Goal: Task Accomplishment & Management: Use online tool/utility

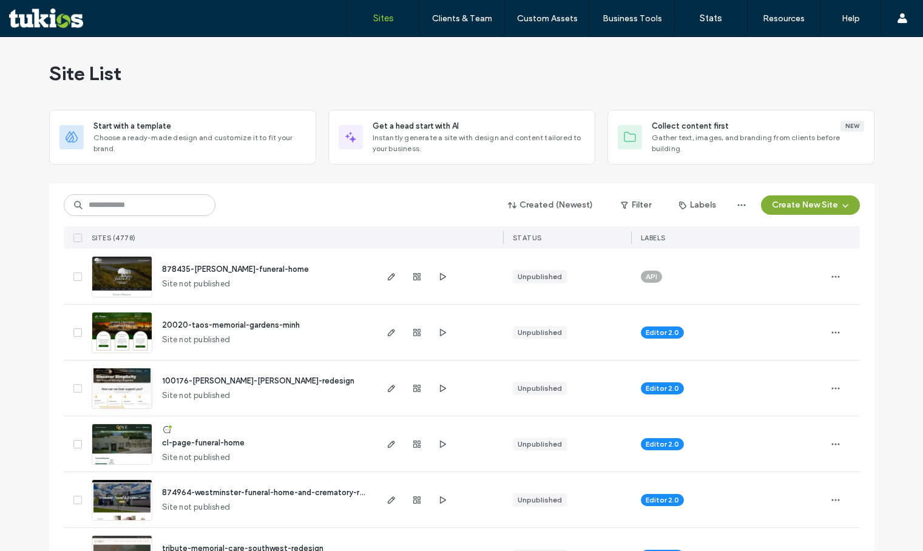
click at [844, 203] on icon "button" at bounding box center [845, 205] width 10 height 10
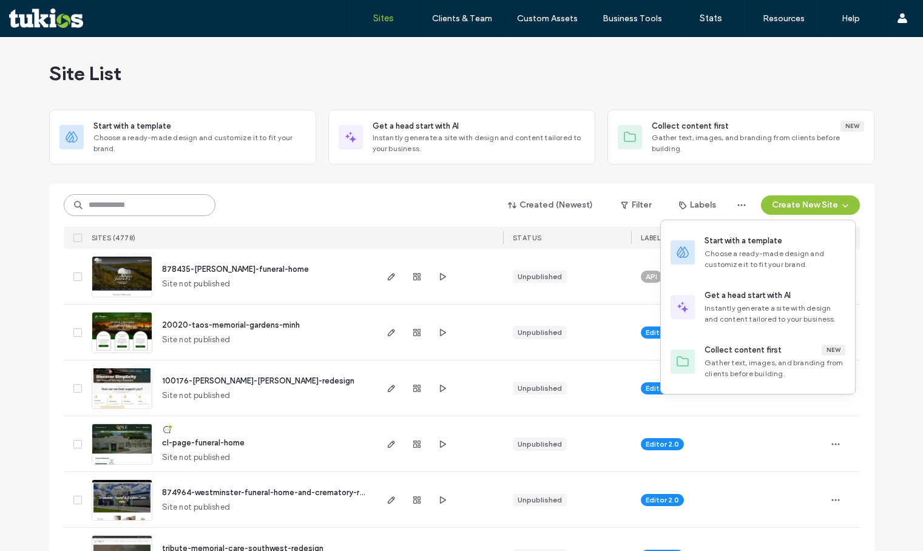
click at [163, 200] on input at bounding box center [140, 205] width 152 height 22
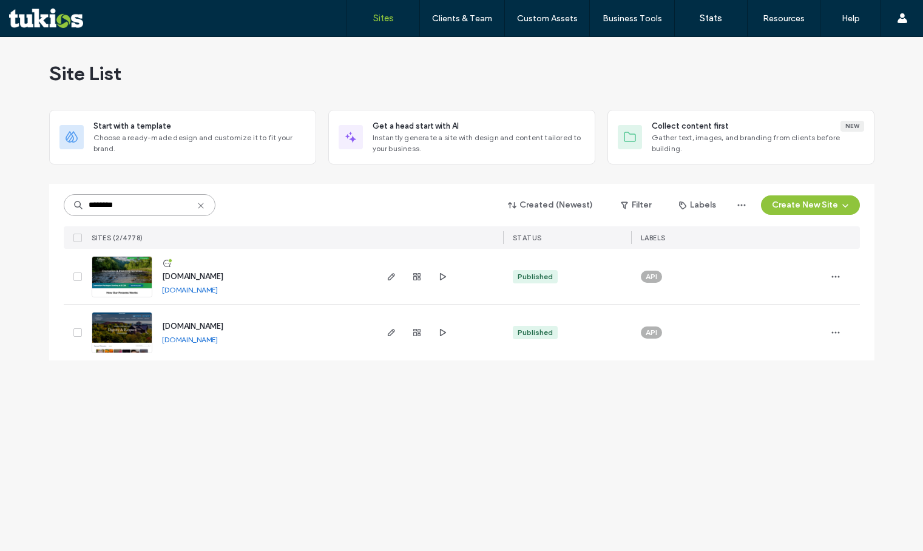
type input "********"
drag, startPoint x: 280, startPoint y: 272, endPoint x: 161, endPoint y: 280, distance: 119.7
click at [161, 280] on div "www.scrantoncrematory.com www.scrantoncrematory.com" at bounding box center [263, 276] width 222 height 55
copy span "www.scrantoncrematory.com"
click at [822, 210] on button "Create New Site" at bounding box center [810, 204] width 99 height 19
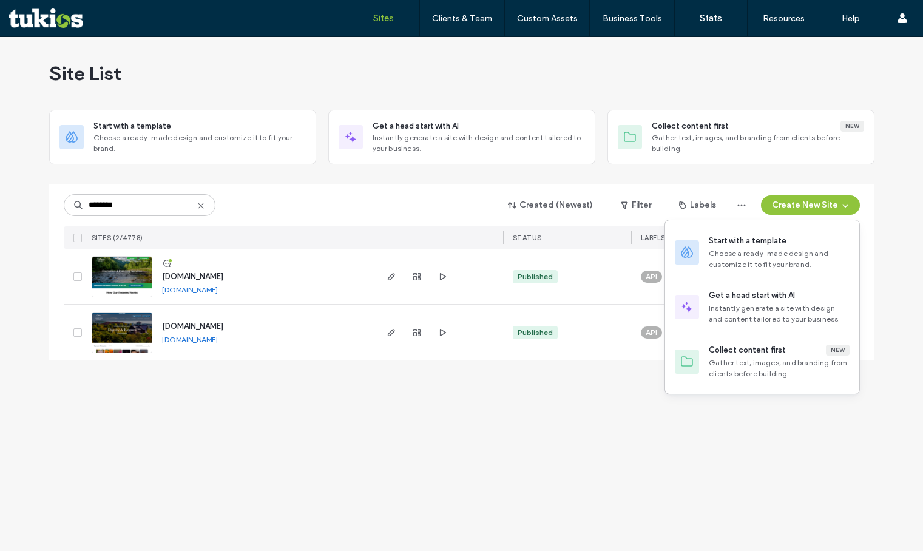
click at [492, 178] on div at bounding box center [461, 179] width 825 height 10
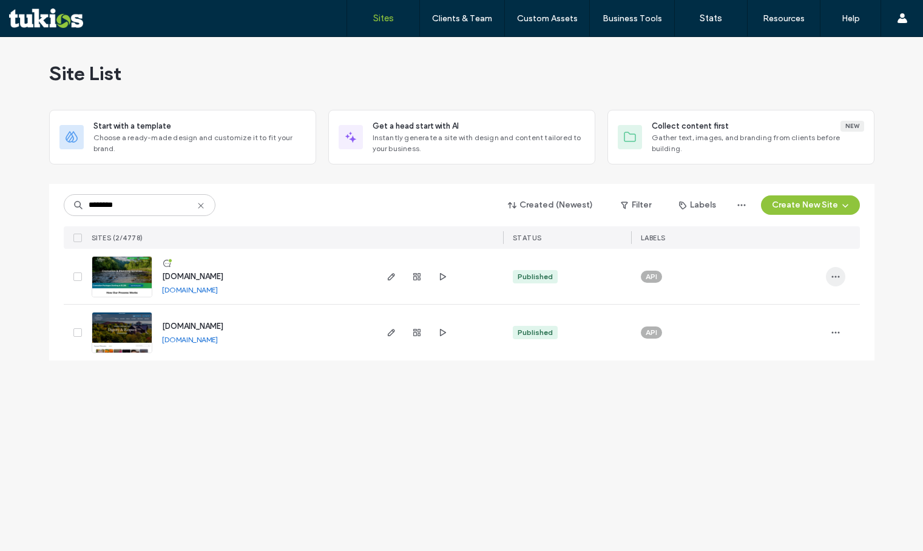
click at [835, 269] on span "button" at bounding box center [834, 276] width 19 height 19
click at [793, 308] on span "Duplicate Site" at bounding box center [786, 308] width 54 height 12
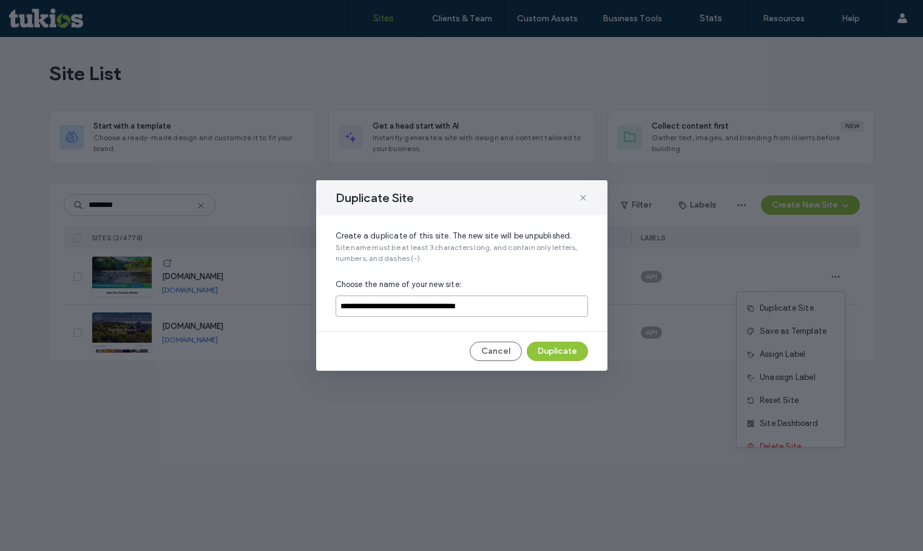
click at [518, 301] on input "**********" at bounding box center [461, 305] width 252 height 21
paste input
type input "**********"
click at [542, 351] on button "Duplicate" at bounding box center [556, 350] width 61 height 19
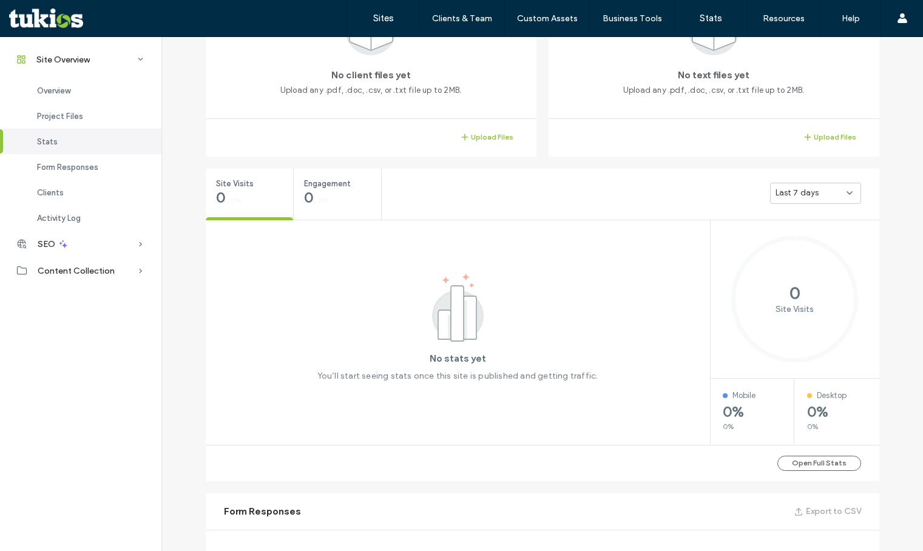
scroll to position [92, 0]
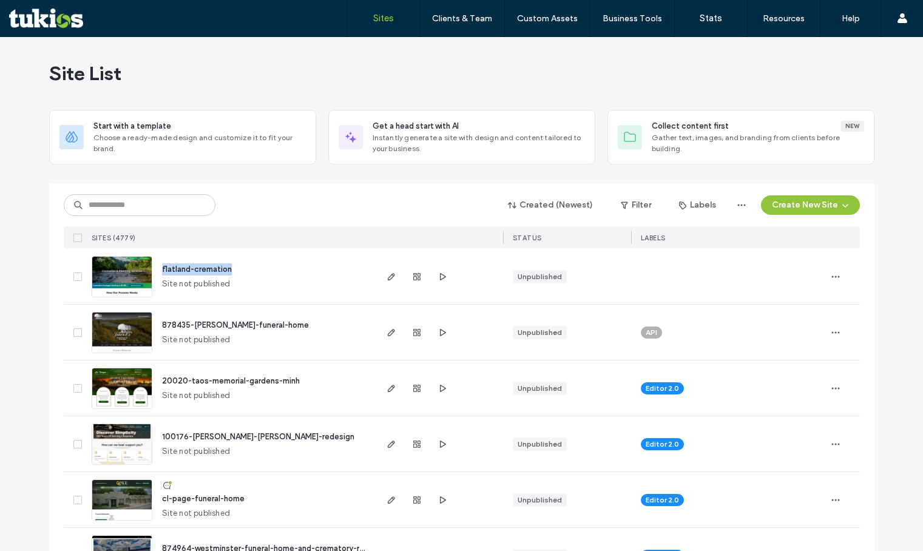
drag, startPoint x: 232, startPoint y: 268, endPoint x: 158, endPoint y: 266, distance: 74.0
click at [158, 266] on div "flatland-cremation Site not published" at bounding box center [263, 276] width 222 height 55
copy span "flatland-cremation"
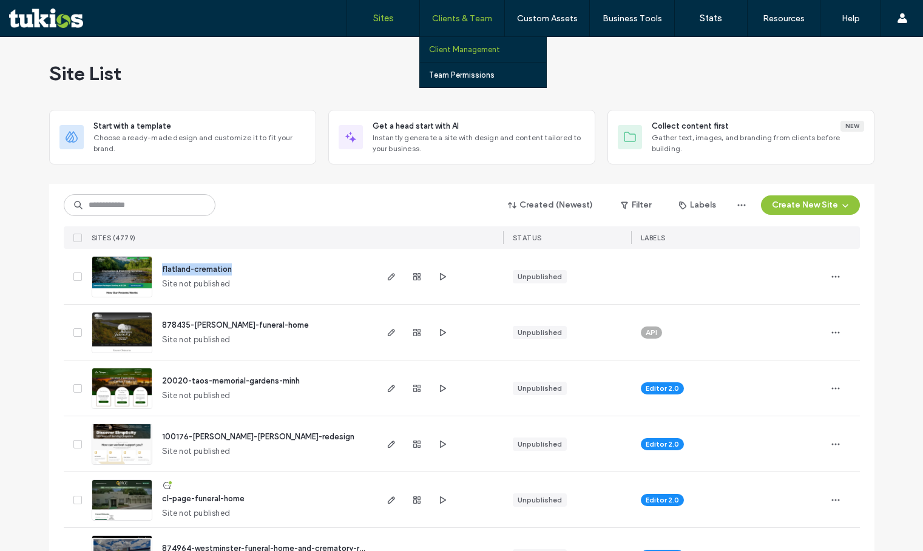
click at [462, 51] on label "Client Management" at bounding box center [464, 49] width 71 height 9
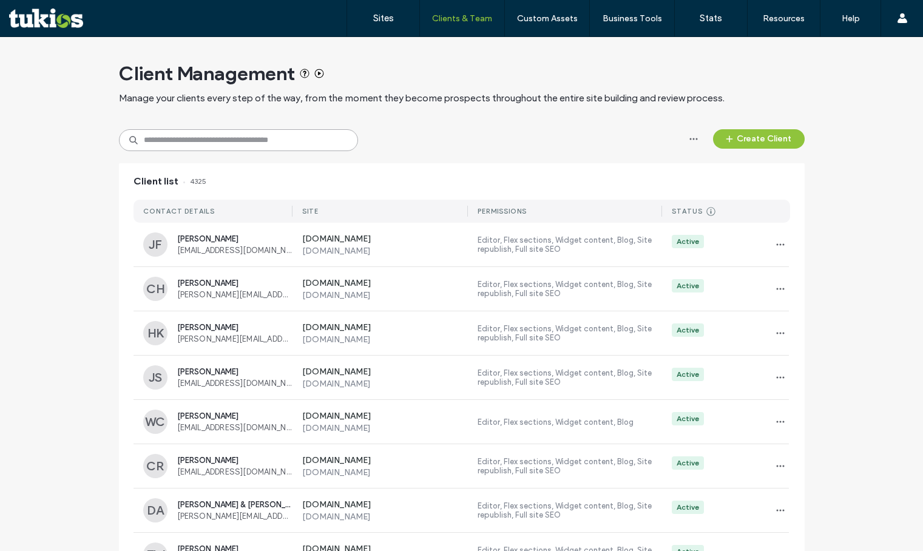
click at [223, 146] on input at bounding box center [238, 140] width 239 height 22
type input "*****"
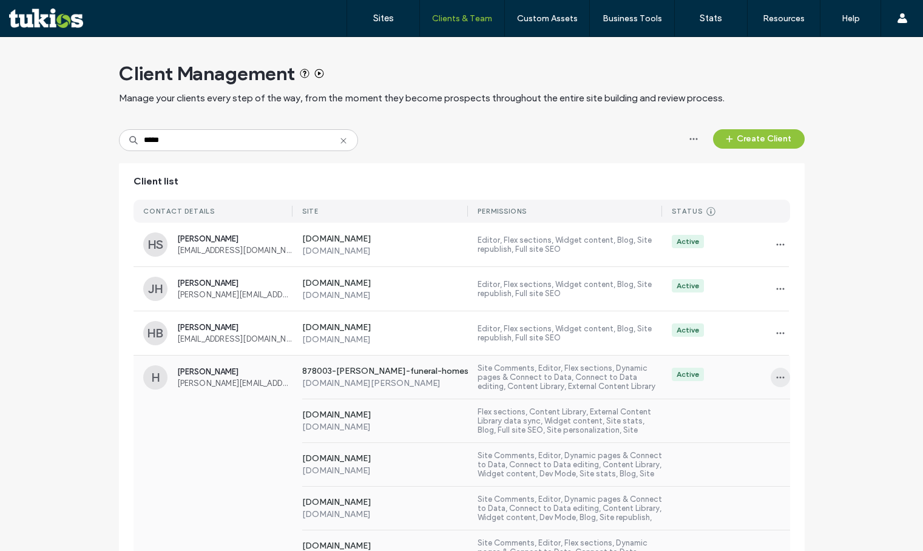
click at [775, 378] on icon "button" at bounding box center [780, 377] width 10 height 10
click at [792, 409] on span "Sites & Permissions" at bounding box center [826, 409] width 71 height 12
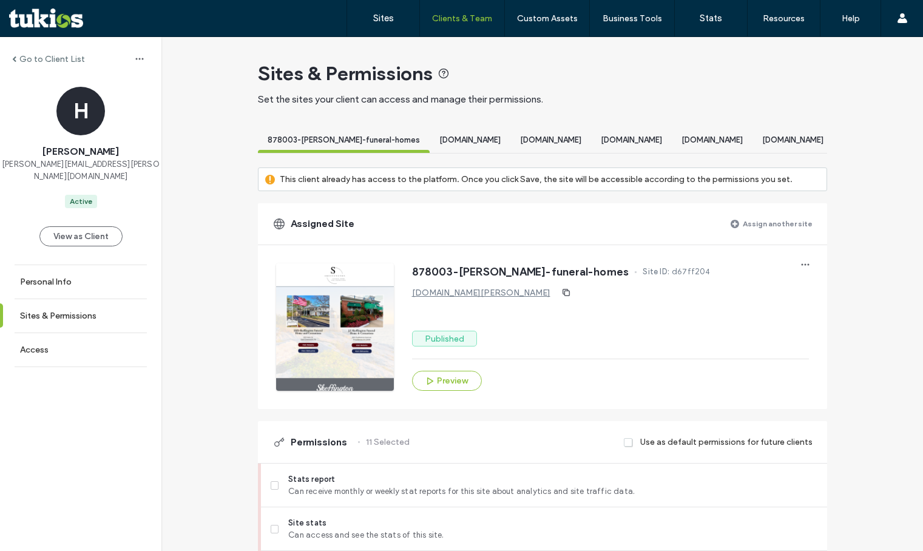
click at [762, 234] on label "Assign another site" at bounding box center [777, 223] width 70 height 21
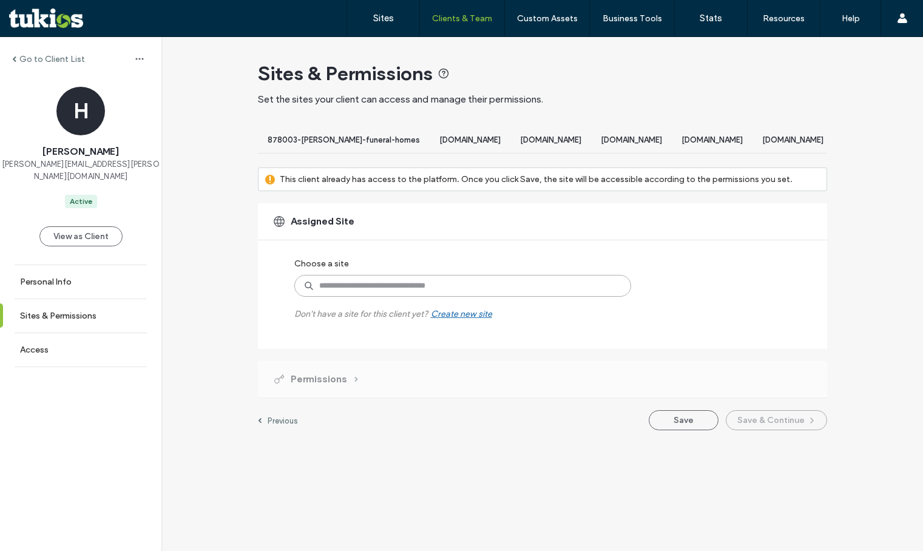
click at [523, 297] on input at bounding box center [462, 286] width 337 height 22
paste input "**********"
type input "**********"
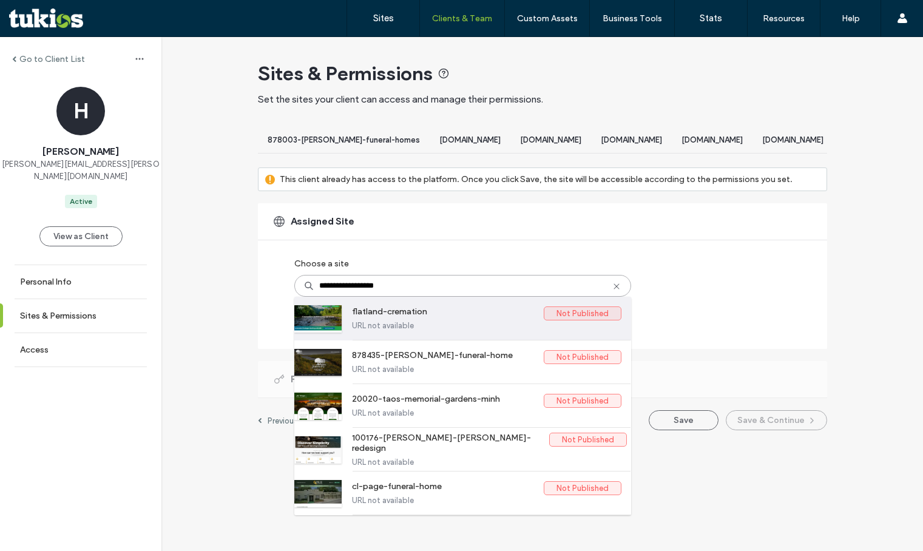
click at [439, 321] on label "flatland-cremation" at bounding box center [448, 313] width 192 height 15
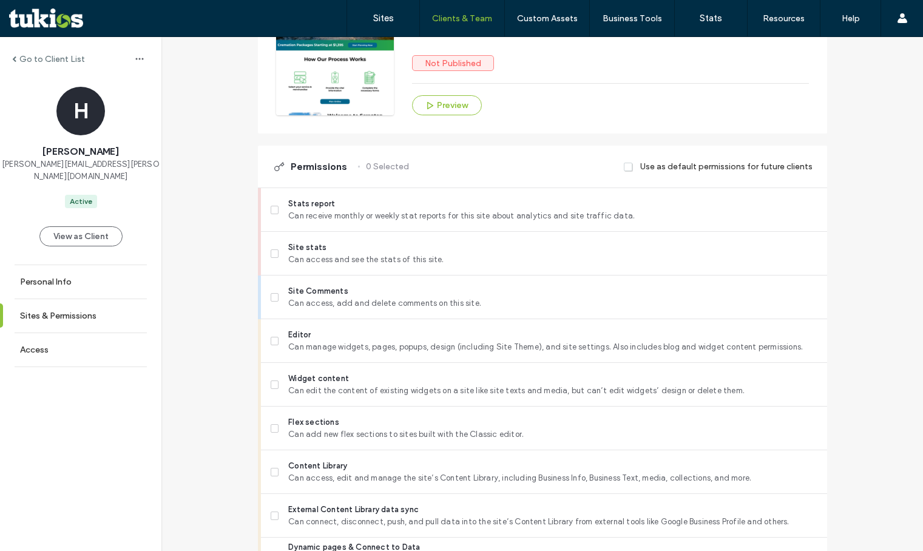
scroll to position [303, 0]
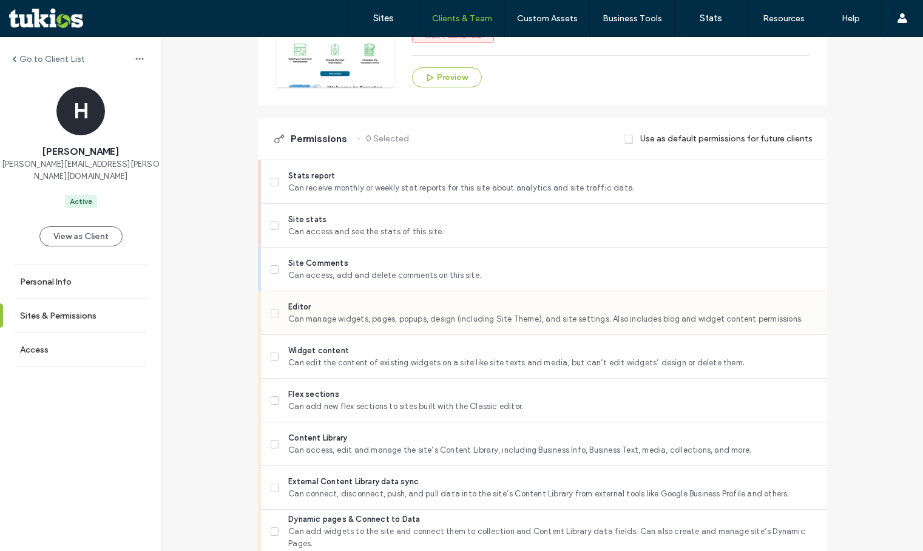
click at [392, 313] on span "Editor" at bounding box center [552, 307] width 528 height 12
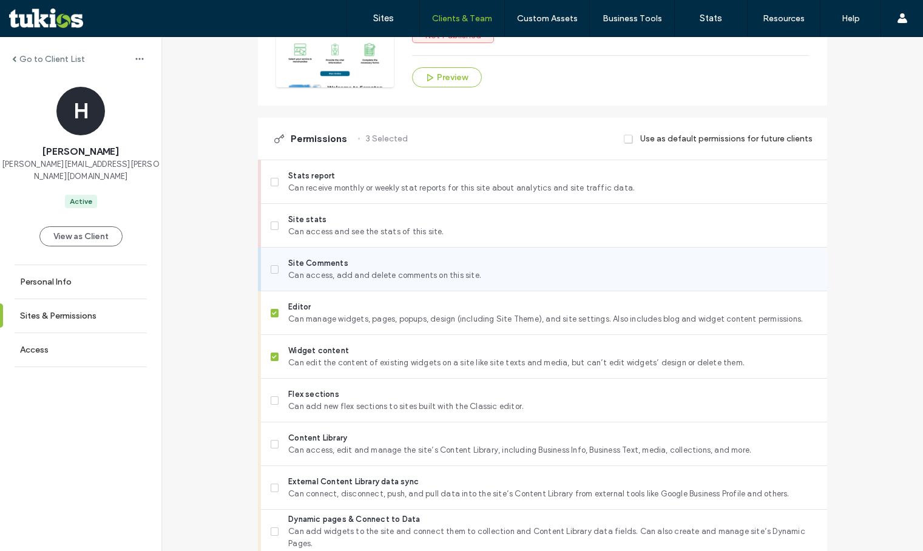
click at [411, 281] on span "Can access, add and delete comments on this site." at bounding box center [552, 275] width 528 height 12
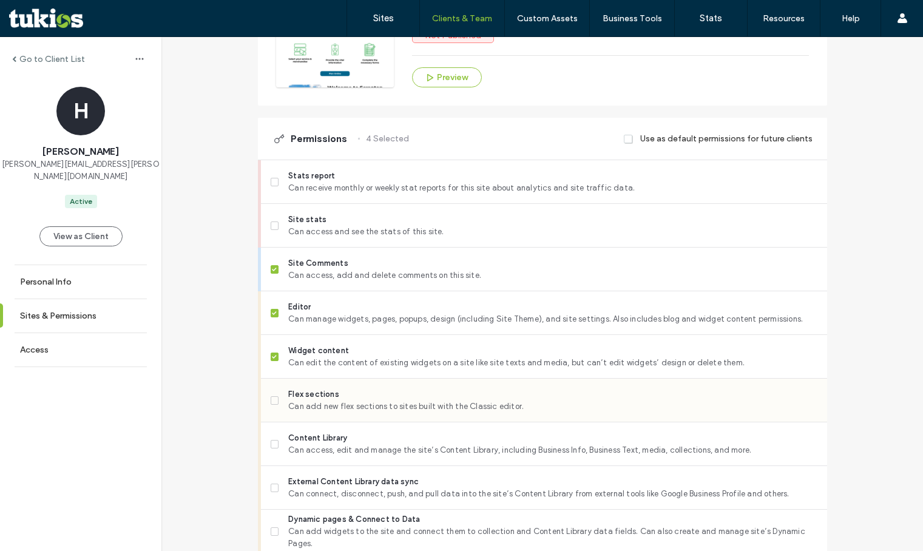
click at [394, 422] on div "Flex sections Can add new flex sections to sites built with the Classic editor." at bounding box center [549, 399] width 556 height 43
click at [380, 444] on span "Content Library" at bounding box center [552, 438] width 528 height 12
click at [389, 412] on span "Can add new flex sections to sites built with the Classic editor." at bounding box center [552, 406] width 528 height 12
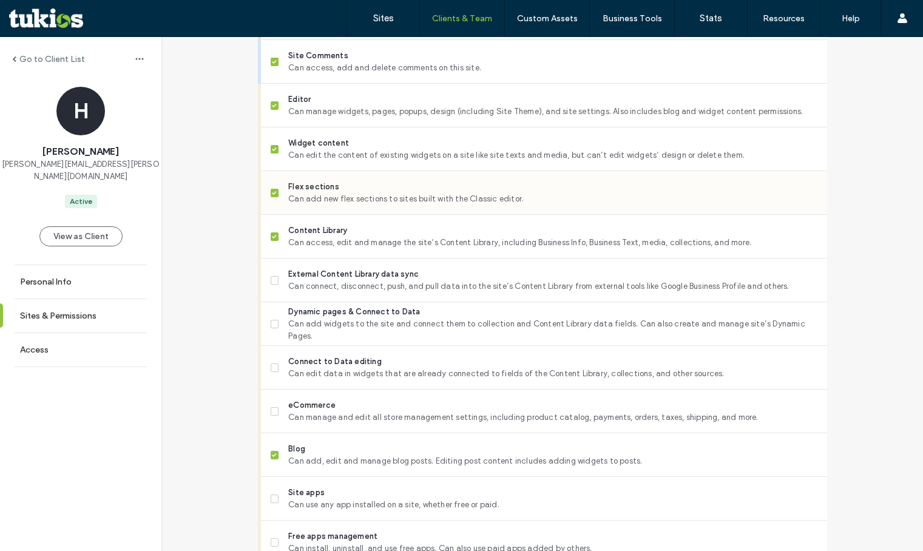
scroll to position [607, 0]
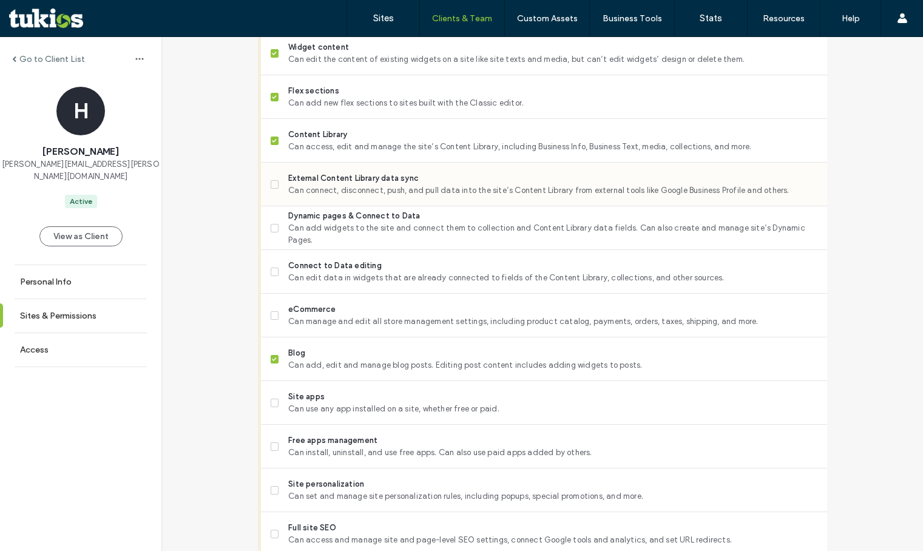
click at [384, 197] on span "Can connect, disconnect, push, and pull data into the site’s Content Library fr…" at bounding box center [552, 190] width 528 height 12
click at [372, 222] on span "Dynamic pages & Connect to Data" at bounding box center [552, 216] width 528 height 12
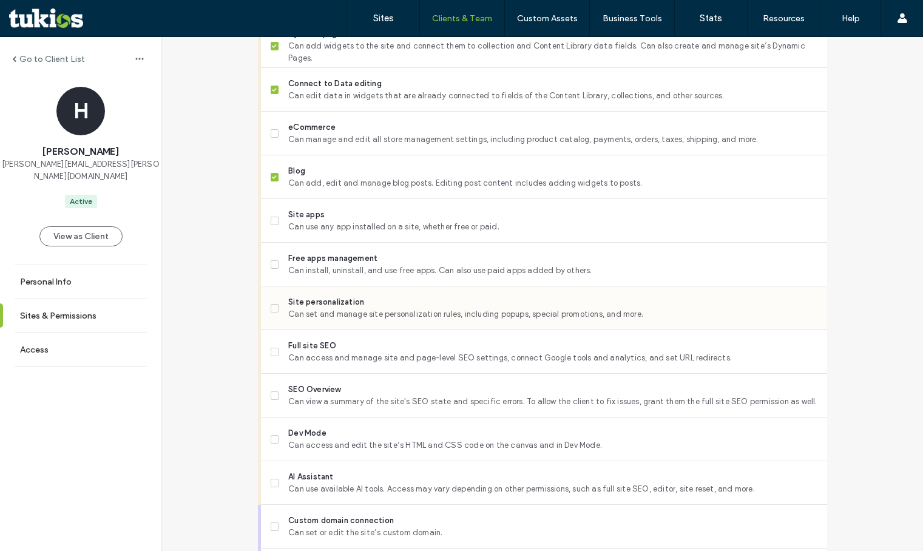
click at [350, 308] on span "Site personalization" at bounding box center [552, 302] width 528 height 12
click at [329, 352] on span "Full site SEO" at bounding box center [552, 346] width 528 height 12
click at [328, 395] on span "SEO Overview" at bounding box center [552, 389] width 528 height 12
click at [322, 439] on span "Dev Mode" at bounding box center [552, 433] width 528 height 12
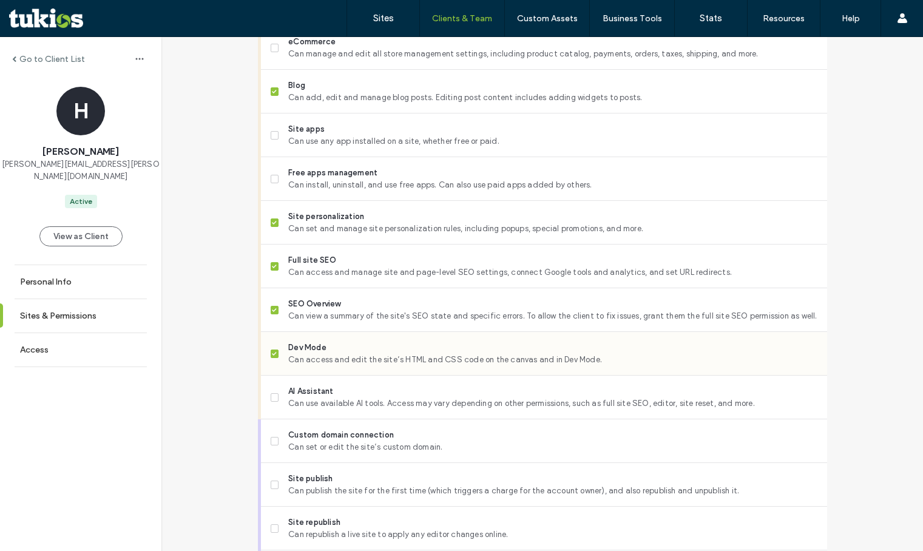
scroll to position [1016, 0]
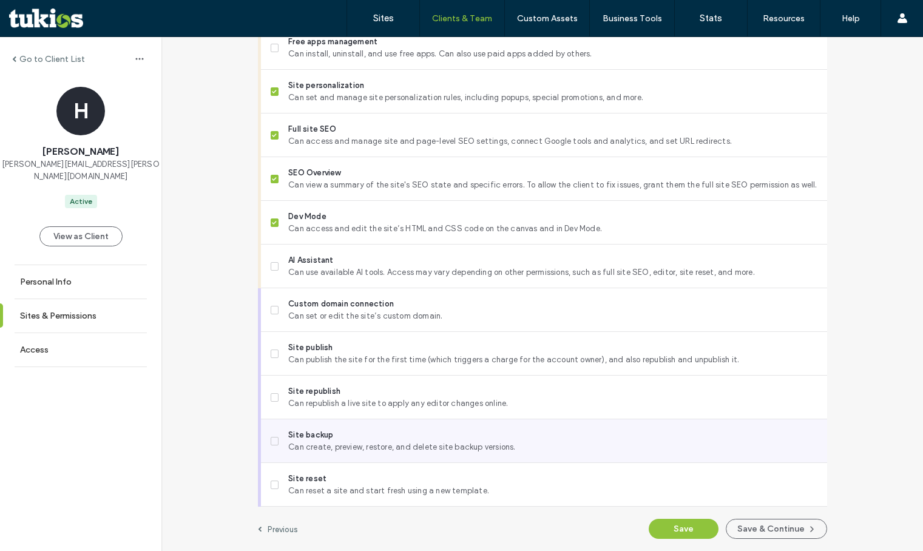
click at [323, 429] on span "Site backup" at bounding box center [552, 435] width 528 height 12
click at [320, 443] on span "Can create, preview, restore, and delete site backup versions." at bounding box center [552, 447] width 528 height 12
click at [321, 437] on span "Site backup" at bounding box center [552, 435] width 528 height 12
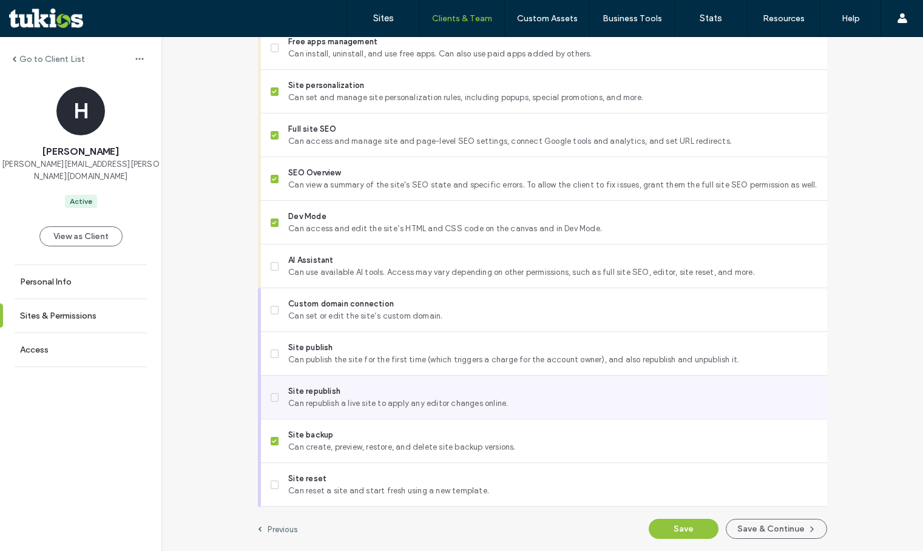
click at [337, 402] on span "Can republish a live site to apply any editor changes online." at bounding box center [552, 403] width 528 height 12
click at [448, 409] on span "Can republish a live site to apply any editor changes online." at bounding box center [552, 403] width 528 height 12
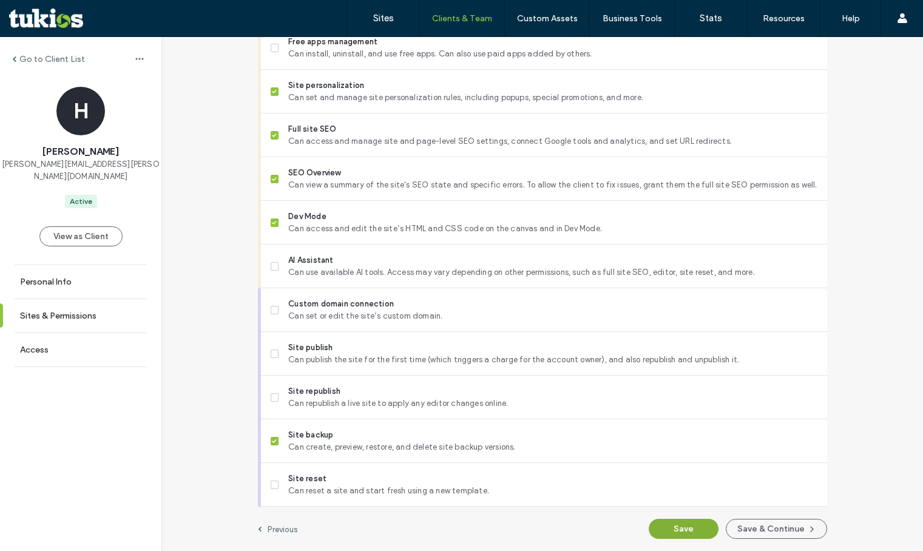
click at [668, 531] on button "Save" at bounding box center [683, 529] width 70 height 20
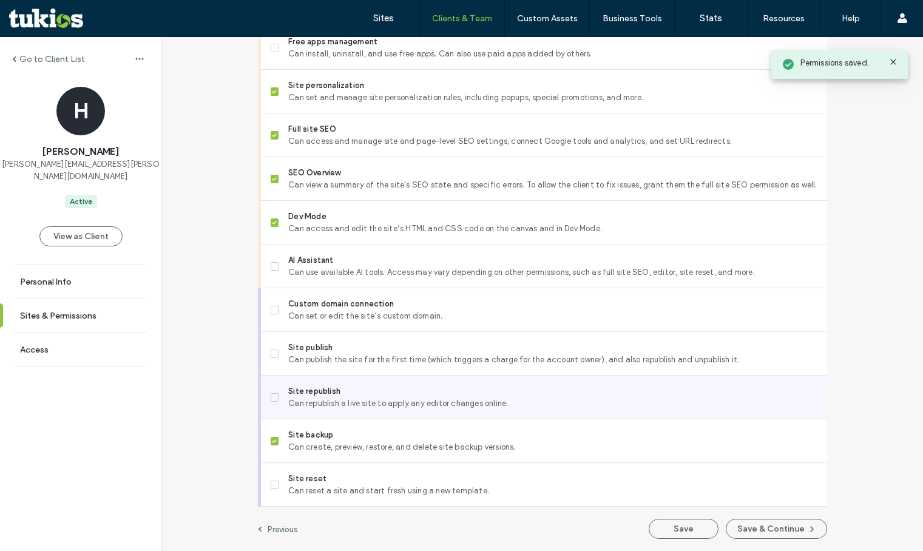
click at [447, 392] on span "Site republish" at bounding box center [552, 391] width 528 height 12
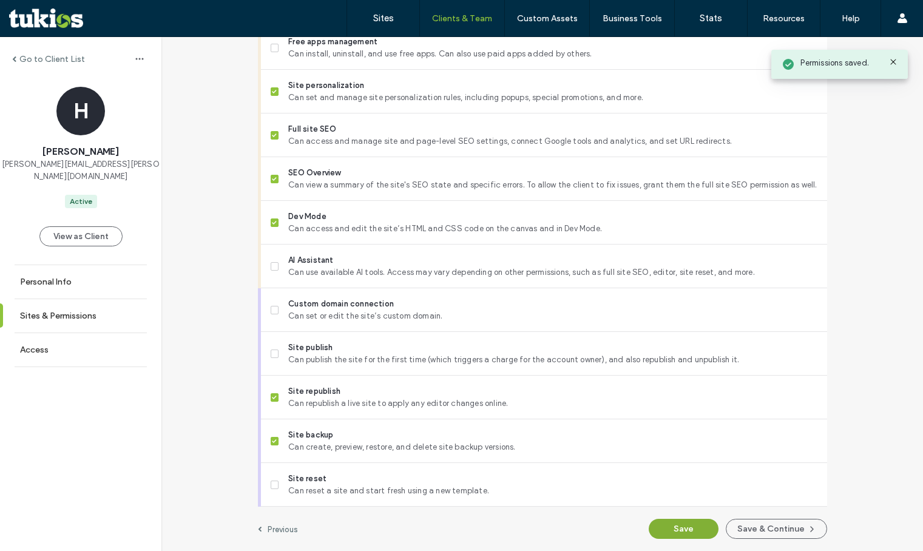
click at [673, 526] on button "Save" at bounding box center [683, 529] width 70 height 20
click at [65, 60] on label "Go to Client List" at bounding box center [52, 59] width 66 height 10
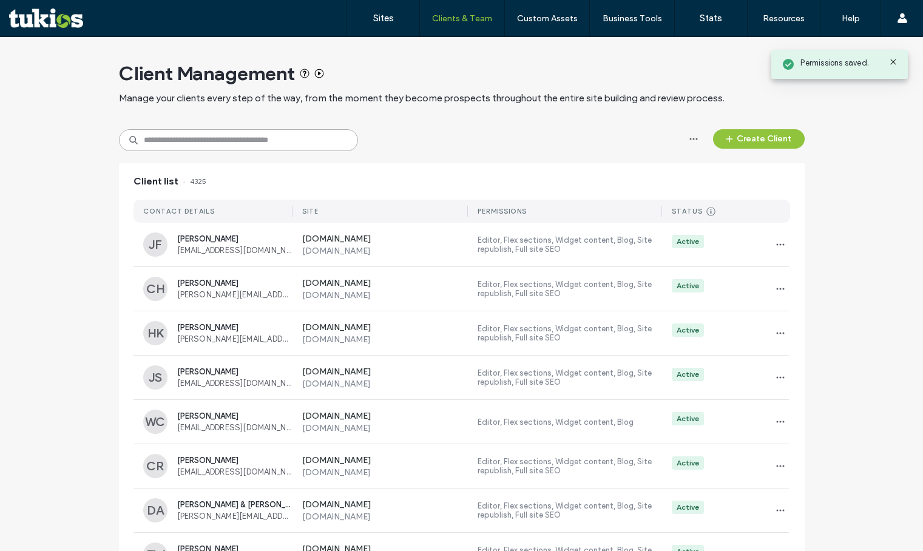
click at [230, 142] on input at bounding box center [238, 140] width 239 height 22
type input "********"
click at [394, 170] on div "Client list" at bounding box center [461, 181] width 685 height 36
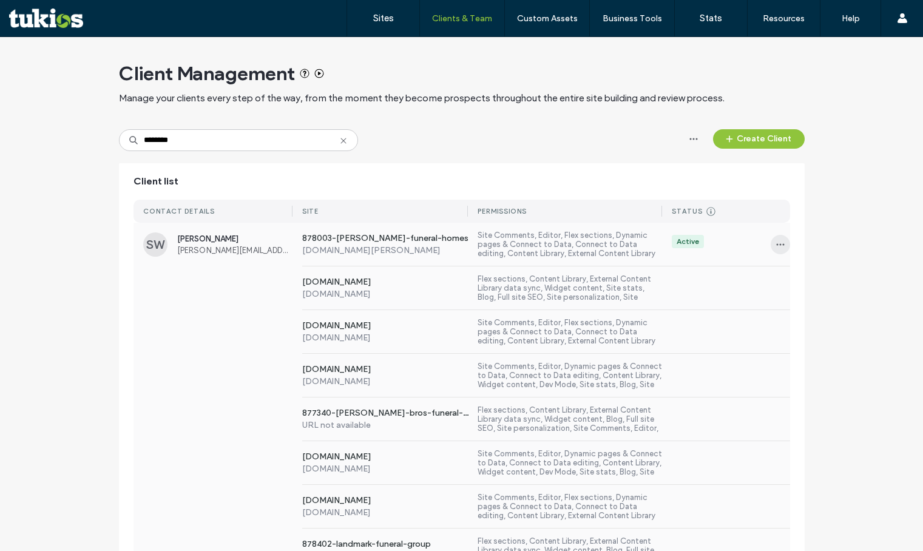
click at [781, 246] on span "button" at bounding box center [779, 244] width 19 height 19
click at [788, 272] on span at bounding box center [783, 275] width 15 height 13
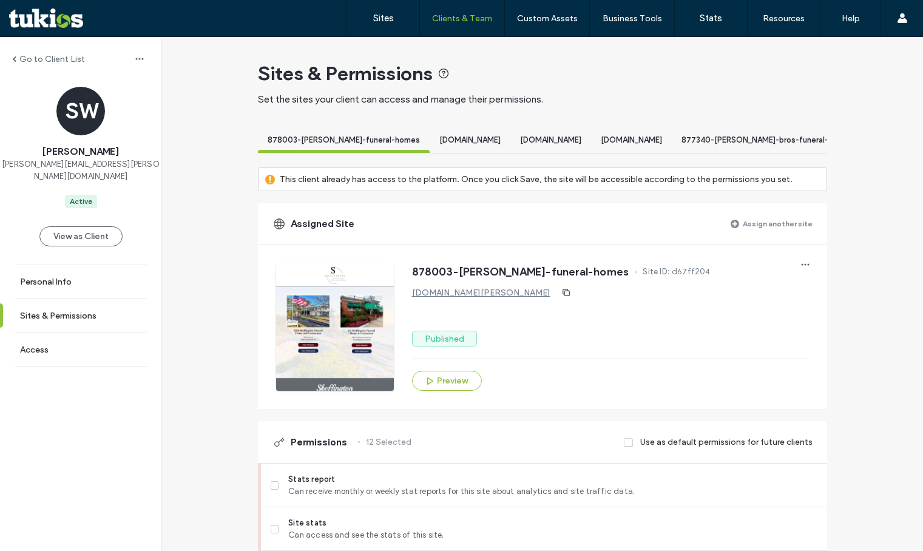
click at [747, 234] on label "Assign another site" at bounding box center [777, 223] width 70 height 21
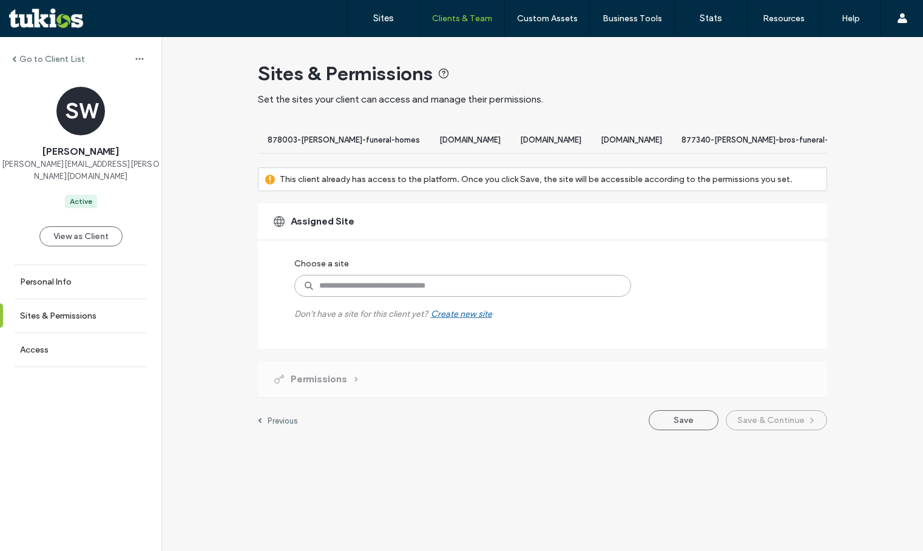
click at [416, 289] on input at bounding box center [462, 286] width 337 height 22
paste input "**********"
type input "**********"
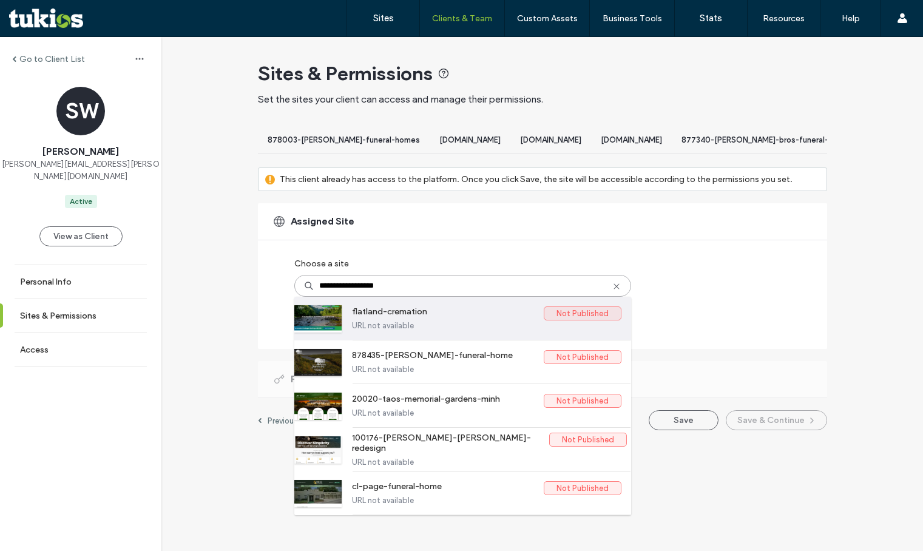
click at [395, 321] on label "flatland-cremation" at bounding box center [448, 313] width 192 height 15
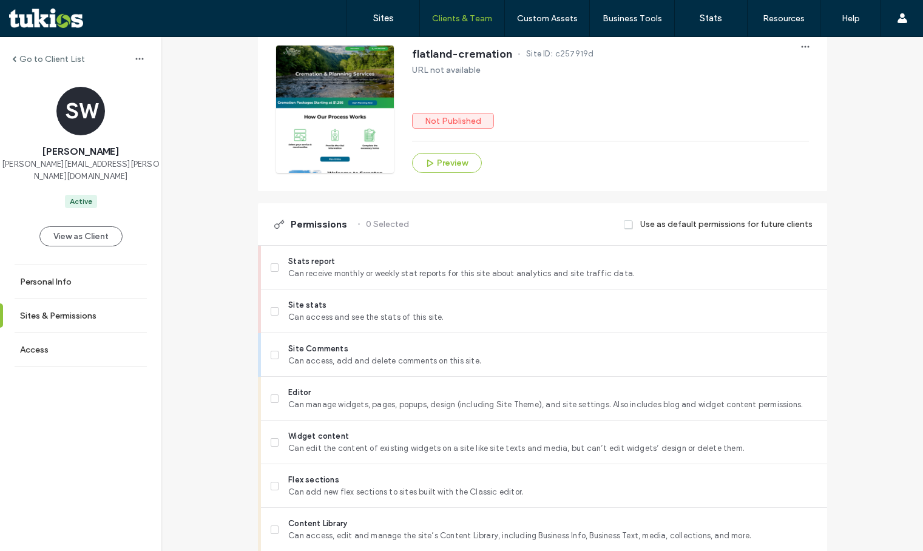
scroll to position [243, 0]
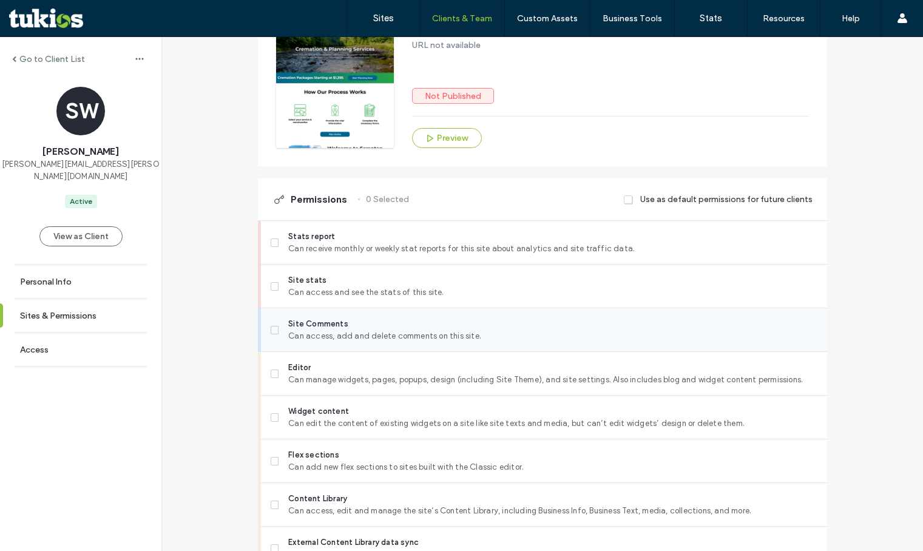
click at [376, 342] on span "Can access, add and delete comments on this site." at bounding box center [552, 336] width 528 height 12
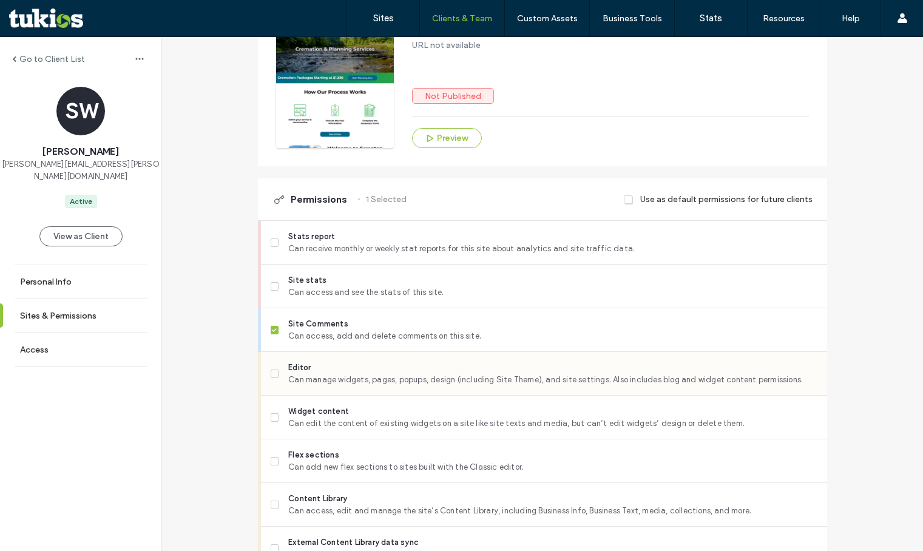
click at [368, 395] on div "Editor Can manage widgets, pages, popups, design (including Site Theme), and si…" at bounding box center [549, 373] width 556 height 43
click at [357, 395] on div "Editor Can manage widgets, pages, popups, design (including Site Theme), and si…" at bounding box center [549, 373] width 556 height 43
click at [354, 417] on span "Widget content" at bounding box center [552, 411] width 528 height 12
click at [352, 386] on span "Can manage widgets, pages, popups, design (including Site Theme), and site sett…" at bounding box center [552, 380] width 528 height 12
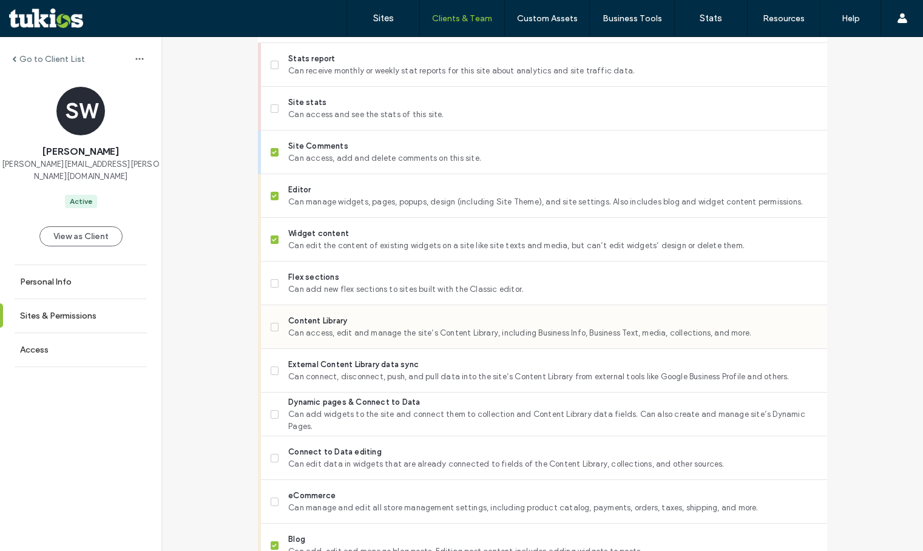
scroll to position [425, 0]
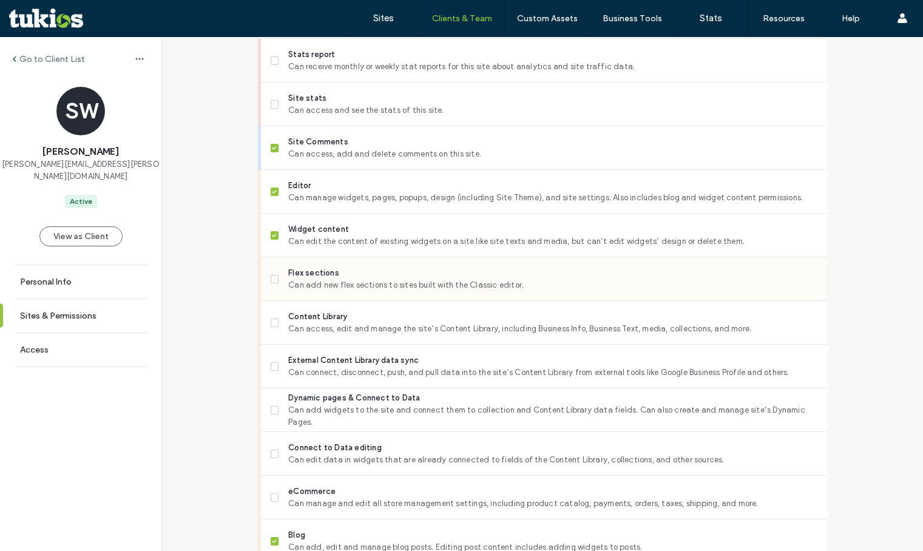
click at [357, 291] on span "Can add new flex sections to sites built with the Classic editor." at bounding box center [552, 285] width 528 height 12
click at [348, 323] on span "Content Library" at bounding box center [552, 317] width 528 height 12
click at [338, 388] on div "External Content Library data sync Can connect, disconnect, push, and pull data…" at bounding box center [549, 366] width 556 height 43
click at [329, 378] on span "Can connect, disconnect, push, and pull data into the site’s Content Library fr…" at bounding box center [552, 372] width 528 height 12
click at [328, 425] on span "Can add widgets to the site and connect them to collection and Content Library …" at bounding box center [552, 416] width 528 height 24
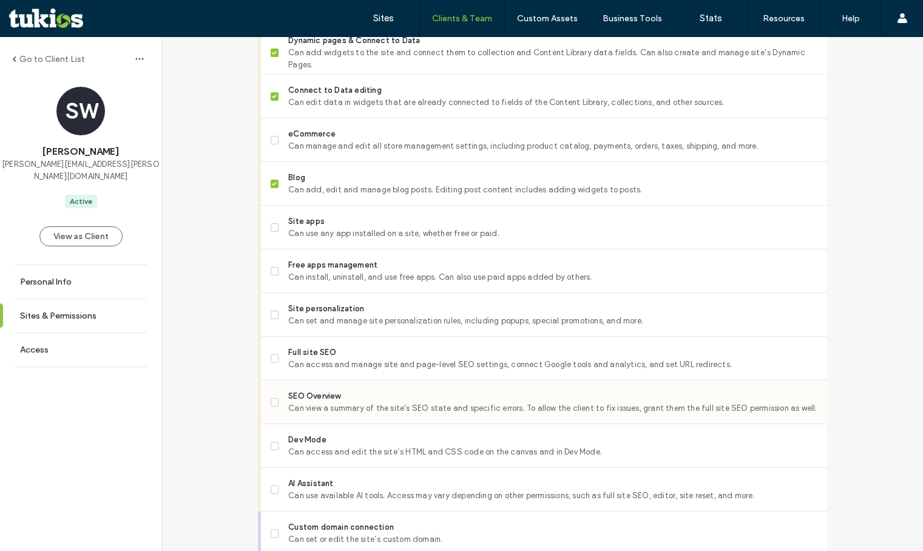
scroll to position [788, 0]
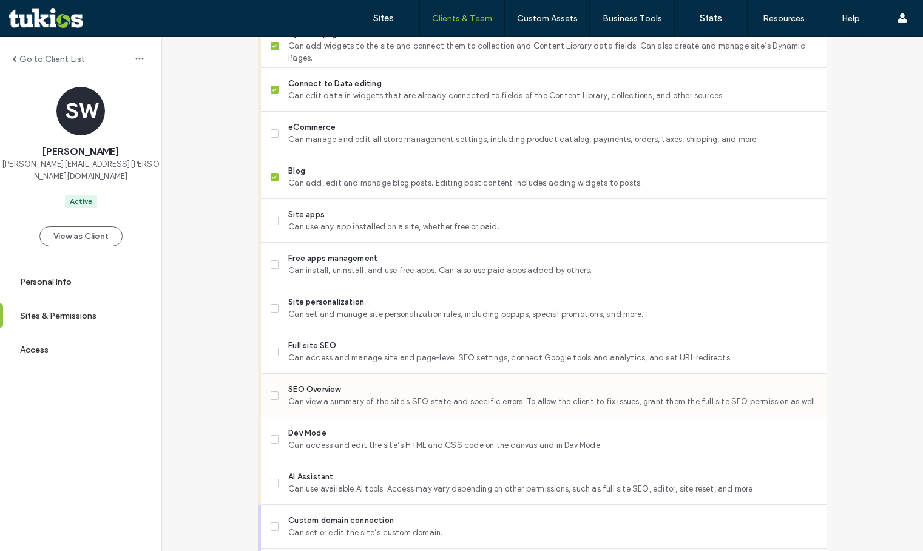
click at [329, 406] on span "Can view a summary of the site's SEO state and specific errors. To allow the cl…" at bounding box center [552, 401] width 528 height 12
click at [338, 352] on span "Full site SEO" at bounding box center [552, 346] width 528 height 12
click at [340, 308] on span "Site personalization" at bounding box center [552, 302] width 528 height 12
click at [324, 460] on div "Dev Mode Can access and edit the site’s HTML and CSS code on the canvas and in …" at bounding box center [549, 438] width 556 height 43
click at [326, 451] on span "Can access and edit the site’s HTML and CSS code on the canvas and in Dev Mode." at bounding box center [552, 445] width 528 height 12
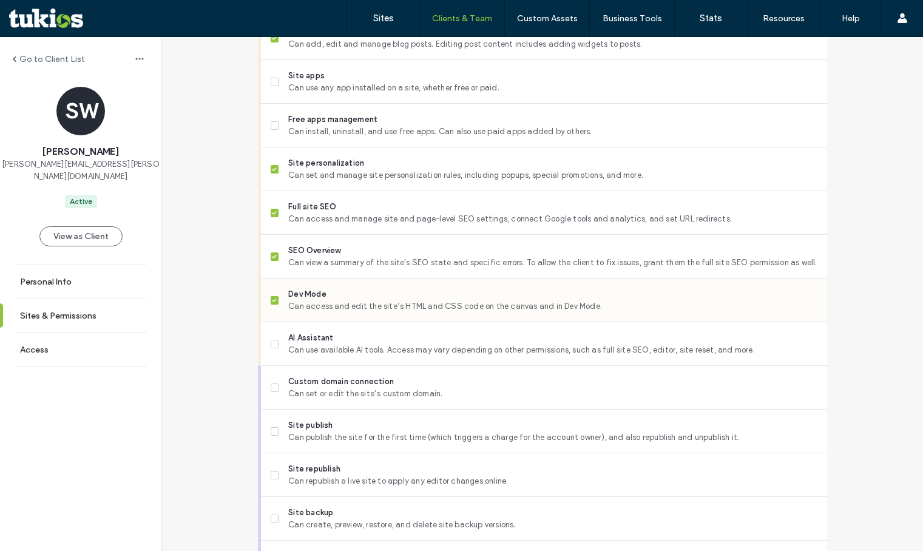
scroll to position [1016, 0]
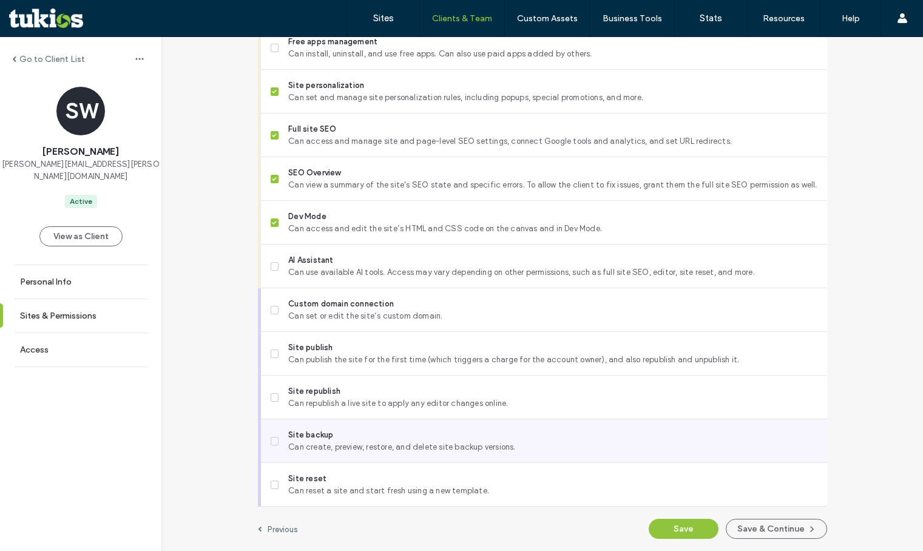
drag, startPoint x: 339, startPoint y: 437, endPoint x: 348, endPoint y: 395, distance: 43.3
click at [339, 434] on span "Site backup" at bounding box center [552, 435] width 528 height 12
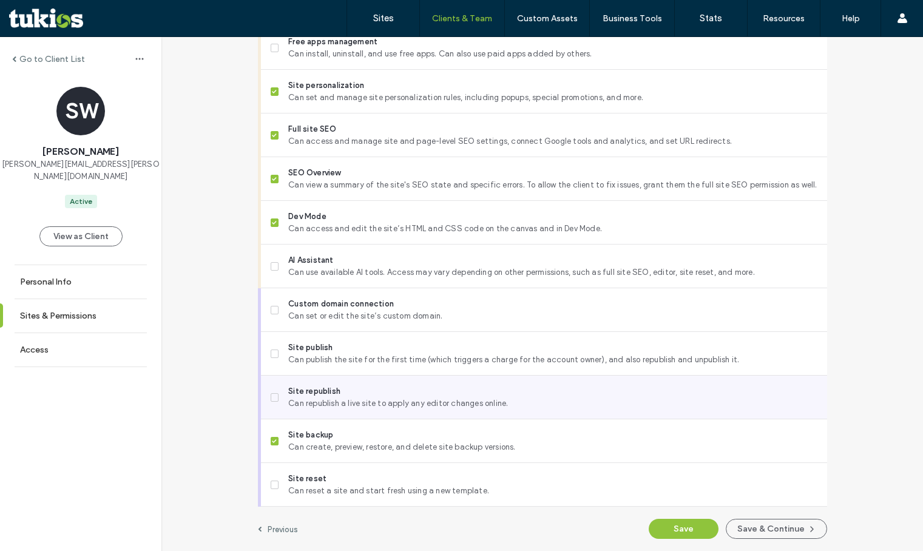
click at [348, 392] on span "Site republish" at bounding box center [552, 391] width 528 height 12
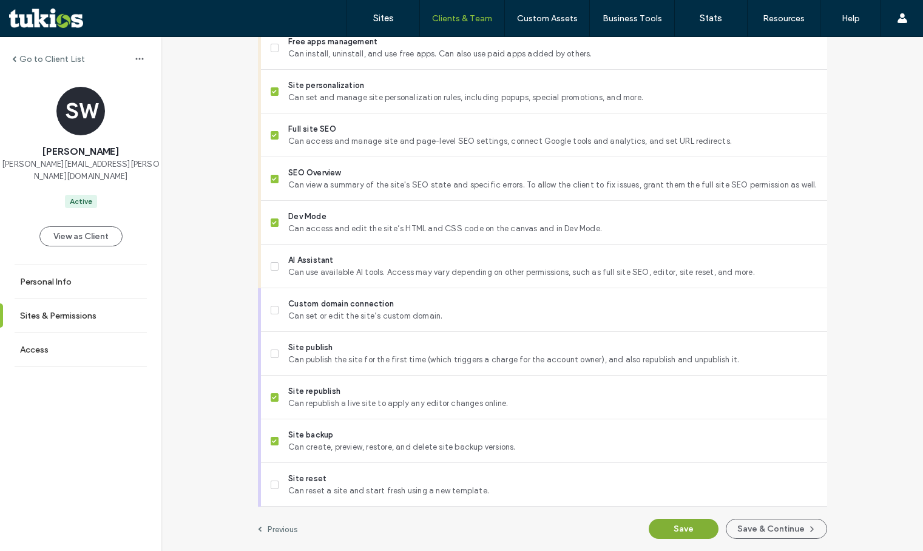
click at [690, 531] on button "Save" at bounding box center [683, 529] width 70 height 20
click at [59, 61] on label "Go to Client List" at bounding box center [52, 59] width 66 height 10
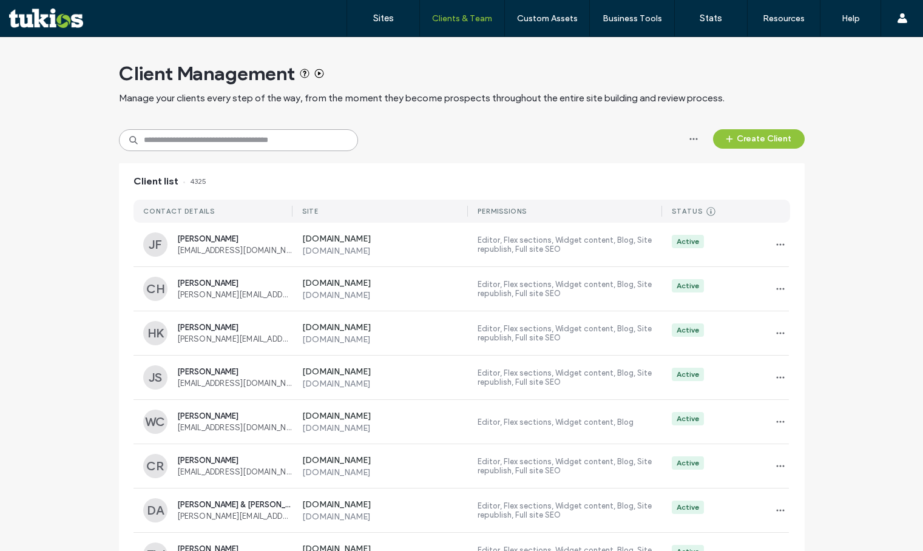
click at [211, 133] on input at bounding box center [238, 140] width 239 height 22
click at [216, 136] on input at bounding box center [238, 140] width 239 height 22
type input "**********"
click at [531, 147] on div "**********" at bounding box center [461, 140] width 685 height 22
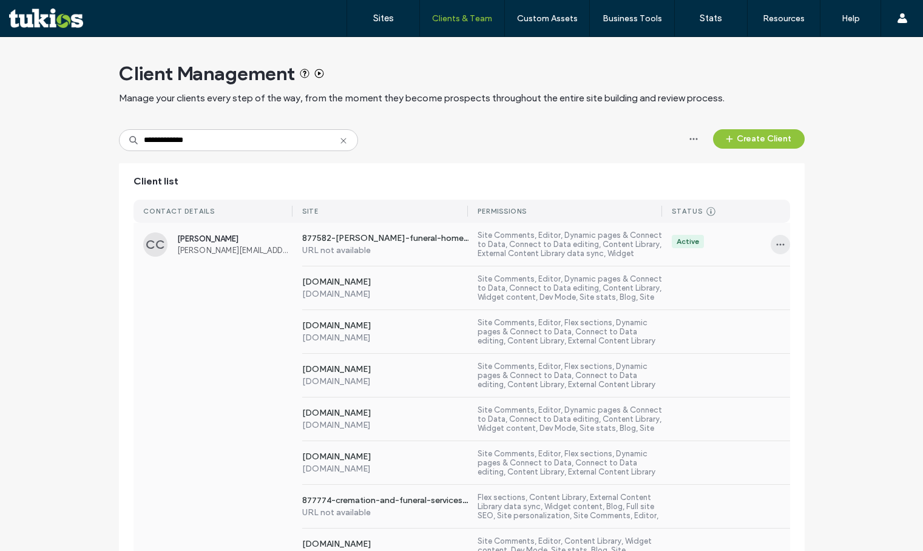
click at [775, 244] on icon "button" at bounding box center [780, 245] width 10 height 10
click at [781, 271] on icon at bounding box center [781, 276] width 10 height 10
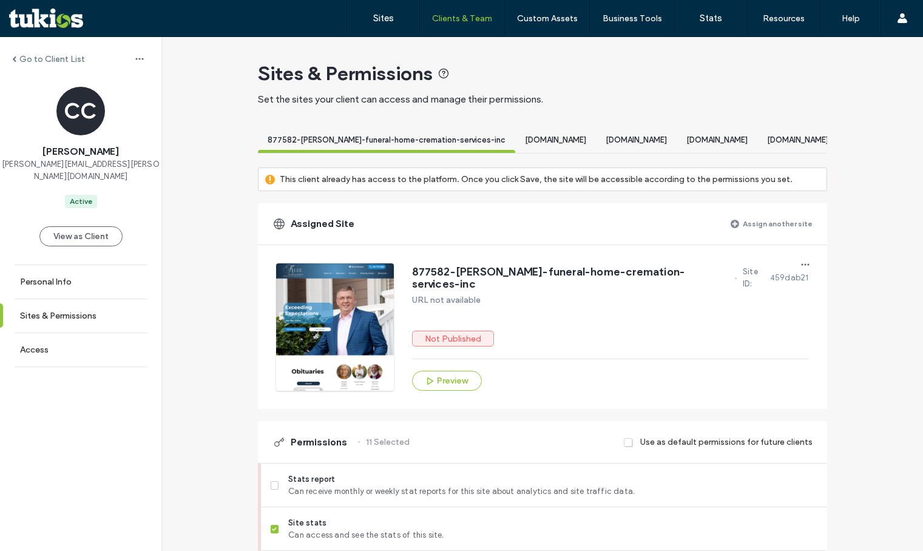
click at [792, 234] on label "Assign another site" at bounding box center [777, 223] width 70 height 21
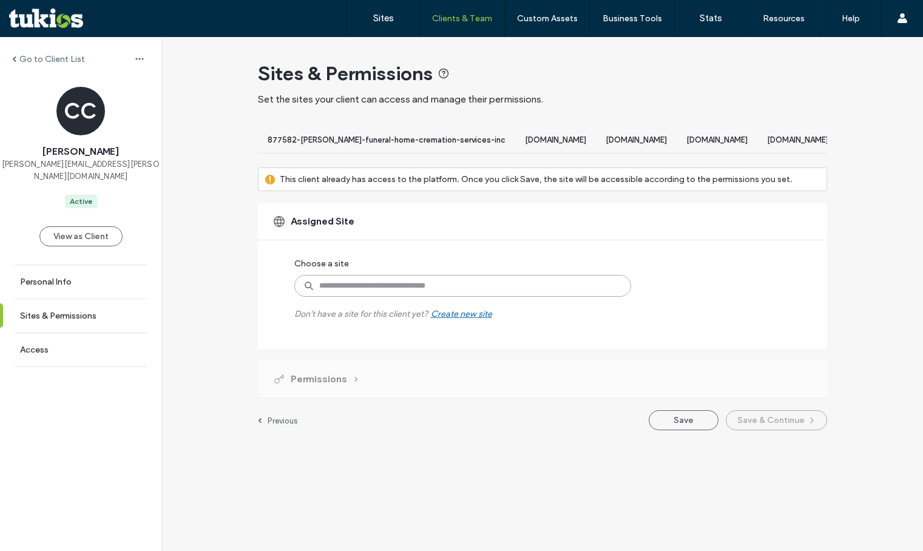
click at [468, 297] on input at bounding box center [462, 286] width 337 height 22
paste input "**********"
type input "**********"
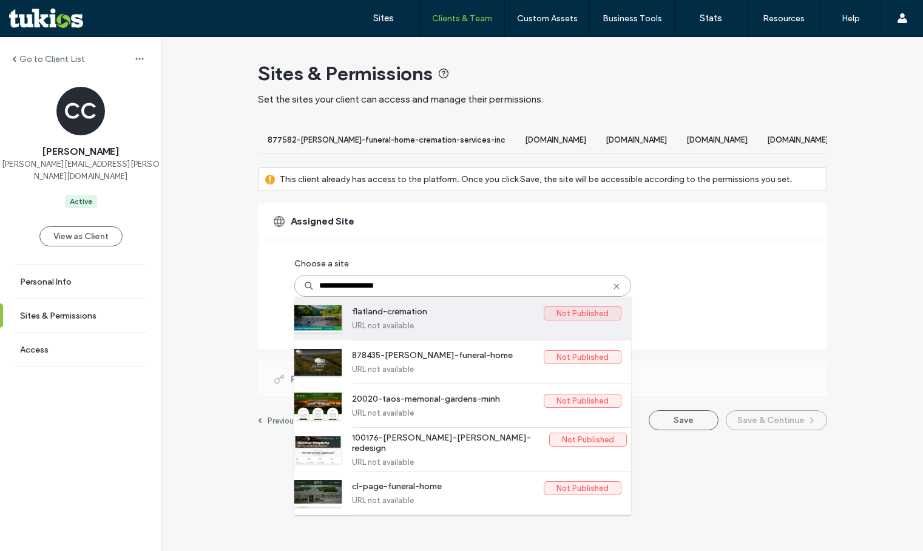
click at [412, 330] on label "URL not available" at bounding box center [486, 325] width 269 height 9
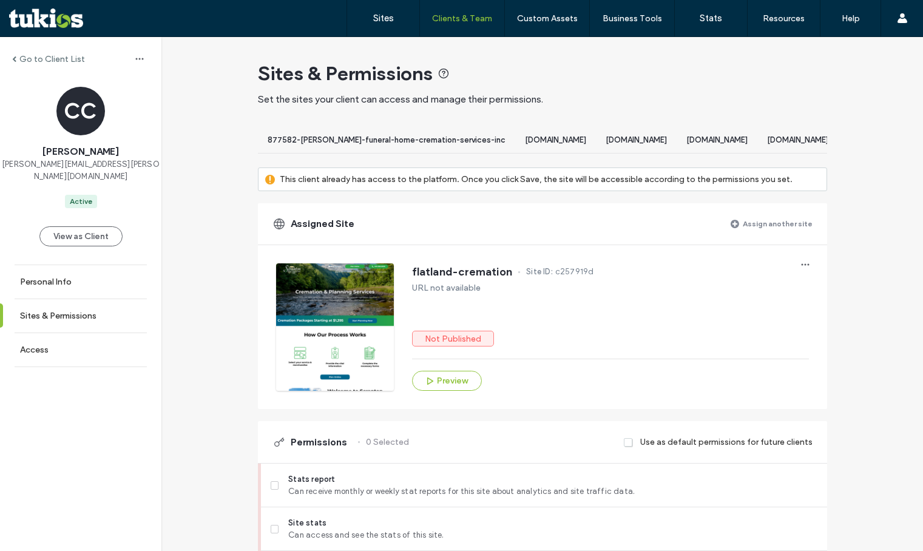
scroll to position [182, 0]
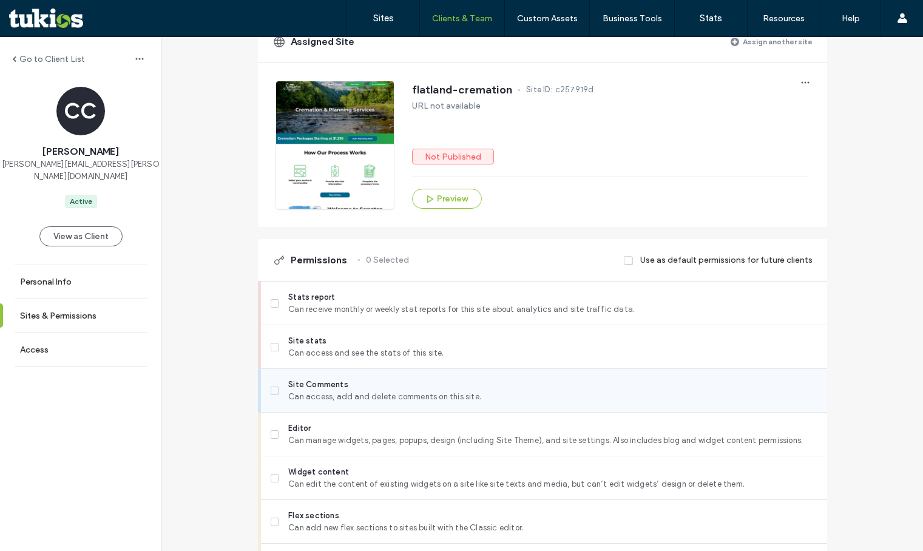
click at [359, 391] on span "Site Comments" at bounding box center [552, 384] width 528 height 12
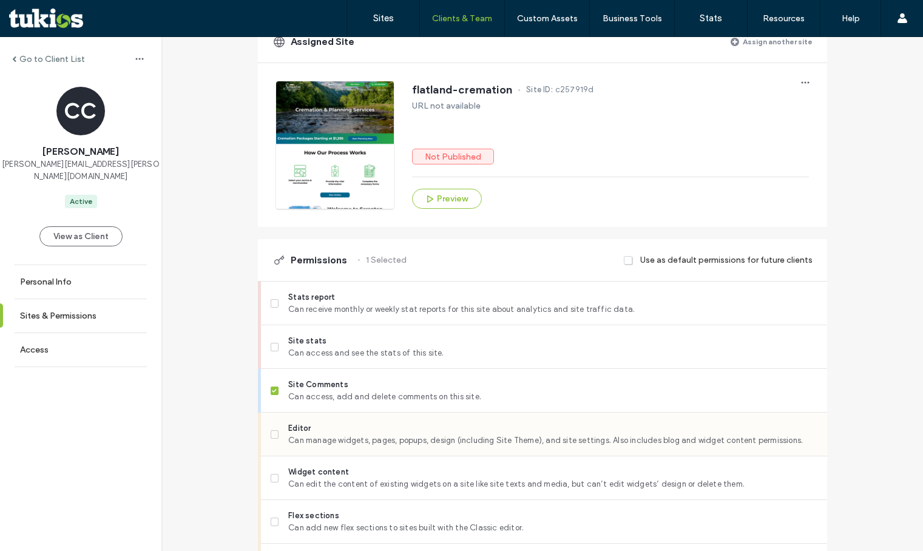
click at [335, 434] on span "Editor" at bounding box center [552, 428] width 528 height 12
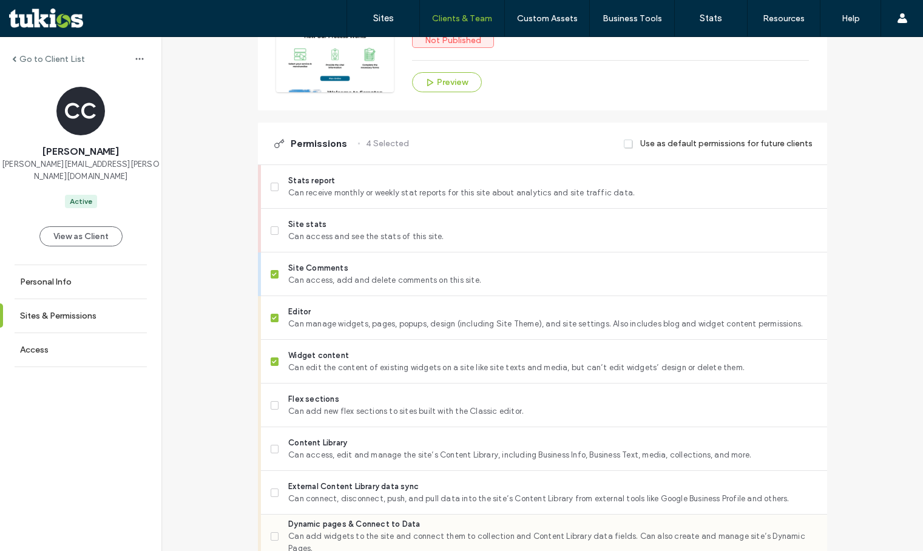
scroll to position [425, 0]
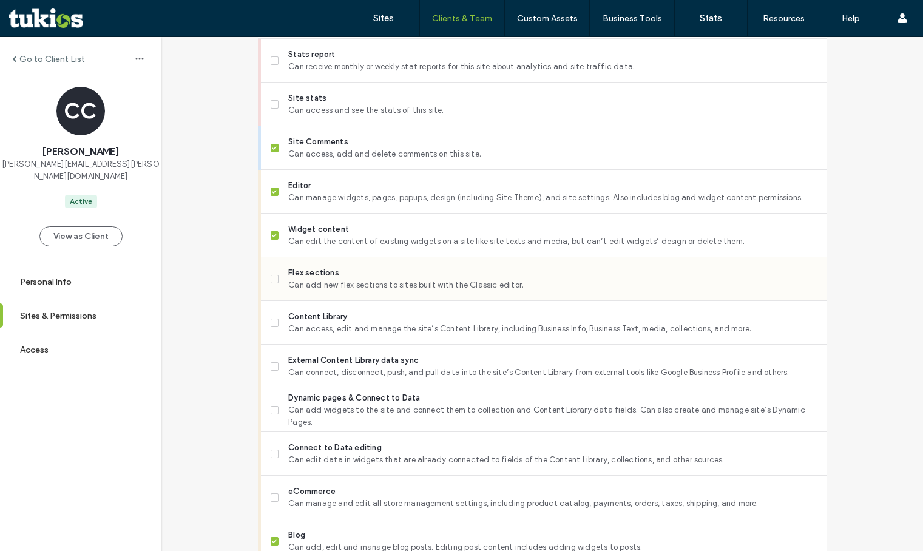
click at [340, 291] on span "Can add new flex sections to sites built with the Classic editor." at bounding box center [552, 285] width 528 height 12
click at [329, 323] on span "Content Library" at bounding box center [552, 317] width 528 height 12
click at [326, 378] on span "Can connect, disconnect, push, and pull data into the site’s Content Library fr…" at bounding box center [552, 372] width 528 height 12
click at [324, 425] on span "Can add widgets to the site and connect them to collection and Content Library …" at bounding box center [552, 416] width 528 height 24
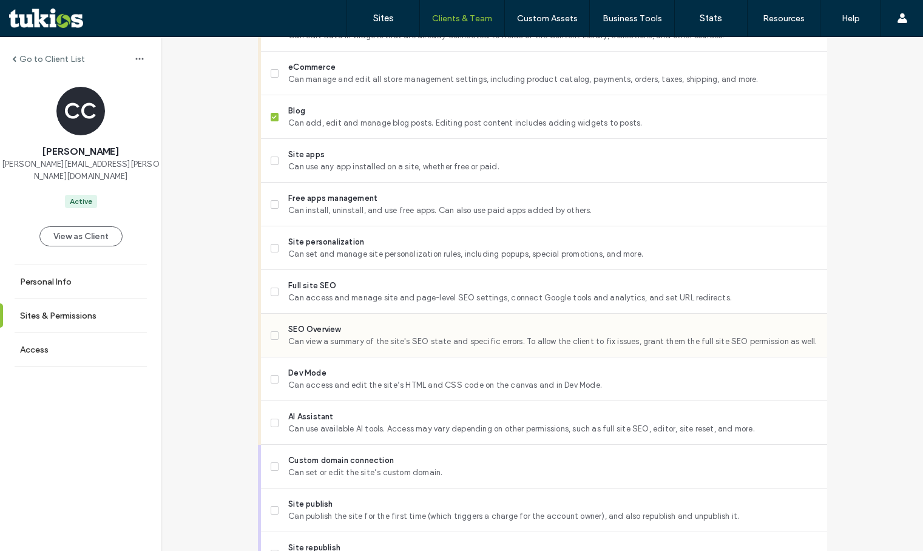
scroll to position [849, 0]
click at [341, 303] on span "Can access and manage site and page-level SEO settings, connect Google tools an…" at bounding box center [552, 297] width 528 height 12
drag, startPoint x: 328, startPoint y: 340, endPoint x: 329, endPoint y: 317, distance: 23.7
click at [328, 335] on span "SEO Overview" at bounding box center [552, 329] width 528 height 12
click at [347, 247] on span "Site personalization" at bounding box center [552, 241] width 528 height 12
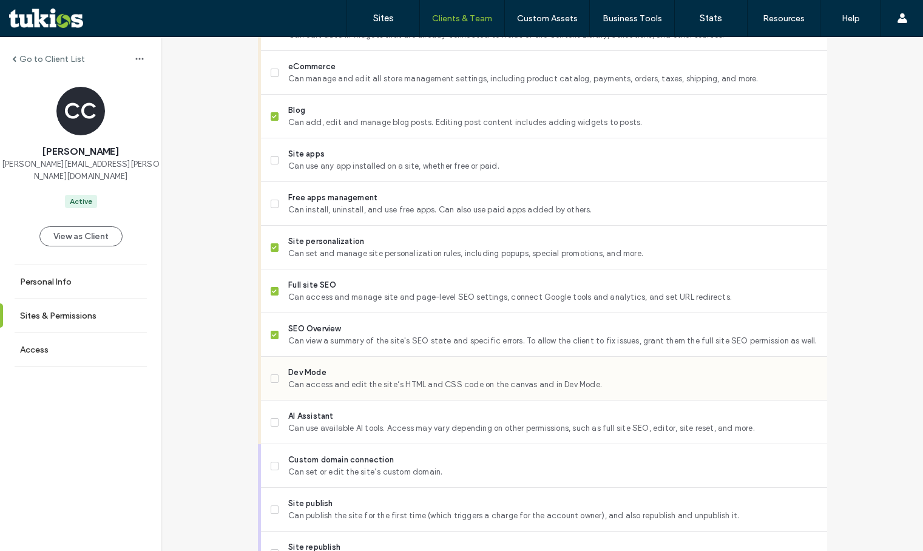
click at [325, 389] on span "Can access and edit the site’s HTML and CSS code on the canvas and in Dev Mode." at bounding box center [552, 384] width 528 height 12
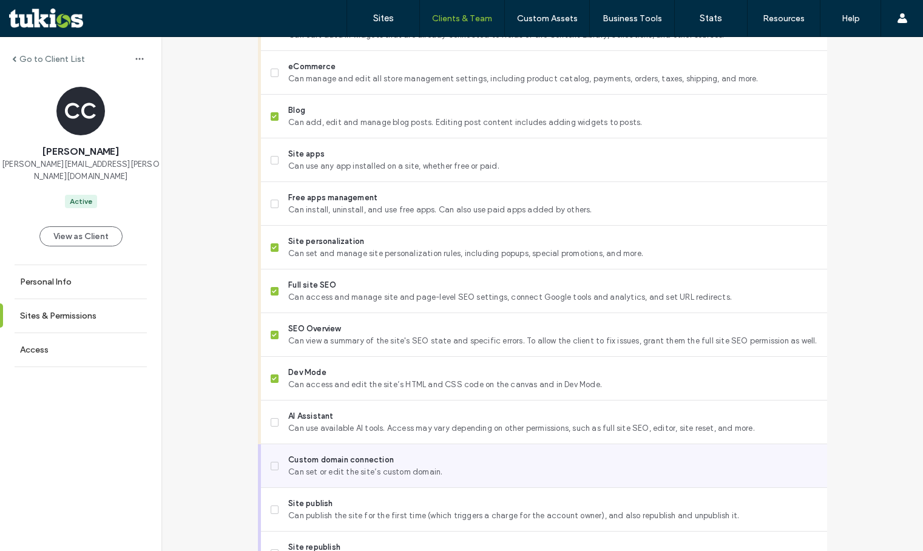
scroll to position [1016, 0]
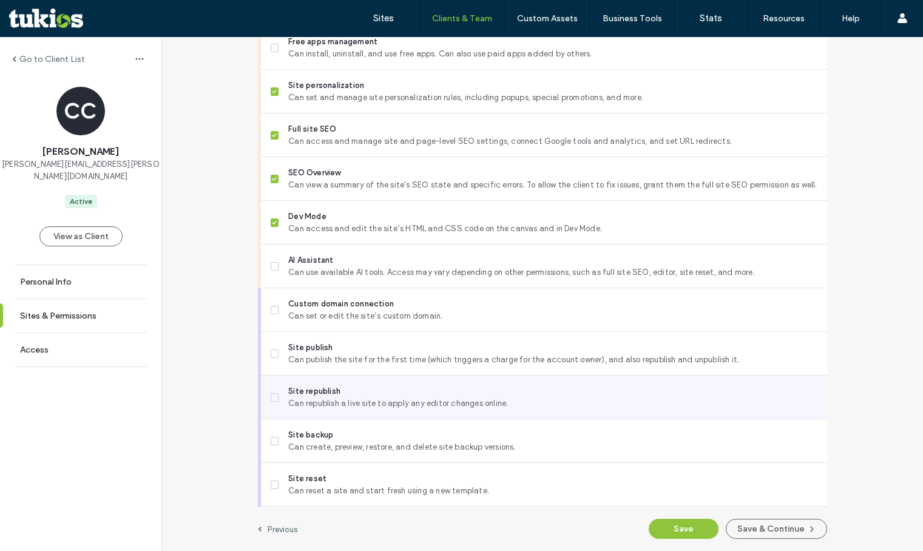
click at [363, 400] on span "Can republish a live site to apply any editor changes online." at bounding box center [552, 403] width 528 height 12
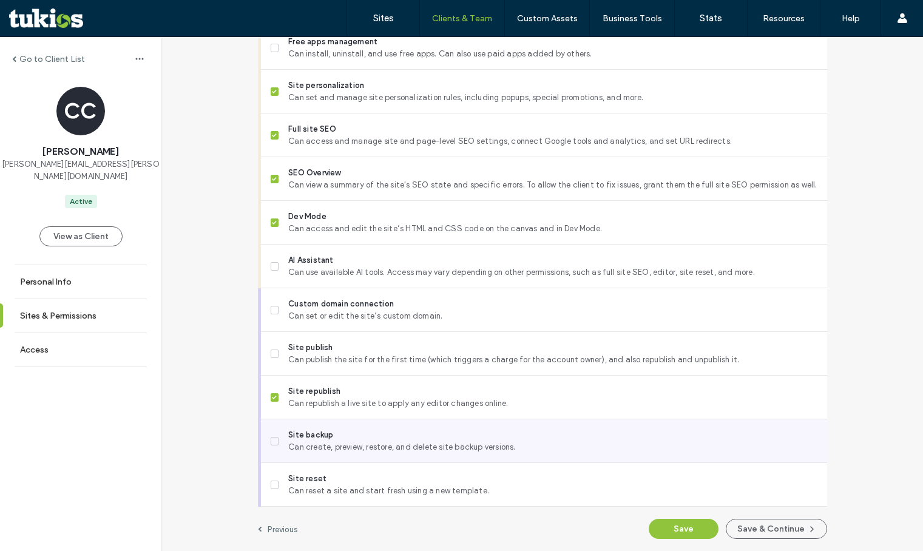
click at [359, 430] on span "Site backup" at bounding box center [552, 435] width 528 height 12
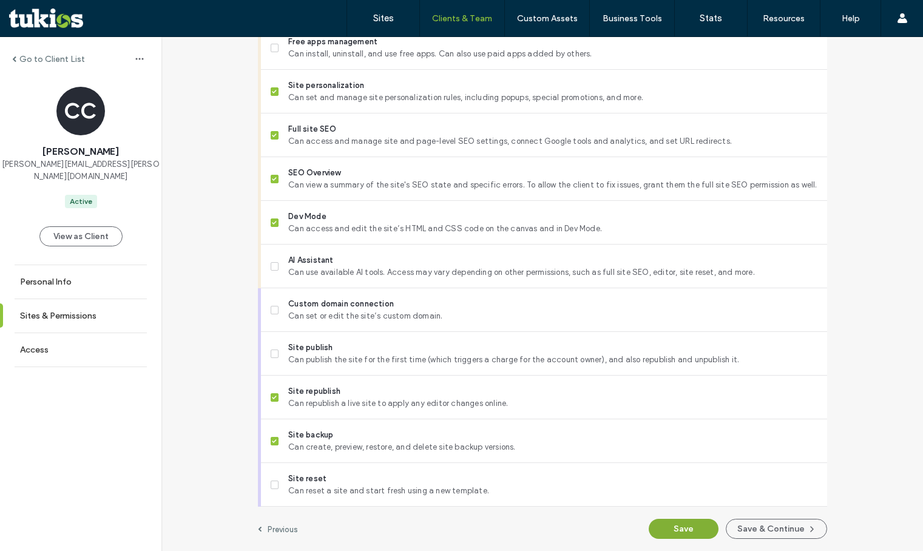
click at [681, 528] on button "Save" at bounding box center [683, 529] width 70 height 20
click at [50, 58] on label "Go to Client List" at bounding box center [52, 59] width 66 height 10
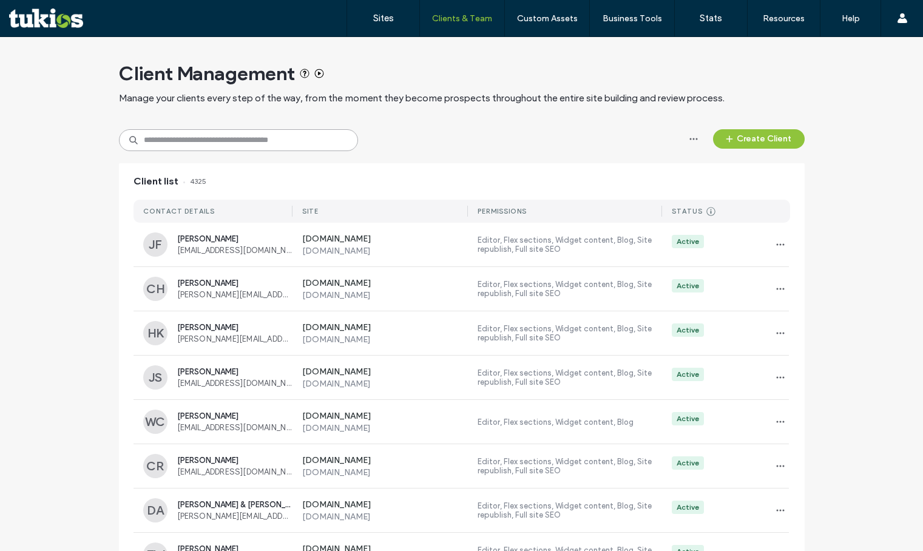
click at [211, 141] on input at bounding box center [238, 140] width 239 height 22
type input "*****"
click at [488, 166] on div "Client list" at bounding box center [461, 181] width 685 height 36
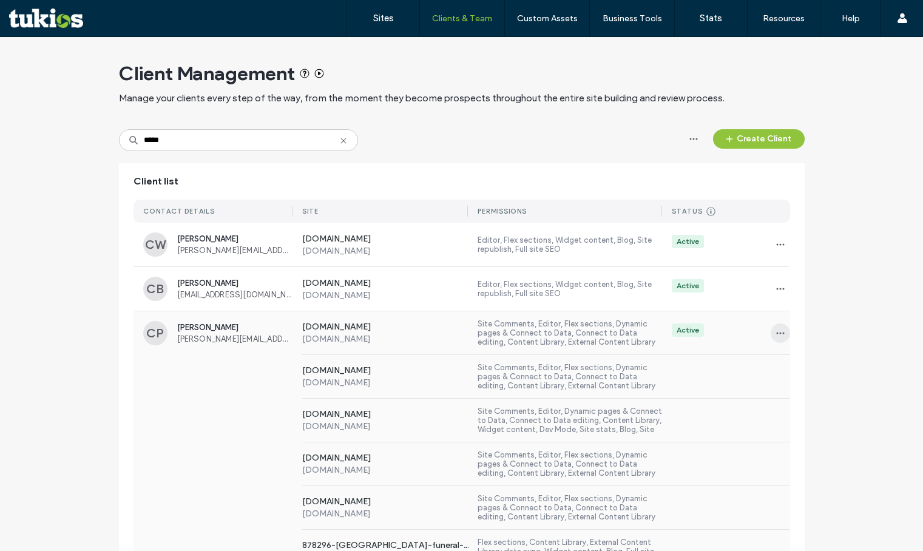
click at [776, 333] on use "button" at bounding box center [780, 333] width 8 height 2
click at [787, 360] on span at bounding box center [783, 364] width 15 height 13
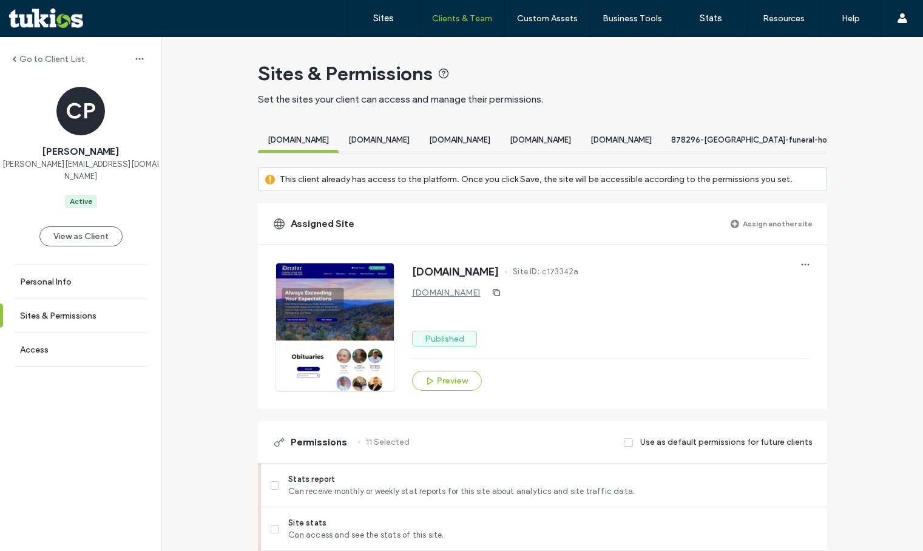
click at [765, 234] on label "Assign another site" at bounding box center [777, 223] width 70 height 21
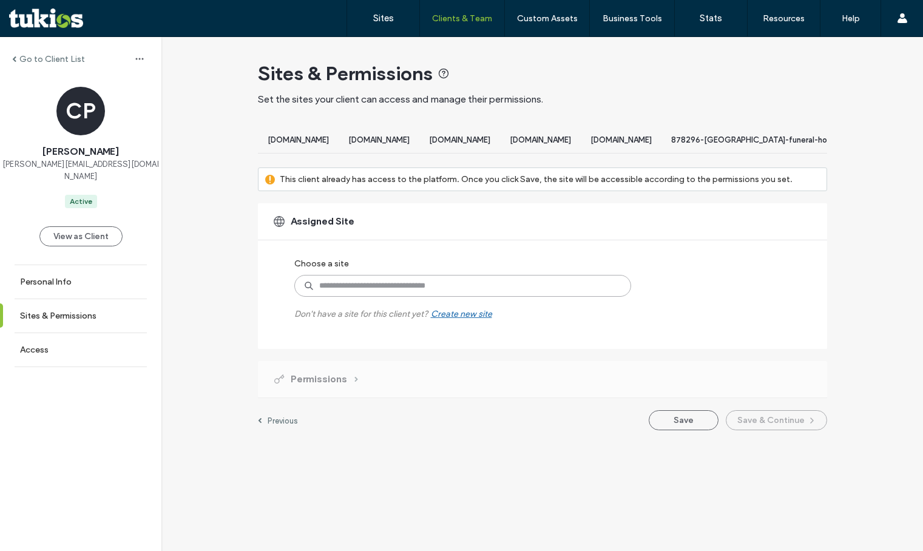
click at [479, 297] on input at bounding box center [462, 286] width 337 height 22
paste input "**********"
type input "**********"
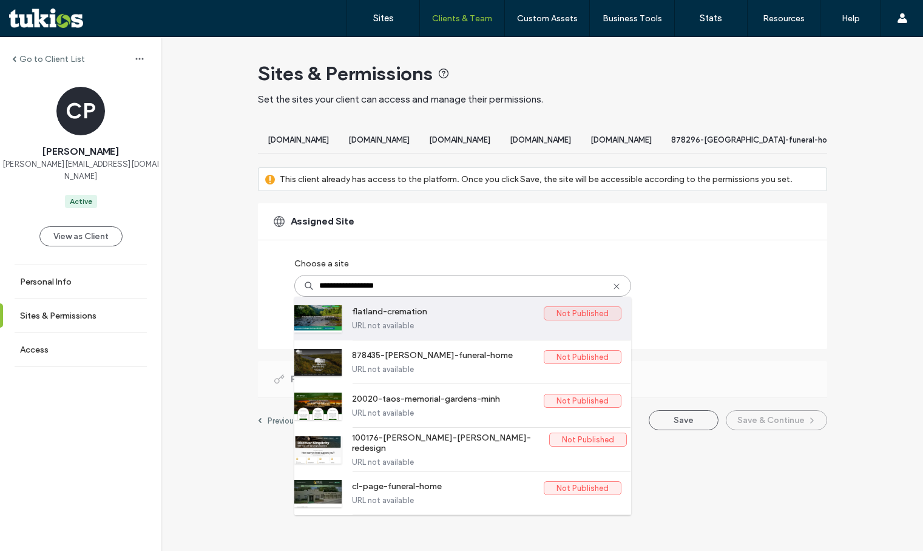
click at [410, 330] on label "URL not available" at bounding box center [486, 325] width 269 height 9
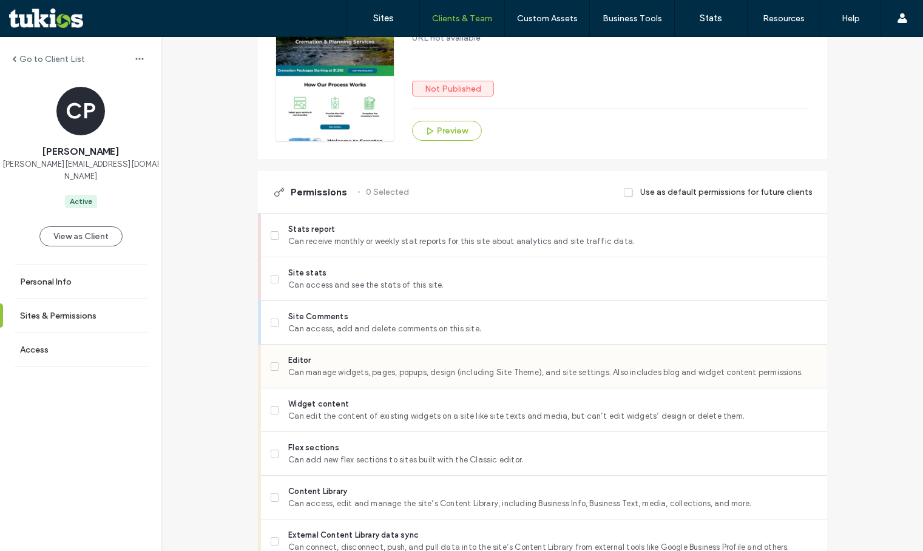
scroll to position [303, 0]
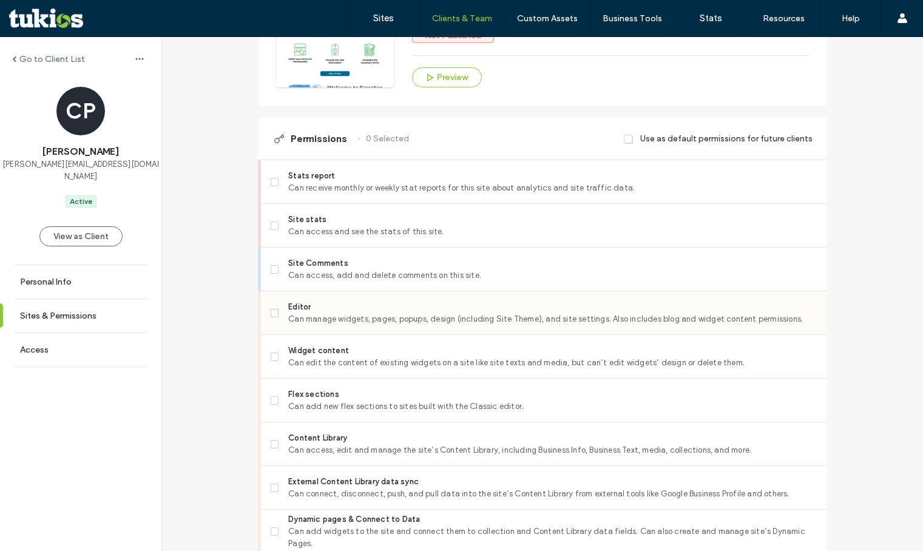
drag, startPoint x: 389, startPoint y: 330, endPoint x: 391, endPoint y: 297, distance: 32.8
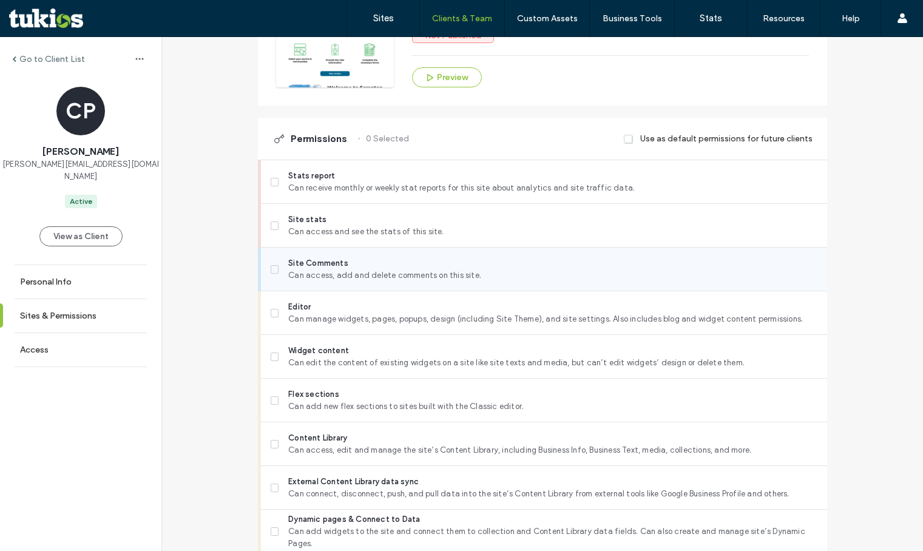
click at [389, 325] on span "Can manage widgets, pages, popups, design (including Site Theme), and site sett…" at bounding box center [552, 319] width 528 height 12
click at [393, 281] on span "Can access, add and delete comments on this site." at bounding box center [552, 275] width 528 height 12
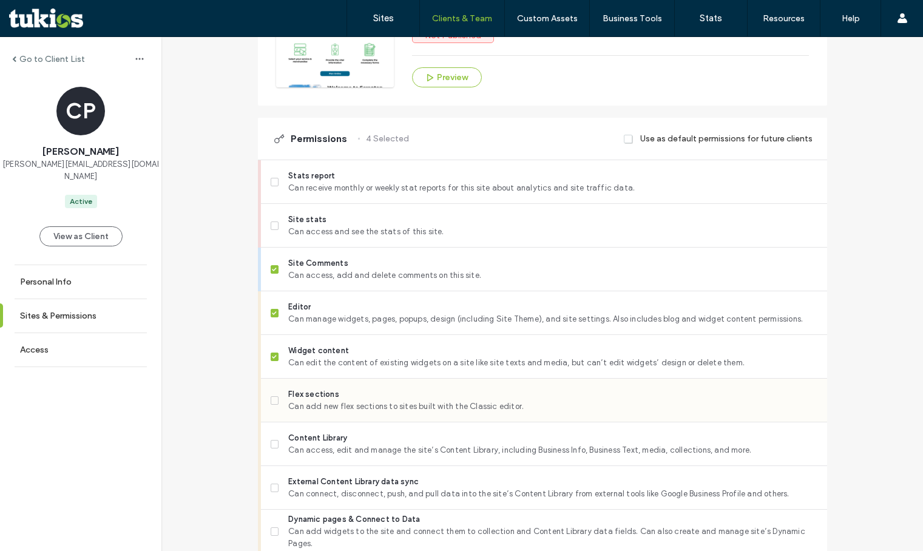
click at [372, 411] on span "Can add new flex sections to sites built with the Classic editor." at bounding box center [552, 406] width 528 height 12
click at [356, 456] on span "Can access, edit and manage the site’s Content Library, including Business Info…" at bounding box center [552, 450] width 528 height 12
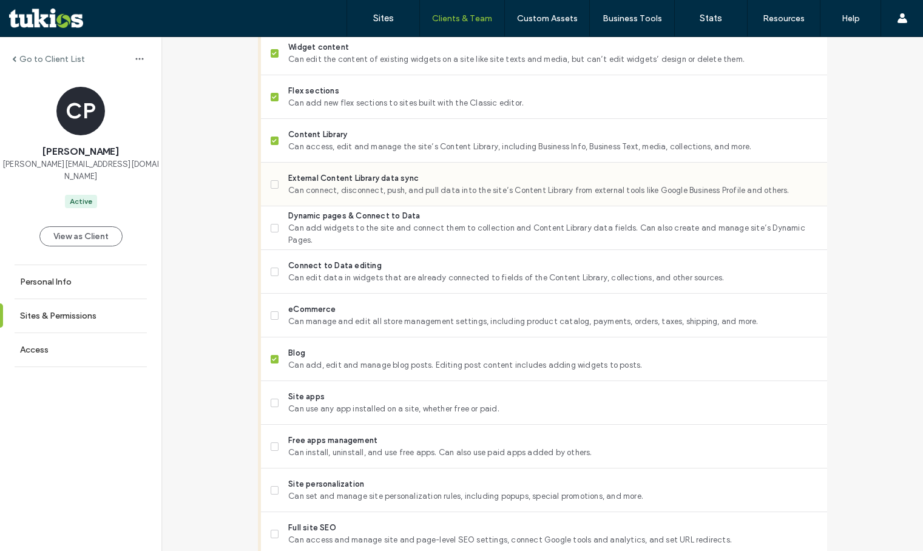
click at [366, 175] on div "External Content Library data sync Can connect, disconnect, push, and pull data…" at bounding box center [549, 184] width 556 height 43
click at [357, 184] on span "External Content Library data sync" at bounding box center [552, 178] width 528 height 12
click at [343, 222] on span "Dynamic pages & Connect to Data" at bounding box center [552, 216] width 528 height 12
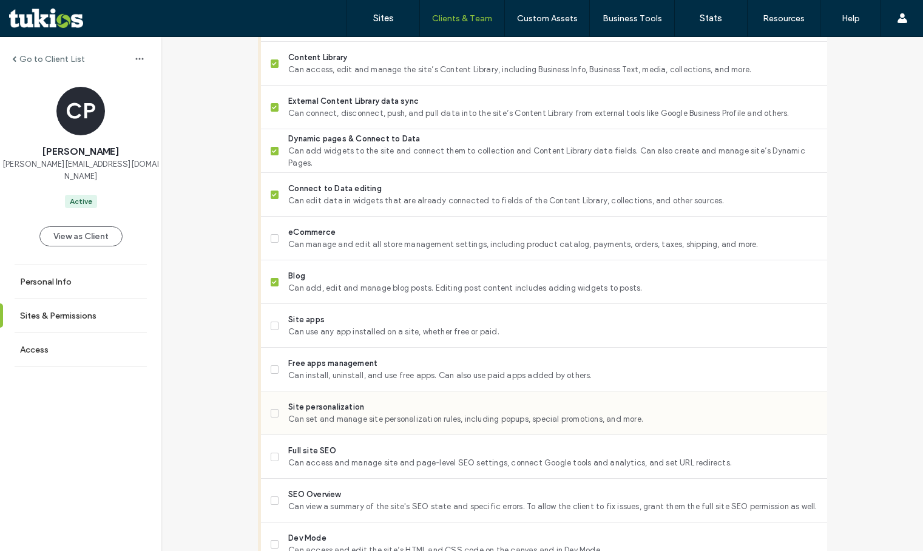
scroll to position [788, 0]
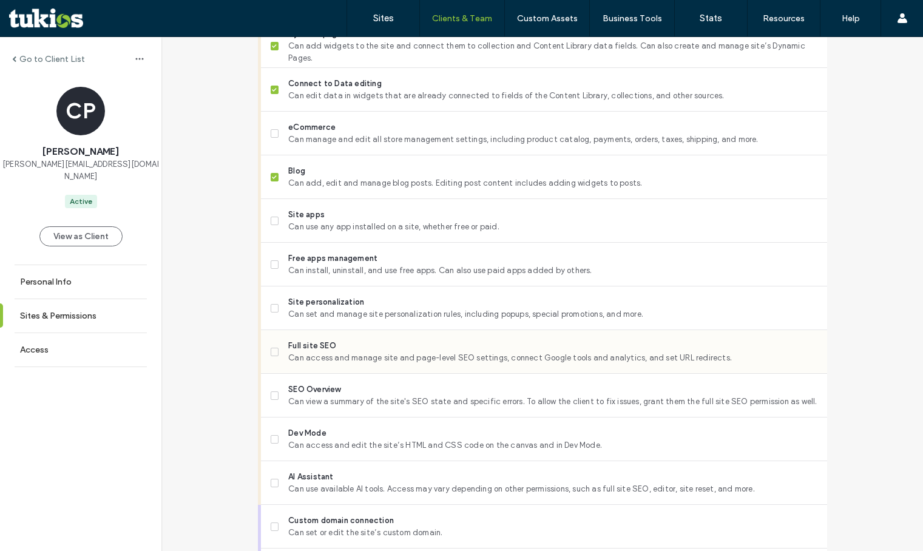
click at [329, 352] on span "Full site SEO" at bounding box center [552, 346] width 528 height 12
drag, startPoint x: 331, startPoint y: 313, endPoint x: 332, endPoint y: 298, distance: 14.6
click at [331, 308] on span "Site personalization" at bounding box center [552, 302] width 528 height 12
click at [335, 264] on span "Free apps management" at bounding box center [552, 258] width 528 height 12
drag, startPoint x: 312, startPoint y: 403, endPoint x: 311, endPoint y: 421, distance: 17.7
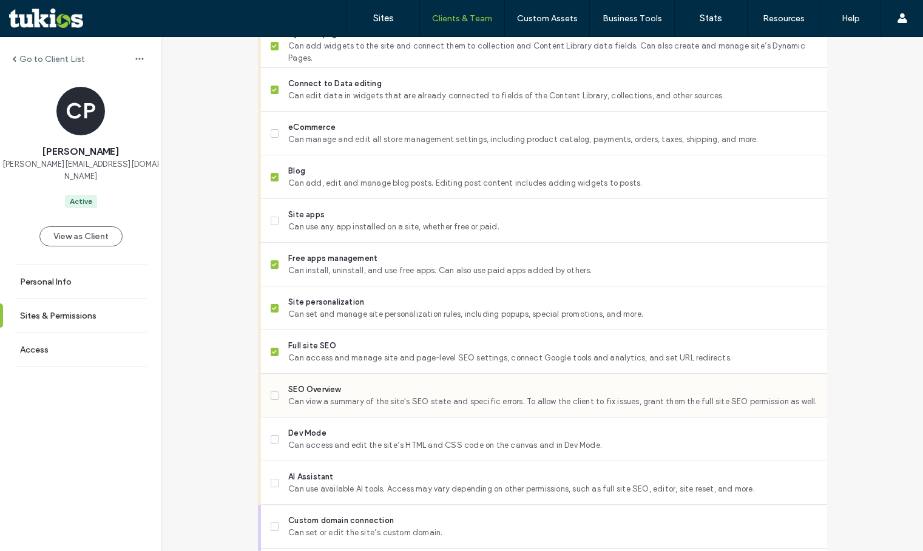
click at [312, 395] on span "SEO Overview" at bounding box center [552, 389] width 528 height 12
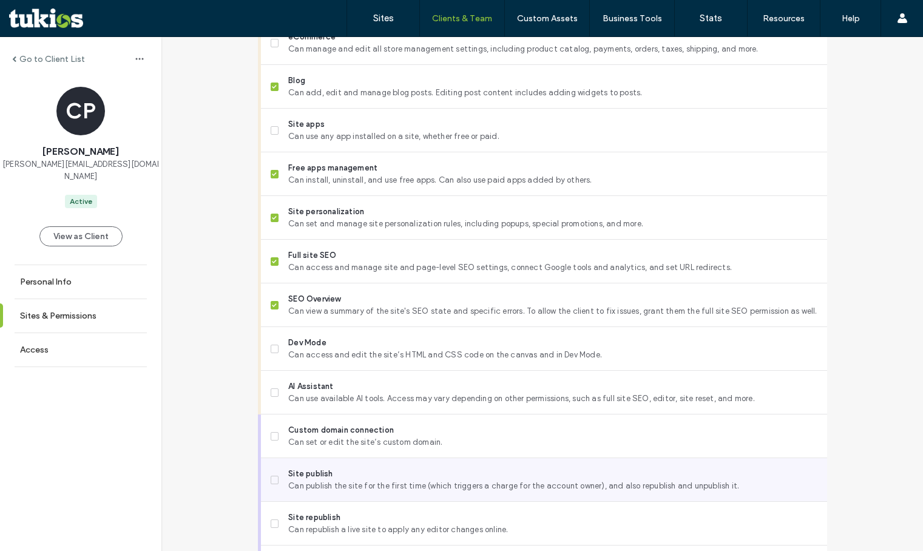
scroll to position [1016, 0]
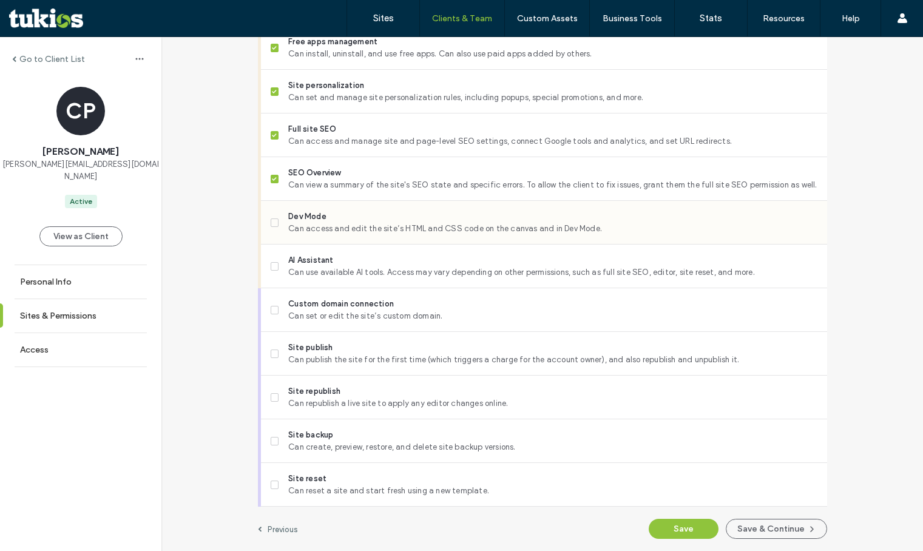
click at [359, 201] on div "Dev Mode Can access and edit the site’s HTML and CSS code on the canvas and in …" at bounding box center [549, 222] width 556 height 43
click at [353, 218] on span "Dev Mode" at bounding box center [552, 216] width 528 height 12
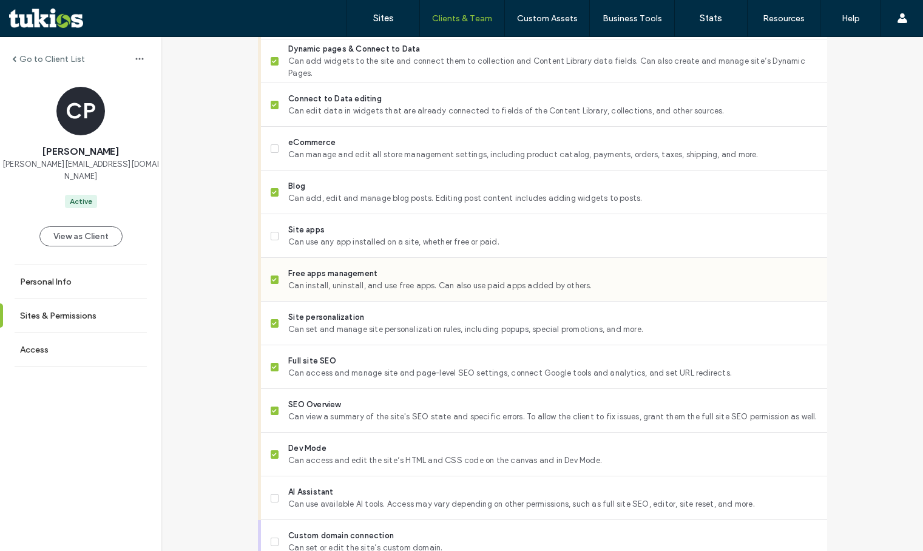
click at [329, 280] on span "Free apps management" at bounding box center [552, 273] width 528 height 12
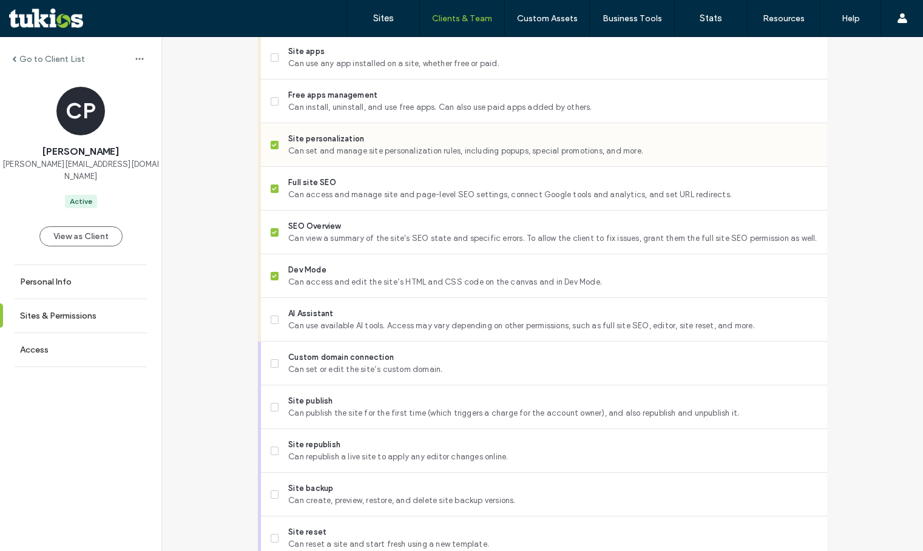
scroll to position [1016, 0]
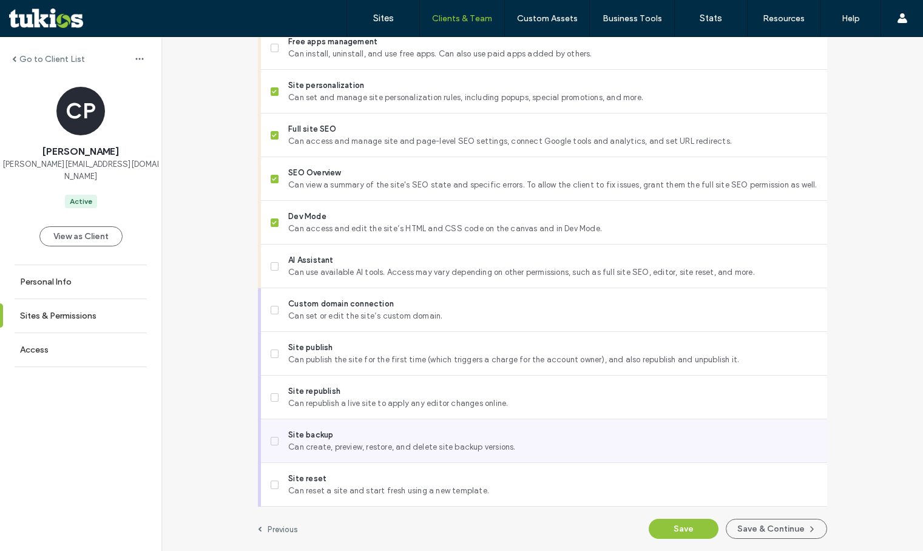
click at [338, 431] on span "Site backup" at bounding box center [552, 435] width 528 height 12
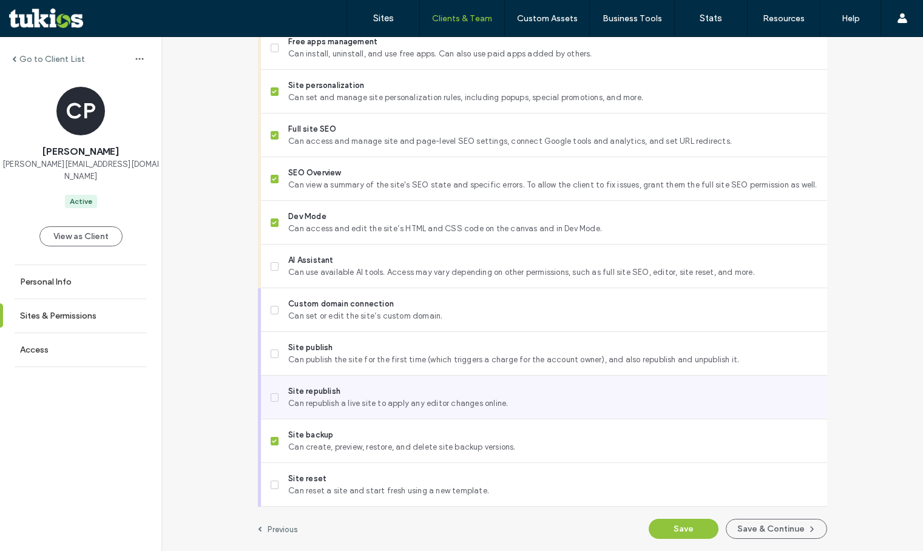
click at [342, 389] on span "Site republish" at bounding box center [552, 391] width 528 height 12
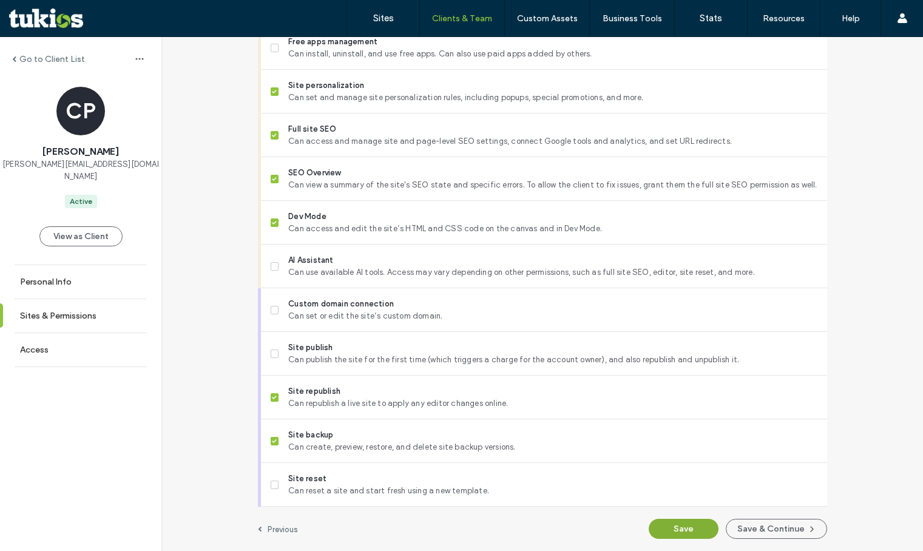
click at [664, 526] on button "Save" at bounding box center [683, 529] width 70 height 20
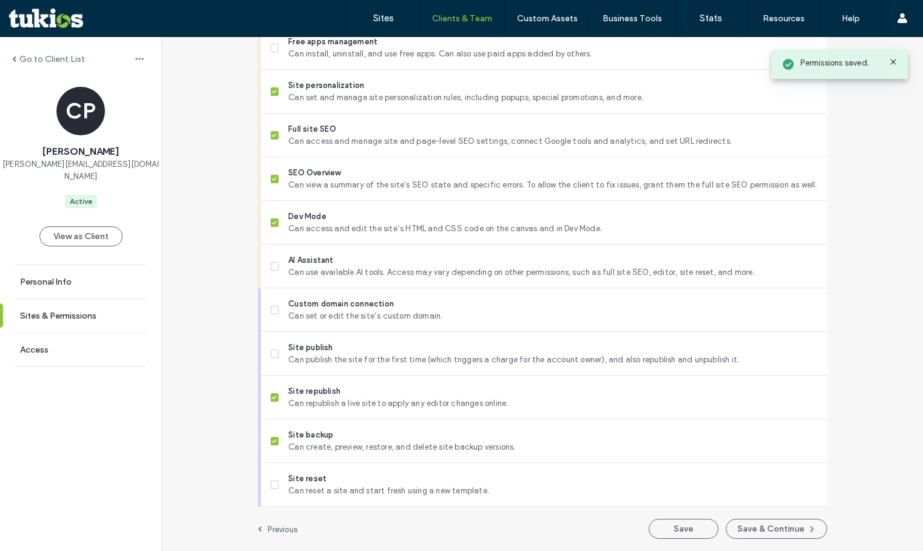
click at [56, 61] on label "Go to Client List" at bounding box center [52, 59] width 66 height 10
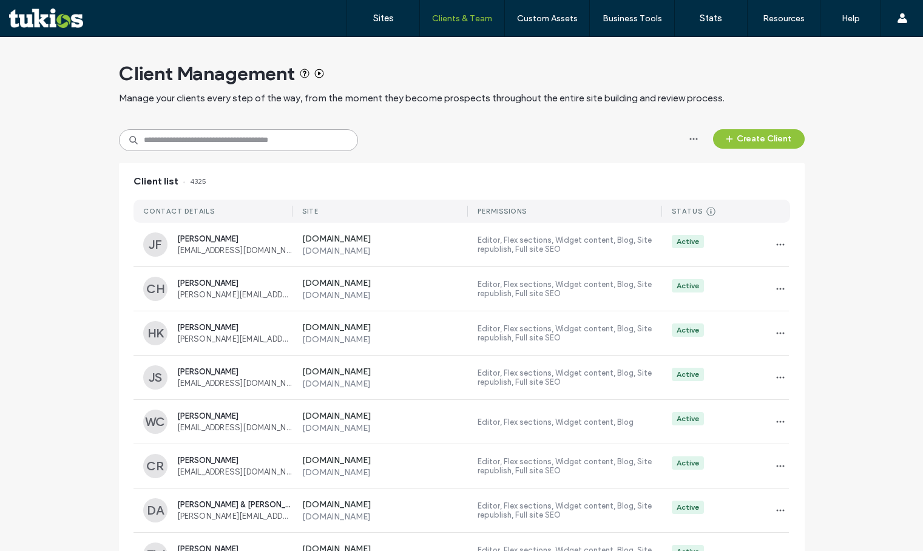
click at [166, 133] on input at bounding box center [238, 140] width 239 height 22
type input "********"
click at [517, 129] on div "******** Create Client" at bounding box center [461, 140] width 685 height 22
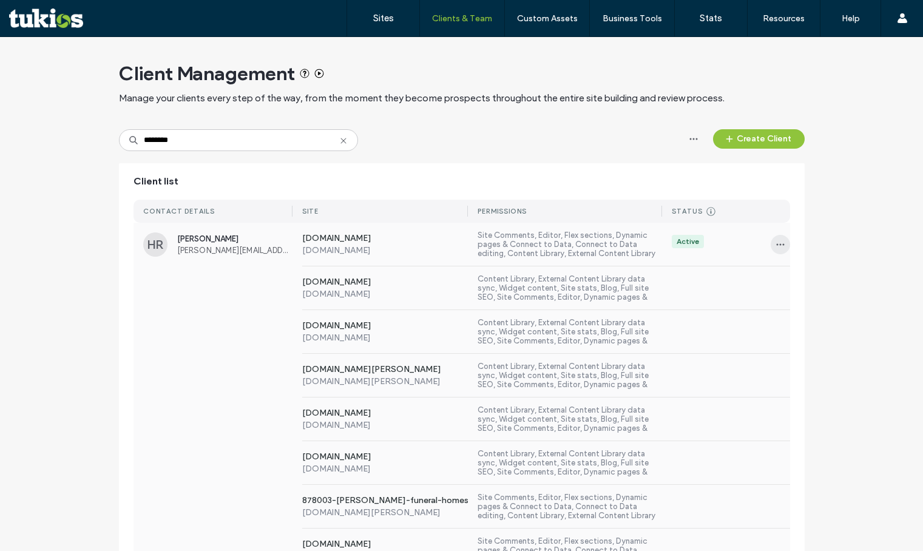
click at [775, 245] on icon "button" at bounding box center [780, 245] width 10 height 10
click at [782, 269] on div "Sites & Permissions" at bounding box center [821, 275] width 108 height 23
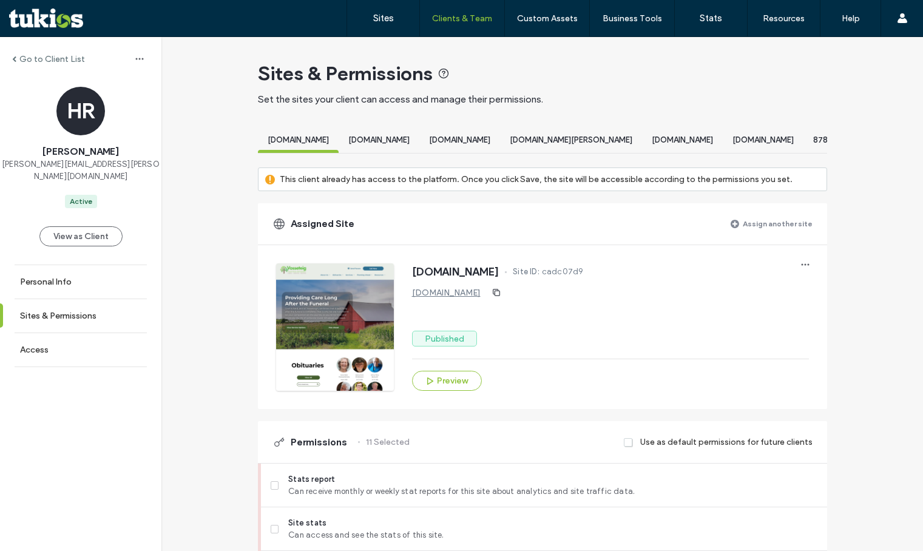
click at [762, 230] on label "Assign another site" at bounding box center [777, 223] width 70 height 21
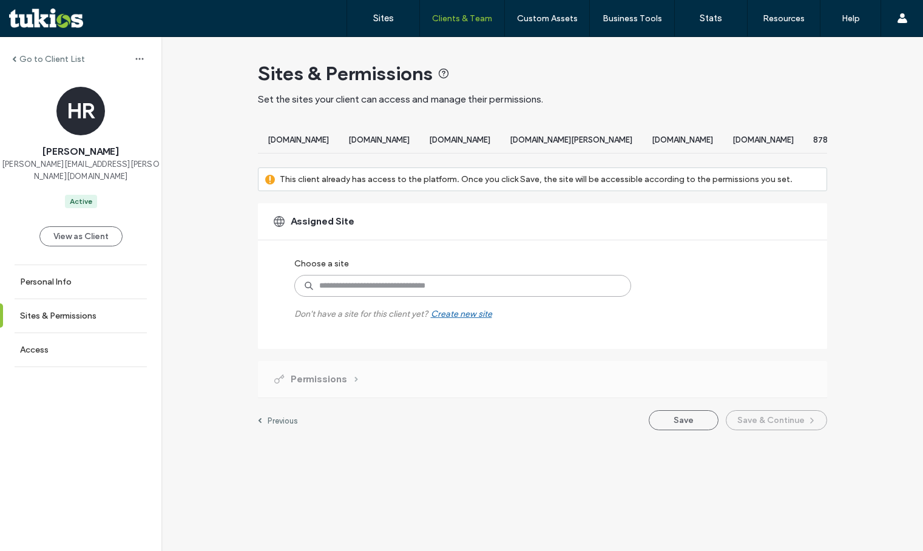
click at [449, 289] on input at bounding box center [462, 286] width 337 height 22
paste input "**********"
type input "**********"
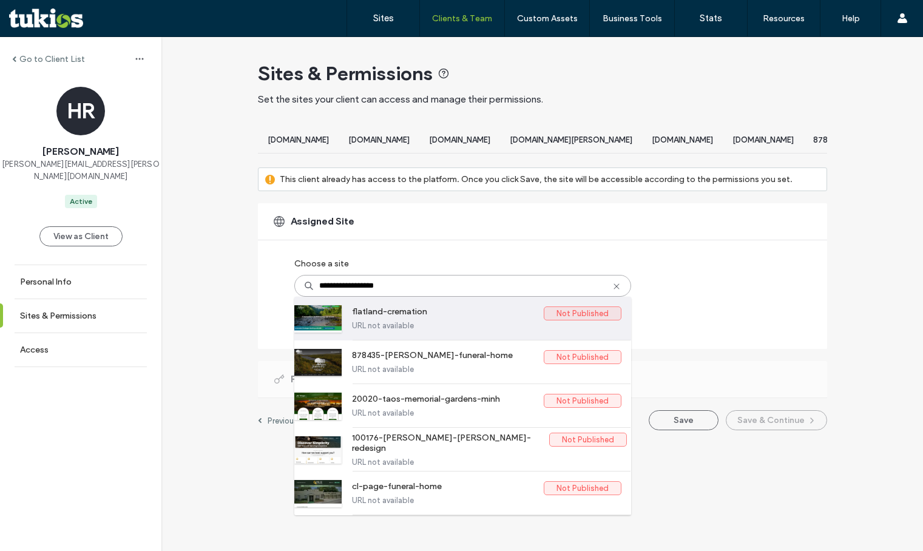
click at [408, 321] on label "flatland-cremation" at bounding box center [448, 313] width 192 height 15
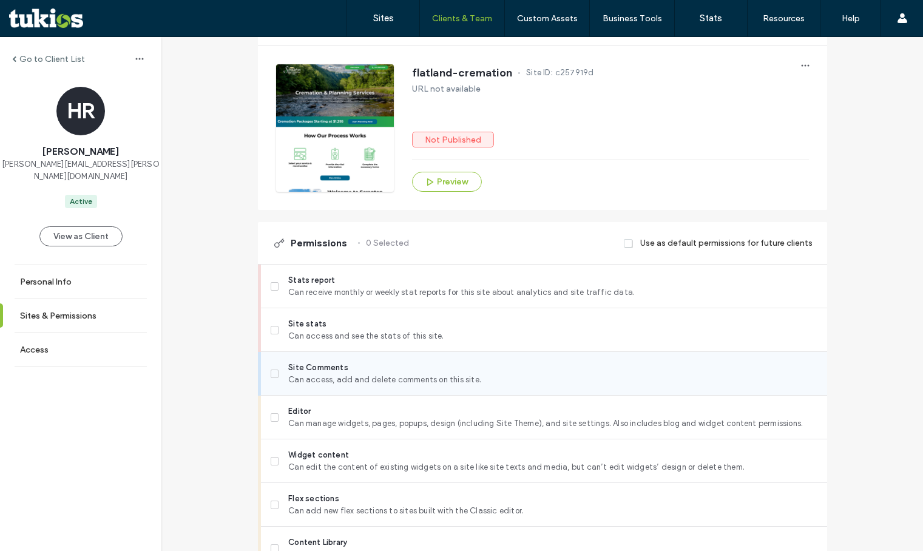
scroll to position [243, 0]
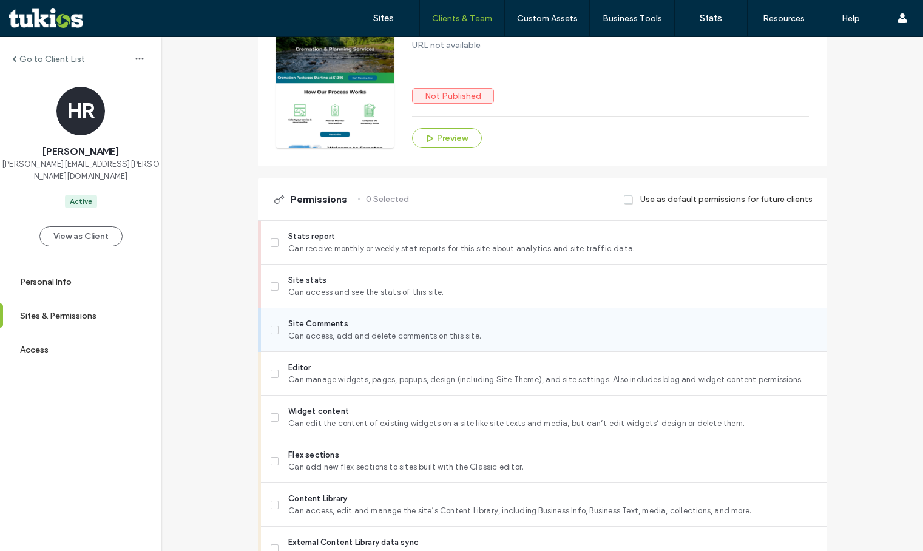
click at [400, 330] on span "Site Comments" at bounding box center [552, 324] width 528 height 12
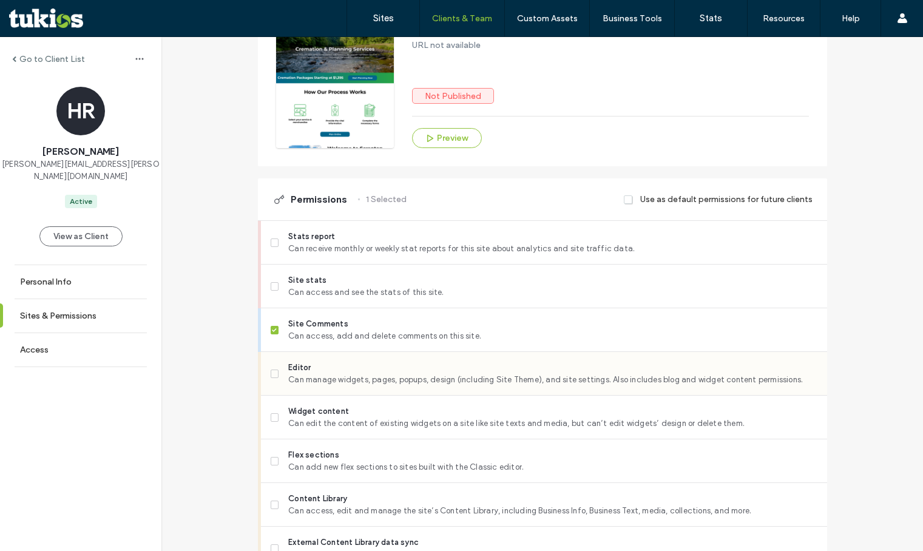
click at [383, 386] on span "Can manage widgets, pages, popups, design (including Site Theme), and site sett…" at bounding box center [552, 380] width 528 height 12
click at [351, 473] on span "Can add new flex sections to sites built with the Classic editor." at bounding box center [552, 467] width 528 height 12
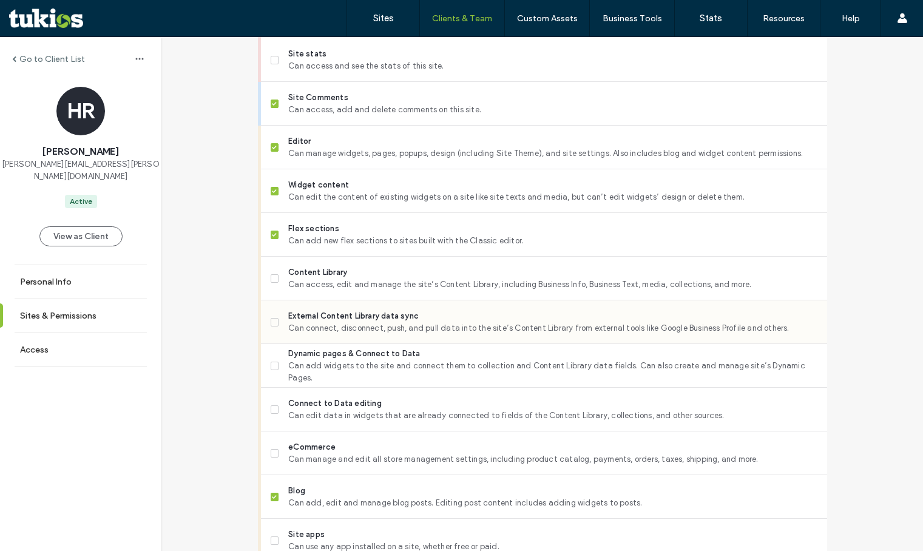
scroll to position [485, 0]
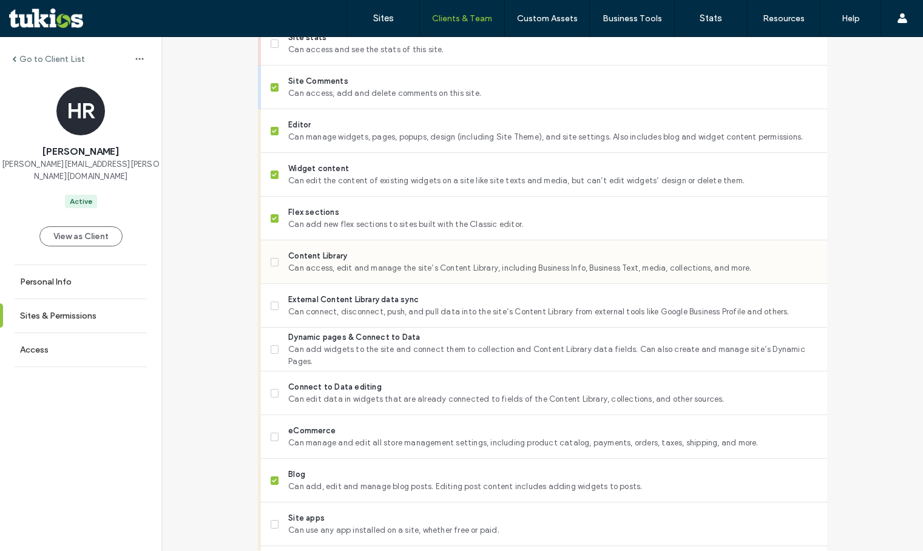
click at [357, 272] on span "Can access, edit and manage the site’s Content Library, including Business Info…" at bounding box center [552, 268] width 528 height 12
click at [349, 318] on span "Can connect, disconnect, push, and pull data into the site’s Content Library fr…" at bounding box center [552, 312] width 528 height 12
click at [345, 365] on span "Can add widgets to the site and connect them to collection and Content Library …" at bounding box center [552, 355] width 528 height 24
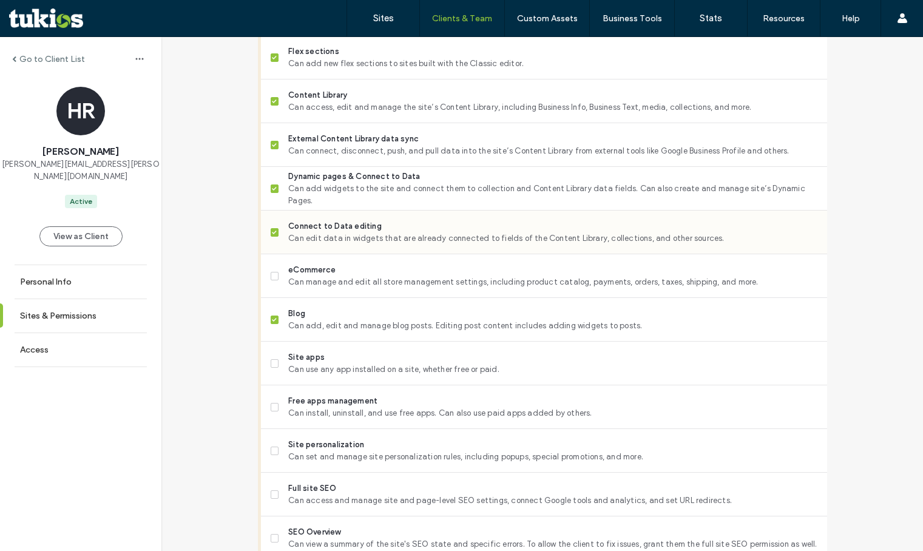
scroll to position [788, 0]
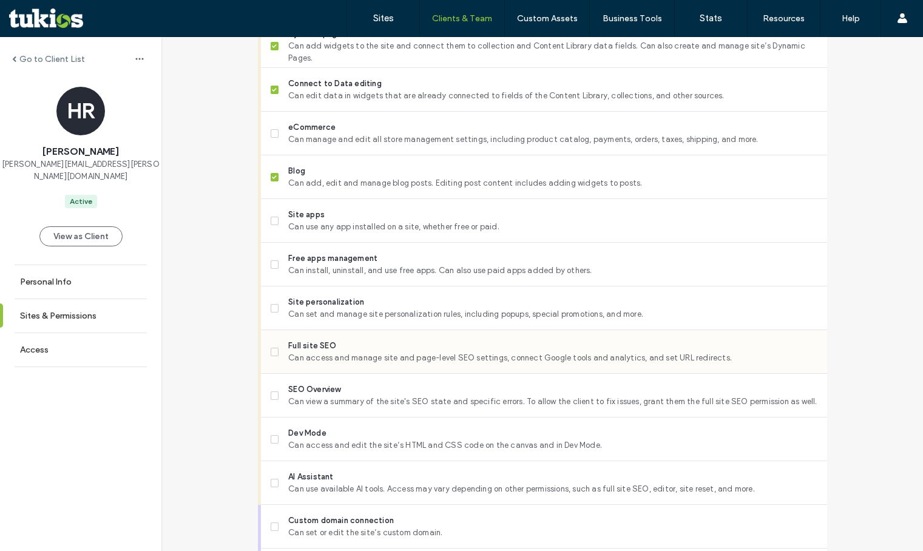
drag, startPoint x: 335, startPoint y: 400, endPoint x: 330, endPoint y: 363, distance: 36.7
click at [334, 395] on span "SEO Overview" at bounding box center [552, 389] width 528 height 12
drag, startPoint x: 330, startPoint y: 358, endPoint x: 331, endPoint y: 334, distance: 24.3
click at [330, 352] on span "Full site SEO" at bounding box center [552, 346] width 528 height 12
click at [333, 308] on span "Site personalization" at bounding box center [552, 302] width 528 height 12
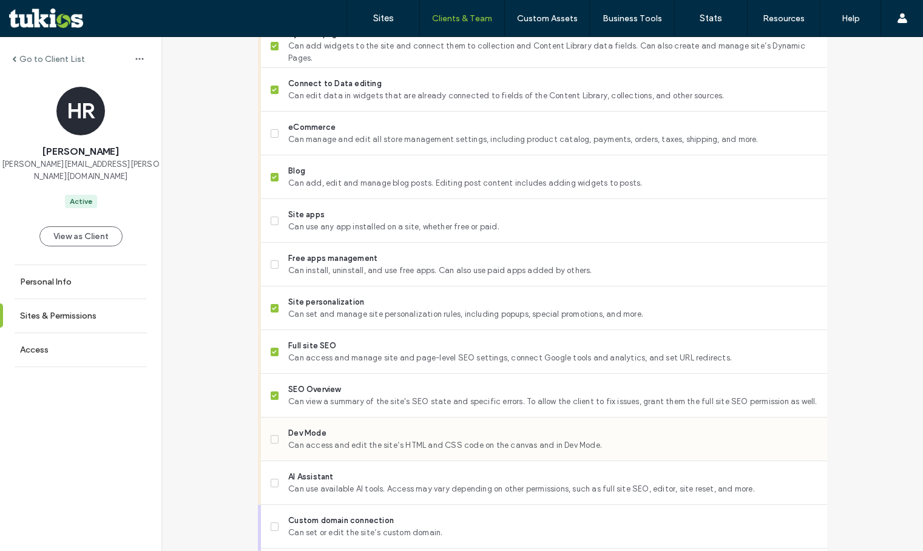
click at [310, 449] on span "Can access and edit the site’s HTML and CSS code on the canvas and in Dev Mode." at bounding box center [552, 445] width 528 height 12
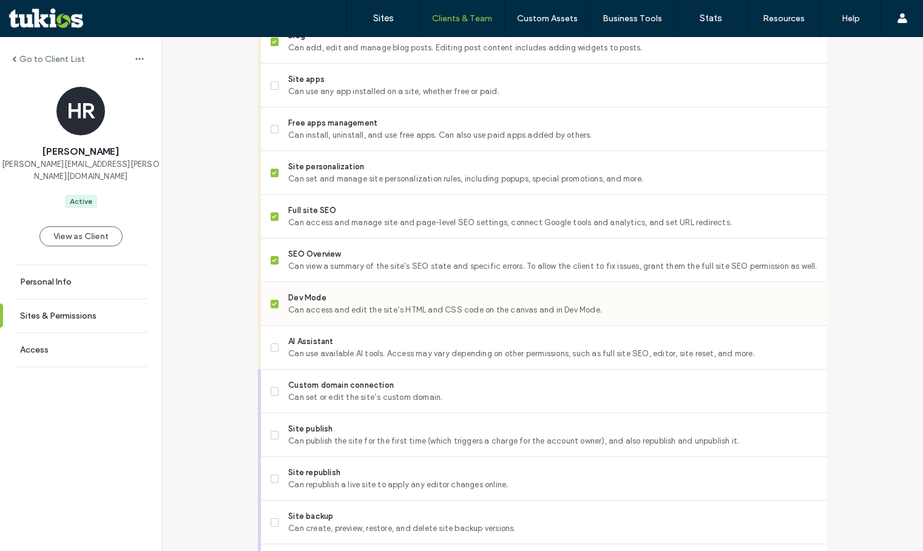
scroll to position [1016, 0]
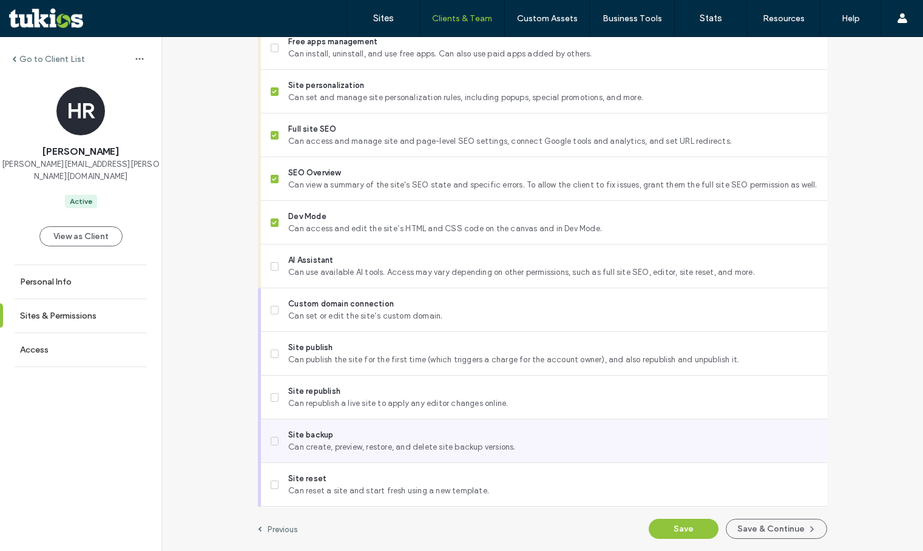
click at [323, 441] on span "Can create, preview, restore, and delete site backup versions." at bounding box center [552, 447] width 528 height 12
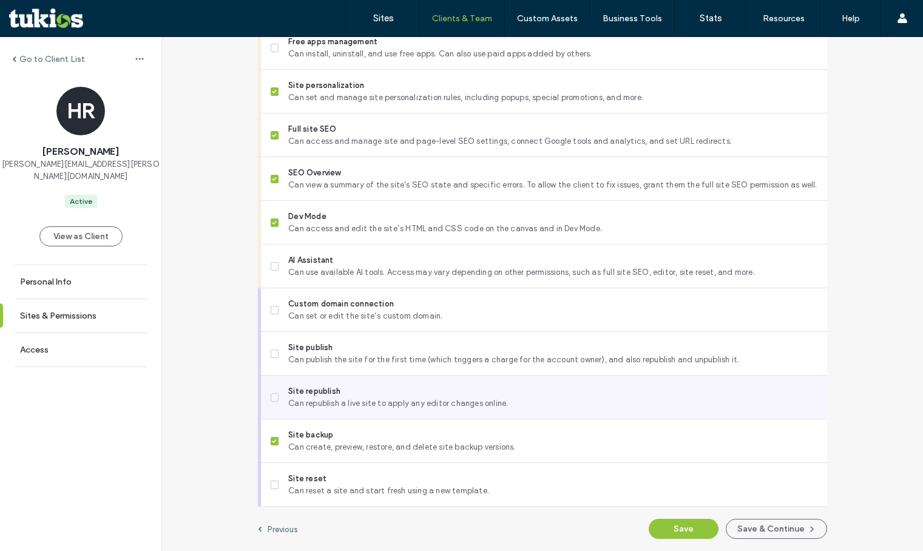
click at [329, 400] on span "Can republish a live site to apply any editor changes online." at bounding box center [552, 403] width 528 height 12
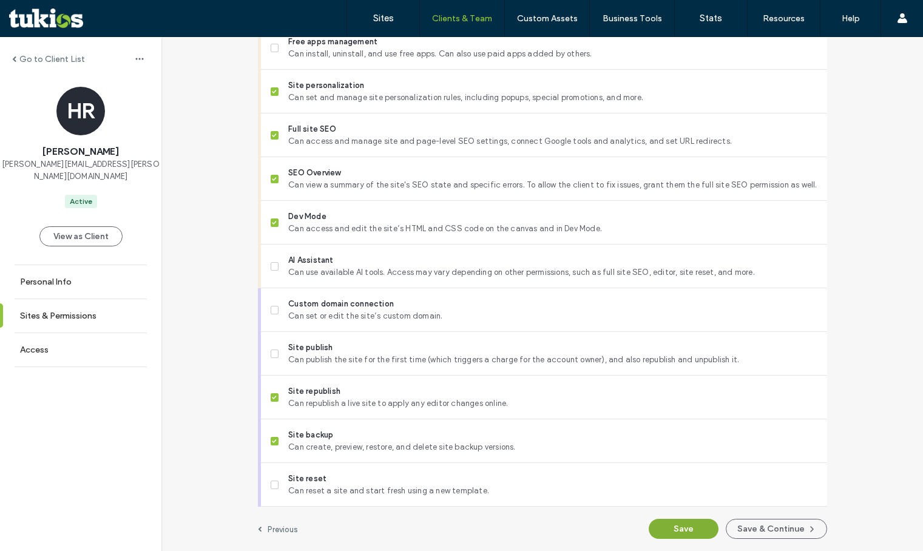
click at [686, 536] on button "Save" at bounding box center [683, 529] width 70 height 20
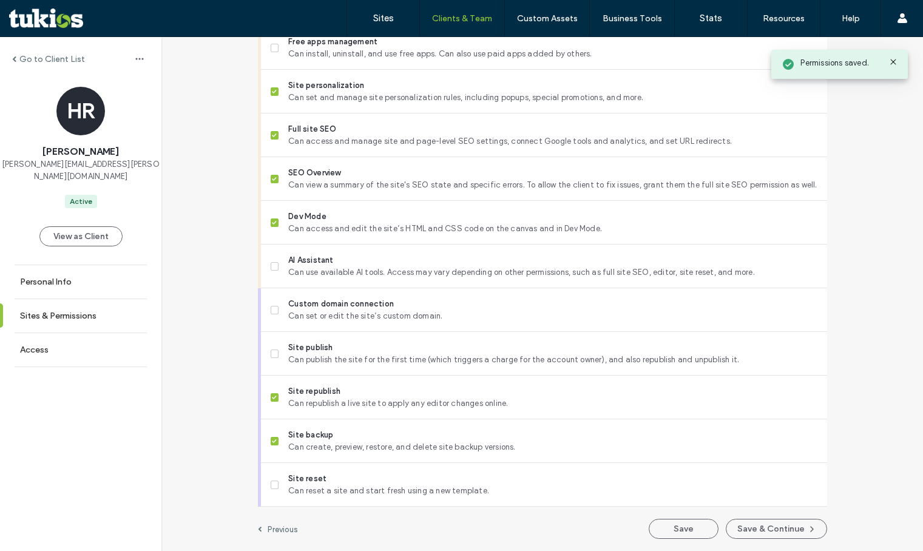
click at [38, 57] on label "Go to Client List" at bounding box center [52, 59] width 66 height 10
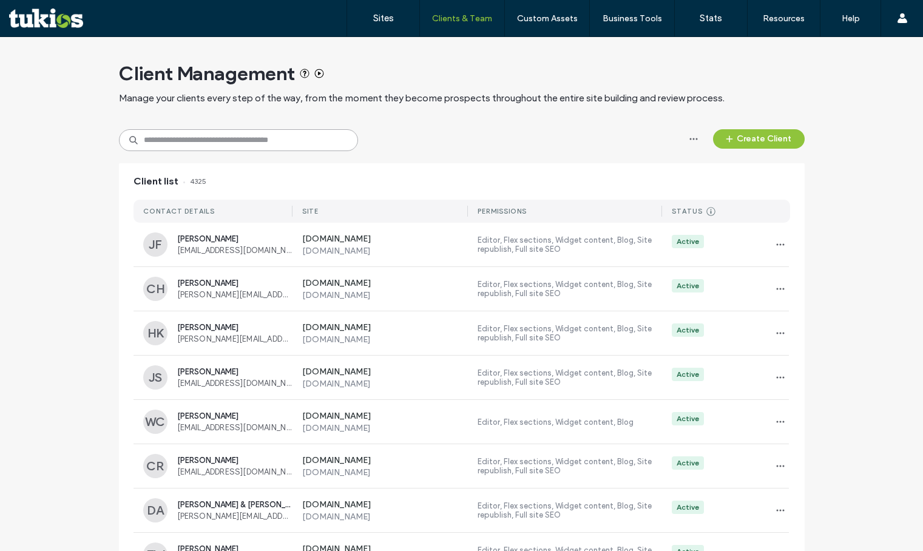
click at [211, 136] on input at bounding box center [238, 140] width 239 height 22
type input "**********"
click at [440, 137] on div "**********" at bounding box center [461, 140] width 685 height 22
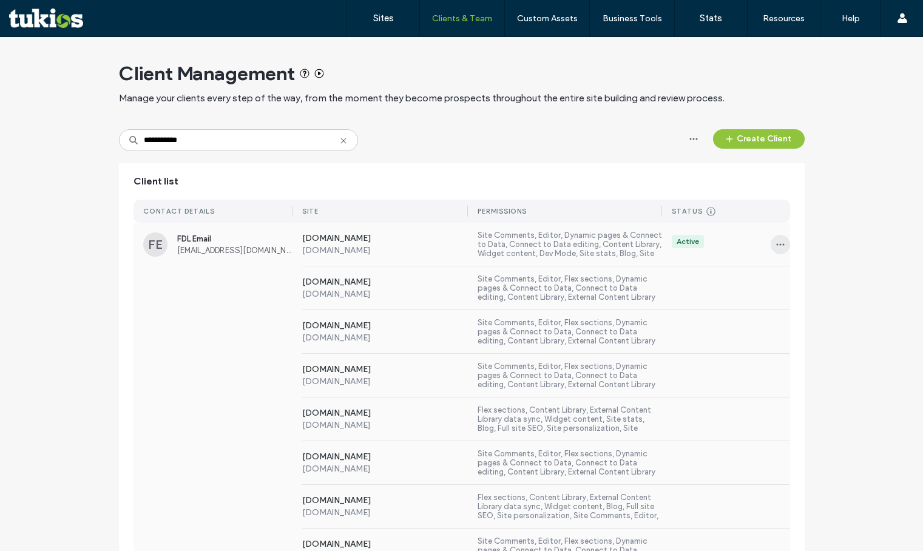
click at [773, 250] on span "button" at bounding box center [779, 244] width 19 height 19
click at [784, 274] on icon at bounding box center [781, 276] width 10 height 10
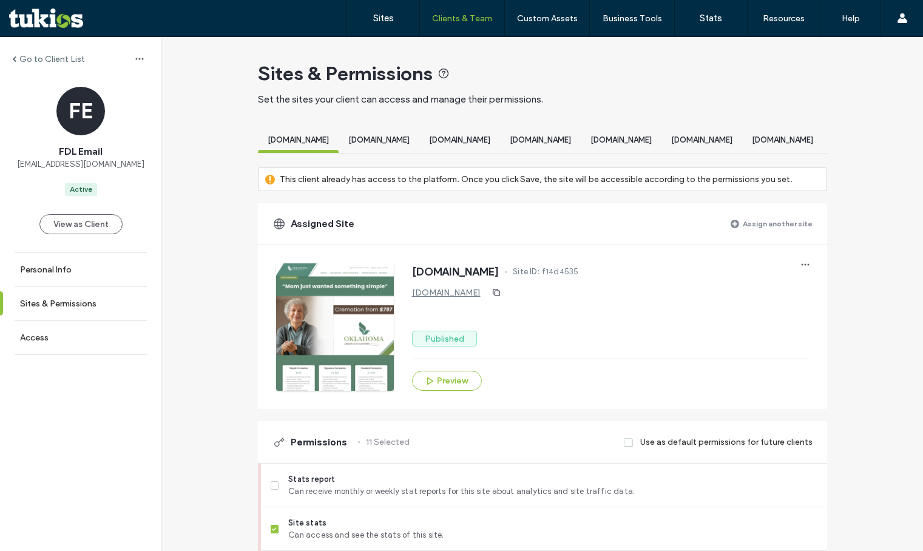
click at [771, 234] on label "Assign another site" at bounding box center [777, 223] width 70 height 21
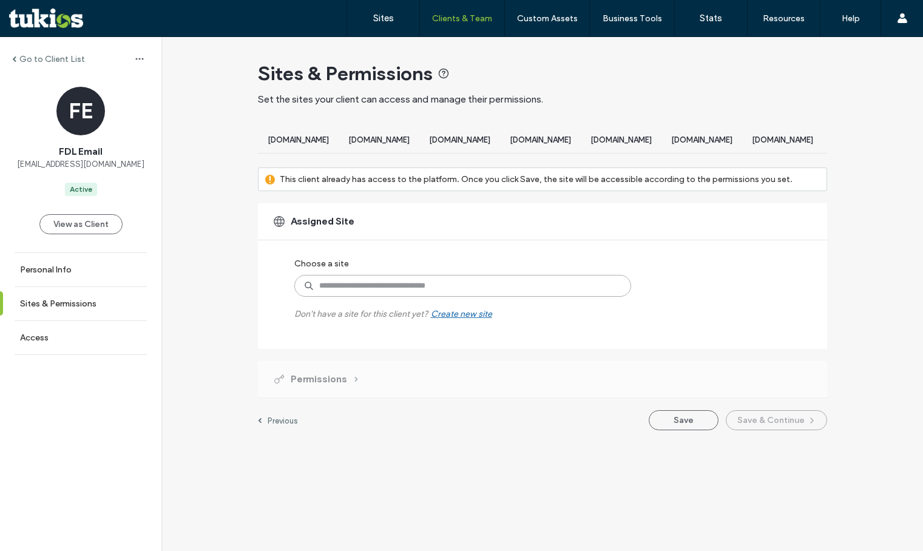
click at [485, 294] on input at bounding box center [462, 286] width 337 height 22
paste input "**********"
type input "**********"
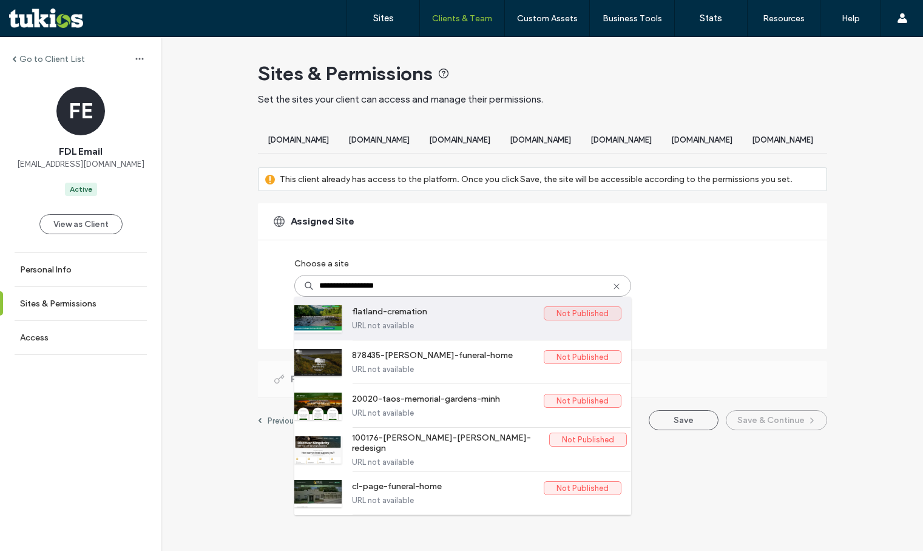
click at [457, 340] on div "flatland-cremation Not Published URL not available" at bounding box center [486, 318] width 269 height 43
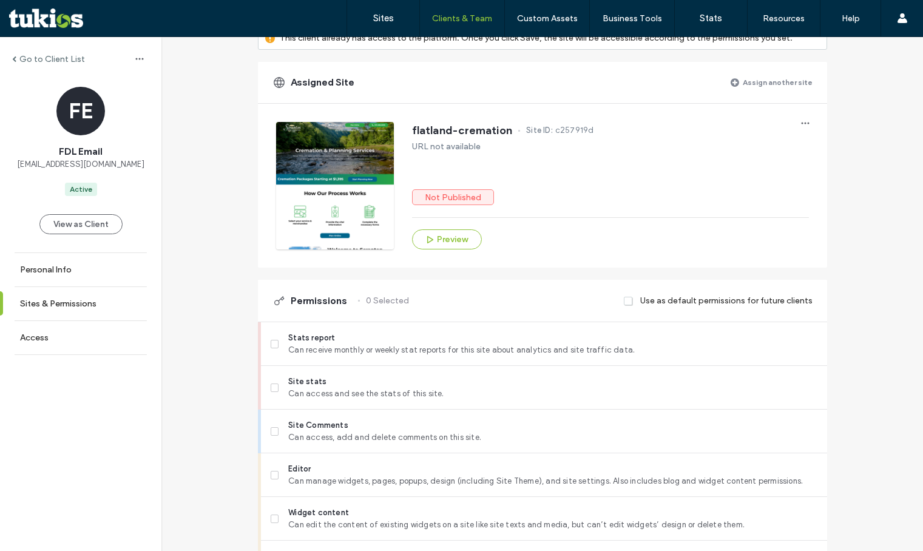
scroll to position [303, 0]
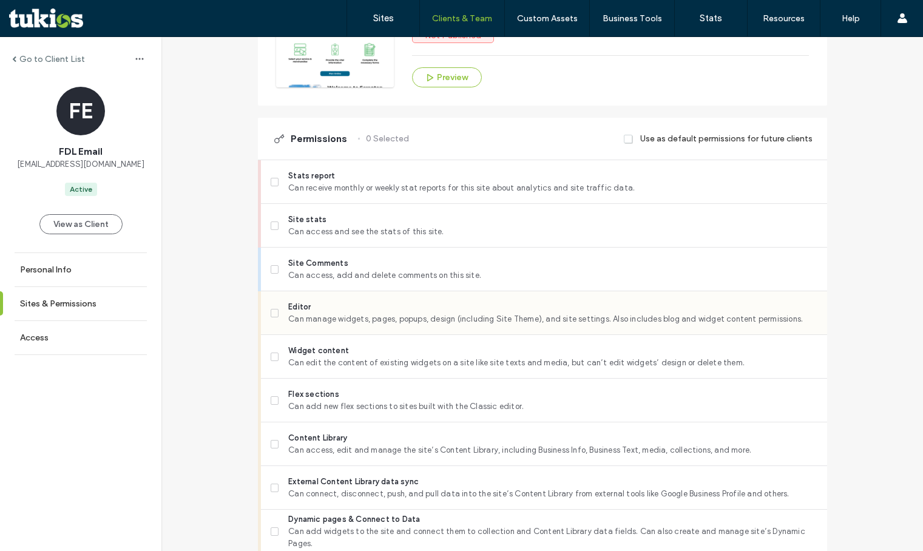
drag, startPoint x: 362, startPoint y: 335, endPoint x: 362, endPoint y: 320, distance: 14.6
click at [362, 325] on span "Can manage widgets, pages, popups, design (including Site Theme), and site sett…" at bounding box center [552, 319] width 528 height 12
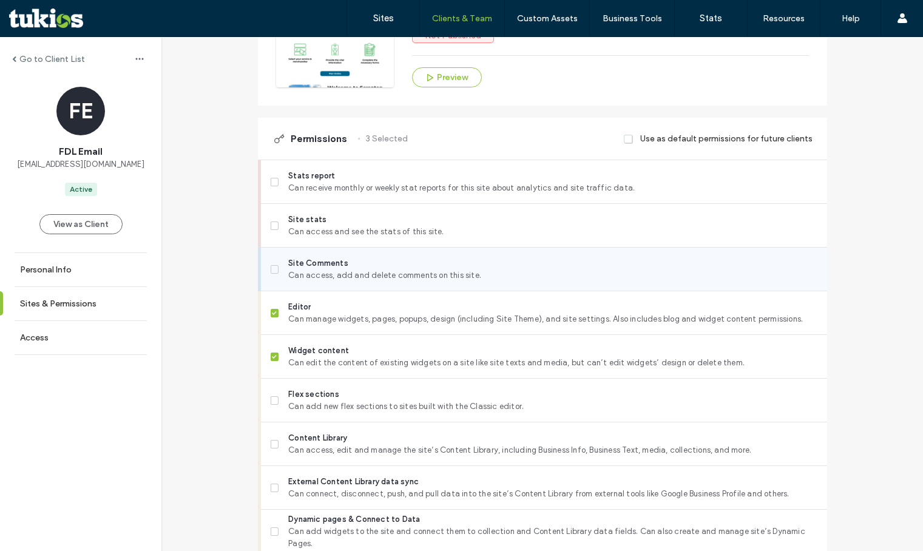
click at [361, 291] on div "Site Comments Can access, add and delete comments on this site." at bounding box center [549, 268] width 556 height 43
click at [348, 269] on span "Site Comments" at bounding box center [552, 263] width 528 height 12
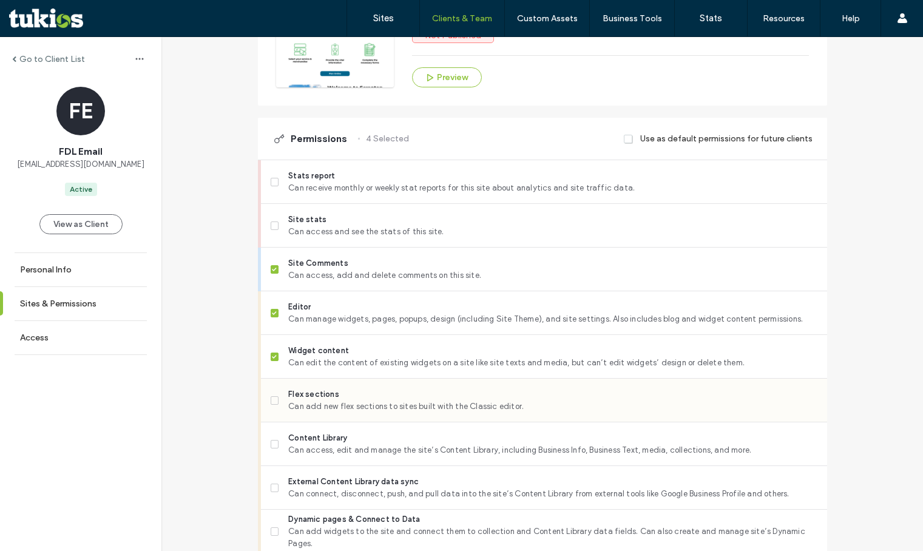
drag, startPoint x: 337, startPoint y: 398, endPoint x: 335, endPoint y: 417, distance: 19.0
click at [337, 398] on div "Flex sections Can add new flex sections to sites built with the Classic editor." at bounding box center [549, 399] width 556 height 43
click at [335, 444] on span "Content Library" at bounding box center [552, 438] width 528 height 12
click at [340, 412] on span "Can add new flex sections to sites built with the Classic editor." at bounding box center [552, 406] width 528 height 12
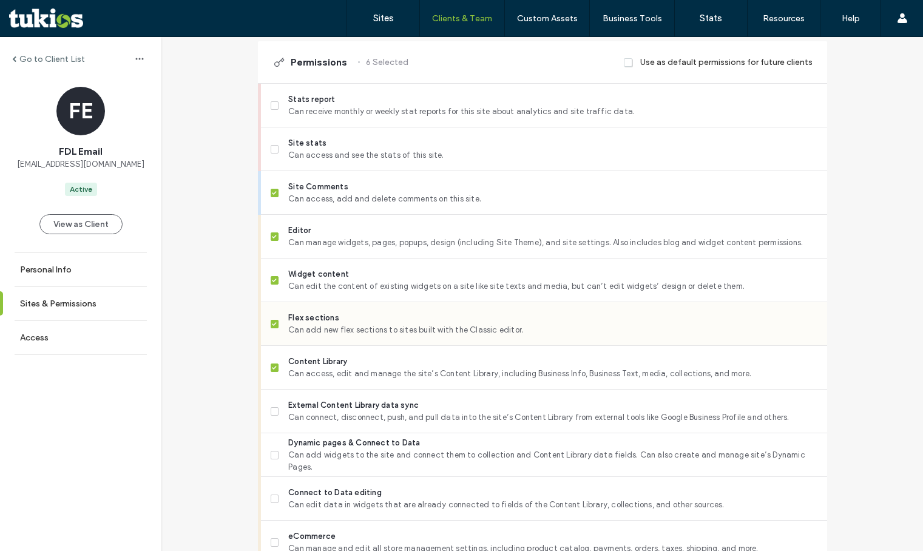
scroll to position [546, 0]
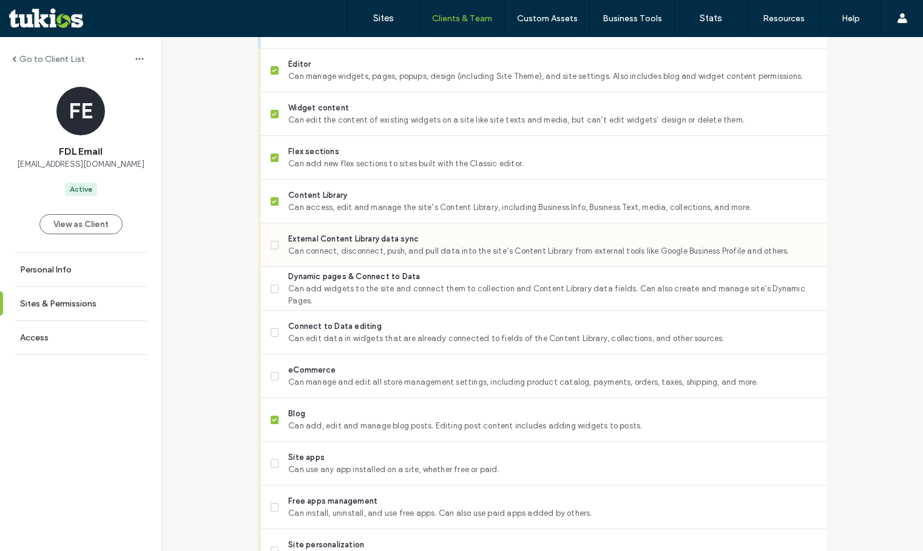
click at [351, 257] on span "Can connect, disconnect, push, and pull data into the site’s Content Library fr…" at bounding box center [552, 251] width 528 height 12
click at [345, 283] on span "Dynamic pages & Connect to Data" at bounding box center [552, 277] width 528 height 12
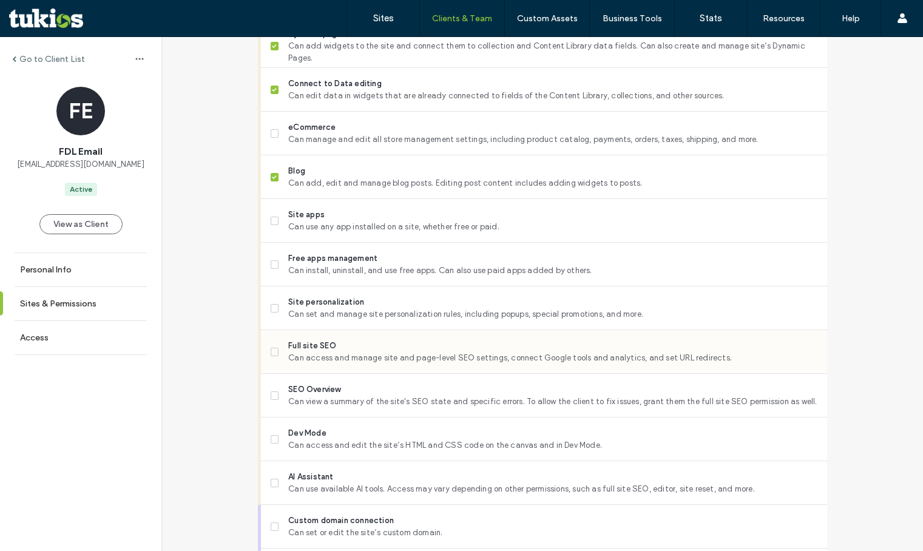
click at [328, 364] on span "Can access and manage site and page-level SEO settings, connect Google tools an…" at bounding box center [552, 358] width 528 height 12
click at [320, 408] on span "Can view a summary of the site's SEO state and specific errors. To allow the cl…" at bounding box center [552, 401] width 528 height 12
click at [323, 451] on span "Can access and edit the site’s HTML and CSS code on the canvas and in Dev Mode." at bounding box center [552, 445] width 528 height 12
click at [319, 483] on span "AI Assistant" at bounding box center [552, 477] width 528 height 12
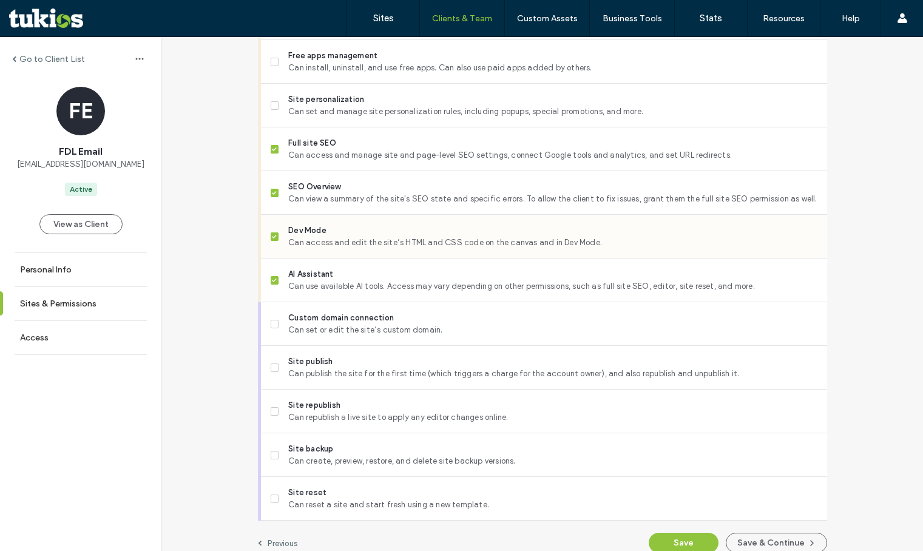
scroll to position [1016, 0]
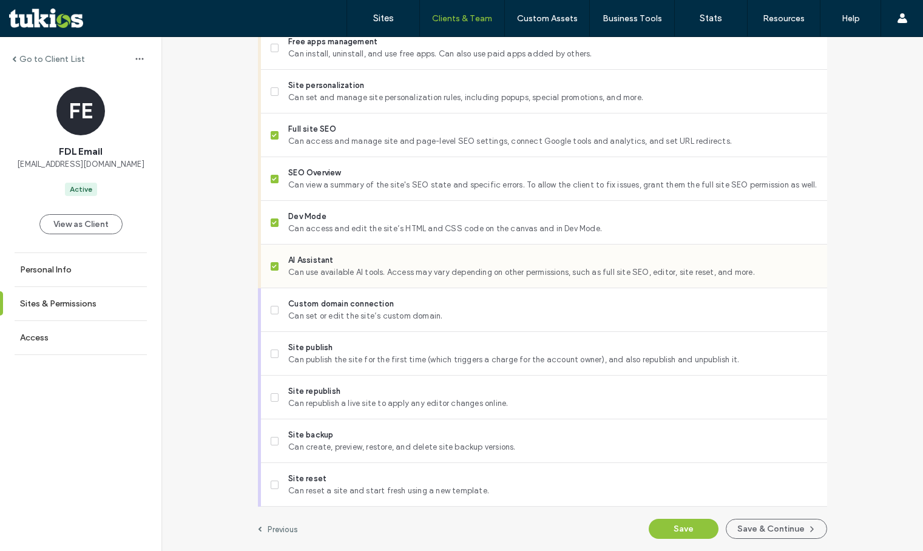
click at [343, 267] on span "Can use available AI tools. Access may vary depending on other permissions, suc…" at bounding box center [552, 272] width 528 height 12
click at [359, 103] on span "Can set and manage site personalization rules, including popups, special promot…" at bounding box center [552, 98] width 528 height 12
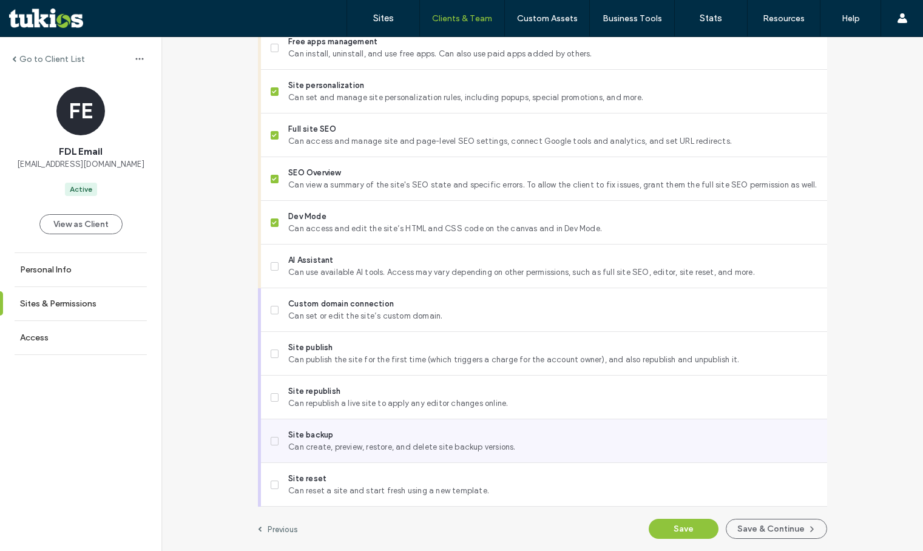
click at [334, 429] on span "Site backup" at bounding box center [552, 435] width 528 height 12
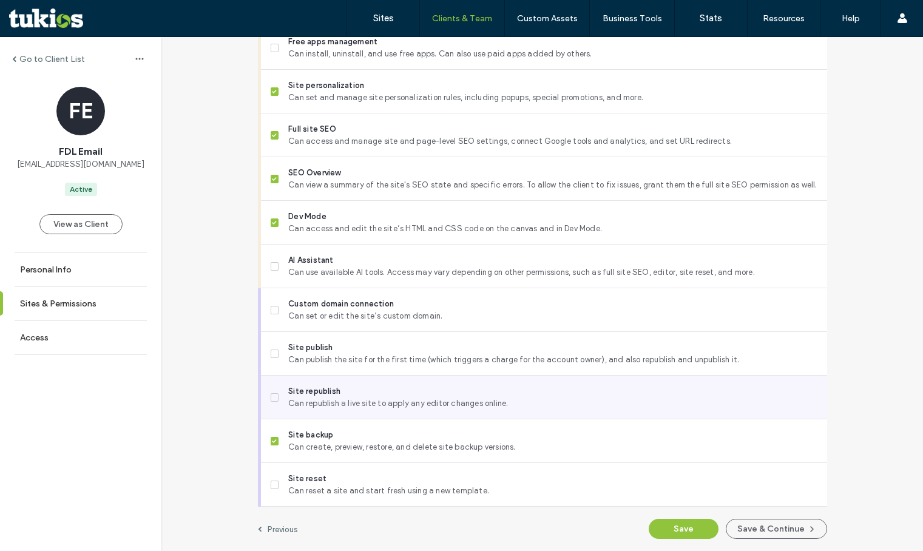
click at [349, 395] on span "Site republish" at bounding box center [552, 391] width 528 height 12
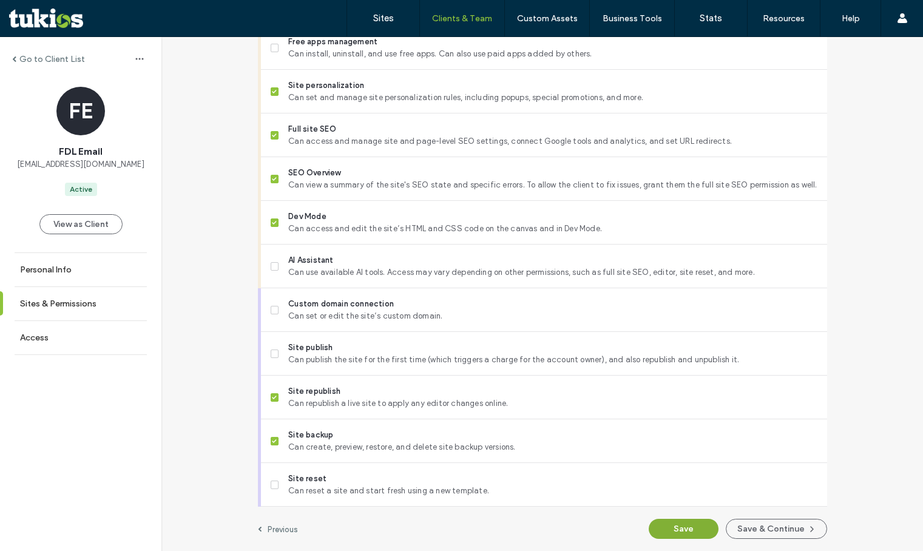
click at [659, 526] on button "Save" at bounding box center [683, 529] width 70 height 20
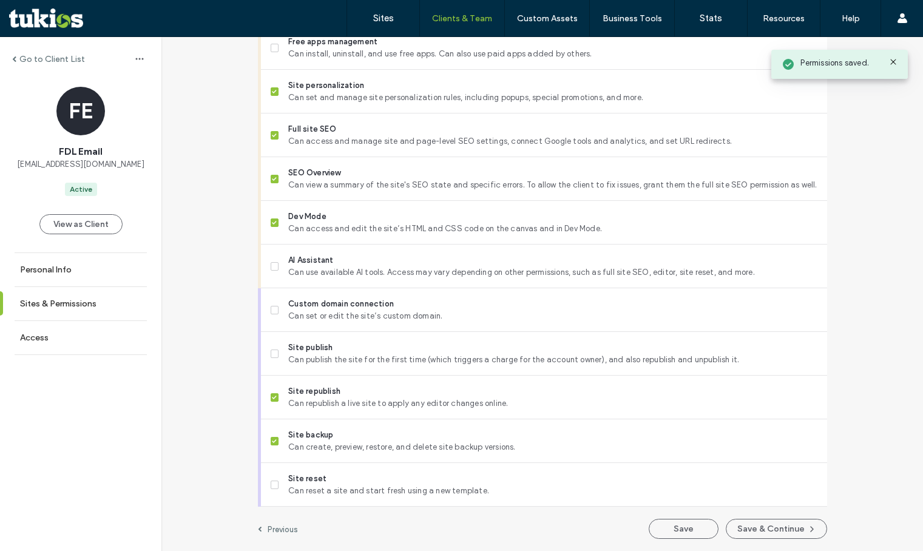
click at [35, 60] on label "Go to Client List" at bounding box center [52, 59] width 66 height 10
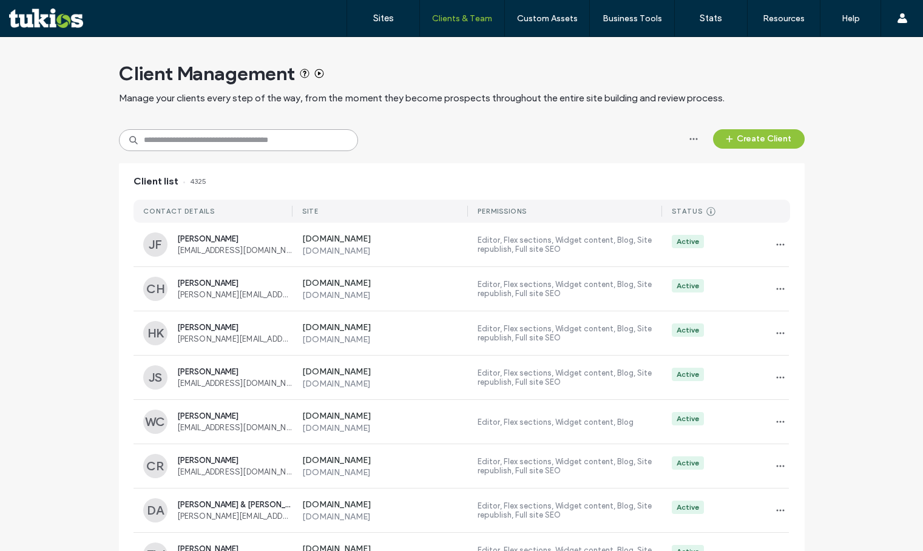
click at [269, 135] on input at bounding box center [238, 140] width 239 height 22
type input "*******"
click at [456, 144] on div "******* Create Client" at bounding box center [461, 140] width 685 height 22
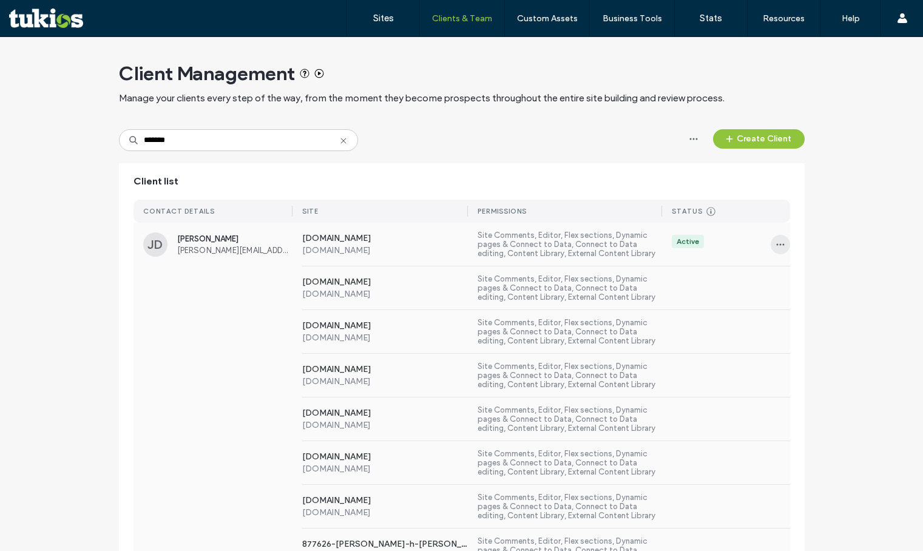
click at [782, 238] on span "button" at bounding box center [779, 244] width 19 height 19
click at [792, 279] on span "Sites & Permissions" at bounding box center [826, 276] width 71 height 12
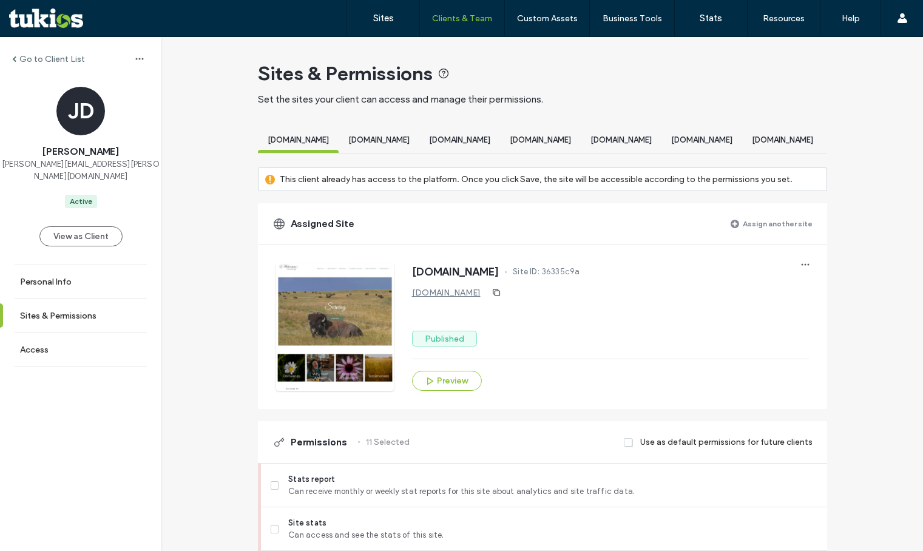
click at [778, 234] on label "Assign another site" at bounding box center [777, 223] width 70 height 21
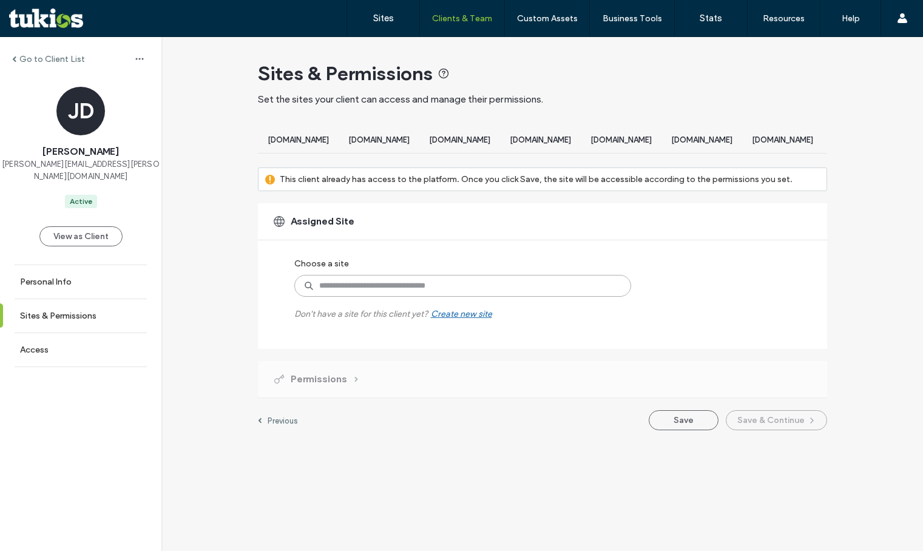
click at [499, 297] on input at bounding box center [462, 286] width 337 height 22
paste input "**********"
type input "**********"
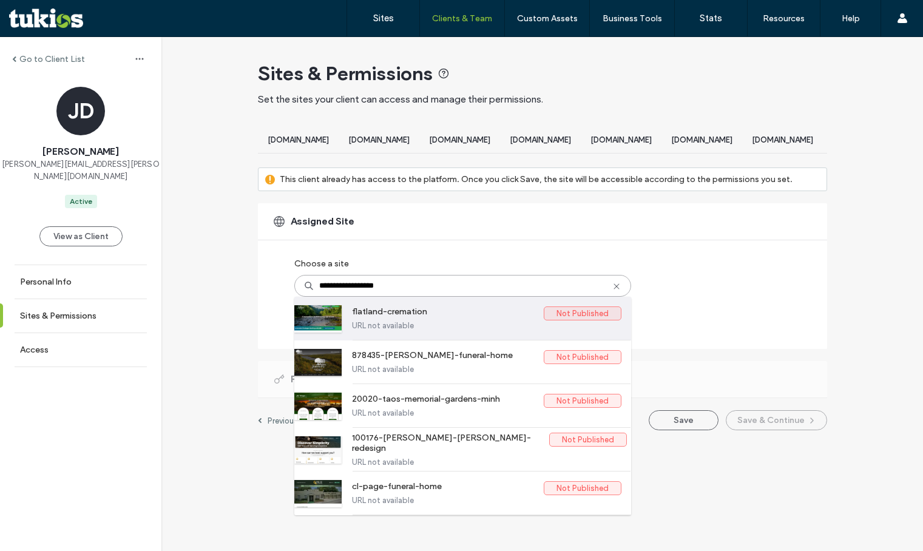
click at [433, 321] on label "flatland-cremation" at bounding box center [448, 313] width 192 height 15
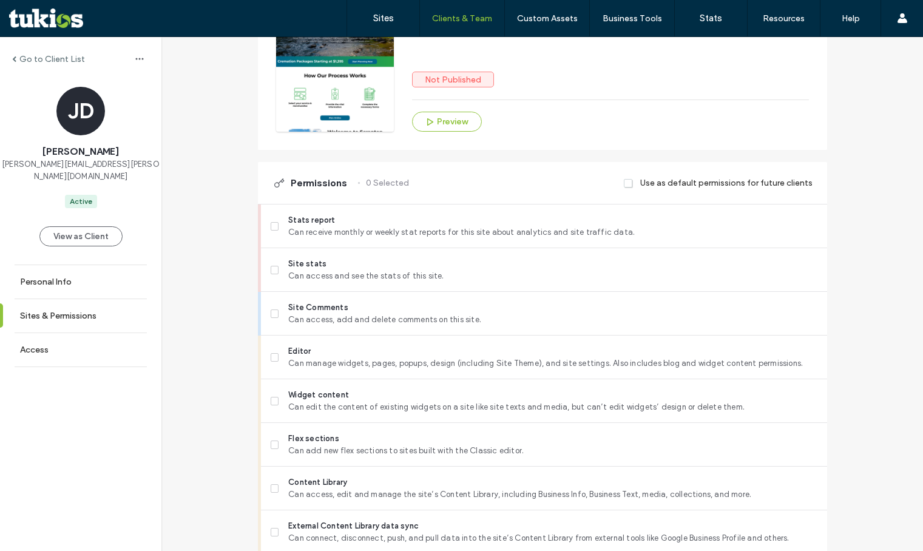
scroll to position [303, 0]
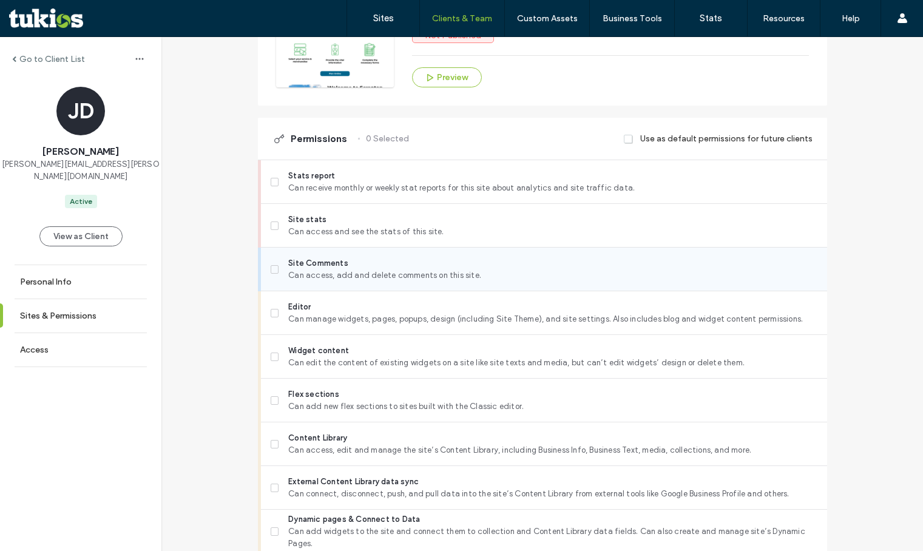
click at [368, 291] on div "Site Comments Can access, add and delete comments on this site." at bounding box center [549, 268] width 556 height 43
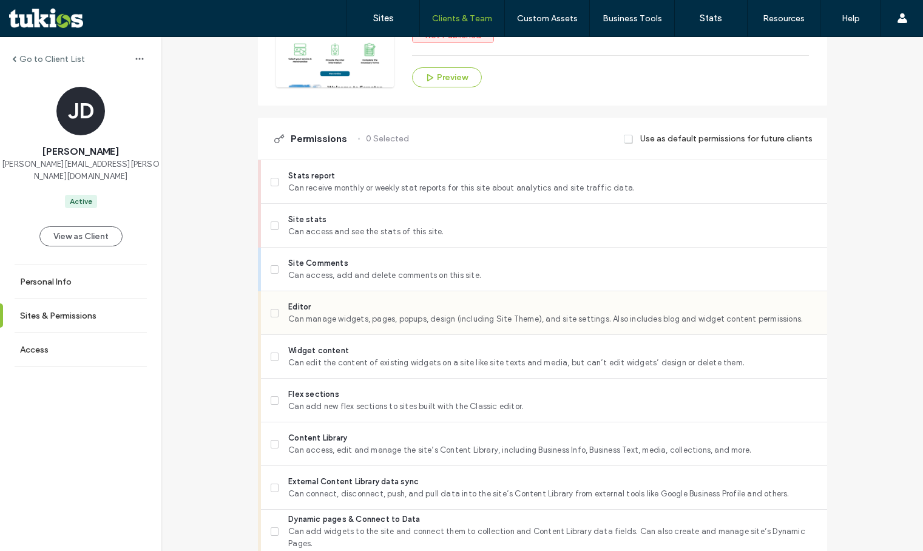
click at [363, 313] on span "Editor" at bounding box center [552, 307] width 528 height 12
click at [337, 357] on span "Widget content" at bounding box center [552, 351] width 528 height 12
click at [325, 400] on span "Flex sections" at bounding box center [552, 394] width 528 height 12
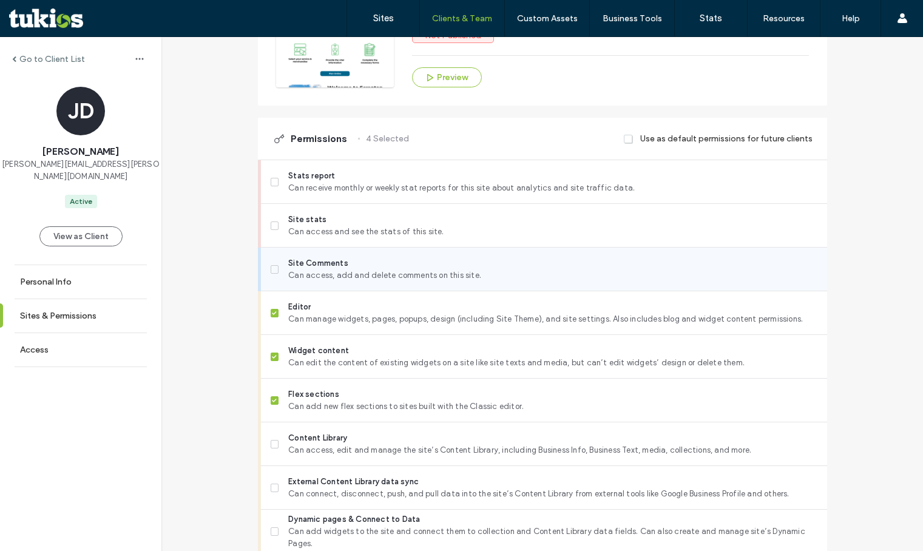
click at [331, 269] on span "Site Comments" at bounding box center [552, 263] width 528 height 12
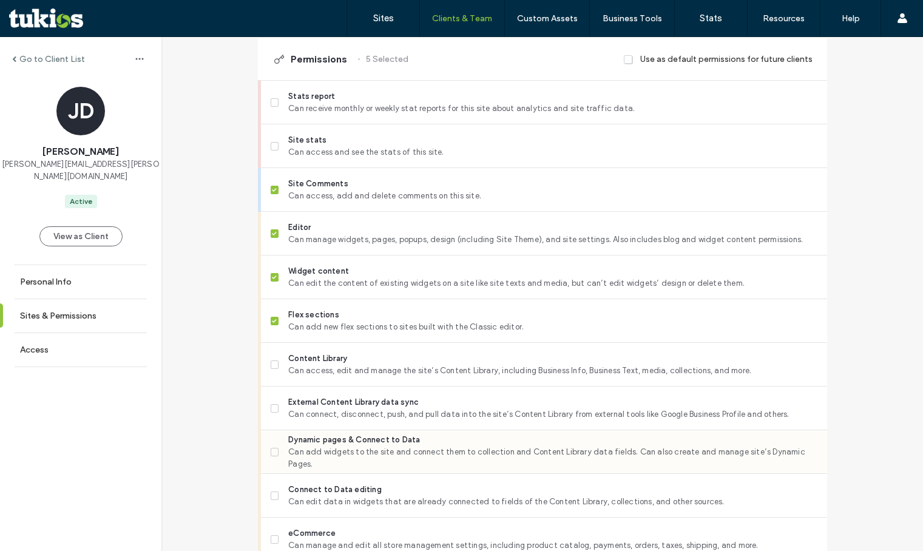
scroll to position [485, 0]
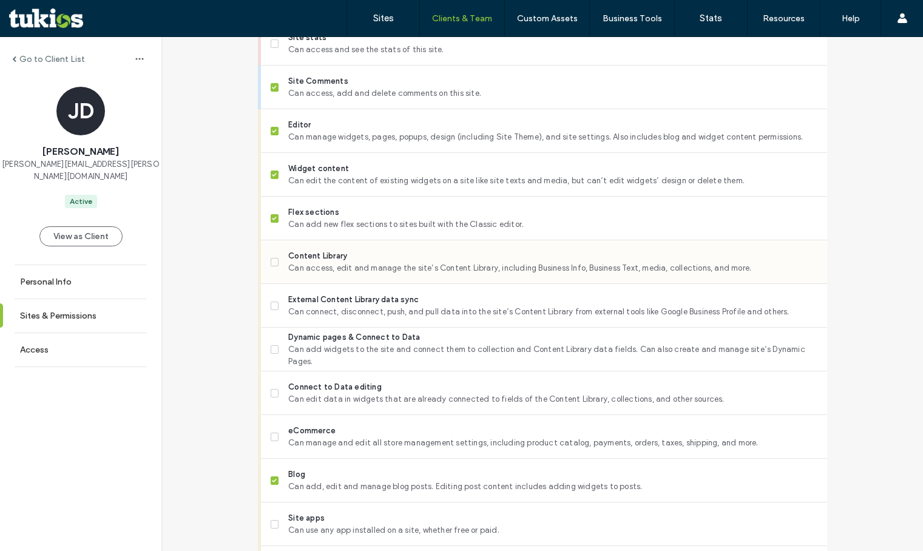
click at [318, 272] on span "Can access, edit and manage the site’s Content Library, including Business Info…" at bounding box center [552, 268] width 528 height 12
click at [312, 318] on span "Can connect, disconnect, push, and pull data into the site’s Content Library fr…" at bounding box center [552, 312] width 528 height 12
click at [312, 368] on span "Can add widgets to the site and connect them to collection and Content Library …" at bounding box center [552, 355] width 528 height 24
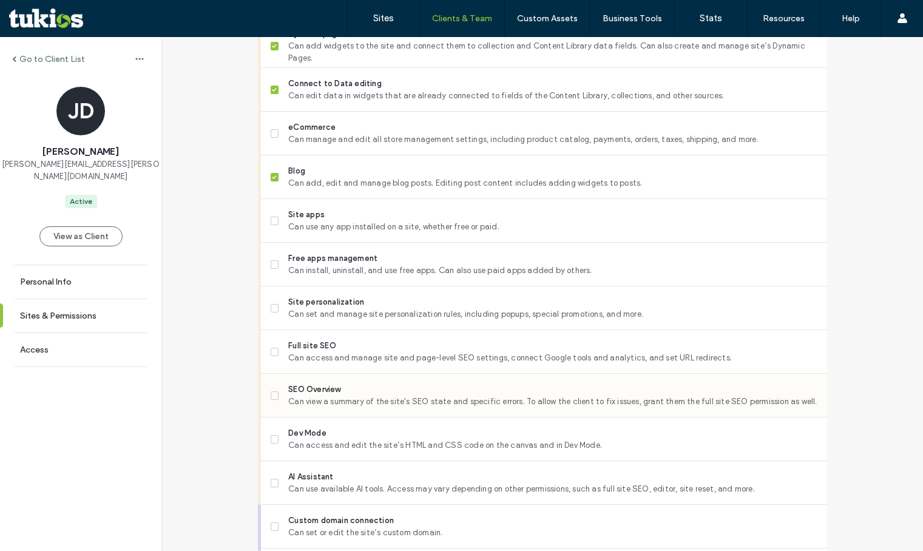
click at [312, 395] on span "SEO Overview" at bounding box center [552, 389] width 528 height 12
click at [314, 352] on span "Full site SEO" at bounding box center [552, 346] width 528 height 12
click at [326, 308] on span "Site personalization" at bounding box center [552, 302] width 528 height 12
click at [313, 439] on span "Dev Mode" at bounding box center [552, 433] width 528 height 12
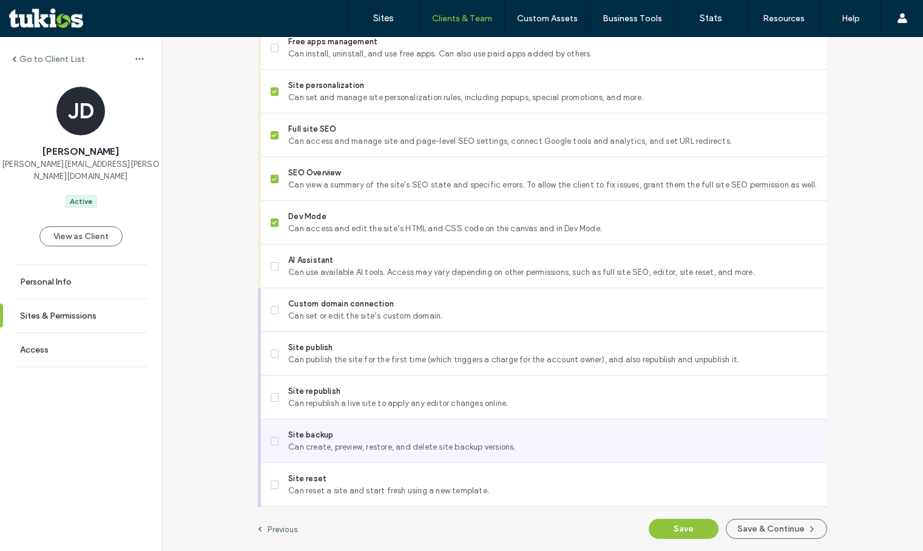
click at [323, 433] on span "Site backup" at bounding box center [552, 435] width 528 height 12
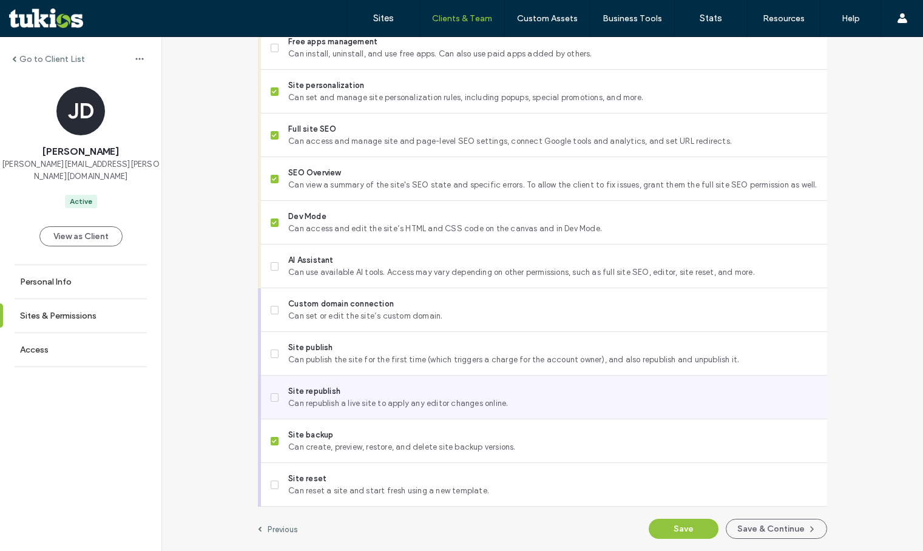
click at [325, 403] on span "Can republish a live site to apply any editor changes online." at bounding box center [552, 403] width 528 height 12
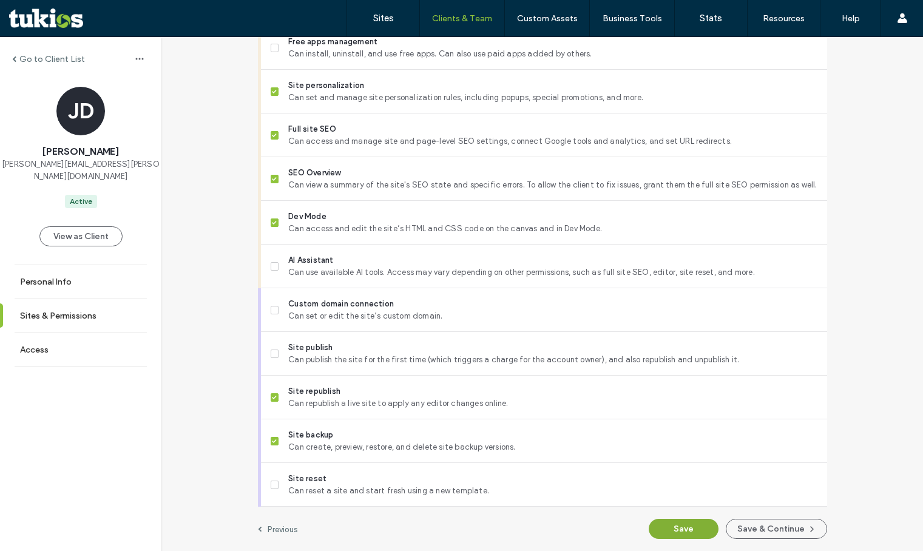
click at [650, 526] on button "Save" at bounding box center [683, 529] width 70 height 20
click at [673, 525] on button "Save" at bounding box center [683, 529] width 70 height 20
click at [683, 528] on button "Save" at bounding box center [683, 529] width 70 height 20
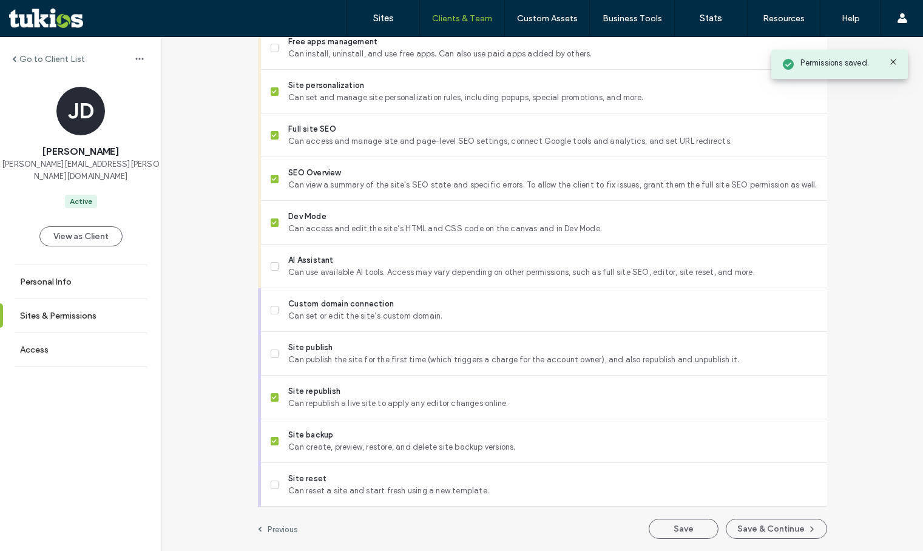
click at [43, 62] on label "Go to Client List" at bounding box center [52, 59] width 66 height 10
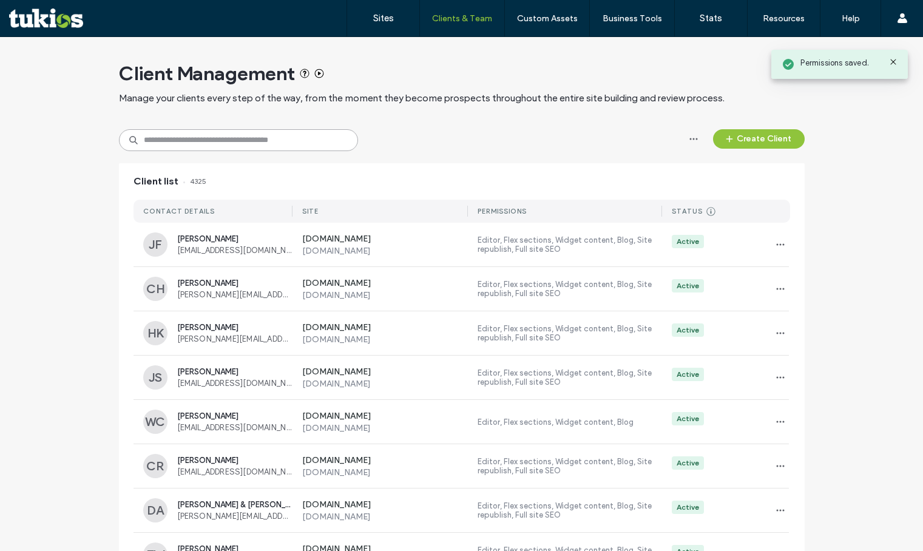
click at [166, 145] on input at bounding box center [238, 140] width 239 height 22
type input "*******"
click at [442, 145] on div "******* Create Client" at bounding box center [461, 140] width 685 height 22
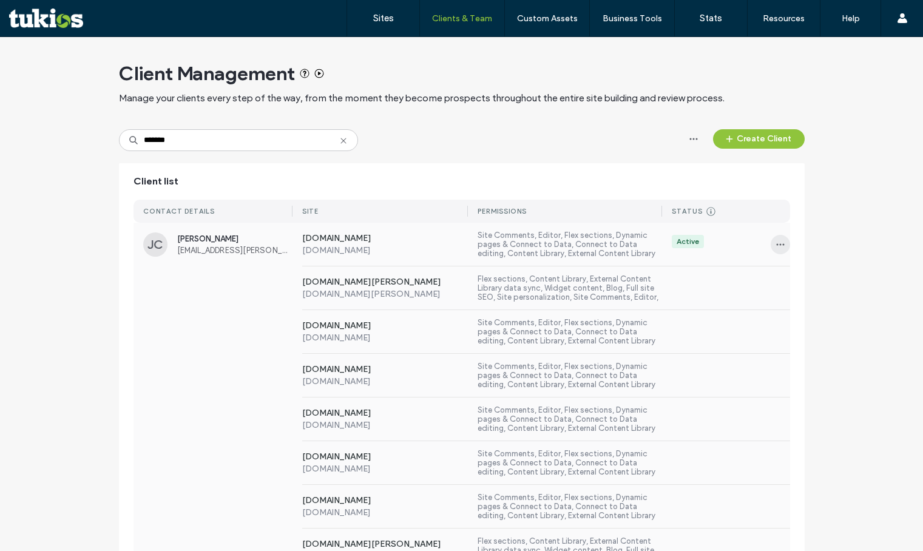
click at [771, 238] on span "button" at bounding box center [779, 244] width 19 height 19
click at [788, 271] on span at bounding box center [783, 275] width 15 height 13
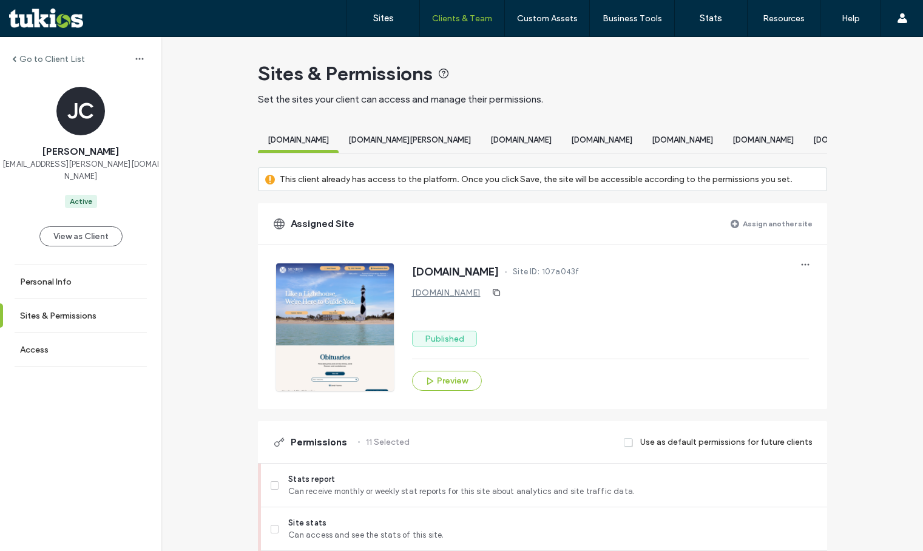
click at [745, 234] on label "Assign another site" at bounding box center [777, 223] width 70 height 21
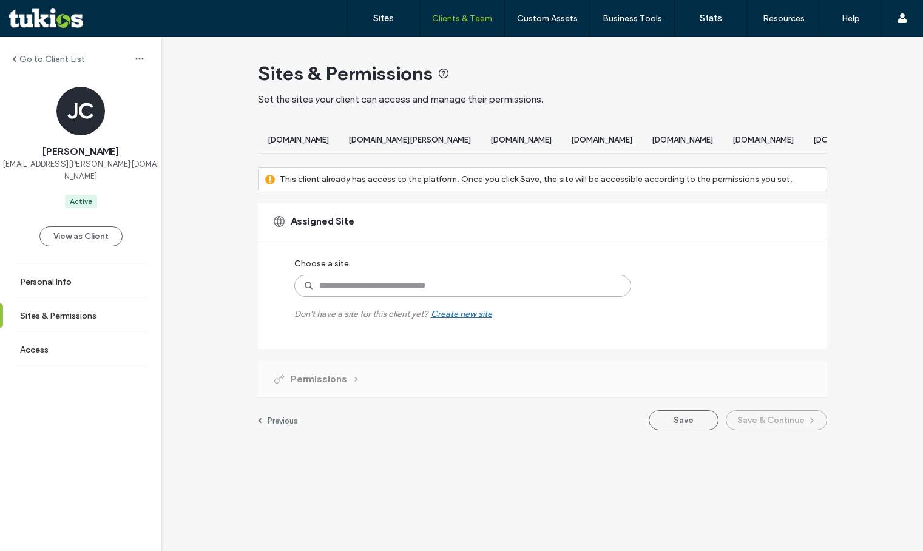
click at [448, 289] on input at bounding box center [462, 286] width 337 height 22
paste input "**********"
type input "**********"
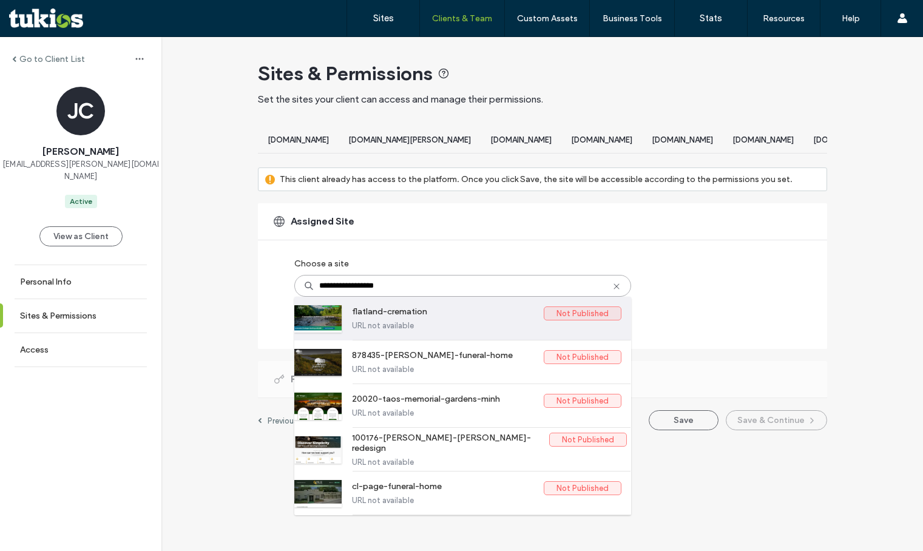
click at [413, 321] on label "flatland-cremation" at bounding box center [448, 313] width 192 height 15
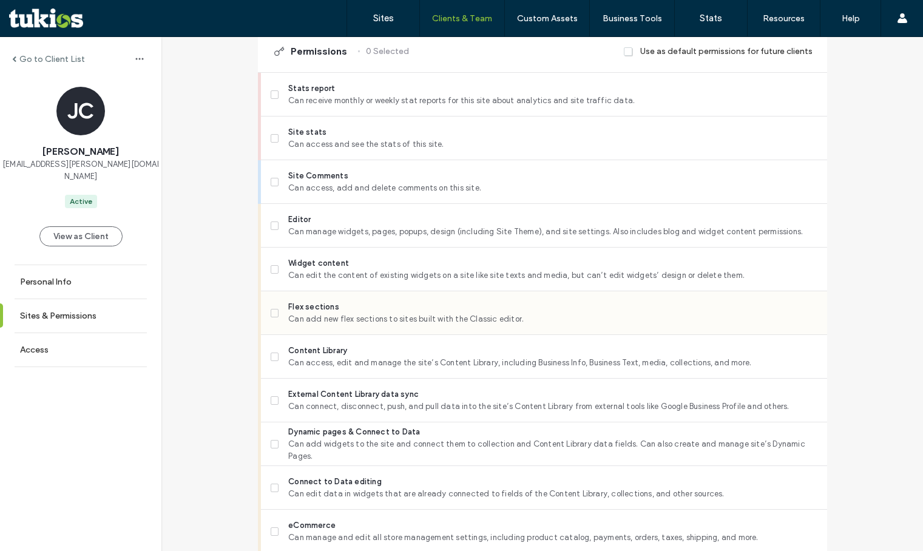
scroll to position [425, 0]
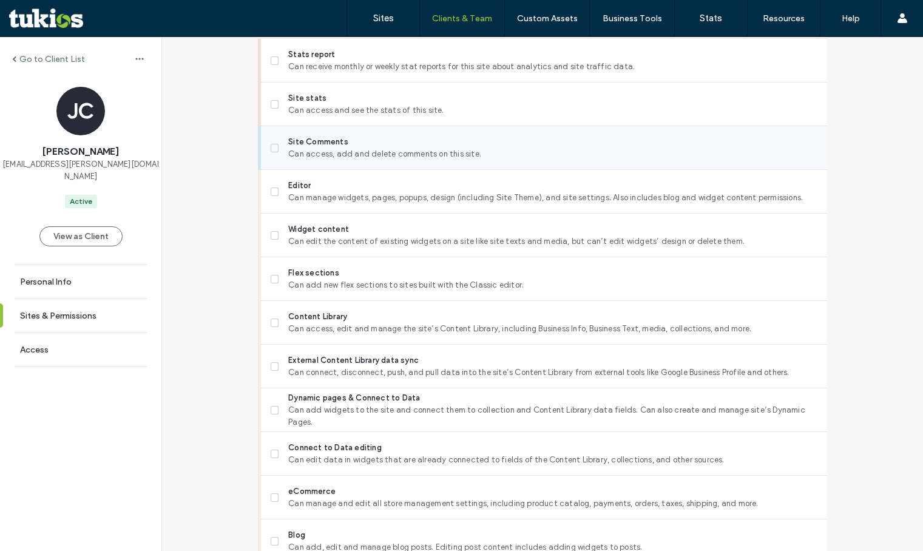
click at [402, 160] on span "Can access, add and delete comments on this site." at bounding box center [552, 154] width 528 height 12
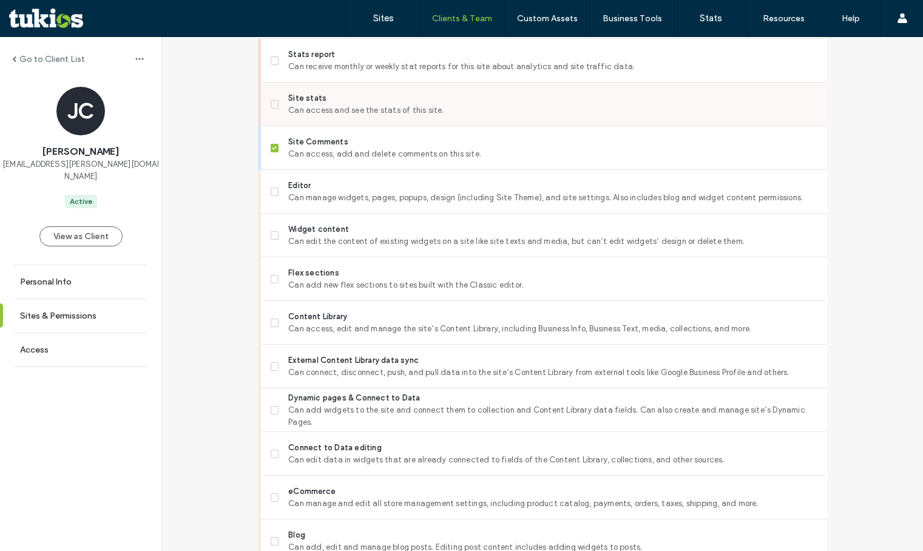
click at [408, 116] on span "Can access and see the stats of this site." at bounding box center [552, 110] width 528 height 12
click at [387, 235] on span "Widget content" at bounding box center [552, 229] width 528 height 12
click at [385, 204] on span "Can manage widgets, pages, popups, design (including Site Theme), and site sett…" at bounding box center [552, 198] width 528 height 12
click at [355, 279] on span "Flex sections" at bounding box center [552, 273] width 528 height 12
click at [345, 323] on span "Content Library" at bounding box center [552, 317] width 528 height 12
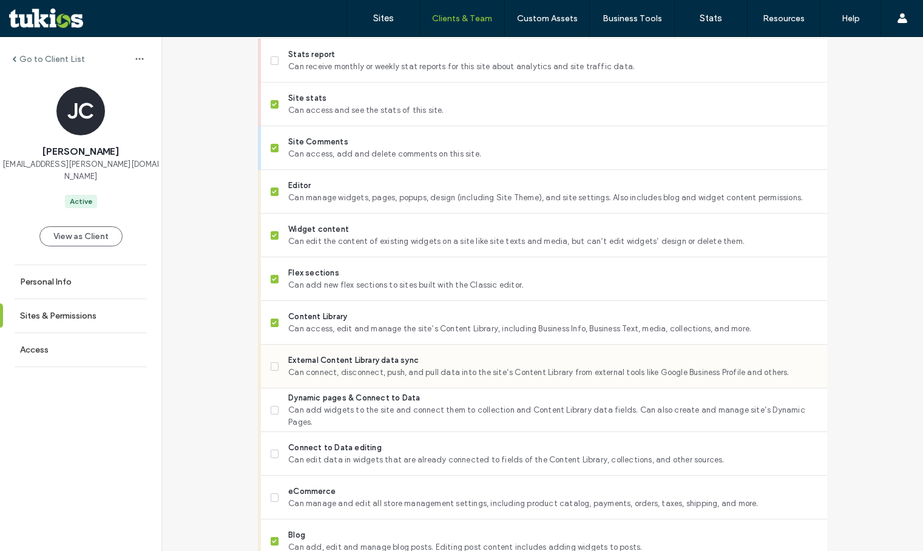
click at [329, 361] on div "External Content Library data sync Can connect, disconnect, push, and pull data…" at bounding box center [549, 366] width 556 height 43
click at [331, 420] on span "Can add widgets to the site and connect them to collection and Content Library …" at bounding box center [552, 416] width 528 height 24
click at [331, 366] on span "External Content Library data sync" at bounding box center [552, 360] width 528 height 12
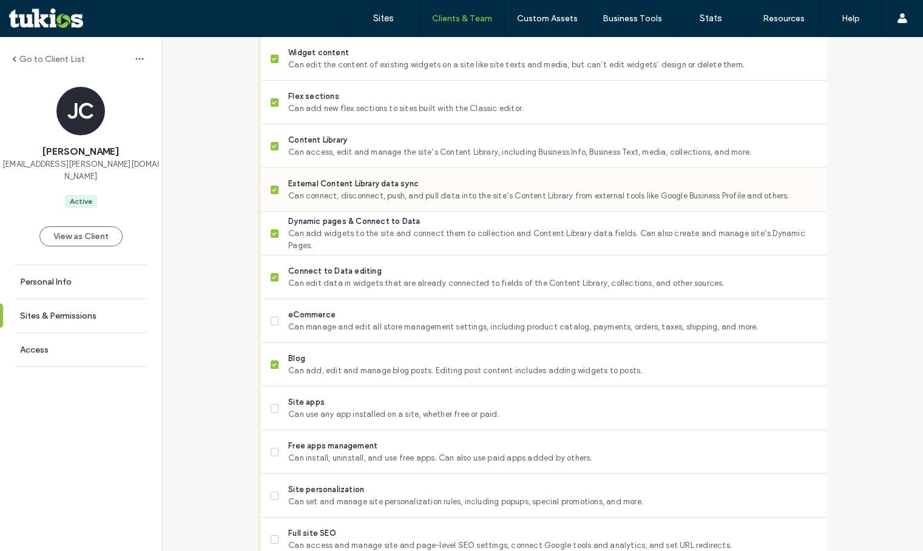
scroll to position [788, 0]
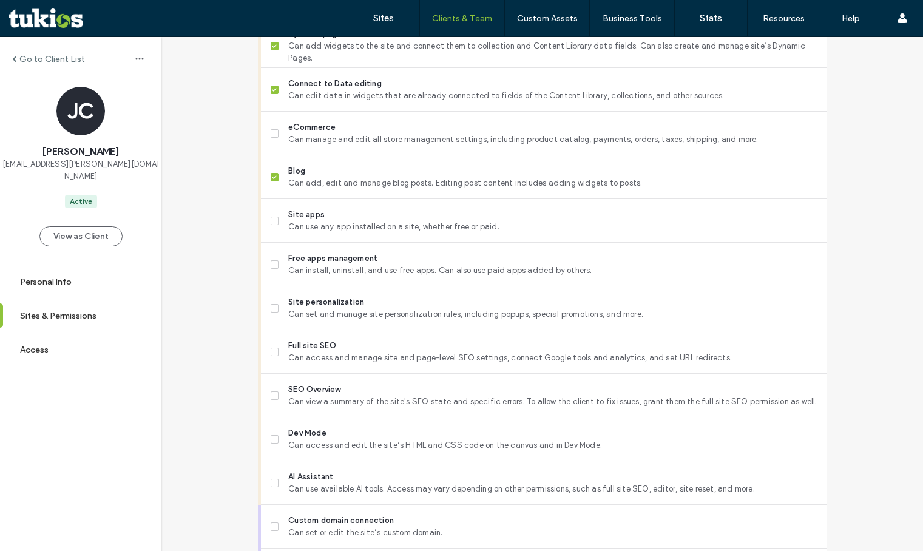
click at [331, 364] on span "Can access and manage site and page-level SEO settings, connect Google tools an…" at bounding box center [552, 358] width 528 height 12
click at [337, 320] on span "Can set and manage site personalization rules, including popups, special promot…" at bounding box center [552, 314] width 528 height 12
click at [329, 395] on span "SEO Overview" at bounding box center [552, 389] width 528 height 12
click at [317, 439] on span "Dev Mode" at bounding box center [552, 433] width 528 height 12
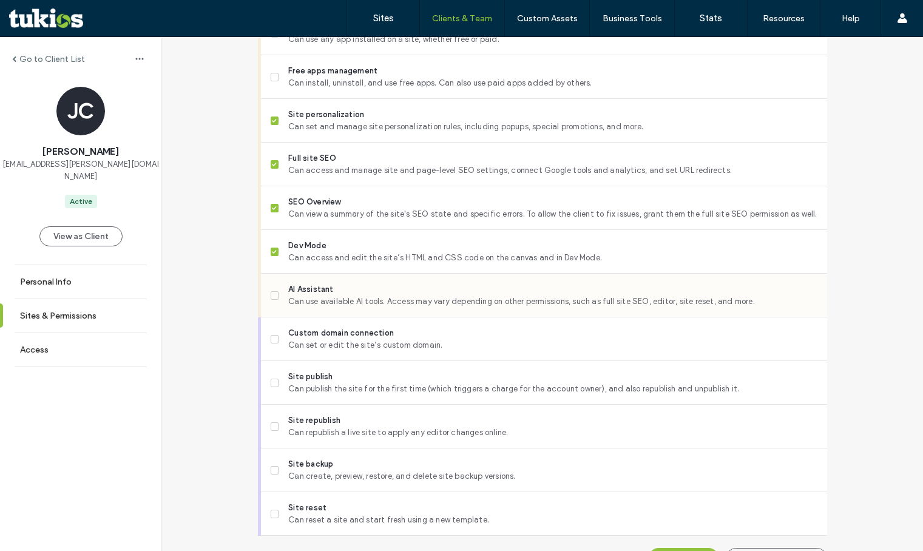
scroll to position [1016, 0]
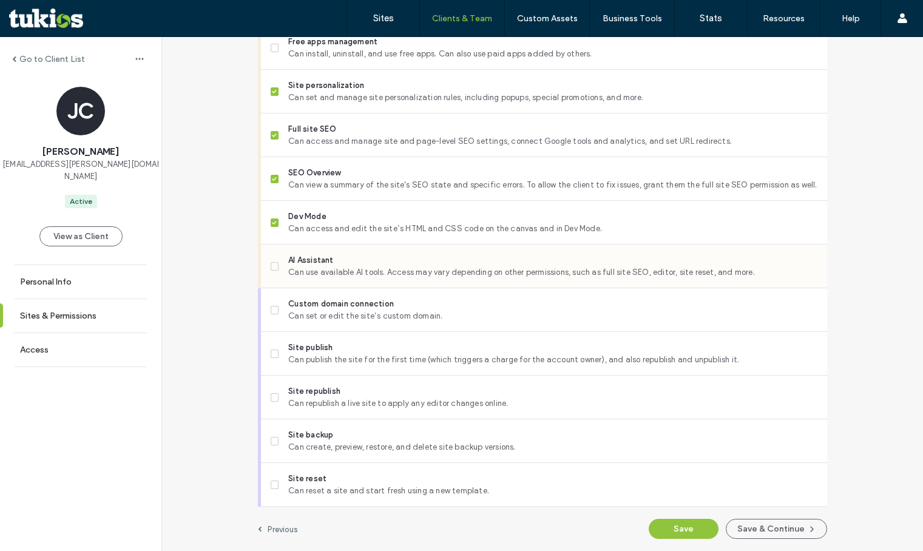
click at [335, 438] on span "Site backup" at bounding box center [552, 435] width 528 height 12
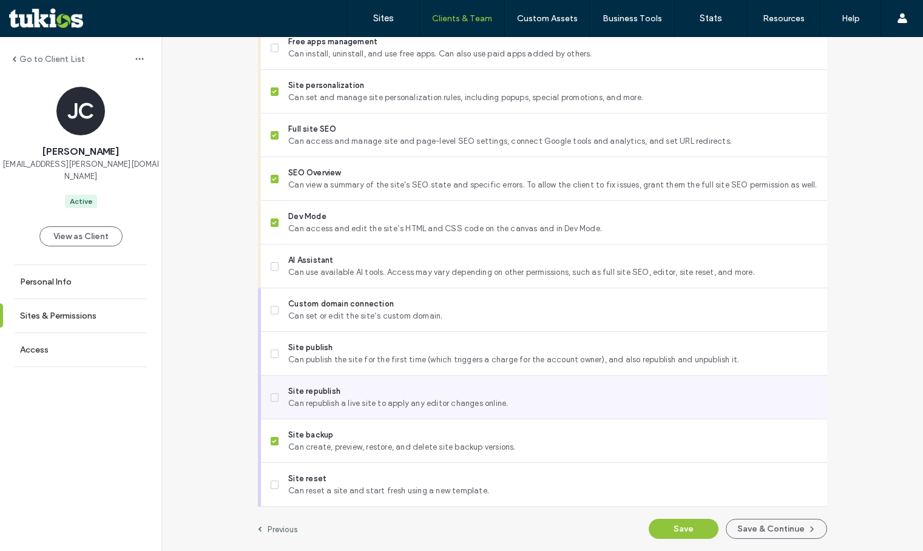
click at [335, 396] on span "Site republish" at bounding box center [552, 391] width 528 height 12
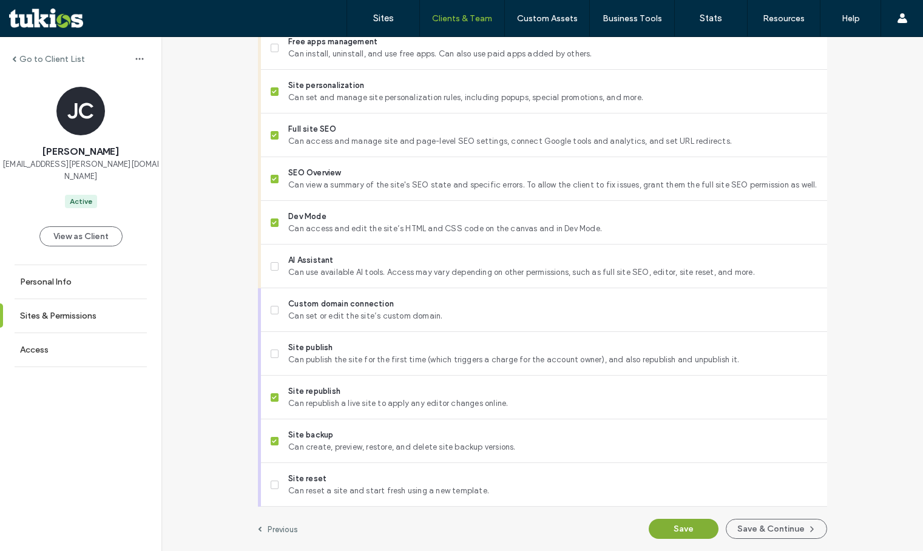
click at [677, 526] on button "Save" at bounding box center [683, 529] width 70 height 20
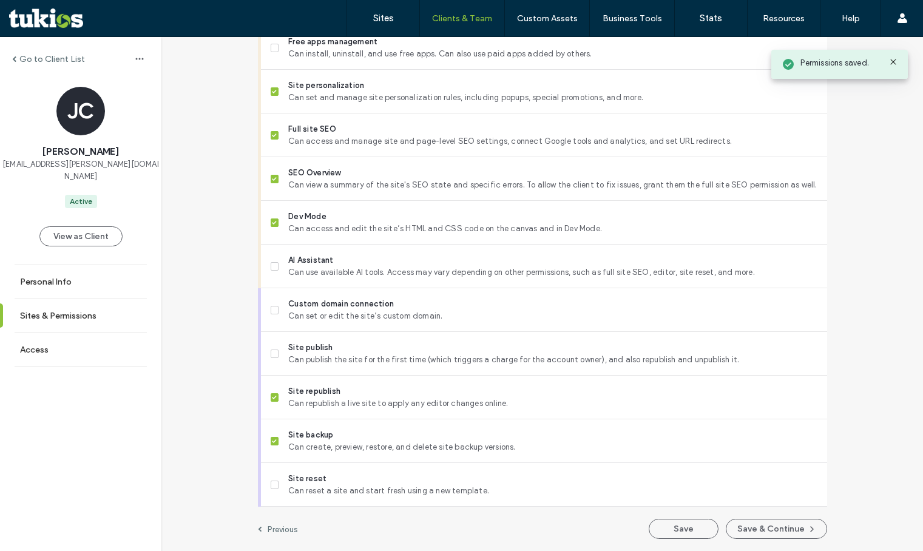
click at [49, 61] on label "Go to Client List" at bounding box center [52, 59] width 66 height 10
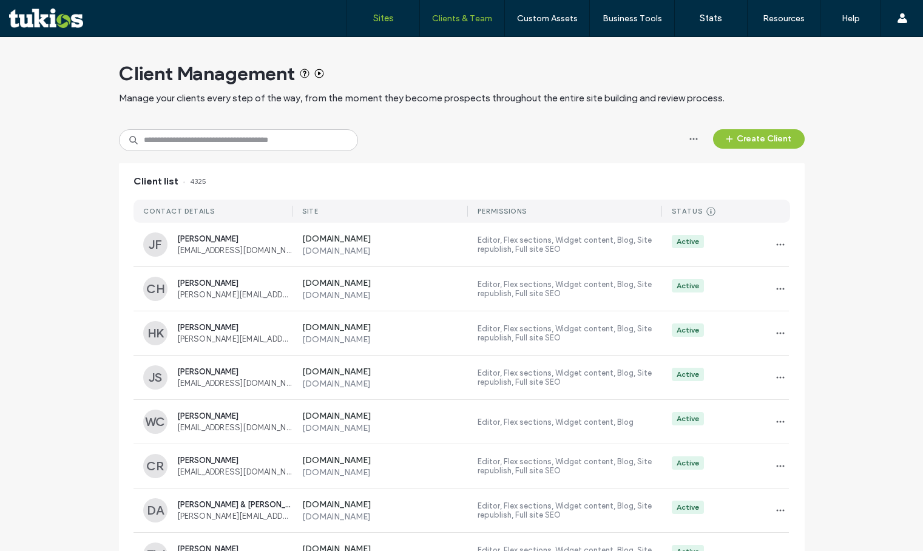
click at [381, 27] on link "Sites" at bounding box center [383, 18] width 72 height 36
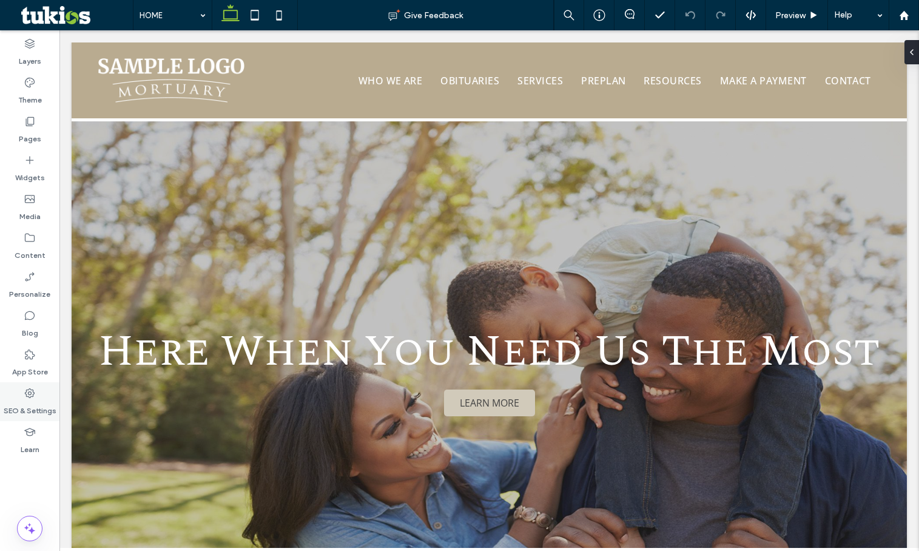
click at [30, 415] on label "SEO & Settings" at bounding box center [30, 407] width 53 height 17
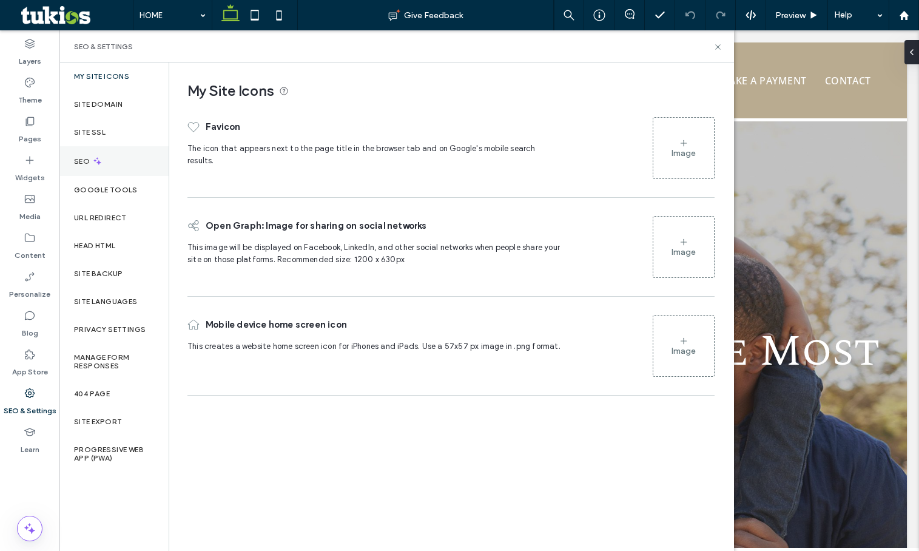
click at [143, 162] on div "SEO" at bounding box center [113, 161] width 109 height 30
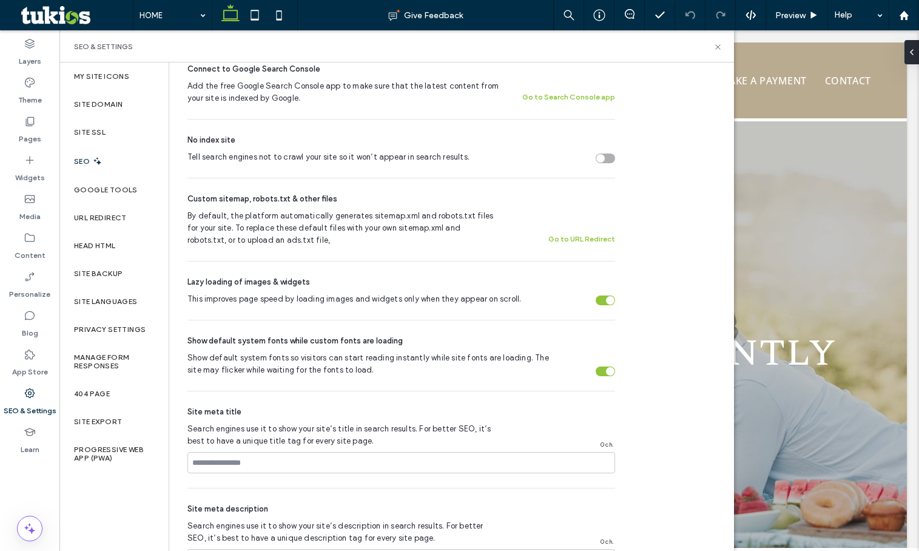
scroll to position [485, 0]
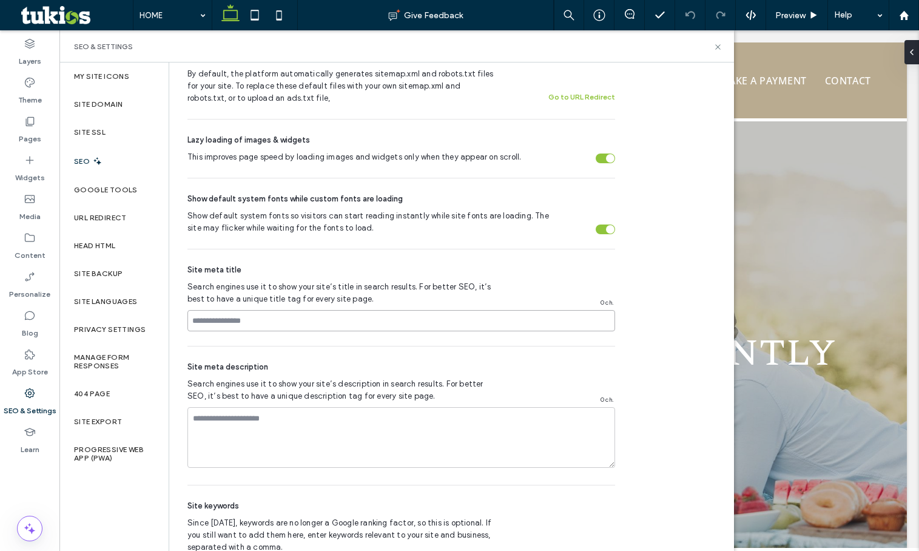
click at [286, 324] on input at bounding box center [401, 320] width 428 height 21
paste input "**********"
type input "**********"
drag, startPoint x: -49, startPoint y: 258, endPoint x: -157, endPoint y: 238, distance: 109.9
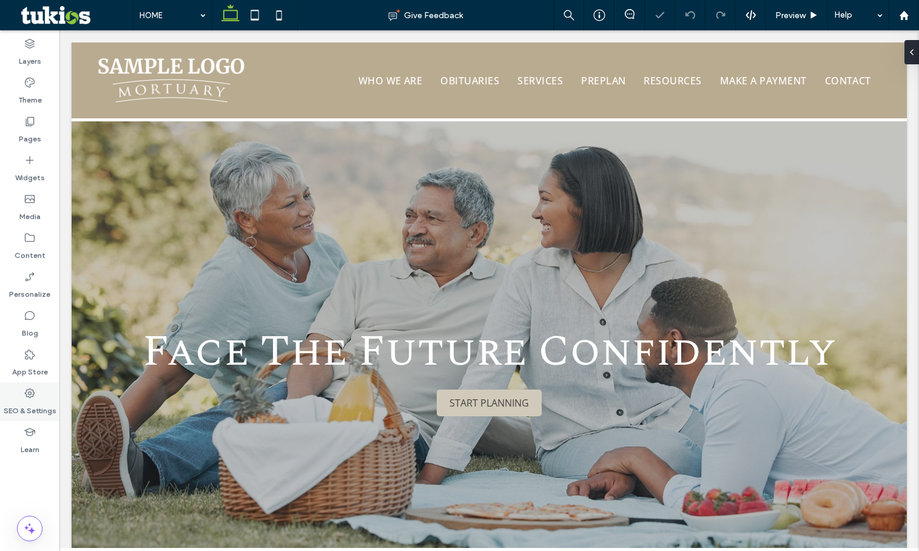
click at [28, 396] on use at bounding box center [30, 393] width 10 height 10
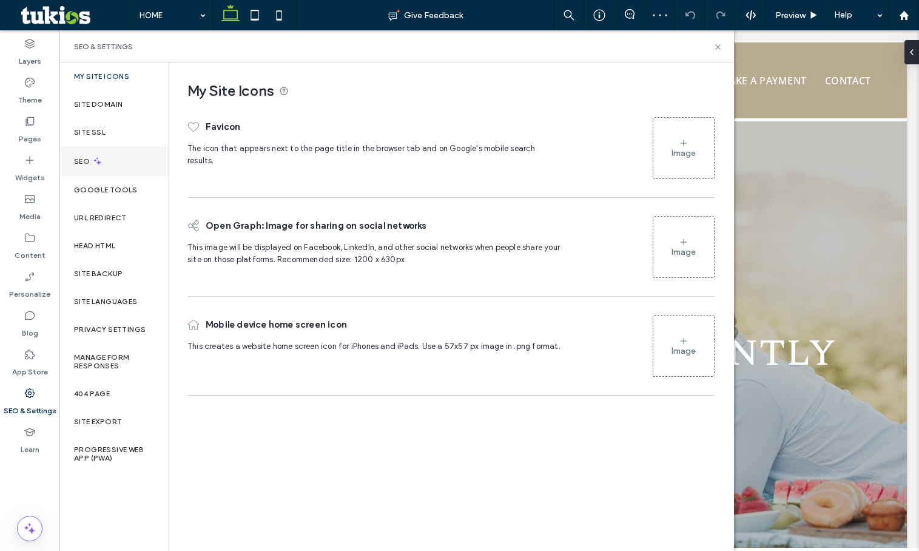
click at [138, 172] on div "SEO" at bounding box center [113, 161] width 109 height 30
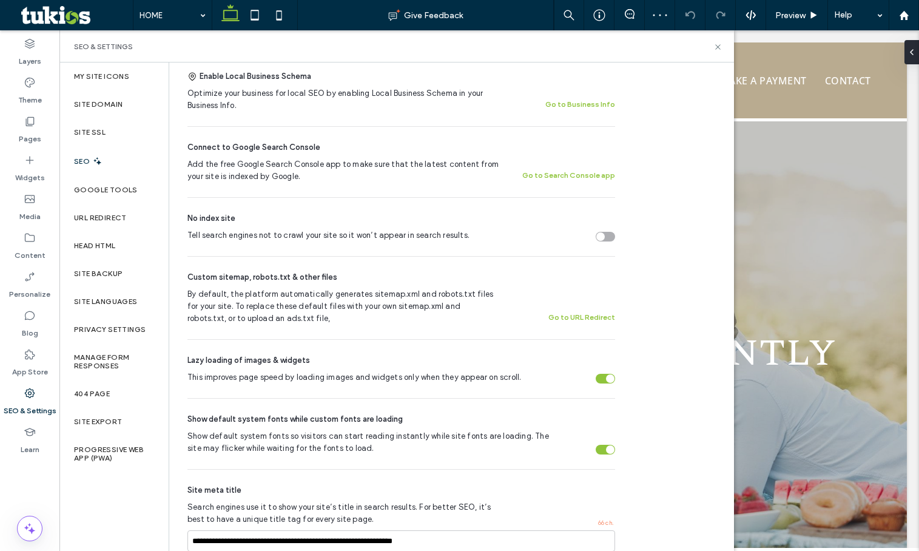
scroll to position [303, 0]
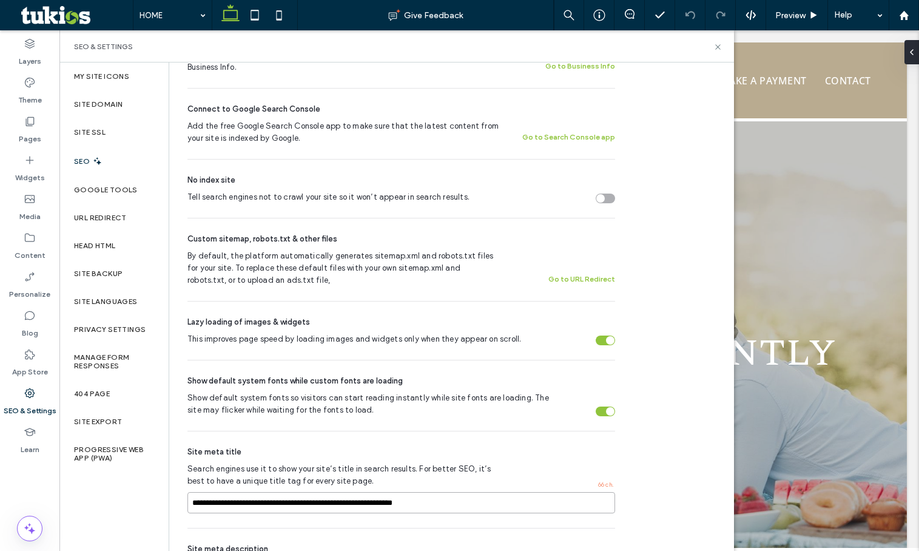
click at [317, 496] on input "**********" at bounding box center [401, 502] width 428 height 21
paste input "**********"
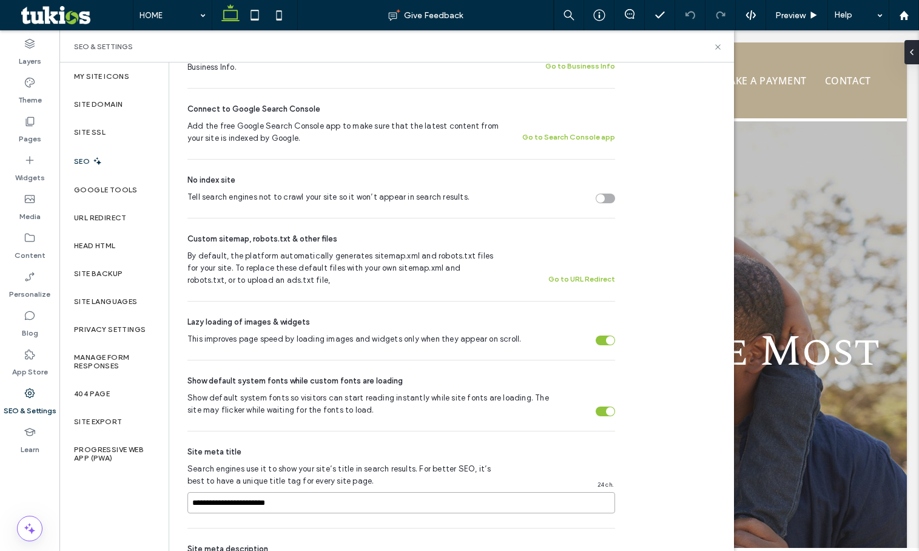
type input "**********"
click at [317, 454] on div "Site meta title" at bounding box center [401, 452] width 428 height 12
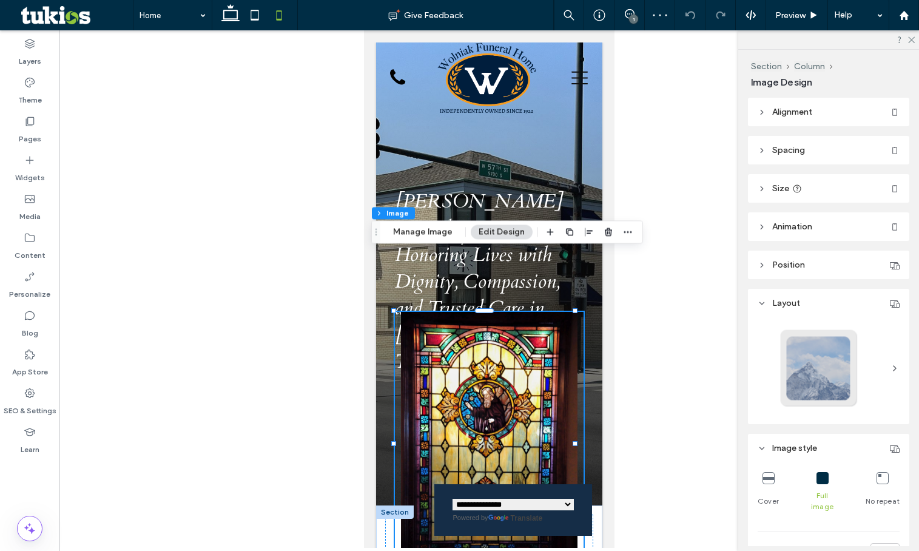
click at [812, 145] on header "Spacing" at bounding box center [828, 150] width 161 height 29
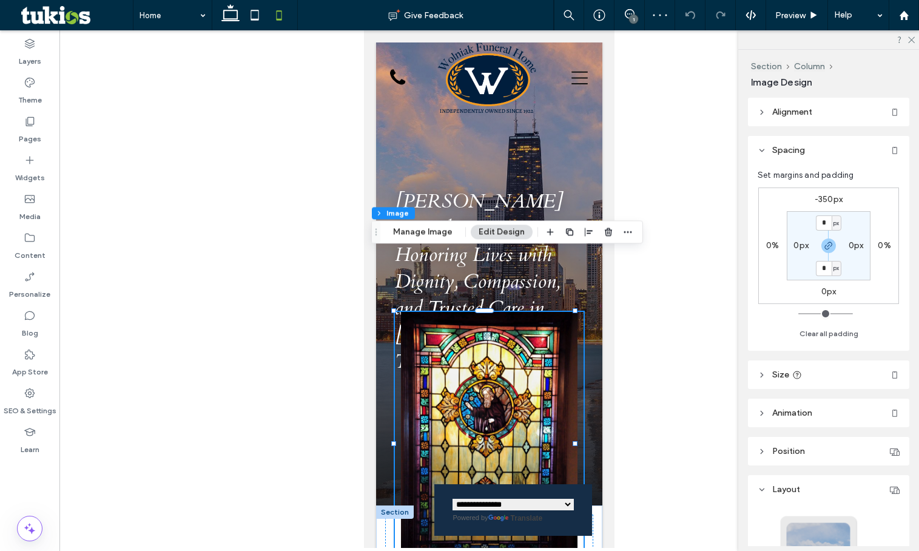
click at [822, 204] on label "-350px" at bounding box center [829, 199] width 28 height 10
type input "*"
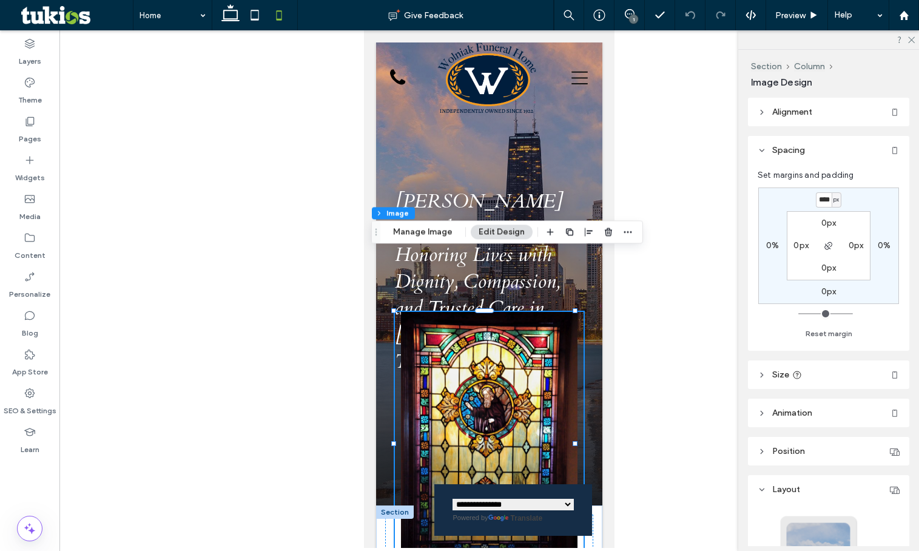
type input "****"
type input "*"
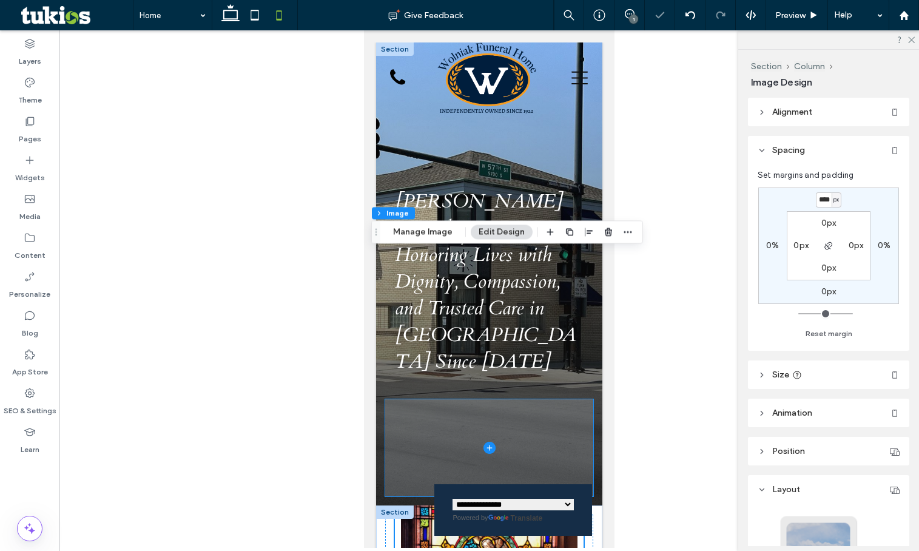
click at [505, 399] on span at bounding box center [489, 447] width 208 height 97
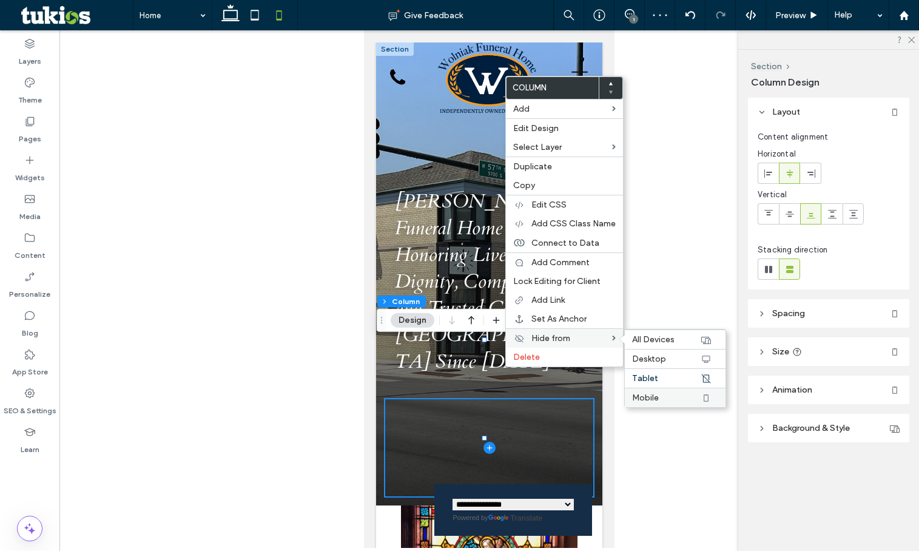
click at [665, 395] on label "Mobile" at bounding box center [666, 397] width 68 height 10
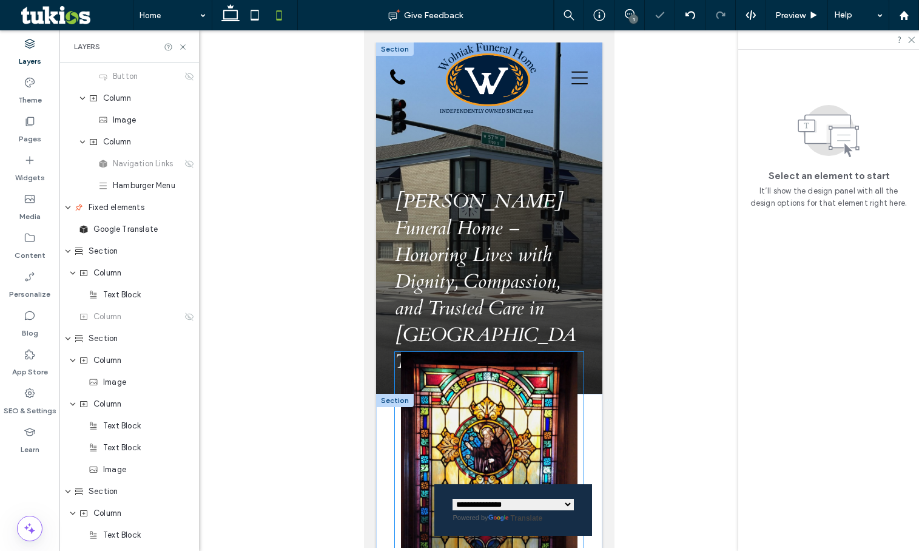
scroll to position [116, 0]
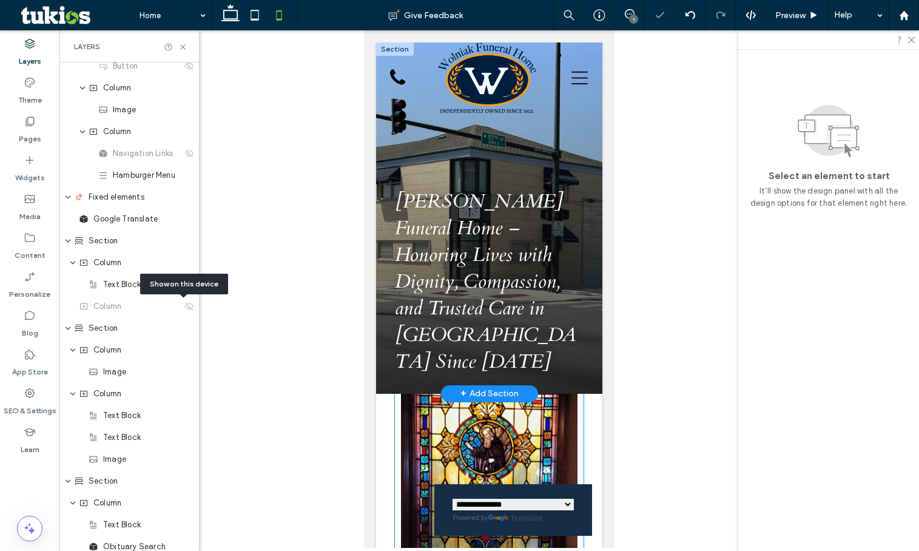
click at [520, 352] on img at bounding box center [489, 484] width 189 height 264
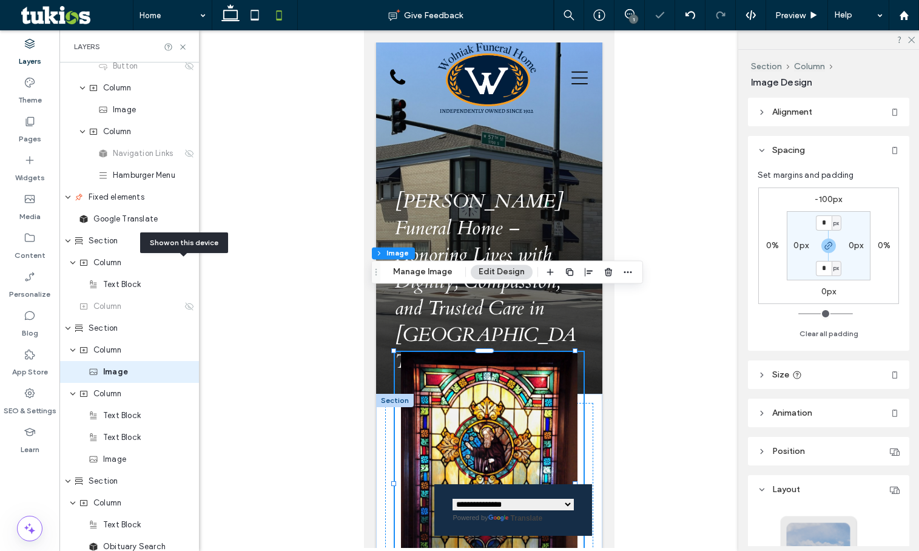
scroll to position [182, 0]
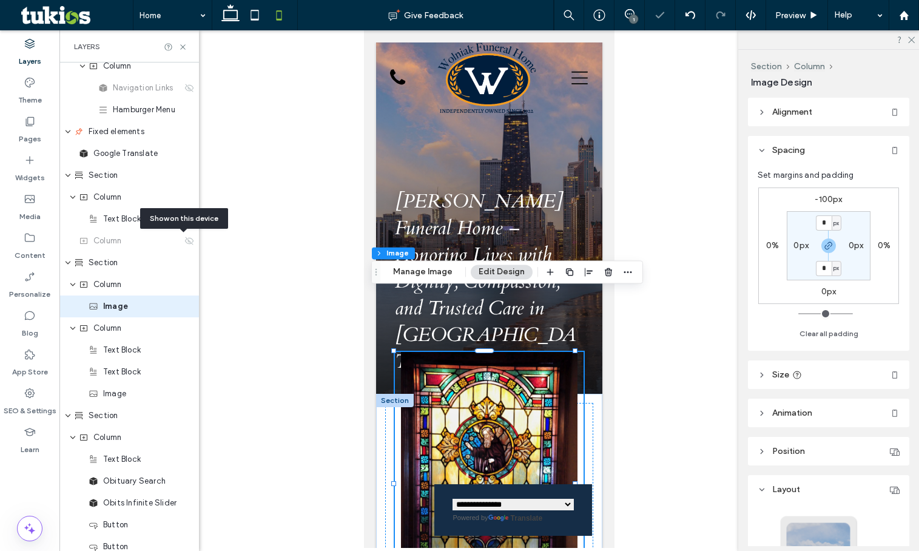
click at [827, 201] on label "-100px" at bounding box center [828, 199] width 27 height 10
type input "*"
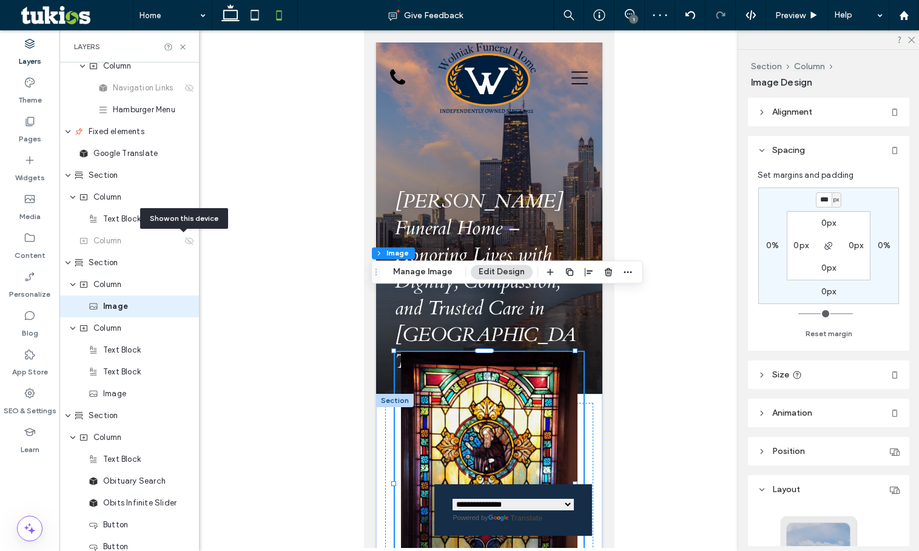
type input "***"
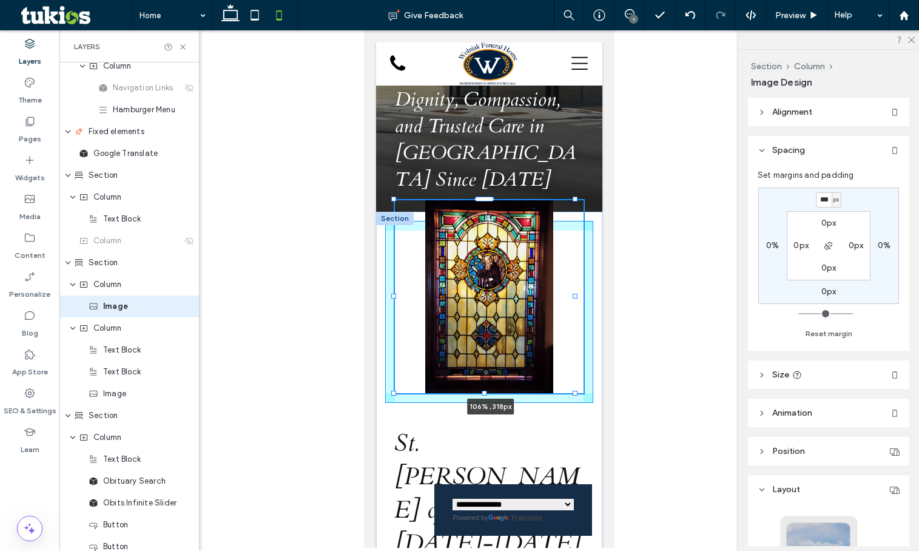
drag, startPoint x: 576, startPoint y: 406, endPoint x: 587, endPoint y: 371, distance: 37.4
type input "*"
type input "***"
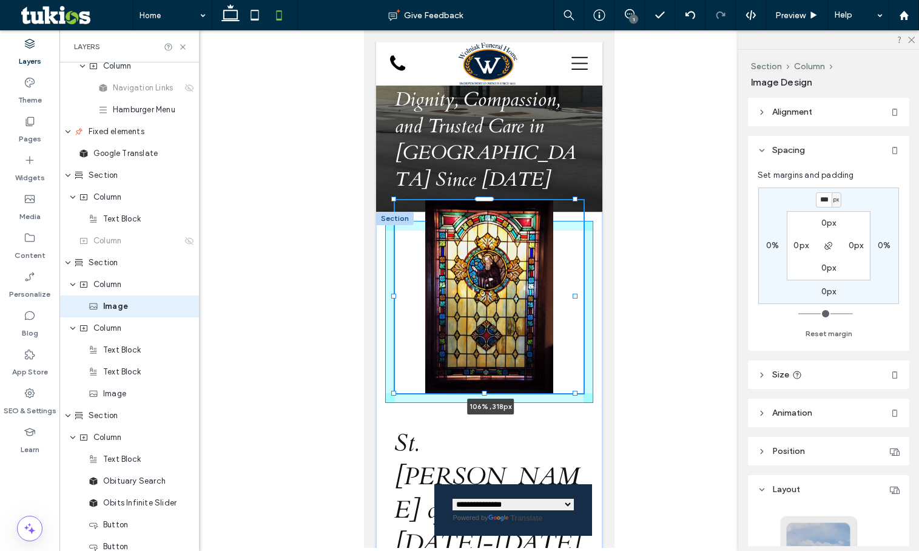
type input "*"
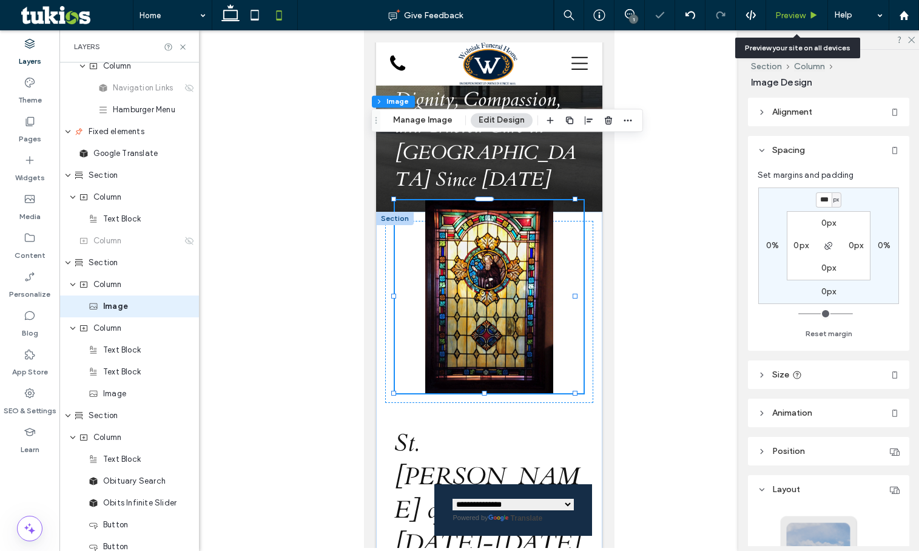
click at [779, 18] on span "Preview" at bounding box center [790, 15] width 30 height 10
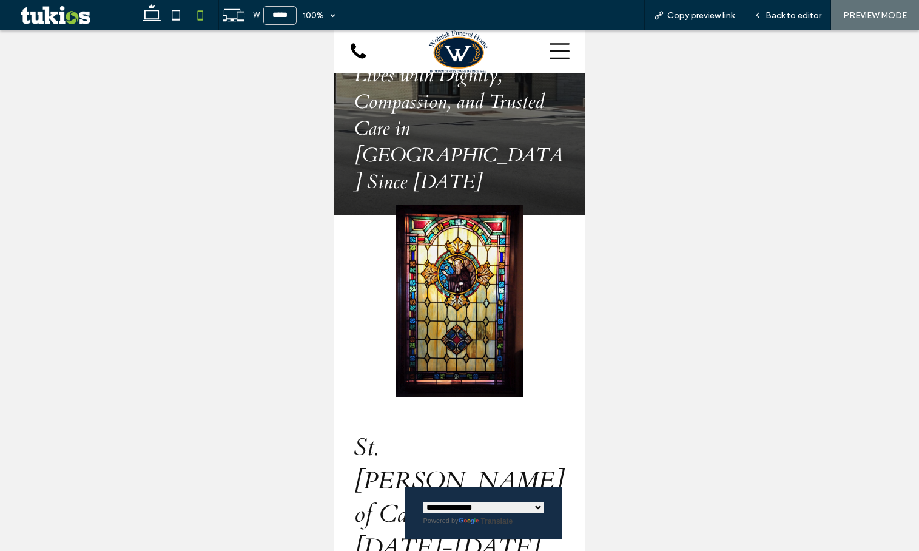
scroll to position [111, 0]
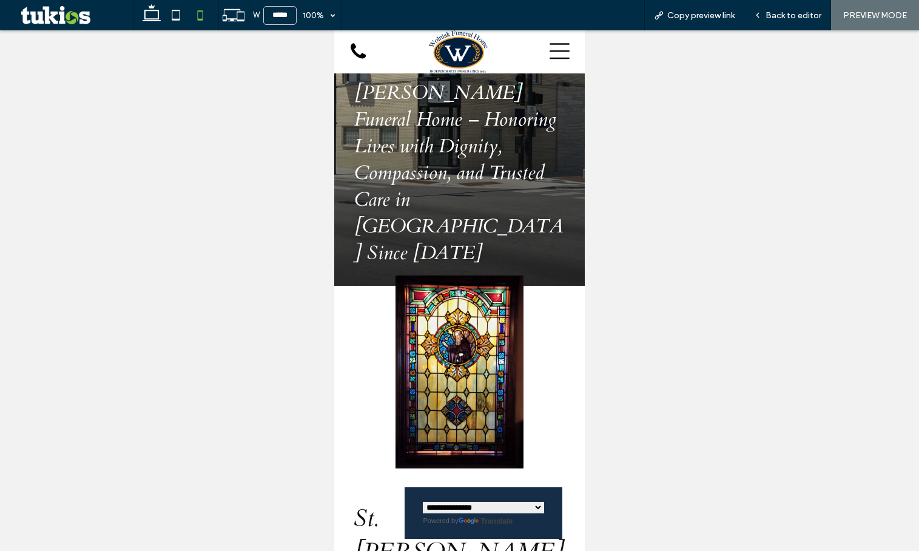
drag, startPoint x: 783, startPoint y: 13, endPoint x: 647, endPoint y: 113, distance: 169.2
click at [784, 13] on span "Back to editor" at bounding box center [793, 15] width 56 height 10
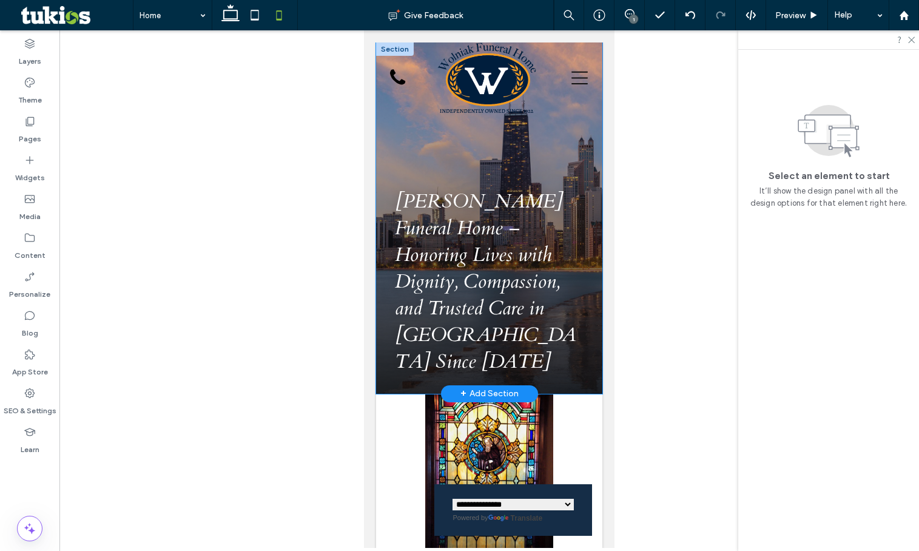
drag, startPoint x: 379, startPoint y: 272, endPoint x: 980, endPoint y: 294, distance: 601.5
click at [379, 272] on div "Wolniak Funeral Home – Honoring Lives with Dignity, Compassion, and Trusted Car…" at bounding box center [489, 217] width 226 height 351
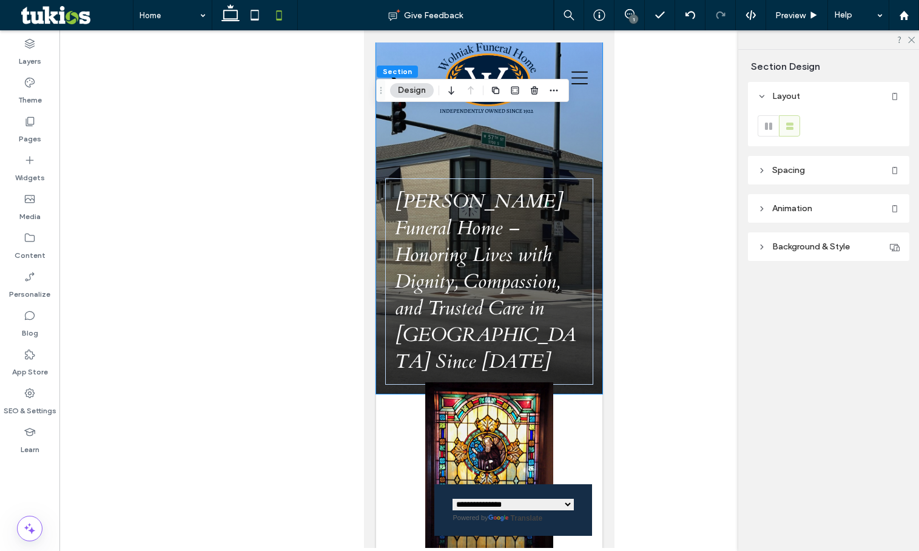
click at [816, 163] on header "Spacing" at bounding box center [828, 170] width 161 height 29
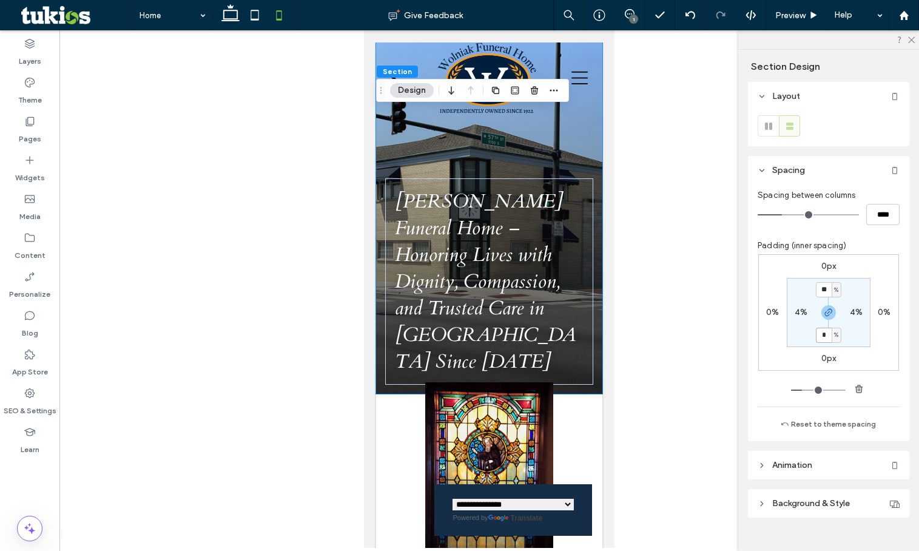
click at [825, 334] on input "*" at bounding box center [824, 335] width 16 height 15
type input "*"
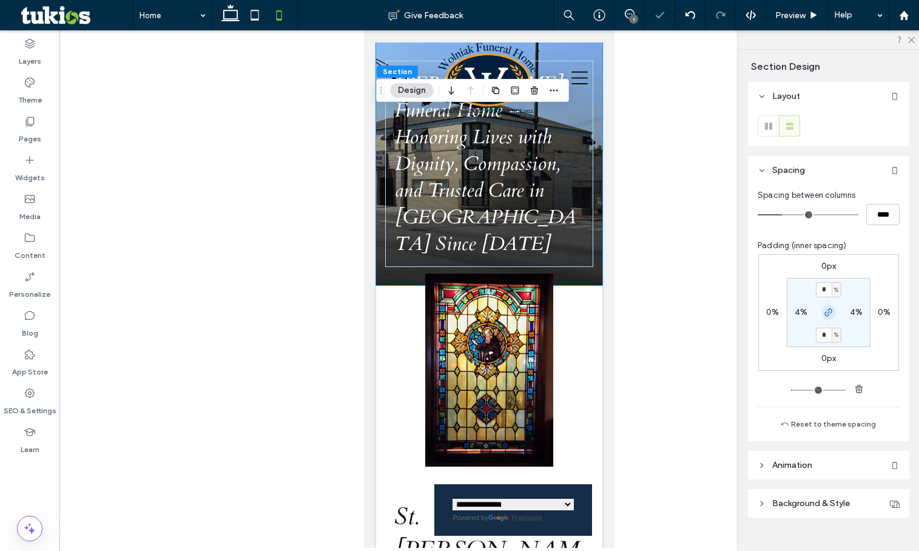
click at [827, 314] on icon "button" at bounding box center [829, 313] width 10 height 10
click at [817, 286] on input "*" at bounding box center [824, 289] width 16 height 15
type input "**"
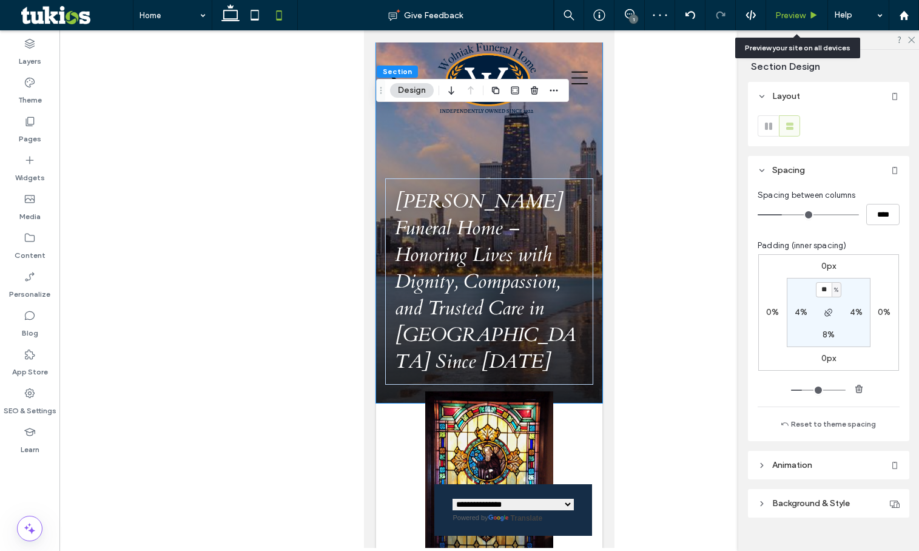
click at [799, 15] on span "Preview" at bounding box center [790, 15] width 30 height 10
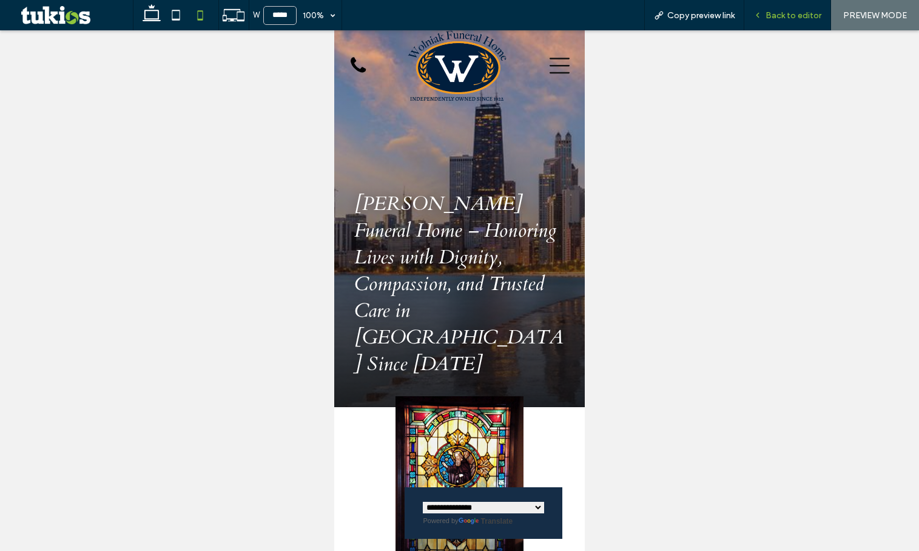
click at [799, 15] on span "Back to editor" at bounding box center [793, 15] width 56 height 10
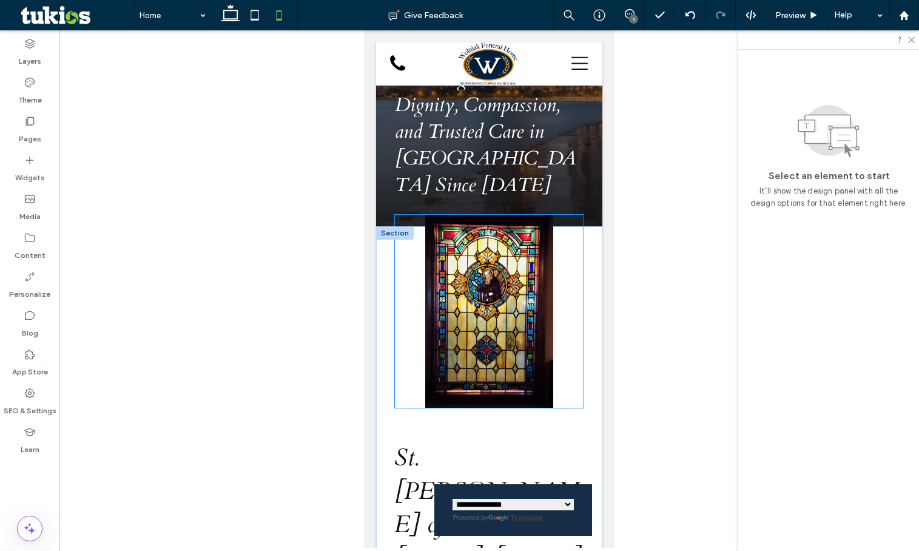
scroll to position [182, 0]
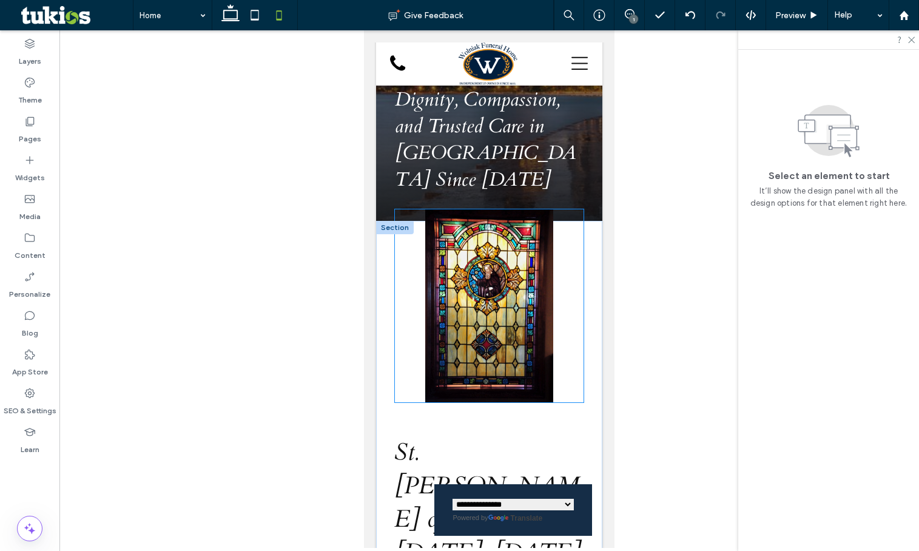
click at [485, 307] on img at bounding box center [489, 305] width 189 height 193
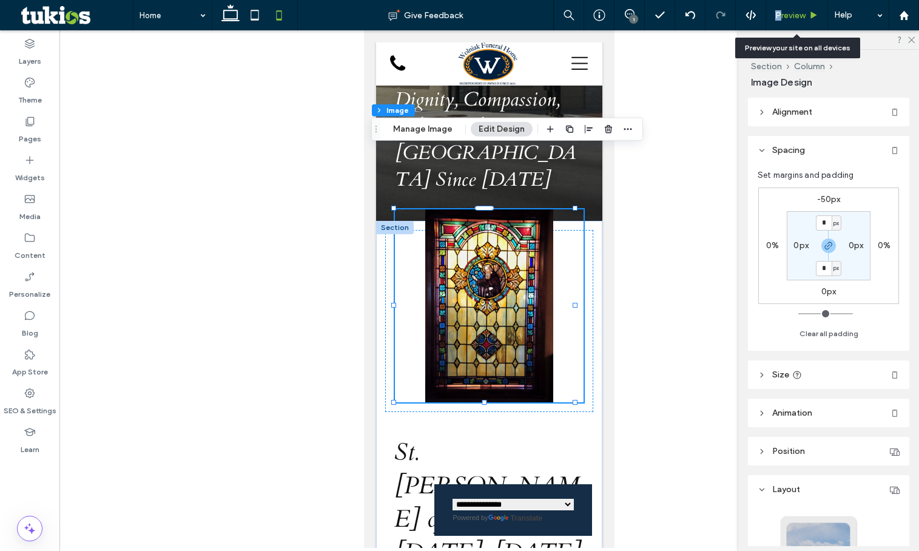
click at [778, 15] on span "Preview" at bounding box center [790, 15] width 30 height 10
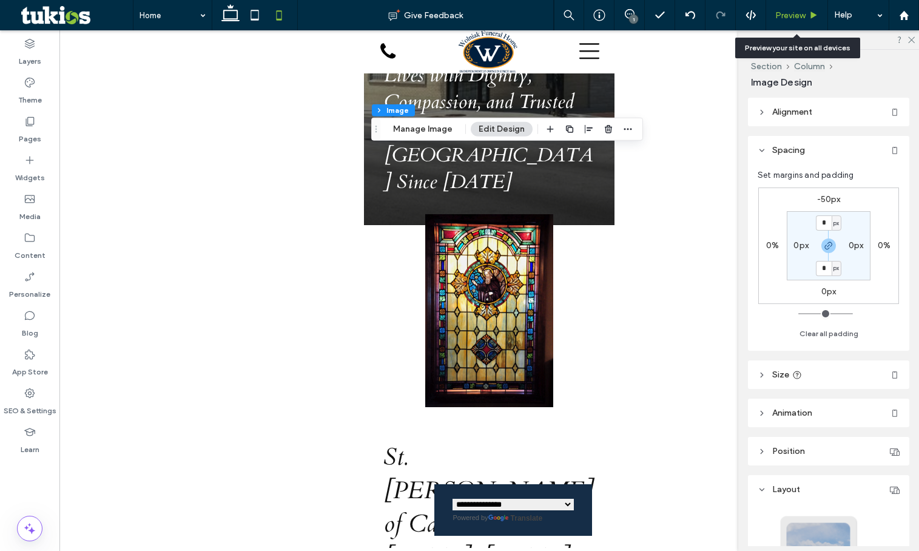
scroll to position [110, 0]
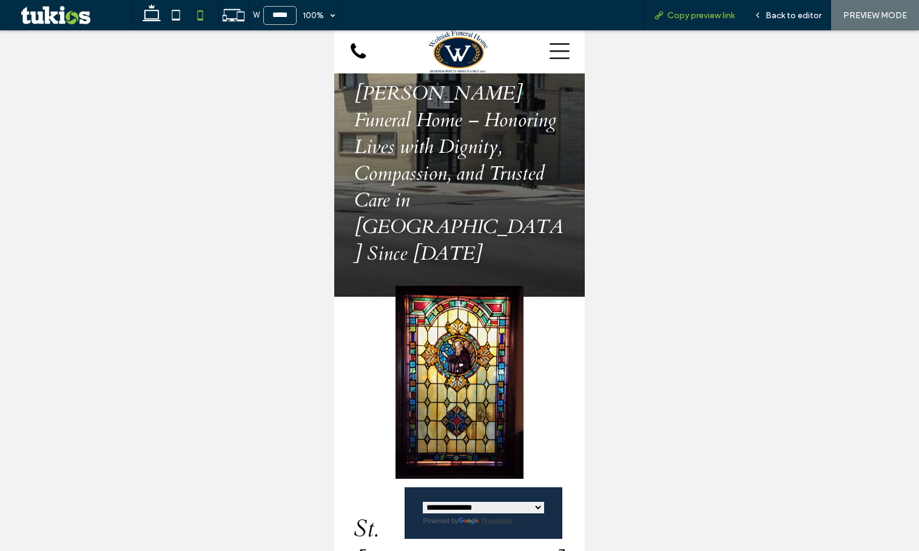
click at [684, 12] on span "Copy preview link" at bounding box center [700, 15] width 67 height 10
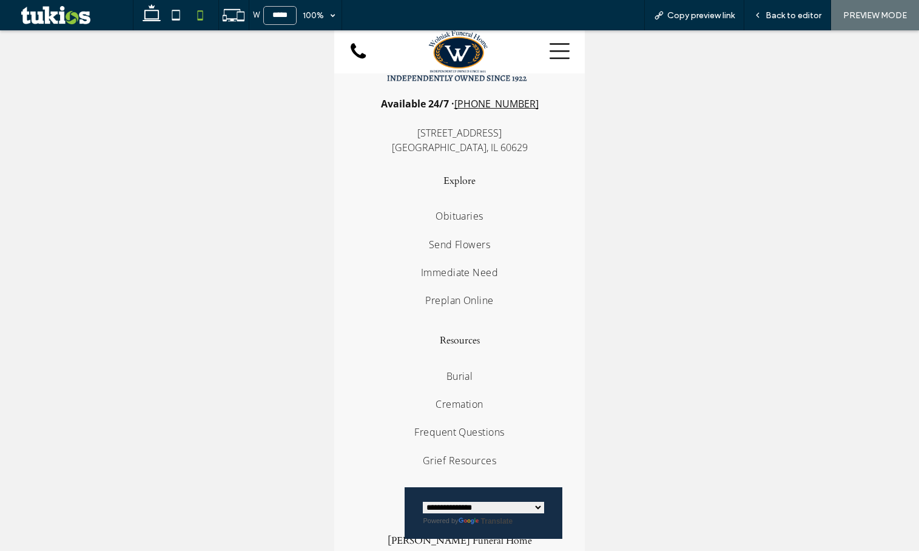
scroll to position [4551, 0]
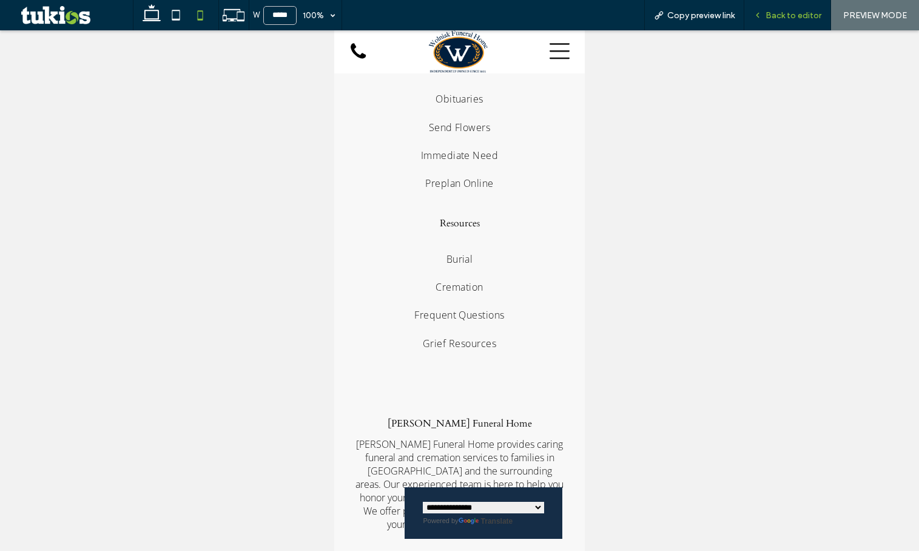
click at [788, 12] on span "Back to editor" at bounding box center [793, 15] width 56 height 10
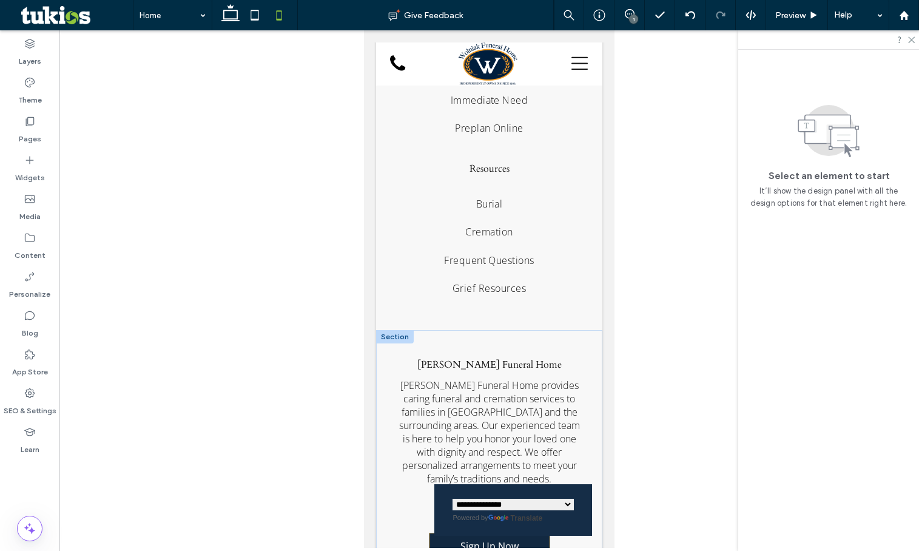
scroll to position [4683, 0]
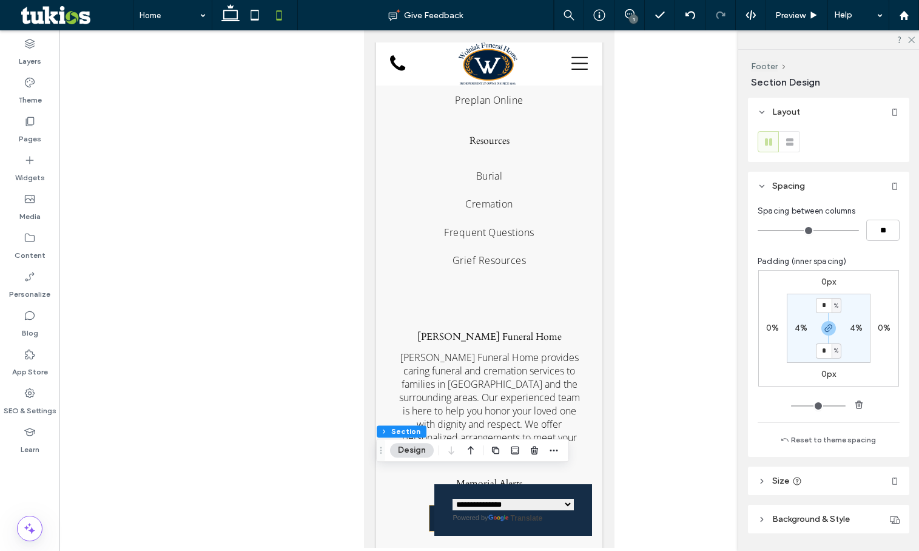
click at [818, 482] on header "Size" at bounding box center [828, 480] width 161 height 29
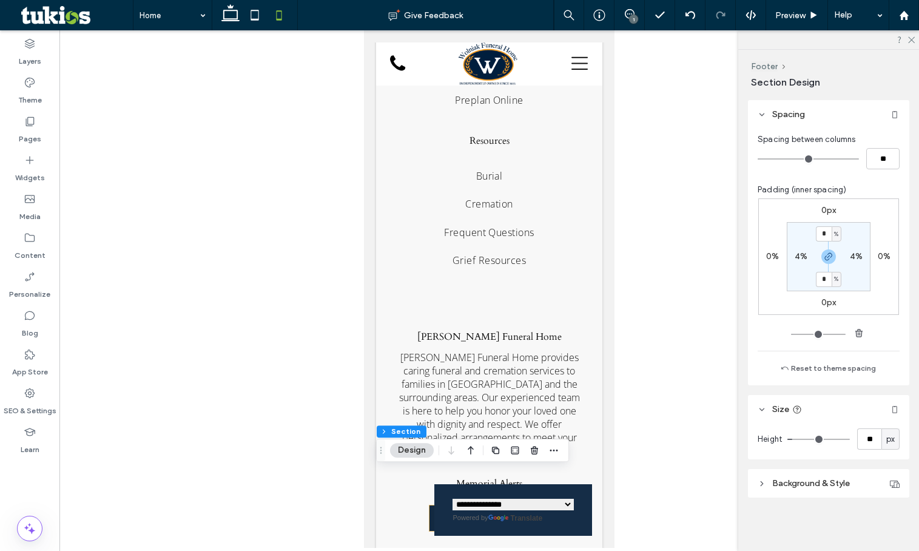
click at [816, 401] on header "Size" at bounding box center [828, 409] width 161 height 29
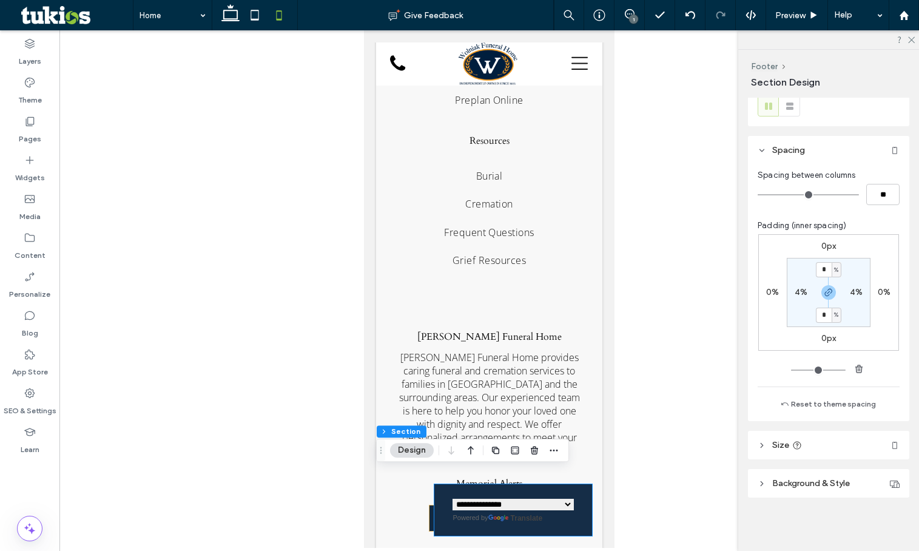
scroll to position [36, 0]
drag, startPoint x: 378, startPoint y: 482, endPoint x: 400, endPoint y: 474, distance: 23.8
click at [824, 287] on icon "button" at bounding box center [829, 292] width 10 height 10
click at [828, 319] on label "0%" at bounding box center [828, 314] width 13 height 10
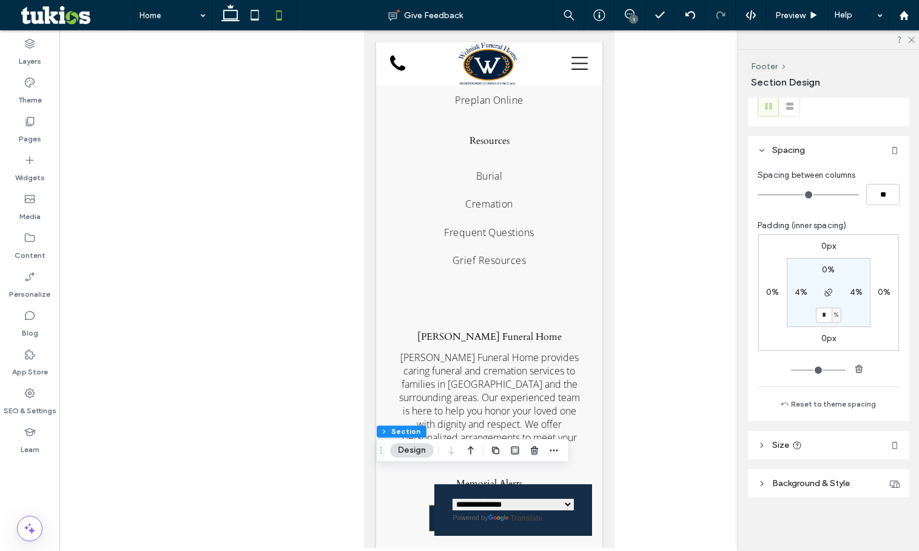
click at [835, 316] on span "%" at bounding box center [836, 315] width 4 height 12
click at [833, 329] on span "px" at bounding box center [829, 334] width 8 height 12
click at [827, 320] on input "*" at bounding box center [824, 315] width 16 height 15
type input "***"
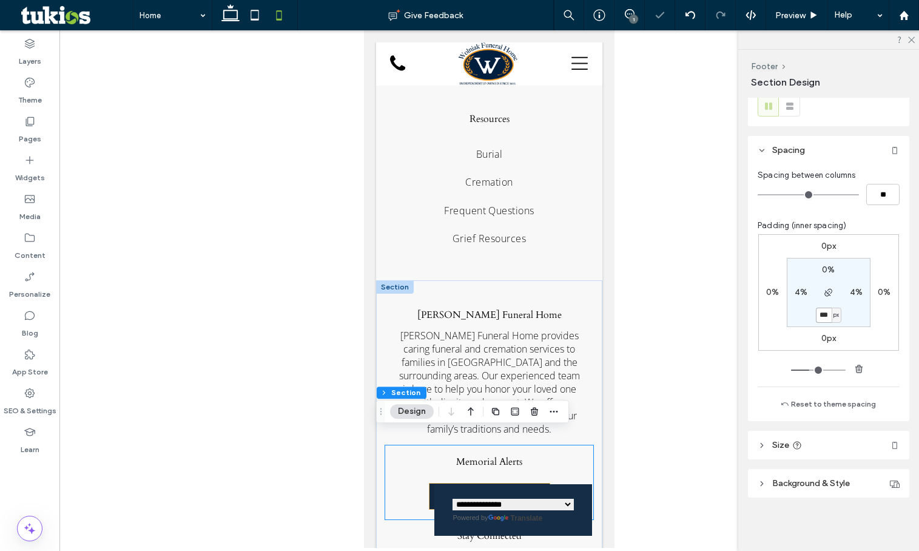
scroll to position [4744, 0]
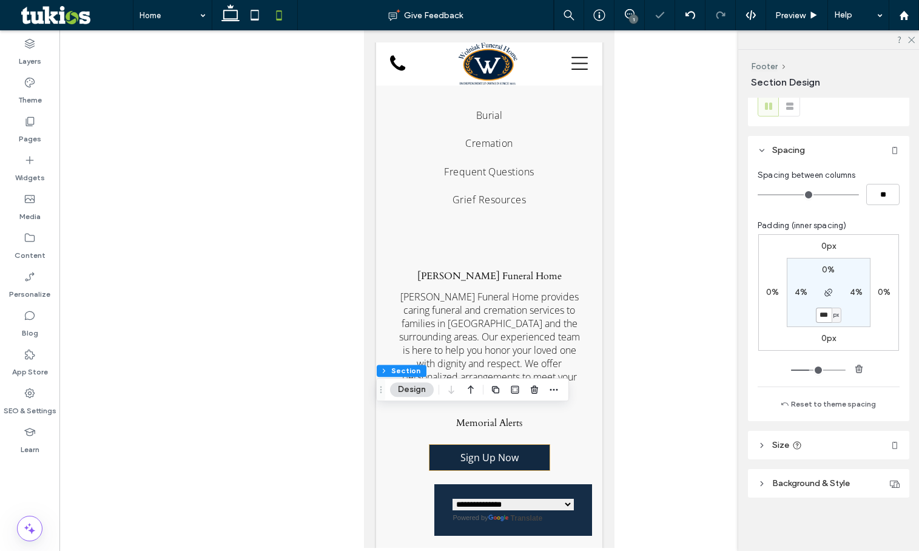
drag, startPoint x: 826, startPoint y: 318, endPoint x: 758, endPoint y: 309, distance: 68.5
click at [760, 312] on div "0px 0% 0px 0% 0% 4% *** px 4%" at bounding box center [828, 292] width 141 height 116
type input "***"
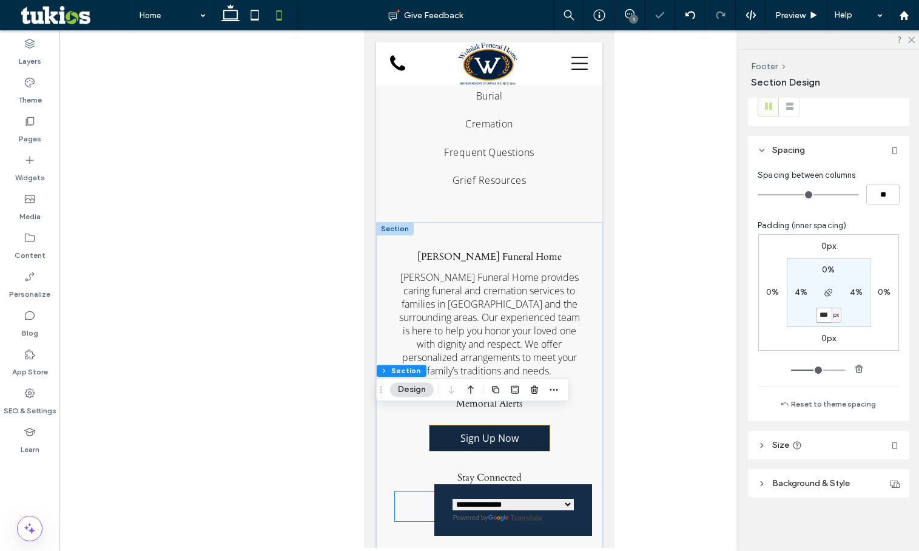
scroll to position [4774, 0]
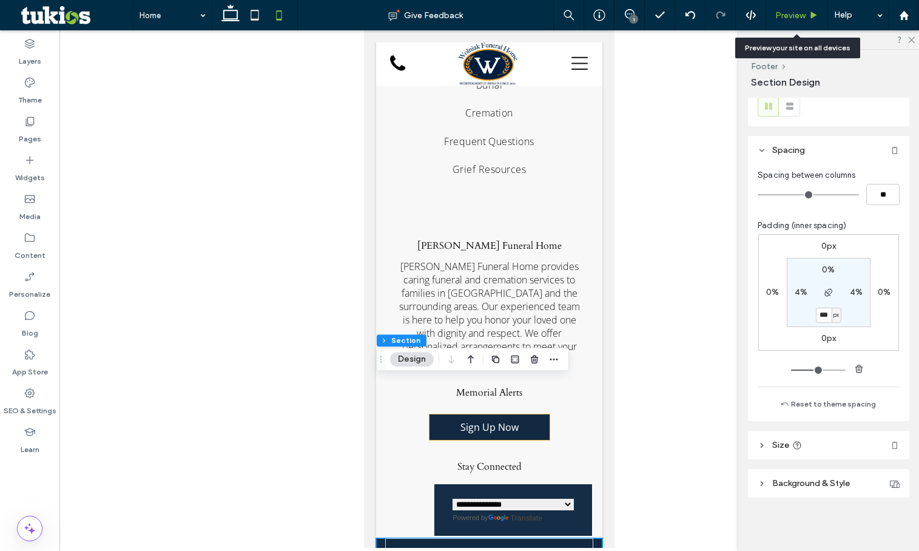
click at [793, 10] on span "Preview" at bounding box center [790, 15] width 30 height 10
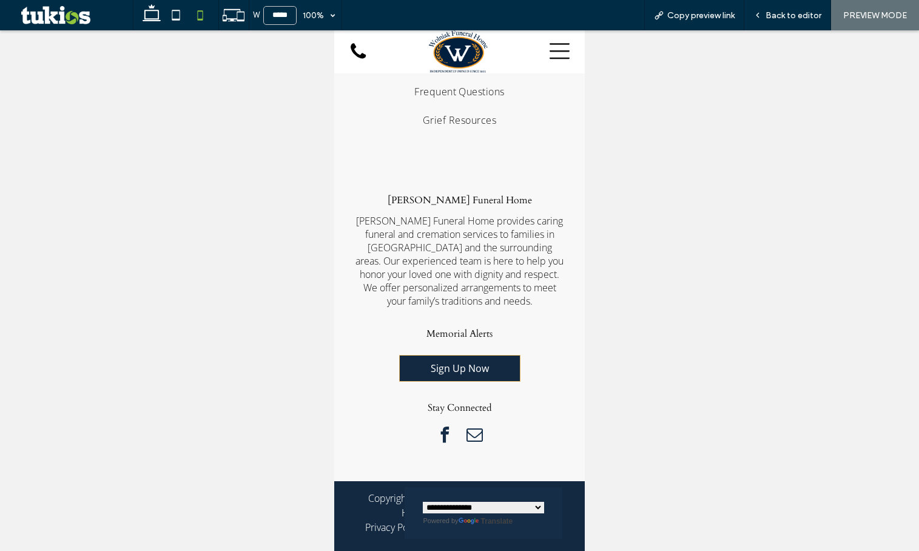
scroll to position [4642, 0]
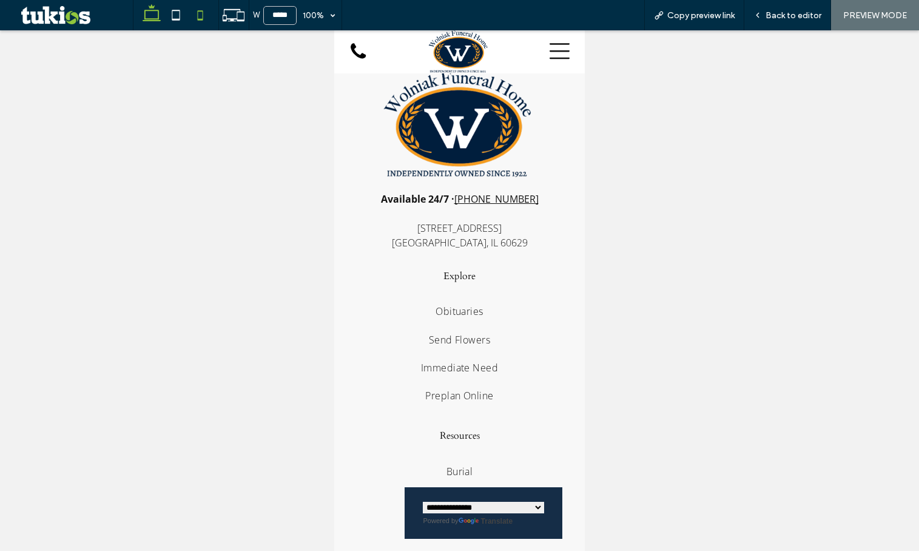
click at [149, 13] on icon at bounding box center [151, 15] width 24 height 24
type input "******"
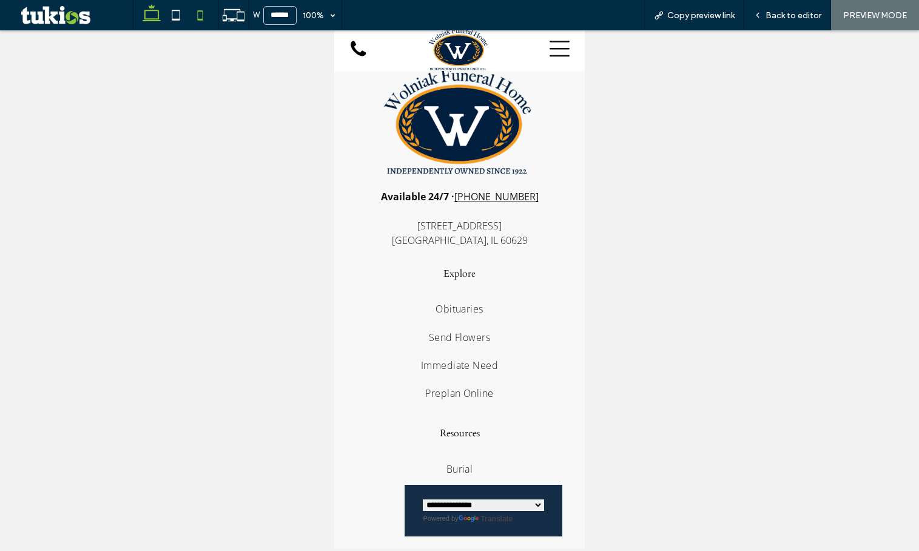
scroll to position [3460, 0]
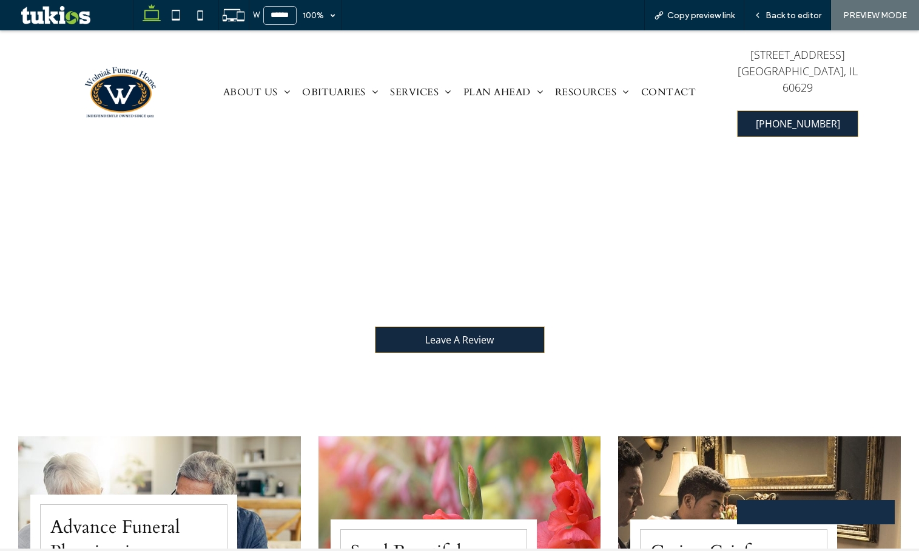
select select "Language Translate Widget"
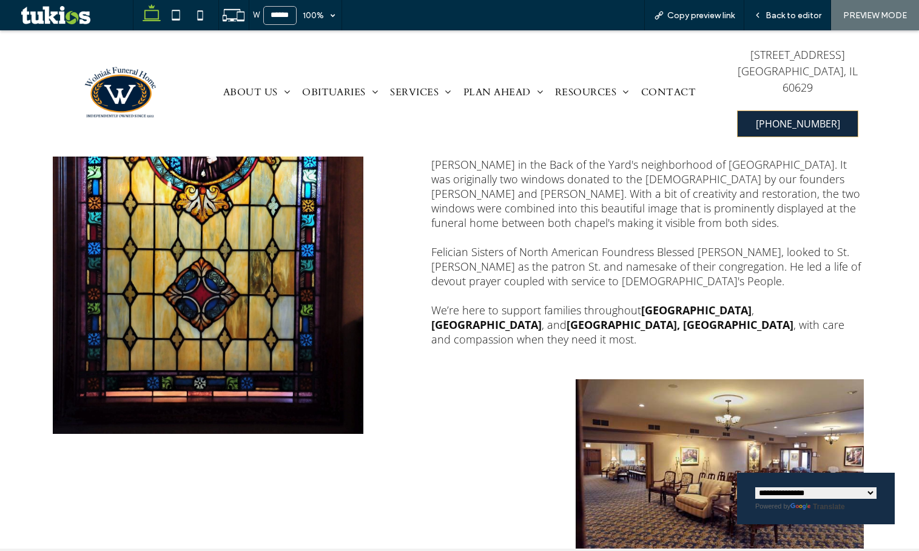
scroll to position [610, 0]
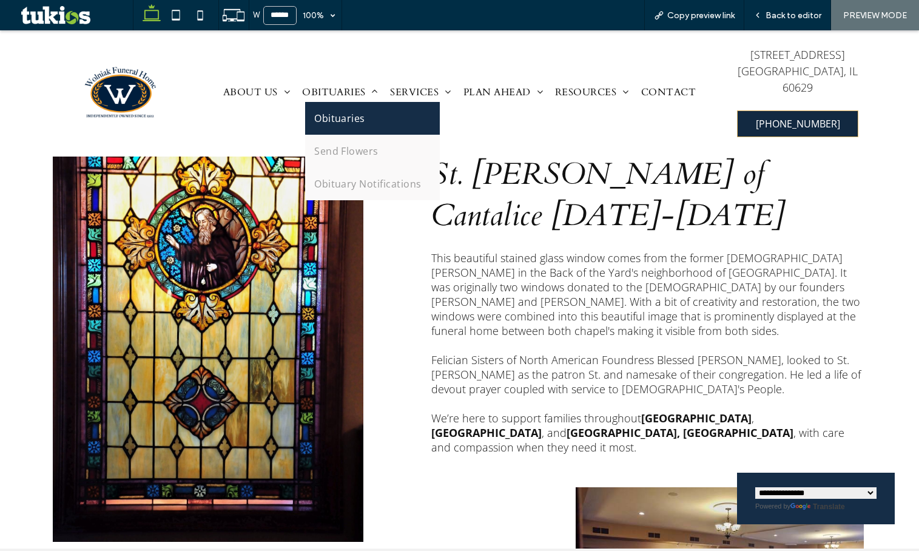
click at [348, 111] on span "Obituaries" at bounding box center [339, 118] width 51 height 15
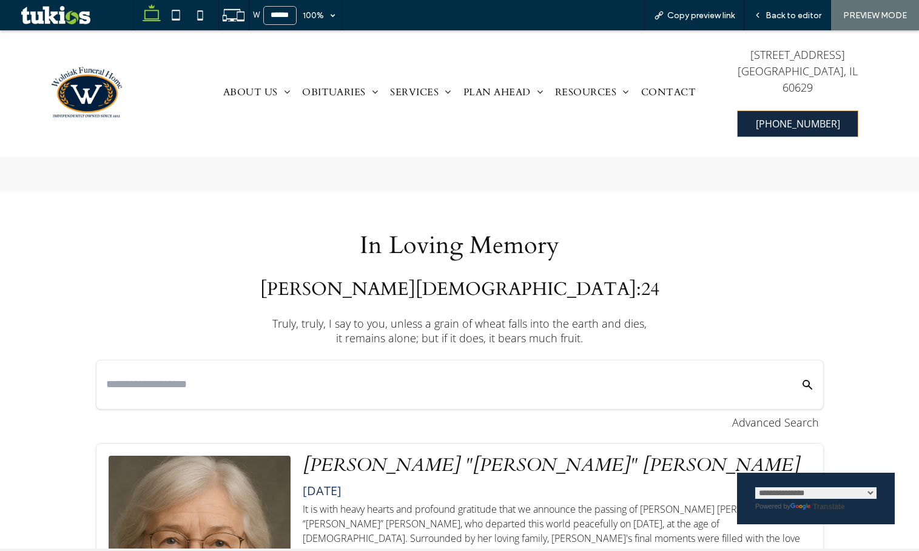
scroll to position [61, 0]
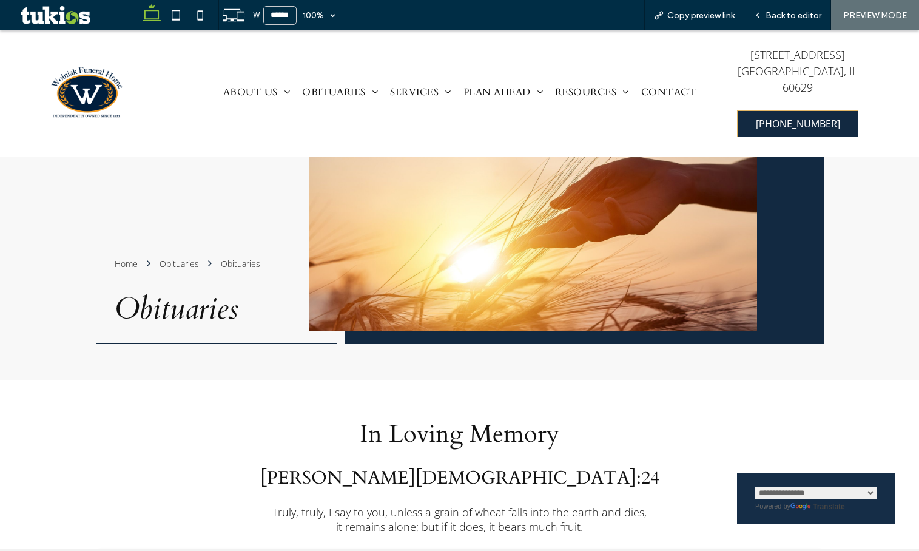
click at [96, 83] on img at bounding box center [87, 92] width 101 height 51
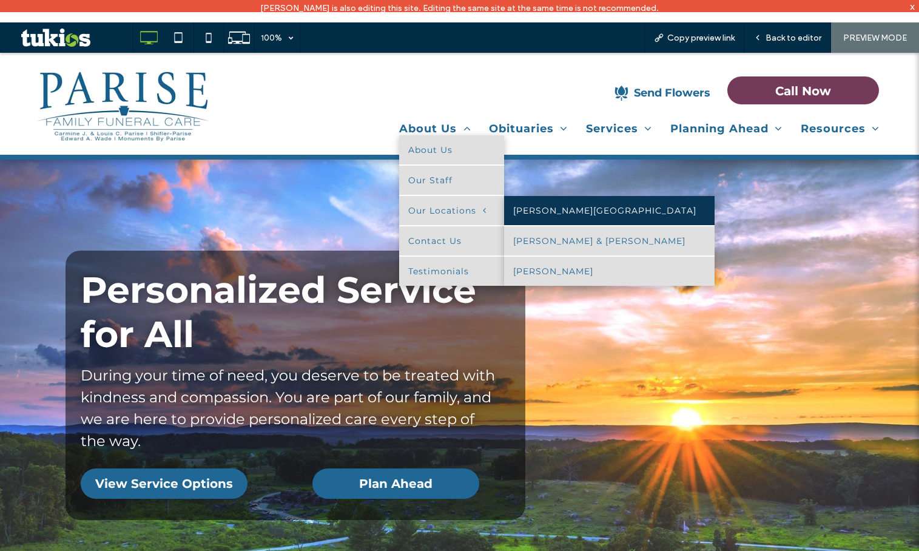
click at [535, 208] on link "Shifler-Parise" at bounding box center [609, 210] width 210 height 29
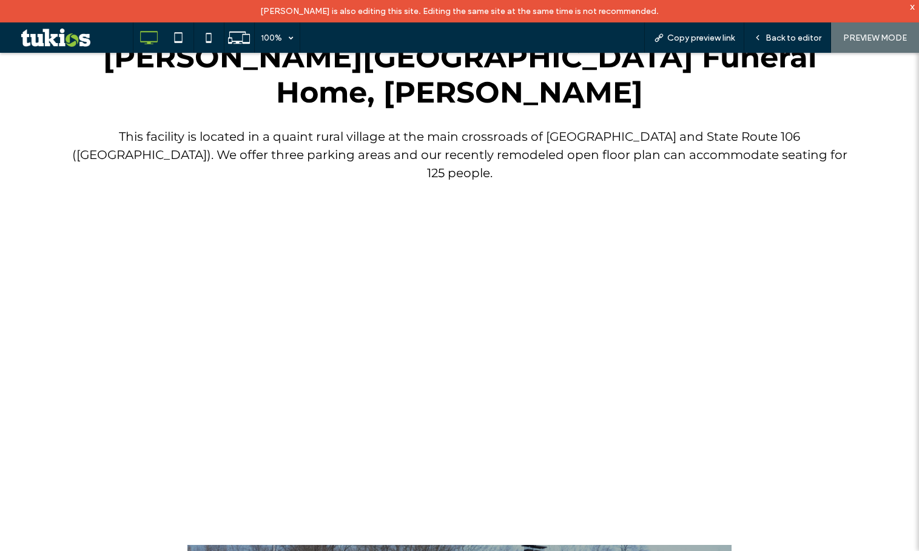
scroll to position [667, 0]
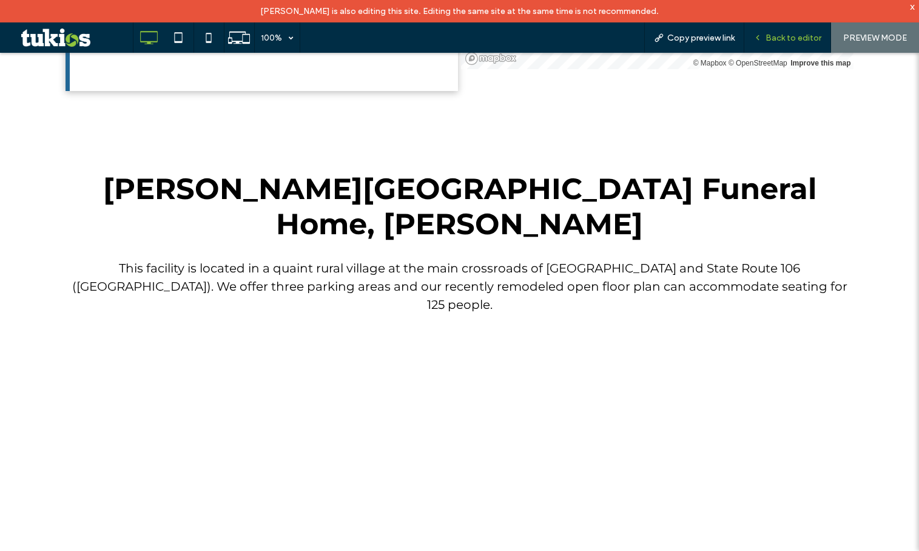
click at [778, 36] on span "Back to editor" at bounding box center [793, 38] width 56 height 10
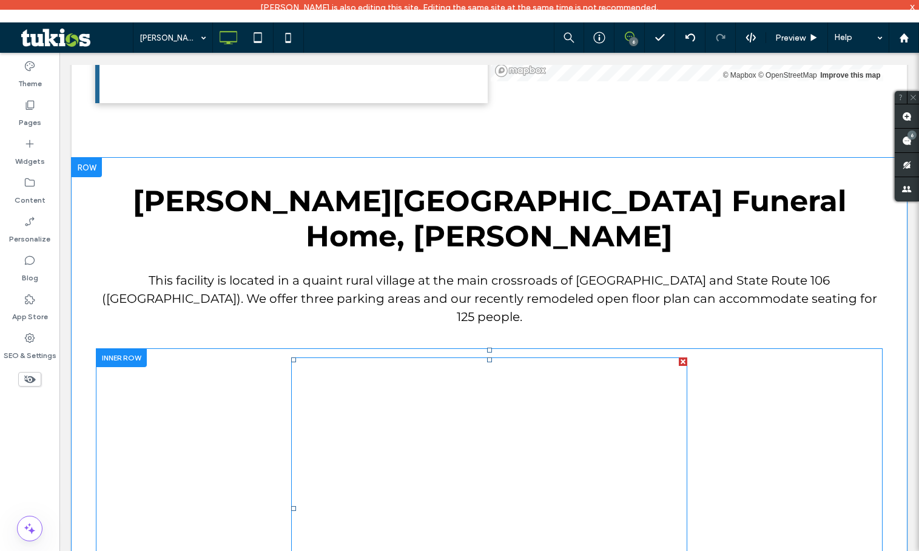
click at [496, 391] on span at bounding box center [489, 508] width 397 height 302
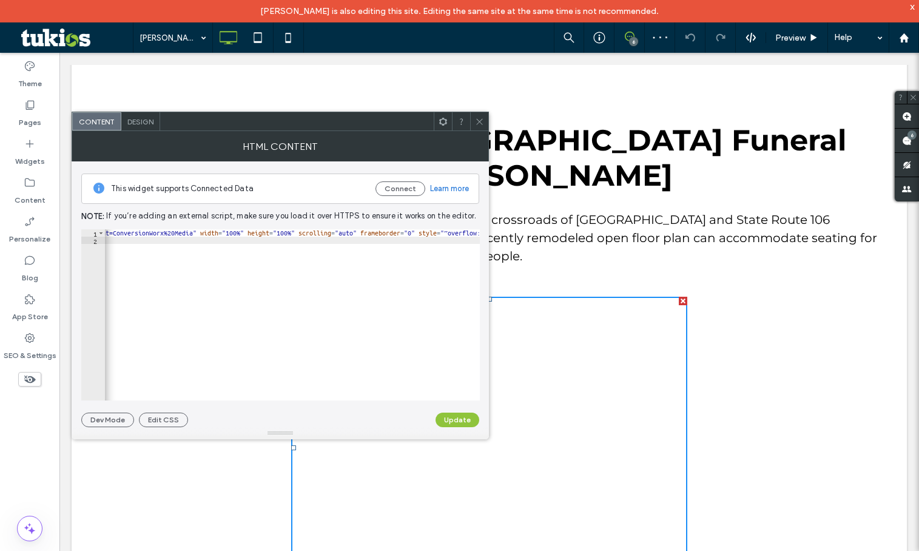
scroll to position [0, 407]
drag, startPoint x: 483, startPoint y: 121, endPoint x: 468, endPoint y: 135, distance: 21.5
click at [483, 121] on icon at bounding box center [479, 121] width 9 height 9
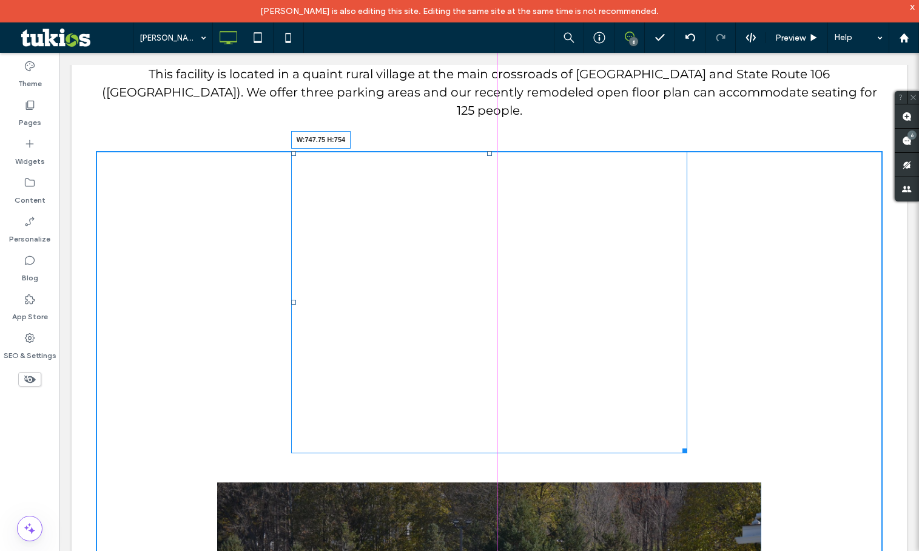
scroll to position [946, 0]
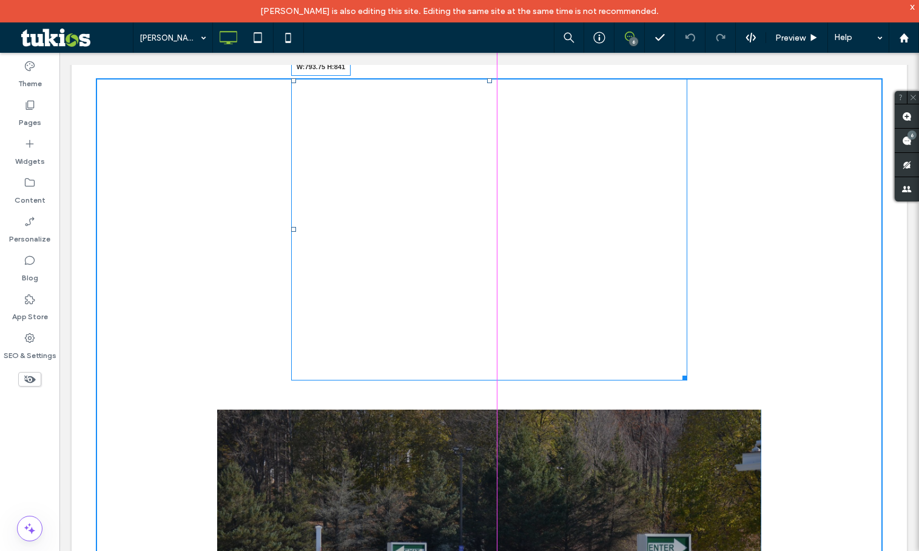
drag, startPoint x: 682, startPoint y: 483, endPoint x: 752, endPoint y: 476, distance: 70.1
click at [687, 380] on div at bounding box center [682, 375] width 9 height 9
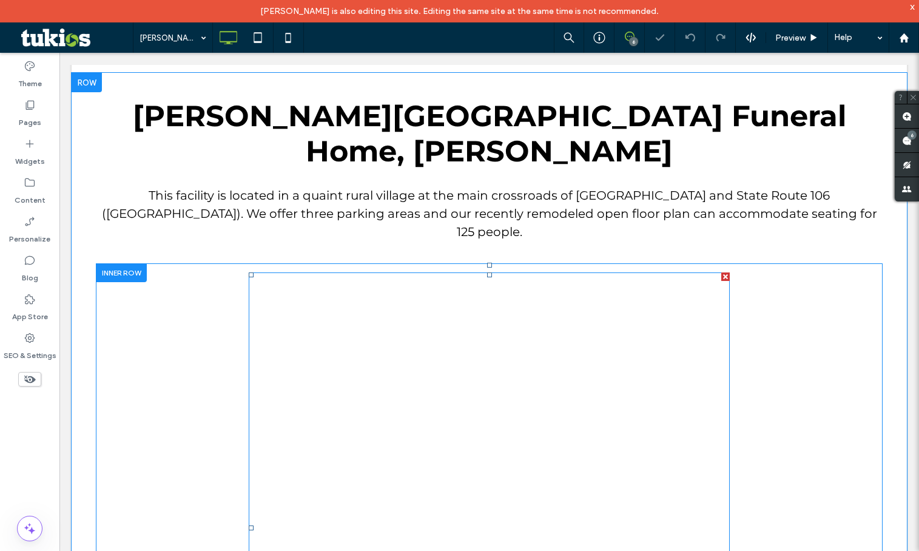
scroll to position [886, 0]
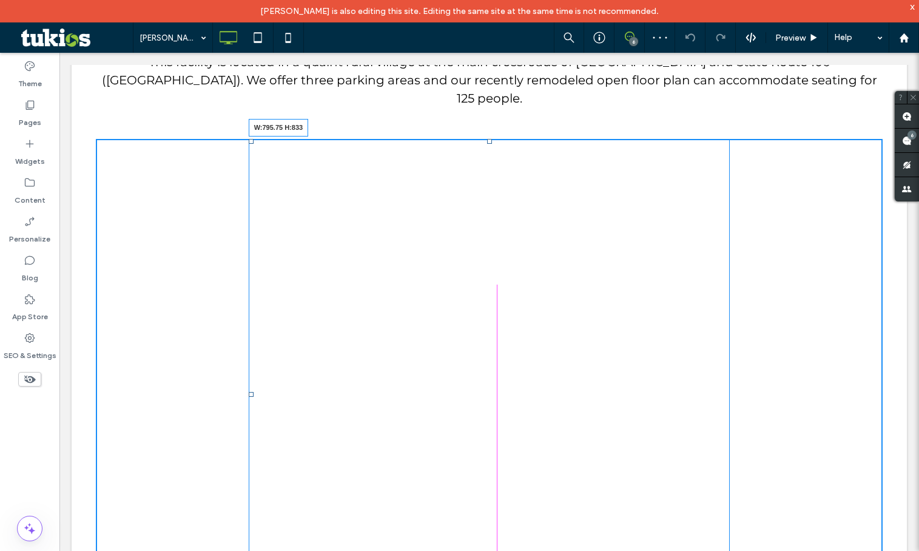
drag, startPoint x: 719, startPoint y: 513, endPoint x: 855, endPoint y: 518, distance: 135.9
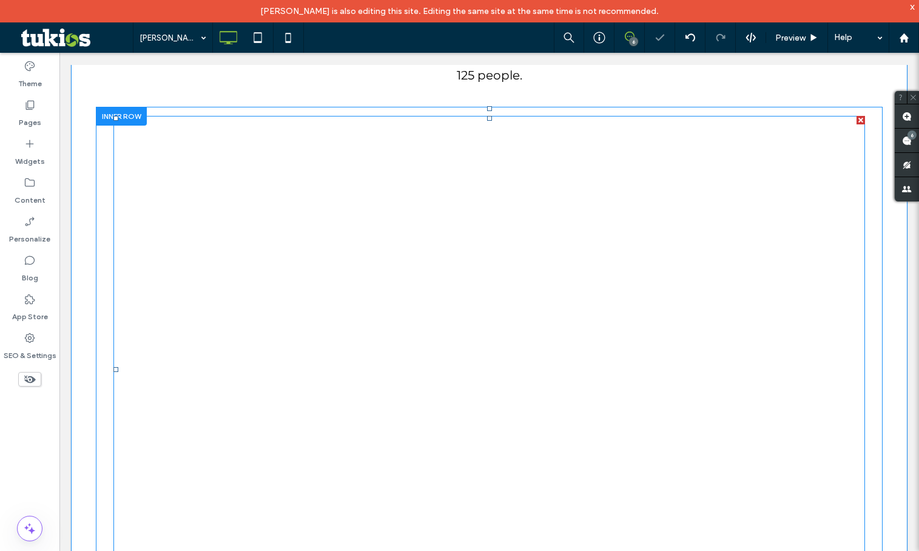
scroll to position [946, 0]
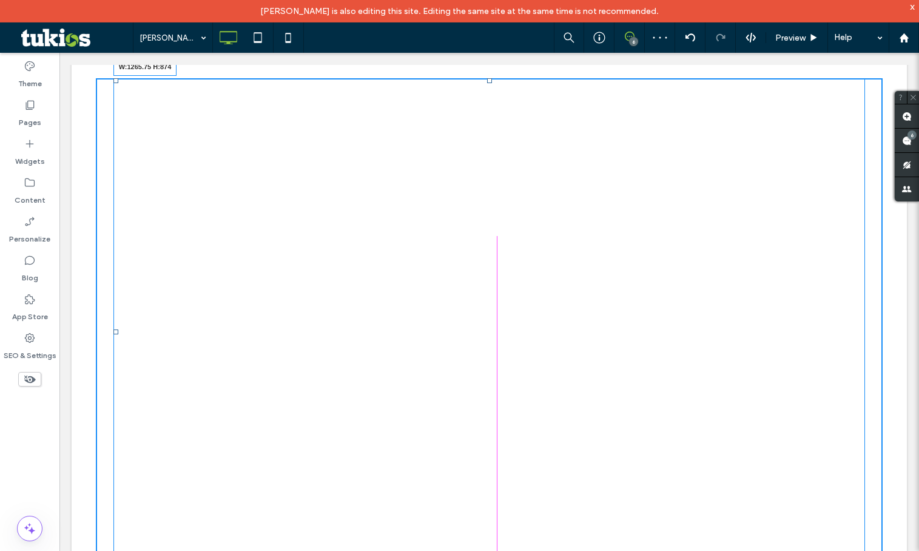
drag, startPoint x: 855, startPoint y: 461, endPoint x: 923, endPoint y: 538, distance: 102.3
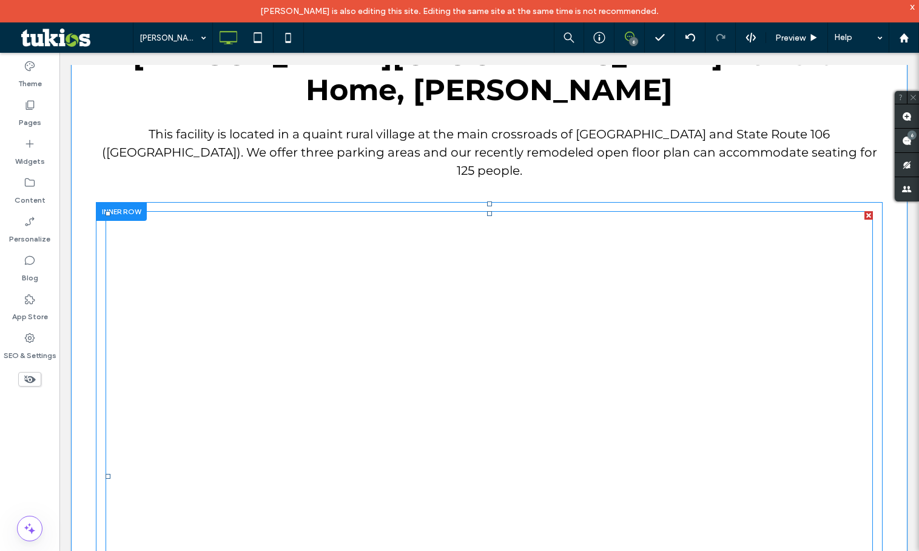
scroll to position [704, 0]
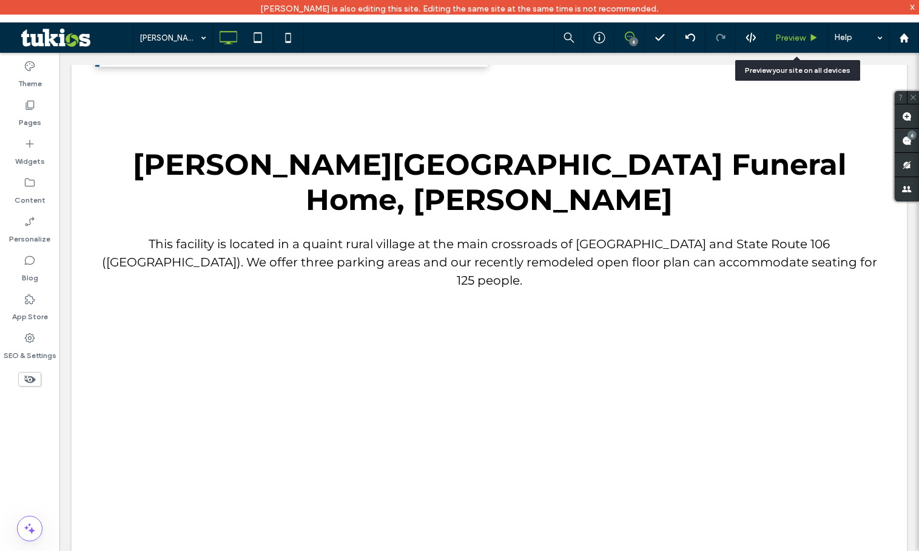
click at [795, 37] on span "Preview" at bounding box center [790, 38] width 30 height 10
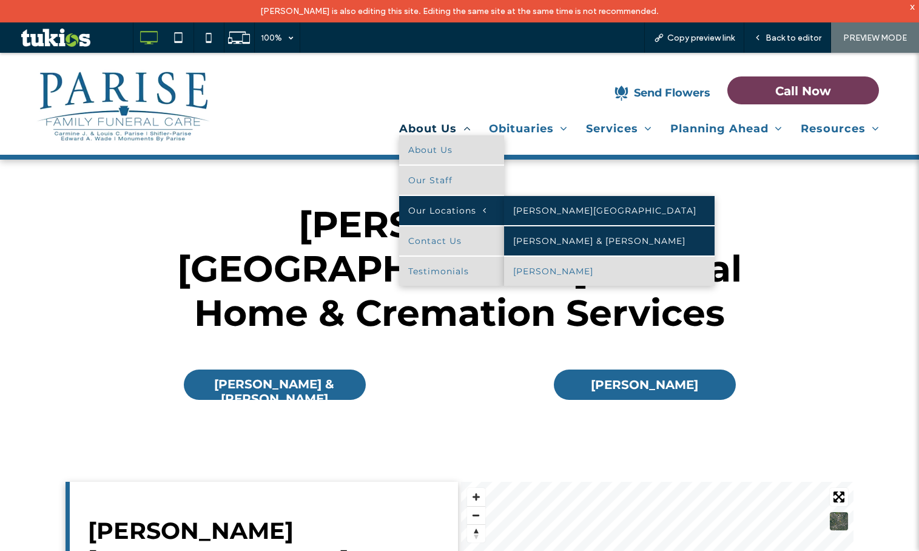
click at [563, 249] on link "Carmine J. & Louis C. Parise" at bounding box center [609, 240] width 210 height 29
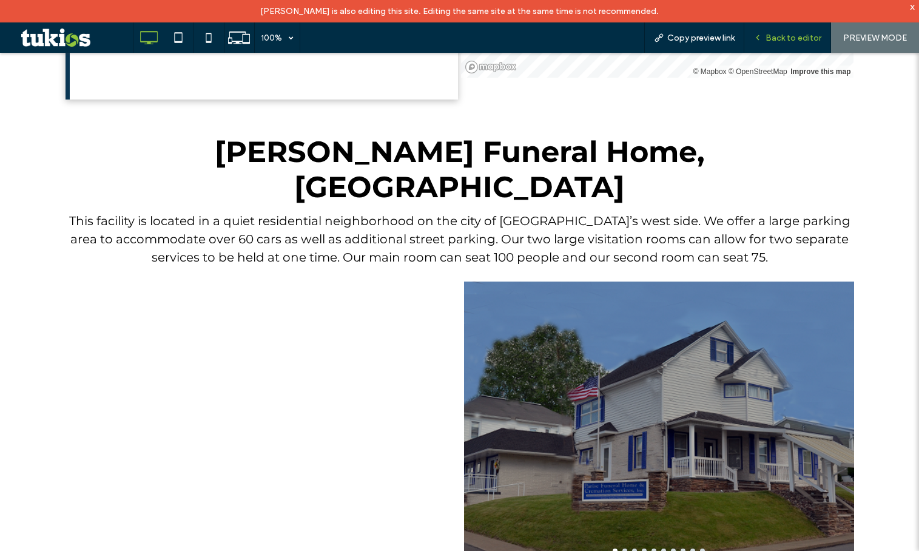
click at [776, 38] on span "Back to editor" at bounding box center [793, 38] width 56 height 10
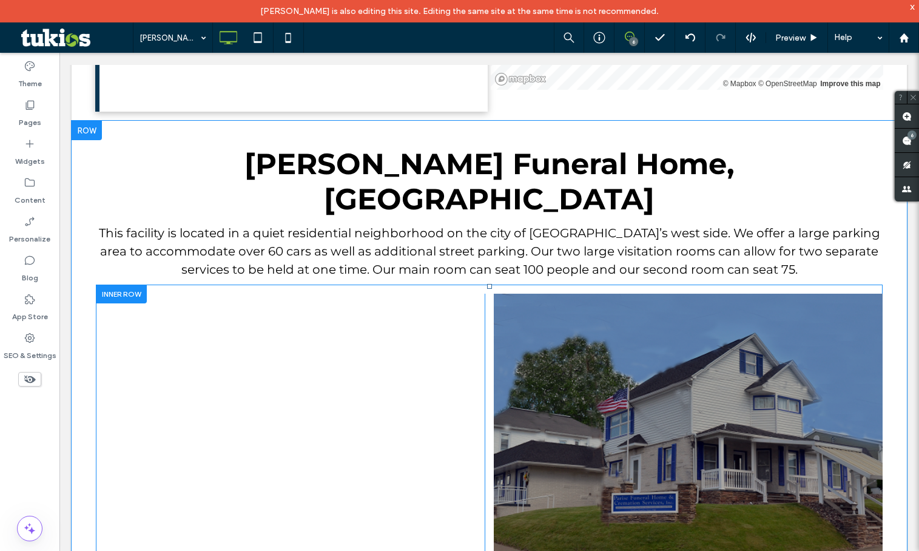
click at [127, 284] on div at bounding box center [121, 293] width 51 height 19
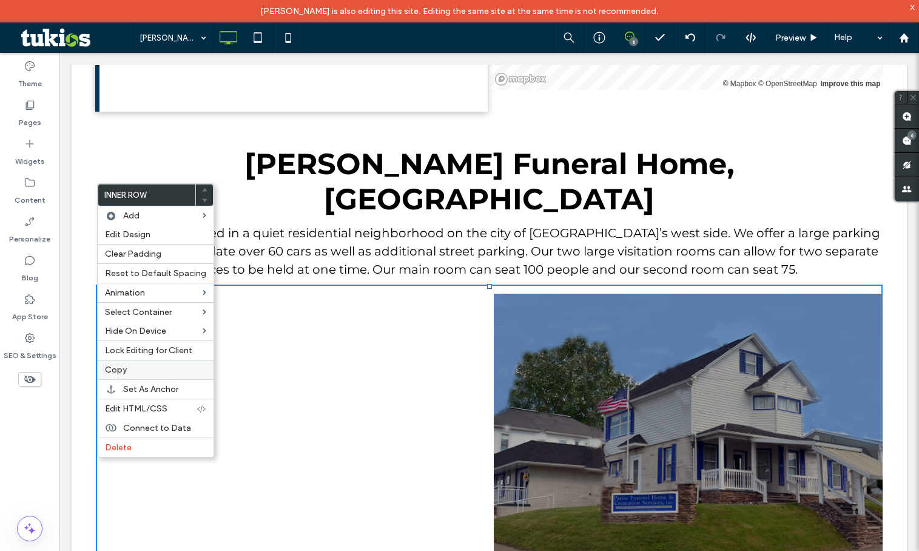
click at [124, 367] on span "Copy" at bounding box center [116, 370] width 22 height 10
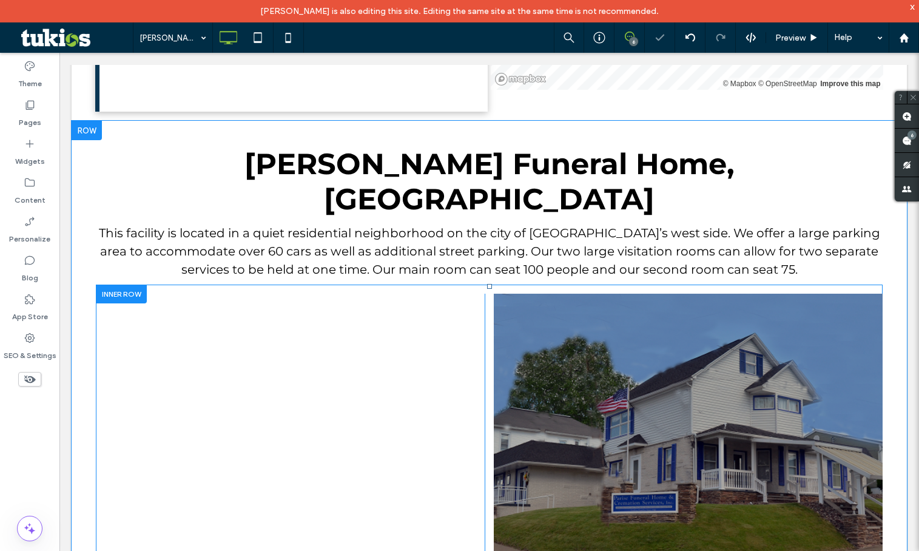
click at [124, 284] on div at bounding box center [121, 293] width 51 height 19
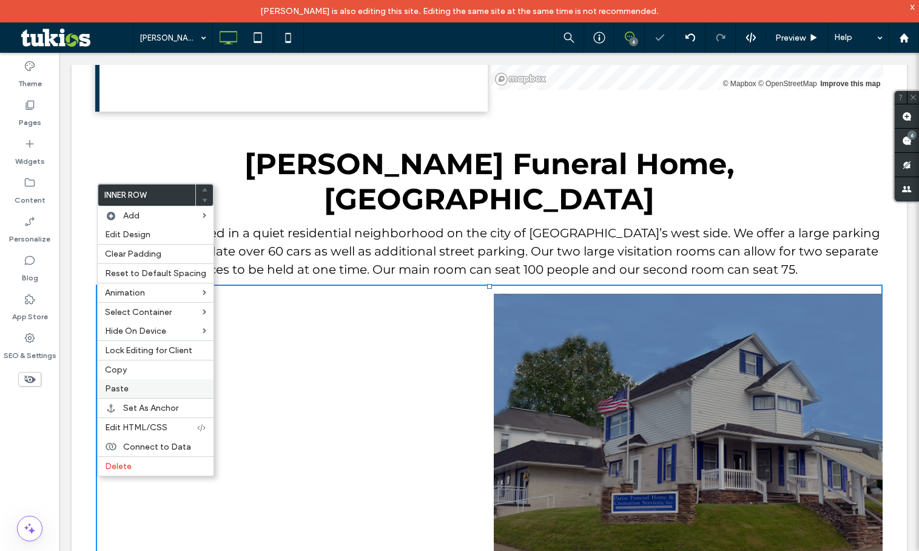
click at [130, 394] on div "Paste" at bounding box center [156, 388] width 116 height 19
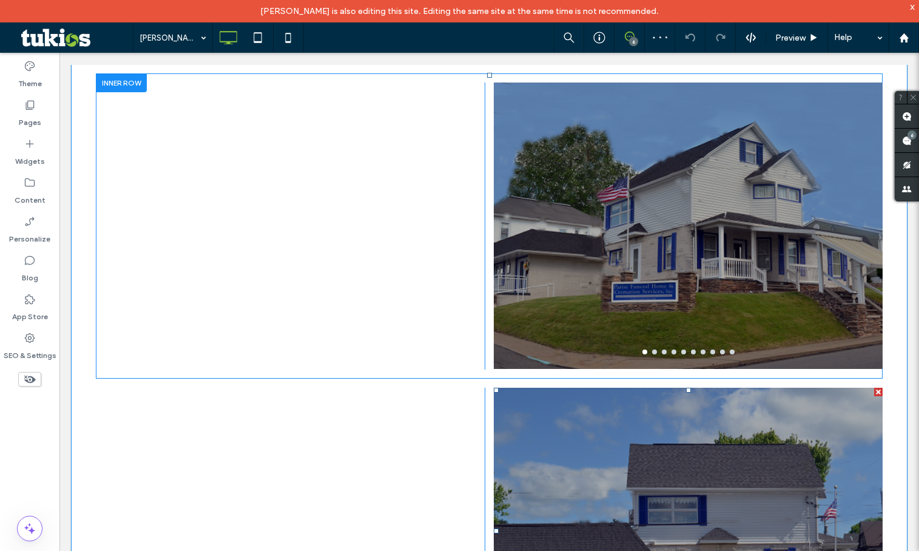
scroll to position [728, 0]
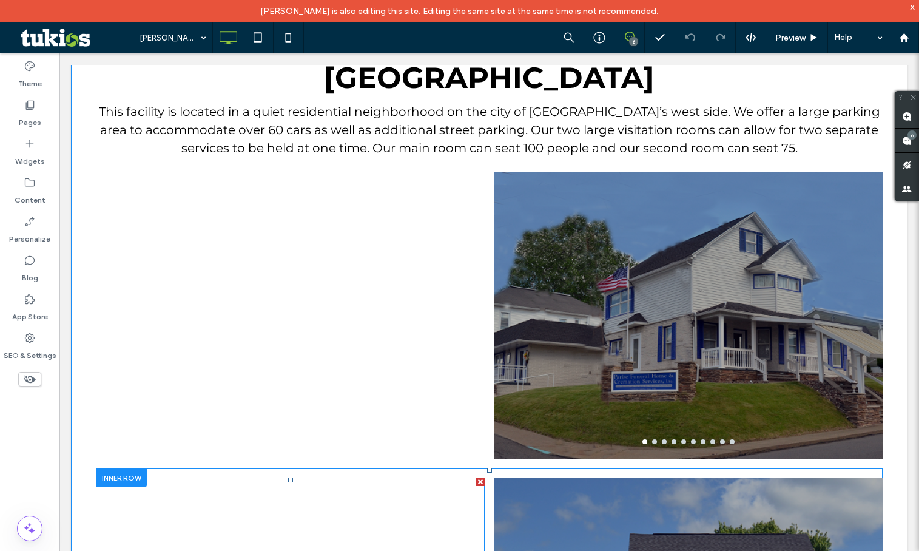
click at [476, 477] on div at bounding box center [480, 481] width 8 height 8
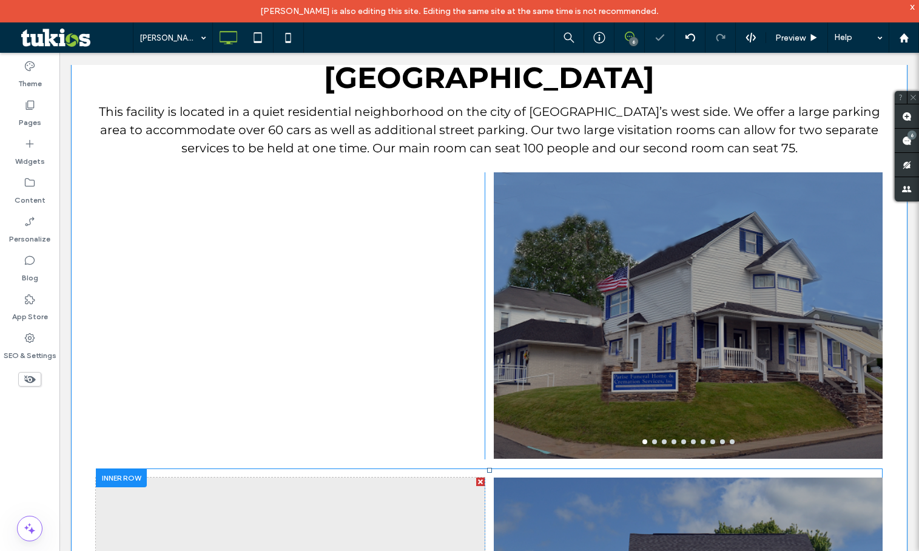
click at [476, 477] on div at bounding box center [480, 481] width 8 height 8
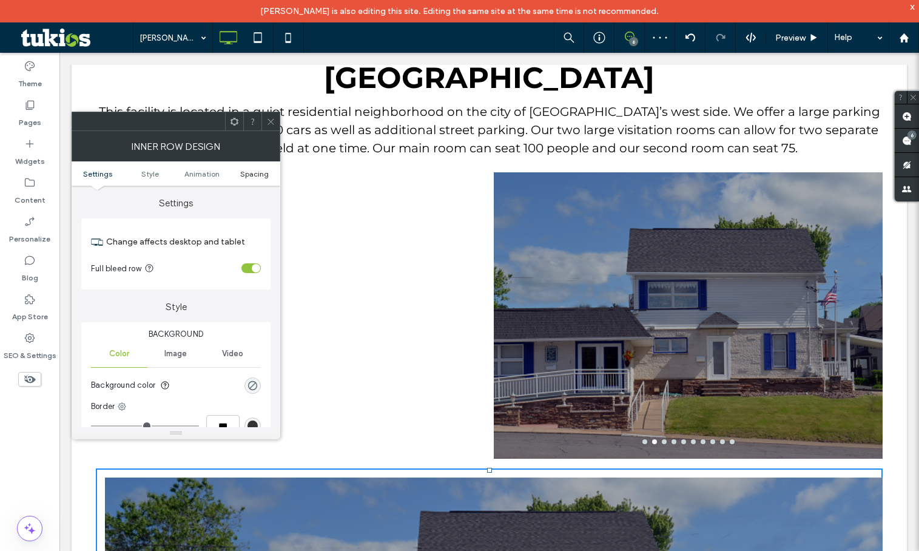
click at [258, 172] on span "Spacing" at bounding box center [254, 173] width 29 height 9
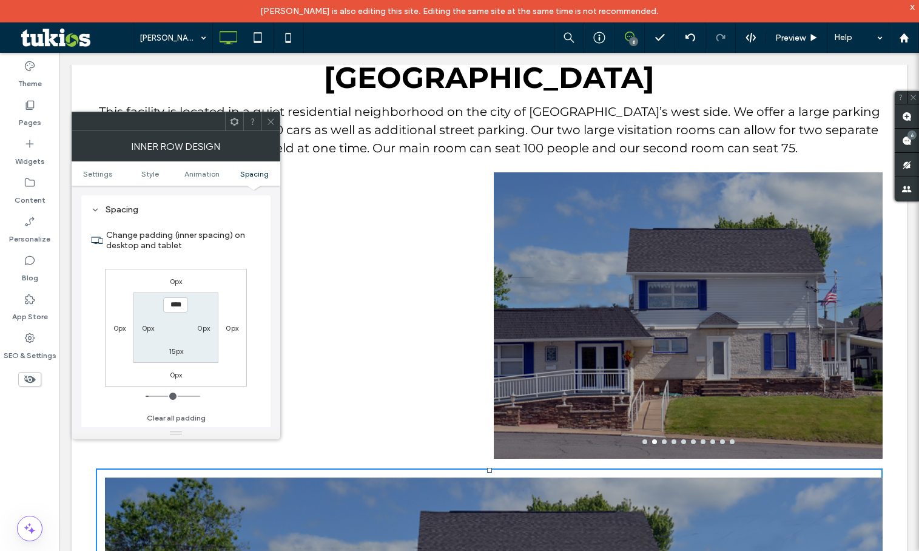
scroll to position [388, 0]
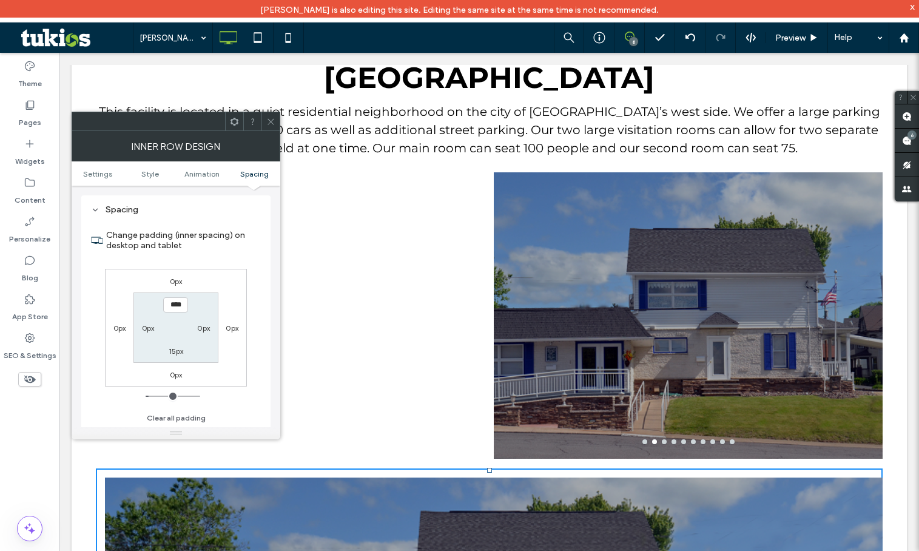
drag, startPoint x: 223, startPoint y: 105, endPoint x: 278, endPoint y: 141, distance: 66.1
click at [270, 116] on span at bounding box center [270, 121] width 9 height 18
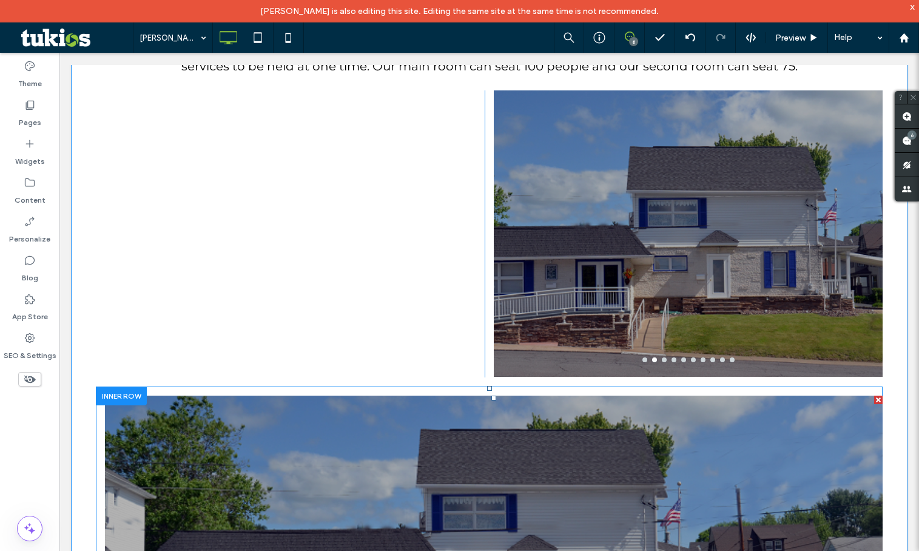
scroll to position [910, 0]
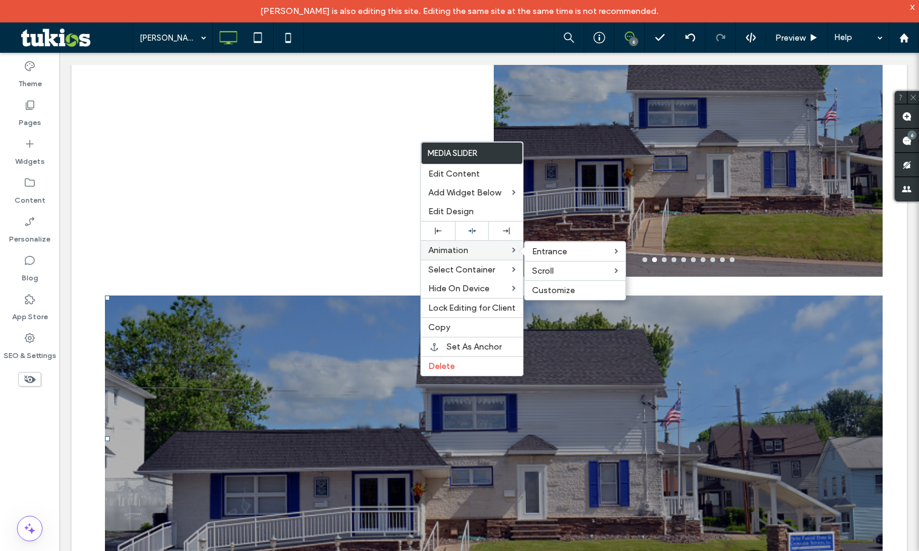
click at [469, 241] on div "Animation Entrance Scroll Customize" at bounding box center [472, 249] width 102 height 19
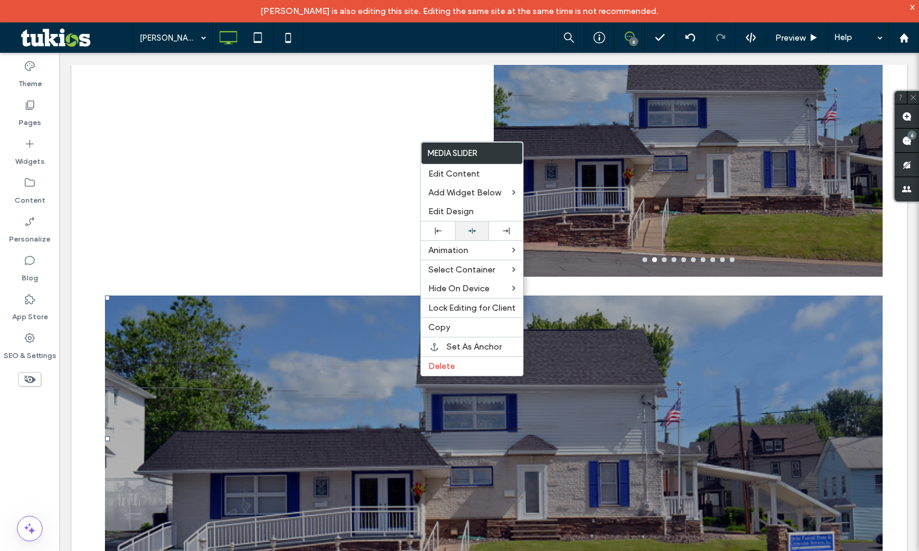
click at [467, 231] on div at bounding box center [472, 231] width 22 height 8
click at [438, 502] on div "Click To Paste Click To Paste Header Is your 2025 resolution to preplan? We can…" at bounding box center [489, 197] width 835 height 2085
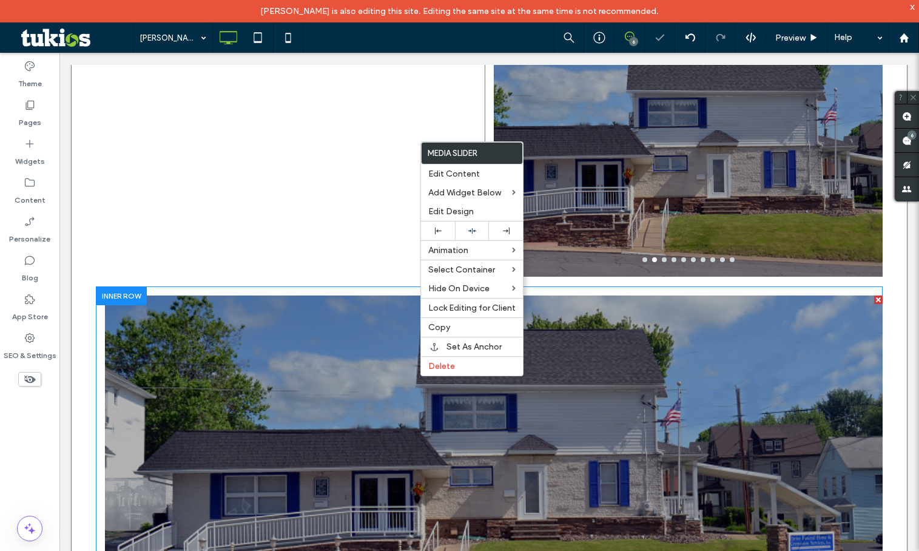
scroll to position [667, 0]
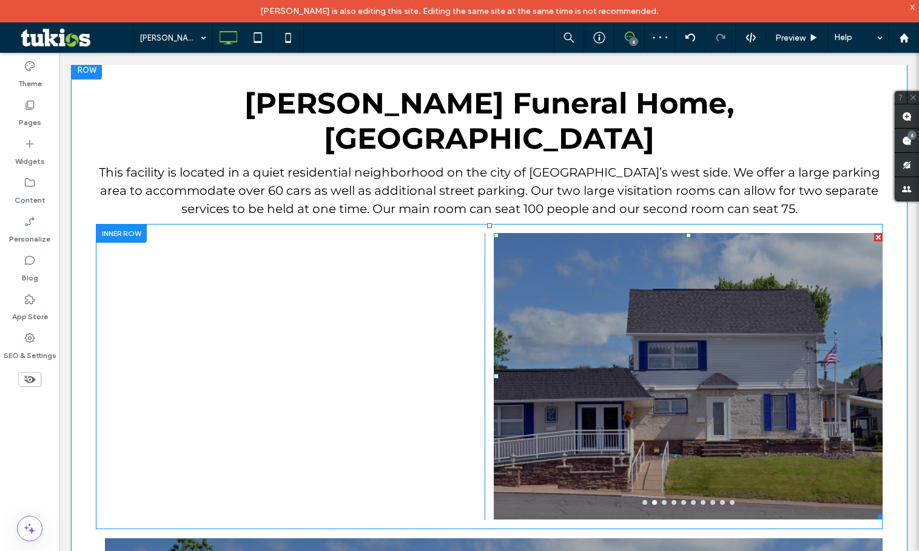
click at [874, 233] on div at bounding box center [878, 237] width 8 height 8
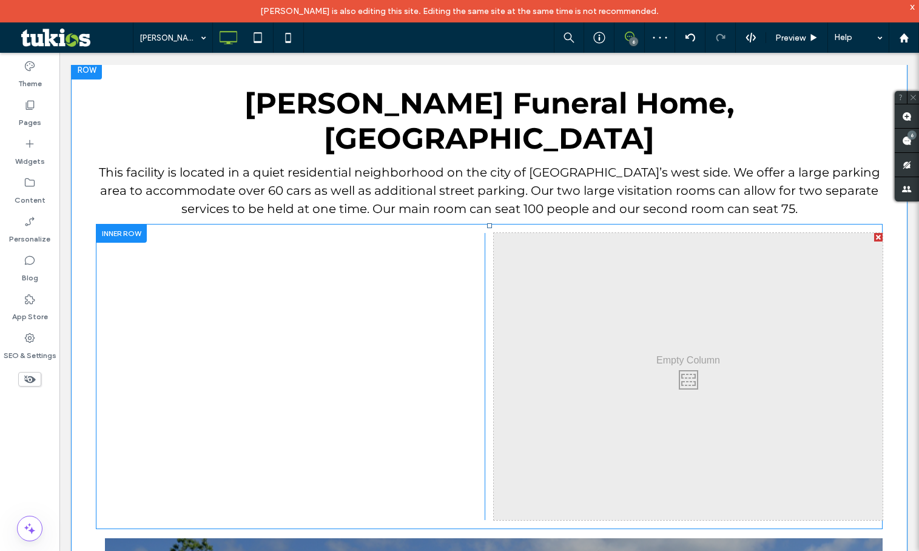
click at [874, 233] on div at bounding box center [878, 237] width 8 height 8
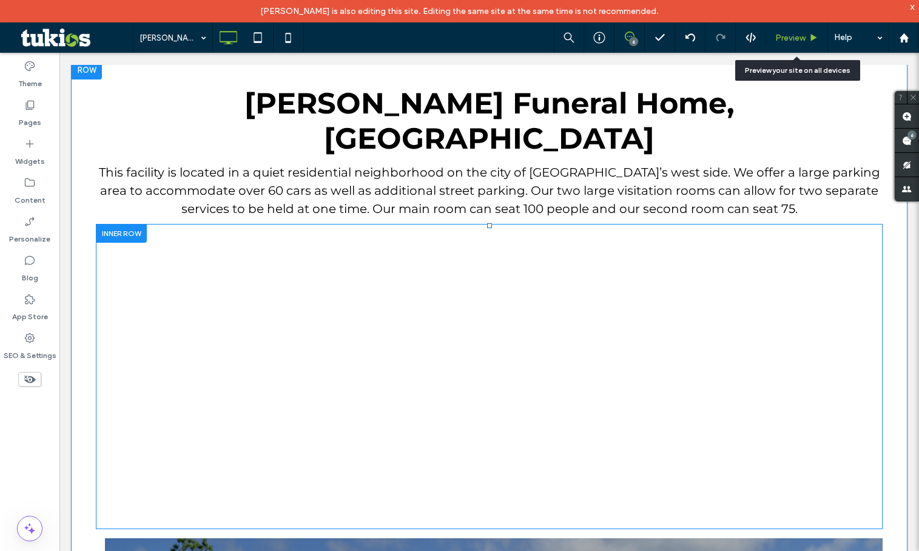
click at [787, 34] on span "Preview" at bounding box center [790, 38] width 30 height 10
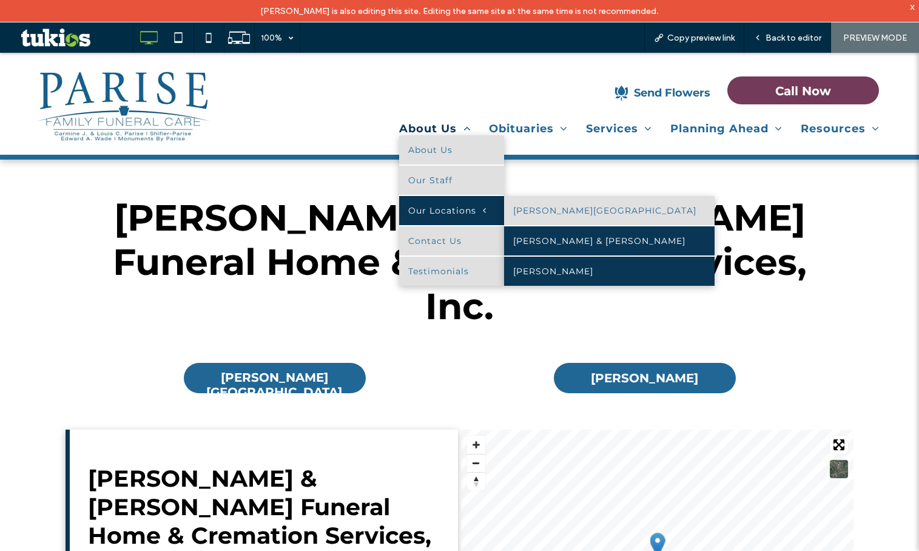
click at [542, 274] on link "Edward A. Wade" at bounding box center [609, 271] width 210 height 29
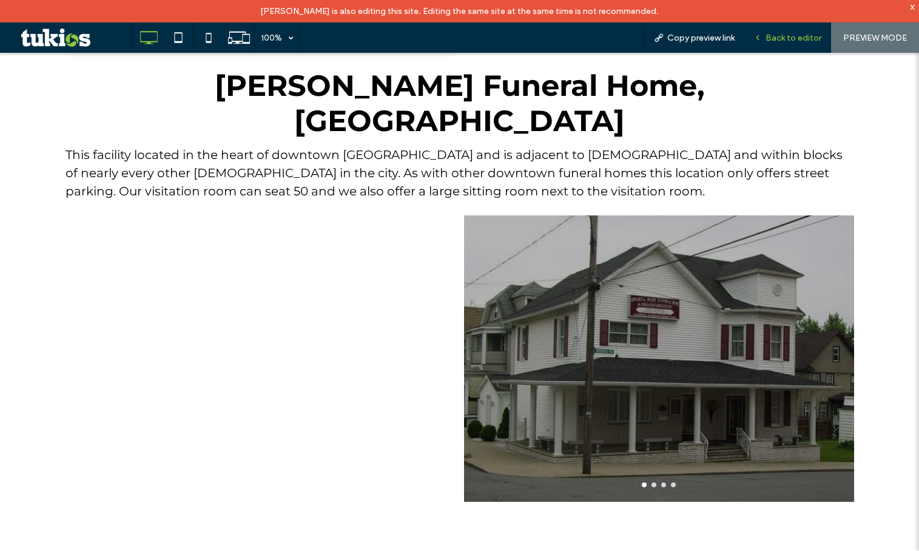
click at [782, 41] on span "Back to editor" at bounding box center [793, 38] width 56 height 10
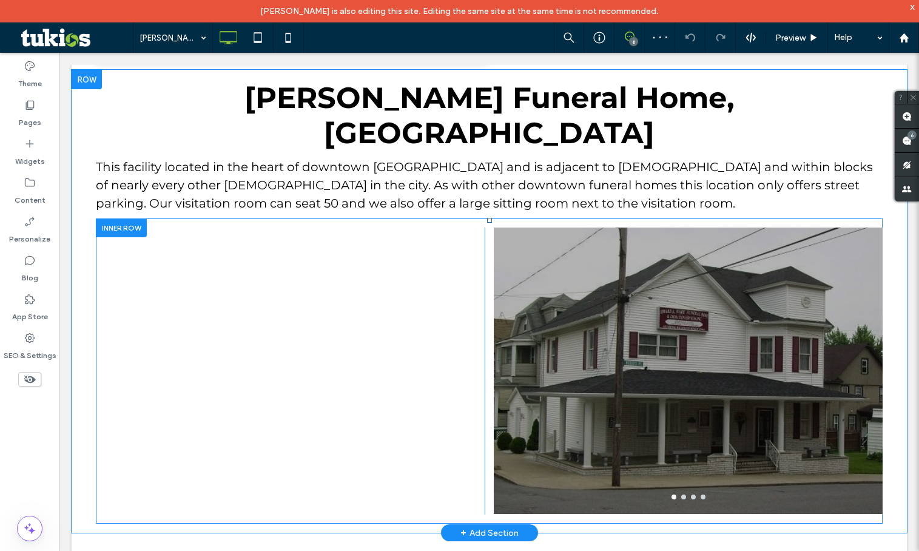
click at [118, 218] on div at bounding box center [121, 227] width 51 height 19
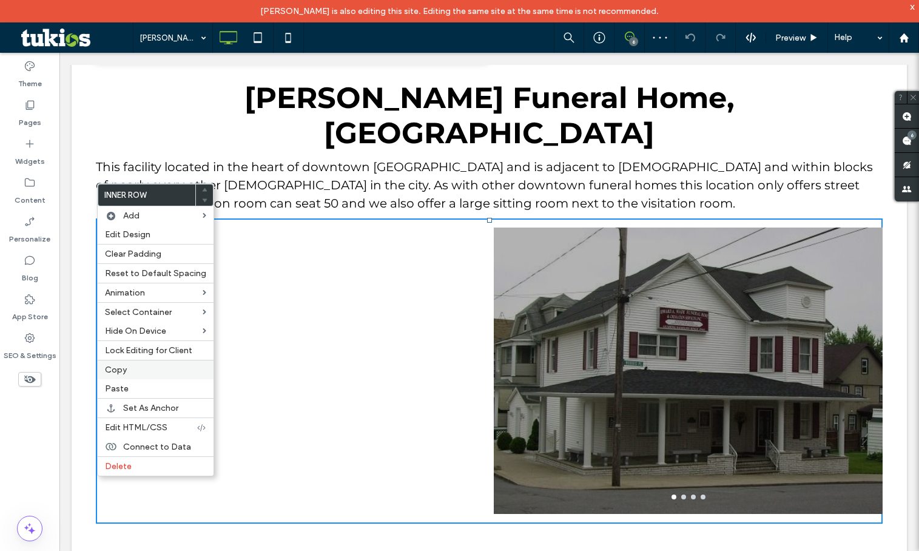
click at [112, 371] on span "Copy" at bounding box center [116, 370] width 22 height 10
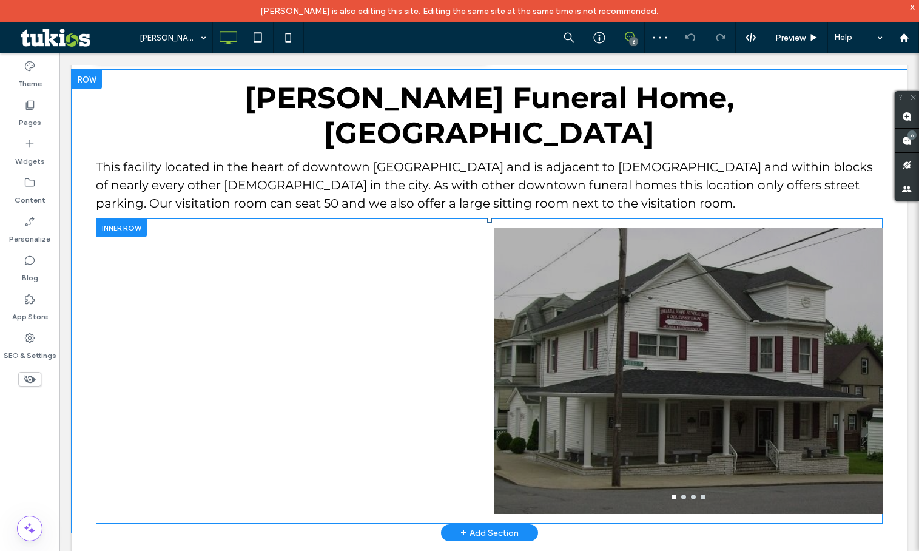
click at [133, 218] on div at bounding box center [121, 227] width 51 height 19
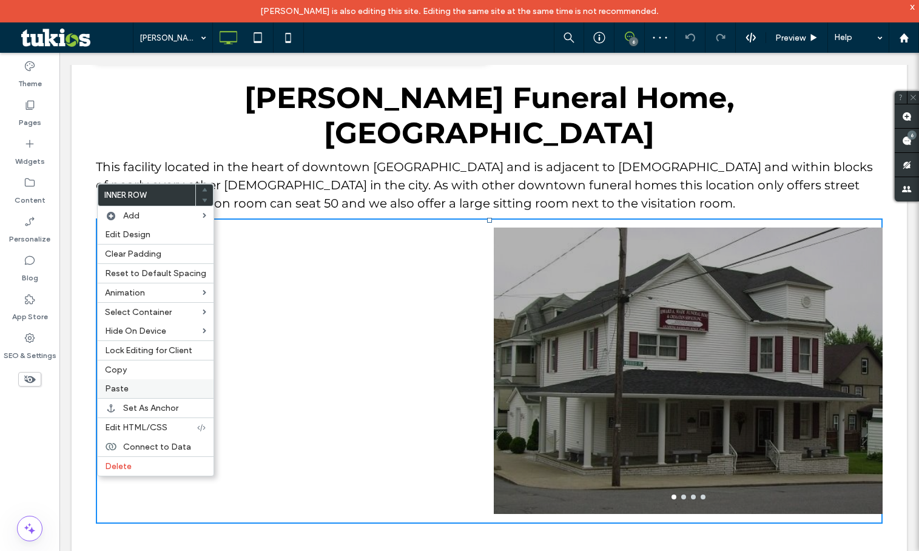
click at [121, 396] on div "Paste" at bounding box center [156, 388] width 116 height 19
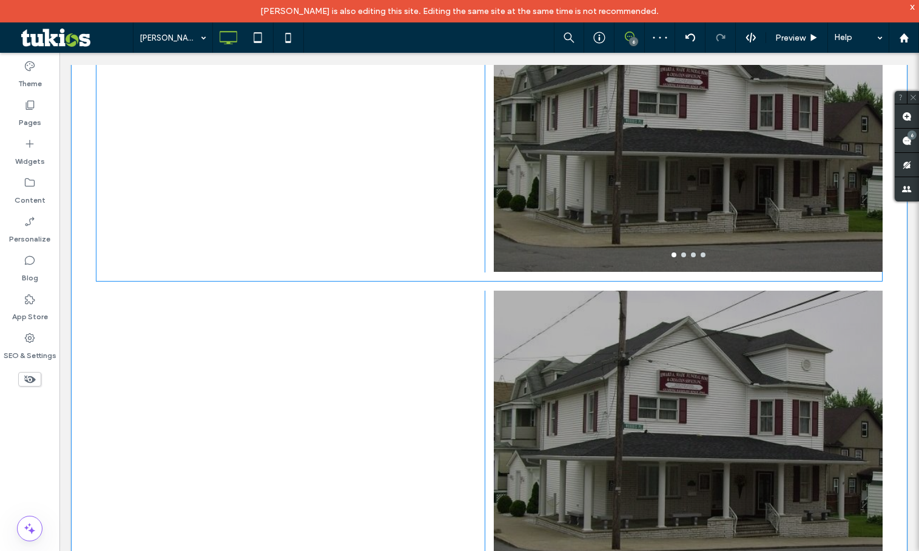
scroll to position [849, 0]
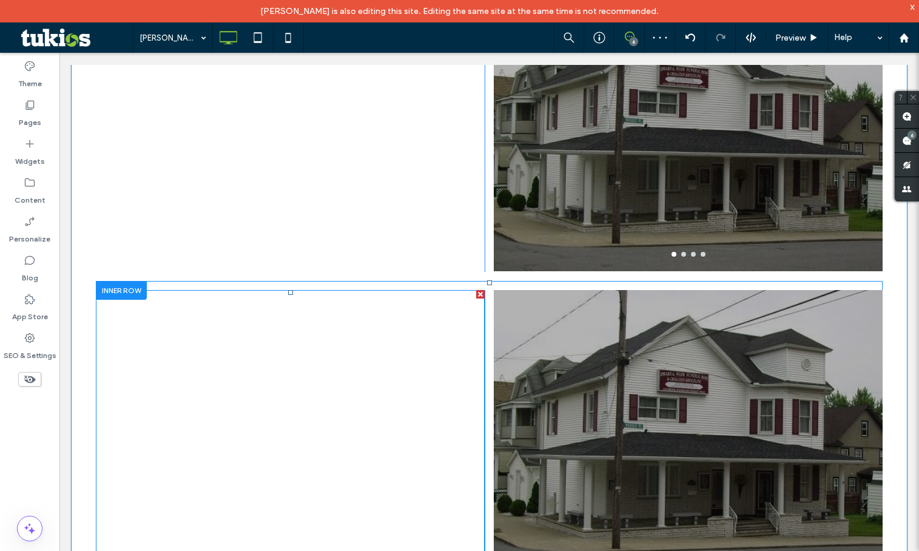
click at [476, 290] on div at bounding box center [480, 294] width 8 height 8
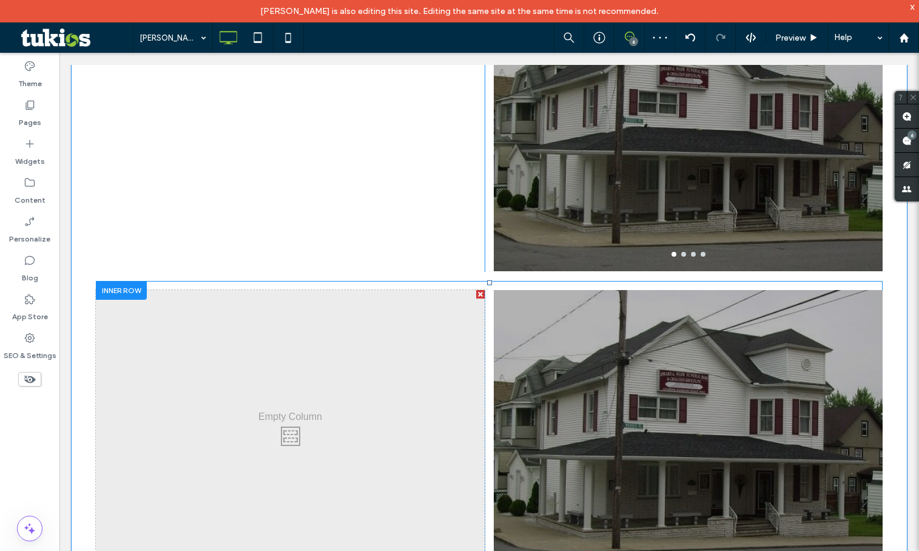
click at [476, 290] on div at bounding box center [480, 294] width 8 height 8
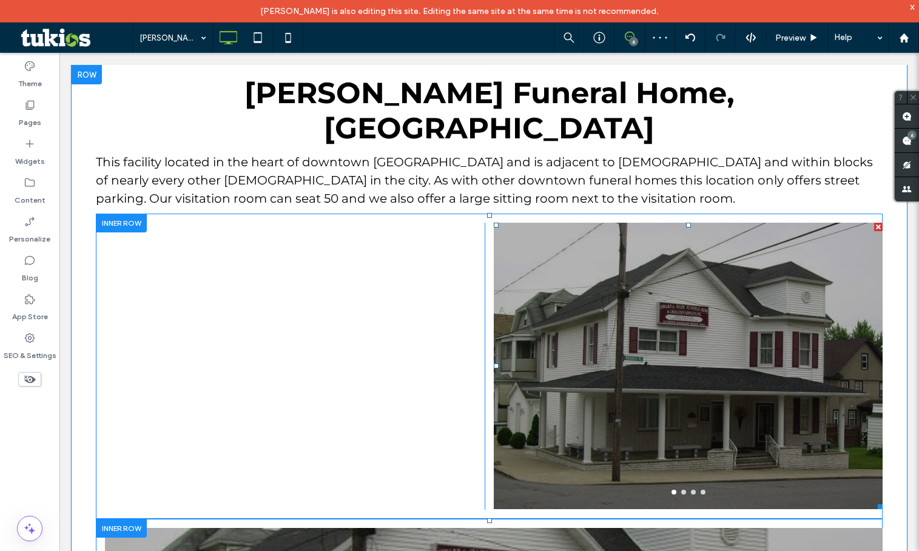
scroll to position [607, 0]
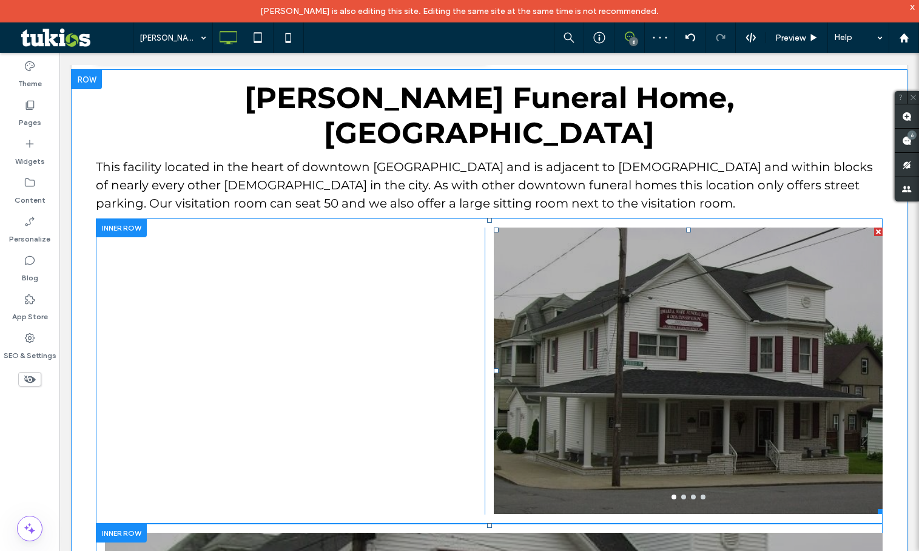
click at [874, 227] on div at bounding box center [878, 231] width 8 height 8
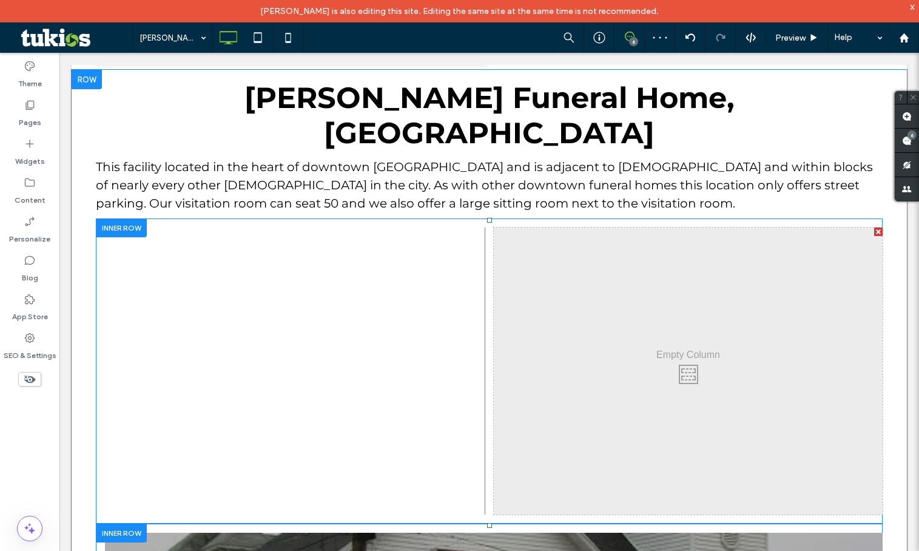
click at [874, 227] on div at bounding box center [878, 231] width 8 height 8
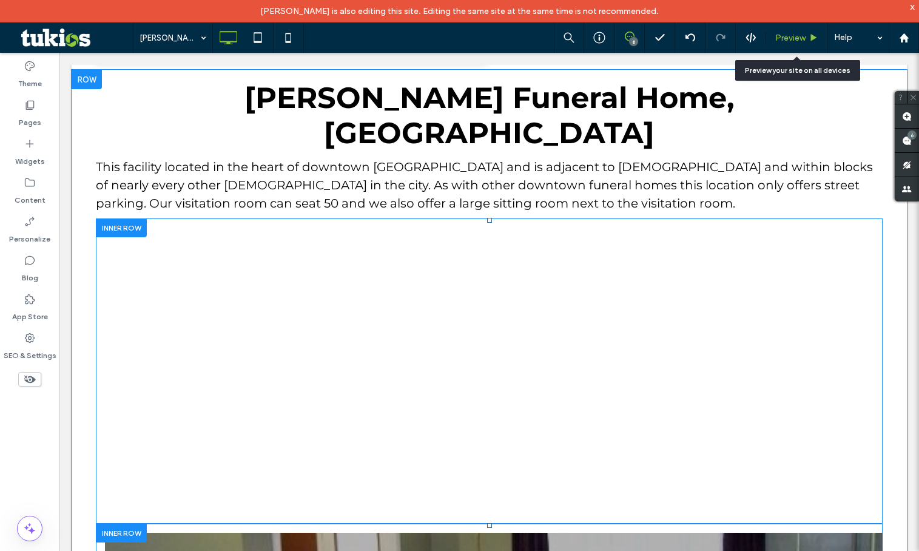
click at [788, 41] on span "Preview" at bounding box center [790, 38] width 30 height 10
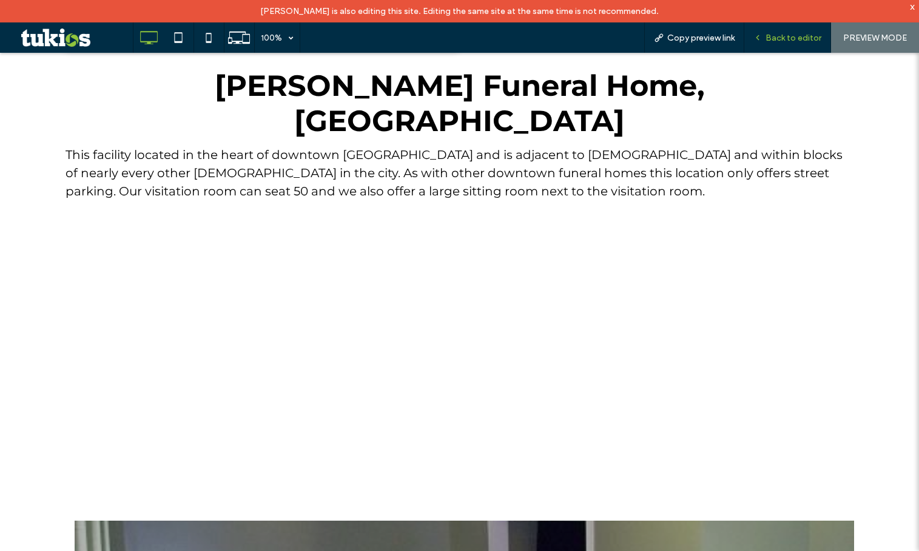
click at [792, 38] on span "Back to editor" at bounding box center [793, 38] width 56 height 10
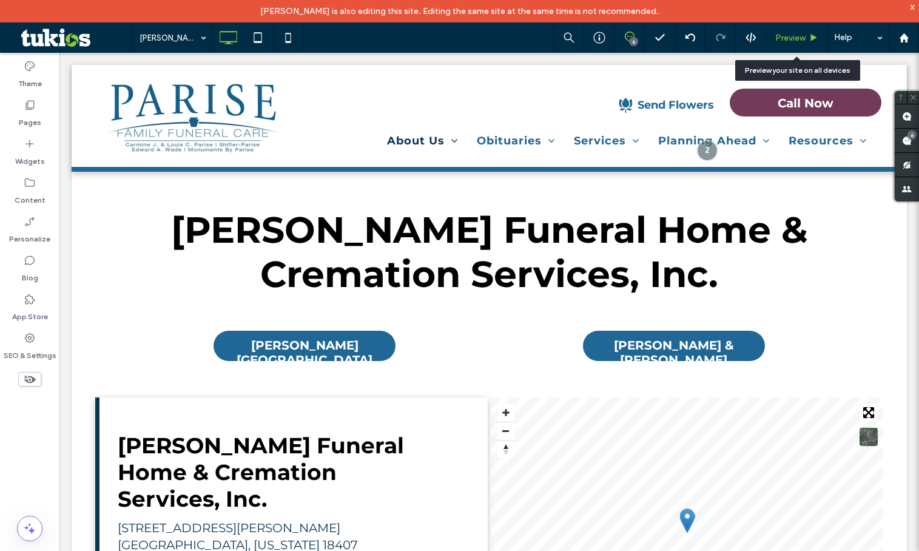
click at [783, 38] on span "Preview" at bounding box center [790, 38] width 30 height 10
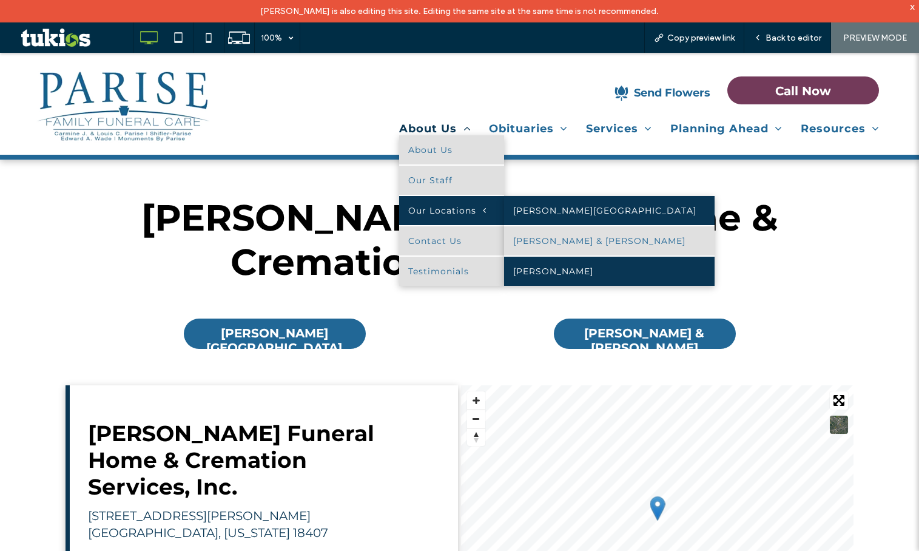
click at [576, 211] on link "Shifler-Parise" at bounding box center [609, 210] width 210 height 29
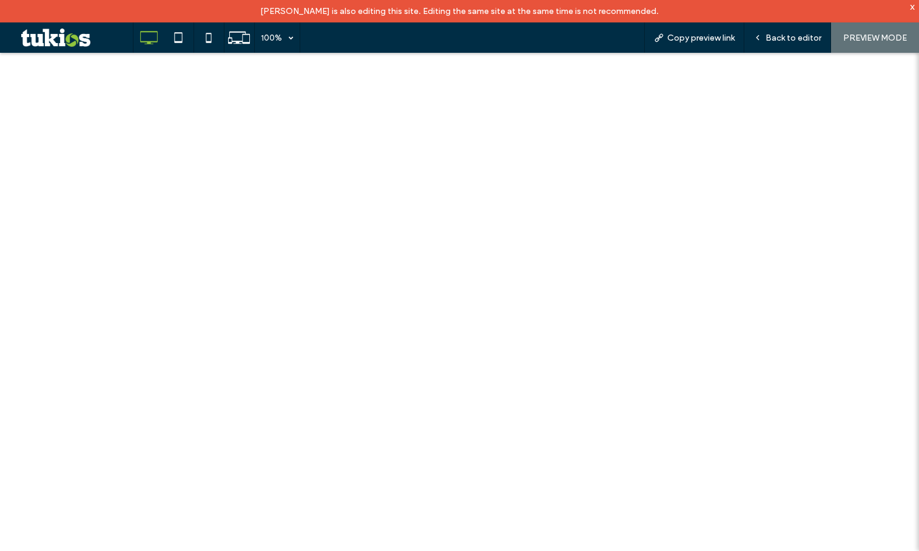
scroll to position [849, 0]
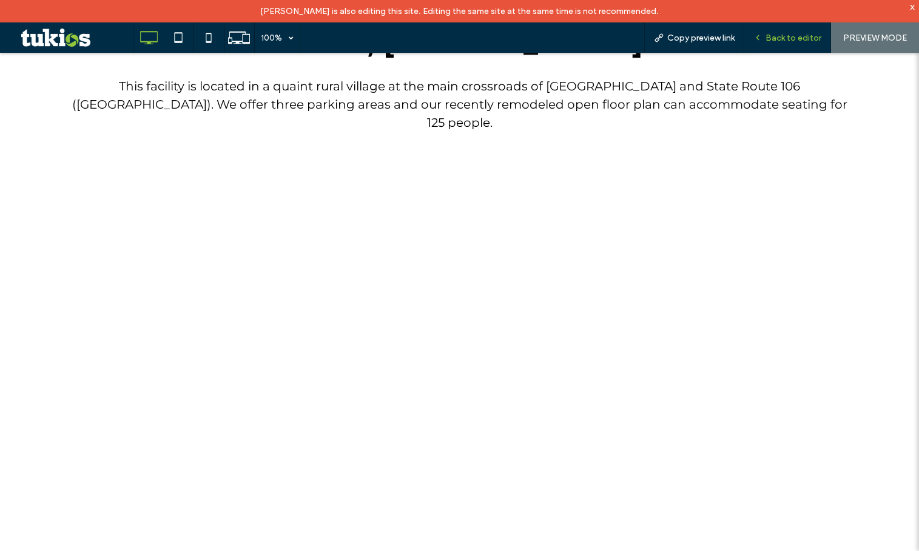
click at [778, 47] on div "Back to editor" at bounding box center [787, 37] width 87 height 30
drag, startPoint x: 784, startPoint y: 40, endPoint x: 775, endPoint y: 1, distance: 39.9
click at [784, 40] on span "Back to editor" at bounding box center [793, 38] width 56 height 10
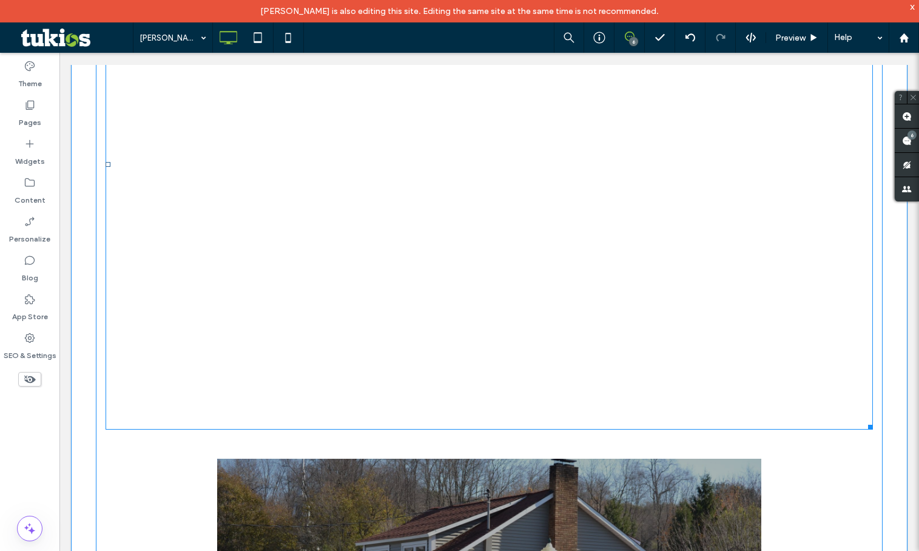
scroll to position [1152, 0]
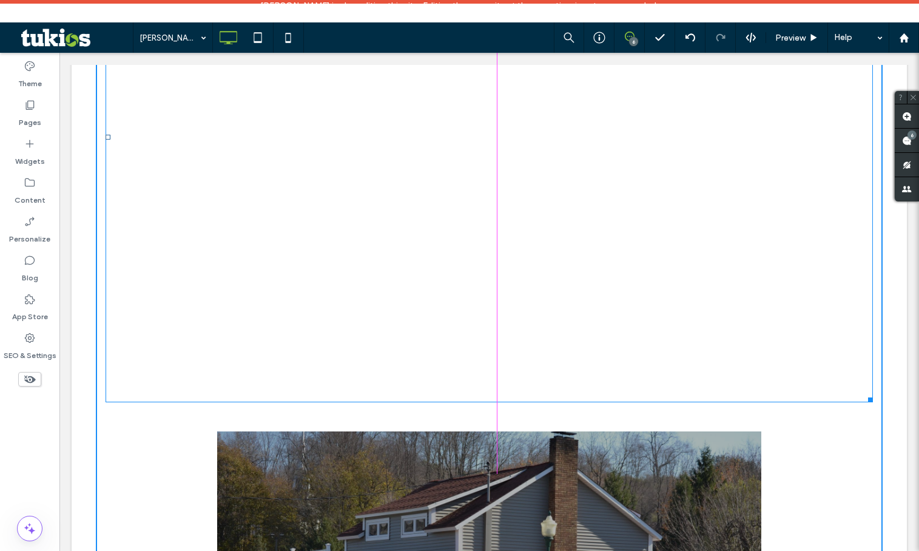
drag, startPoint x: 862, startPoint y: 281, endPoint x: 879, endPoint y: 234, distance: 50.8
click at [879, 234] on div "Shifler-Parise Funeral Home, Clifford This facility is located in a quaint rura…" at bounding box center [489, 216] width 835 height 1088
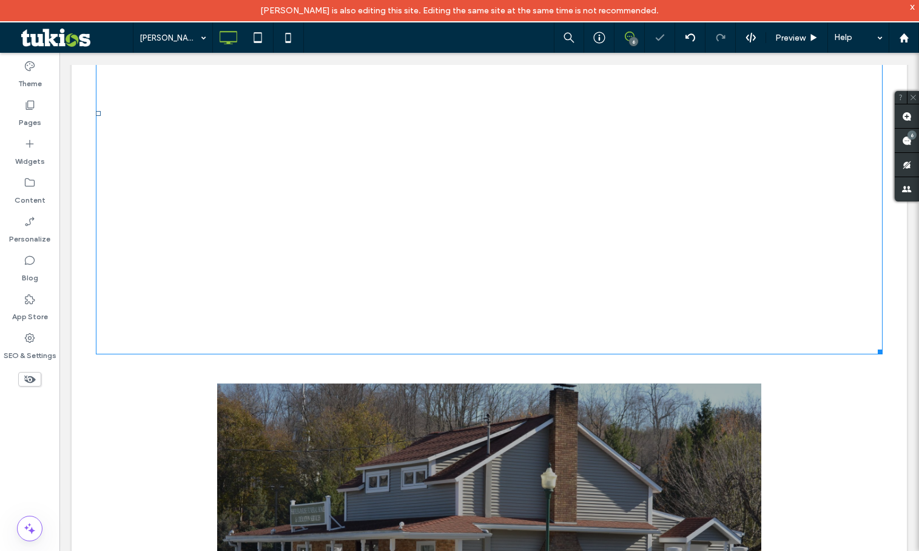
scroll to position [849, 0]
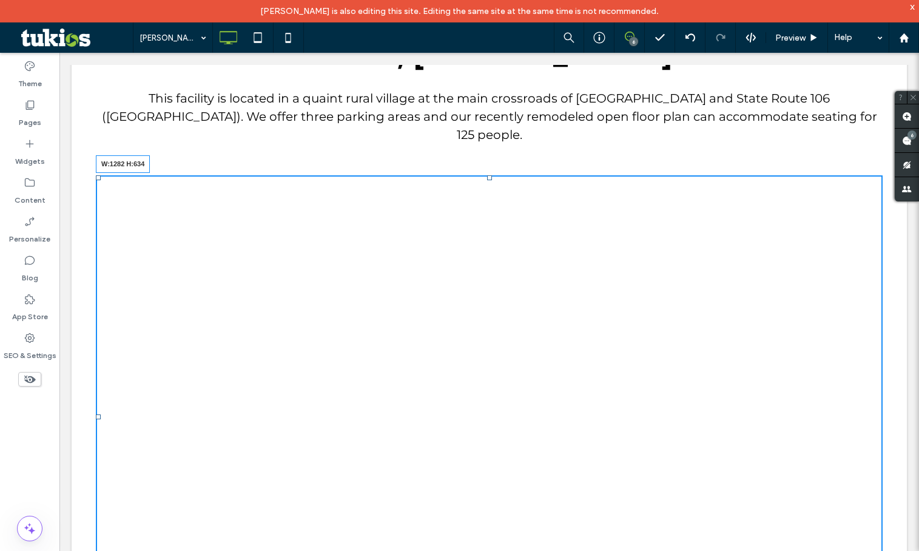
drag, startPoint x: 872, startPoint y: 534, endPoint x: 897, endPoint y: 437, distance: 100.3
click at [897, 437] on div "Shifler-Parise Funeral Home, Clifford This facility is located in a quaint rura…" at bounding box center [489, 496] width 835 height 1040
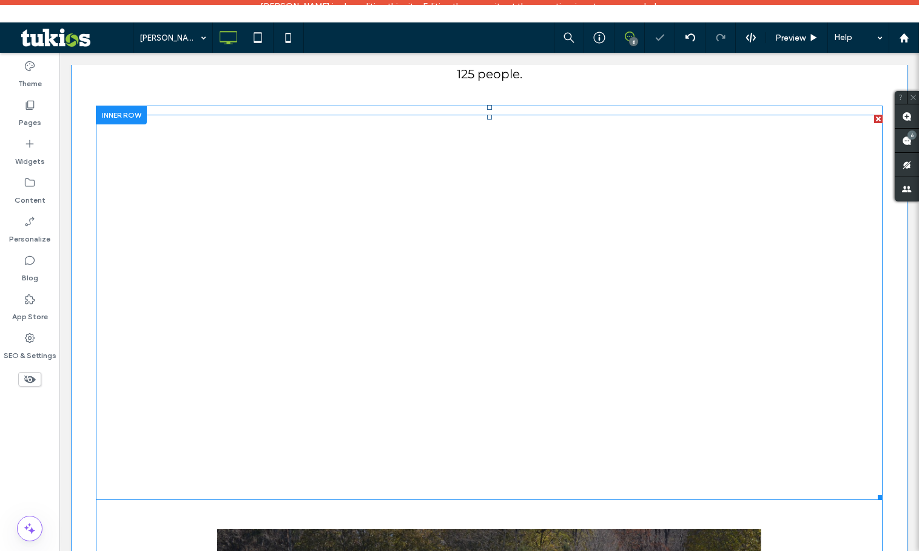
scroll to position [1031, 0]
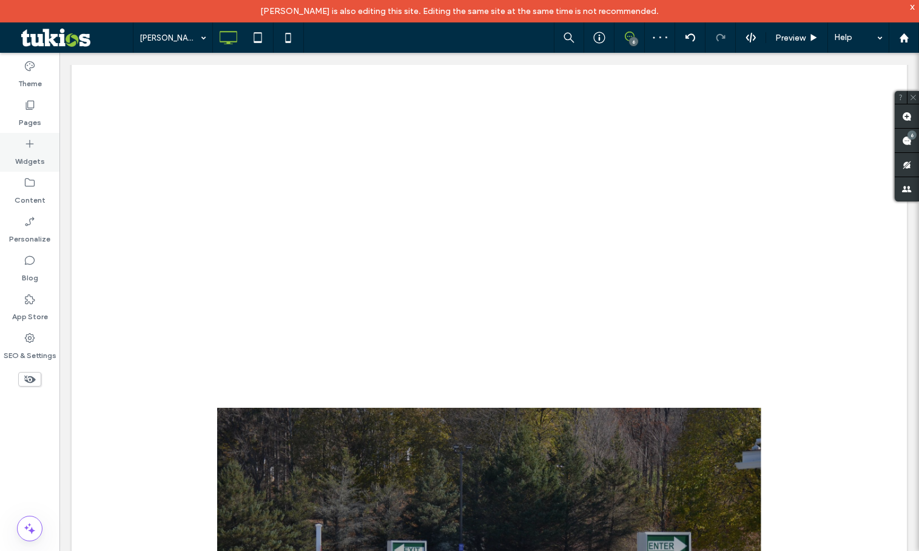
click at [26, 162] on label "Widgets" at bounding box center [30, 158] width 30 height 17
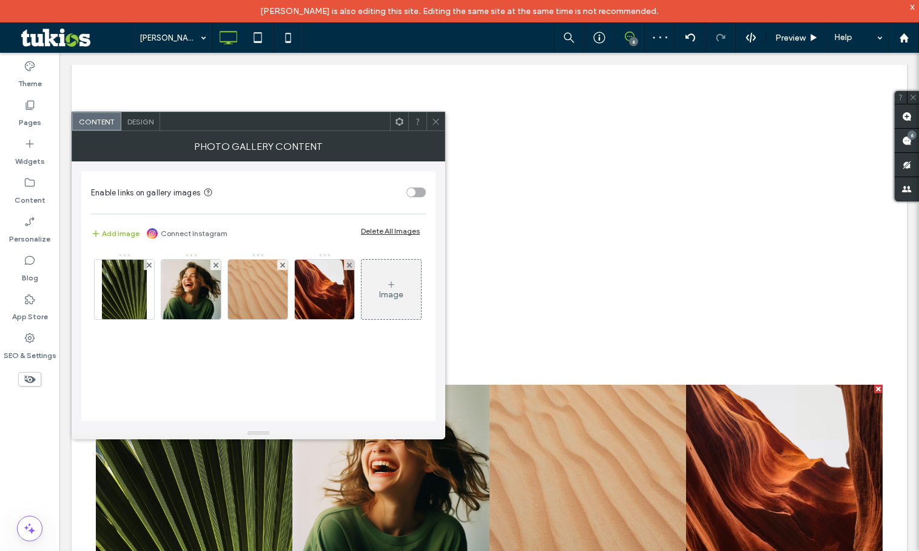
click at [434, 117] on icon at bounding box center [435, 121] width 9 height 9
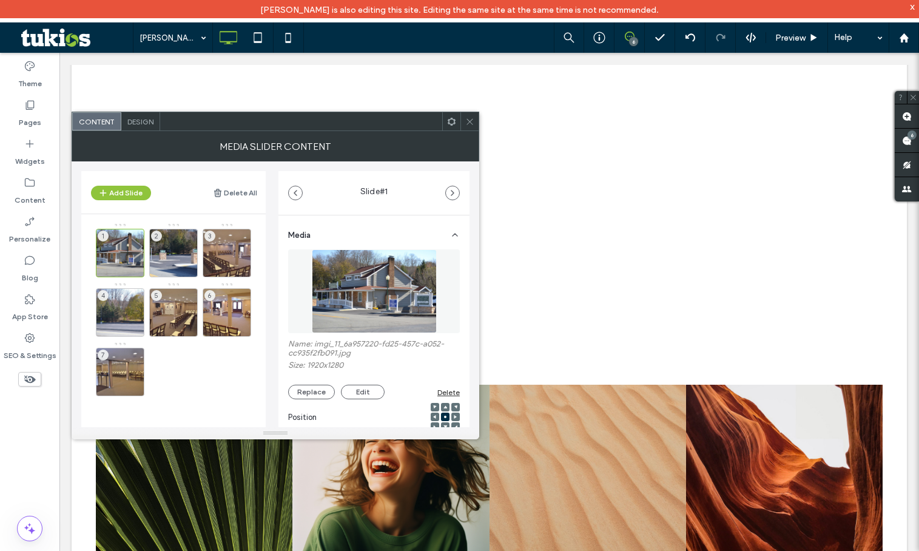
click at [471, 123] on icon at bounding box center [469, 121] width 9 height 9
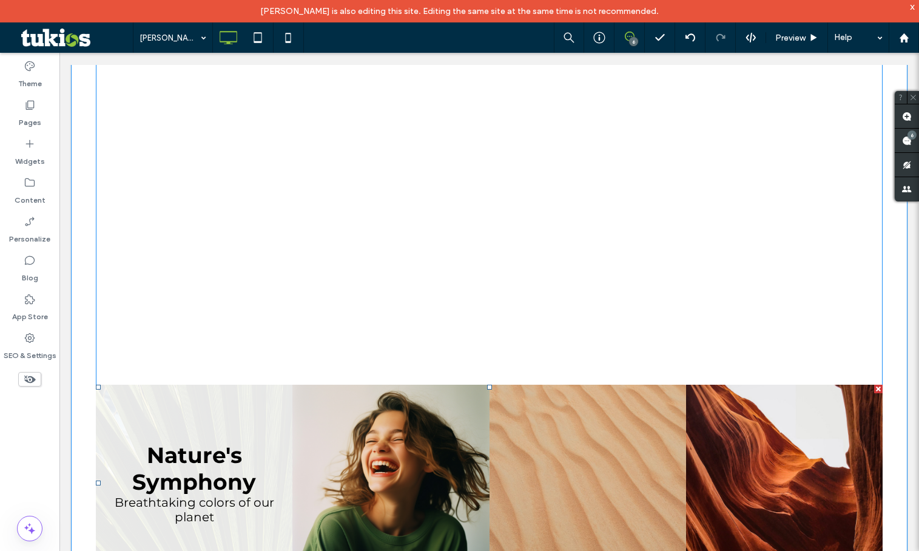
click at [243, 385] on link at bounding box center [194, 483] width 197 height 197
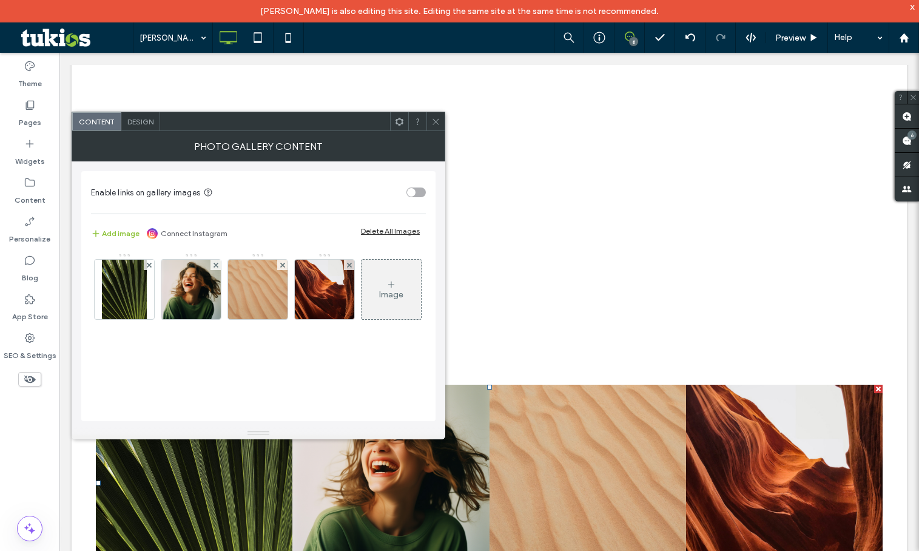
click at [395, 233] on div "Delete All Images" at bounding box center [390, 230] width 59 height 9
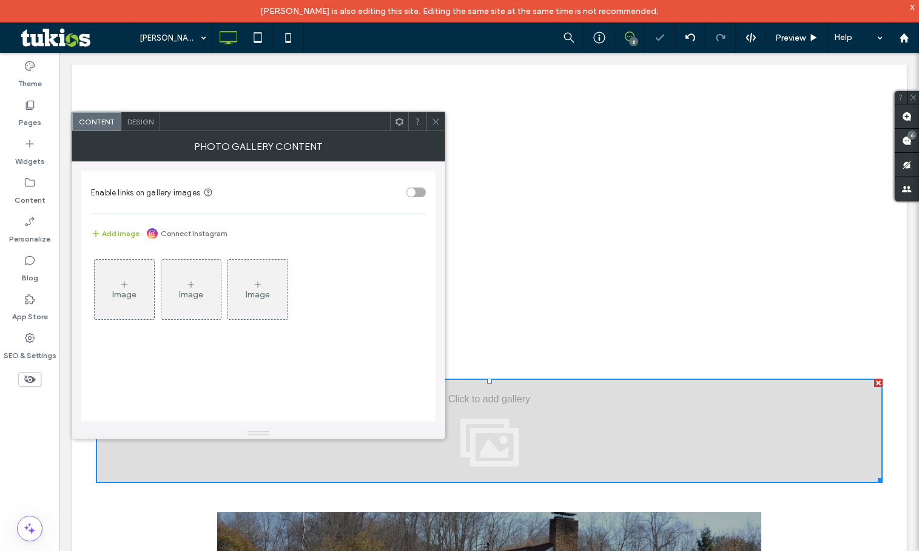
click at [125, 298] on div "Image" at bounding box center [124, 294] width 24 height 10
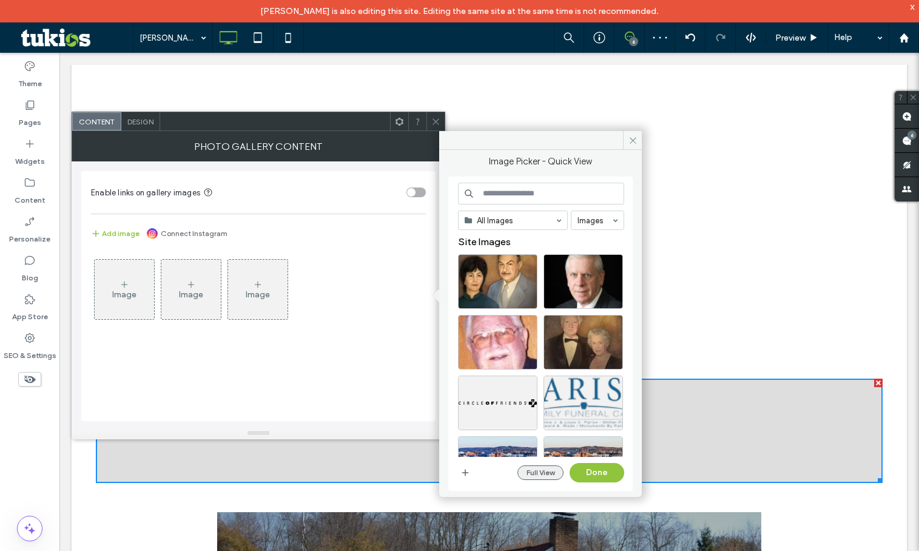
click at [526, 477] on button "Full View" at bounding box center [540, 472] width 46 height 15
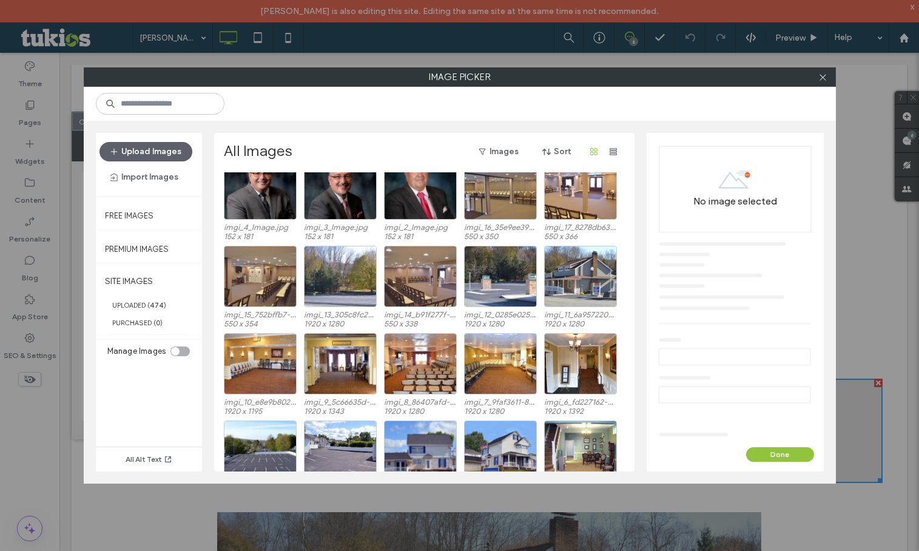
scroll to position [742, 0]
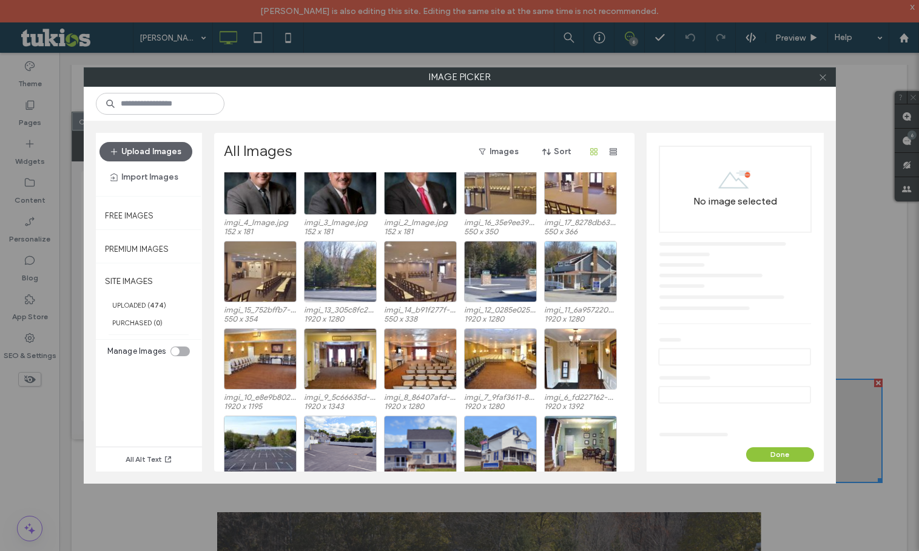
click at [825, 73] on icon at bounding box center [822, 77] width 9 height 9
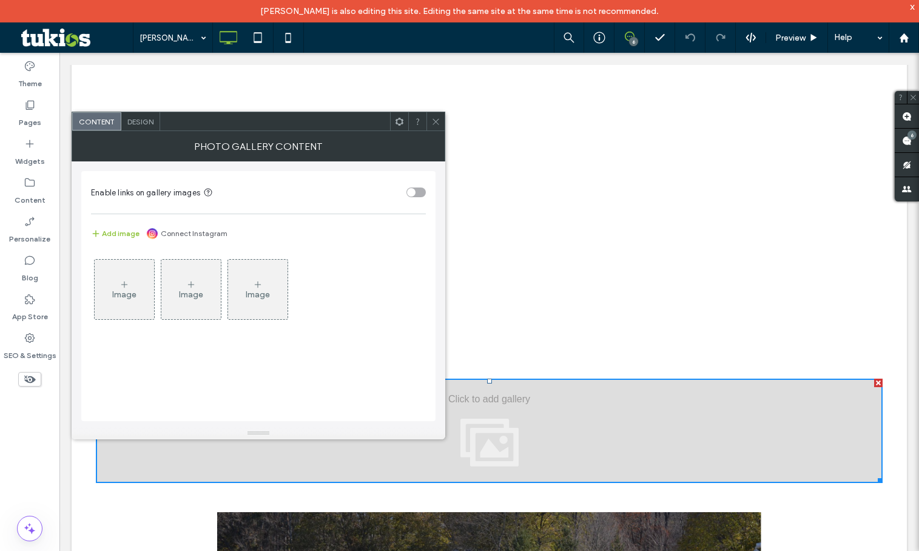
click at [432, 121] on icon at bounding box center [435, 121] width 9 height 9
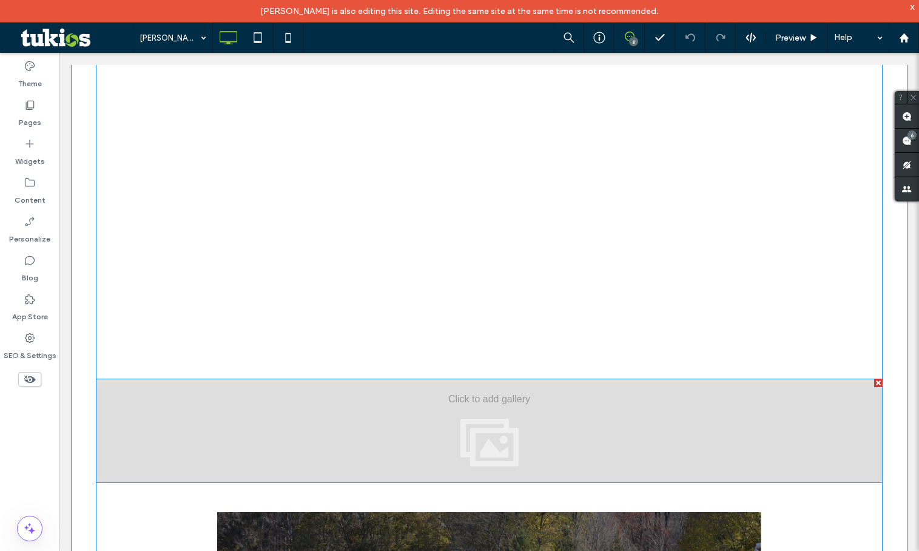
click at [465, 378] on div at bounding box center [489, 430] width 787 height 104
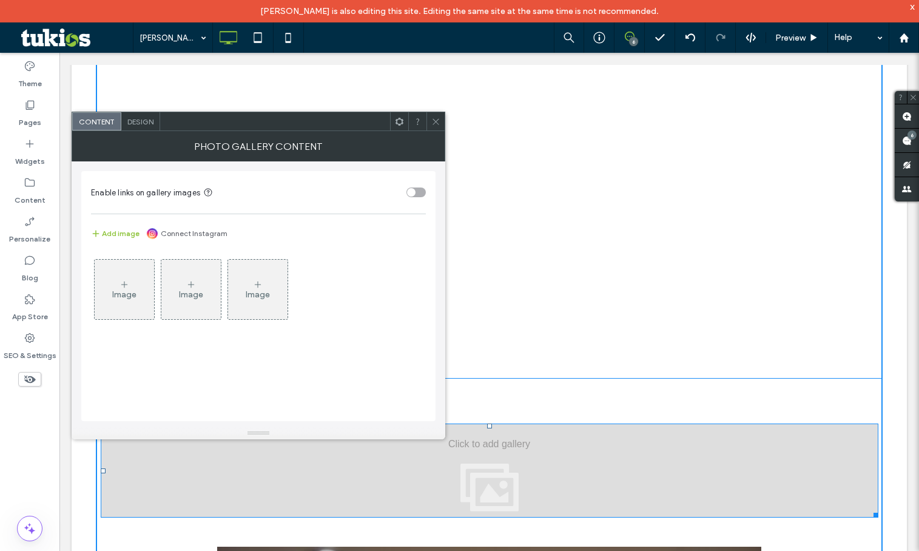
drag, startPoint x: 484, startPoint y: 261, endPoint x: 525, endPoint y: 297, distance: 53.7
click at [487, 423] on div at bounding box center [489, 425] width 5 height 5
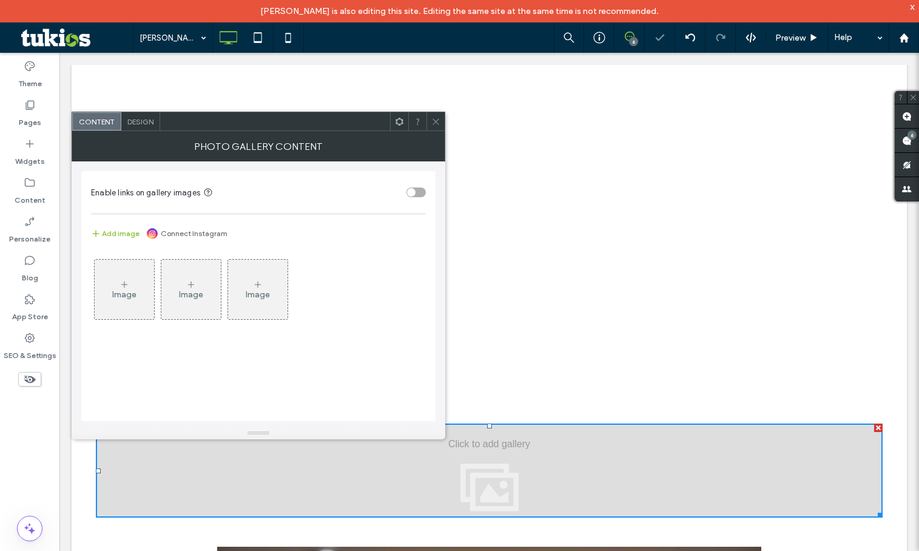
drag, startPoint x: 433, startPoint y: 121, endPoint x: 435, endPoint y: 130, distance: 9.4
click at [434, 123] on icon at bounding box center [435, 121] width 9 height 9
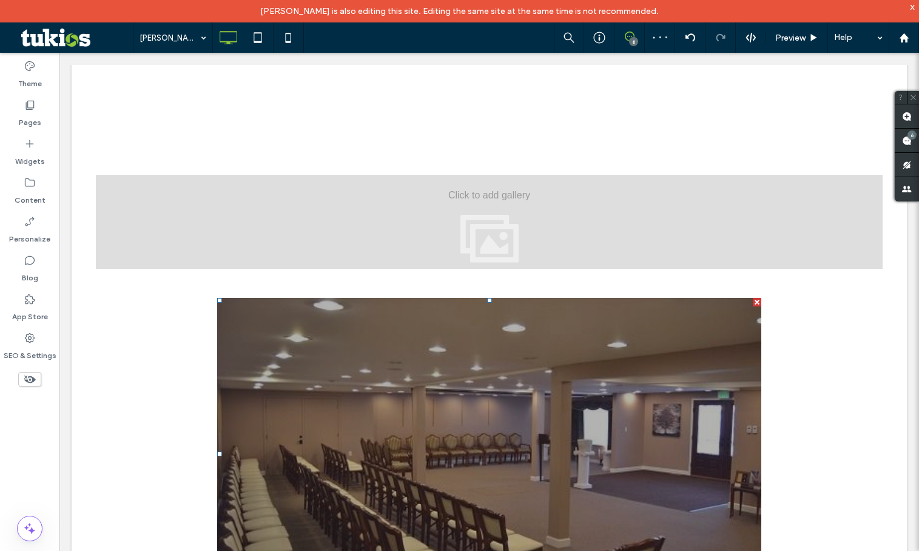
scroll to position [1152, 0]
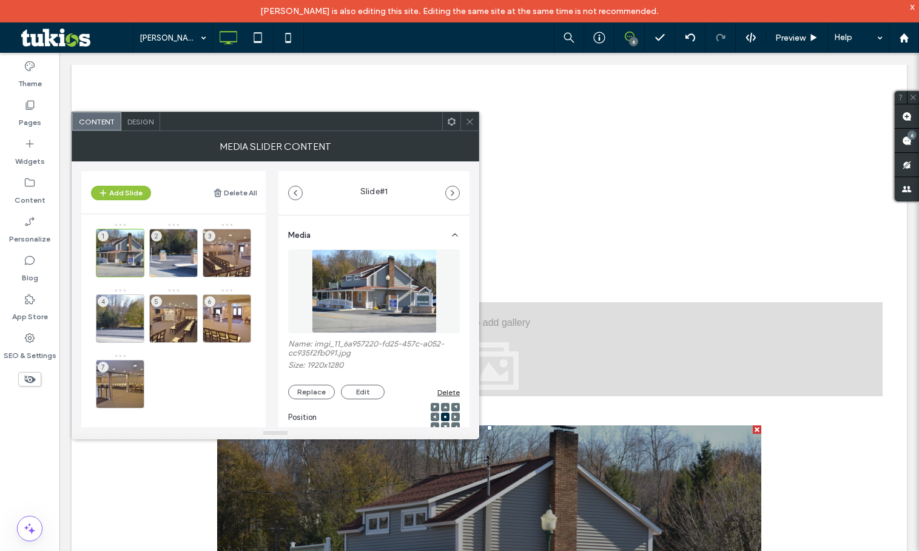
click at [469, 118] on icon at bounding box center [469, 121] width 9 height 9
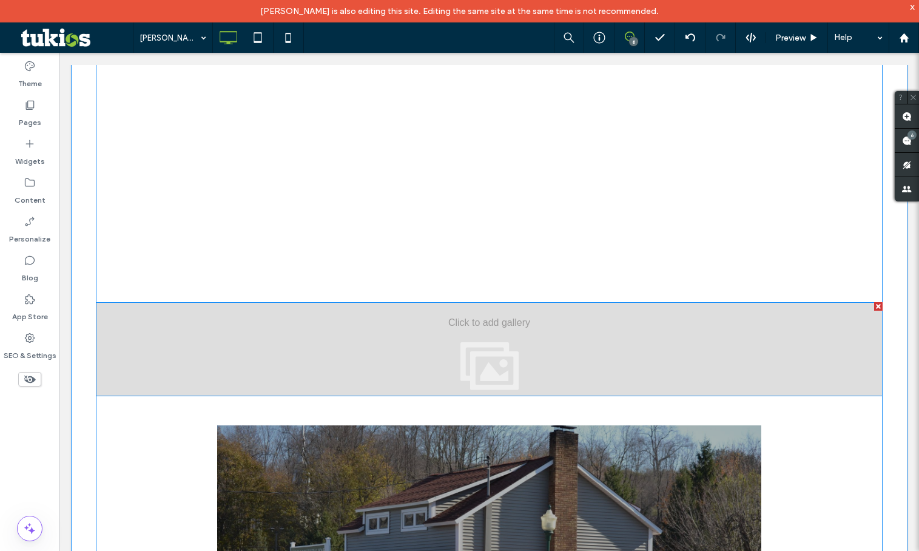
click at [321, 302] on div at bounding box center [489, 349] width 787 height 94
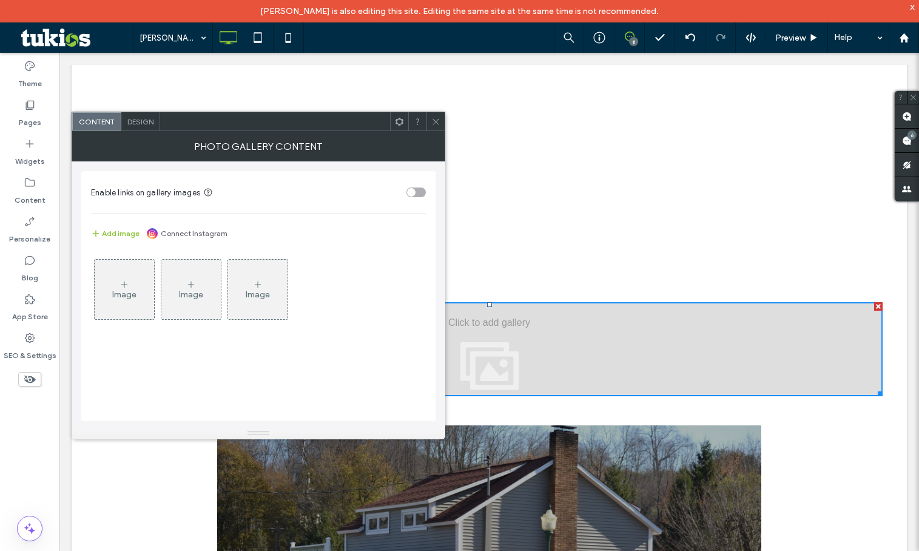
click at [136, 294] on div "Image" at bounding box center [124, 289] width 59 height 57
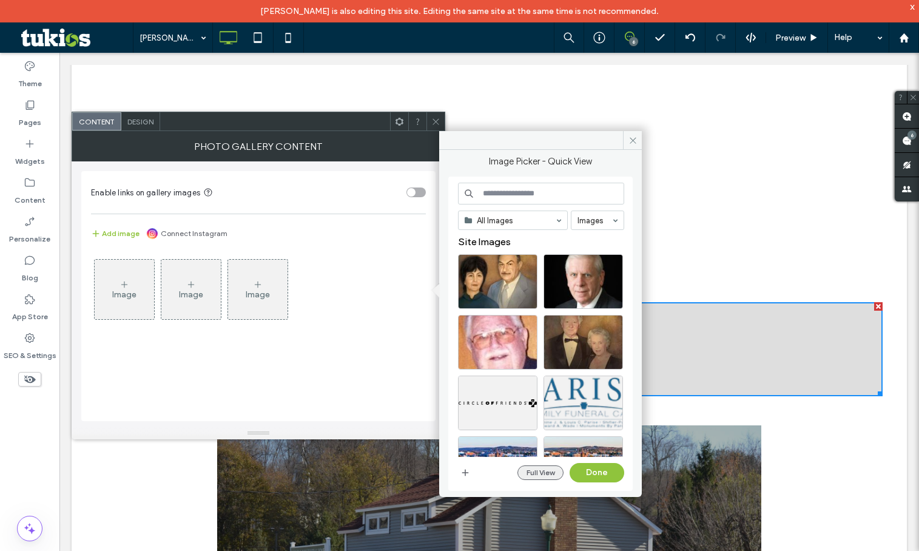
click at [546, 472] on button "Full View" at bounding box center [540, 472] width 46 height 15
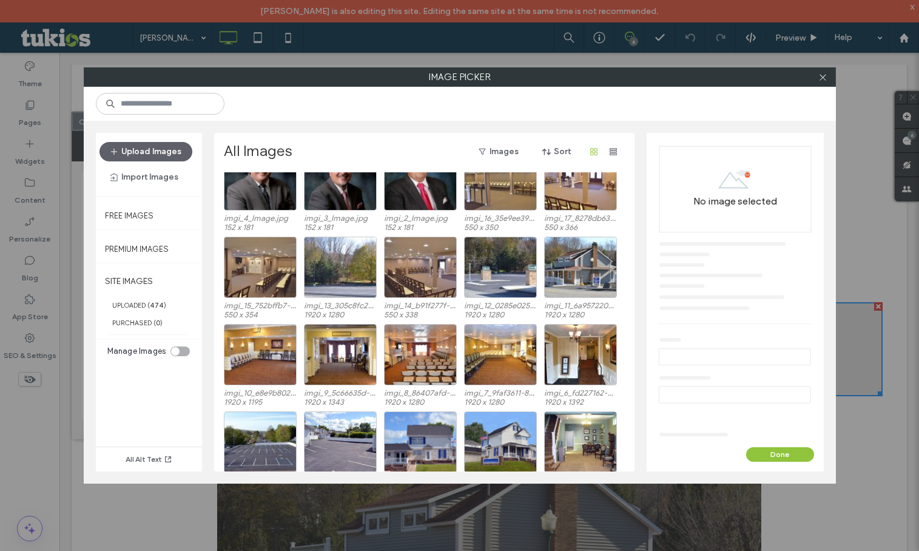
scroll to position [765, 0]
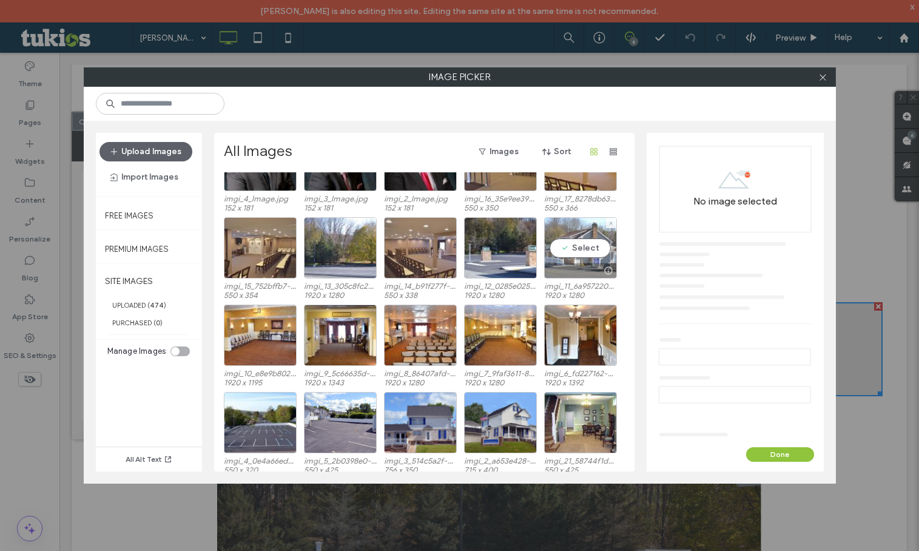
click at [579, 254] on div "Select" at bounding box center [580, 247] width 73 height 61
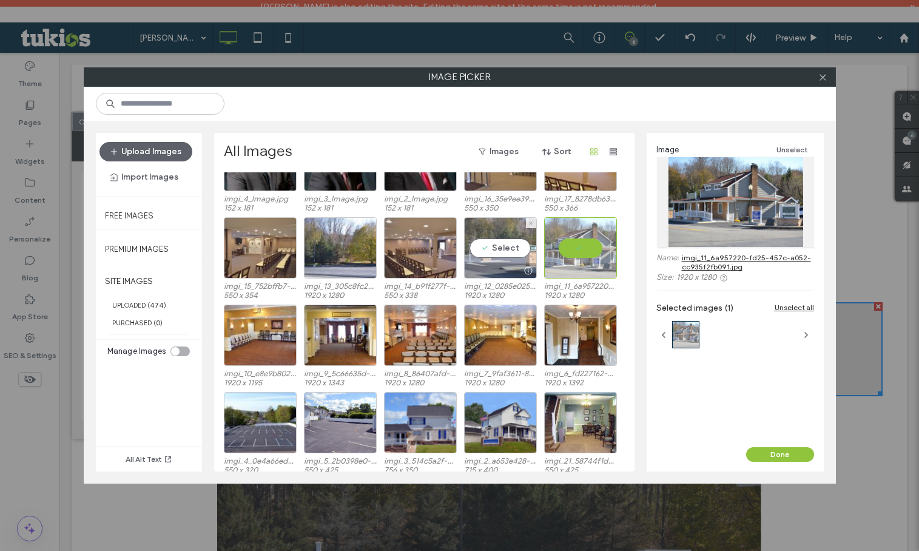
click at [499, 255] on div "Select" at bounding box center [500, 247] width 73 height 61
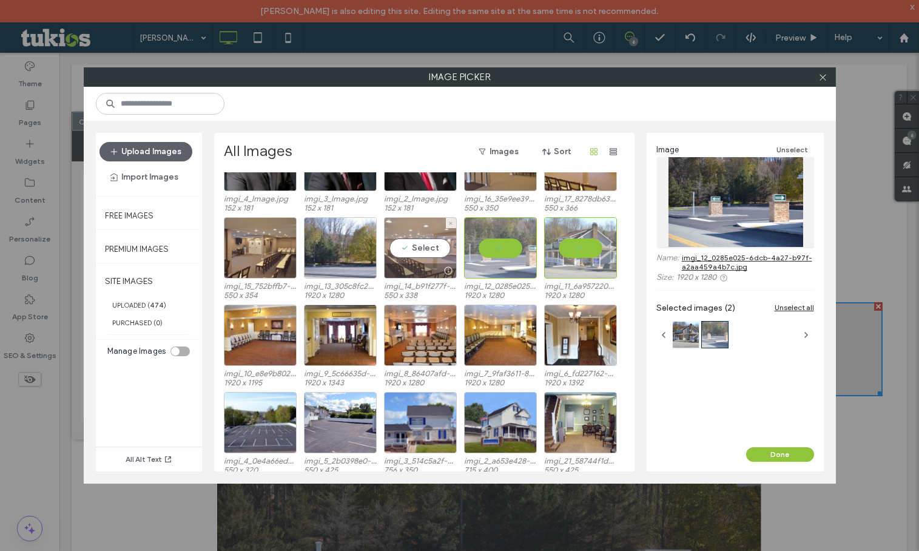
click at [422, 255] on div "Select" at bounding box center [420, 247] width 73 height 61
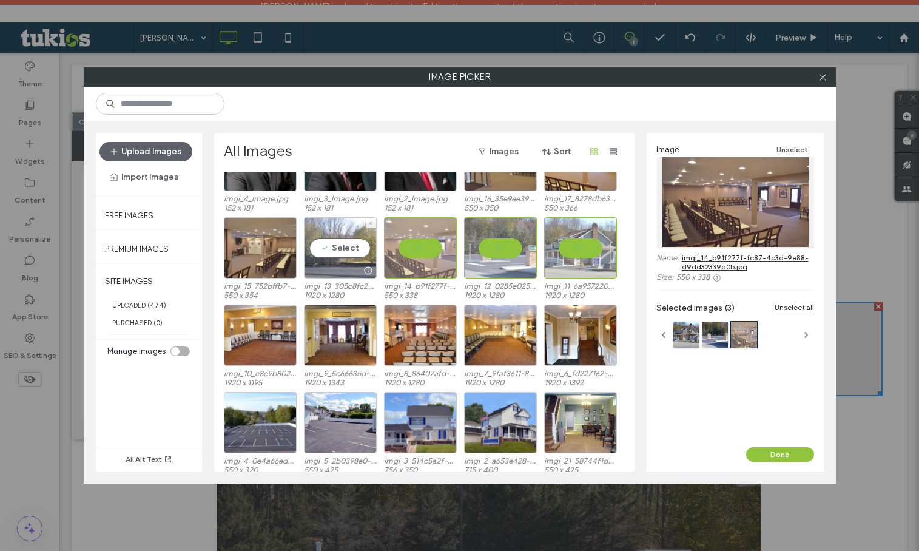
click at [340, 257] on div "Select" at bounding box center [340, 247] width 73 height 61
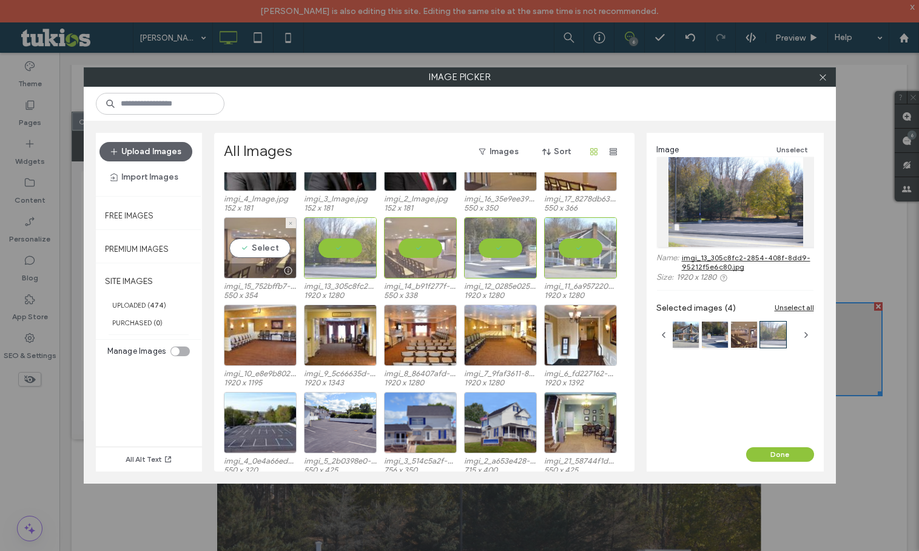
click at [255, 261] on div "Select" at bounding box center [260, 247] width 73 height 61
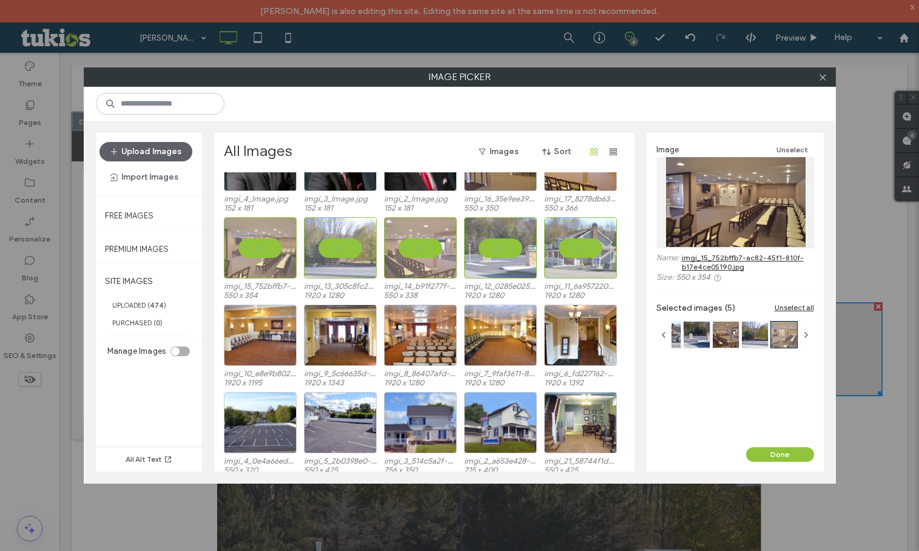
scroll to position [705, 0]
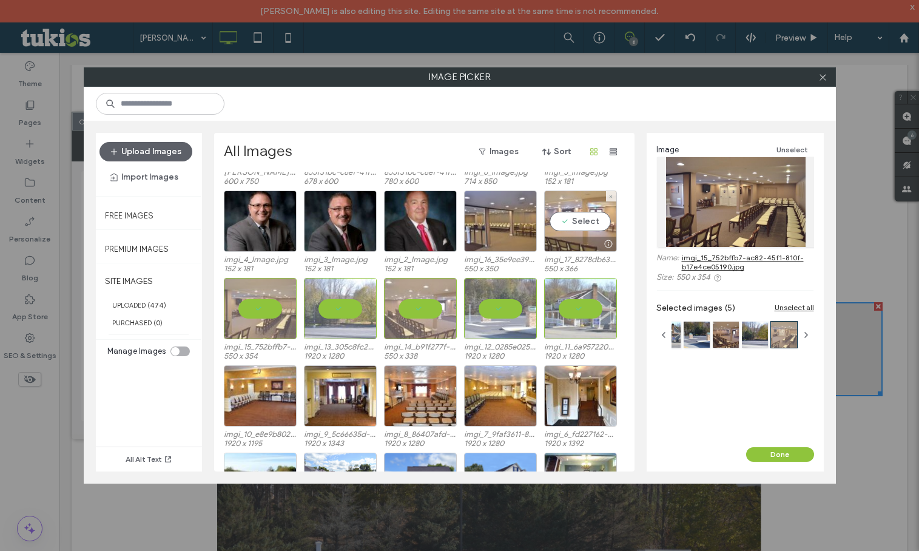
click at [567, 244] on div at bounding box center [581, 244] width 72 height 15
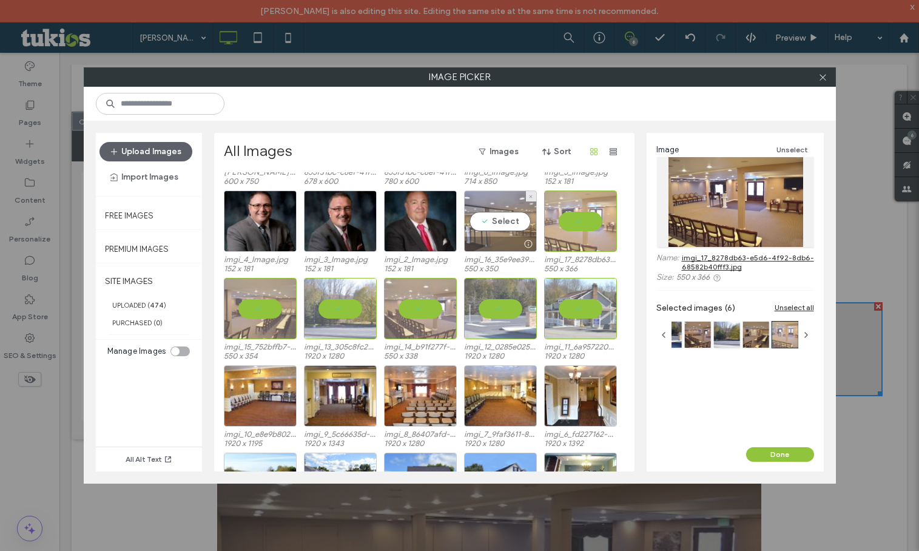
click at [521, 242] on div at bounding box center [528, 244] width 15 height 10
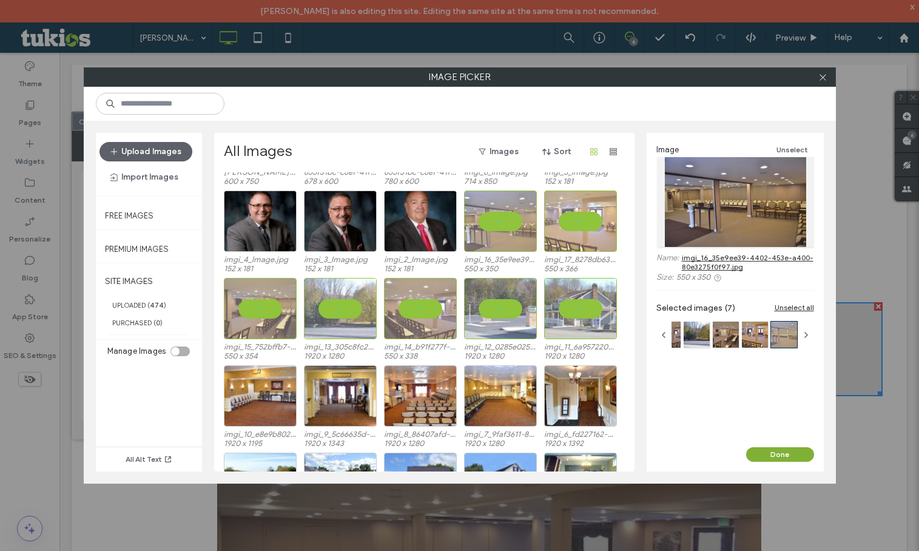
click at [768, 451] on button "Done" at bounding box center [780, 454] width 68 height 15
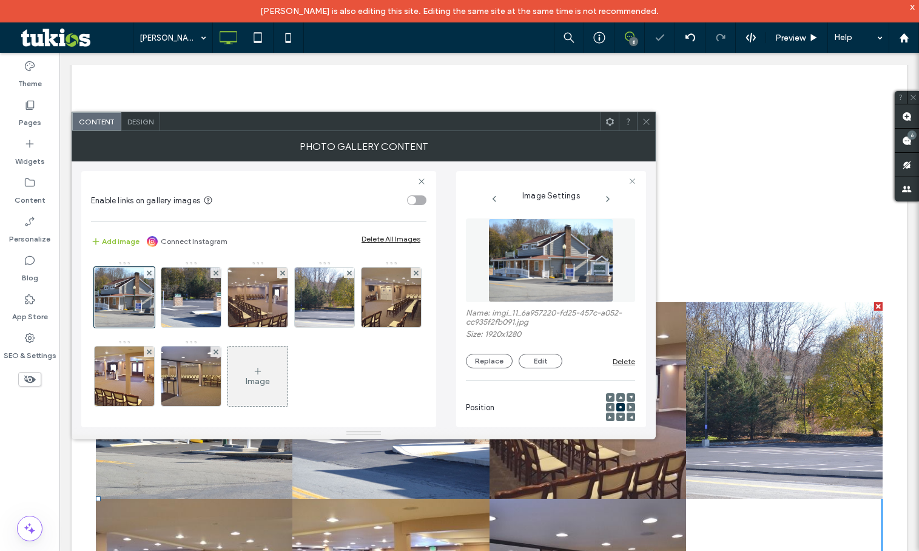
click at [144, 121] on span "Design" at bounding box center [140, 121] width 26 height 9
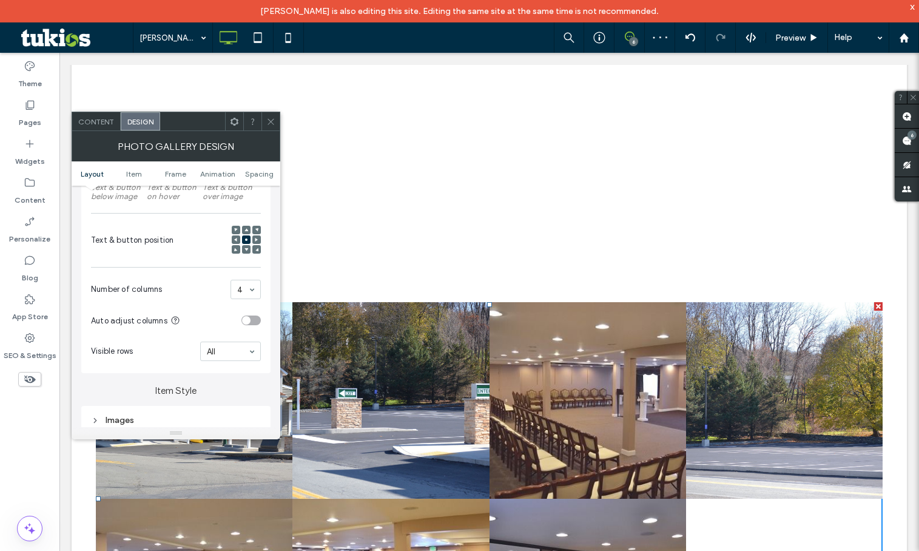
scroll to position [425, 0]
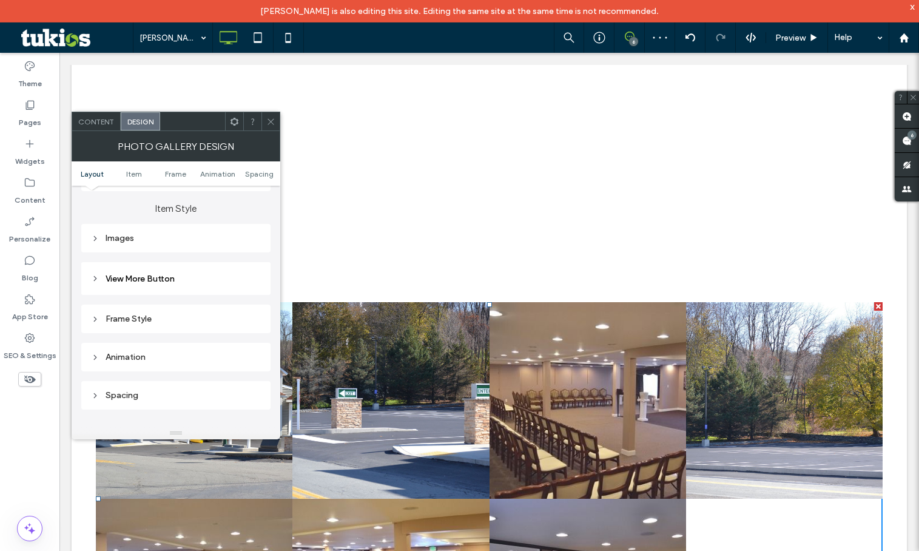
click at [207, 244] on div "Images" at bounding box center [176, 238] width 170 height 16
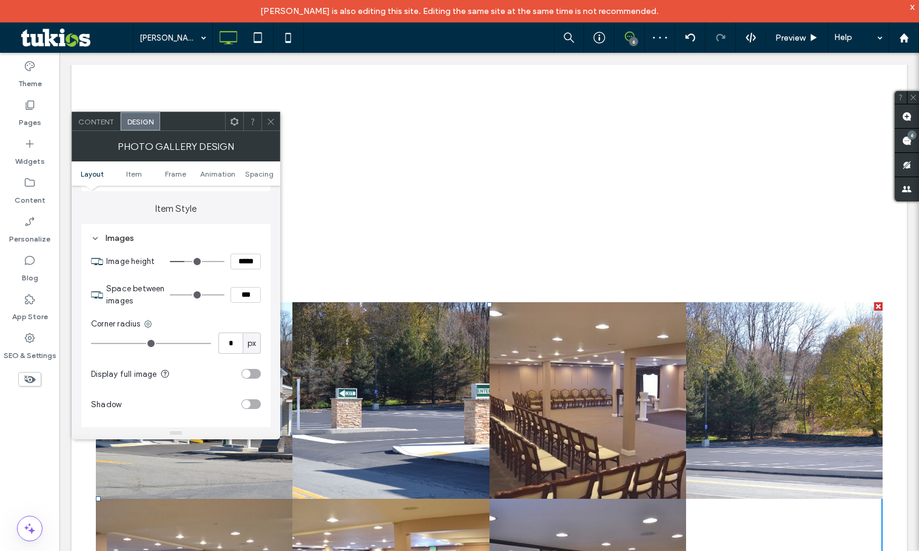
drag, startPoint x: 252, startPoint y: 299, endPoint x: 117, endPoint y: 289, distance: 135.6
click at [126, 293] on section "Space between images ***" at bounding box center [183, 295] width 155 height 36
type input "****"
type input "**"
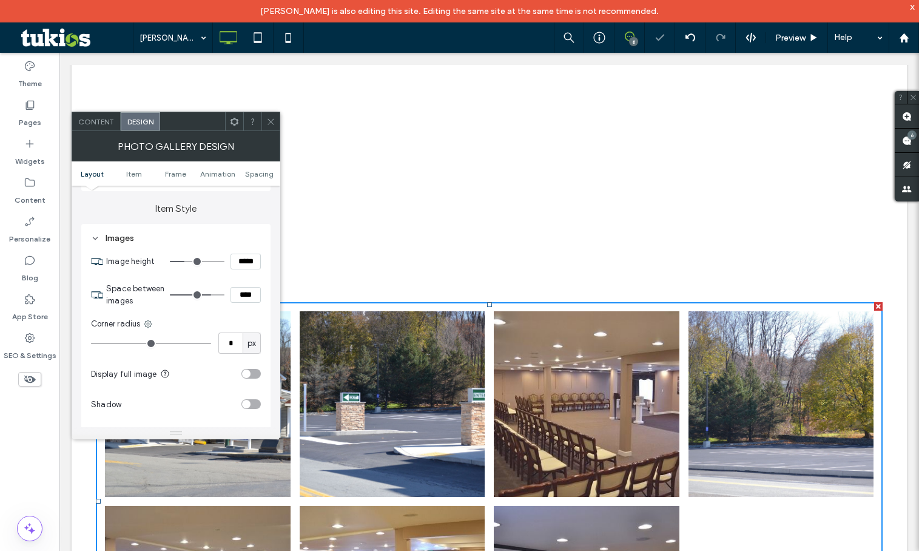
click at [269, 122] on icon at bounding box center [270, 121] width 9 height 9
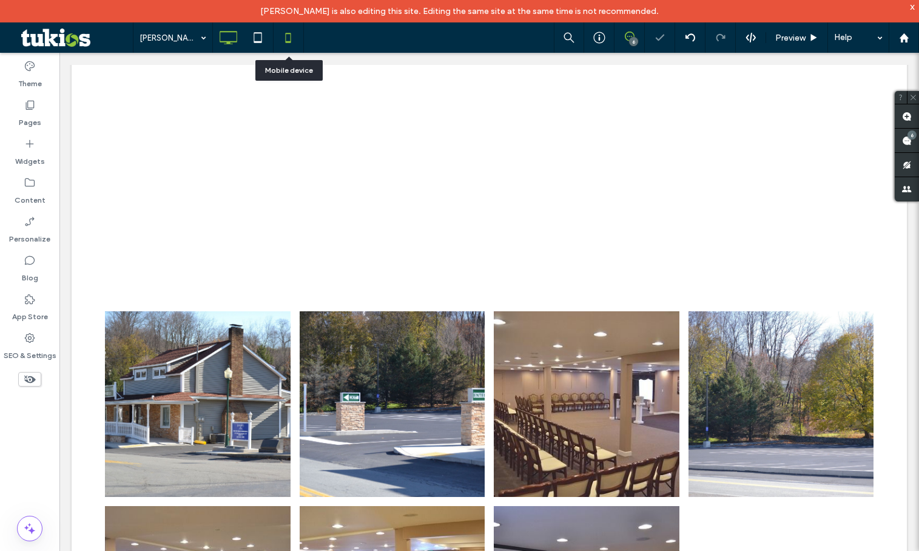
click at [289, 42] on icon at bounding box center [288, 37] width 24 height 24
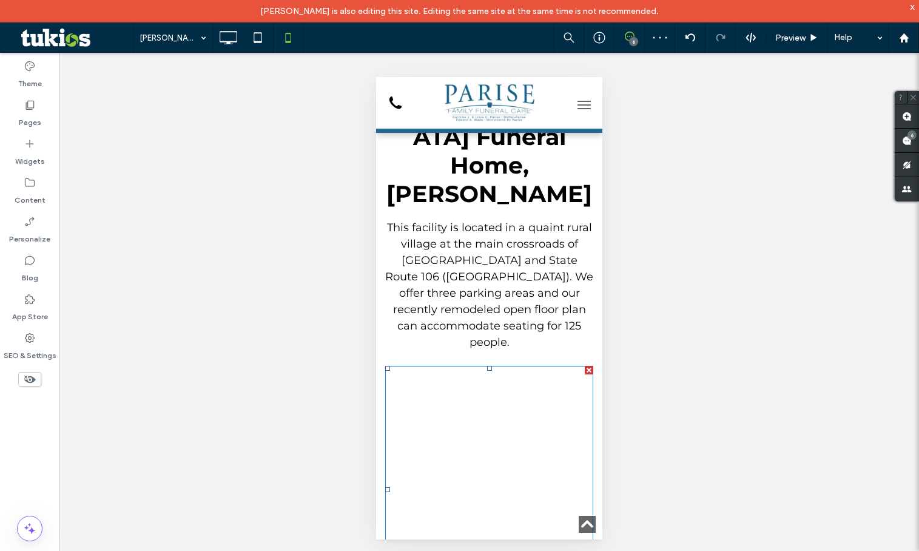
scroll to position [0, 0]
drag, startPoint x: 580, startPoint y: 434, endPoint x: 601, endPoint y: 512, distance: 80.9
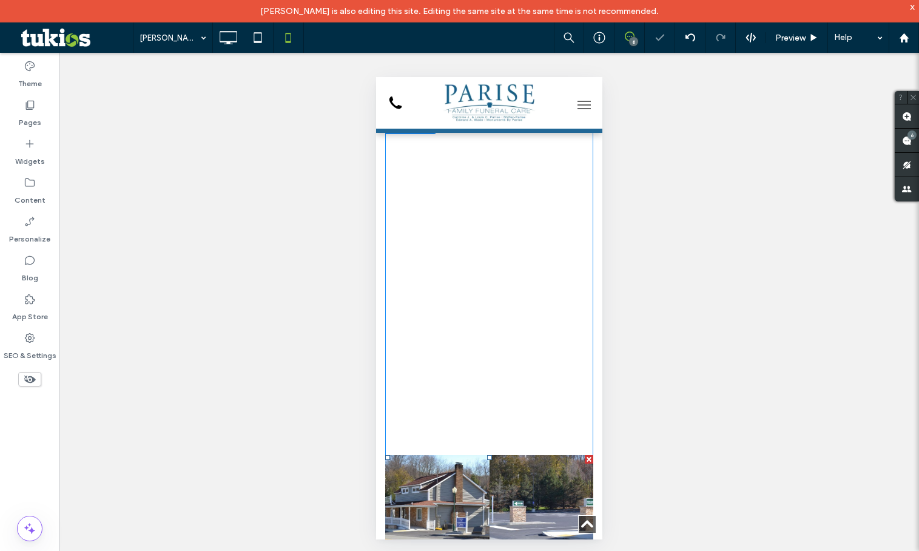
scroll to position [1092, 0]
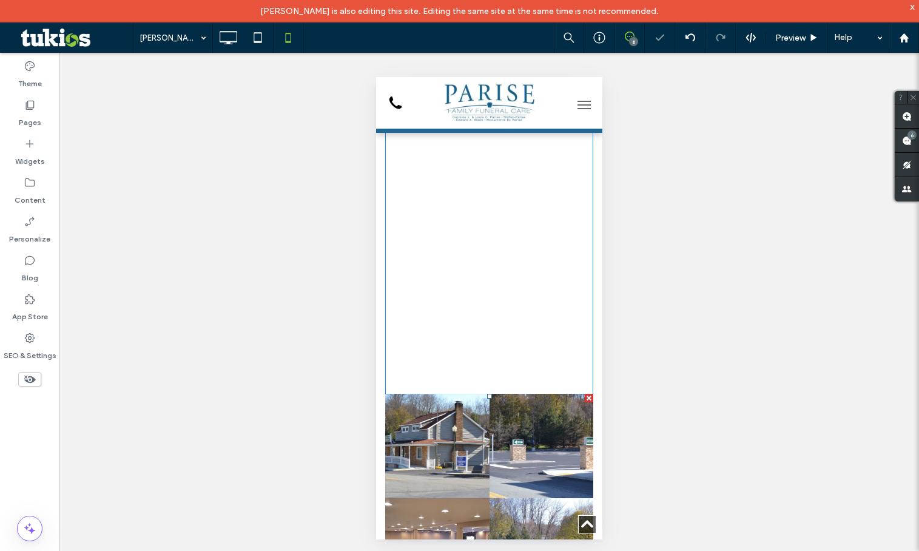
click at [504, 498] on link at bounding box center [541, 550] width 104 height 104
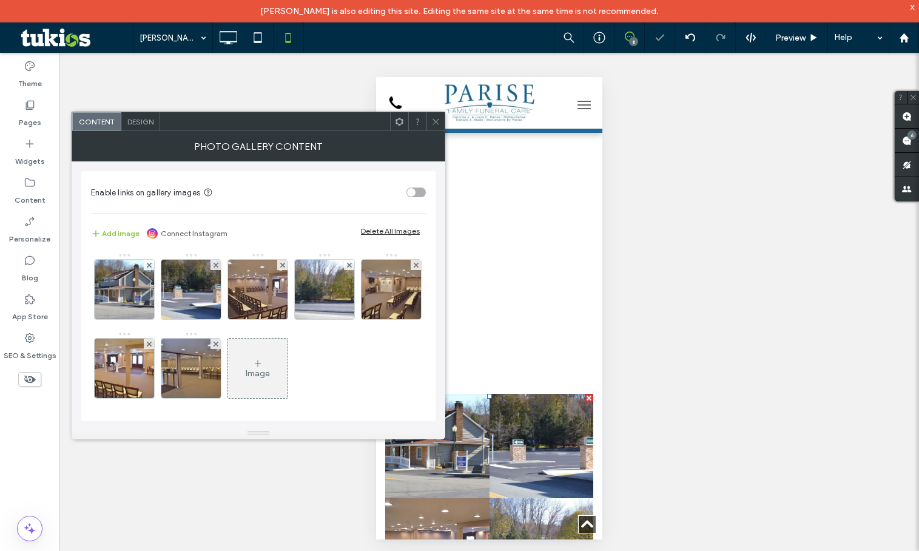
click at [133, 118] on span "Design" at bounding box center [140, 121] width 26 height 9
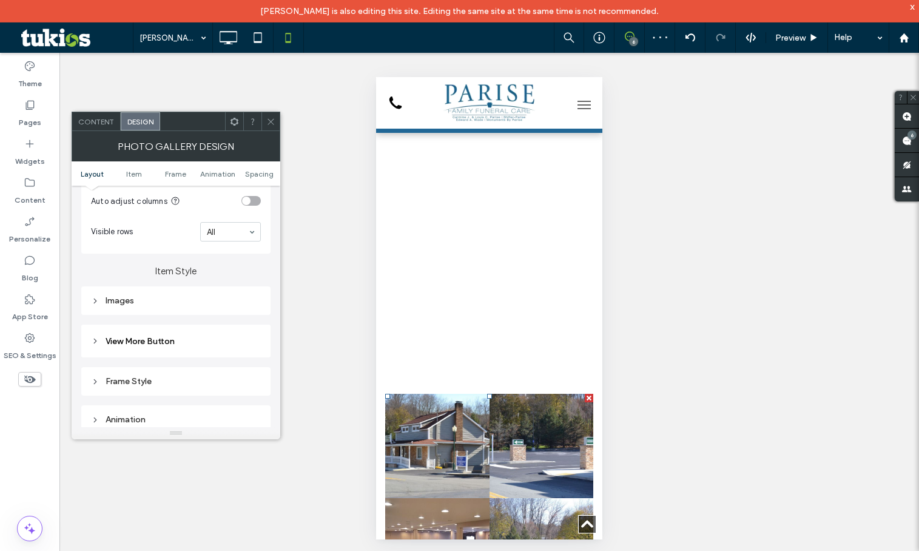
scroll to position [364, 0]
click at [201, 304] on div "Images" at bounding box center [176, 299] width 170 height 16
drag, startPoint x: 252, startPoint y: 354, endPoint x: 181, endPoint y: 332, distance: 74.1
click at [194, 342] on section "Space between images ***" at bounding box center [183, 355] width 156 height 36
type input "****"
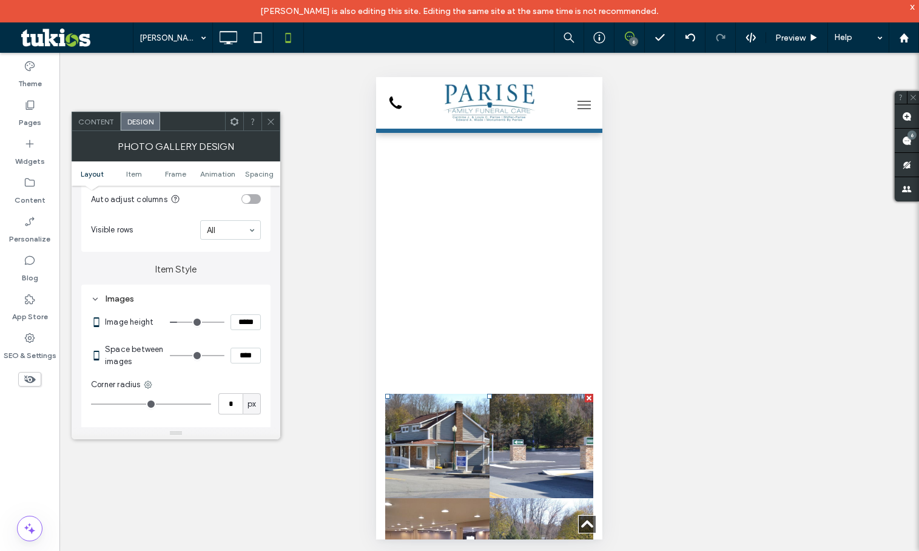
type input "**"
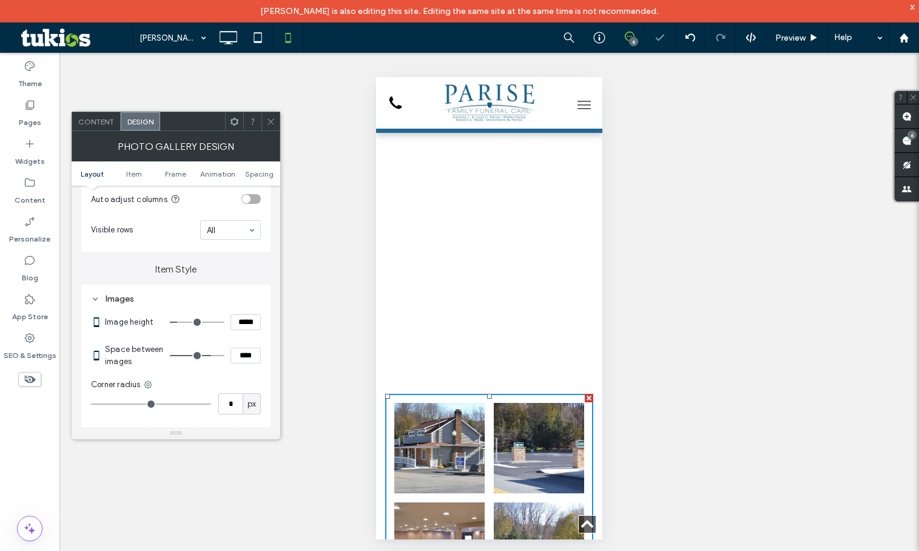
click at [273, 124] on icon at bounding box center [270, 121] width 9 height 9
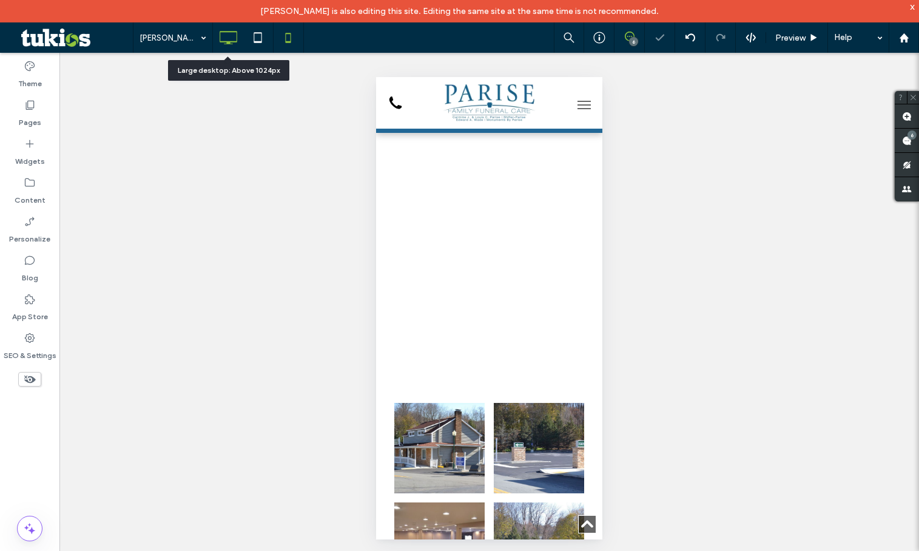
click at [235, 38] on icon at bounding box center [228, 37] width 24 height 24
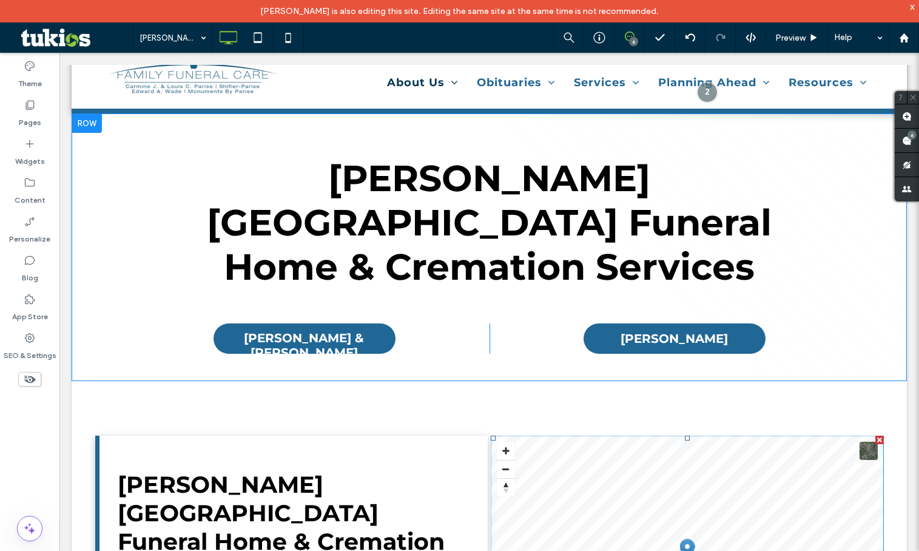
scroll to position [0, 0]
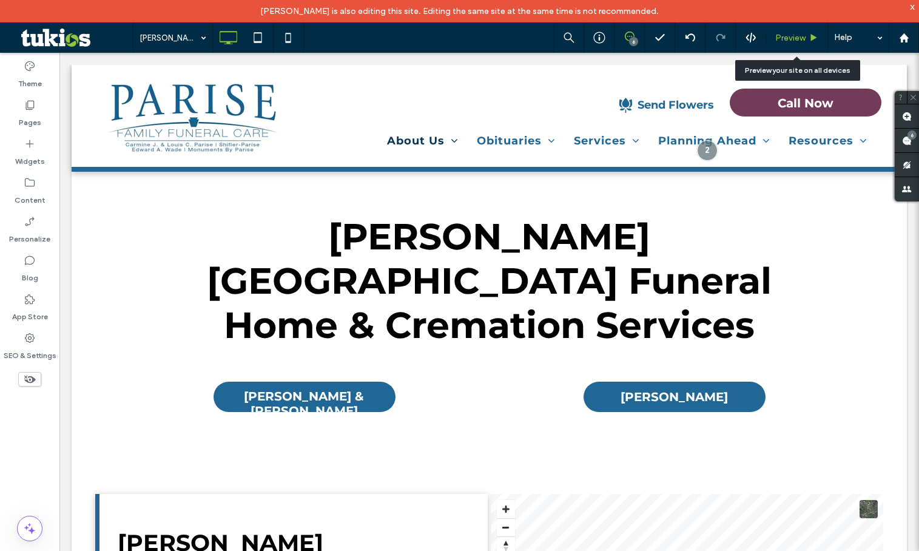
click at [793, 30] on div "Preview" at bounding box center [797, 37] width 62 height 30
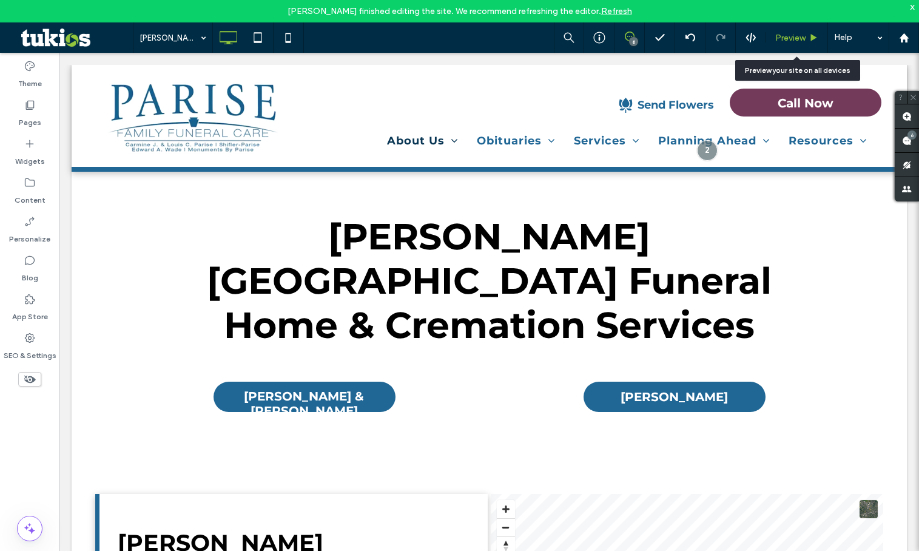
click at [797, 36] on span "Preview" at bounding box center [790, 38] width 30 height 10
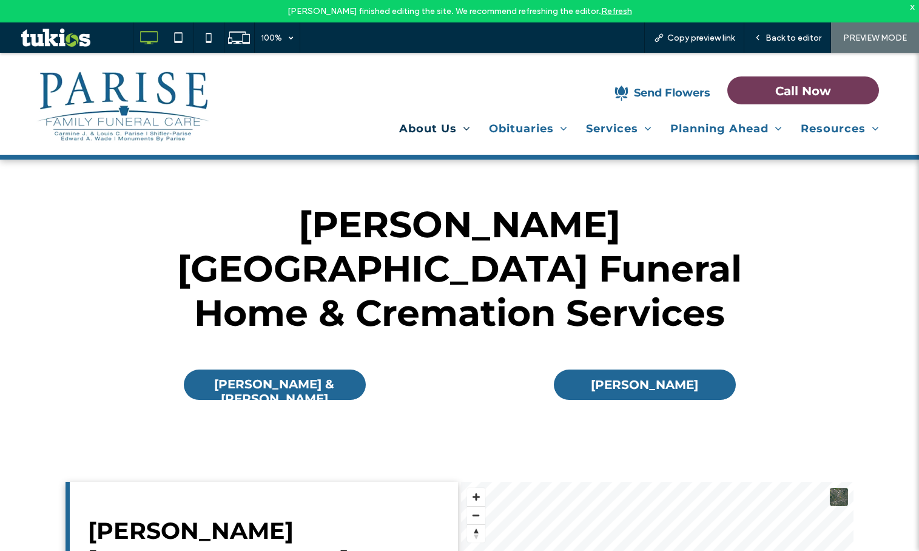
click at [607, 13] on link "Refresh" at bounding box center [616, 11] width 31 height 10
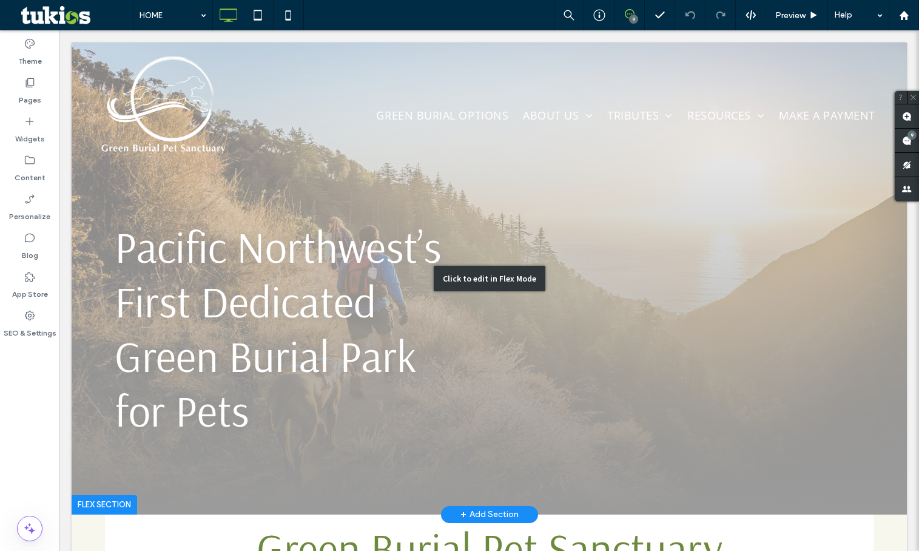
click at [98, 314] on div "Click to edit in Flex Mode" at bounding box center [489, 278] width 835 height 472
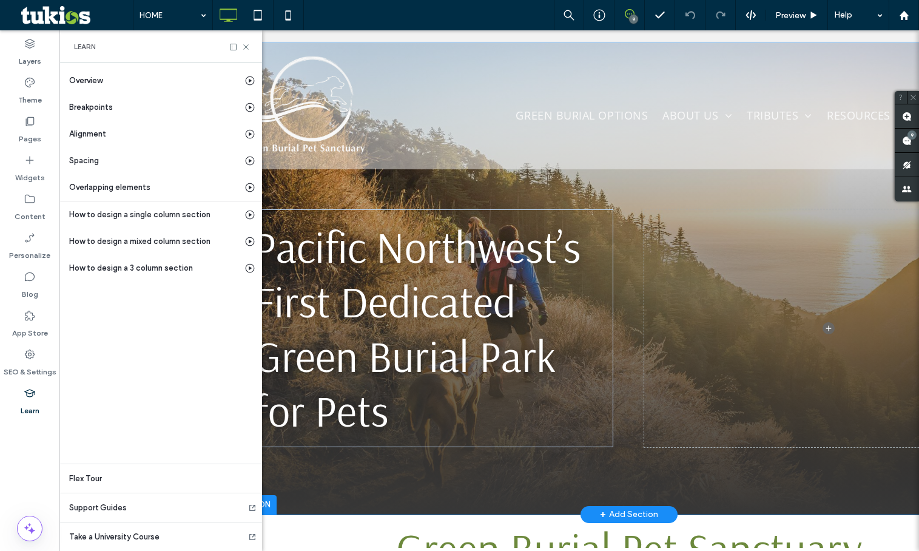
scroll to position [0, 139]
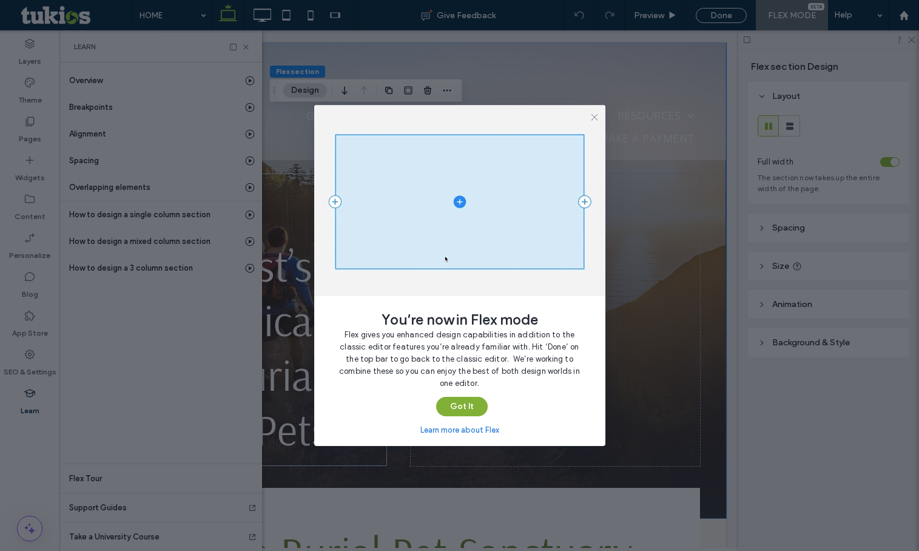
click at [451, 405] on button "Got It" at bounding box center [462, 406] width 52 height 19
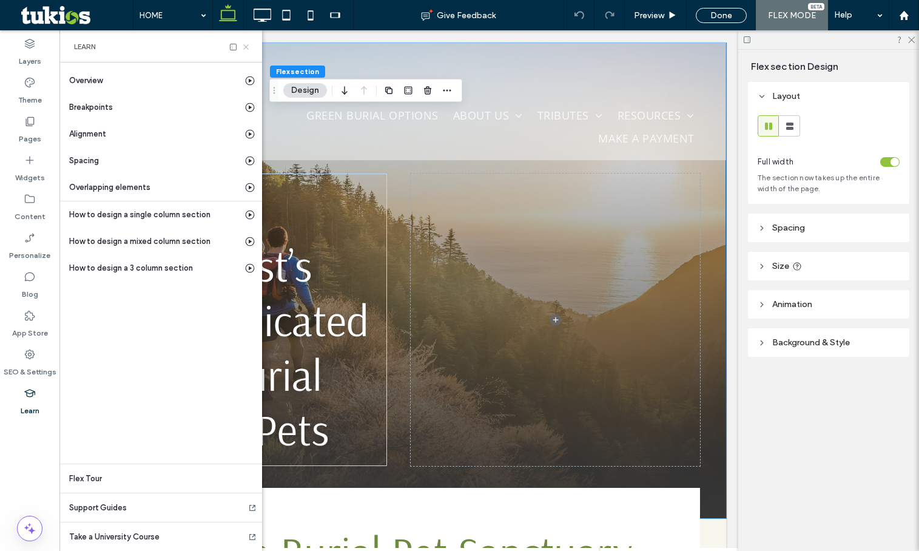
click at [247, 51] on icon at bounding box center [245, 46] width 9 height 9
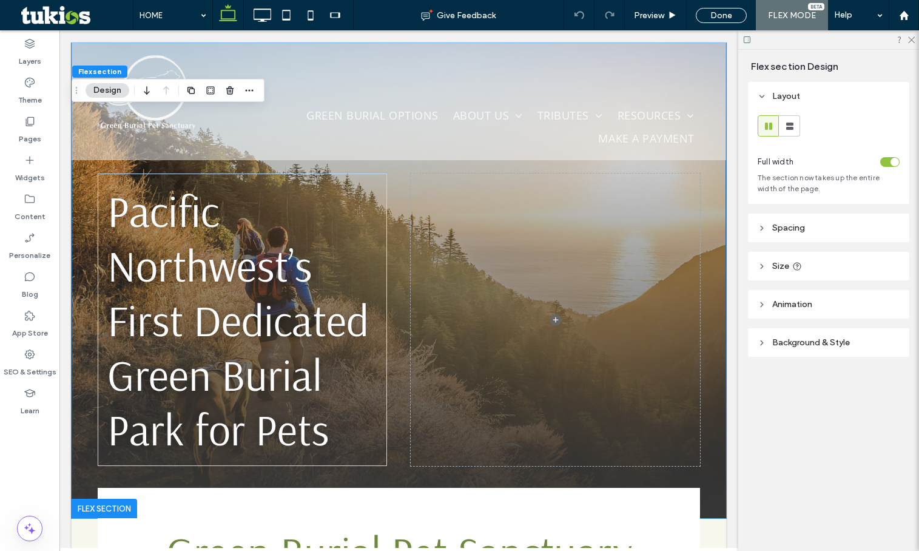
scroll to position [0, 0]
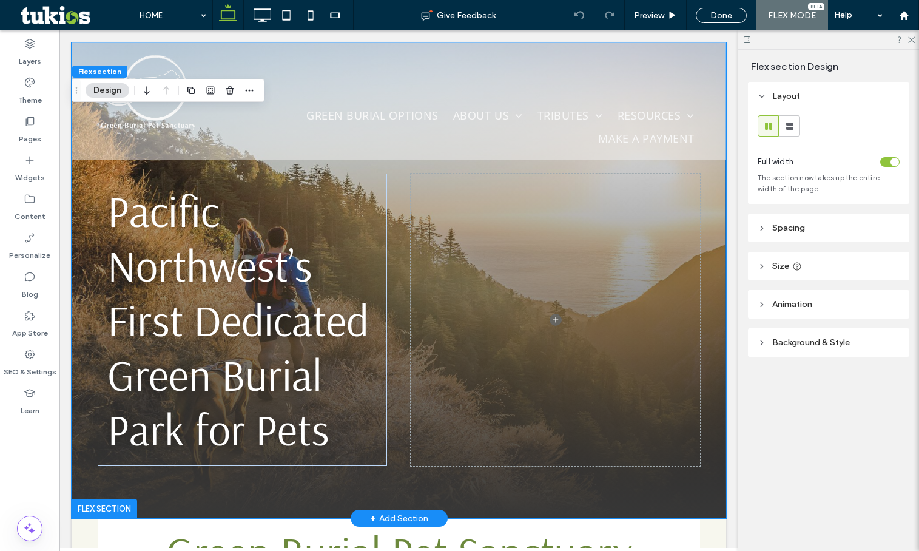
click at [78, 369] on div "Pacific Northwest’s First Dedicated Green Burial Park for Pets" at bounding box center [399, 280] width 654 height 476
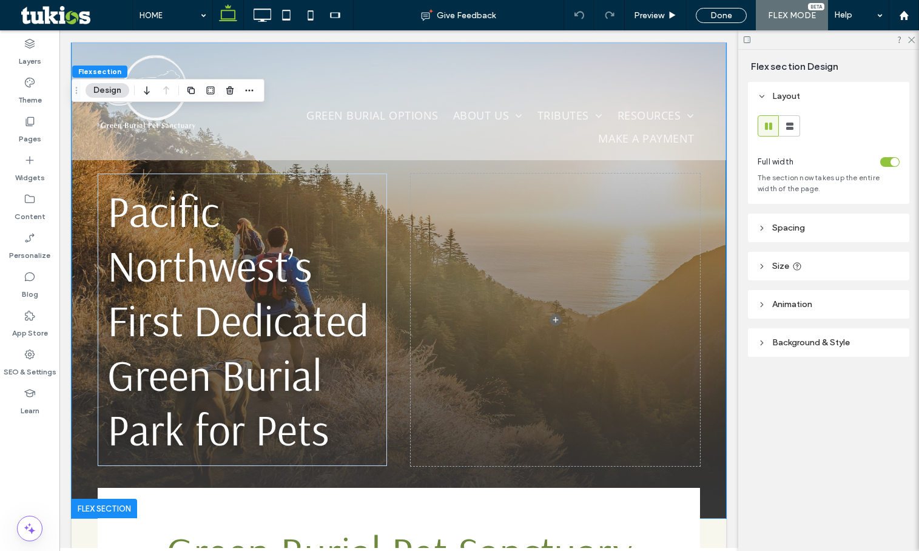
click at [796, 337] on span "Background & Style" at bounding box center [811, 342] width 78 height 10
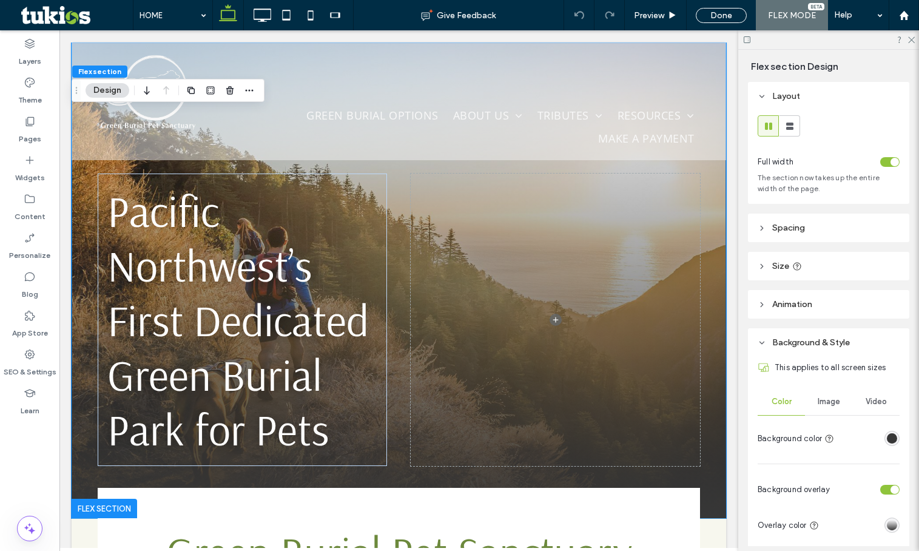
click at [833, 406] on span "Image" at bounding box center [829, 402] width 22 height 10
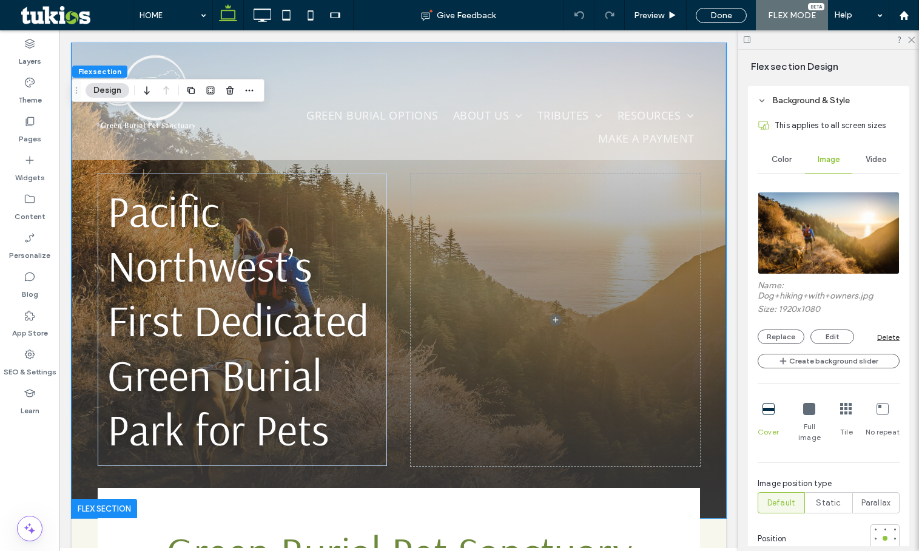
scroll to position [243, 0]
click at [788, 335] on button "Replace" at bounding box center [781, 336] width 47 height 15
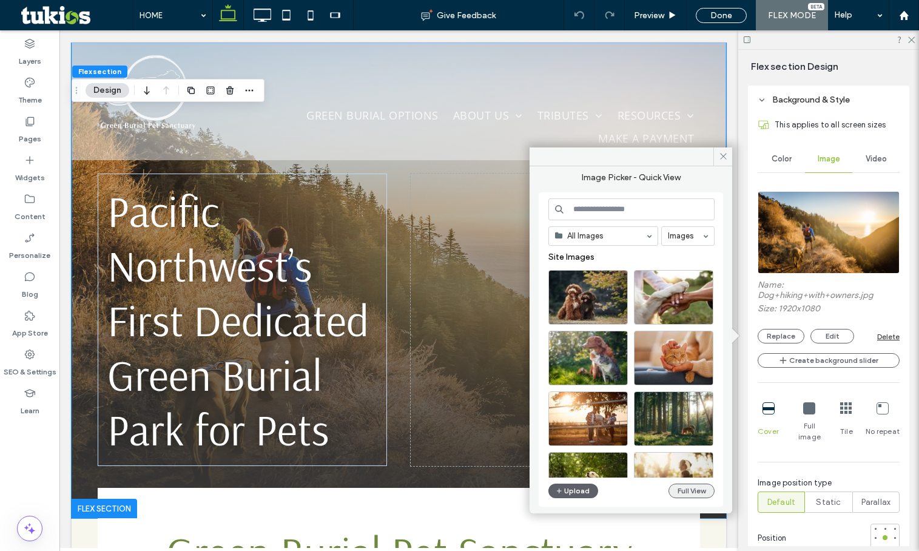
click at [693, 490] on button "Full View" at bounding box center [691, 490] width 46 height 15
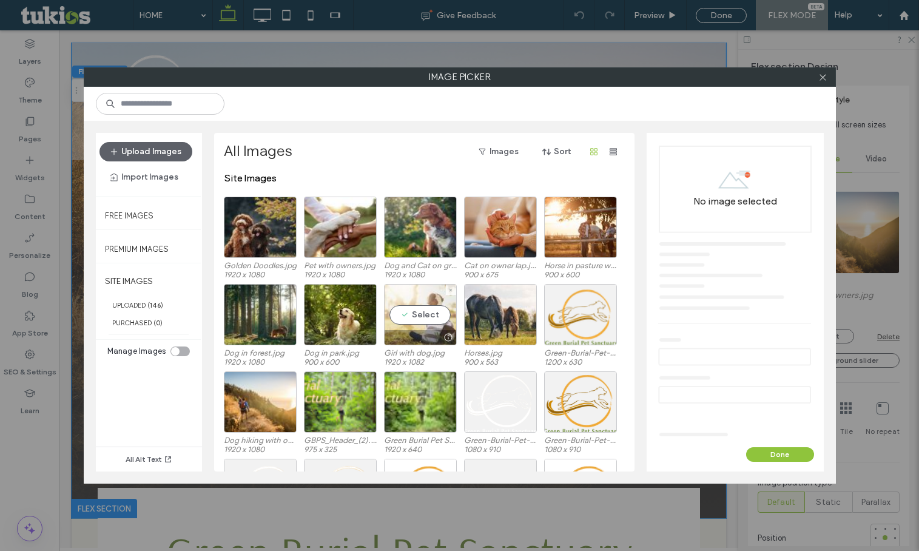
scroll to position [75, 0]
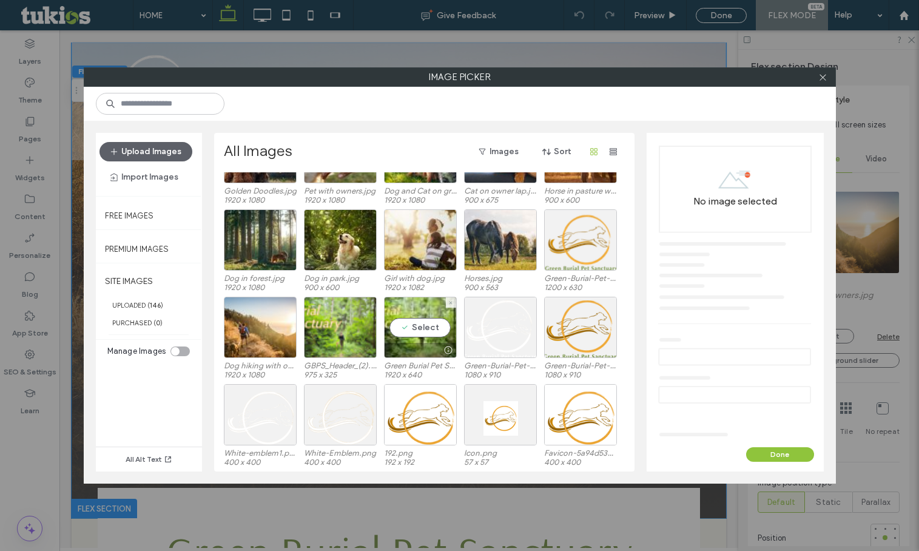
click at [408, 361] on label "Green Burial Pet Sanctuary Hero.jpg" at bounding box center [420, 365] width 73 height 9
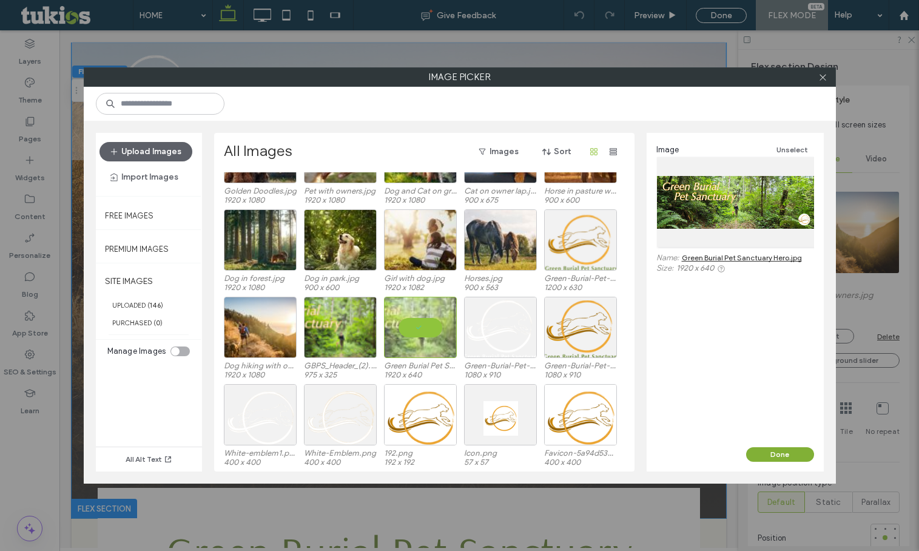
click at [790, 455] on button "Done" at bounding box center [780, 454] width 68 height 15
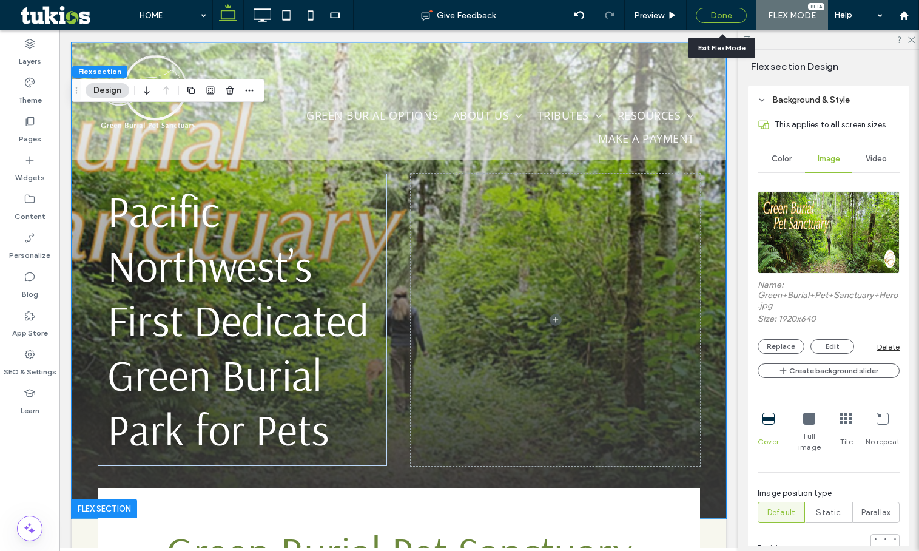
click at [719, 16] on div "Done" at bounding box center [721, 15] width 51 height 15
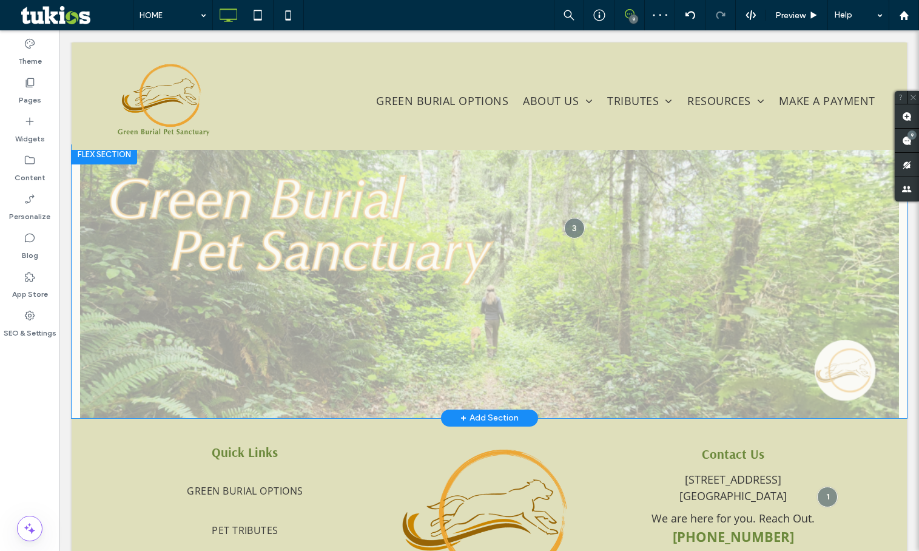
scroll to position [2664, 0]
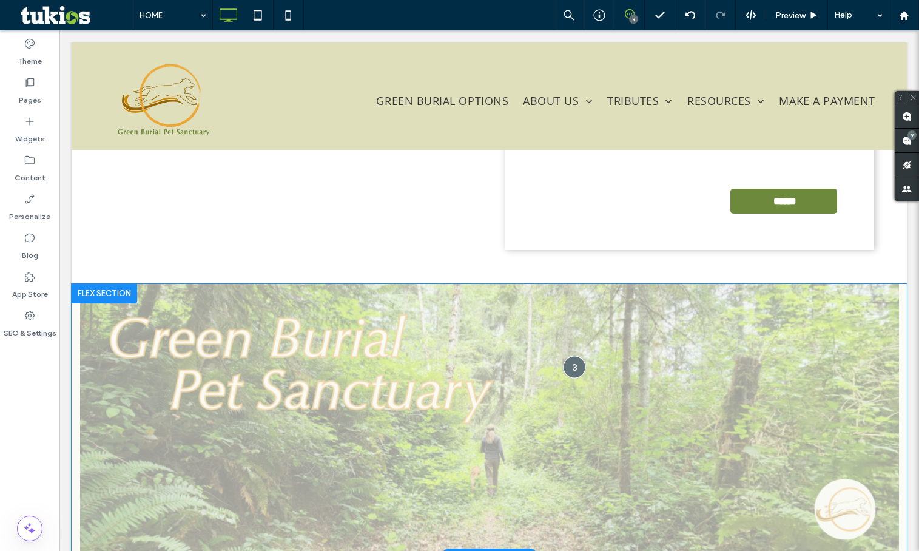
click at [567, 375] on div at bounding box center [574, 366] width 22 height 22
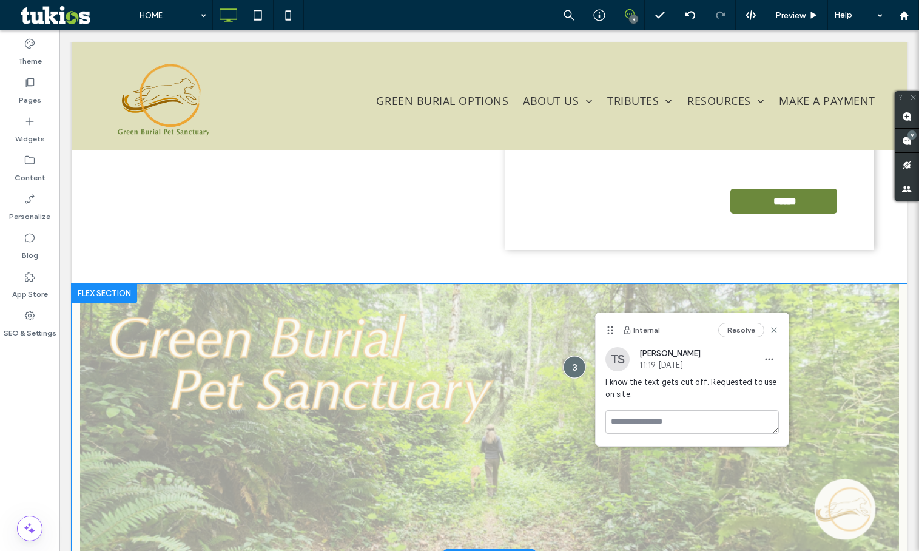
click at [567, 374] on div at bounding box center [574, 366] width 22 height 22
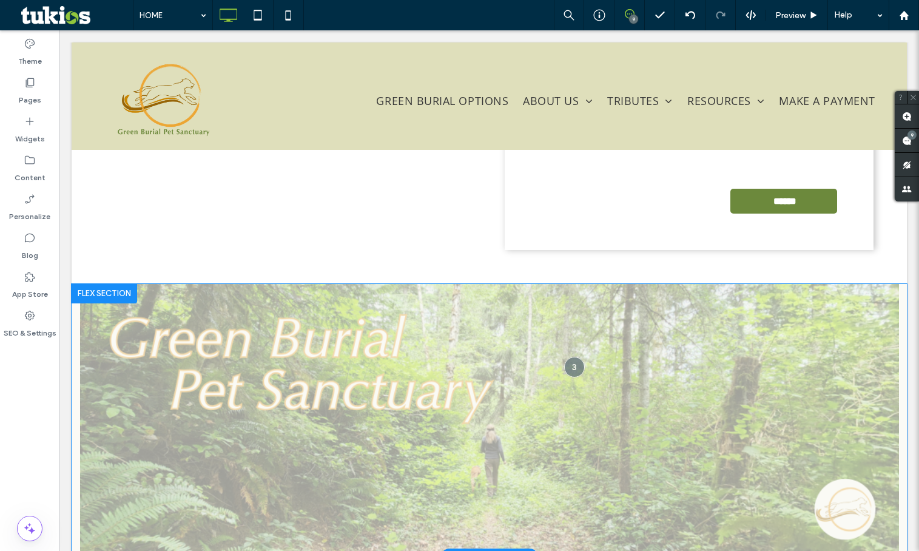
click at [97, 303] on div at bounding box center [105, 293] width 66 height 19
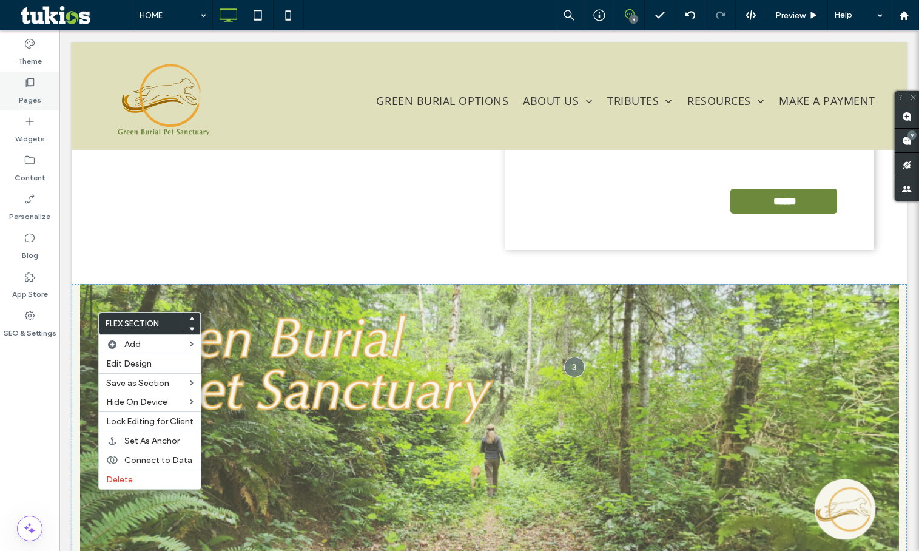
click at [36, 98] on label "Pages" at bounding box center [30, 97] width 22 height 17
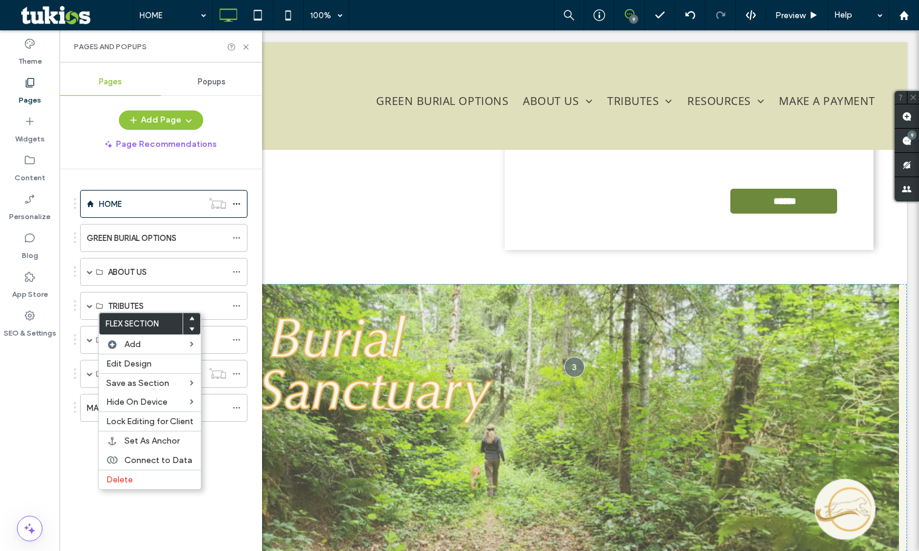
click at [70, 509] on div "HOME GREEN BURIAL OPTIONS ABOUT US WHO WE ARE CONTACT TRIBUTES PET TRIBUTES SEN…" at bounding box center [160, 356] width 203 height 375
click at [238, 530] on div "HOME GREEN BURIAL OPTIONS ABOUT US WHO WE ARE CONTACT TRIBUTES PET TRIBUTES SEN…" at bounding box center [168, 356] width 188 height 375
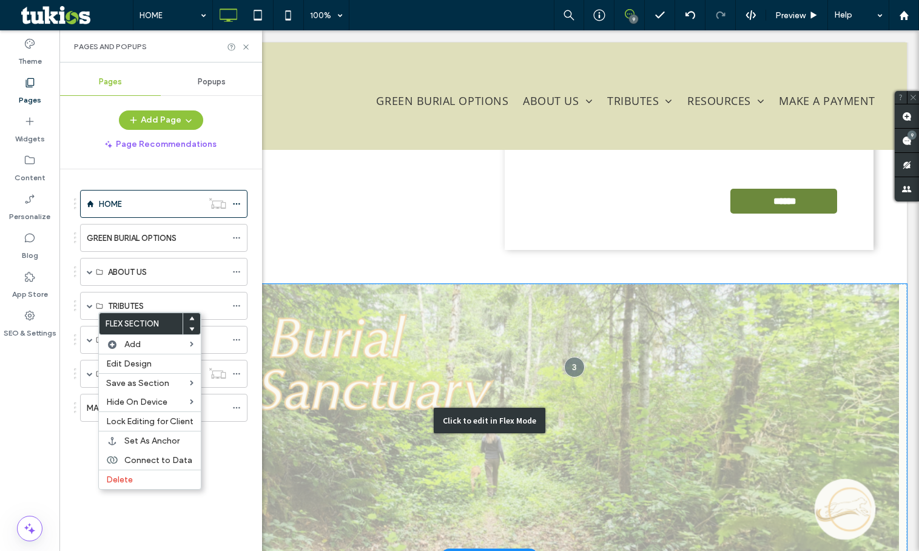
click at [381, 323] on div "Click to edit in Flex Mode" at bounding box center [489, 420] width 835 height 273
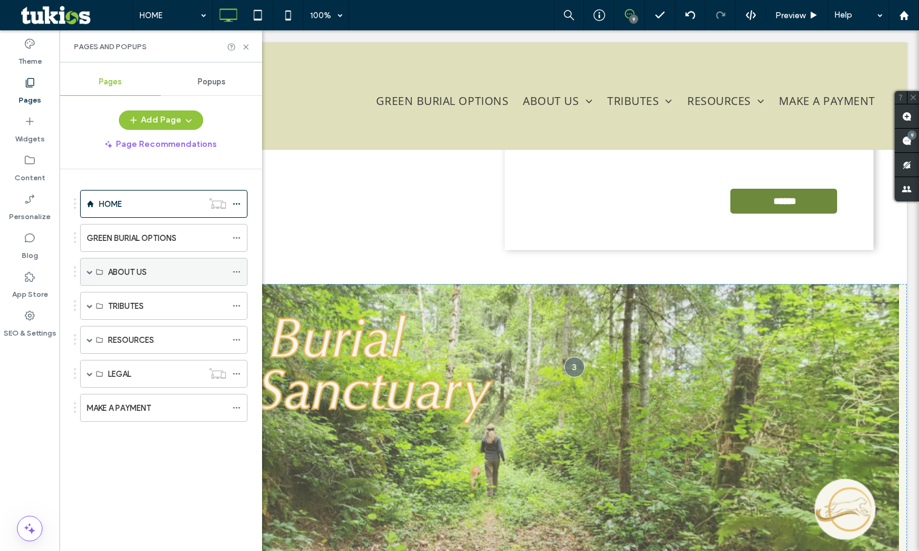
click at [92, 267] on span at bounding box center [90, 271] width 6 height 27
click at [90, 269] on span at bounding box center [90, 272] width 6 height 6
click at [90, 341] on span at bounding box center [90, 340] width 6 height 6
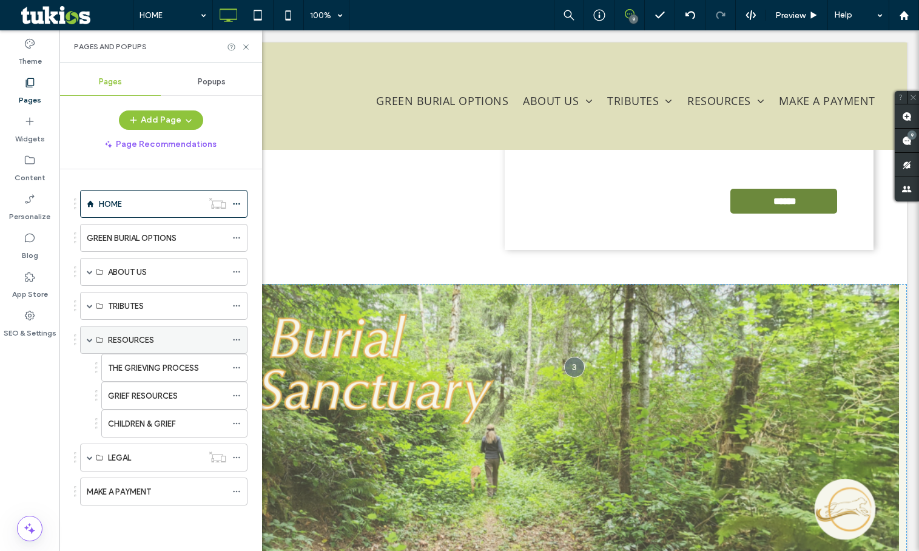
click at [90, 341] on span at bounding box center [90, 340] width 6 height 6
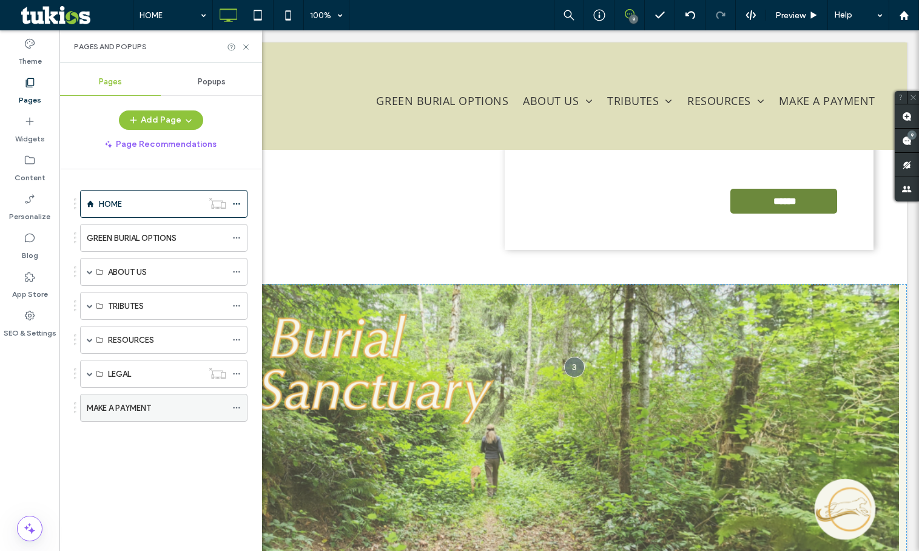
click at [235, 408] on icon at bounding box center [236, 407] width 8 height 8
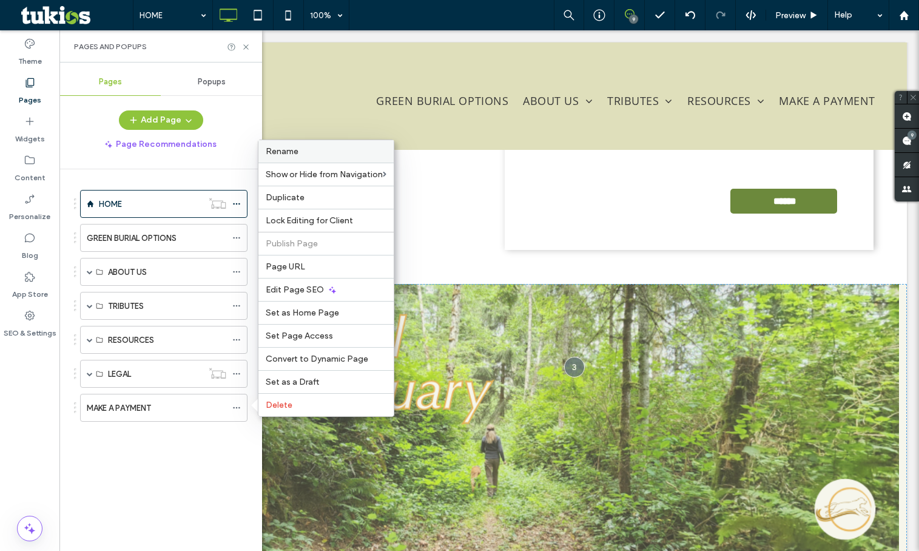
click at [292, 145] on div "Rename" at bounding box center [325, 151] width 135 height 22
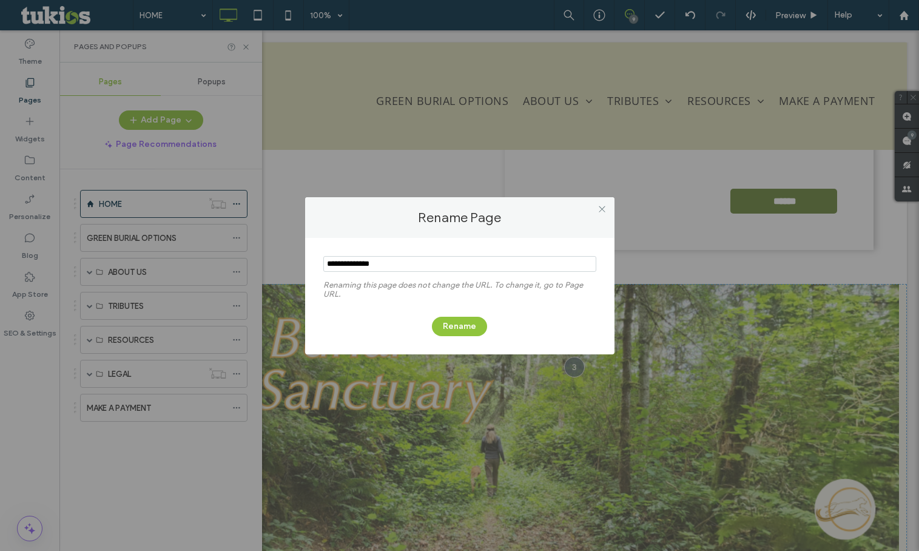
drag, startPoint x: 143, startPoint y: 262, endPoint x: 13, endPoint y: 235, distance: 132.6
click at [77, 252] on div "Rename Page Renaming this page does not change the URL. To change it, go to Pag…" at bounding box center [459, 275] width 919 height 551
type input "**********"
click at [455, 321] on button "Rename" at bounding box center [459, 326] width 55 height 19
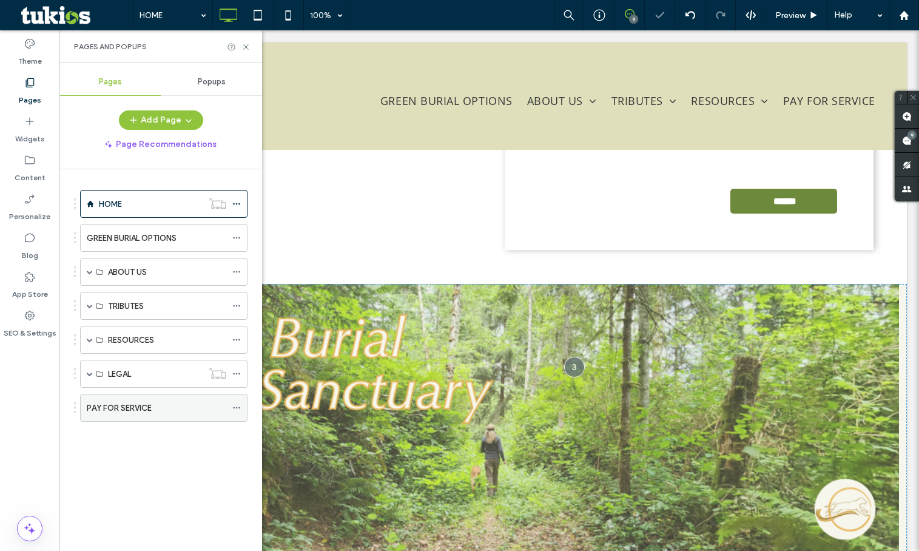
click at [240, 412] on span at bounding box center [236, 407] width 8 height 18
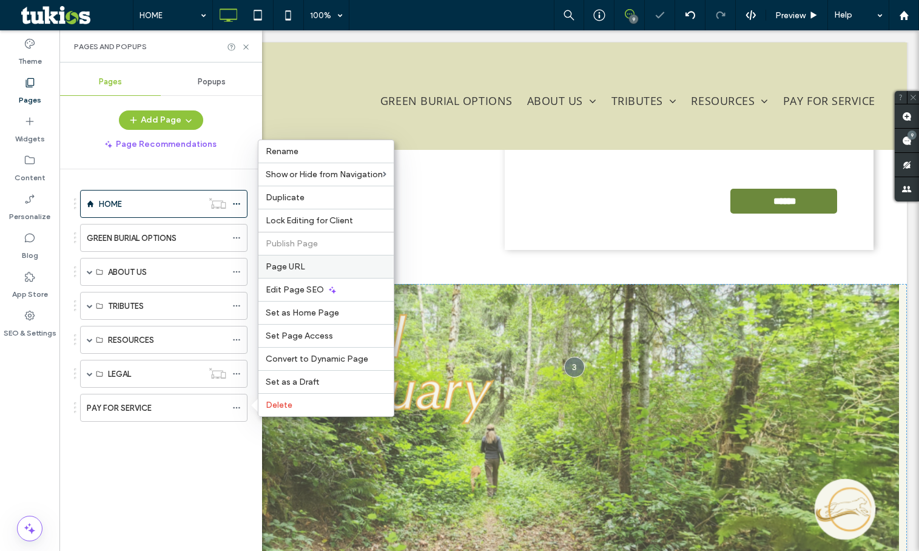
click at [313, 258] on div "Page URL" at bounding box center [325, 266] width 135 height 23
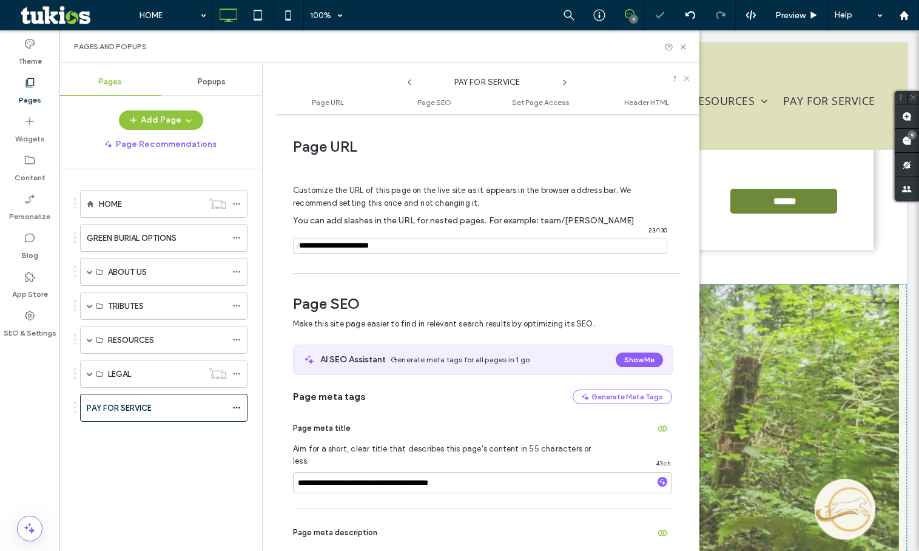
scroll to position [6, 0]
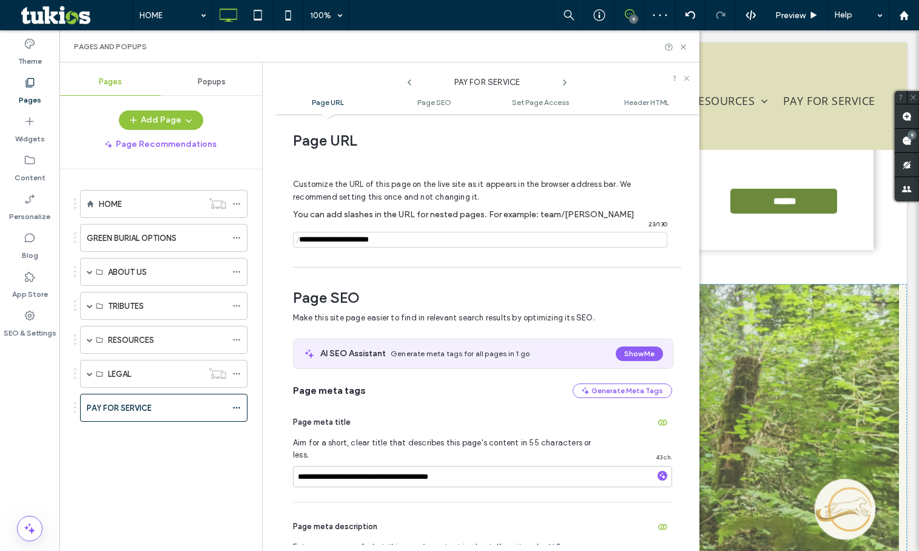
drag, startPoint x: 405, startPoint y: 240, endPoint x: 334, endPoint y: 244, distance: 71.1
click at [334, 244] on input "notEmpty" at bounding box center [480, 240] width 374 height 16
type input "**********"
drag, startPoint x: 358, startPoint y: 466, endPoint x: 243, endPoint y: 476, distance: 115.0
click at [244, 474] on div "**********" at bounding box center [379, 306] width 640 height 488
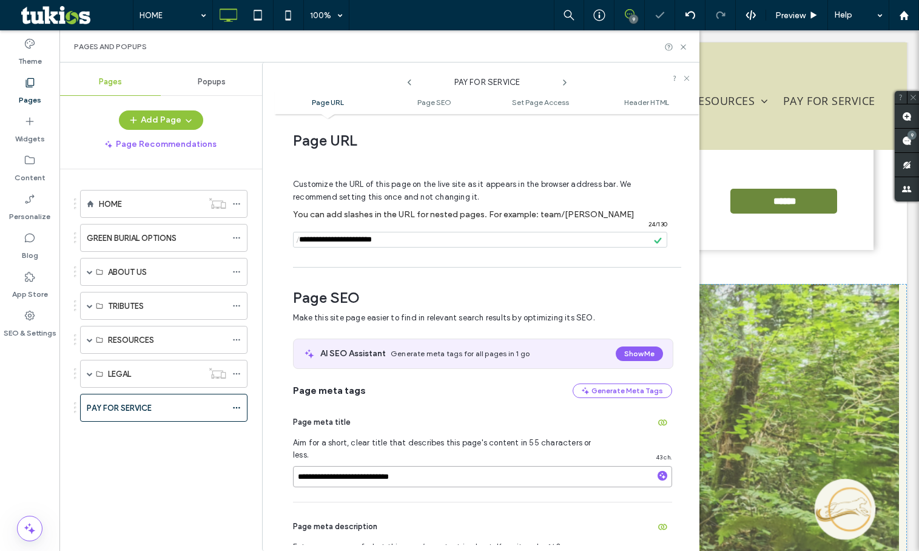
scroll to position [2685, 0]
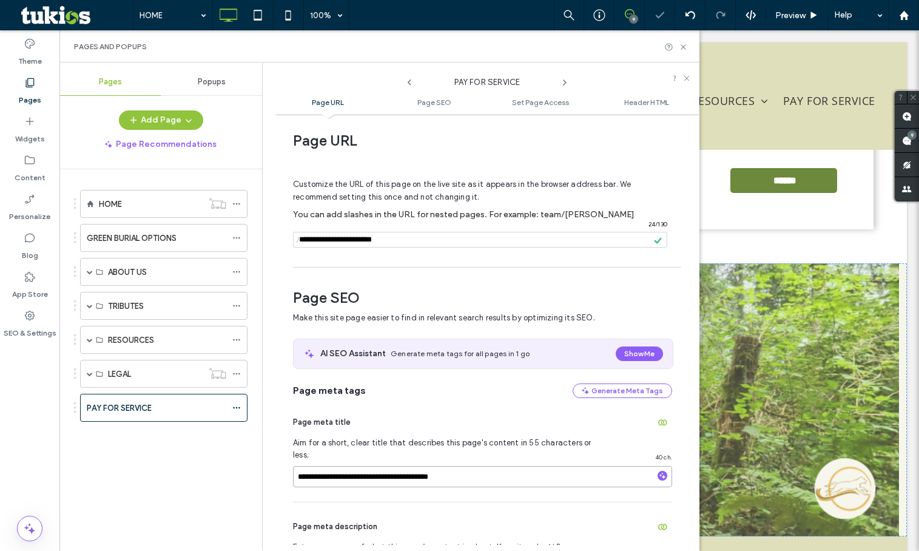
type input "**********"
click at [395, 423] on div "Page meta title" at bounding box center [482, 421] width 379 height 19
click at [87, 338] on span at bounding box center [90, 340] width 6 height 6
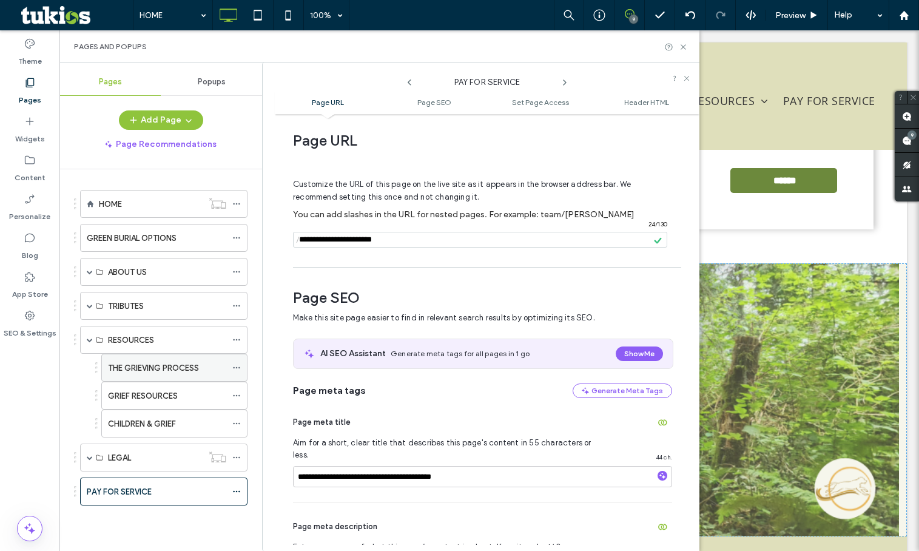
click at [237, 366] on icon at bounding box center [236, 367] width 8 height 8
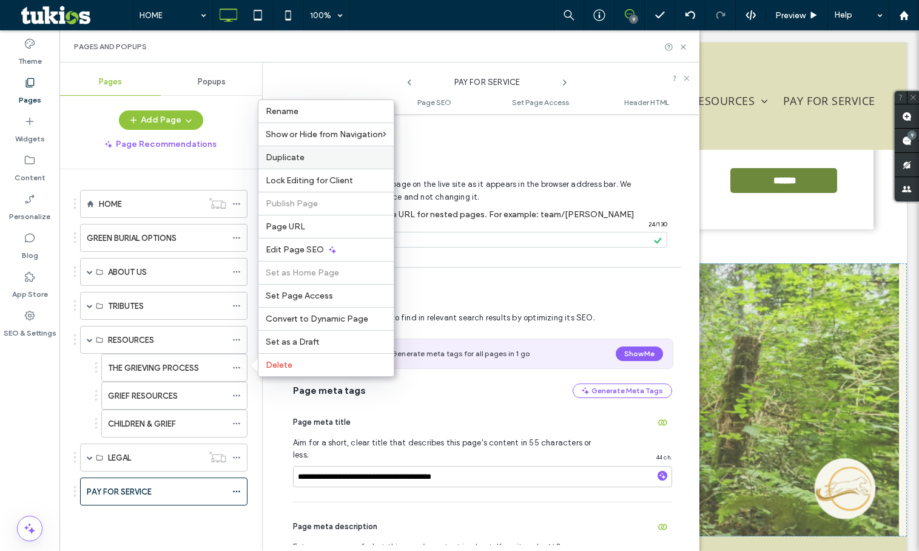
click at [321, 155] on label "Duplicate" at bounding box center [326, 157] width 121 height 10
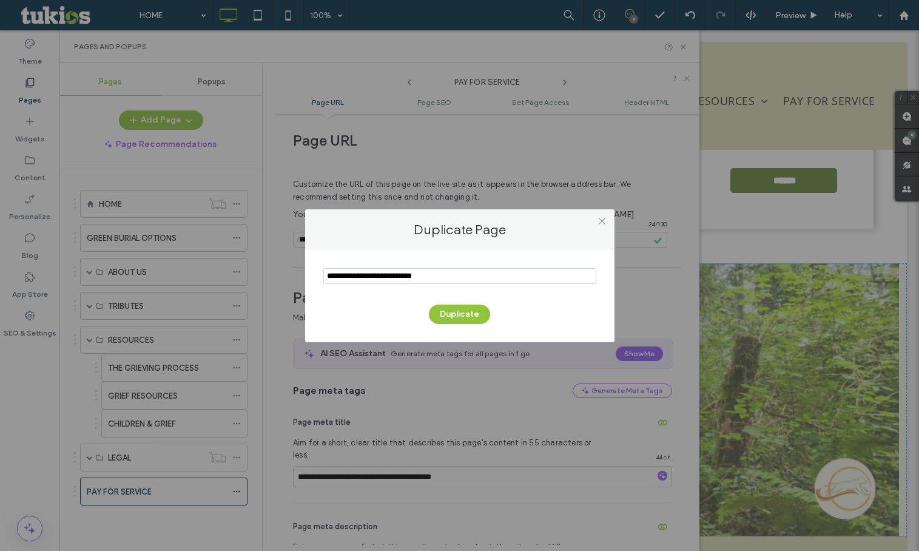
drag, startPoint x: 466, startPoint y: 277, endPoint x: 155, endPoint y: 283, distance: 311.2
click at [181, 283] on div "Duplicate Page Duplicate" at bounding box center [459, 275] width 919 height 551
type input "**********"
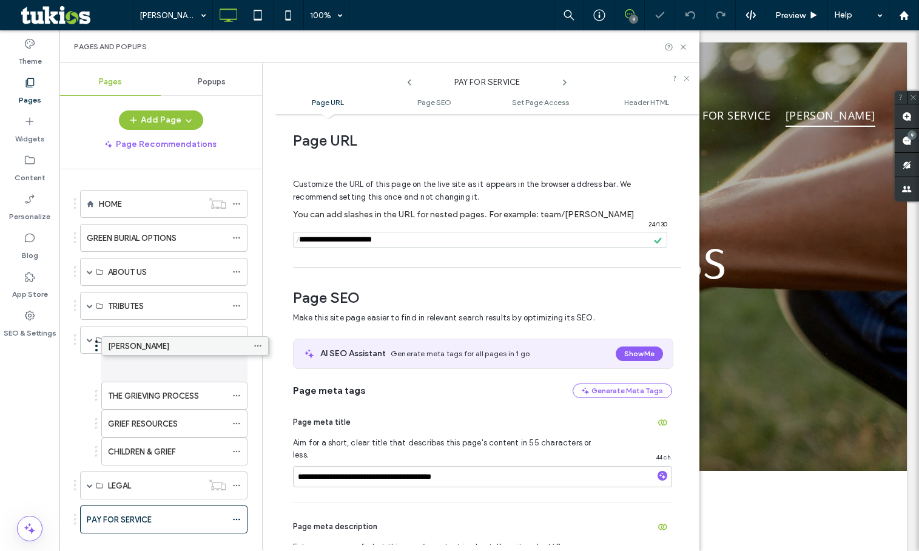
drag, startPoint x: 160, startPoint y: 525, endPoint x: 181, endPoint y: 351, distance: 174.8
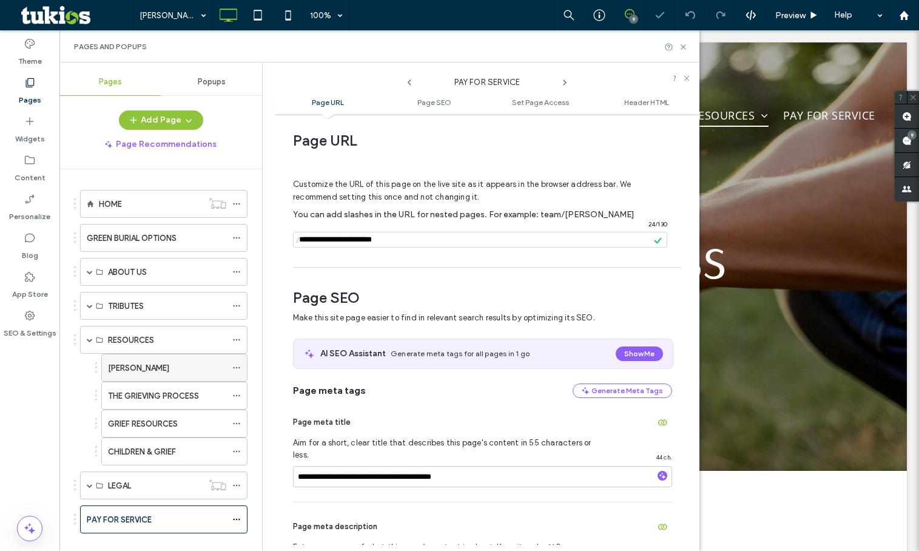
click at [237, 365] on icon at bounding box center [236, 367] width 8 height 8
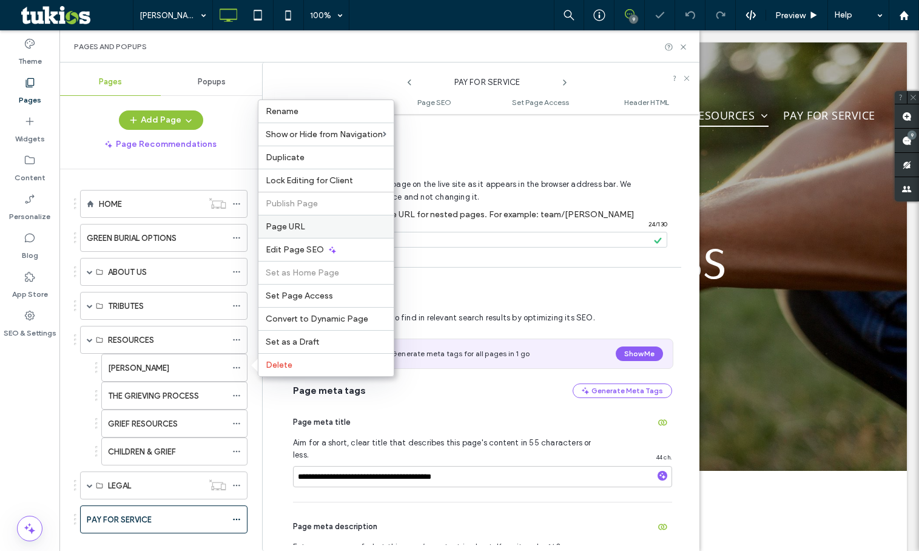
click at [310, 219] on div "Page URL" at bounding box center [325, 226] width 135 height 23
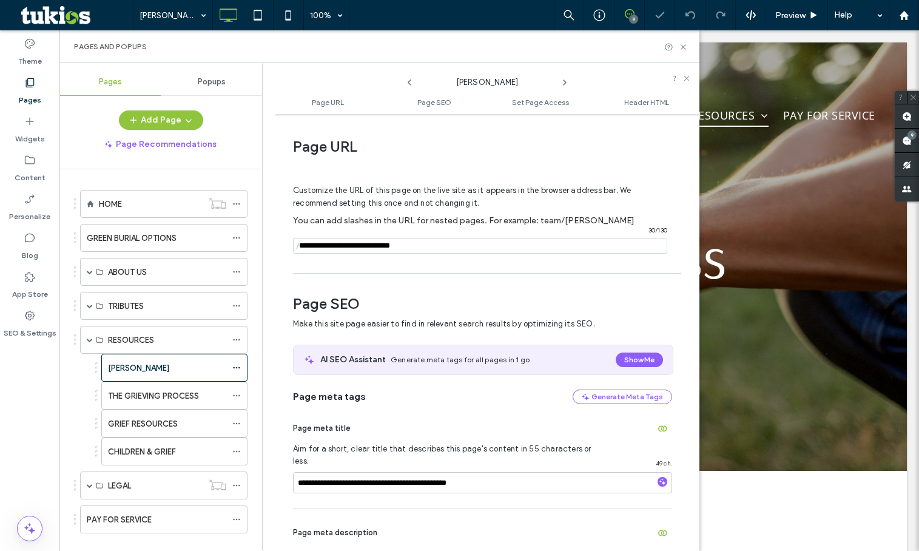
scroll to position [6, 0]
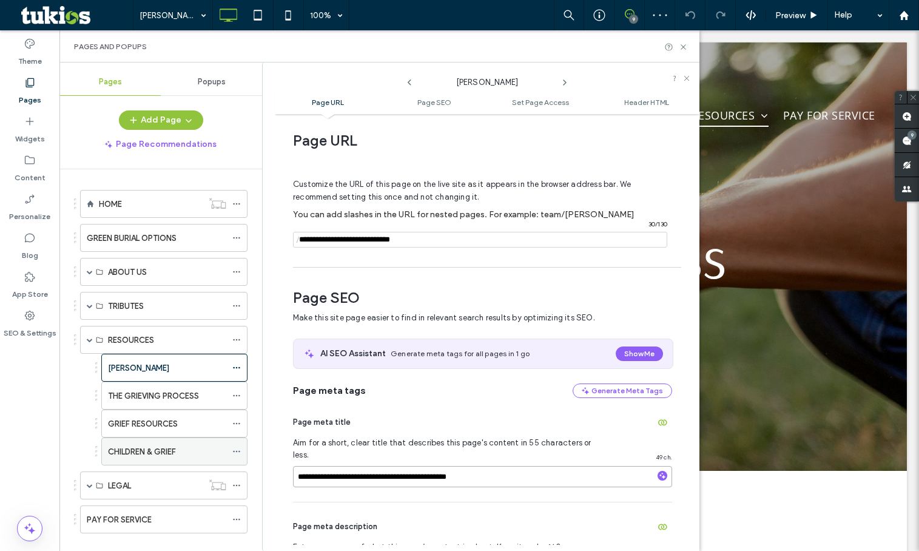
drag, startPoint x: 250, startPoint y: 469, endPoint x: 113, endPoint y: 443, distance: 140.1
click at [193, 462] on div "**********" at bounding box center [379, 306] width 640 height 488
type input "**********"
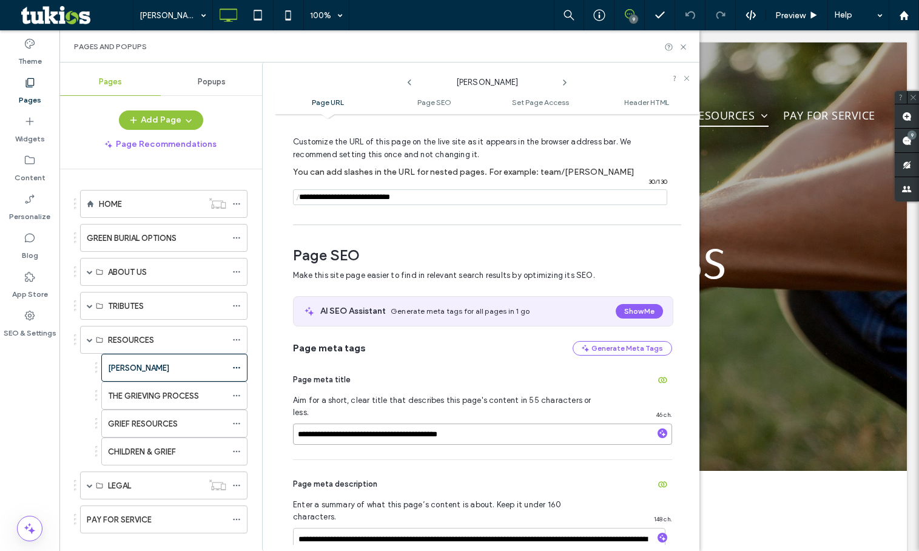
scroll to position [67, 0]
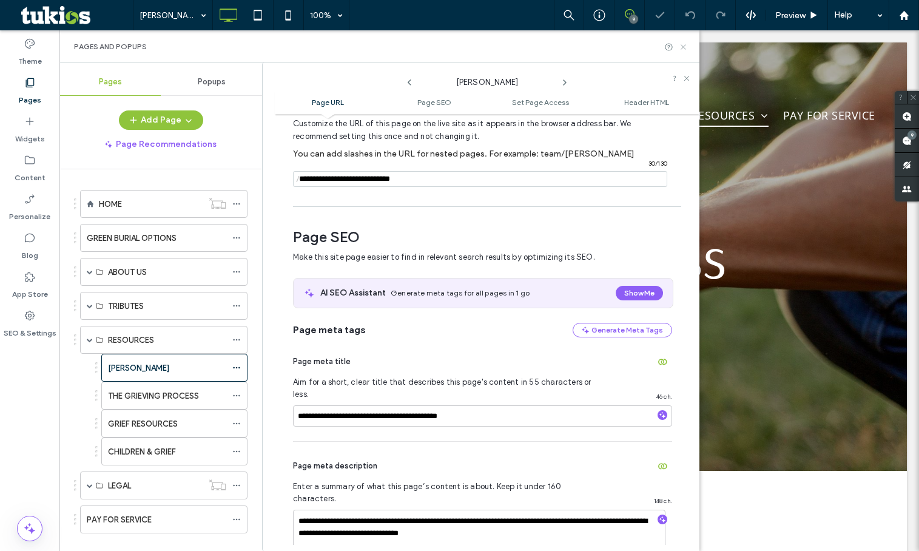
click at [681, 46] on icon at bounding box center [683, 46] width 9 height 9
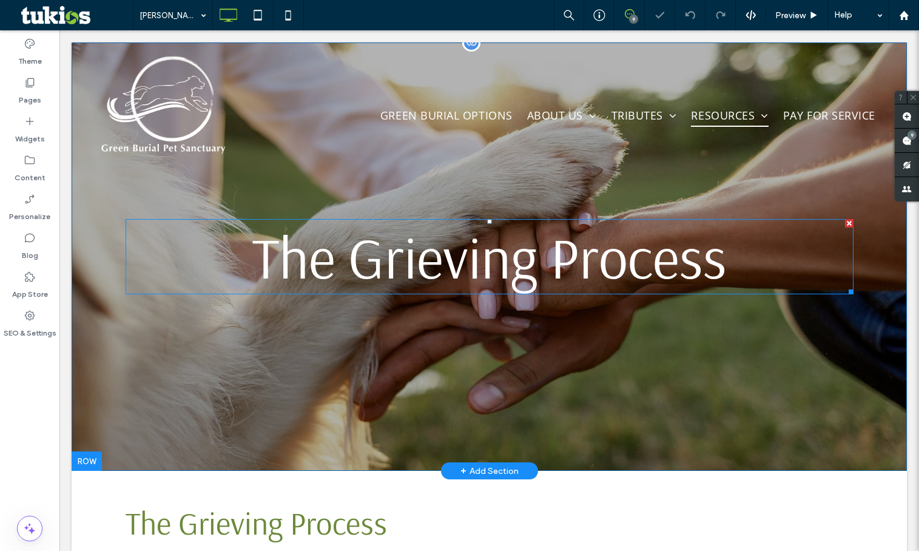
click at [548, 275] on span "The Grieving Process" at bounding box center [489, 256] width 474 height 73
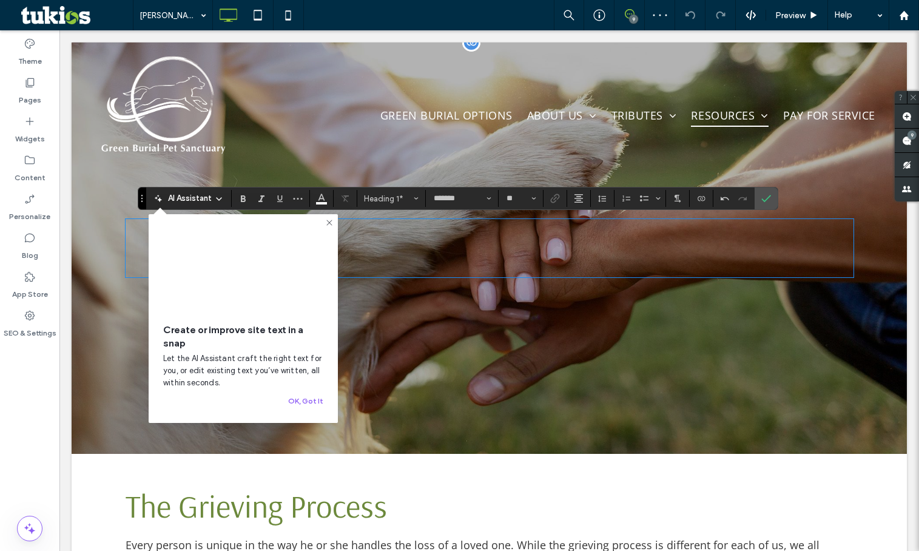
type input "**"
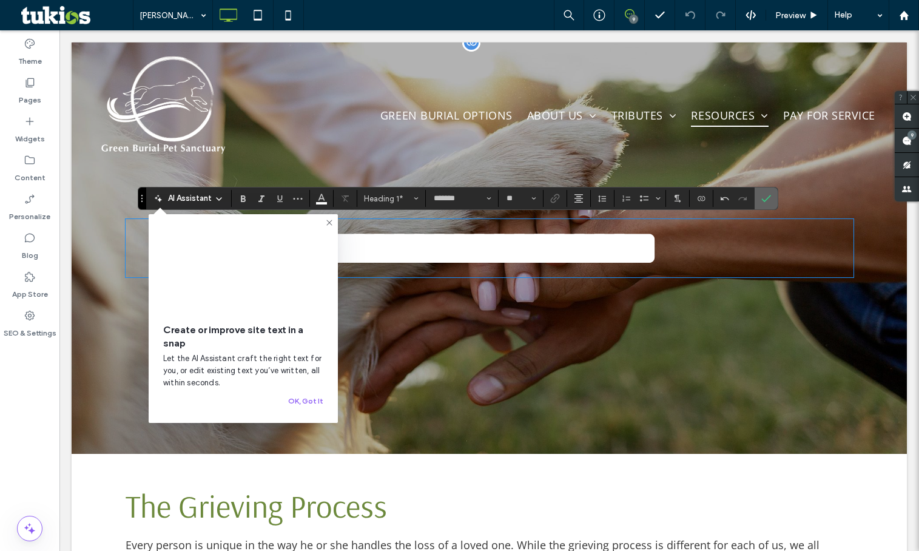
click at [770, 196] on use "Confirm" at bounding box center [766, 198] width 10 height 7
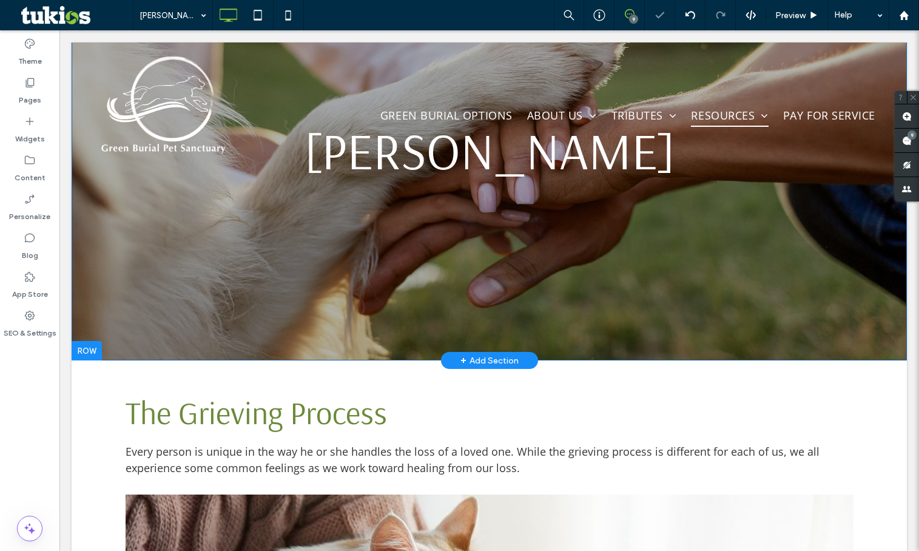
scroll to position [182, 0]
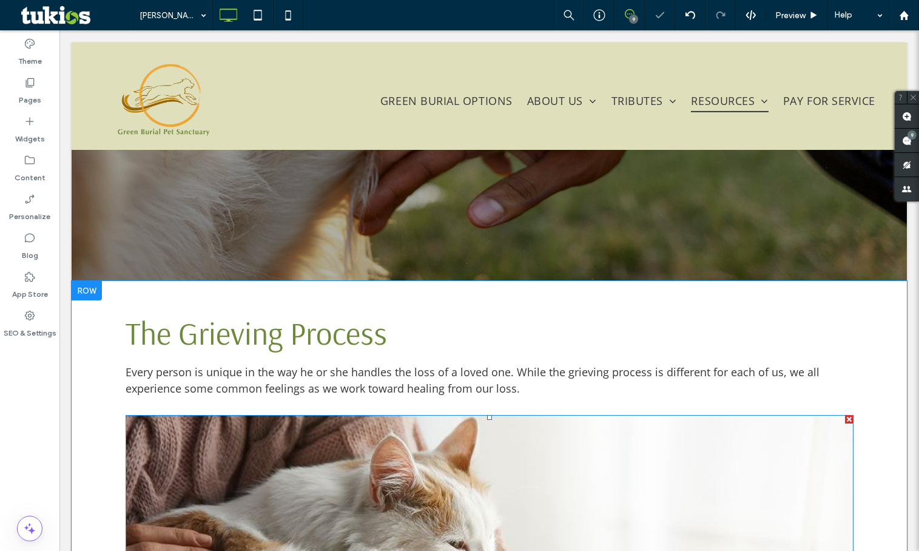
click at [845, 415] on div at bounding box center [849, 419] width 8 height 8
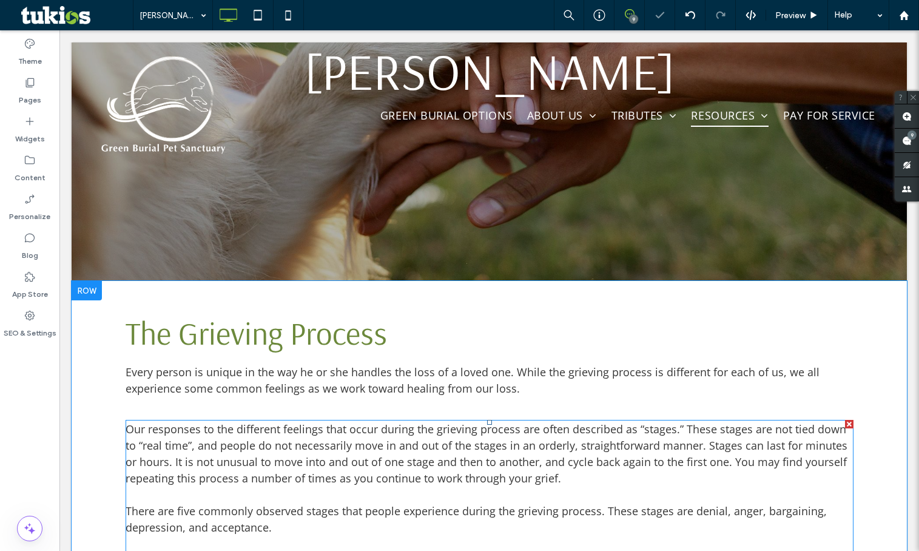
click at [845, 423] on div at bounding box center [849, 424] width 8 height 8
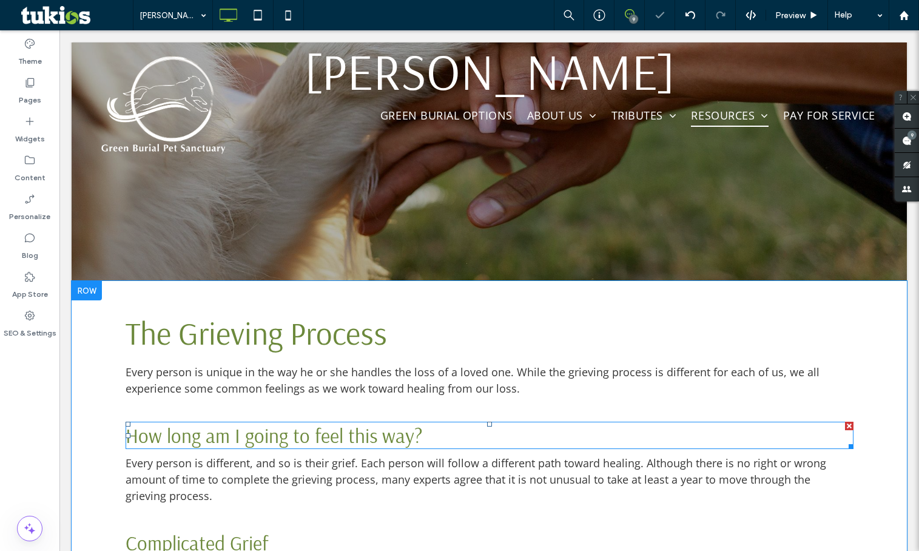
click at [845, 423] on div at bounding box center [849, 426] width 8 height 8
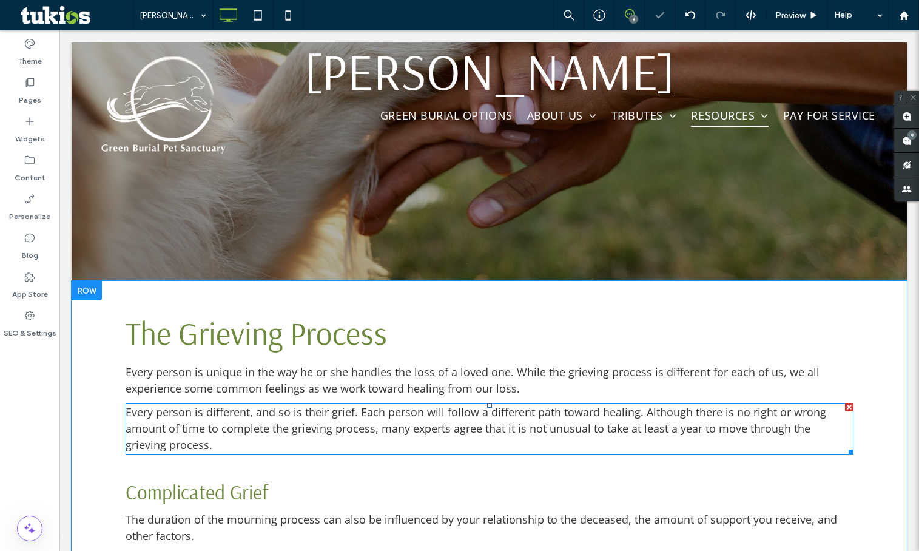
click at [845, 405] on div at bounding box center [849, 407] width 8 height 8
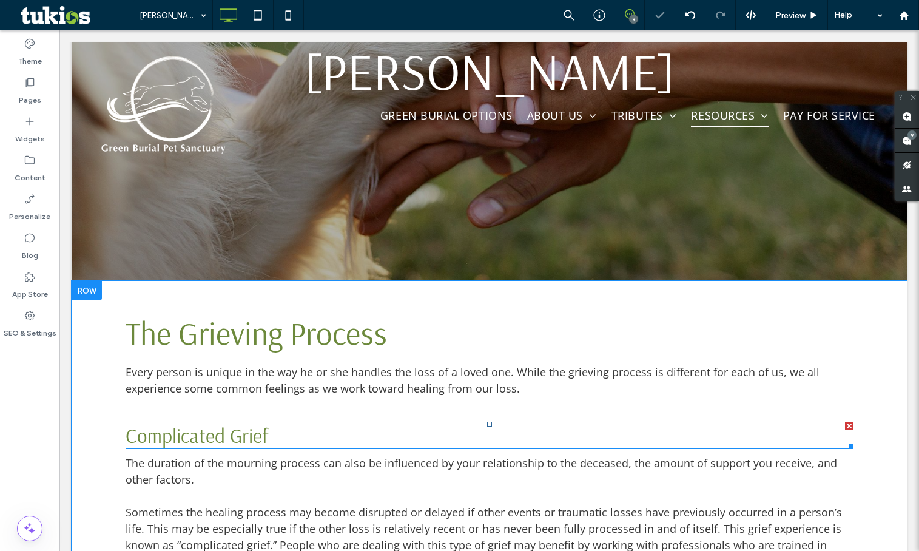
click at [845, 422] on div at bounding box center [849, 426] width 8 height 8
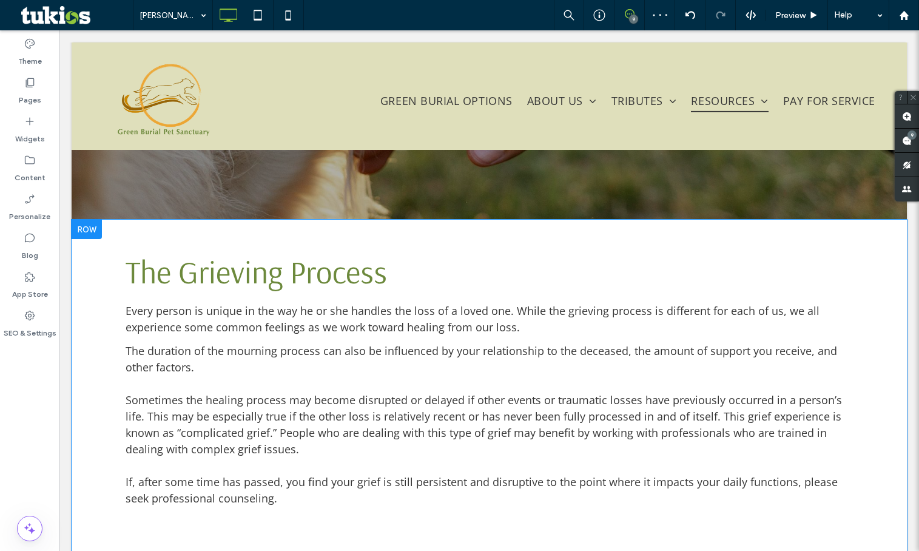
scroll to position [243, 0]
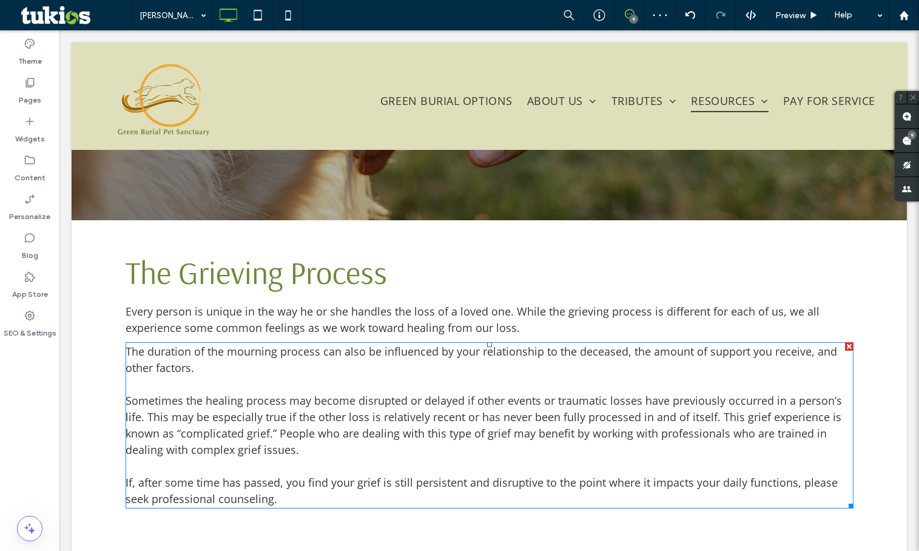
click at [846, 348] on div at bounding box center [849, 346] width 8 height 8
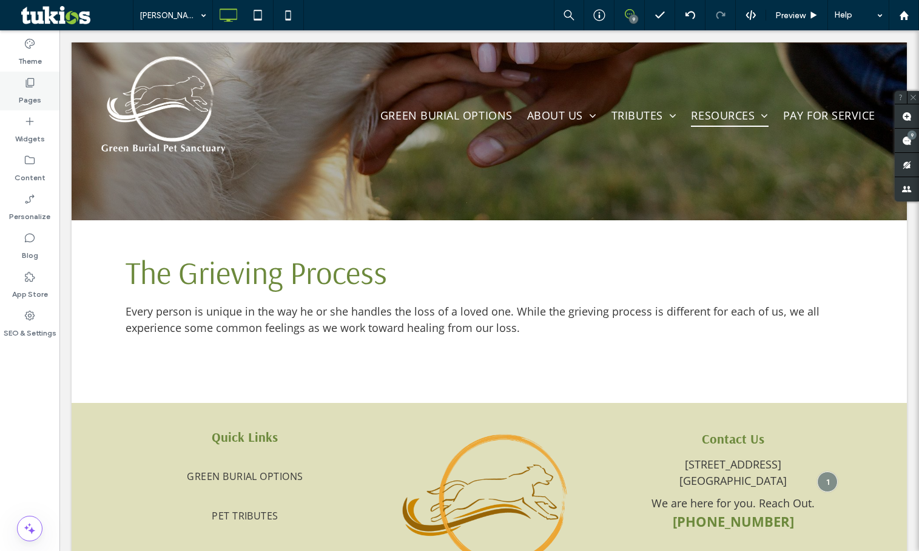
click at [33, 102] on label "Pages" at bounding box center [30, 97] width 22 height 17
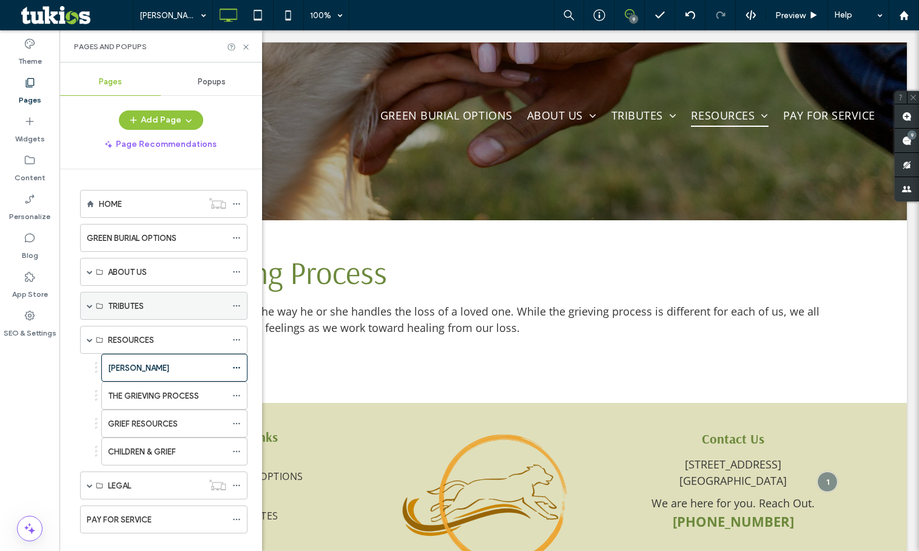
click at [87, 306] on span at bounding box center [90, 306] width 6 height 6
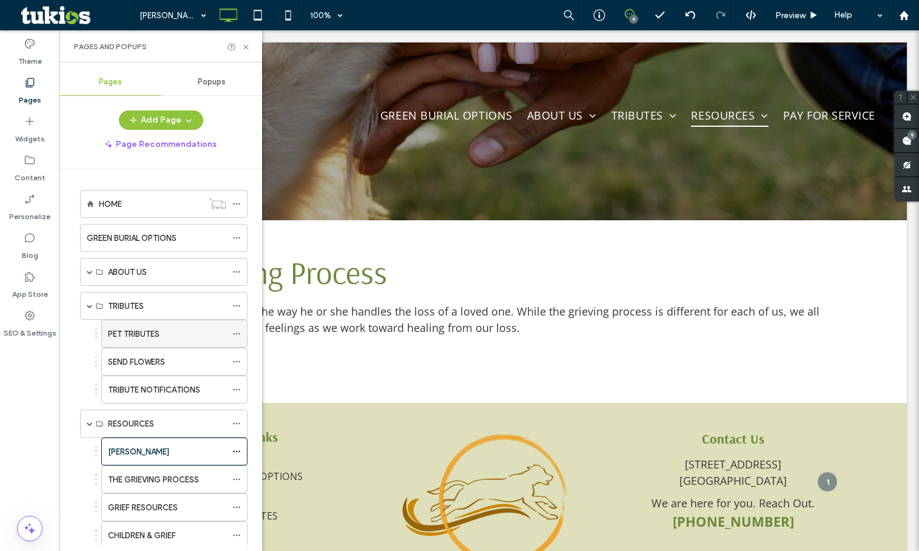
click at [160, 336] on label "PET TRIBUTES" at bounding box center [134, 333] width 52 height 21
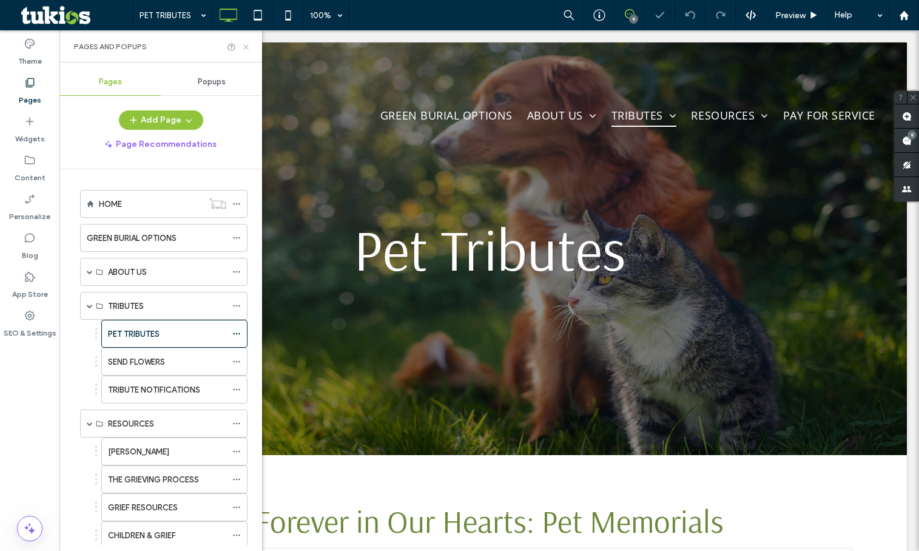
drag, startPoint x: 249, startPoint y: 49, endPoint x: 190, endPoint y: 19, distance: 66.5
click at [249, 49] on icon at bounding box center [245, 46] width 9 height 9
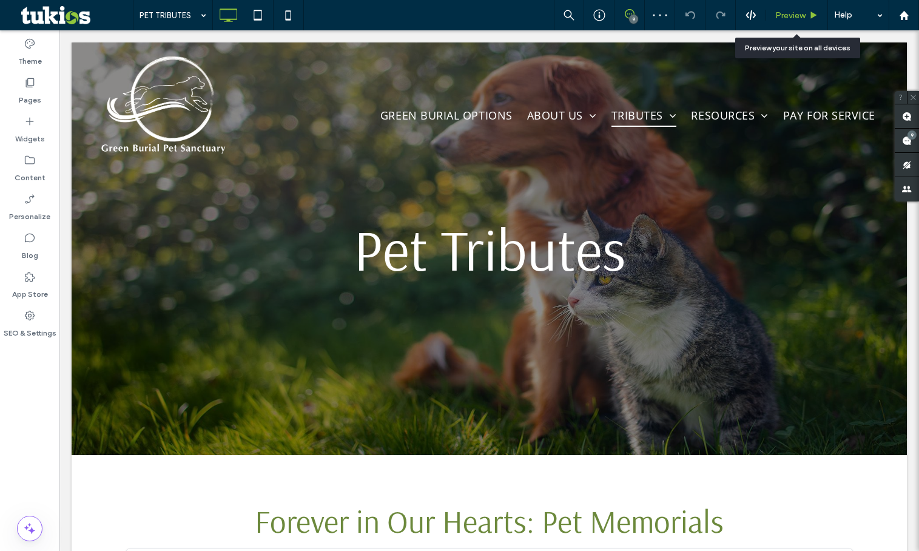
drag, startPoint x: 782, startPoint y: 7, endPoint x: 770, endPoint y: 13, distance: 14.4
click at [782, 5] on div "Preview" at bounding box center [797, 15] width 62 height 30
click at [785, 16] on span "Preview" at bounding box center [790, 15] width 30 height 10
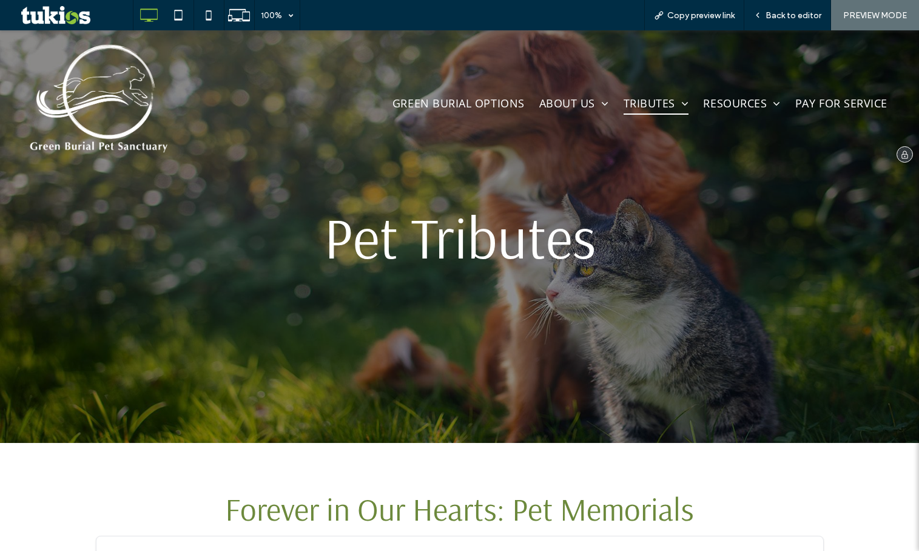
click at [111, 86] on img at bounding box center [98, 99] width 143 height 120
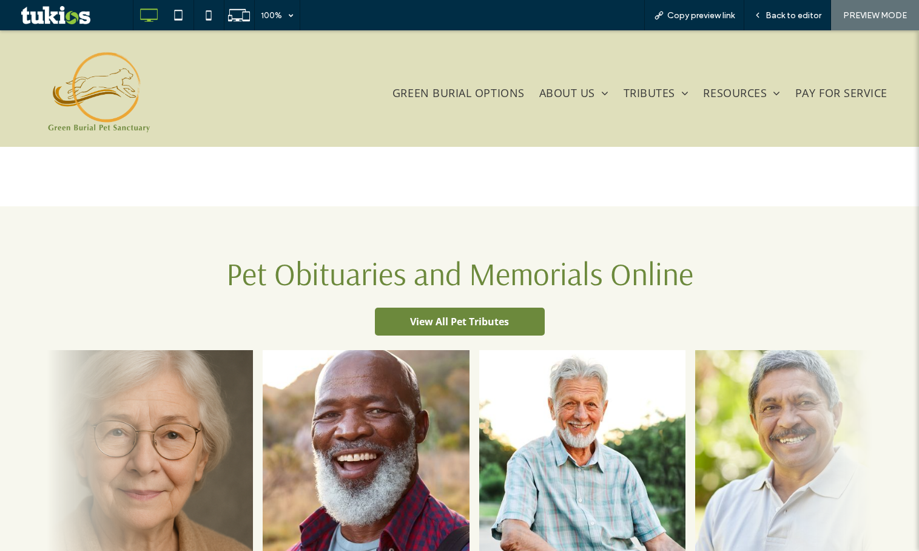
scroll to position [1031, 0]
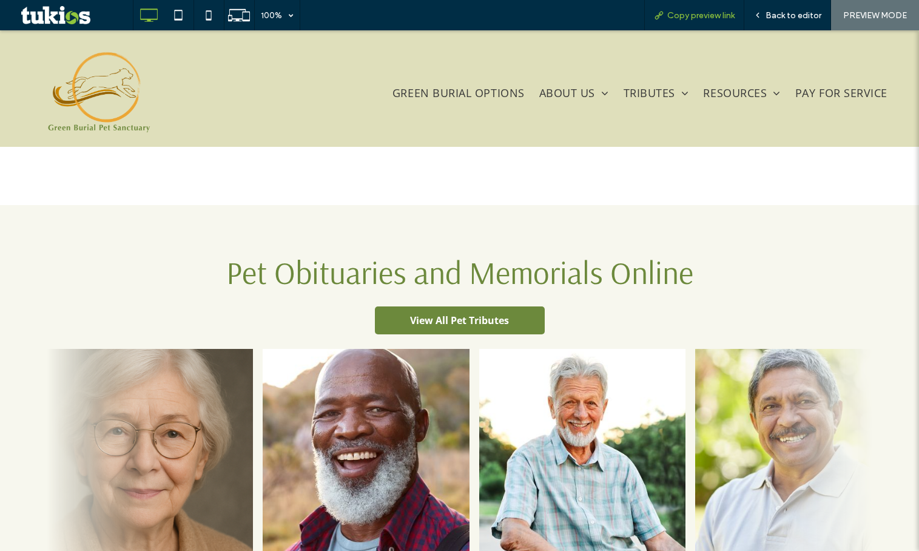
click at [738, 17] on div "Copy preview link" at bounding box center [694, 15] width 99 height 10
click at [713, 22] on div "Copy preview link" at bounding box center [694, 15] width 100 height 30
click at [770, 18] on span "Back to editor" at bounding box center [793, 15] width 56 height 10
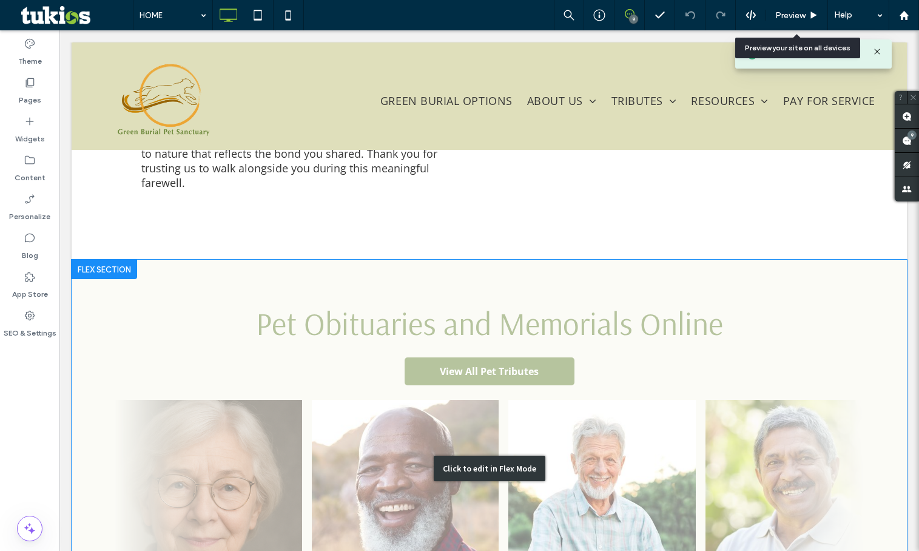
click at [367, 323] on div "Click to edit in Flex Mode" at bounding box center [489, 468] width 835 height 417
click at [366, 323] on div "Pet Obituaries and Memorials Online View All Pet Tributes [PERSON_NAME] "[PERSO…" at bounding box center [489, 468] width 768 height 351
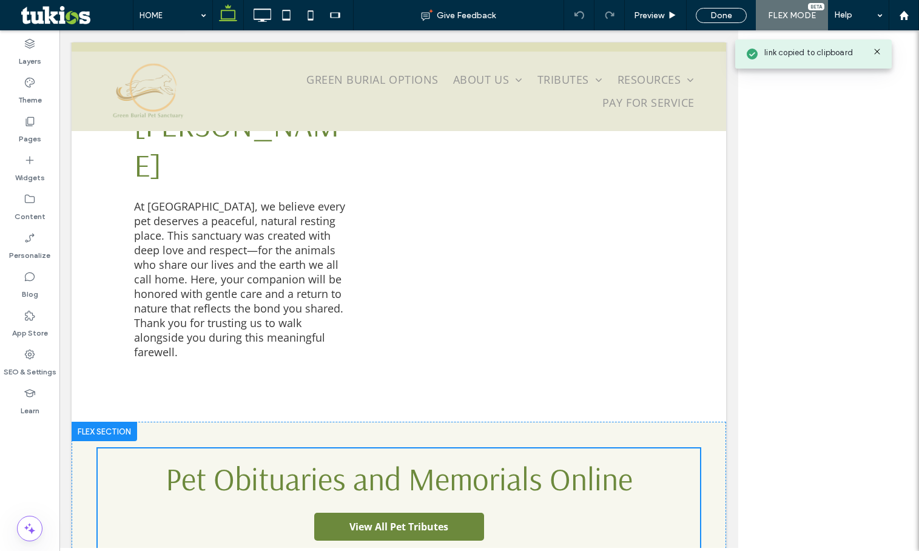
scroll to position [1074, 0]
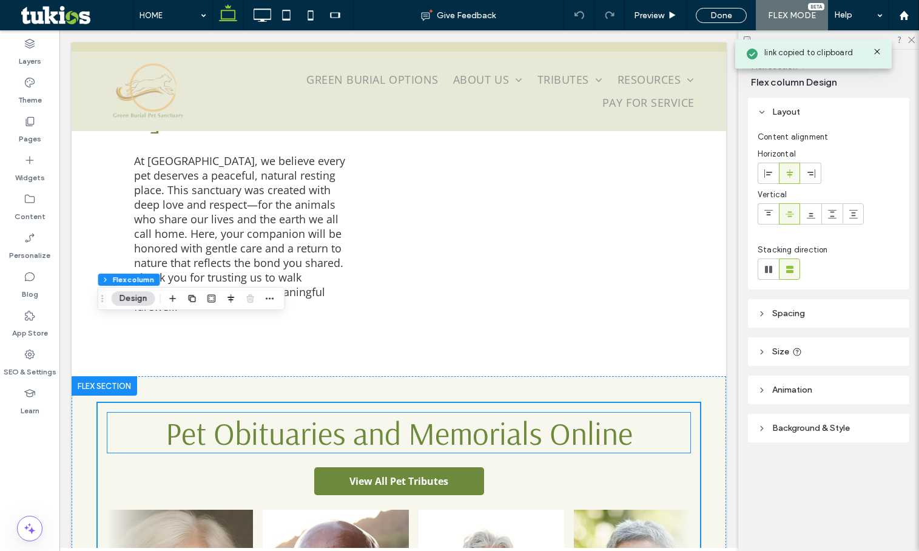
click at [328, 412] on span "Pet Obituaries and Memorials Online" at bounding box center [399, 432] width 467 height 40
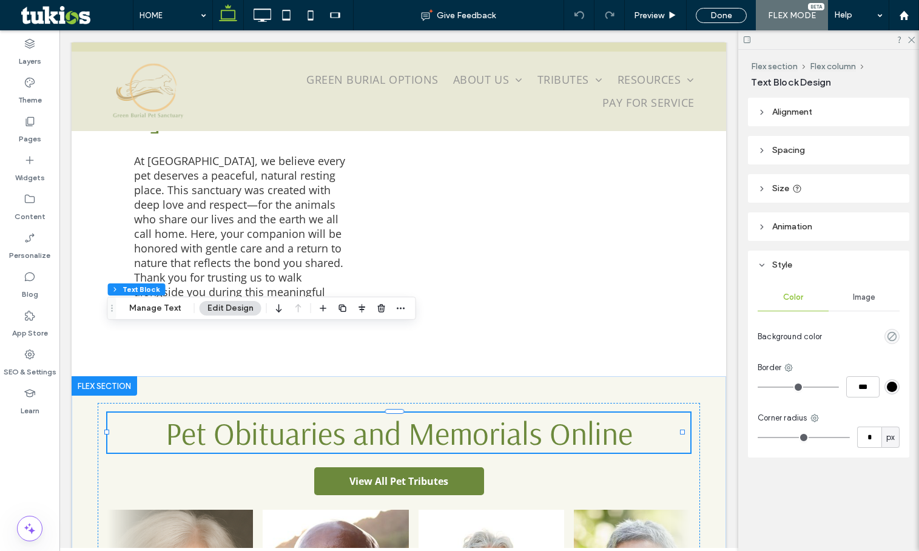
click at [328, 412] on span "Pet Obituaries and Memorials Online" at bounding box center [399, 432] width 467 height 40
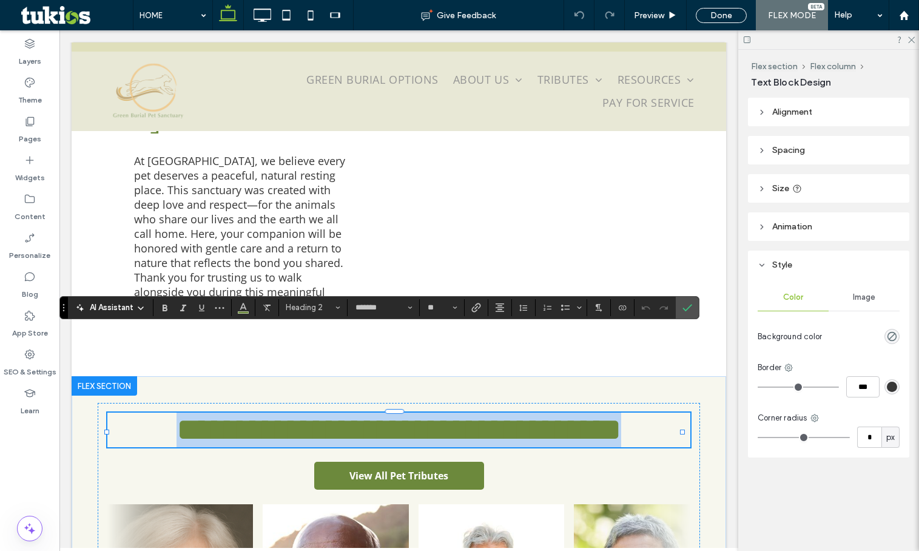
click at [336, 414] on span "**********" at bounding box center [398, 430] width 445 height 32
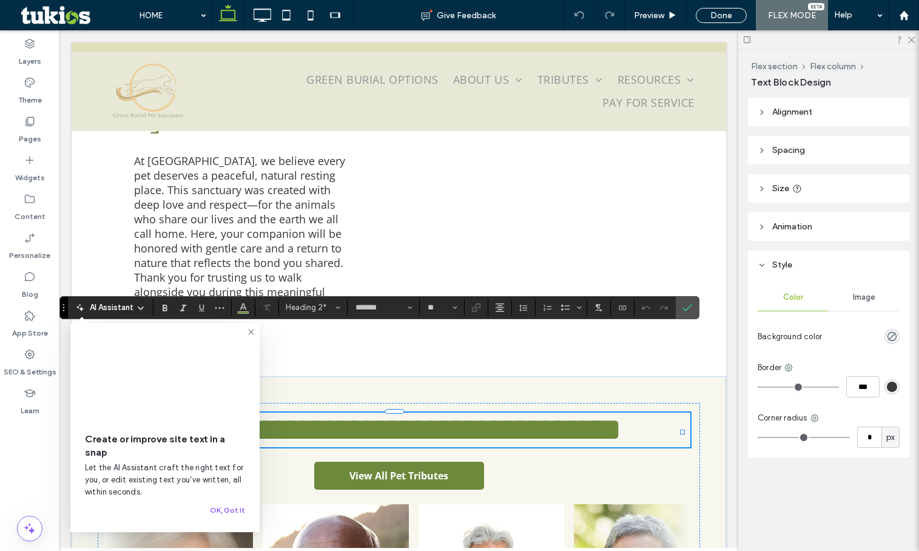
click at [338, 414] on span "**********" at bounding box center [398, 430] width 445 height 32
drag, startPoint x: 251, startPoint y: 329, endPoint x: 258, endPoint y: 321, distance: 10.3
click at [251, 329] on icon at bounding box center [251, 332] width 10 height 10
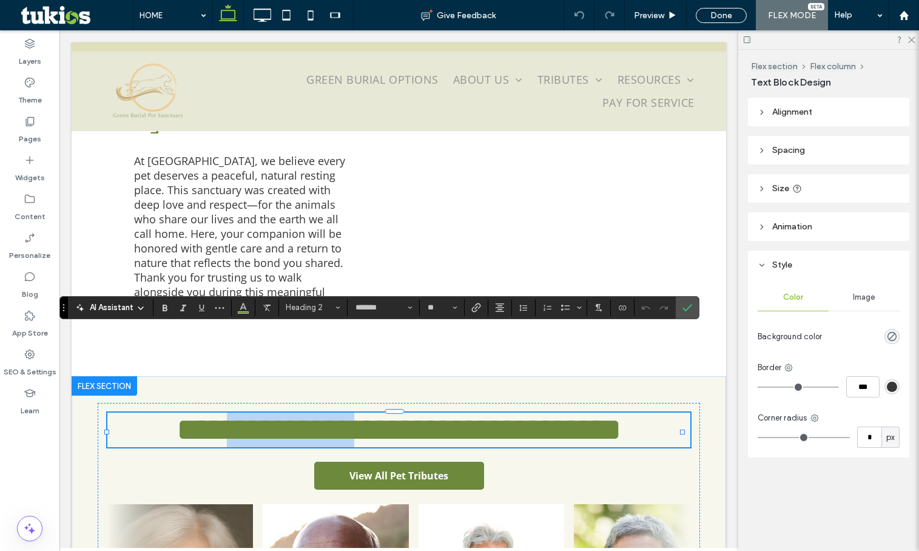
drag, startPoint x: 338, startPoint y: 352, endPoint x: 217, endPoint y: 352, distance: 121.3
click at [217, 414] on span "**********" at bounding box center [398, 430] width 445 height 32
click at [688, 306] on icon "Confirm" at bounding box center [687, 308] width 10 height 10
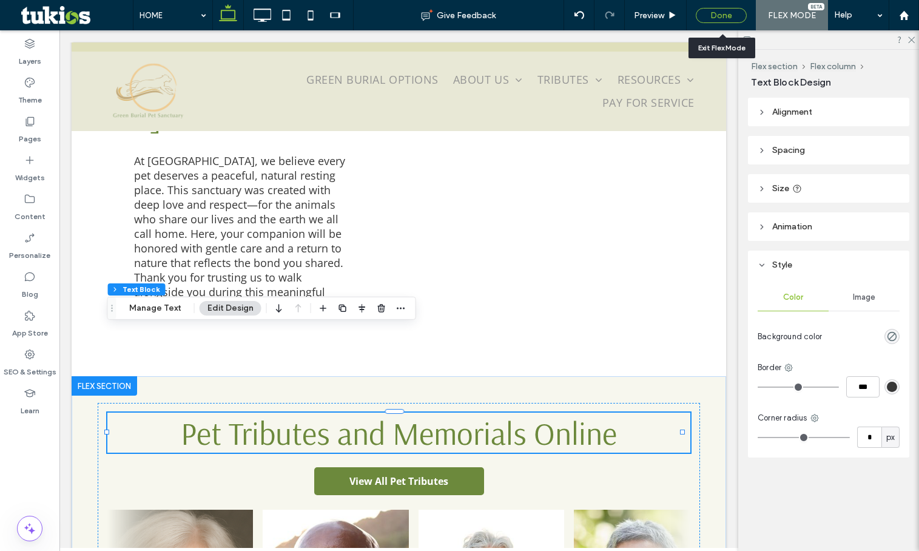
click at [723, 15] on div "Done" at bounding box center [721, 15] width 51 height 15
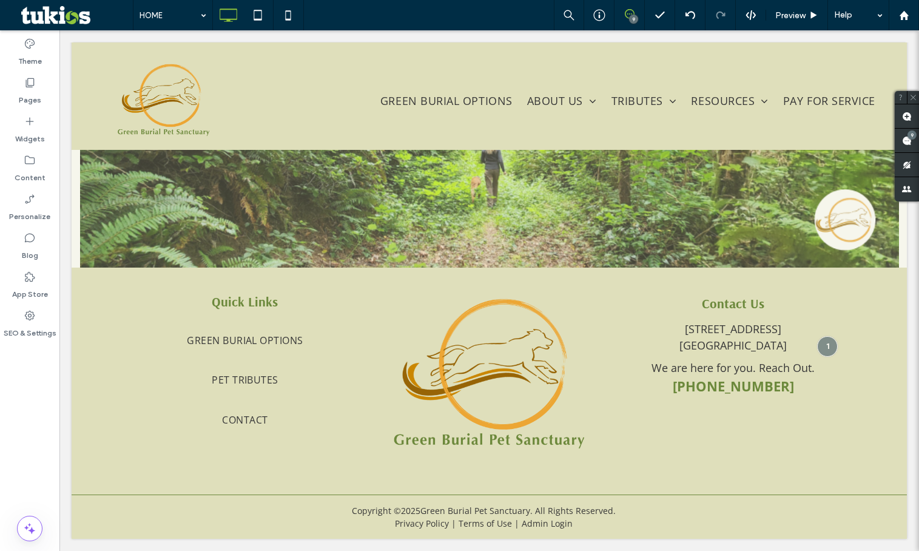
scroll to position [2968, 0]
click at [795, 15] on span "Preview" at bounding box center [790, 15] width 30 height 10
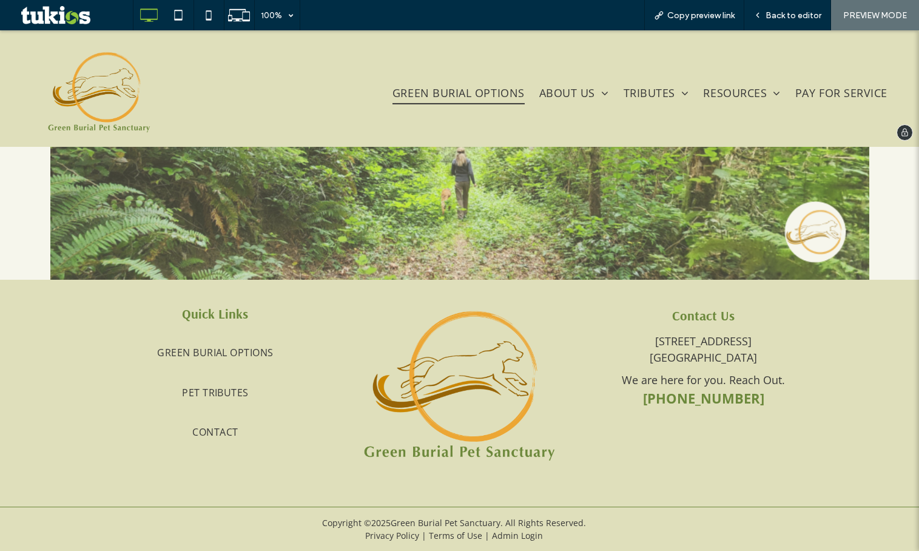
scroll to position [2892, 0]
click at [432, 85] on span "GREEN BURIAL OPTIONS" at bounding box center [458, 92] width 132 height 23
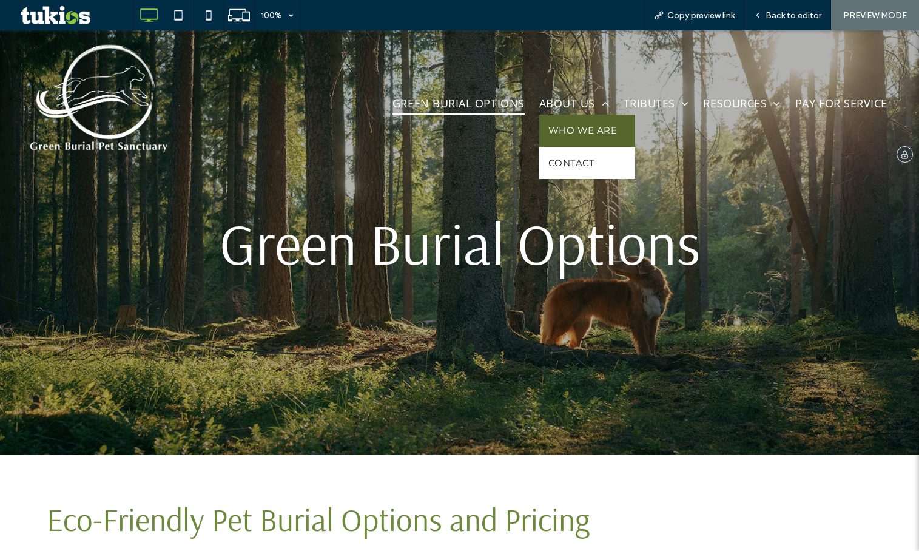
click at [562, 126] on span "WHO WE ARE" at bounding box center [582, 131] width 69 height 14
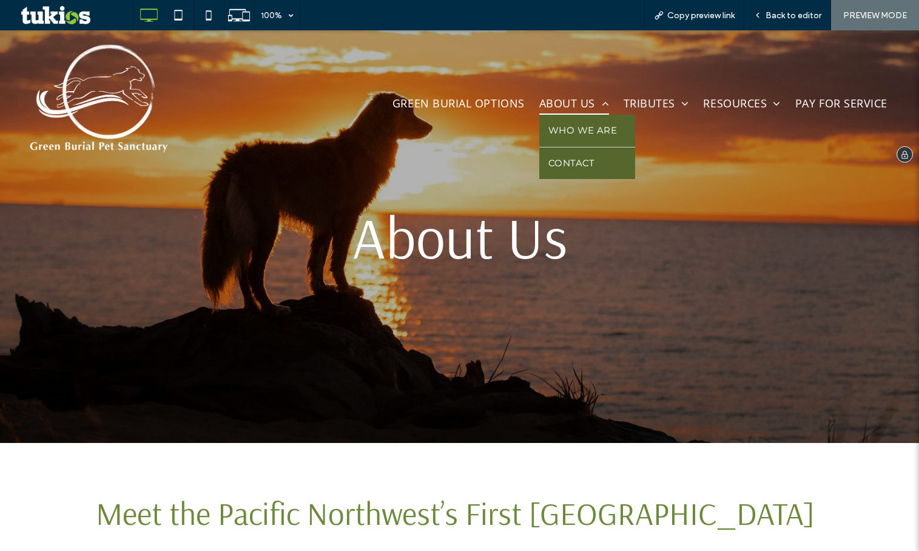
click at [568, 163] on span "CONTACT" at bounding box center [571, 163] width 47 height 14
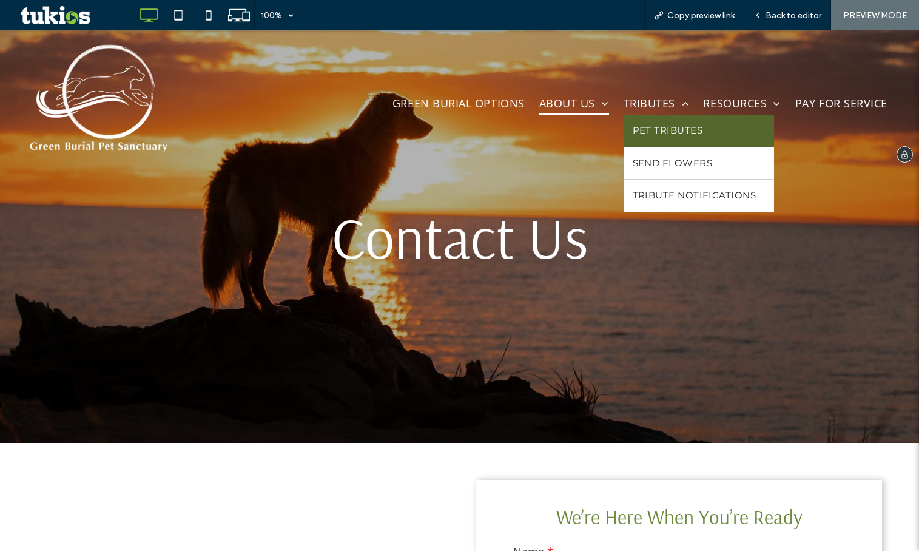
click at [633, 128] on span "PET TRIBUTES" at bounding box center [668, 131] width 70 height 14
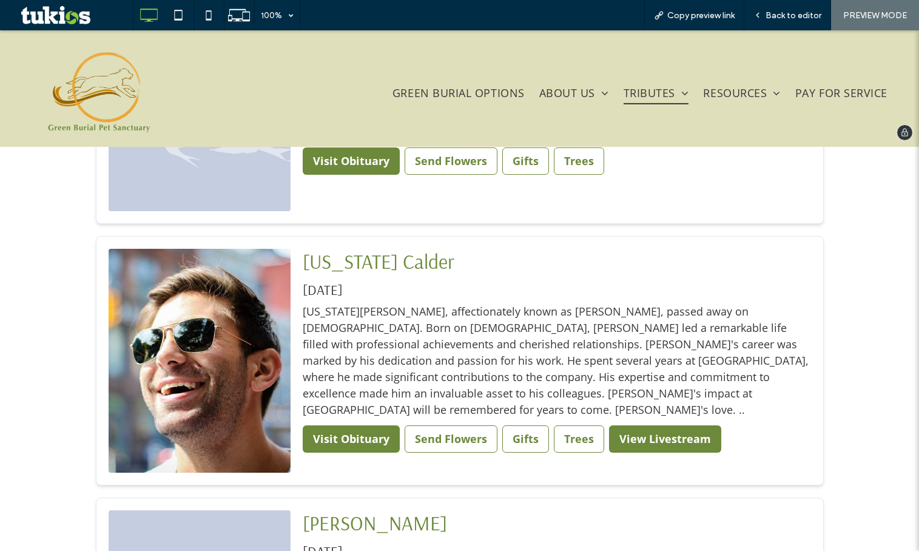
scroll to position [2392, 0]
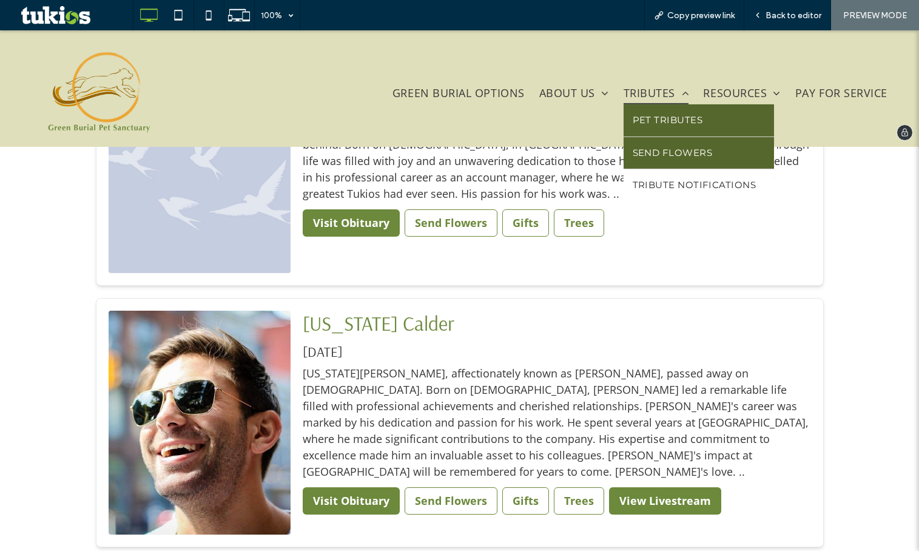
click at [646, 152] on span "SEND FLOWERS" at bounding box center [672, 153] width 79 height 14
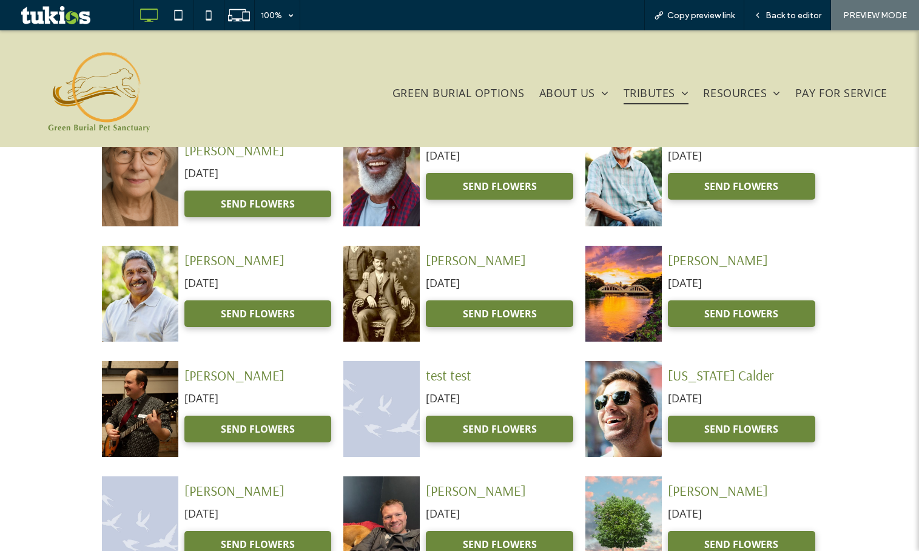
scroll to position [146, 0]
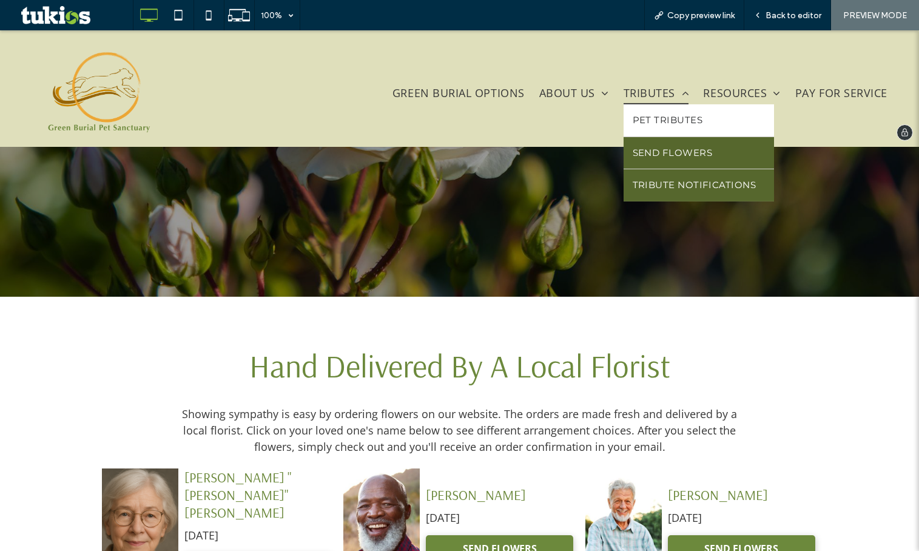
click at [633, 189] on span "TRIBUTE NOTIFICATIONS" at bounding box center [694, 185] width 123 height 14
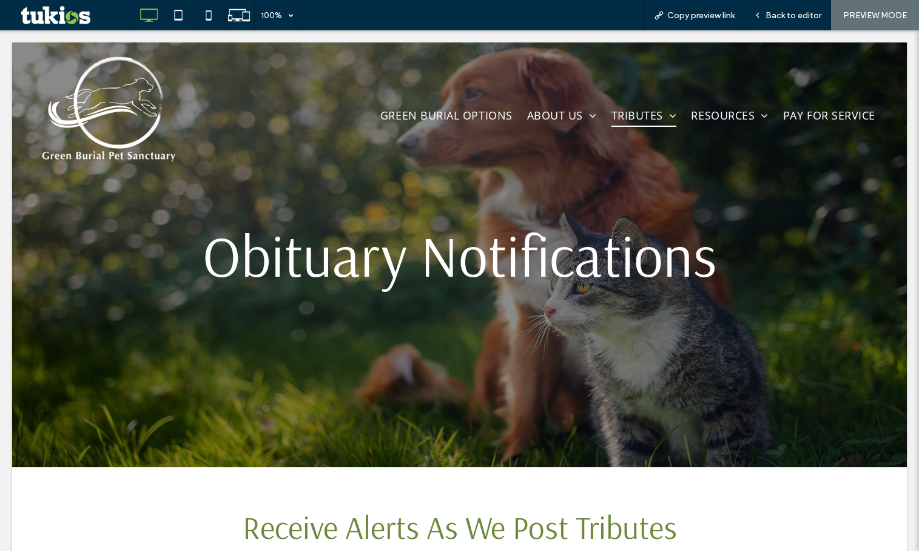
scroll to position [0, 0]
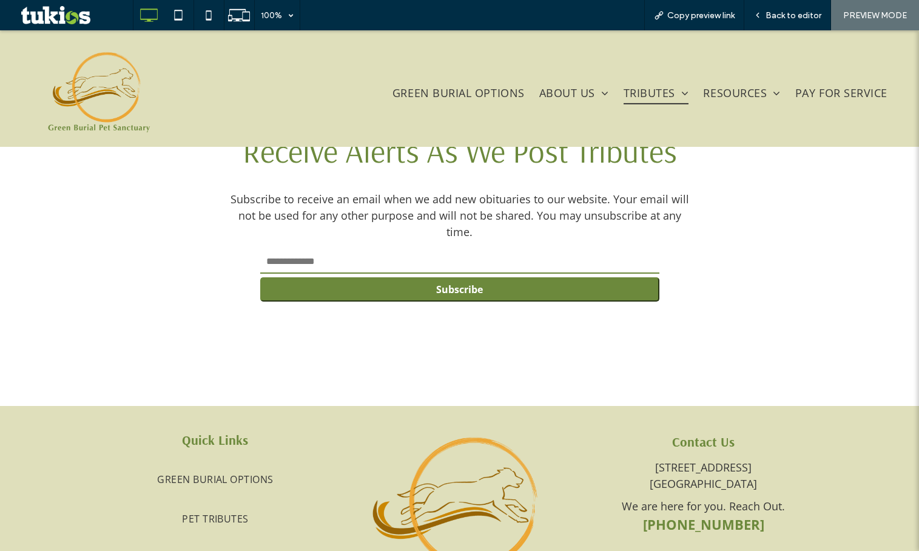
scroll to position [61, 0]
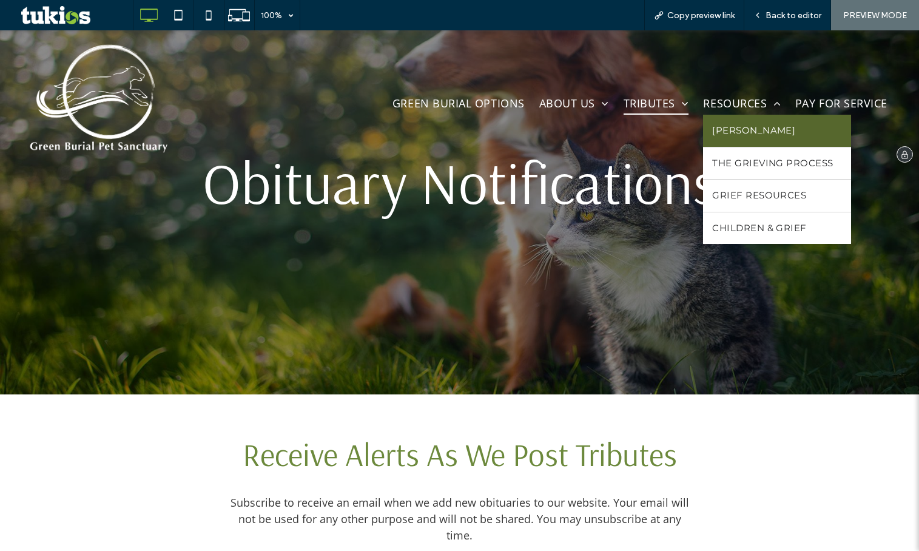
click at [712, 126] on span "[PERSON_NAME]" at bounding box center [753, 131] width 83 height 14
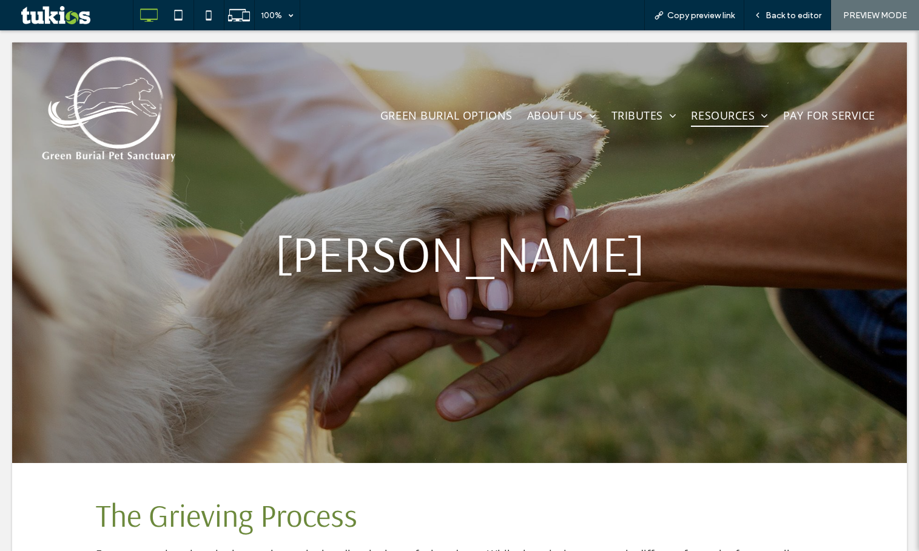
scroll to position [0, 0]
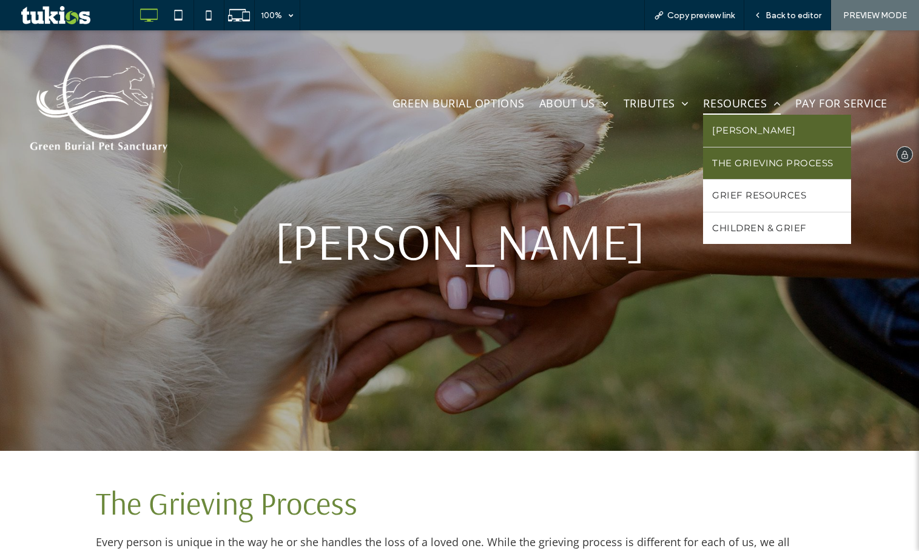
drag, startPoint x: 709, startPoint y: 166, endPoint x: 709, endPoint y: 196, distance: 29.7
click at [712, 166] on span "THE GRIEVING PROCESS" at bounding box center [772, 163] width 121 height 14
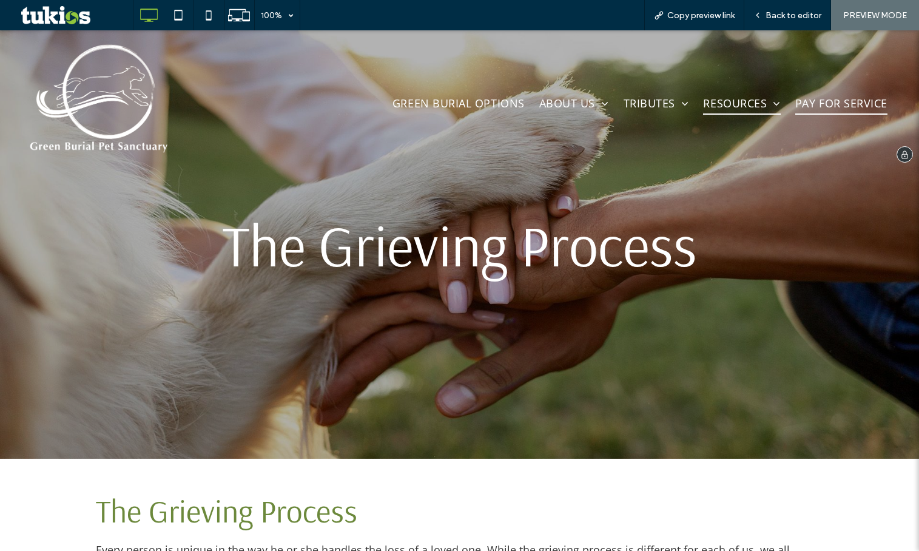
click at [819, 101] on span "PAY FOR SERVICE" at bounding box center [841, 103] width 92 height 23
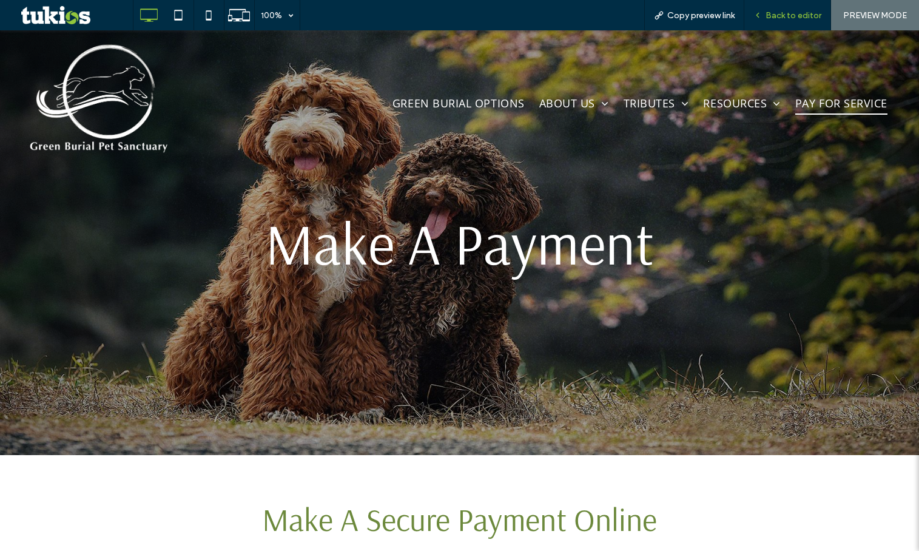
click at [785, 11] on span "Back to editor" at bounding box center [793, 15] width 56 height 10
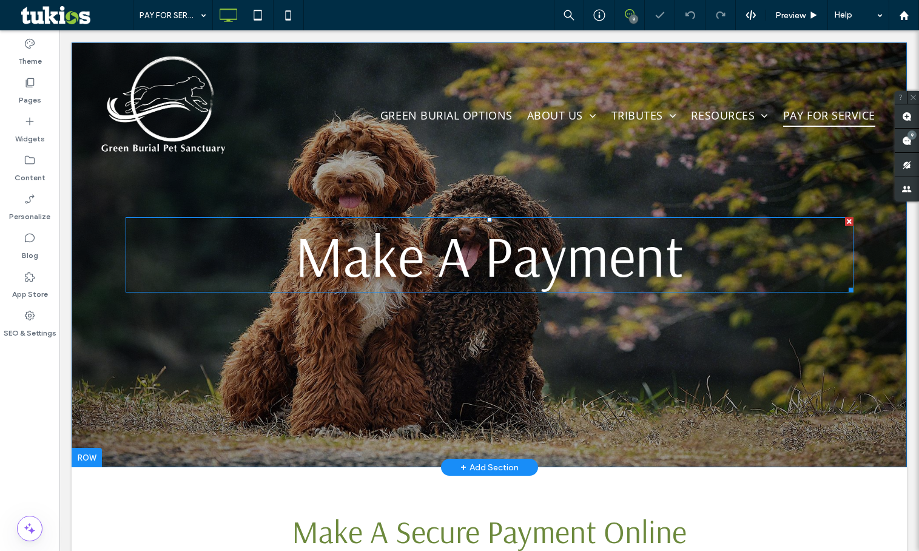
click at [563, 252] on span "Make A Payment" at bounding box center [489, 254] width 389 height 73
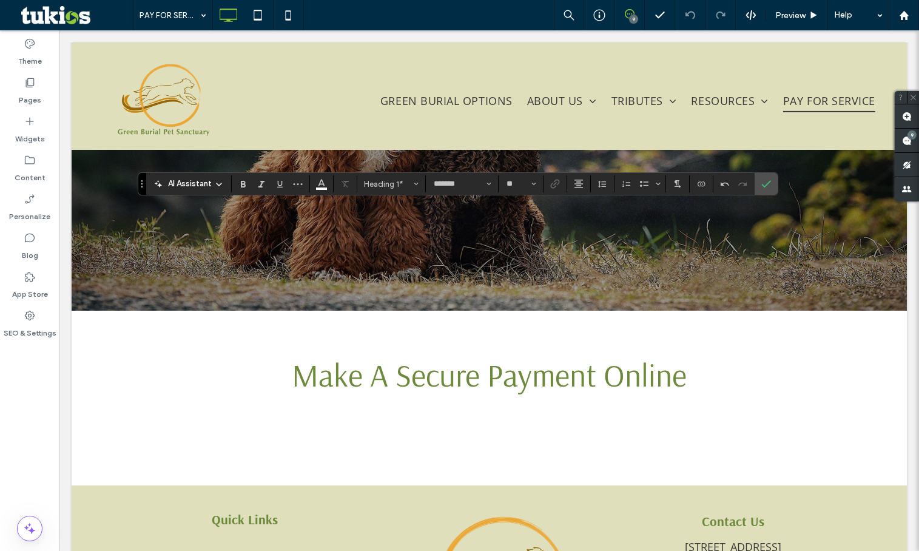
scroll to position [243, 0]
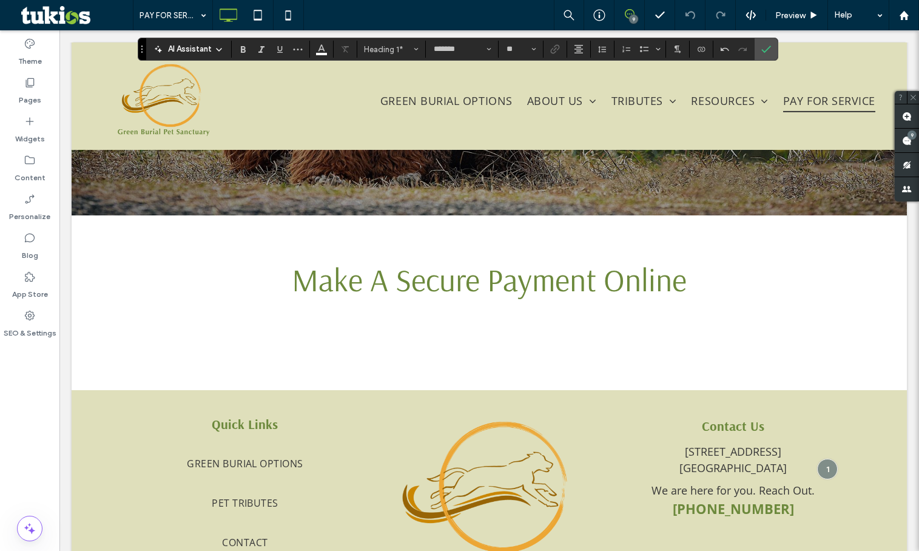
click at [361, 289] on span "Make A Secure Payment Online" at bounding box center [489, 279] width 395 height 40
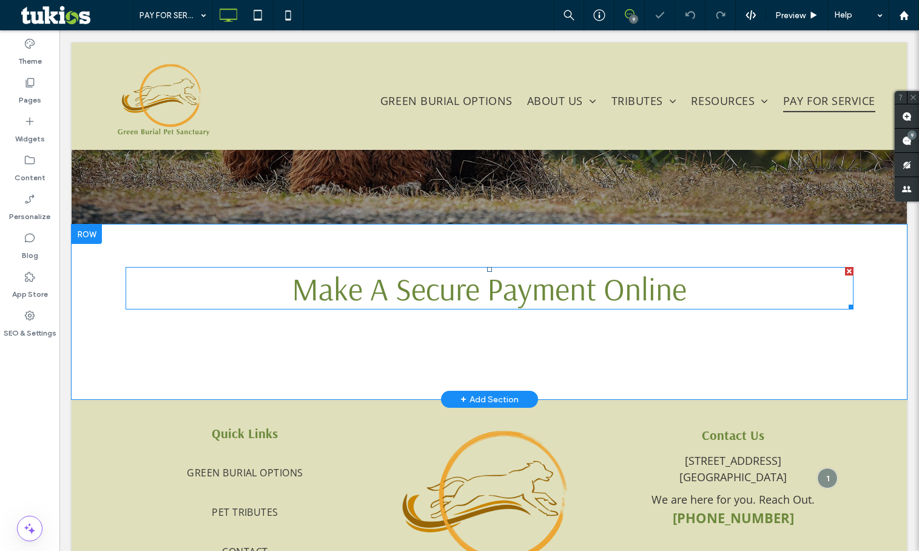
click at [361, 289] on span "Make A Secure Payment Online" at bounding box center [489, 288] width 395 height 40
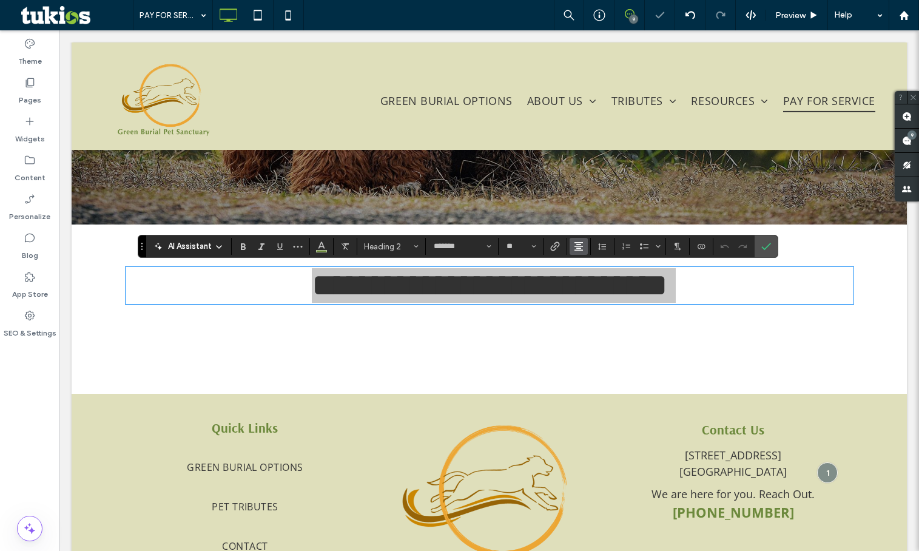
click at [586, 249] on button "Alignment" at bounding box center [579, 246] width 18 height 17
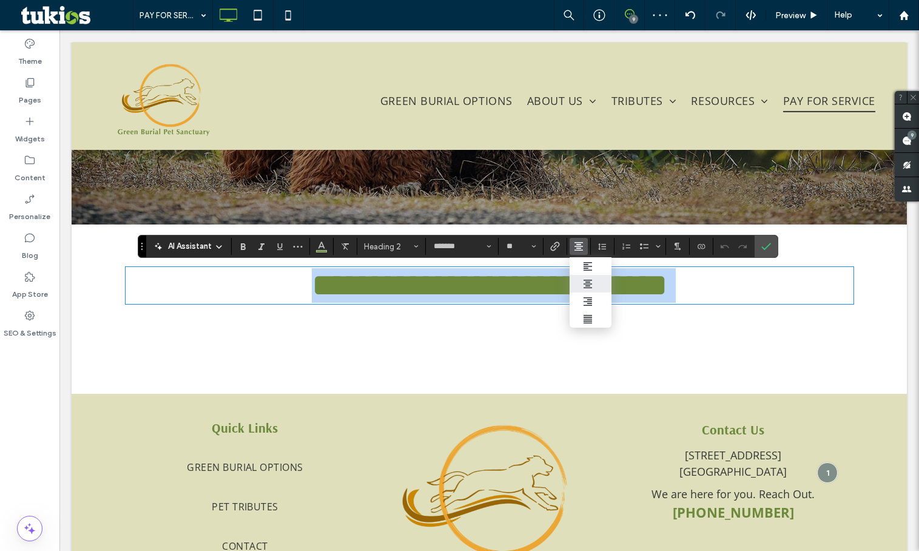
click at [397, 285] on span "**********" at bounding box center [489, 285] width 355 height 32
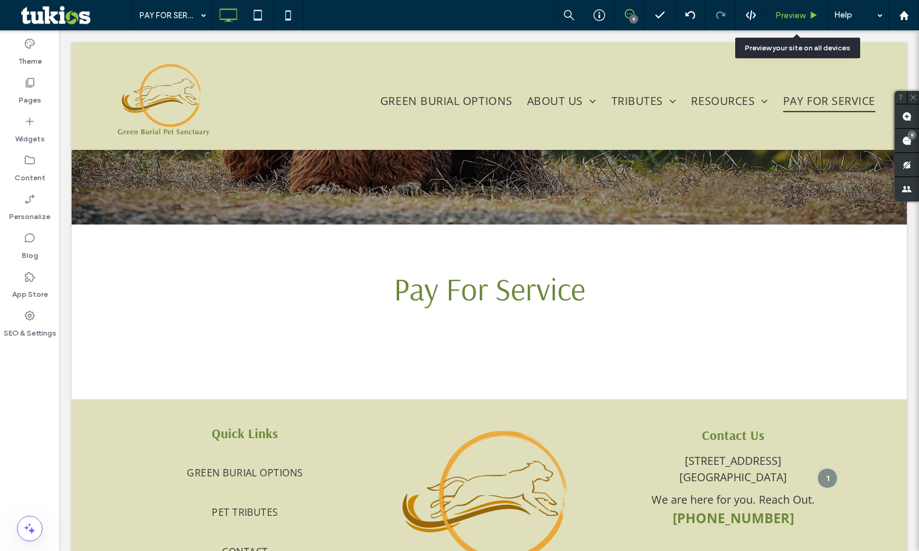
click at [786, 13] on span "Preview" at bounding box center [790, 15] width 30 height 10
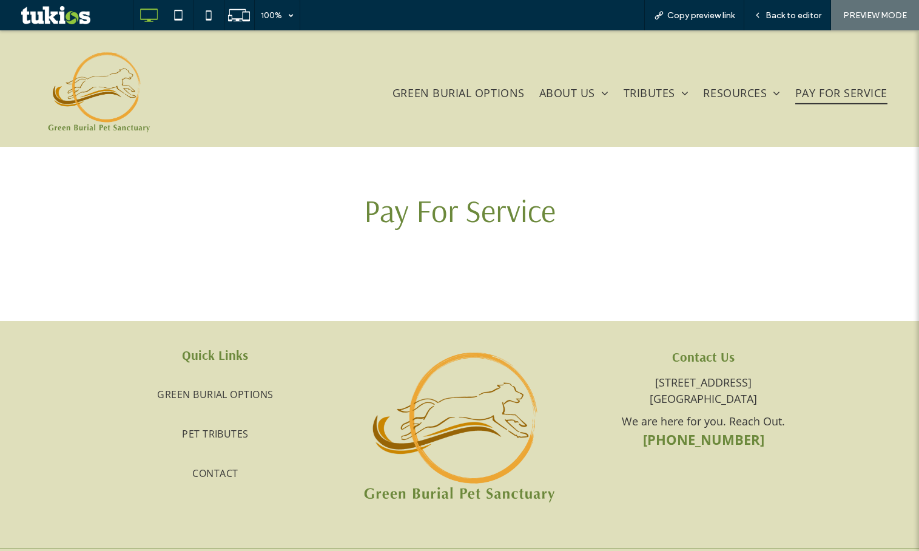
scroll to position [351, 0]
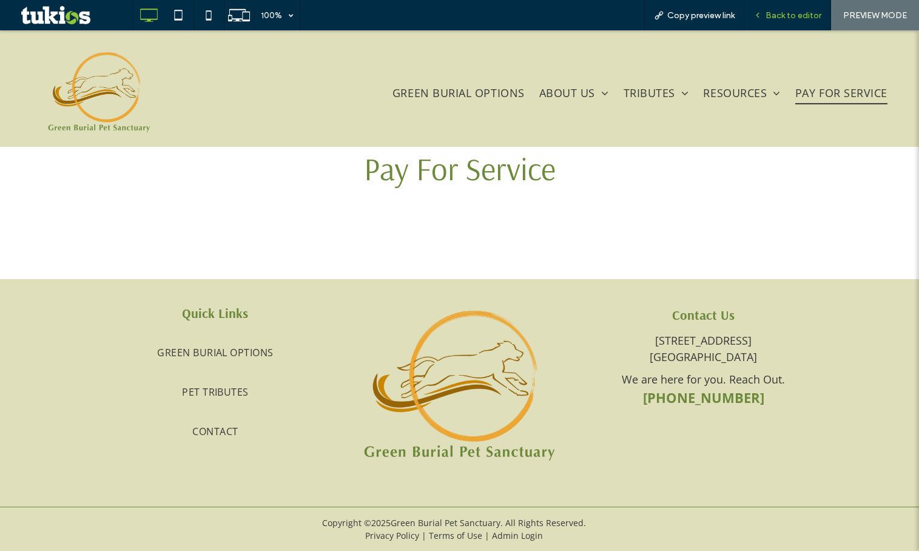
click at [778, 12] on span "Back to editor" at bounding box center [793, 15] width 56 height 10
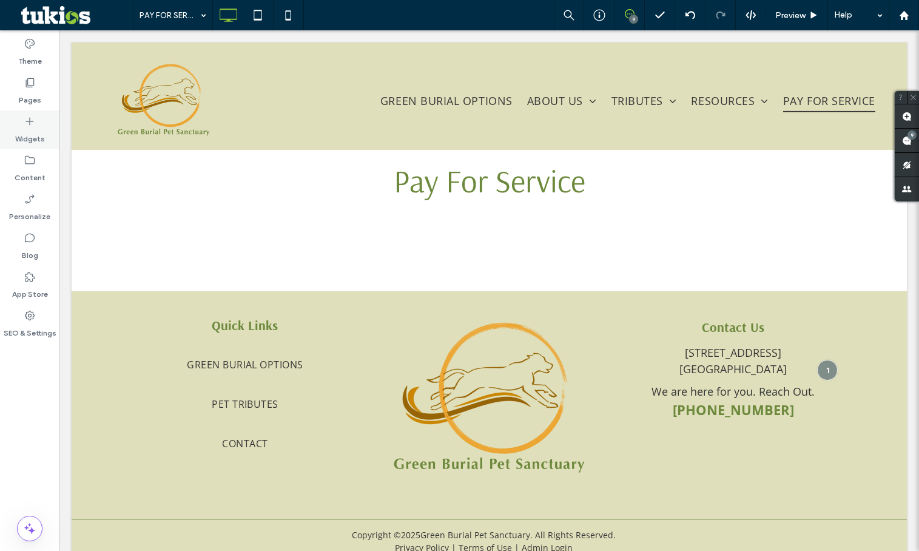
click at [35, 132] on label "Widgets" at bounding box center [30, 135] width 30 height 17
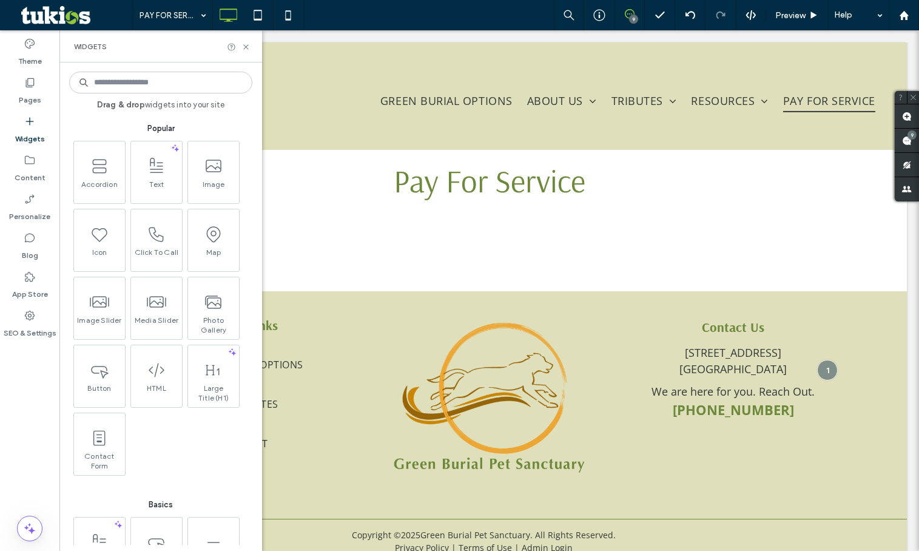
click at [171, 88] on input at bounding box center [160, 83] width 183 height 22
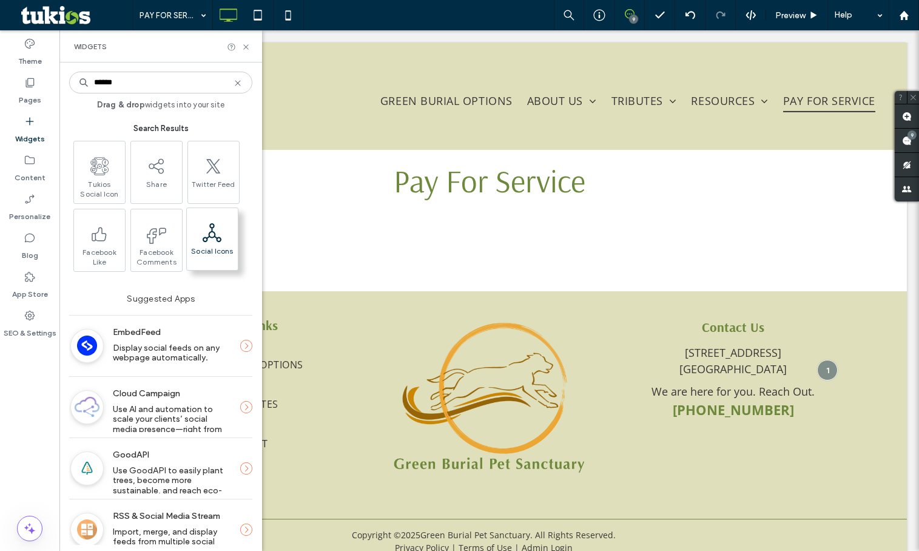
type input "******"
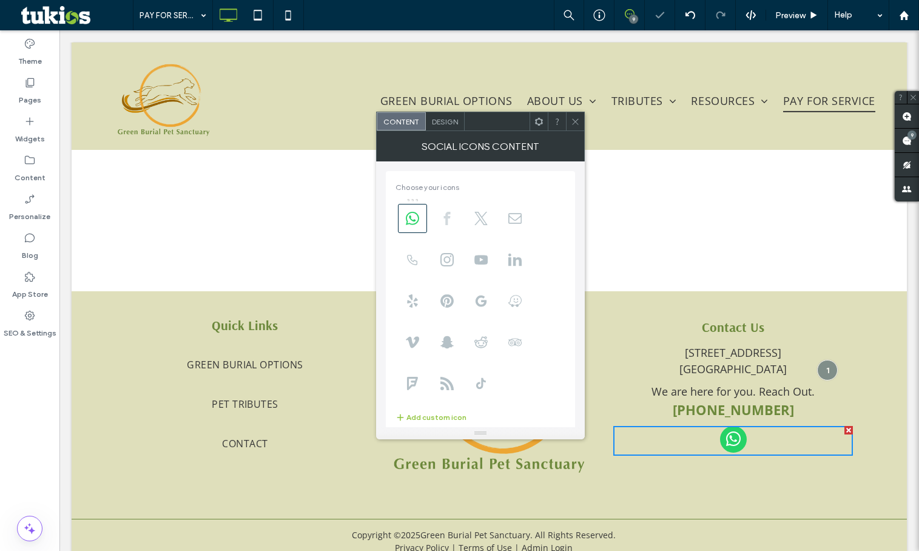
click at [455, 219] on span at bounding box center [446, 218] width 29 height 29
click at [485, 217] on icon at bounding box center [480, 218] width 13 height 13
click at [446, 267] on span at bounding box center [446, 259] width 29 height 29
click at [414, 266] on icon at bounding box center [412, 259] width 13 height 13
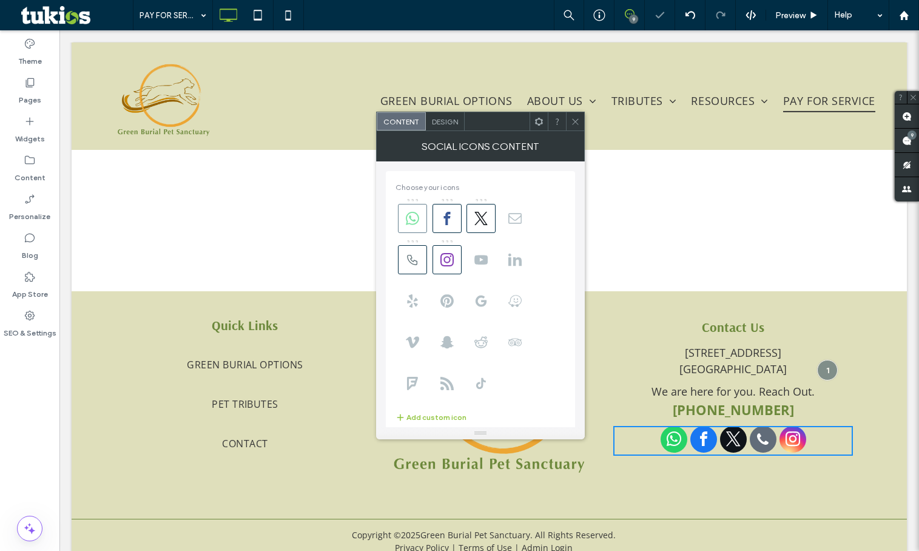
click at [421, 223] on span at bounding box center [412, 218] width 29 height 29
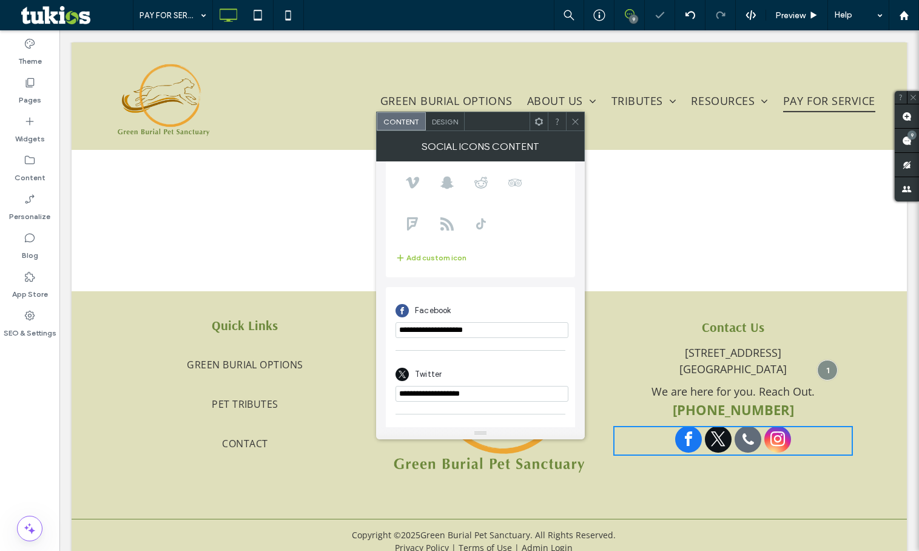
scroll to position [276, 0]
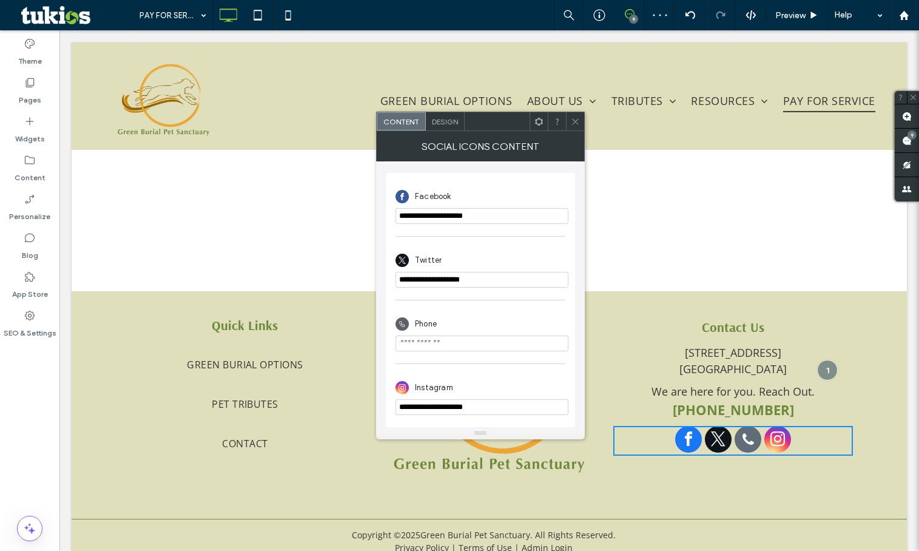
click at [456, 338] on input "phone" at bounding box center [481, 343] width 173 height 16
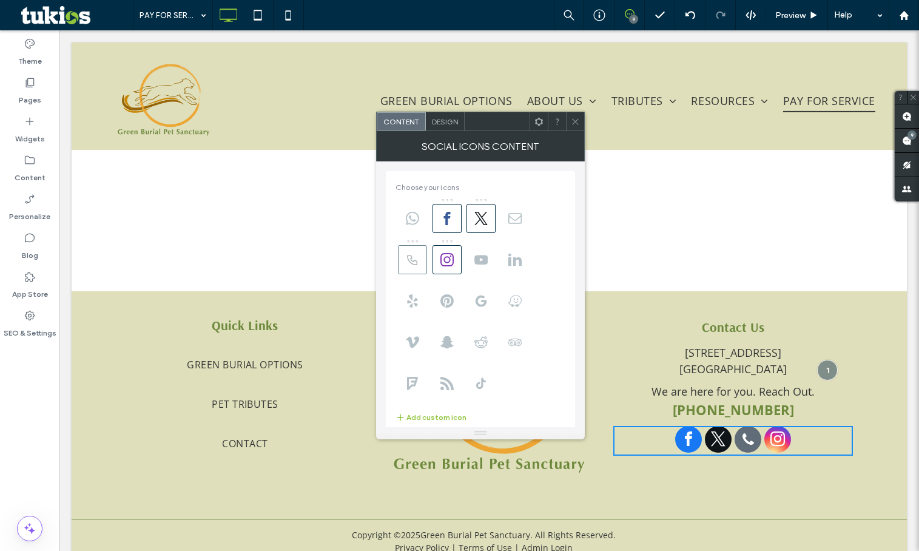
click at [415, 263] on icon at bounding box center [412, 259] width 13 height 13
click at [483, 223] on use at bounding box center [480, 218] width 13 height 13
click at [436, 121] on span "Design" at bounding box center [445, 121] width 26 height 9
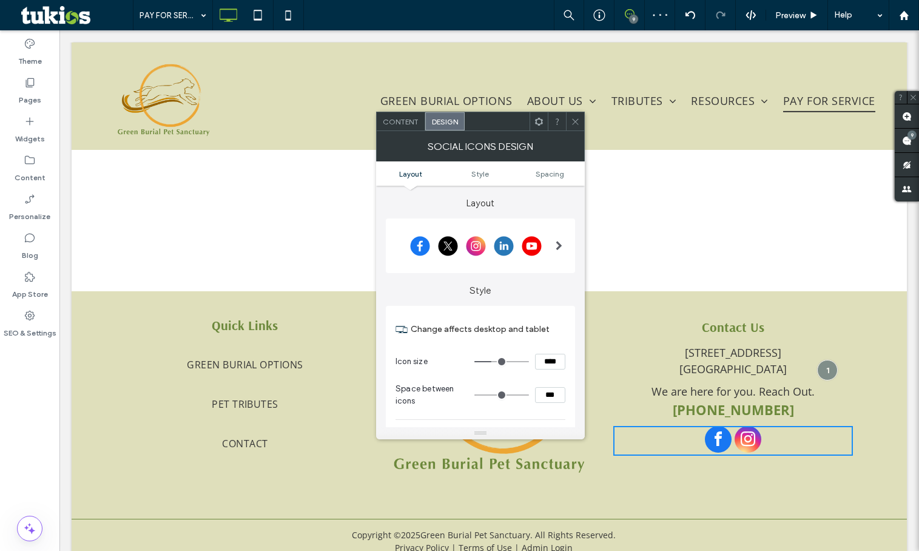
click at [551, 250] on div at bounding box center [558, 245] width 25 height 49
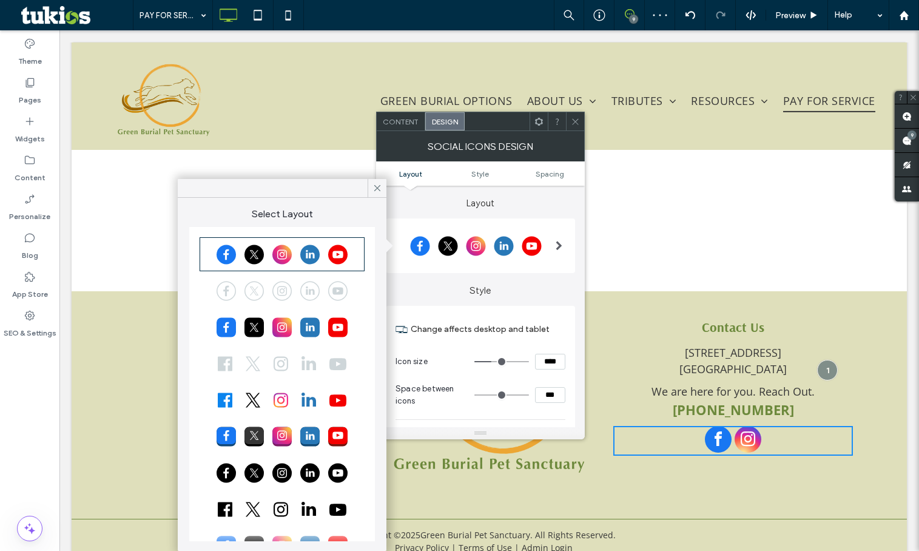
click at [330, 293] on div at bounding box center [281, 290] width 161 height 30
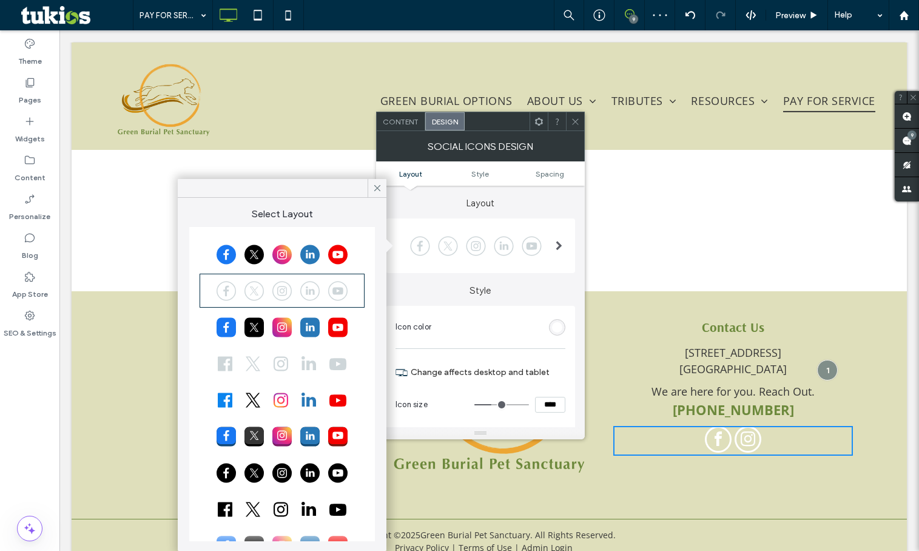
click at [549, 326] on div "rgb(255, 255, 255)" at bounding box center [557, 327] width 16 height 16
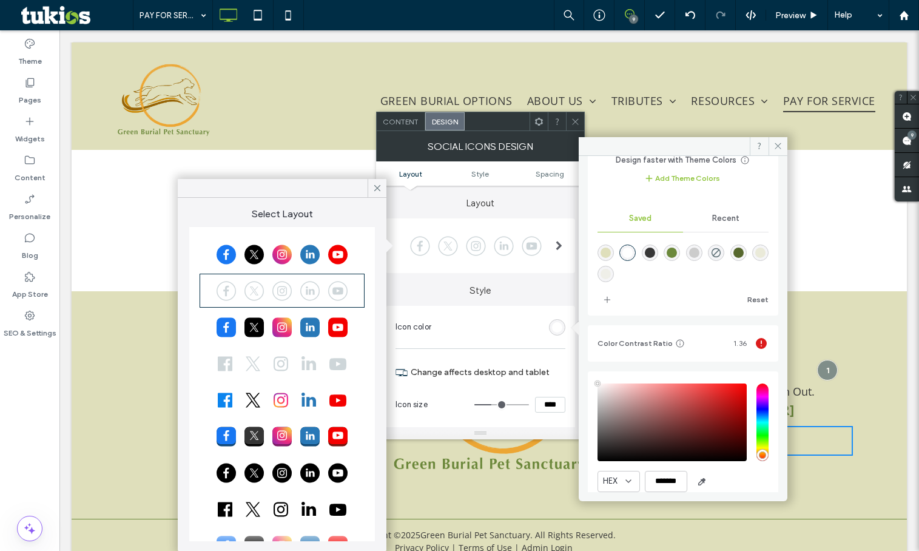
scroll to position [112, 0]
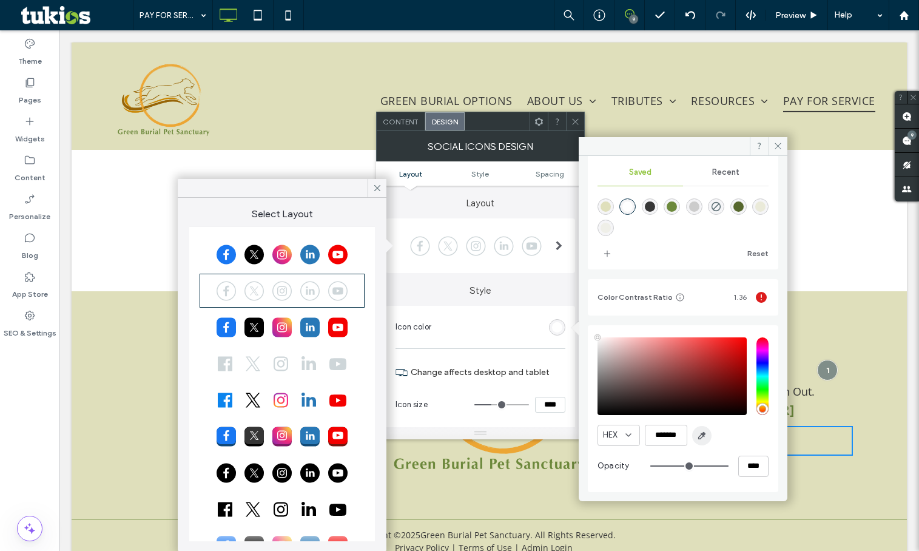
click at [700, 429] on span "button" at bounding box center [701, 435] width 19 height 19
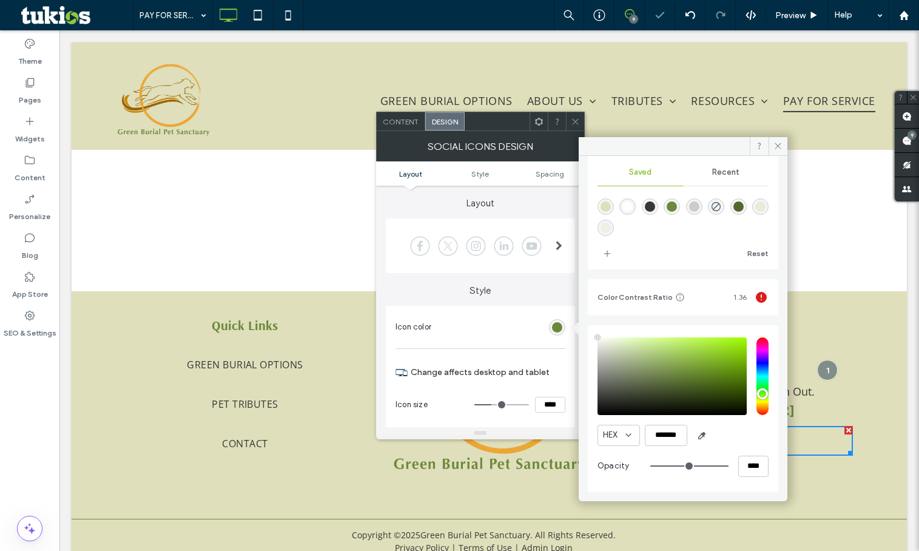
type input "*******"
click at [775, 147] on icon at bounding box center [777, 145] width 9 height 9
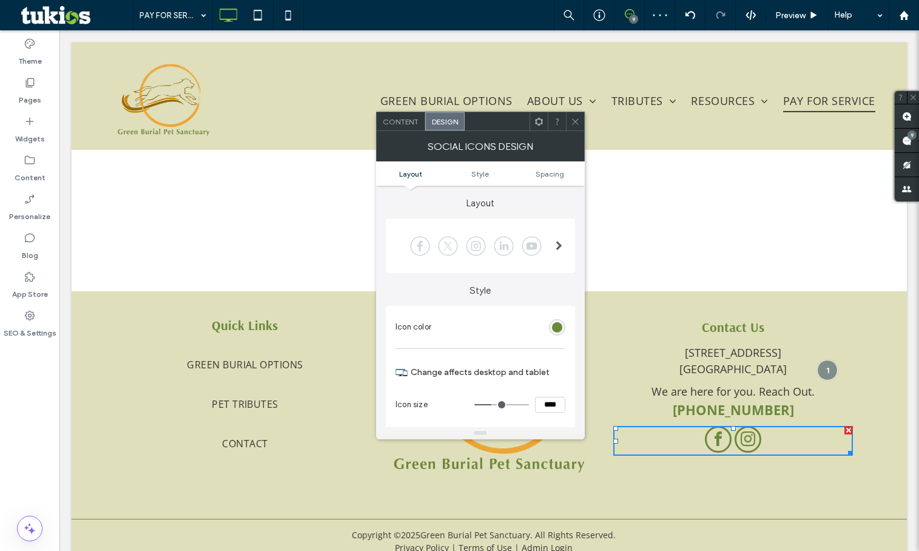
click at [570, 120] on div at bounding box center [575, 121] width 18 height 18
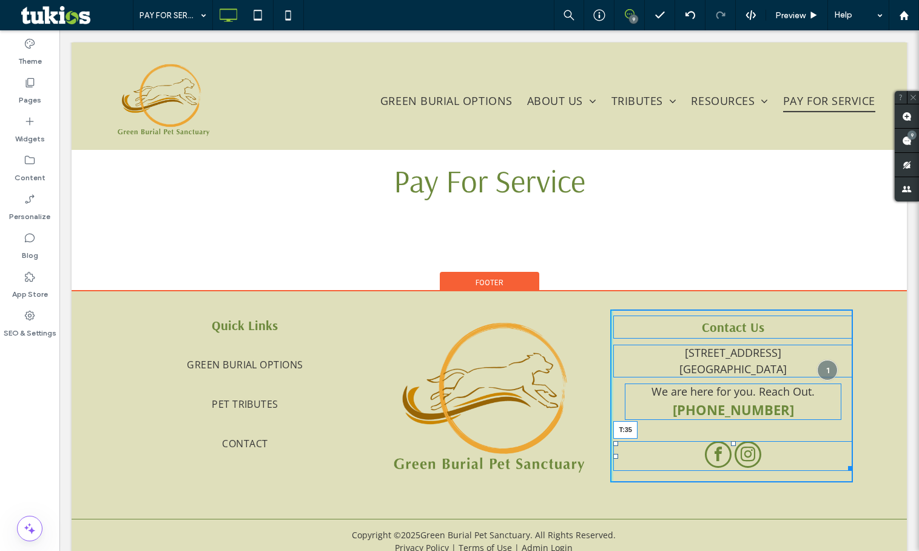
drag, startPoint x: 730, startPoint y: 429, endPoint x: 787, endPoint y: 475, distance: 72.9
click at [731, 445] on div at bounding box center [733, 443] width 5 height 5
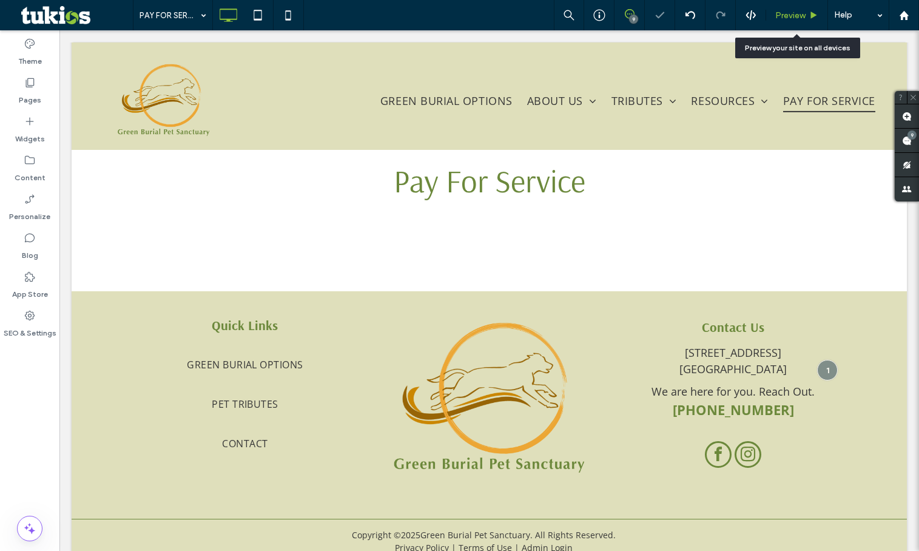
click at [799, 17] on span "Preview" at bounding box center [790, 15] width 30 height 10
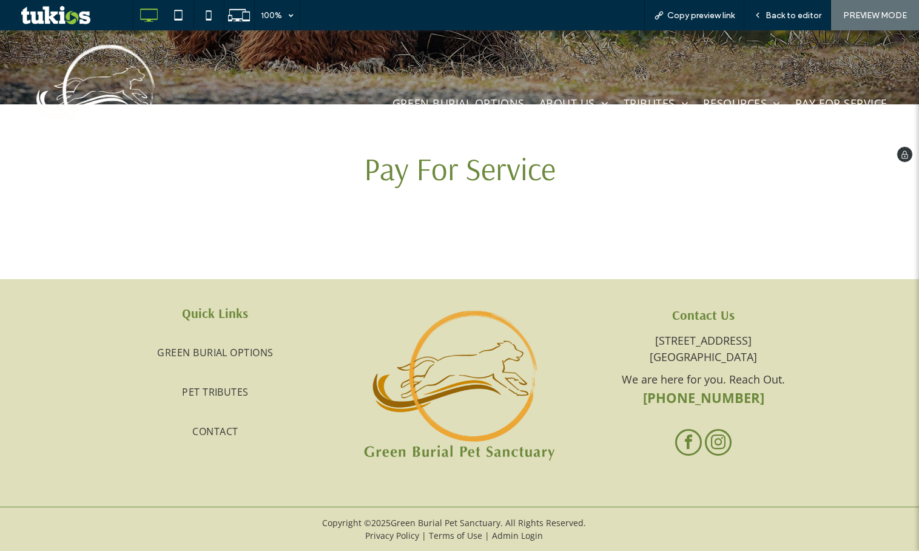
drag, startPoint x: 84, startPoint y: 101, endPoint x: 84, endPoint y: 133, distance: 32.2
click at [84, 101] on img at bounding box center [98, 99] width 143 height 120
click at [89, 99] on div at bounding box center [459, 275] width 919 height 551
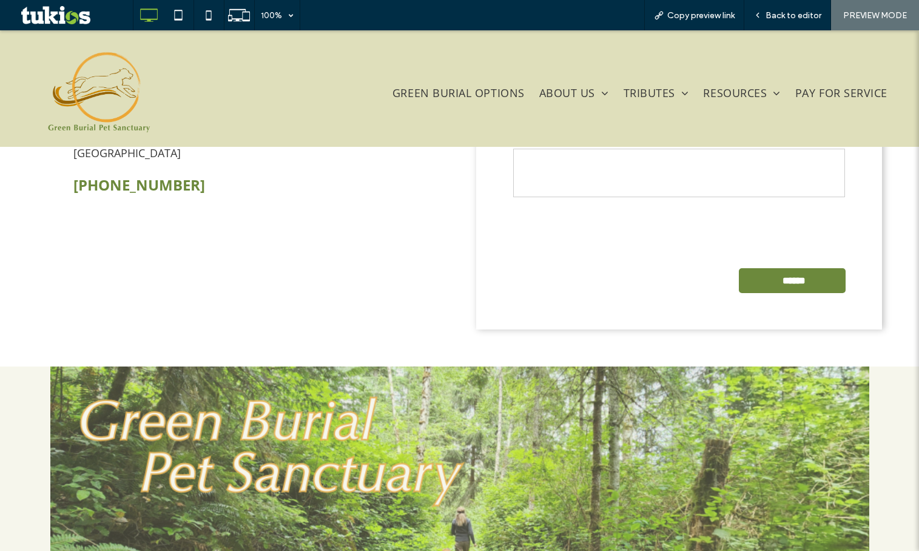
scroll to position [2669, 0]
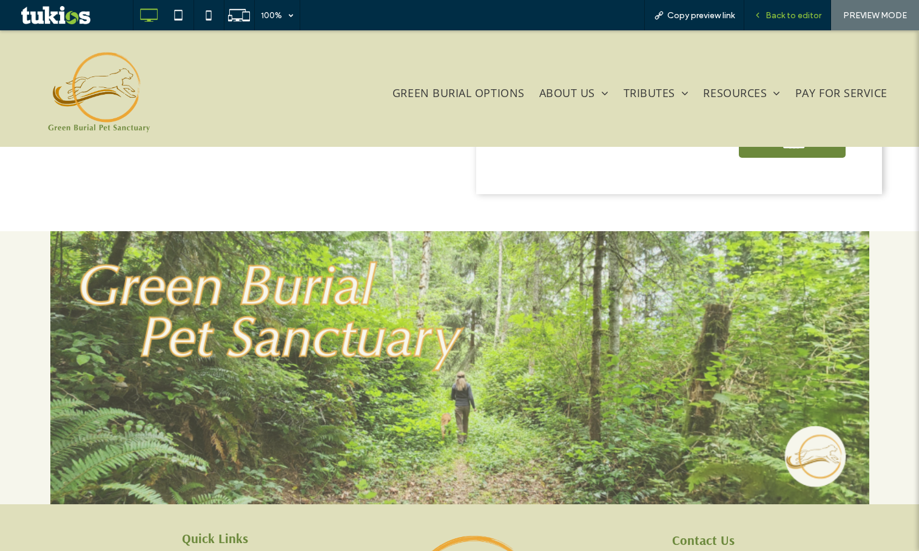
click at [783, 19] on span "Back to editor" at bounding box center [793, 15] width 56 height 10
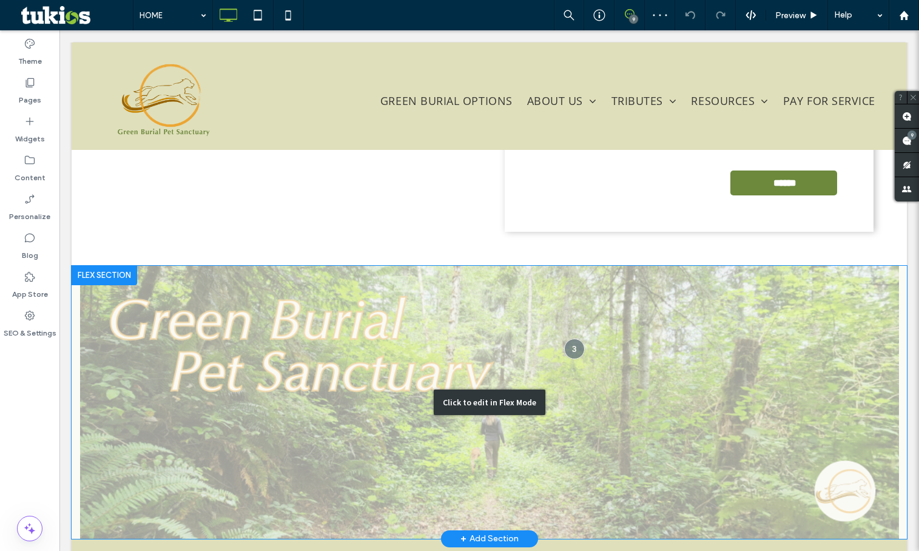
click at [91, 394] on div "Click to edit in Flex Mode" at bounding box center [489, 402] width 835 height 273
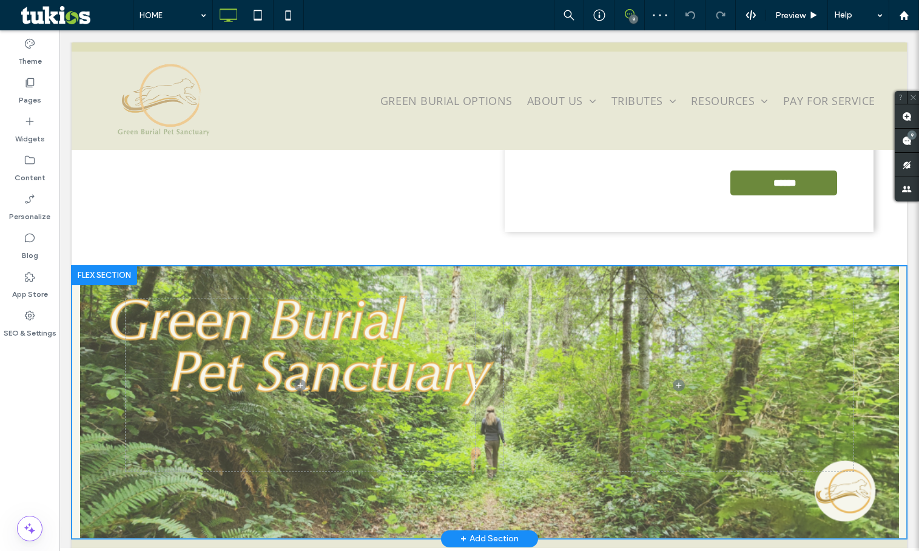
scroll to position [2831, 0]
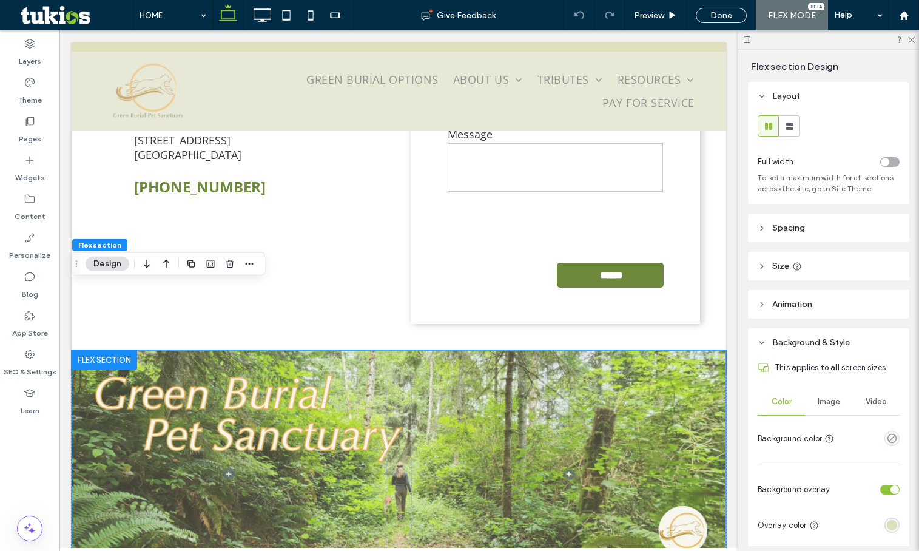
drag, startPoint x: 408, startPoint y: 294, endPoint x: 866, endPoint y: 317, distance: 457.9
click at [408, 350] on div at bounding box center [399, 486] width 654 height 273
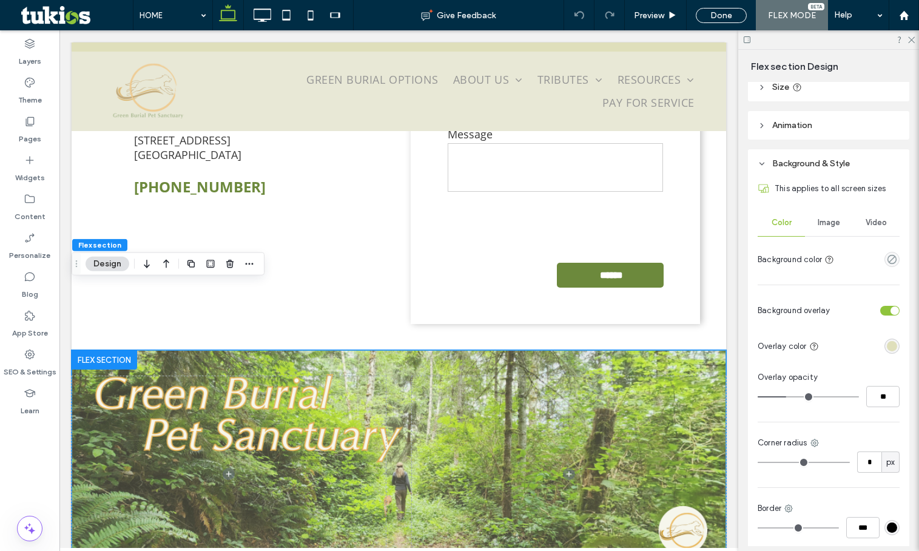
scroll to position [280, 0]
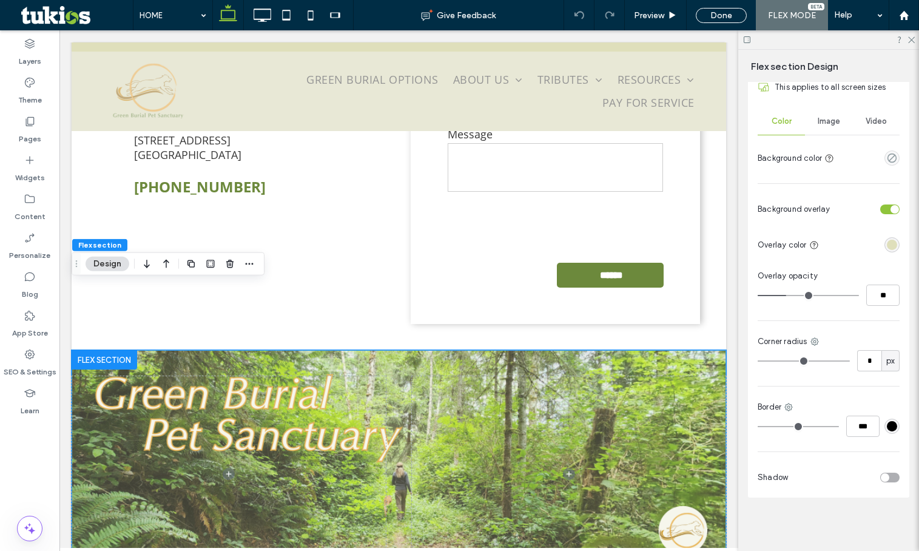
click at [832, 129] on div "Image" at bounding box center [828, 121] width 47 height 27
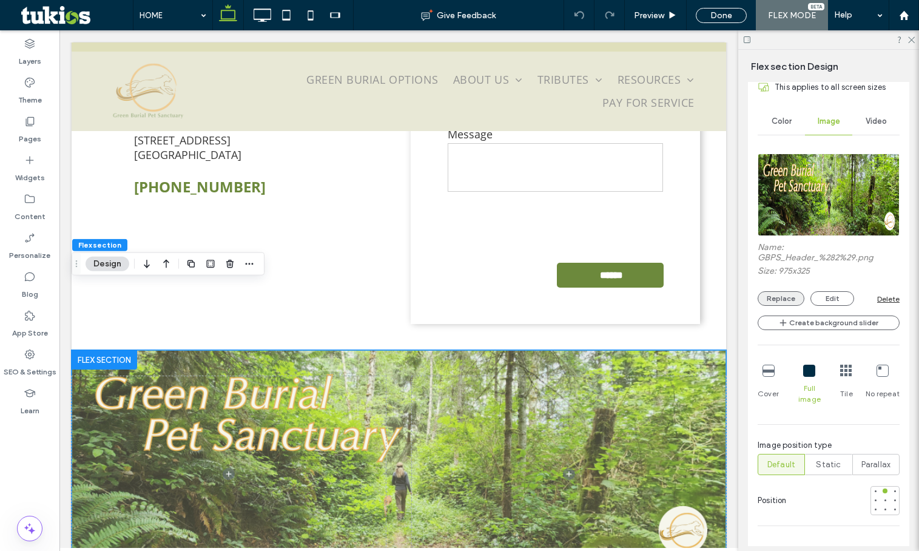
click at [782, 297] on button "Replace" at bounding box center [781, 298] width 47 height 15
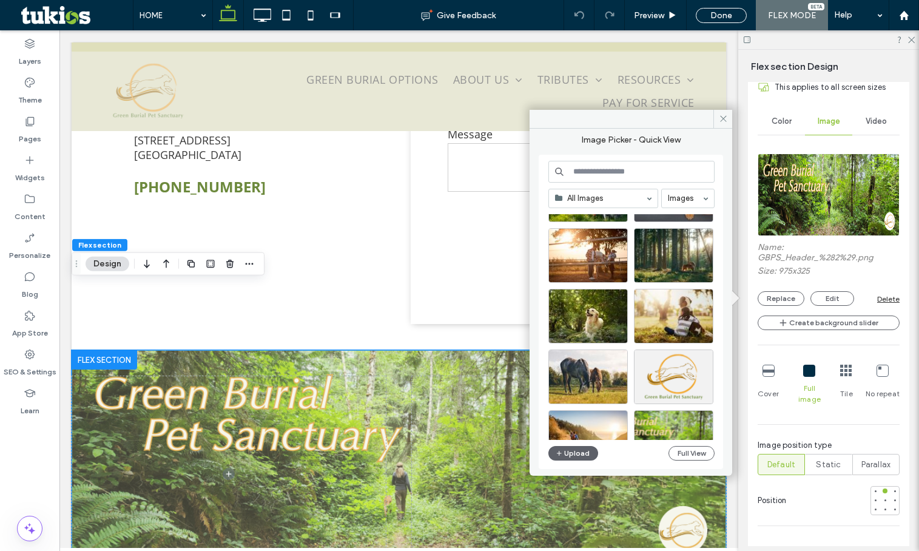
scroll to position [121, 0]
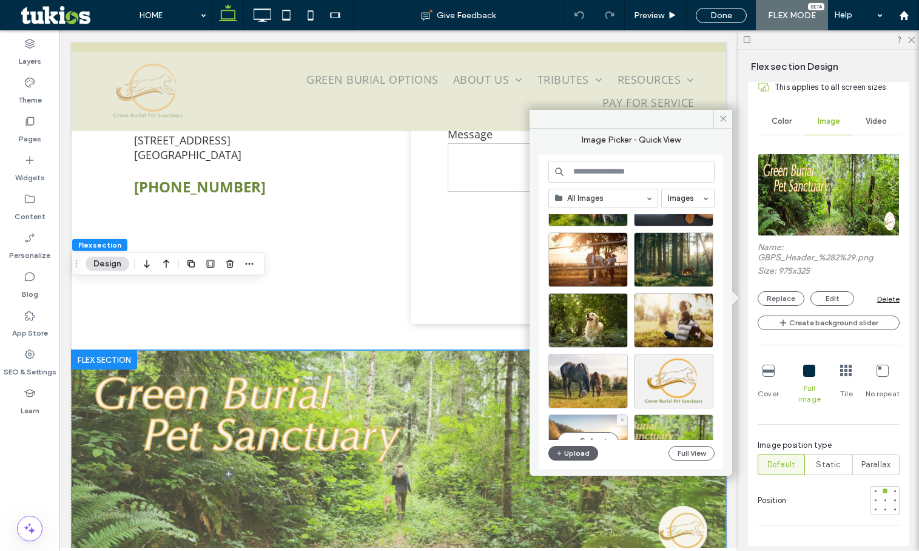
click at [579, 421] on div "Select" at bounding box center [587, 441] width 79 height 55
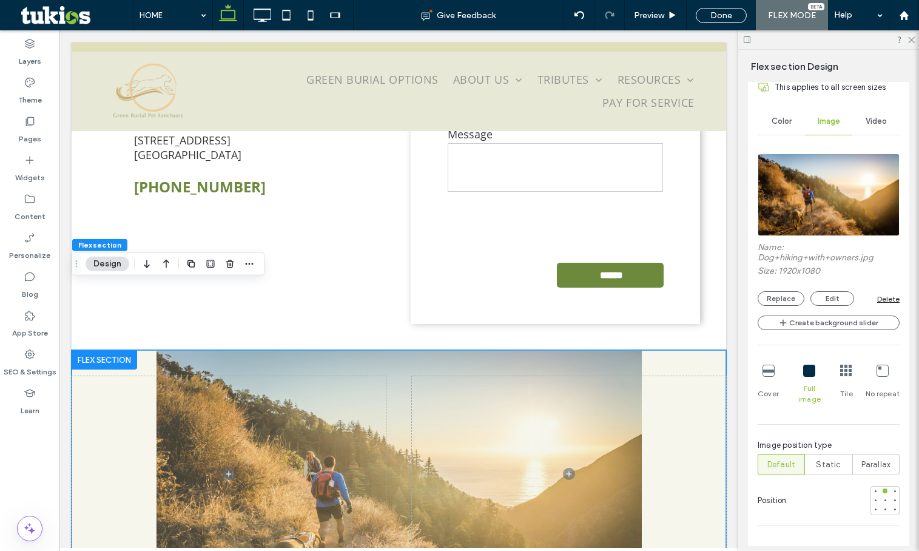
click at [768, 372] on icon at bounding box center [768, 371] width 12 height 12
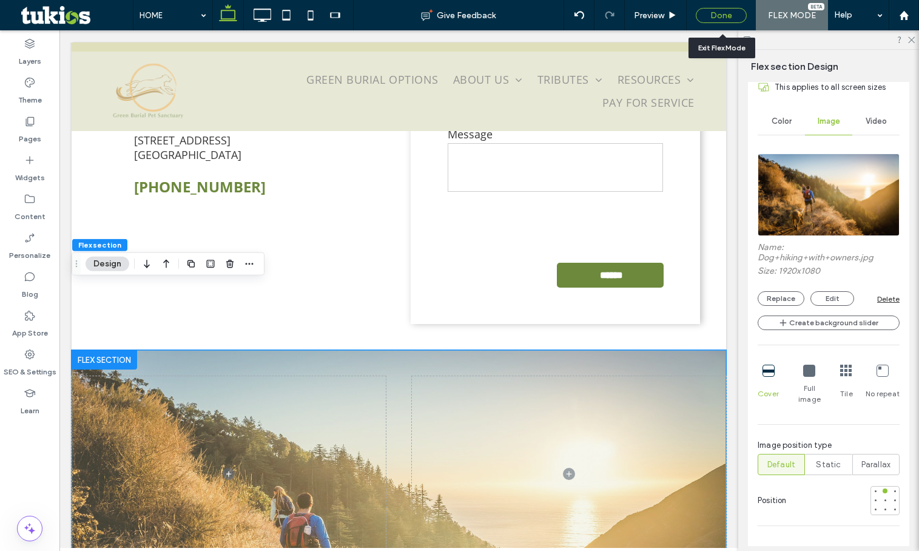
click at [704, 14] on div "Done" at bounding box center [721, 15] width 51 height 15
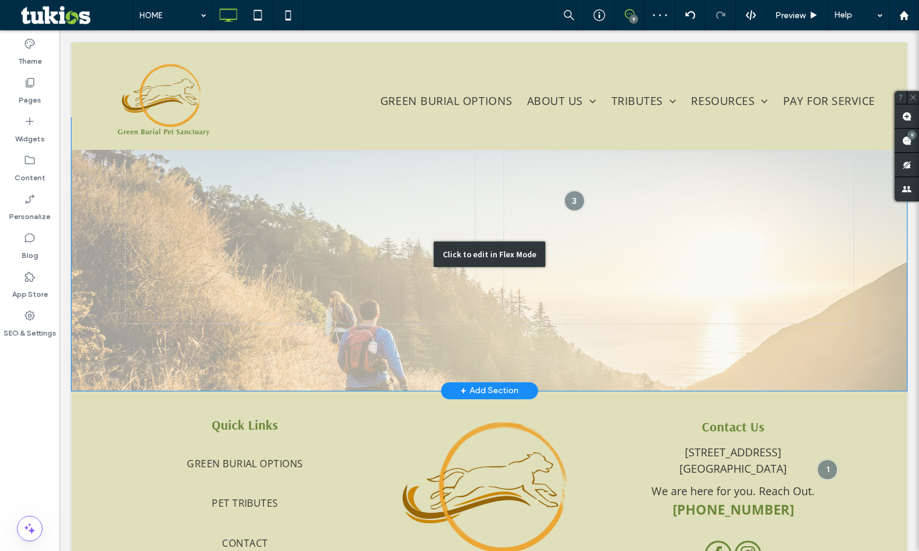
click at [76, 262] on div "Click to edit in Flex Mode" at bounding box center [489, 254] width 835 height 273
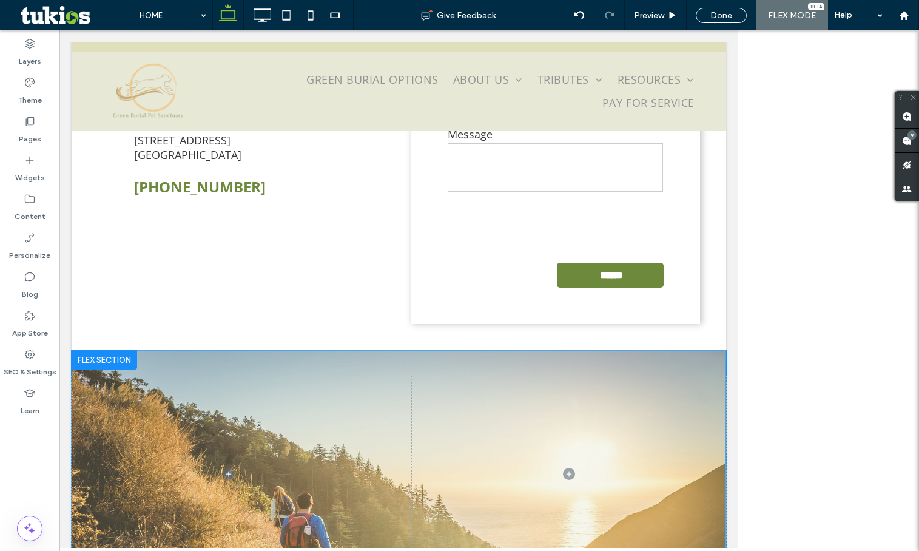
scroll to position [2966, 0]
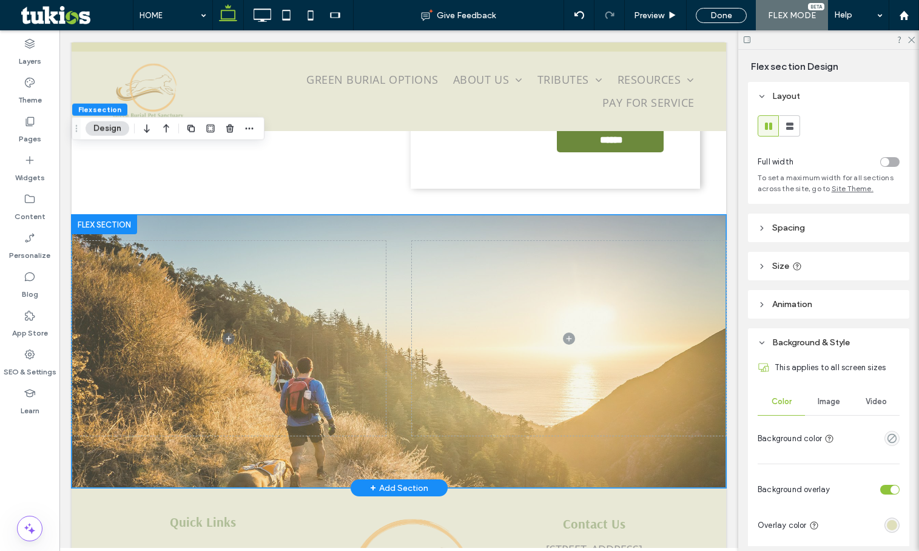
click at [137, 385] on div at bounding box center [399, 351] width 654 height 273
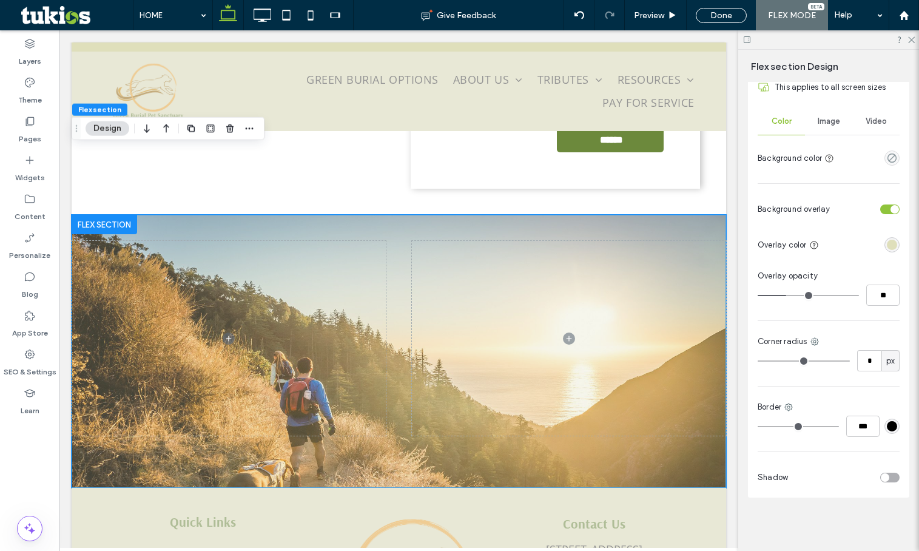
scroll to position [98, 0]
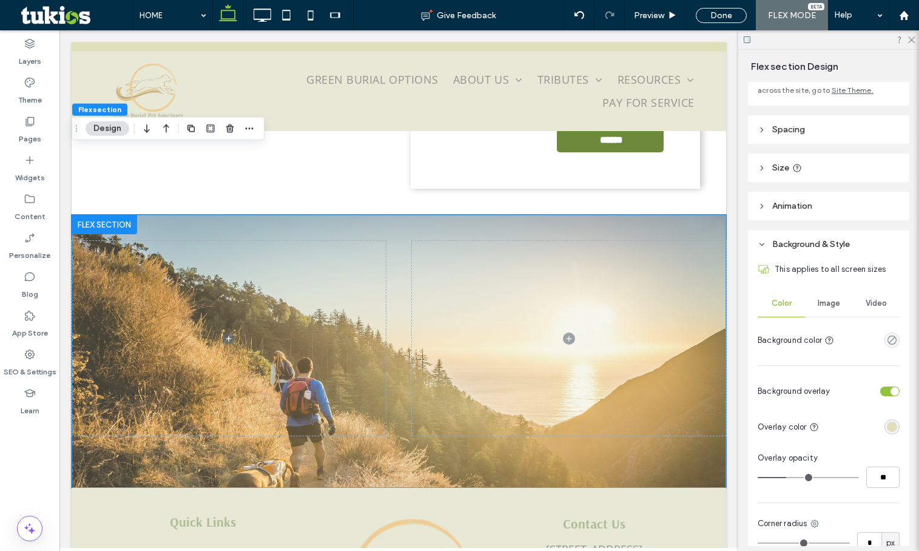
click at [825, 302] on span "Image" at bounding box center [829, 303] width 22 height 10
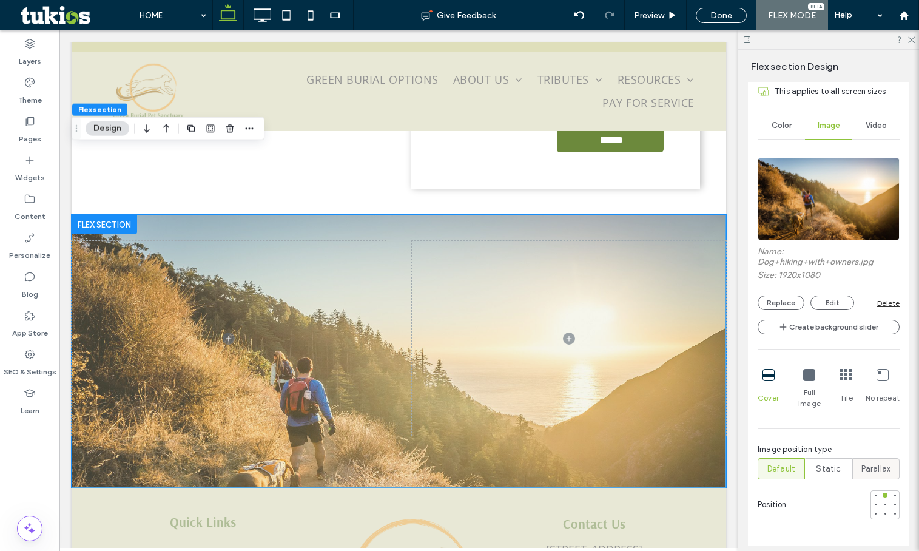
scroll to position [280, 0]
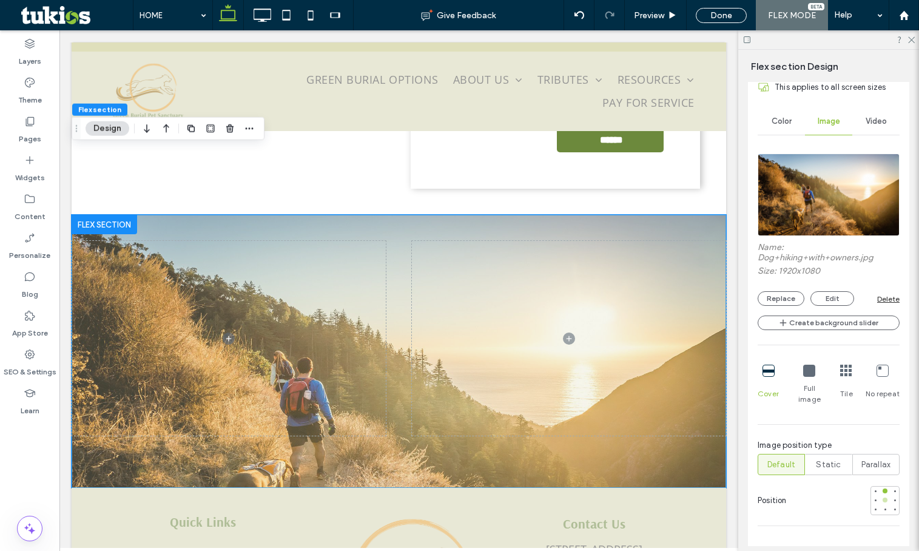
click at [882, 497] on div at bounding box center [884, 499] width 5 height 5
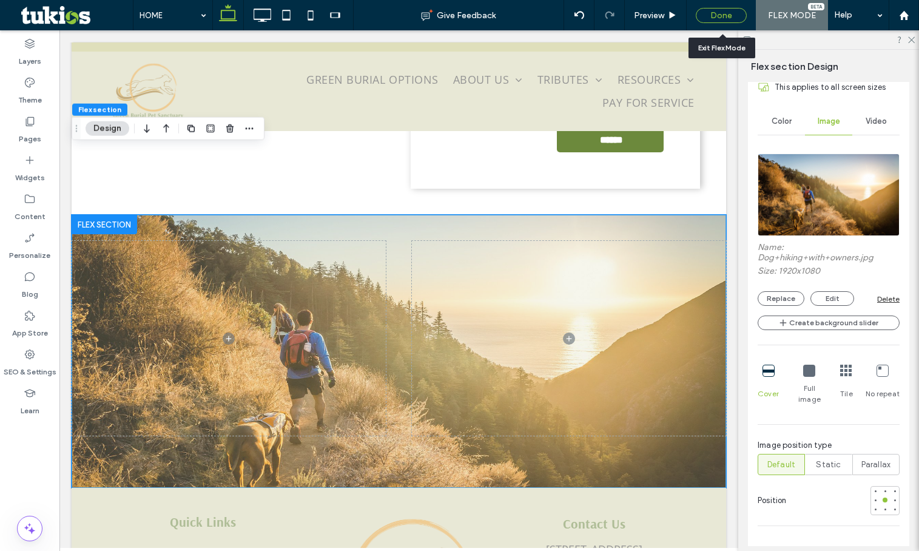
click at [709, 18] on div "Done" at bounding box center [721, 15] width 51 height 15
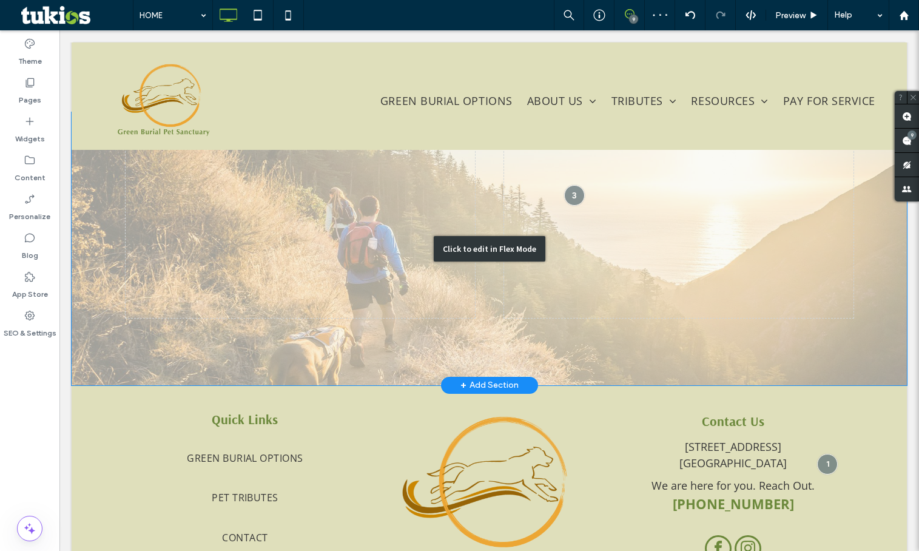
scroll to position [2713, 0]
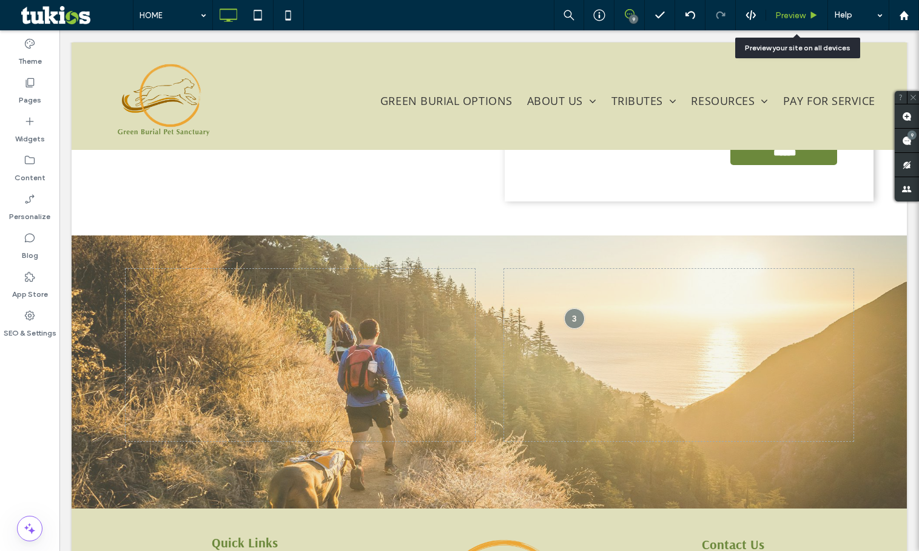
click at [791, 18] on span "Preview" at bounding box center [790, 15] width 30 height 10
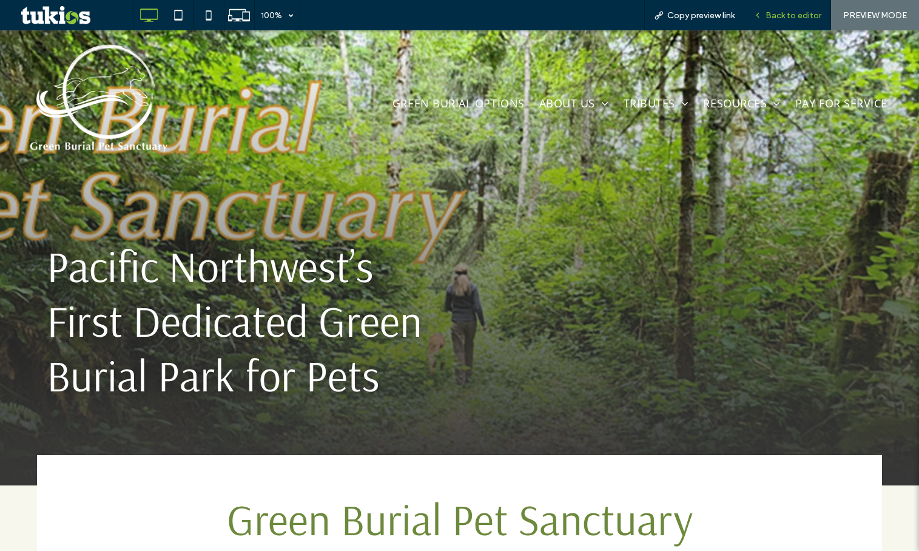
click at [800, 8] on div "Back to editor" at bounding box center [787, 15] width 87 height 30
click at [775, 21] on div "Back to editor" at bounding box center [787, 15] width 87 height 30
click at [802, 14] on span "Back to editor" at bounding box center [793, 15] width 56 height 10
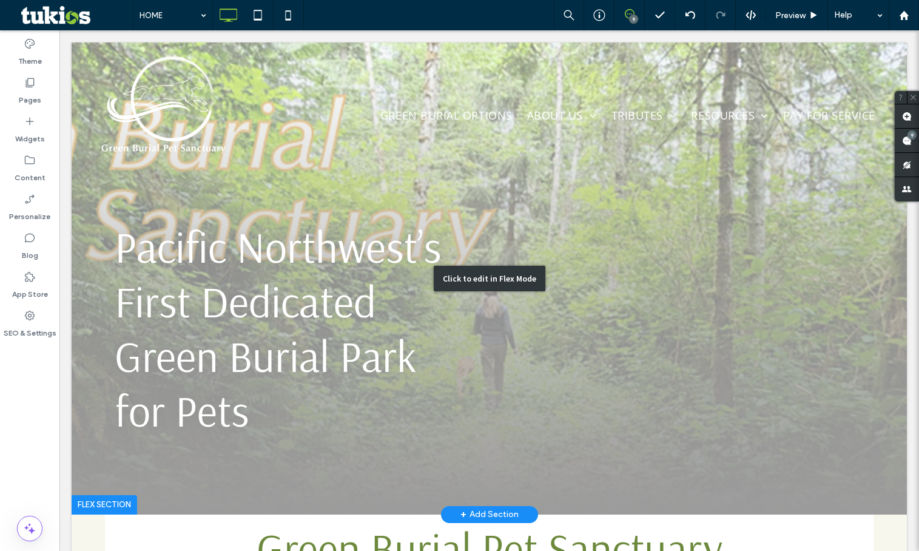
click at [81, 415] on div "Click to edit in Flex Mode" at bounding box center [489, 278] width 835 height 472
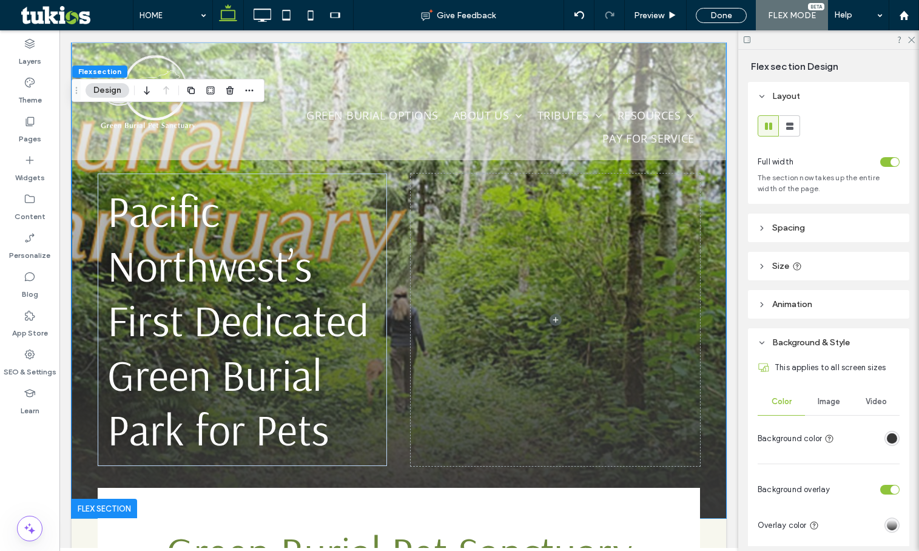
click at [821, 259] on header "Size" at bounding box center [828, 266] width 161 height 29
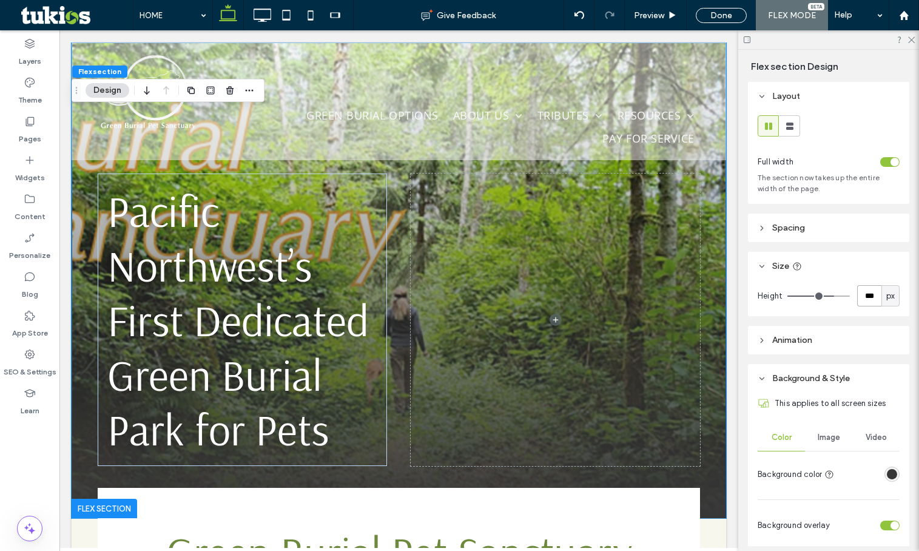
click at [859, 292] on input "***" at bounding box center [869, 295] width 24 height 21
type input "***"
click at [656, 15] on span "Preview" at bounding box center [649, 15] width 30 height 10
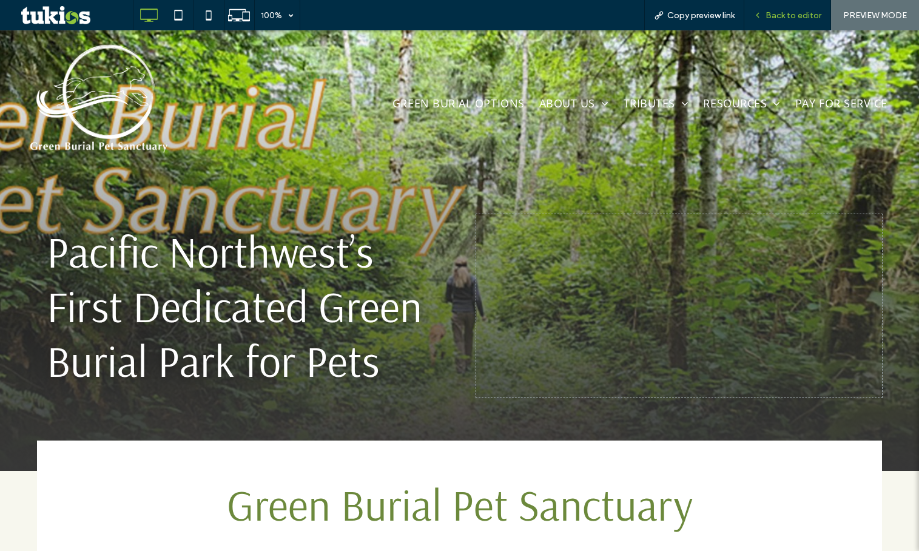
click at [789, 15] on span "Back to editor" at bounding box center [793, 15] width 56 height 10
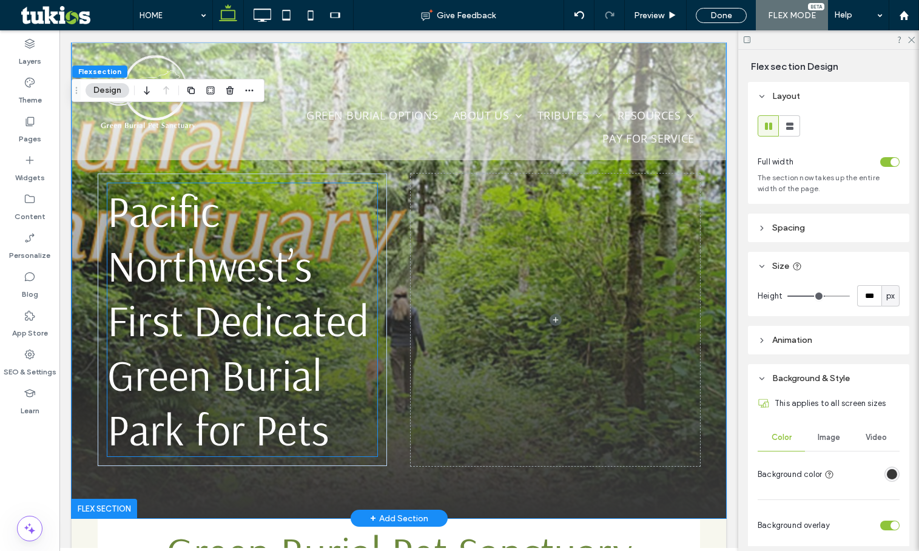
click at [279, 349] on span "Pacific Northwest’s First Dedicated Green Burial Park for Pets" at bounding box center [237, 319] width 261 height 273
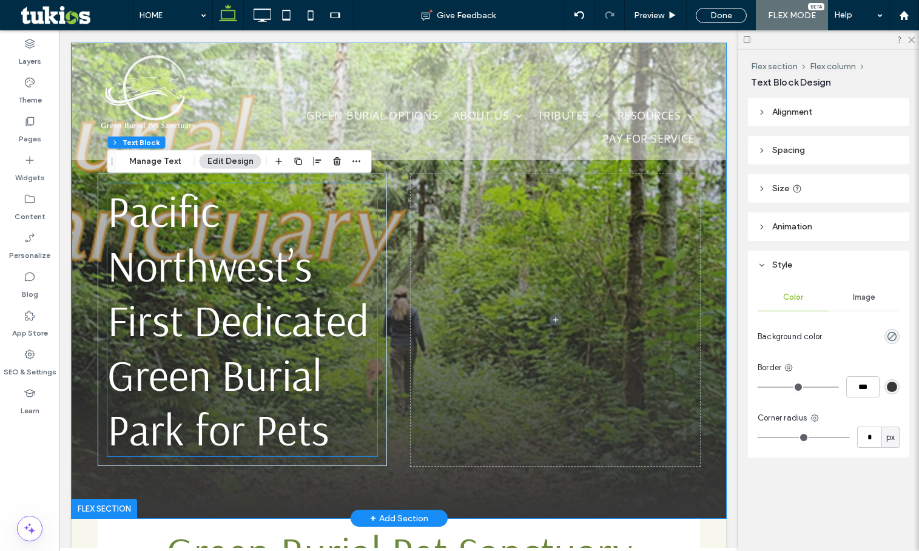
click at [279, 349] on span "Pacific Northwest’s First Dedicated Green Burial Park for Pets" at bounding box center [237, 319] width 261 height 273
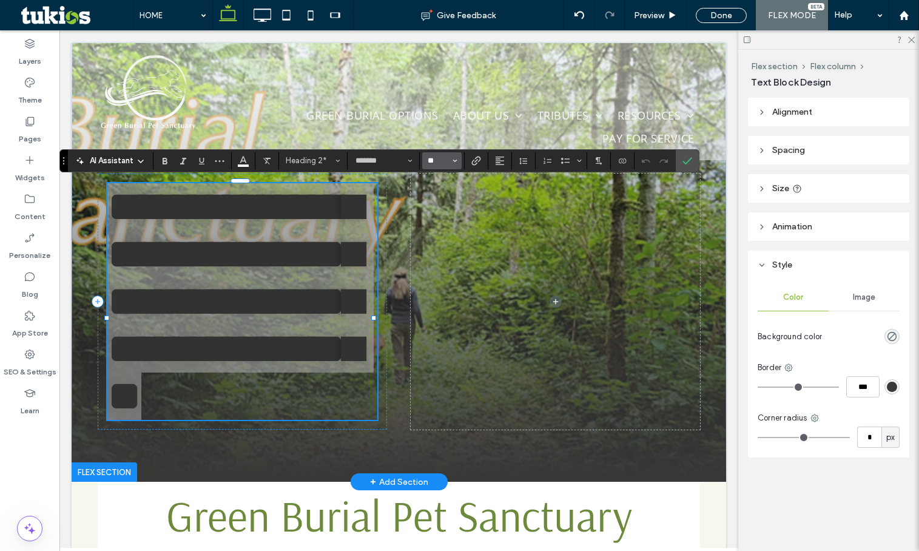
click at [442, 161] on input "**" at bounding box center [438, 161] width 24 height 10
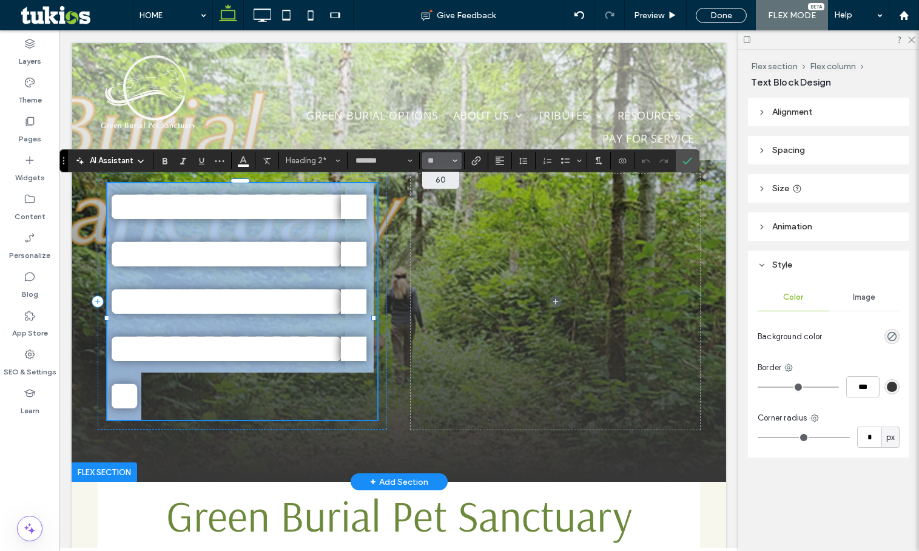
type input "**"
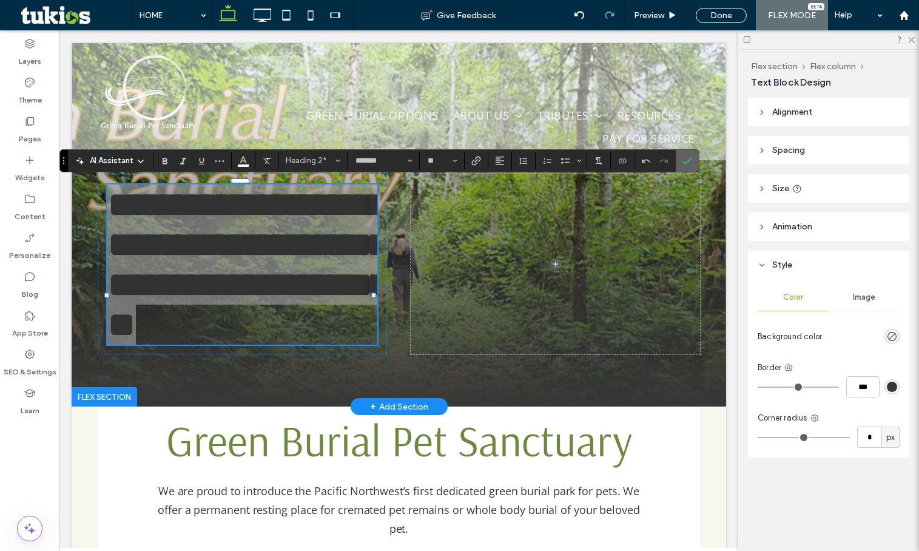
click at [688, 160] on icon "Confirm" at bounding box center [687, 161] width 10 height 10
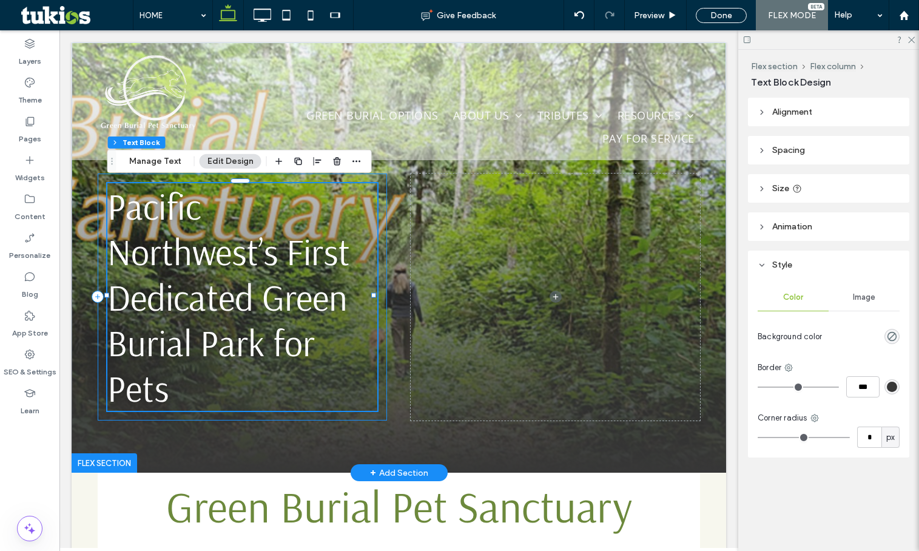
click at [379, 303] on div "Pacific Northwest’s First Dedicated Green Burial Park for Pets" at bounding box center [242, 296] width 289 height 247
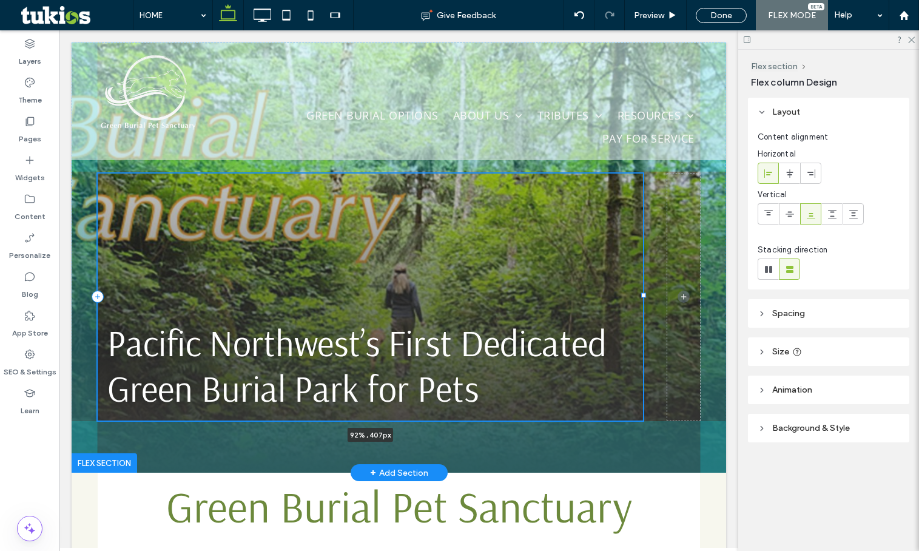
drag, startPoint x: 384, startPoint y: 293, endPoint x: 644, endPoint y: 289, distance: 260.2
click at [644, 289] on div "Pacific Northwest’s First Dedicated Green Burial Park for Pets 92% , 407px" at bounding box center [399, 257] width 654 height 430
type input "**"
type input "*****"
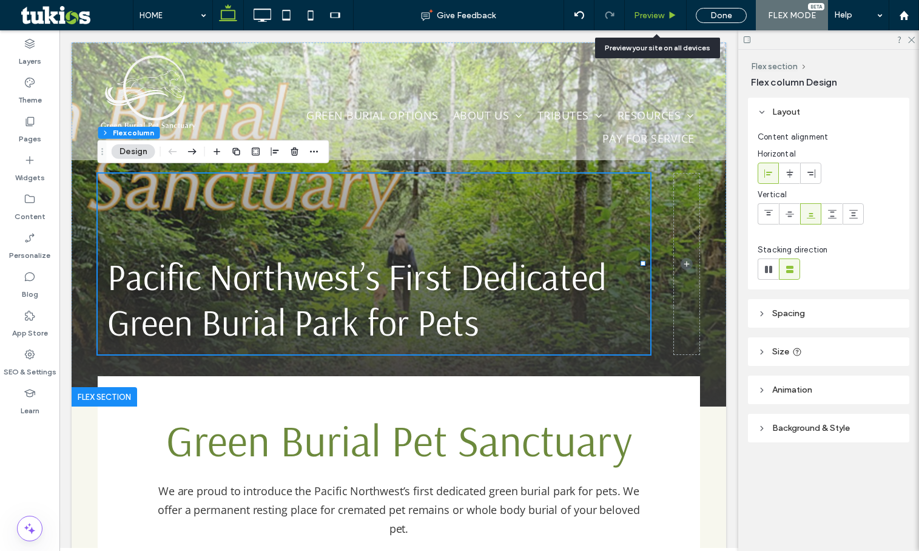
click at [655, 16] on span "Preview" at bounding box center [649, 15] width 30 height 10
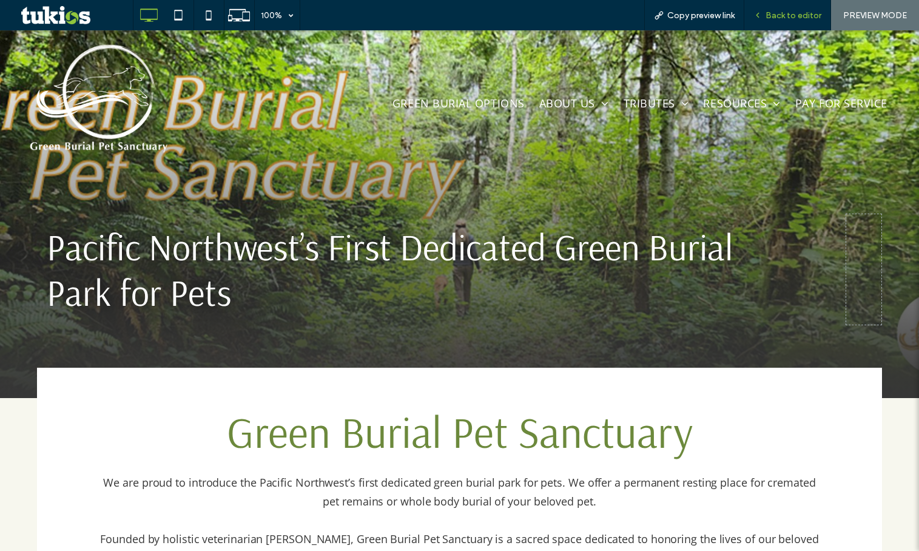
click at [756, 13] on icon at bounding box center [757, 15] width 8 height 8
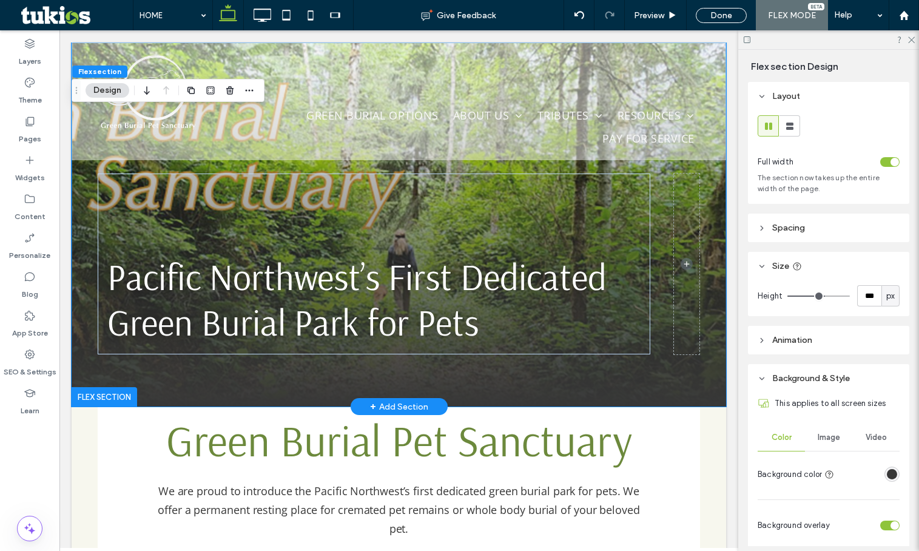
click at [76, 357] on div "Pacific Northwest’s First Dedicated Green Burial Park for Pets" at bounding box center [399, 224] width 654 height 364
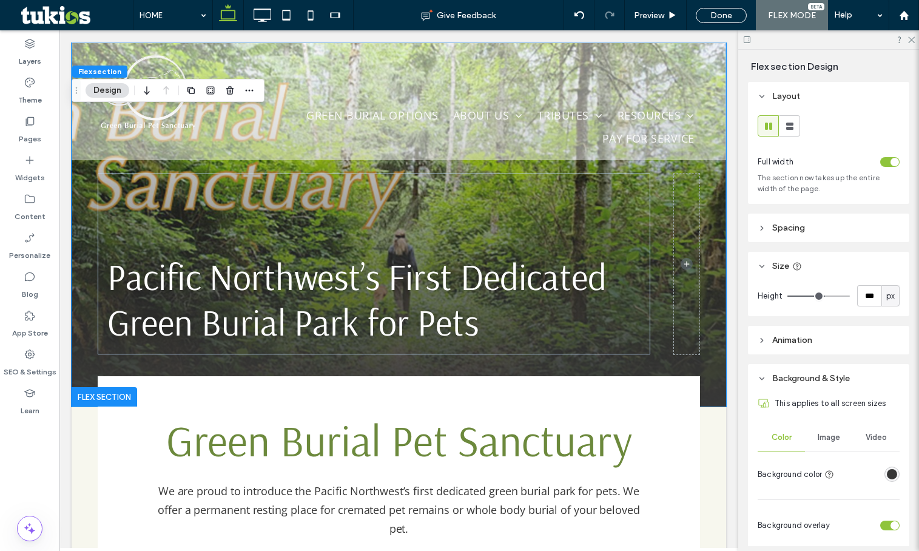
click at [881, 289] on div "px" at bounding box center [890, 295] width 18 height 21
click at [866, 291] on input "***" at bounding box center [869, 295] width 24 height 21
type input "***"
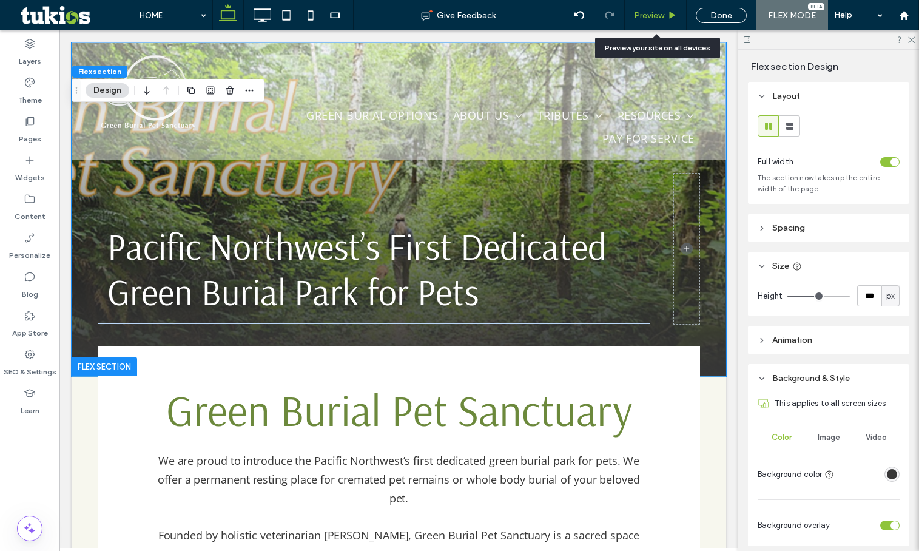
click at [650, 21] on div "Preview" at bounding box center [656, 15] width 62 height 30
click at [648, 15] on span "Preview" at bounding box center [649, 15] width 30 height 10
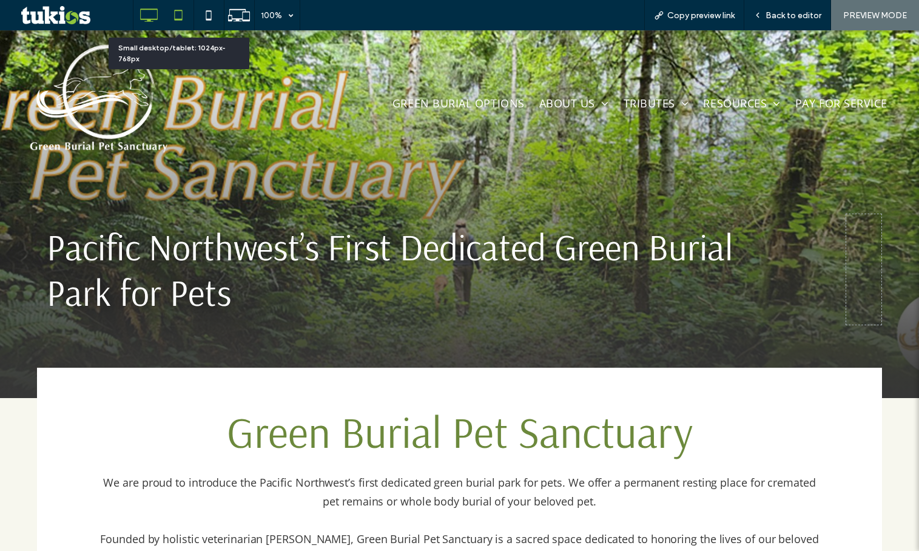
click at [172, 13] on icon at bounding box center [178, 15] width 24 height 24
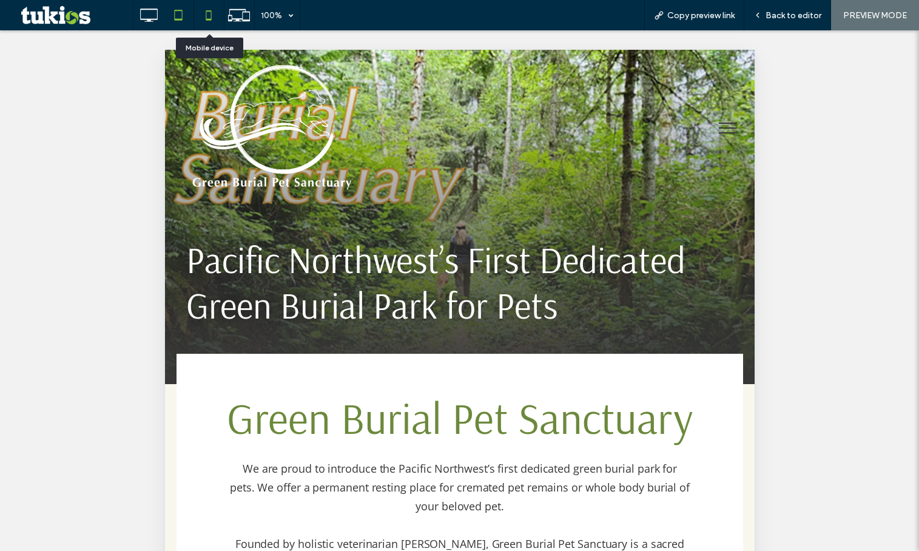
click at [209, 16] on icon at bounding box center [209, 15] width 24 height 24
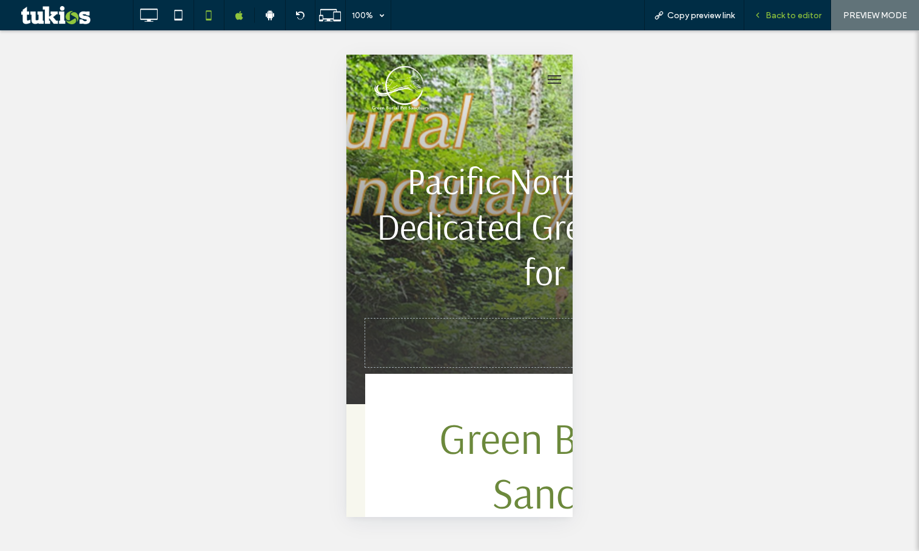
click at [763, 8] on div "Back to editor" at bounding box center [787, 15] width 87 height 30
click at [782, 22] on div "Back to editor" at bounding box center [787, 15] width 87 height 30
drag, startPoint x: 791, startPoint y: 18, endPoint x: 627, endPoint y: 223, distance: 262.4
click at [792, 16] on span "Back to editor" at bounding box center [793, 15] width 56 height 10
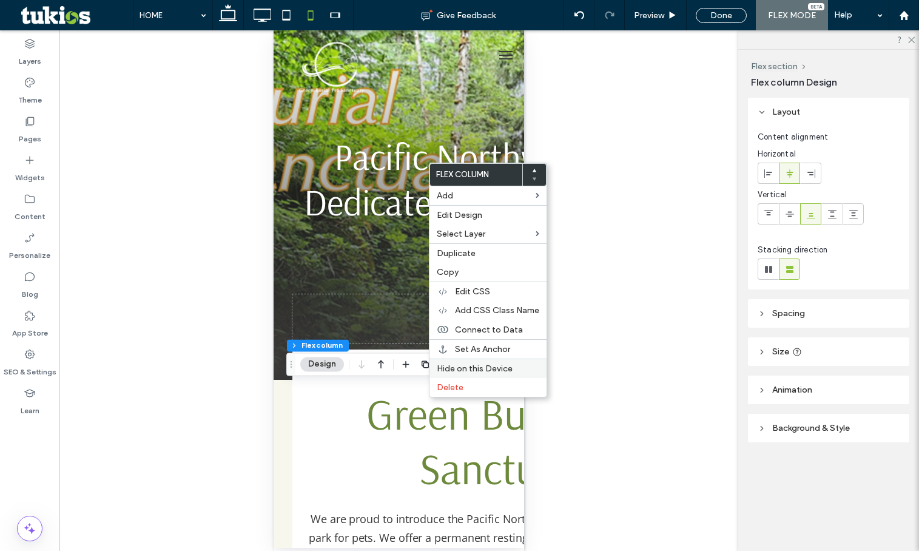
click at [516, 369] on label "Hide on this Device" at bounding box center [488, 368] width 103 height 10
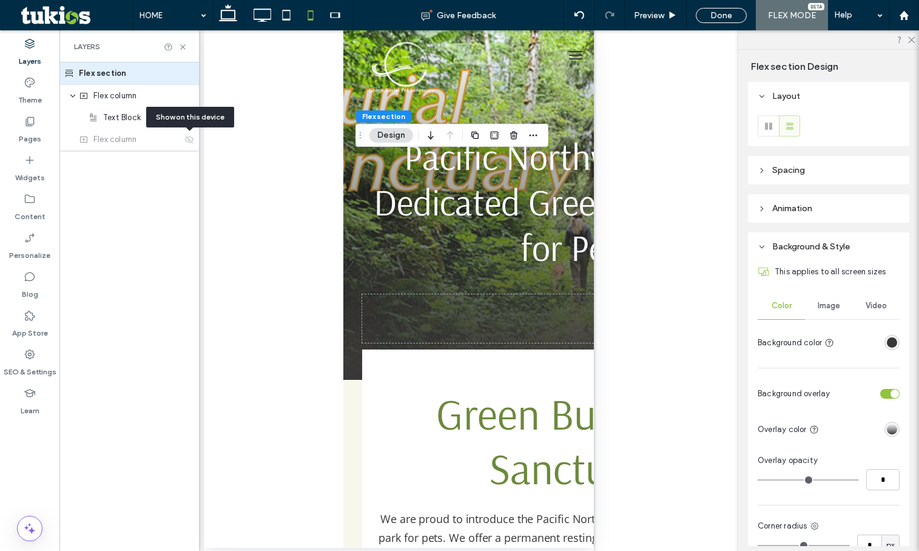
click at [818, 170] on header "Spacing" at bounding box center [828, 170] width 161 height 29
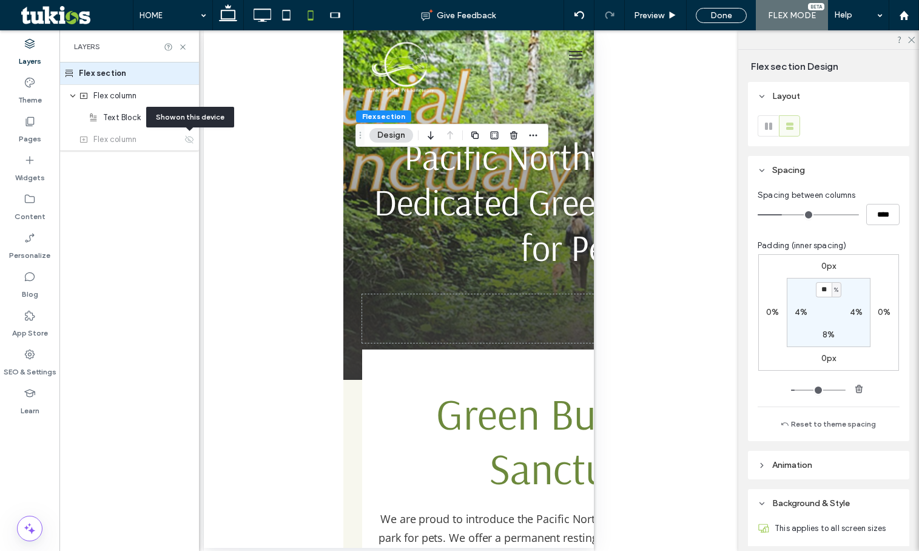
click at [822, 332] on label "8%" at bounding box center [828, 334] width 12 height 10
type input "*"
type input "**"
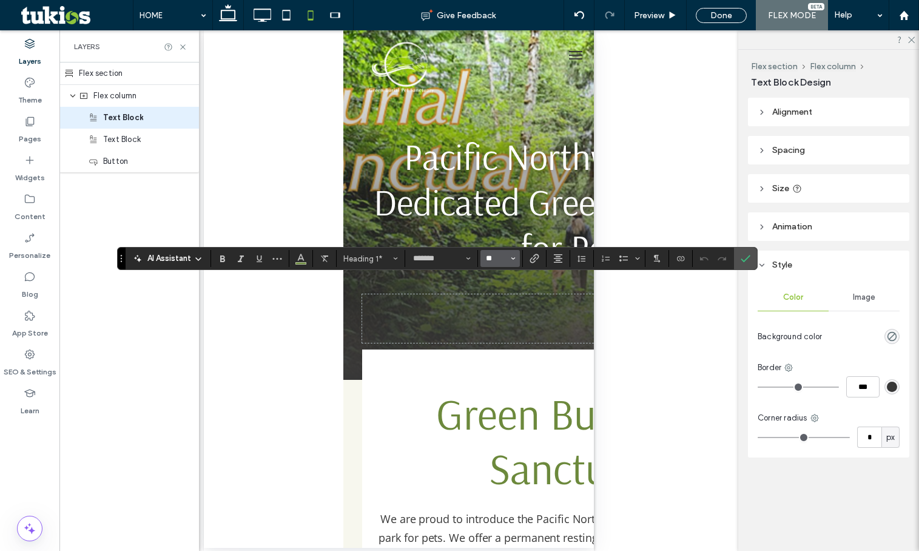
click at [498, 257] on input "**" at bounding box center [497, 259] width 24 height 10
type input "**"
click at [741, 254] on icon "Confirm" at bounding box center [746, 259] width 10 height 10
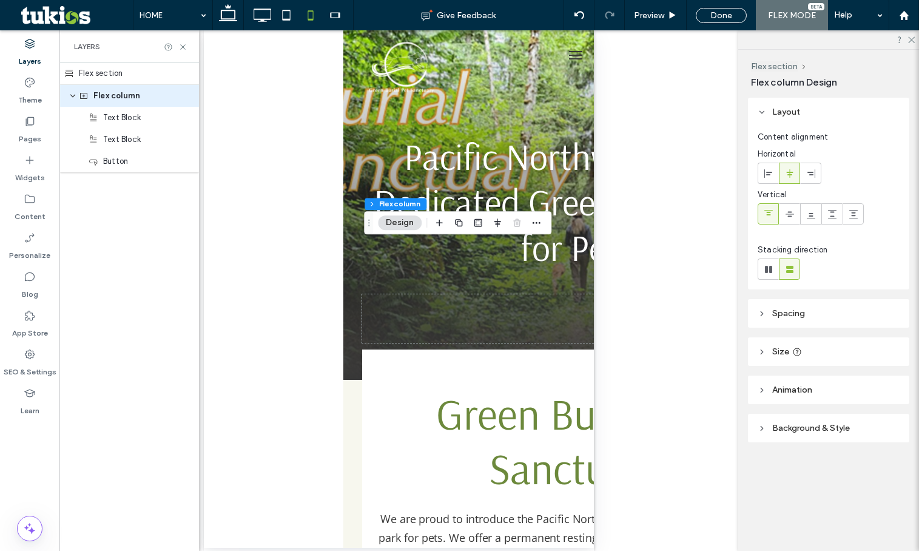
click at [779, 308] on header "Spacing" at bounding box center [828, 313] width 161 height 29
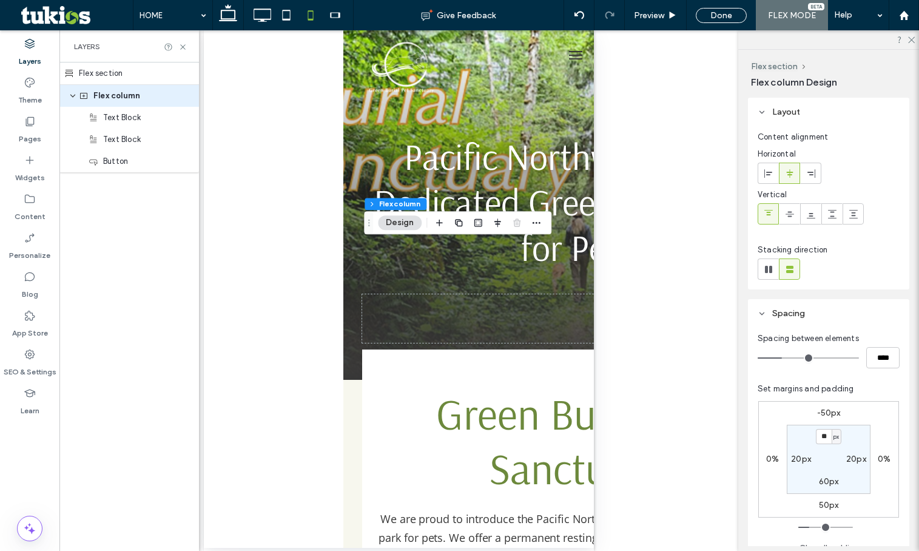
click at [819, 412] on label "-50px" at bounding box center [829, 413] width 24 height 10
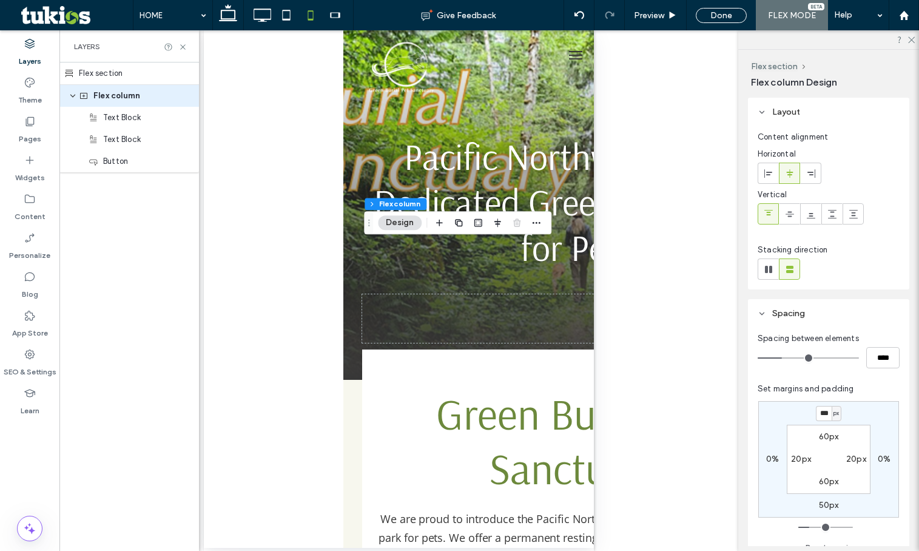
type input "*"
type input "***"
type input "*"
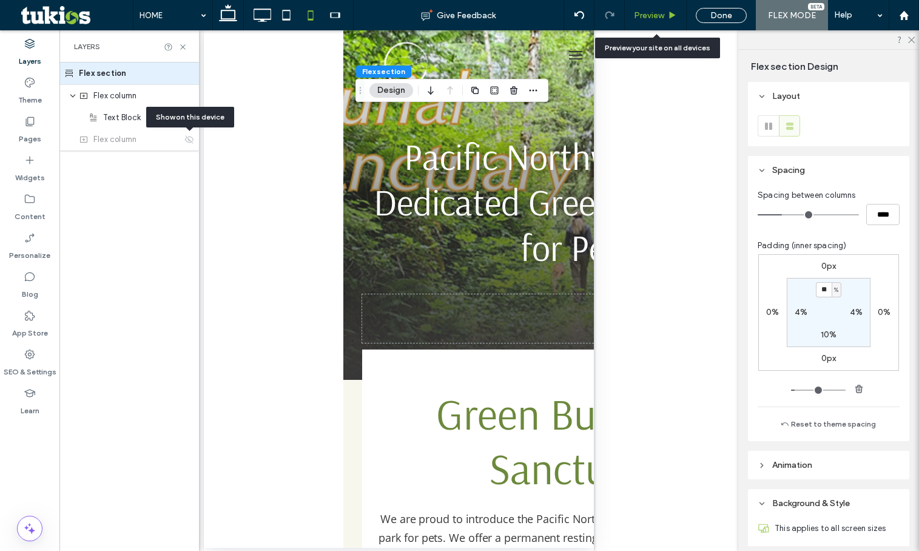
click at [659, 21] on div "Preview" at bounding box center [656, 15] width 62 height 30
click at [647, 24] on div "Preview" at bounding box center [656, 15] width 62 height 30
click at [645, 14] on span "Preview" at bounding box center [649, 15] width 30 height 10
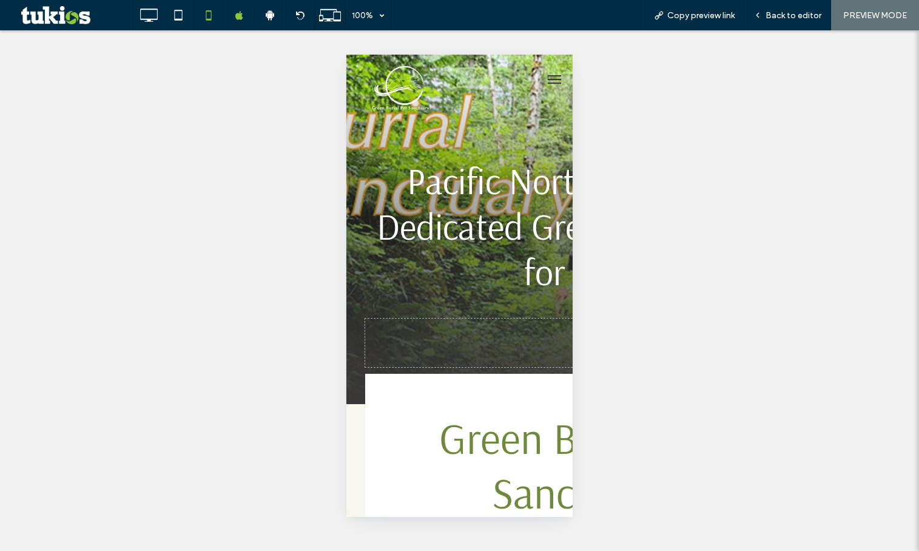
drag, startPoint x: 764, startPoint y: 16, endPoint x: 550, endPoint y: 218, distance: 295.2
click at [765, 16] on div "Back to editor" at bounding box center [787, 15] width 86 height 10
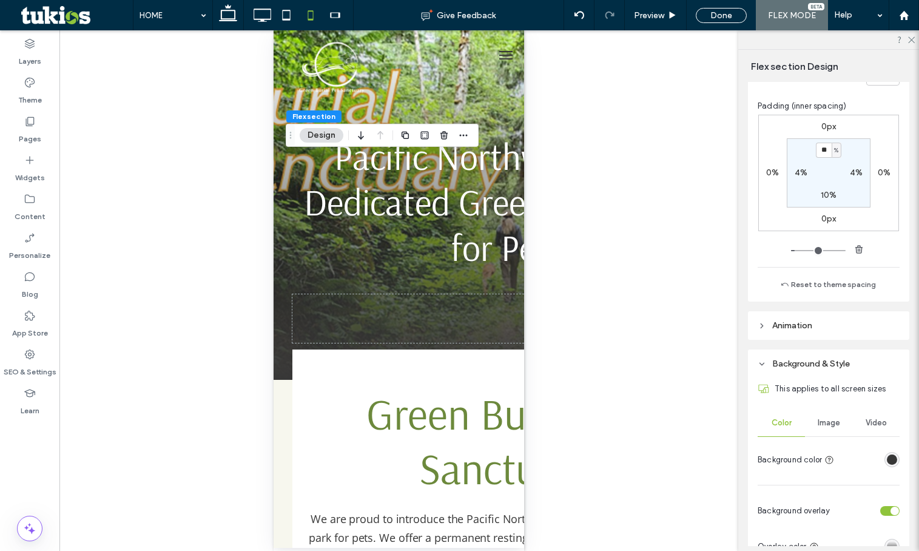
scroll to position [303, 0]
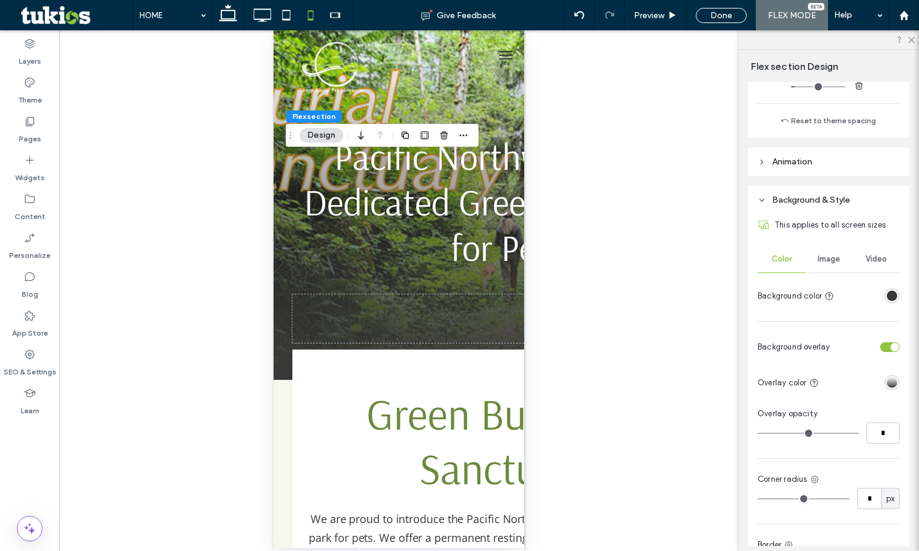
click at [817, 204] on span "Background & Style" at bounding box center [811, 200] width 78 height 10
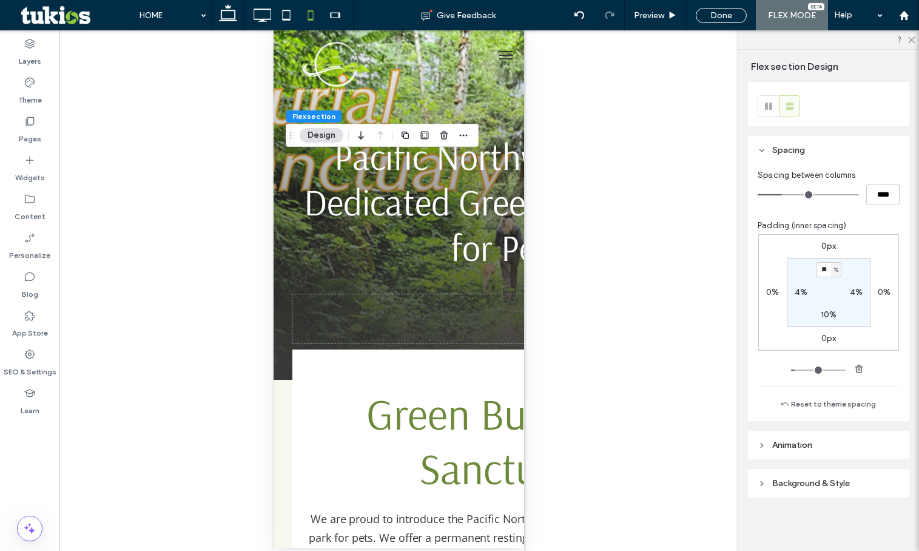
scroll to position [20, 0]
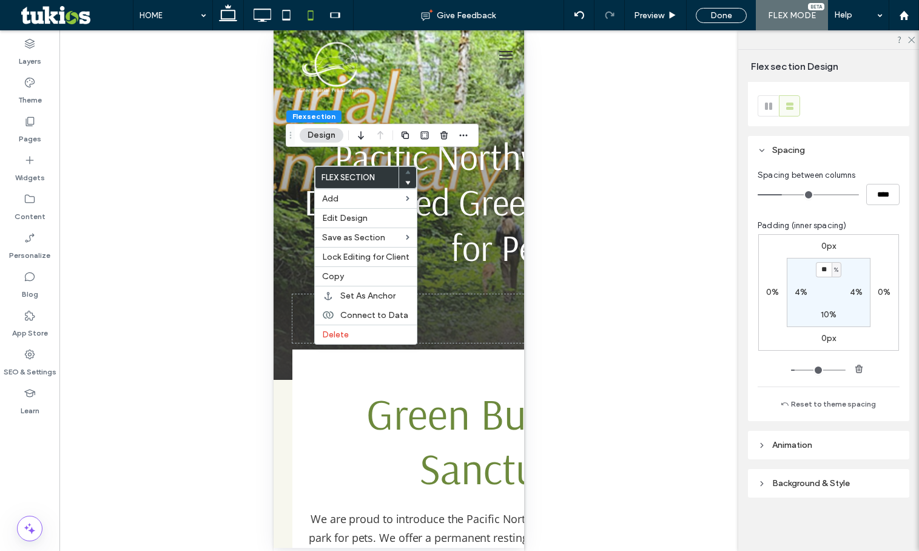
click at [835, 479] on span "Background & Style" at bounding box center [811, 483] width 78 height 10
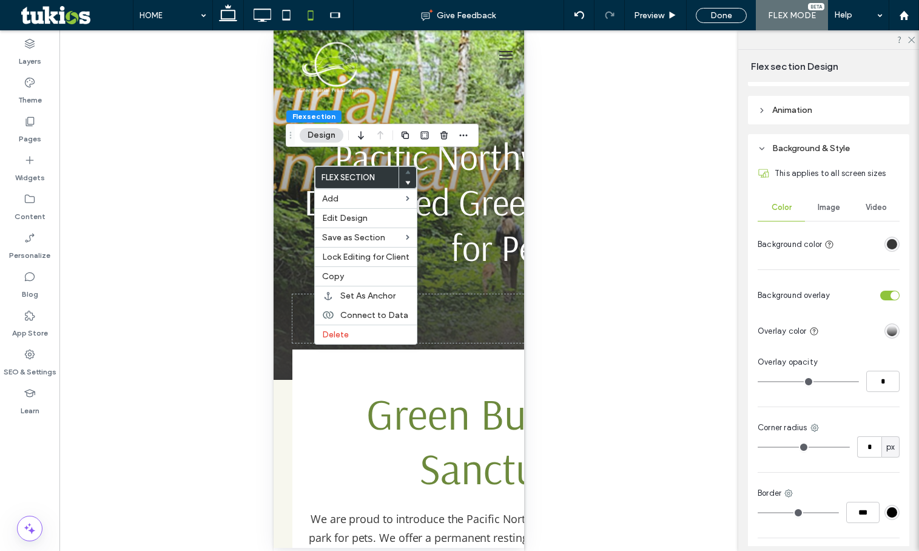
scroll to position [425, 0]
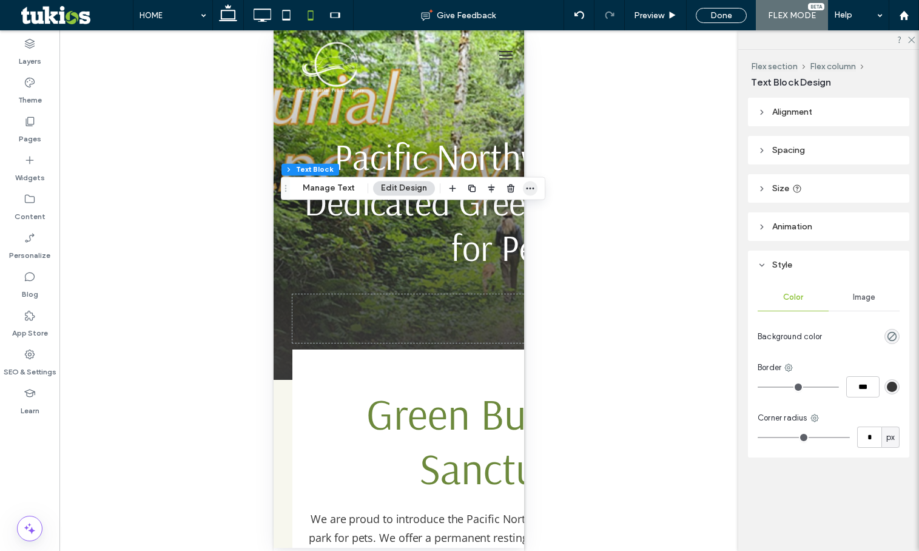
click at [528, 189] on icon "button" at bounding box center [530, 188] width 10 height 10
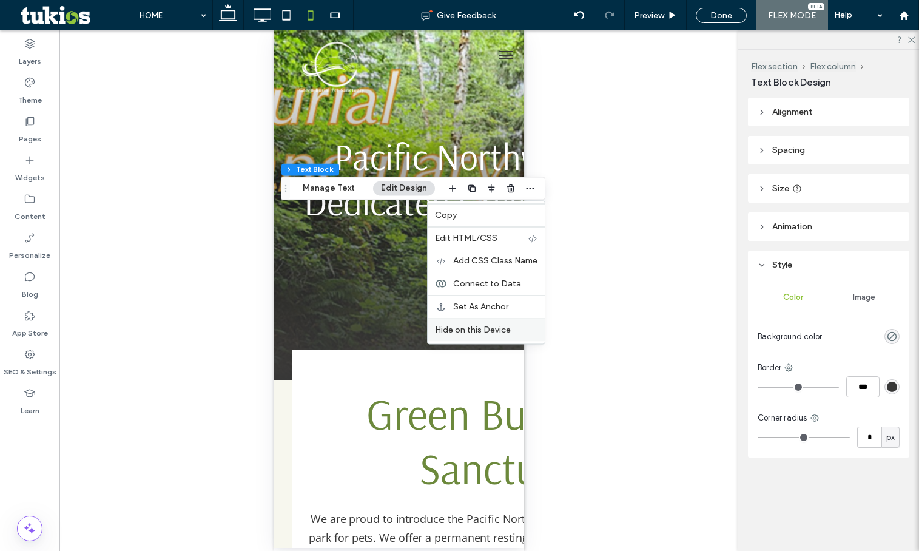
click at [473, 324] on div "Hide on this Device" at bounding box center [486, 329] width 117 height 23
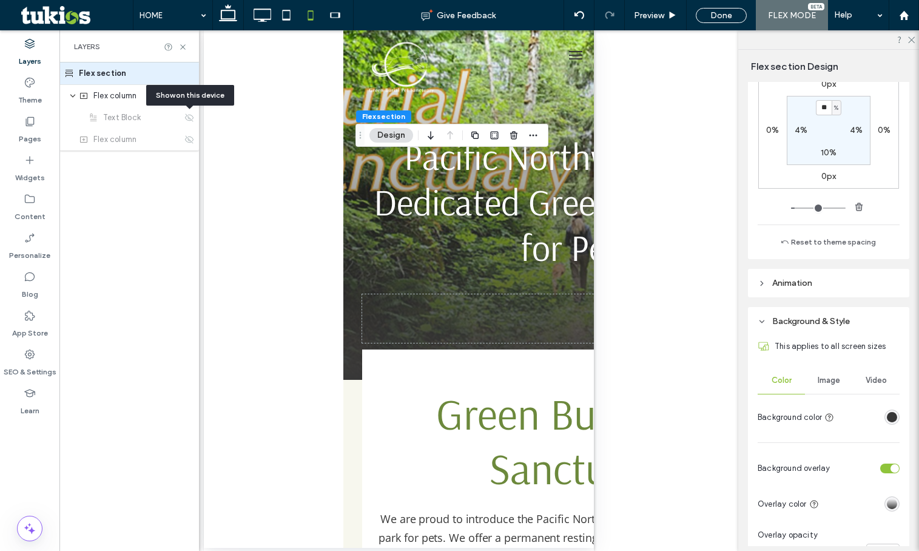
scroll to position [303, 0]
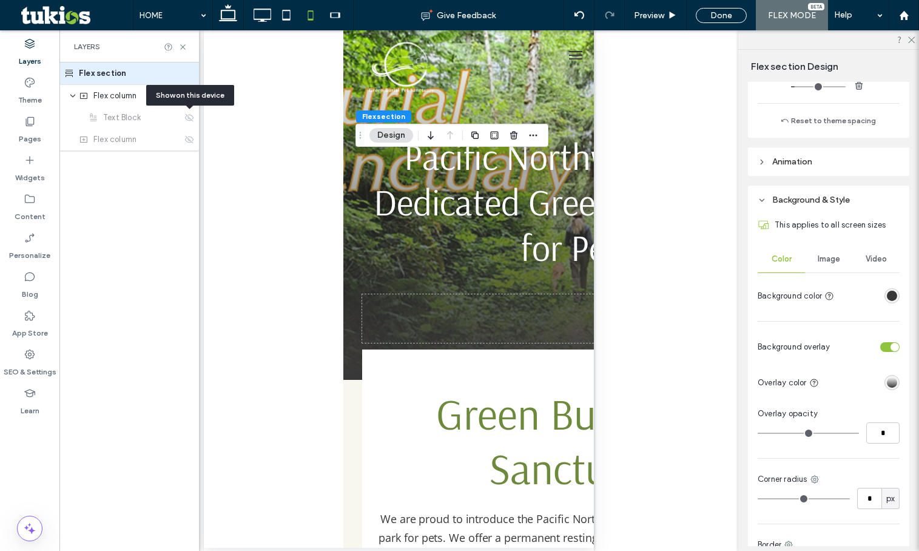
click at [816, 267] on div "Image" at bounding box center [828, 259] width 47 height 27
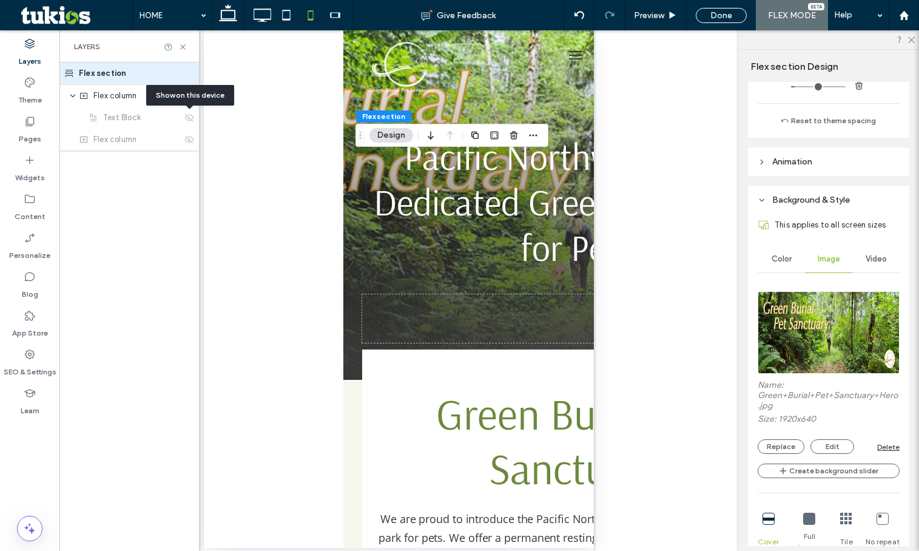
scroll to position [485, 0]
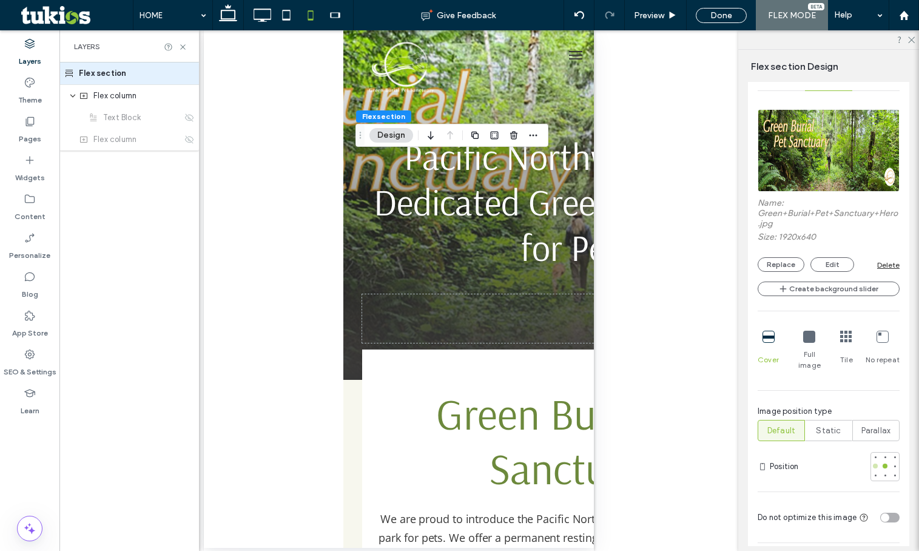
click at [873, 463] on div at bounding box center [875, 465] width 5 height 5
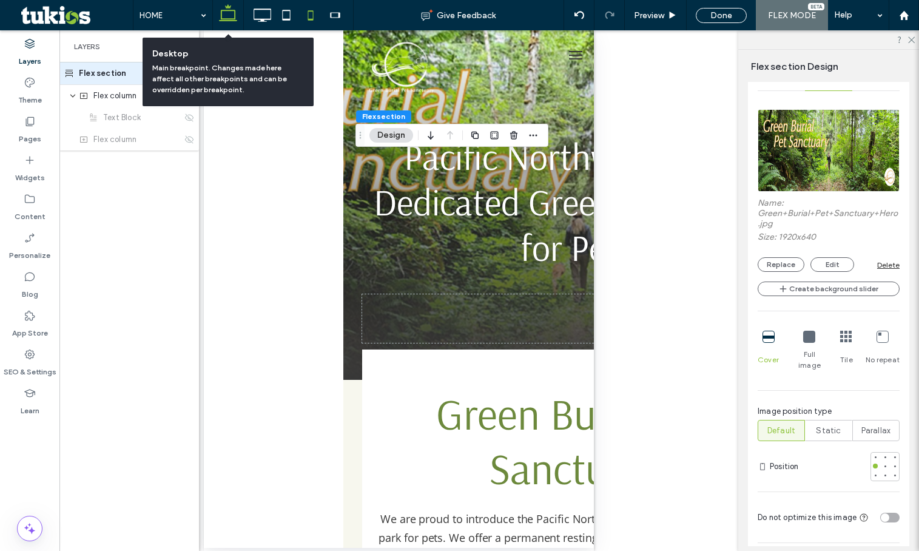
click at [219, 12] on icon at bounding box center [228, 15] width 24 height 24
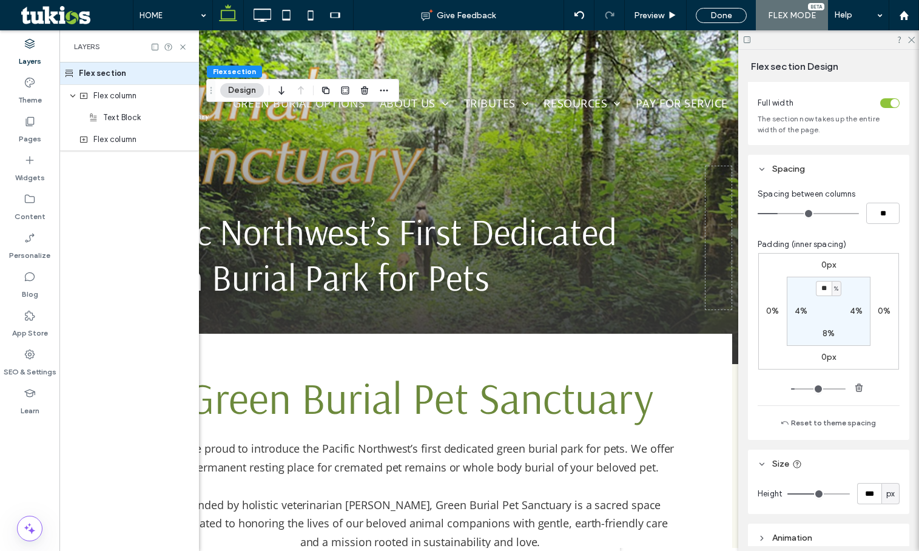
scroll to position [364, 0]
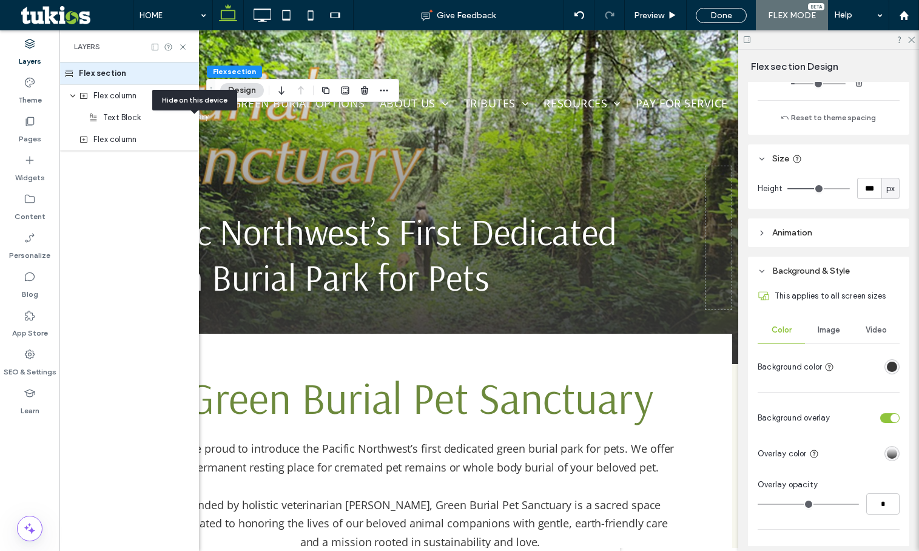
click at [830, 331] on span "Image" at bounding box center [829, 330] width 22 height 10
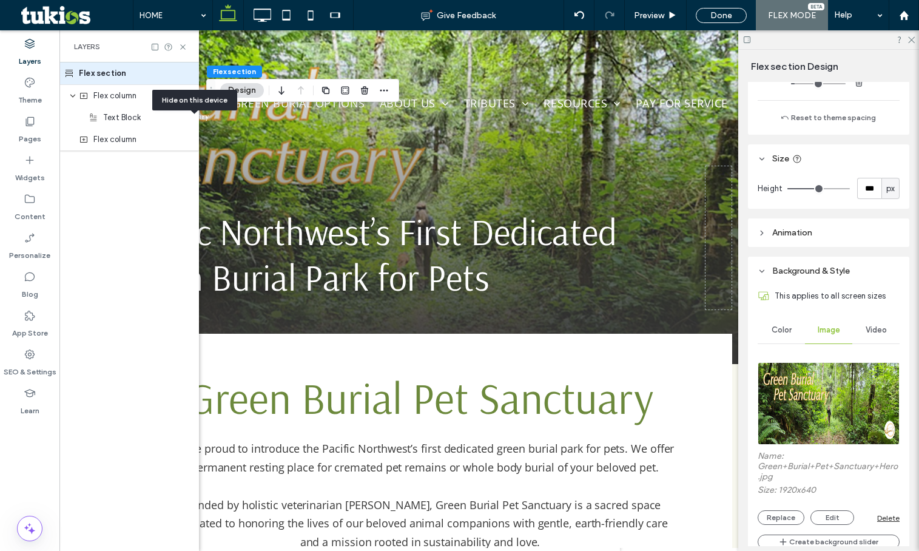
scroll to position [667, 0]
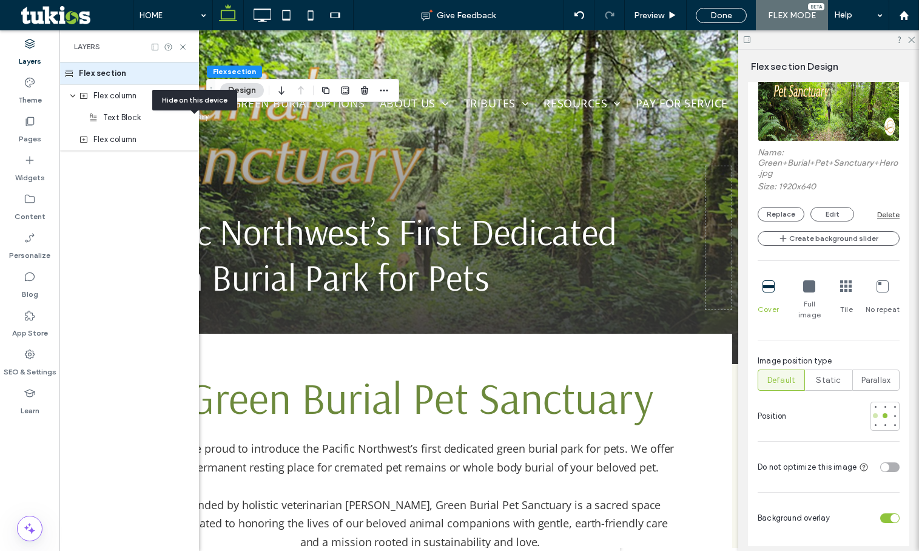
click at [871, 411] on div at bounding box center [875, 415] width 8 height 8
click at [645, 15] on span "Preview" at bounding box center [649, 15] width 30 height 10
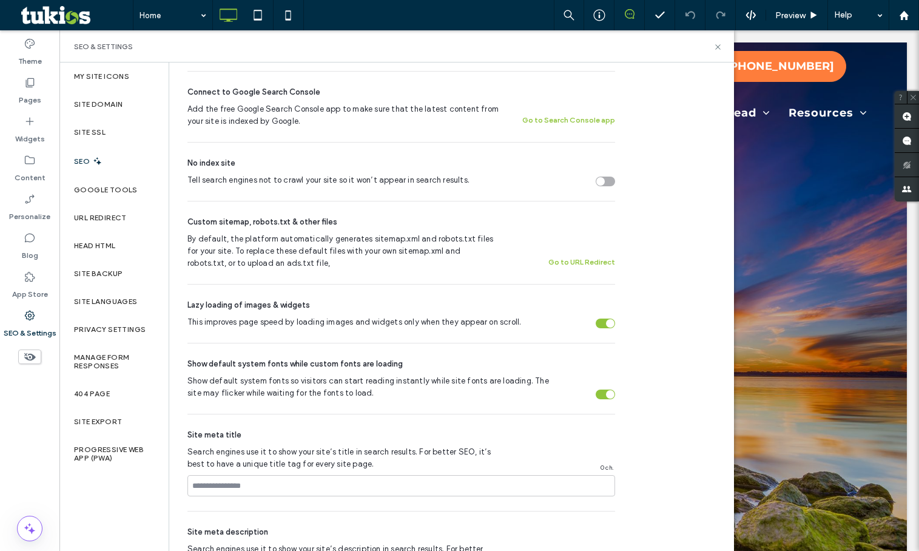
scroll to position [425, 0]
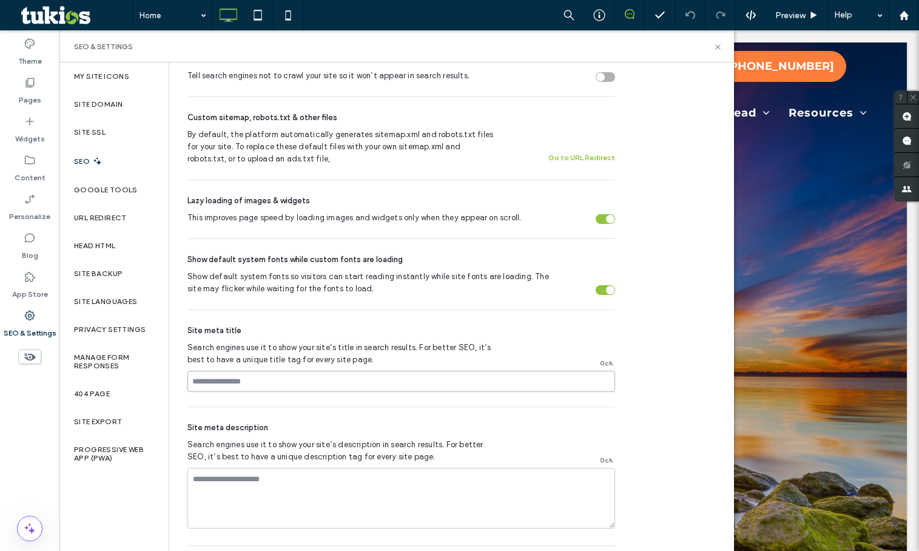
click at [258, 380] on input at bounding box center [401, 381] width 428 height 21
paste input "**********"
type input "**********"
click at [82, 449] on label "Progressive Web App (PWA)" at bounding box center [114, 453] width 80 height 17
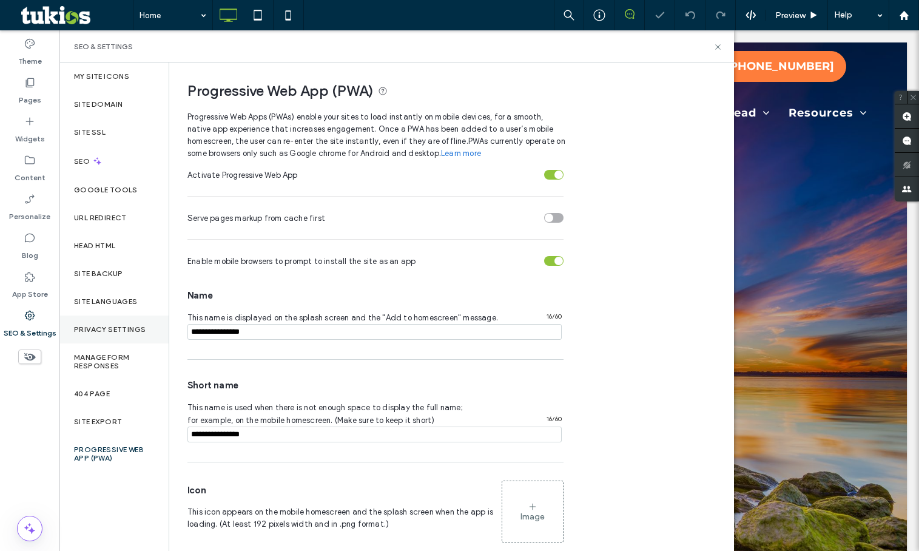
drag, startPoint x: 269, startPoint y: 326, endPoint x: 152, endPoint y: 329, distance: 117.1
click at [153, 329] on div "My Site Icons Site Domain Site SSL SEO Google Tools URL Redirect Head HTML Site…" at bounding box center [396, 306] width 674 height 488
paste input "**********"
type input "**********"
drag, startPoint x: 260, startPoint y: 443, endPoint x: 125, endPoint y: 447, distance: 134.7
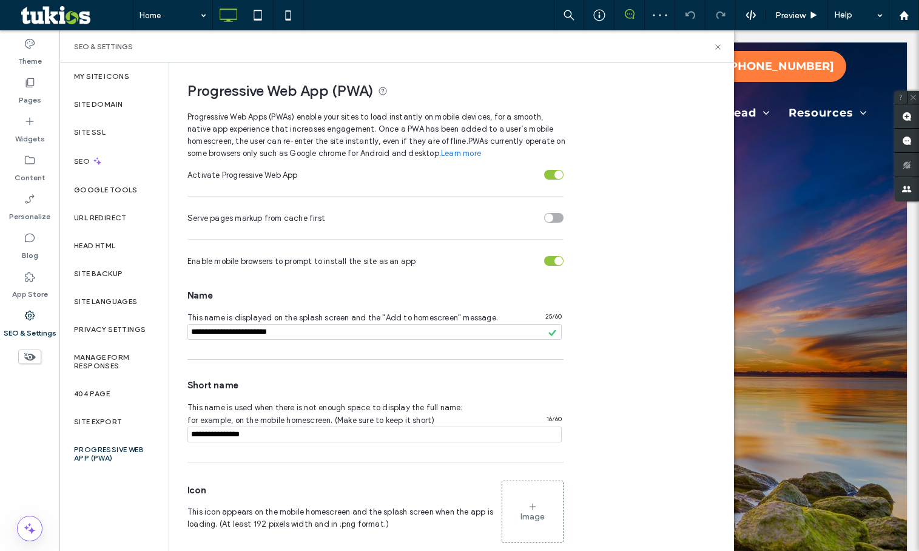
click at [125, 447] on div "My Site Icons Site Domain Site SSL SEO Google Tools URL Redirect Head HTML Site…" at bounding box center [396, 306] width 674 height 488
paste input "**********"
drag, startPoint x: 222, startPoint y: 432, endPoint x: 335, endPoint y: 429, distance: 112.9
click at [335, 429] on input "notEmpty" at bounding box center [374, 434] width 374 height 16
type input "*******"
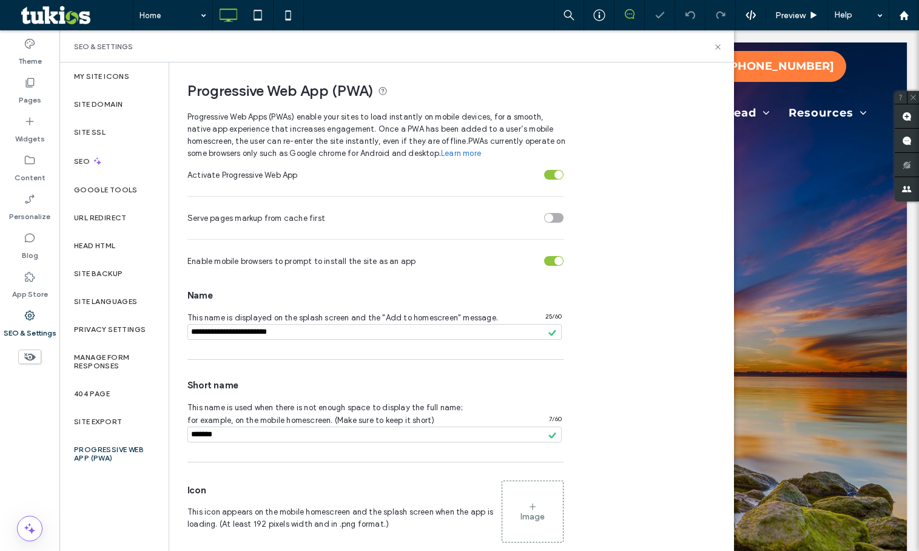
click at [314, 460] on div "Name This name is displayed on the splash screen and the "Add to homescreen" me…" at bounding box center [375, 461] width 376 height 371
click at [110, 164] on div "SEO" at bounding box center [113, 161] width 109 height 30
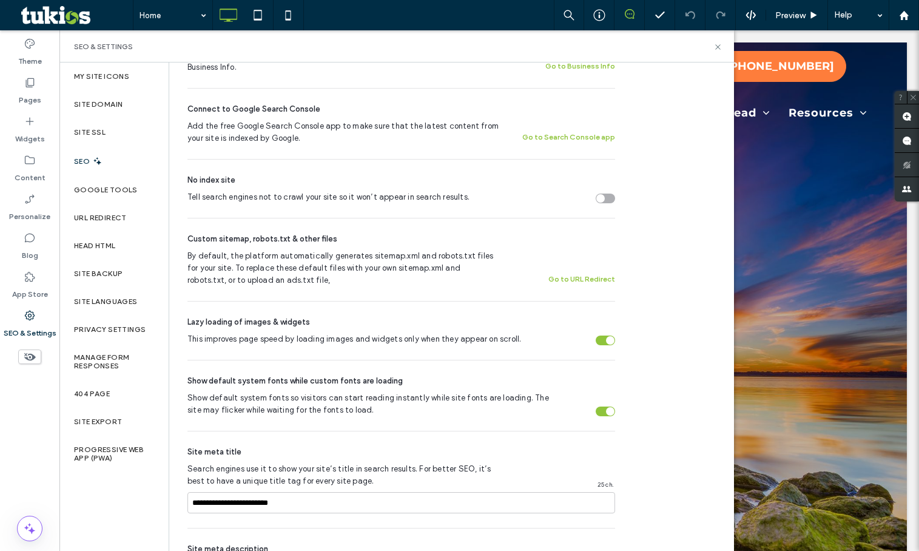
scroll to position [0, 0]
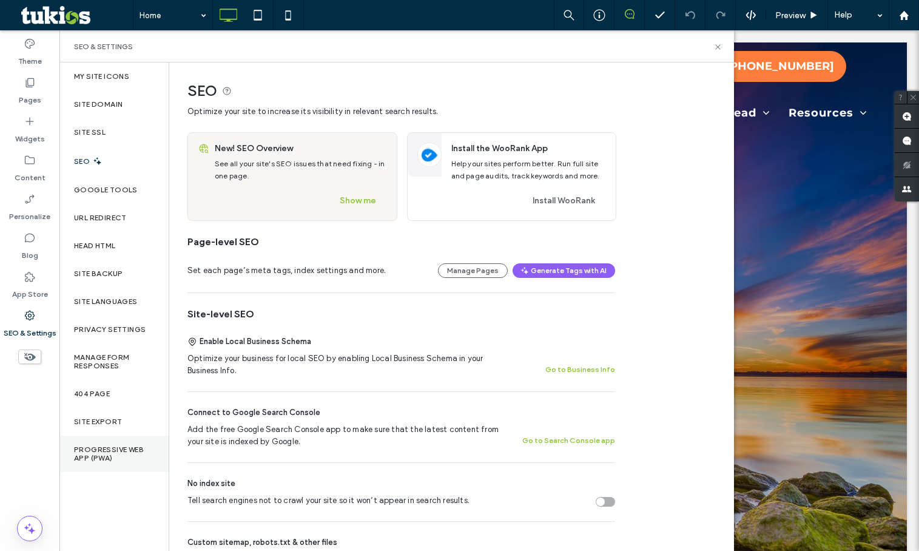
drag, startPoint x: 113, startPoint y: 450, endPoint x: 130, endPoint y: 443, distance: 17.9
click at [113, 450] on label "Progressive Web App (PWA)" at bounding box center [114, 453] width 80 height 17
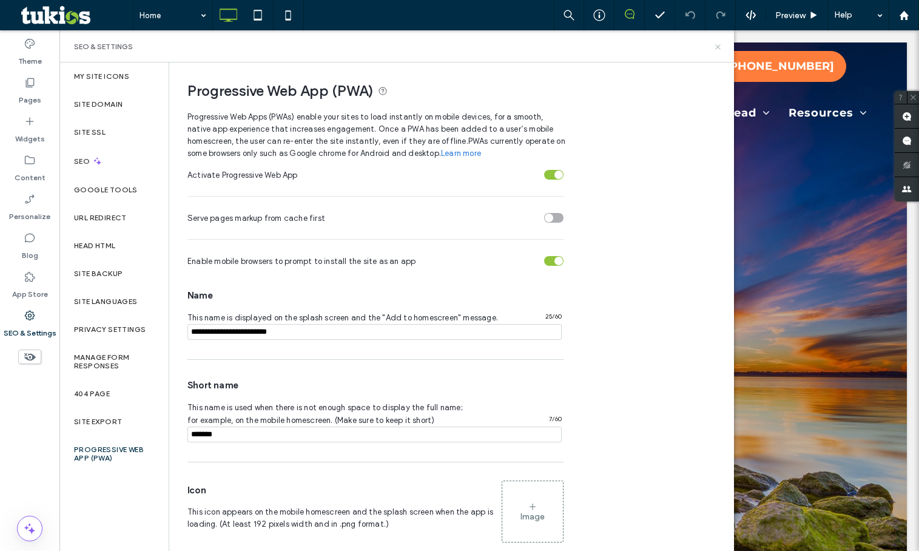
drag, startPoint x: 659, startPoint y: 12, endPoint x: 719, endPoint y: 44, distance: 67.6
click at [719, 44] on icon at bounding box center [717, 46] width 9 height 9
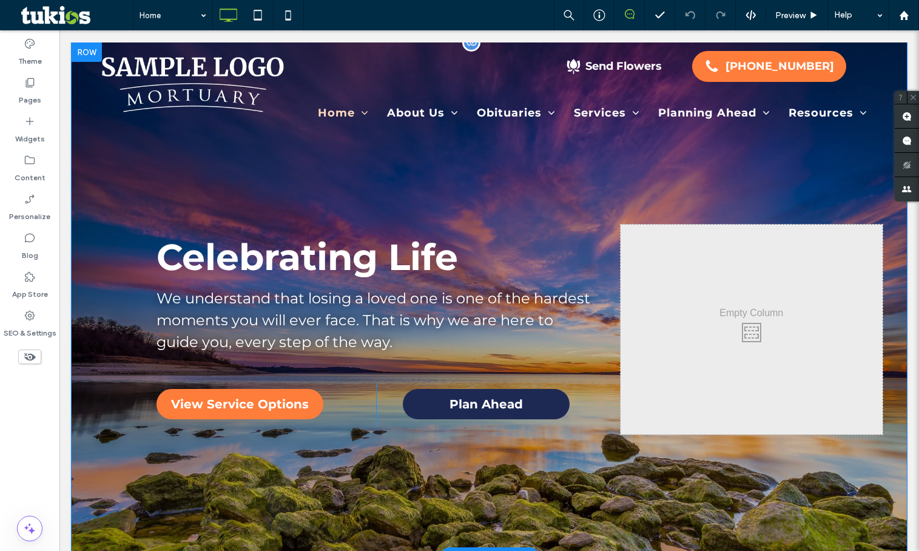
click at [169, 476] on div "Celebrating Life We understand that losing a loved one is one of the hardest mo…" at bounding box center [489, 298] width 835 height 513
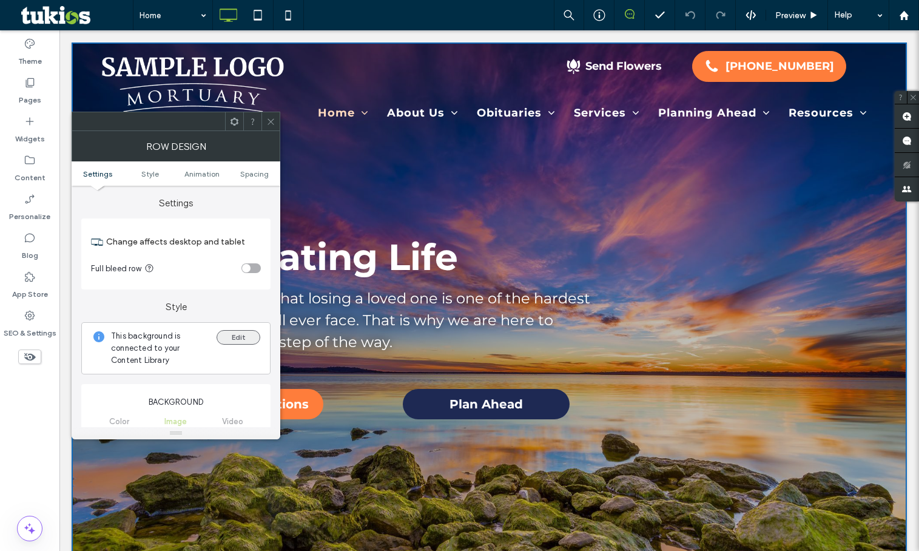
click at [235, 342] on button "Edit" at bounding box center [239, 337] width 44 height 15
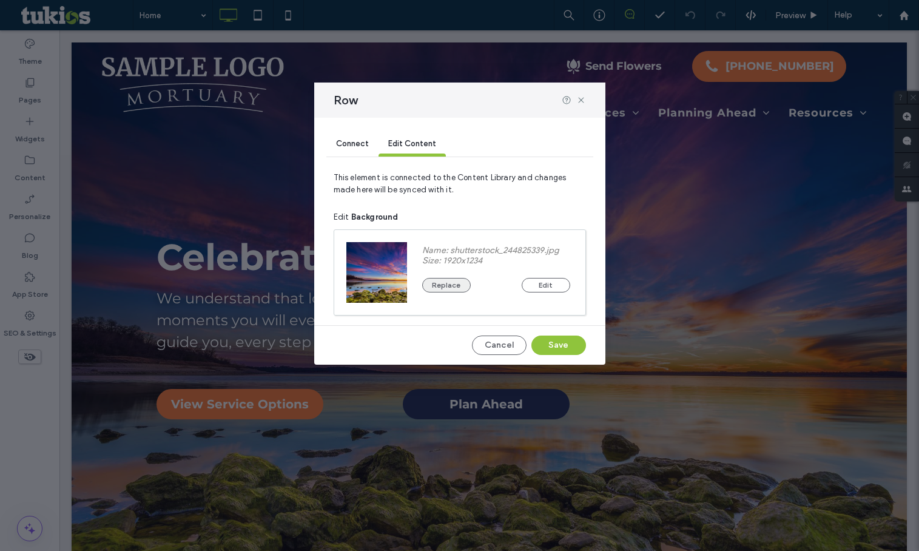
click at [442, 286] on button "Replace" at bounding box center [446, 285] width 49 height 15
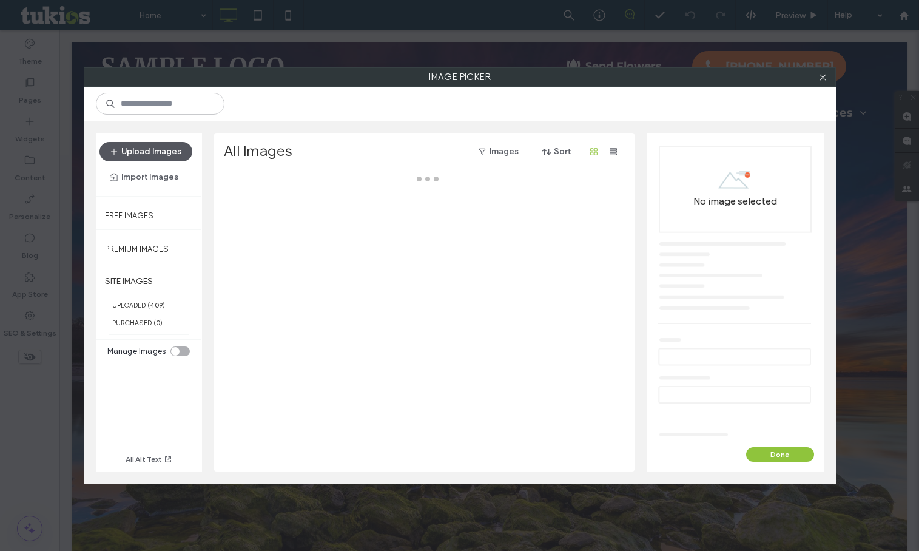
click at [132, 148] on button "Upload Images" at bounding box center [145, 151] width 93 height 19
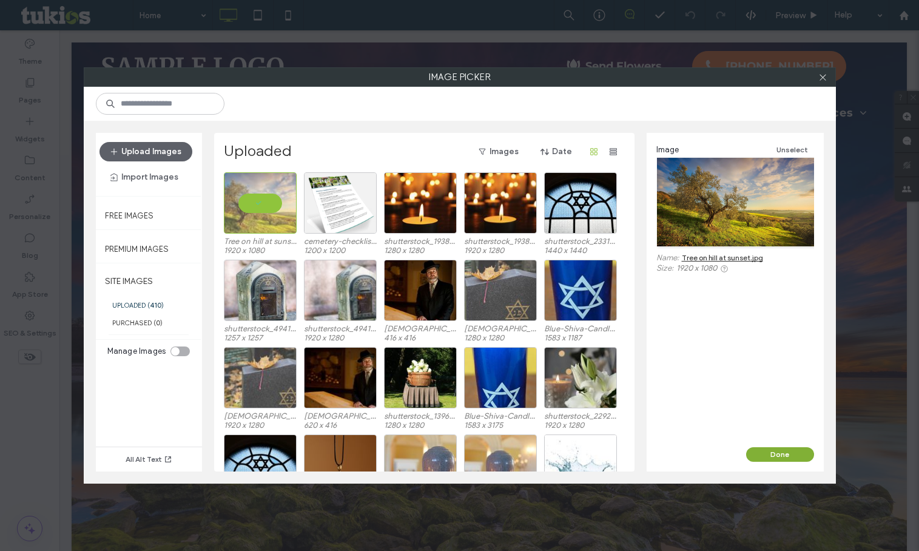
click at [769, 454] on button "Done" at bounding box center [780, 454] width 68 height 15
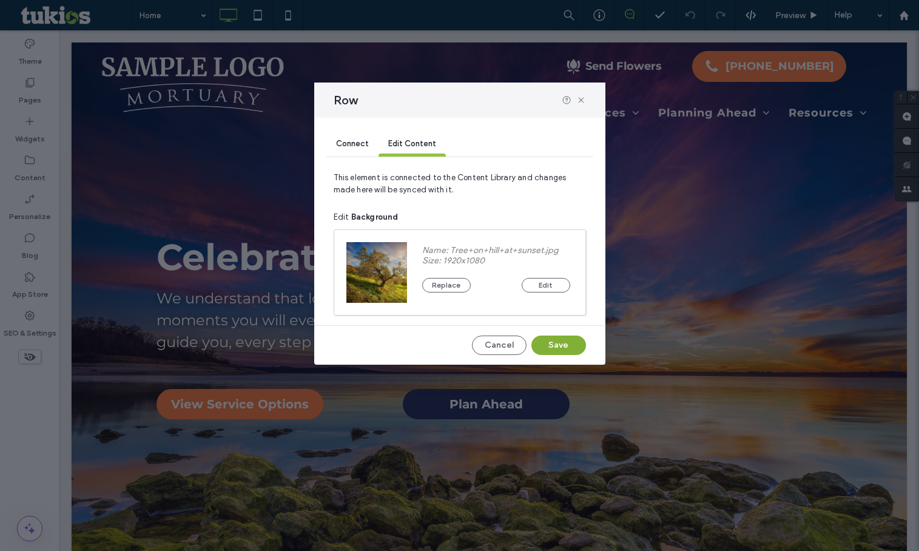
click at [540, 343] on button "Save" at bounding box center [558, 344] width 55 height 19
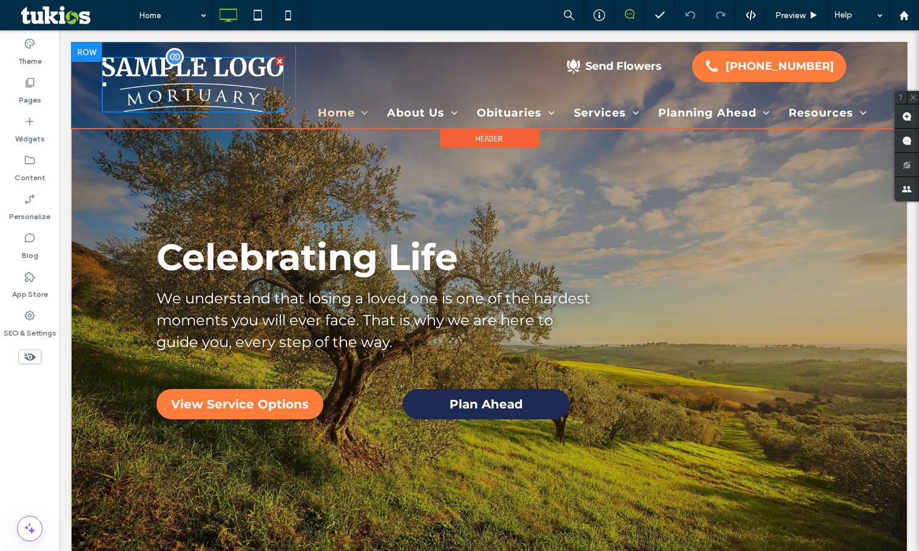
click at [135, 93] on img at bounding box center [193, 84] width 182 height 55
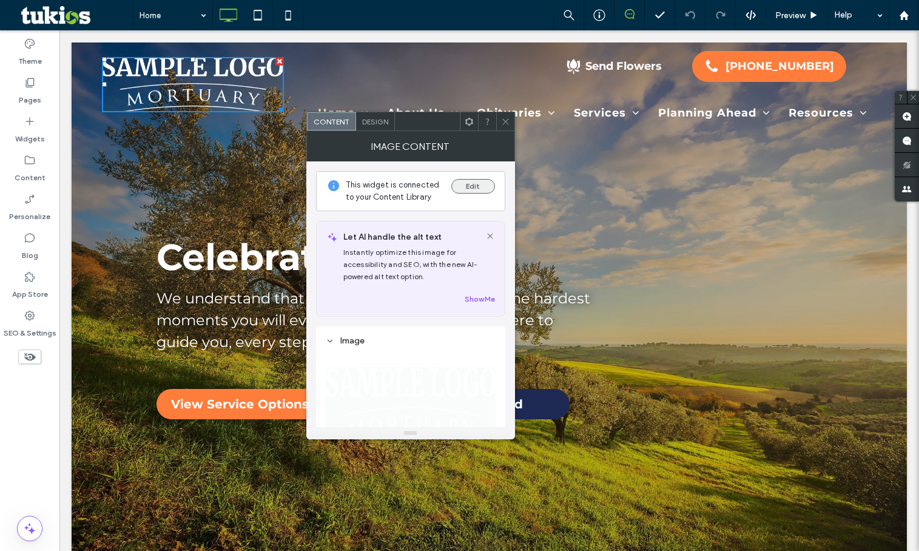
click at [477, 188] on button "Edit" at bounding box center [473, 186] width 44 height 15
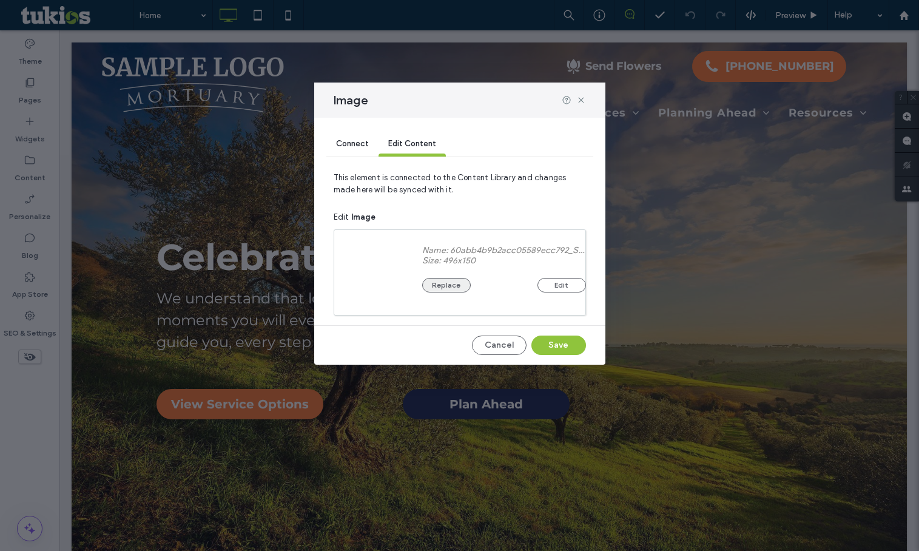
click at [455, 283] on button "Replace" at bounding box center [446, 285] width 49 height 15
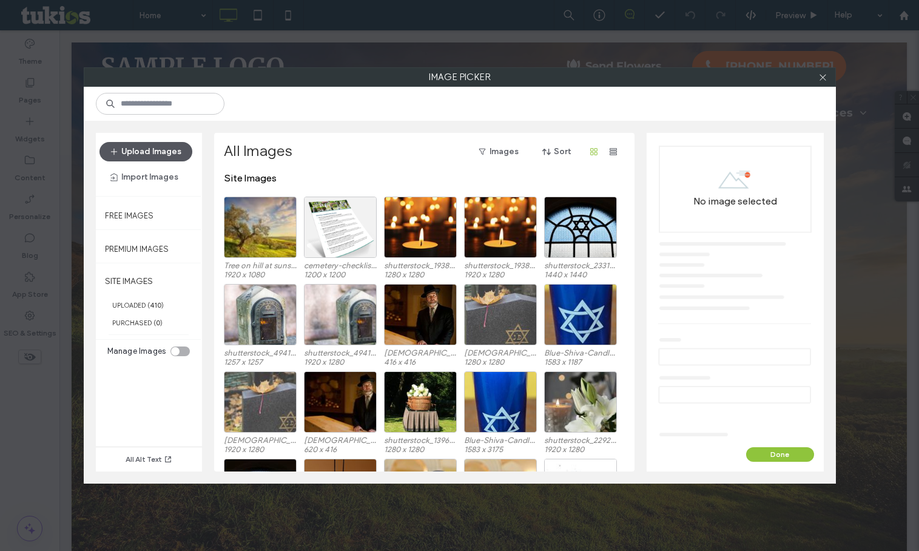
click at [129, 147] on button "Upload Images" at bounding box center [145, 151] width 93 height 19
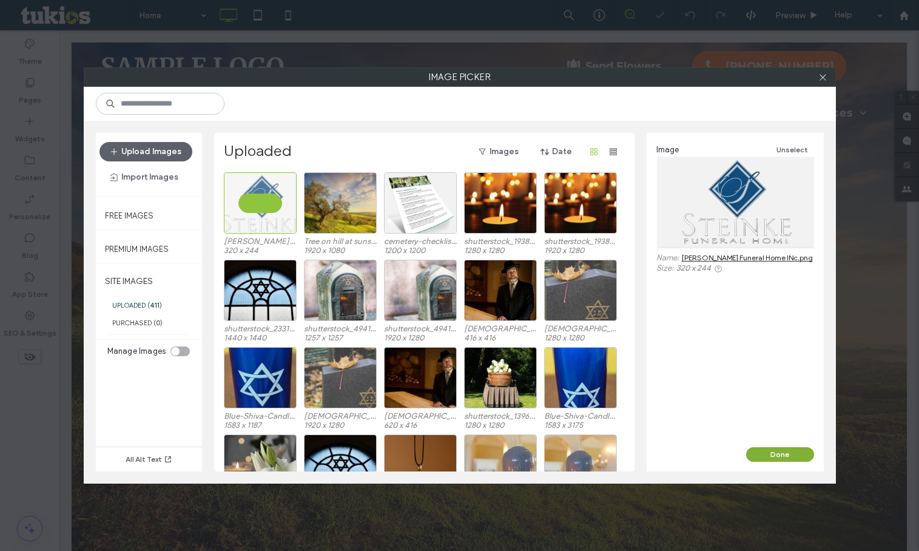
click at [796, 459] on button "Done" at bounding box center [780, 454] width 68 height 15
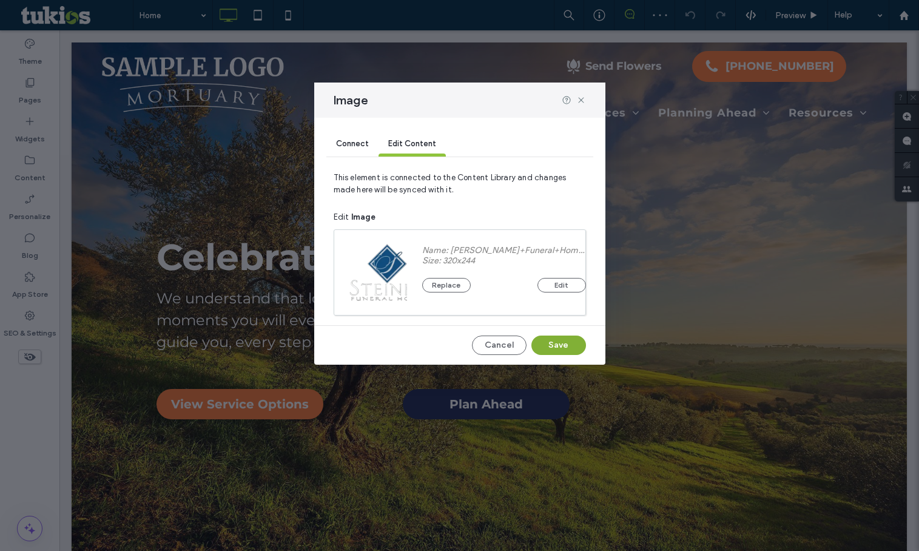
click at [574, 342] on button "Save" at bounding box center [558, 344] width 55 height 19
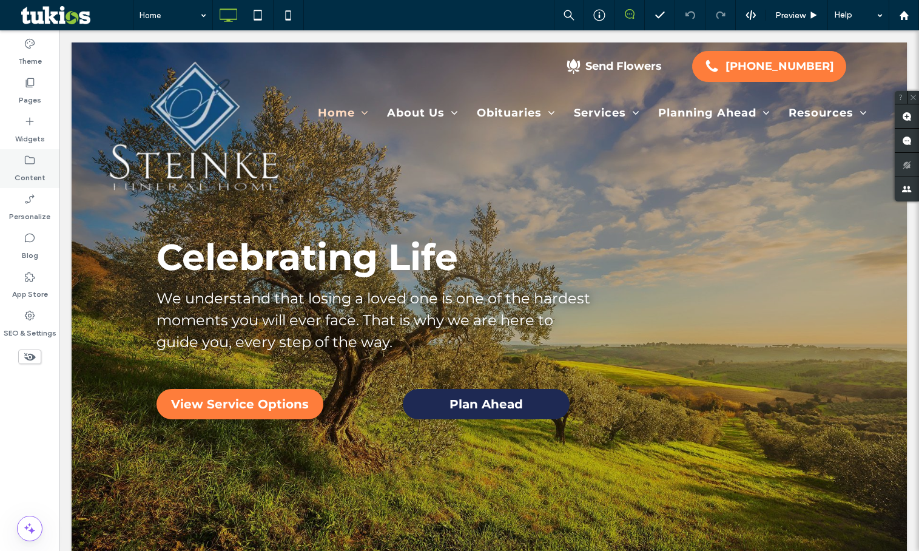
click at [33, 157] on icon at bounding box center [30, 160] width 12 height 12
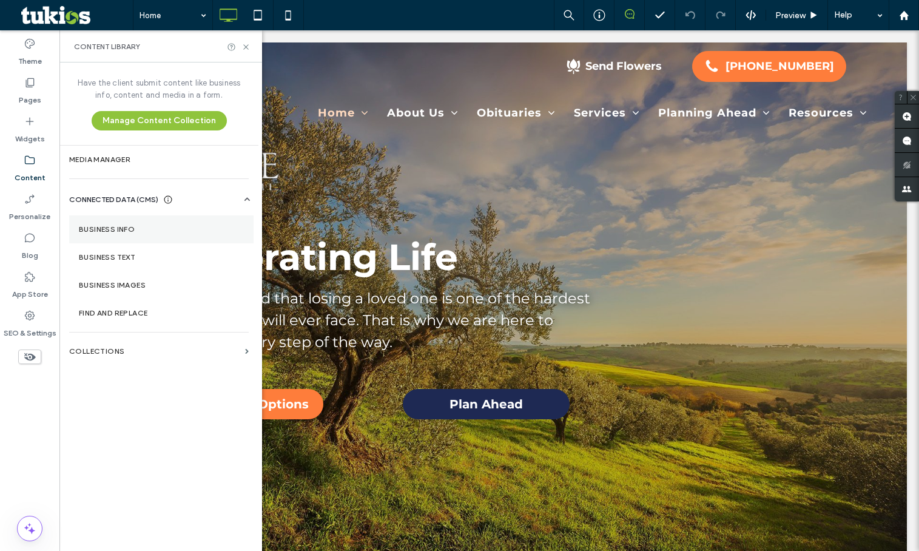
click at [139, 234] on section "Business Info" at bounding box center [161, 229] width 184 height 28
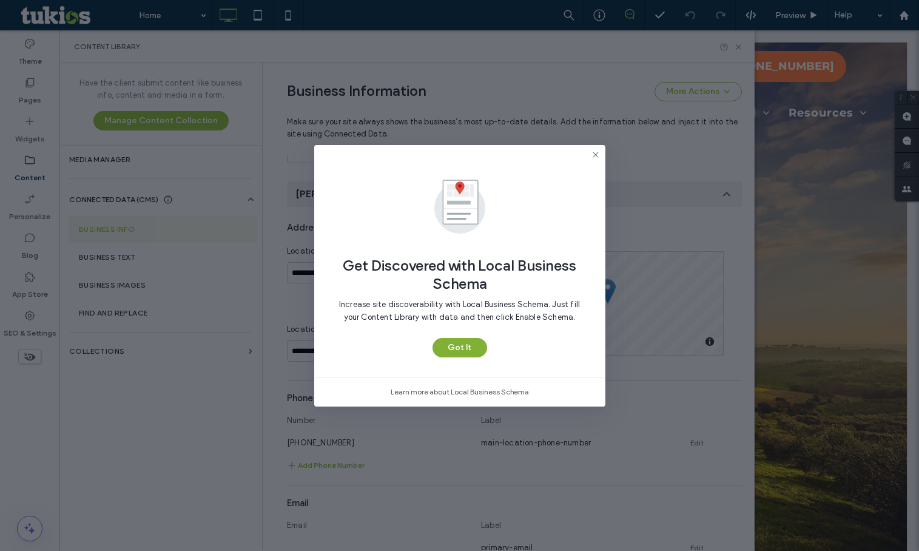
click at [457, 344] on button "Got It" at bounding box center [459, 347] width 55 height 19
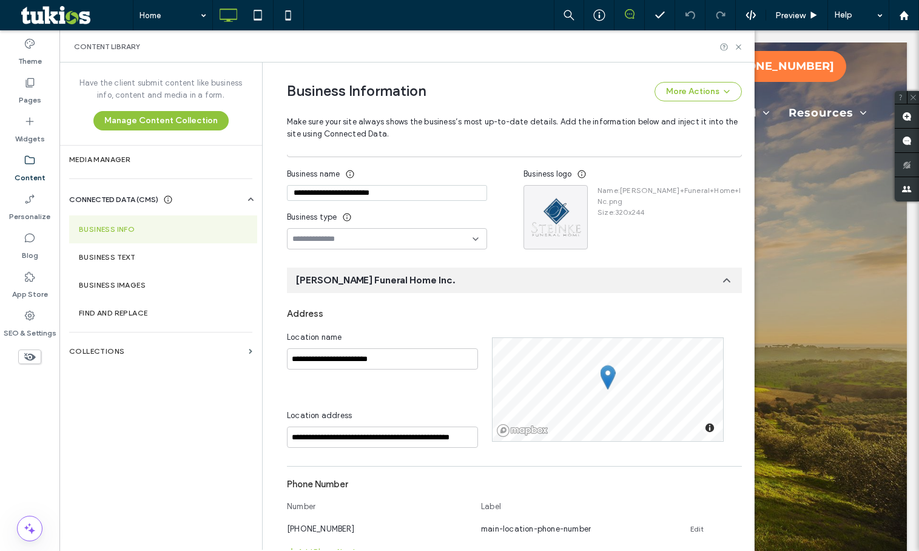
scroll to position [61, 0]
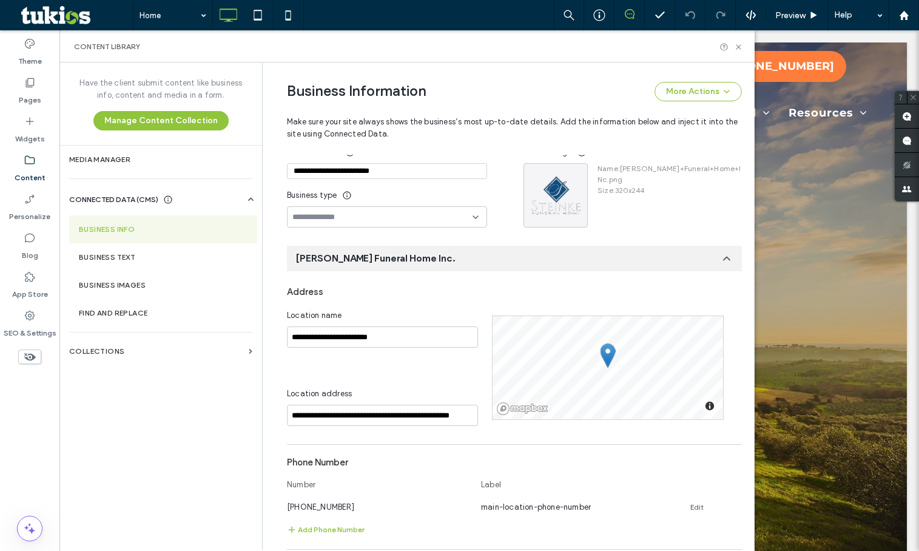
click at [444, 260] on div "[PERSON_NAME] Funeral Home Inc." at bounding box center [514, 258] width 455 height 25
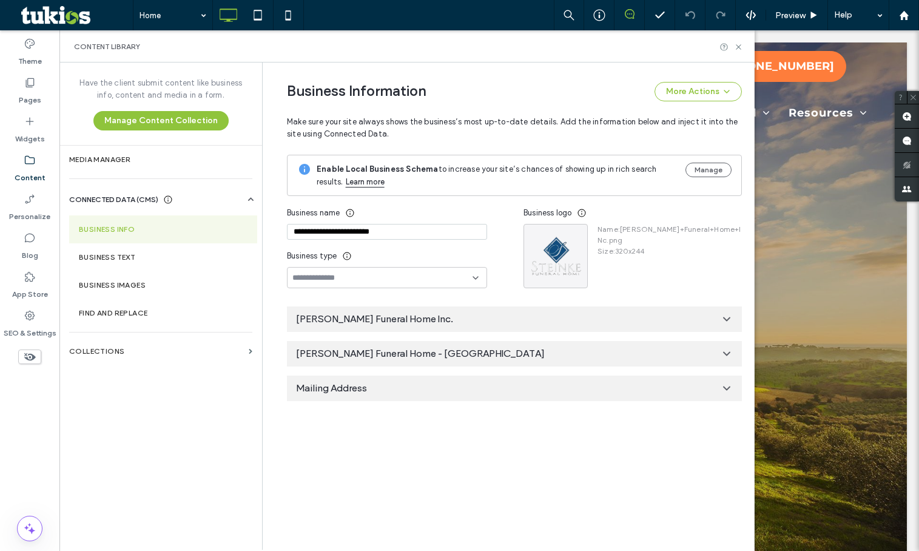
scroll to position [0, 0]
click at [382, 318] on span "[PERSON_NAME] Funeral Home Inc." at bounding box center [374, 318] width 157 height 13
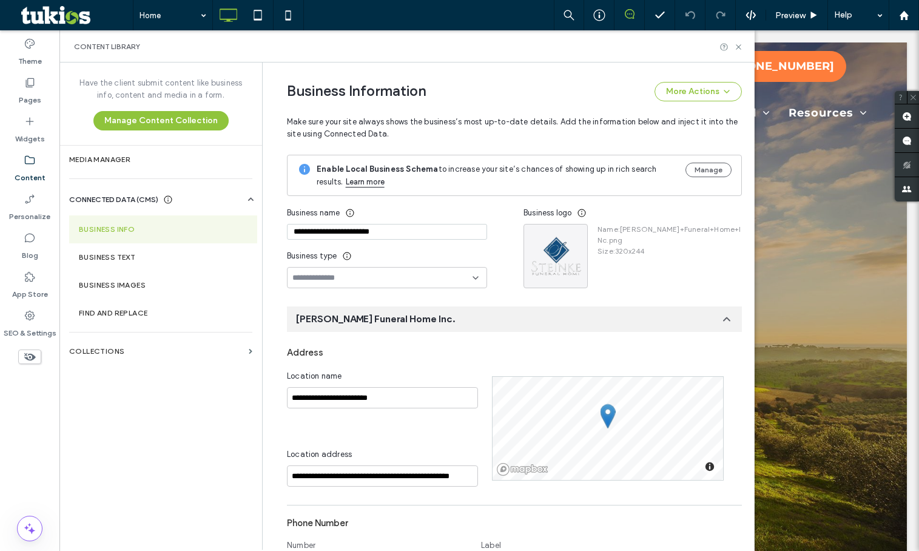
click at [375, 323] on span "[PERSON_NAME] Funeral Home Inc." at bounding box center [375, 318] width 159 height 13
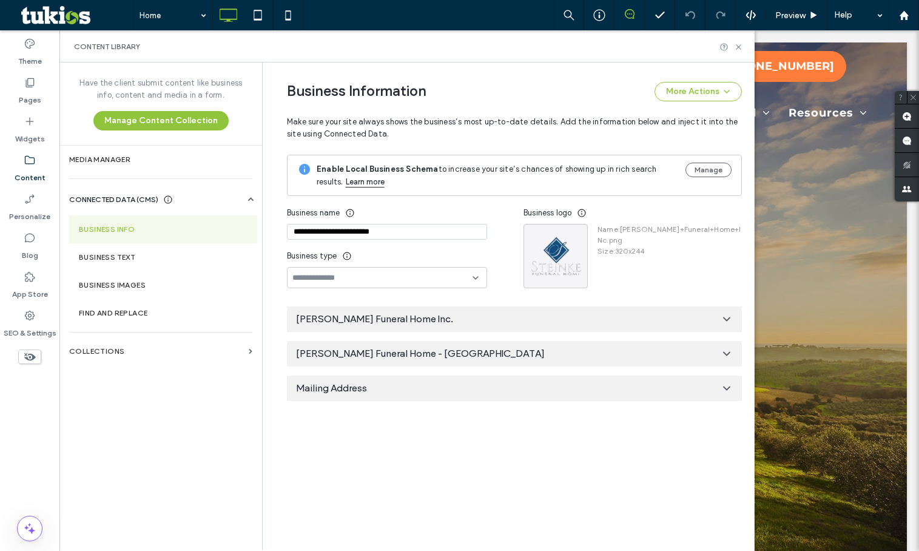
click at [378, 350] on span "[PERSON_NAME] Funeral Home - [GEOGRAPHIC_DATA]" at bounding box center [420, 353] width 249 height 13
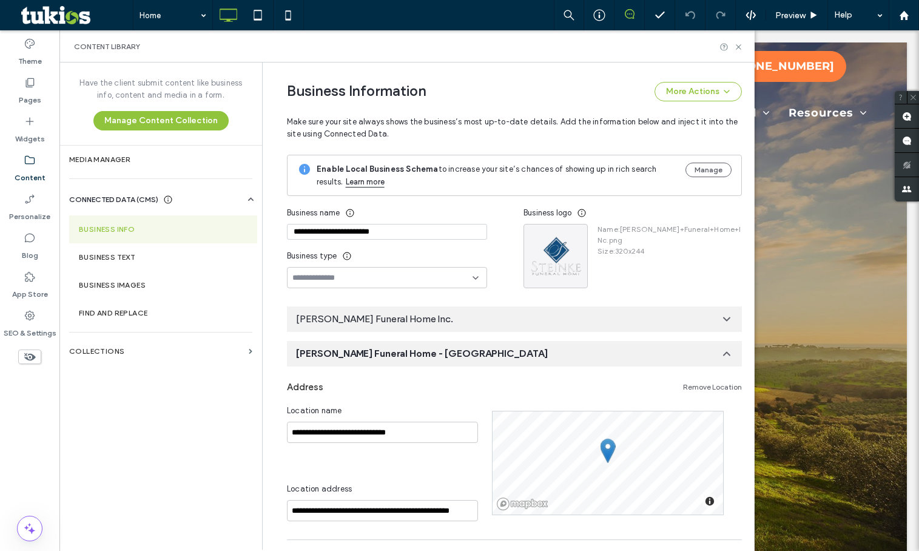
click at [378, 350] on span "[PERSON_NAME] Funeral Home - [GEOGRAPHIC_DATA]" at bounding box center [422, 353] width 252 height 13
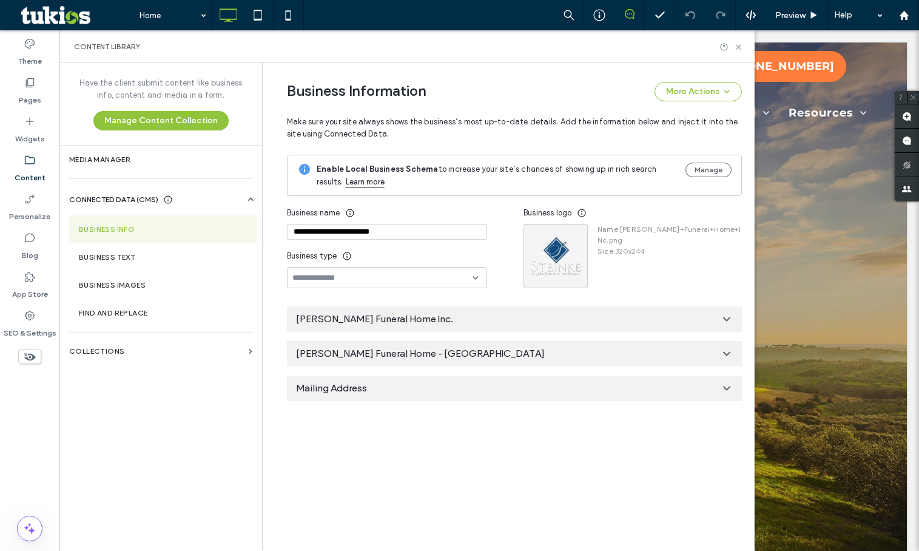
click at [361, 386] on span "Mailing Address" at bounding box center [331, 388] width 71 height 13
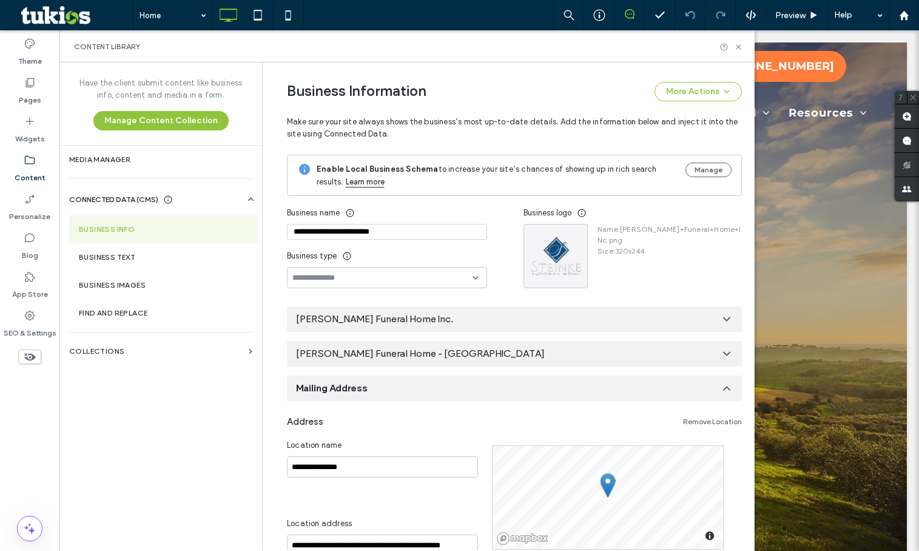
click at [361, 386] on span "Mailing Address" at bounding box center [332, 388] width 72 height 13
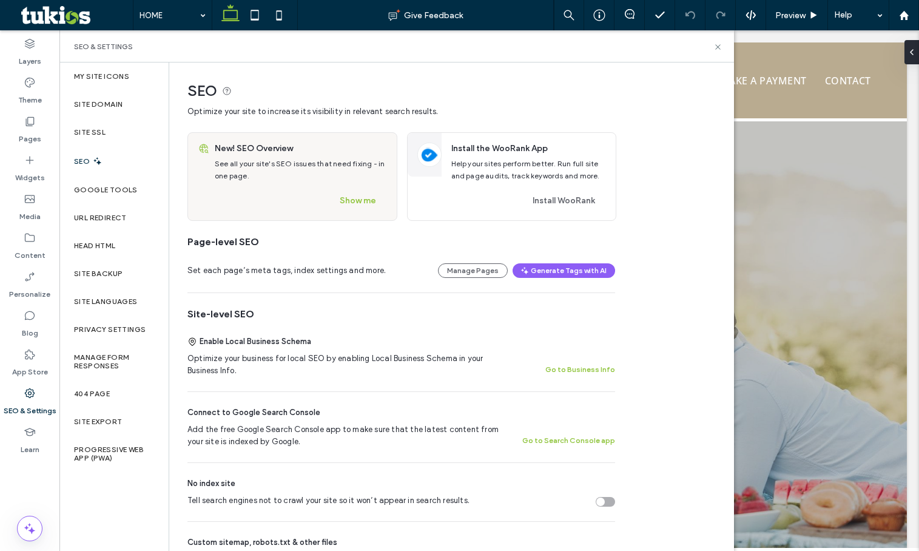
scroll to position [303, 0]
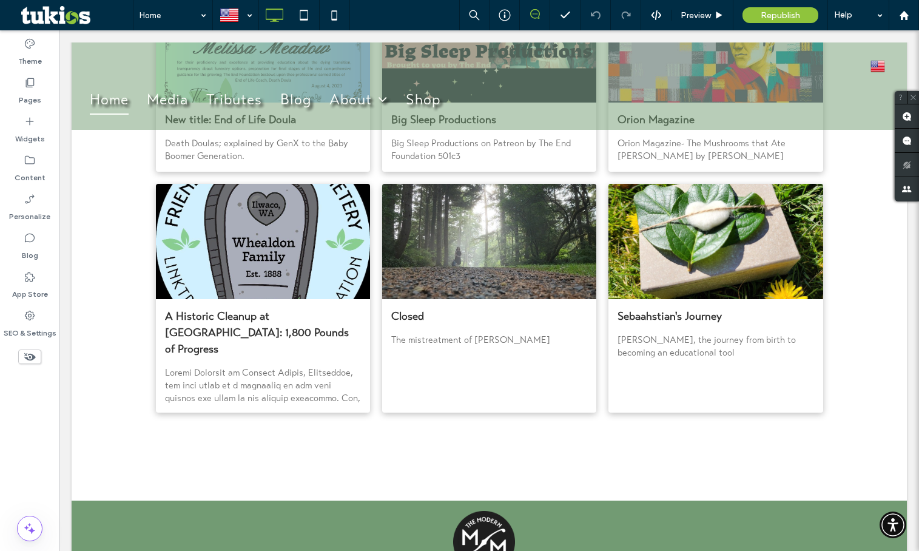
scroll to position [2897, 0]
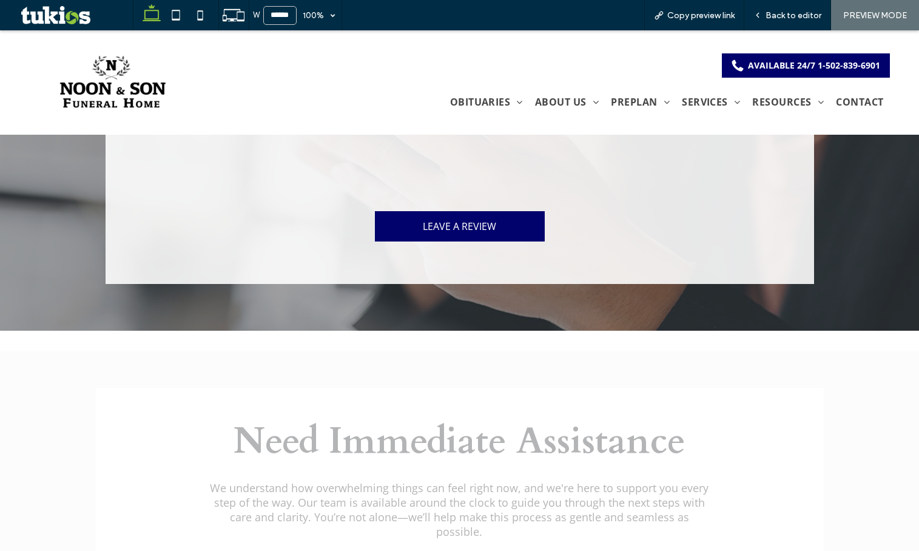
scroll to position [1874, 0]
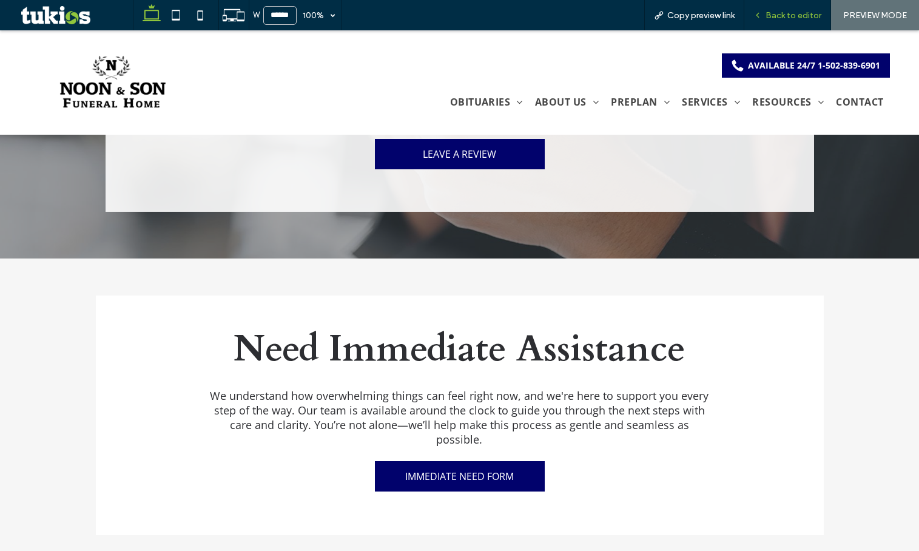
click at [765, 13] on div "Back to editor" at bounding box center [787, 15] width 86 height 10
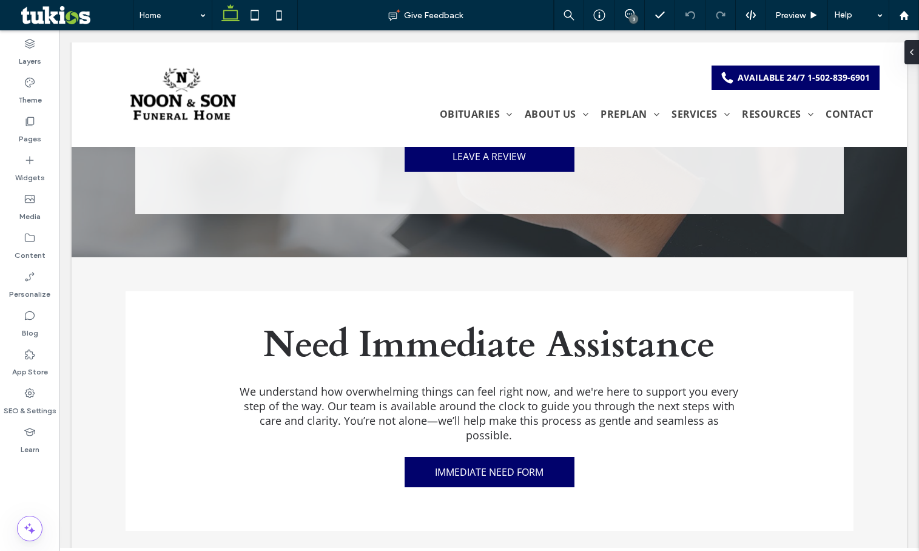
scroll to position [1837, 0]
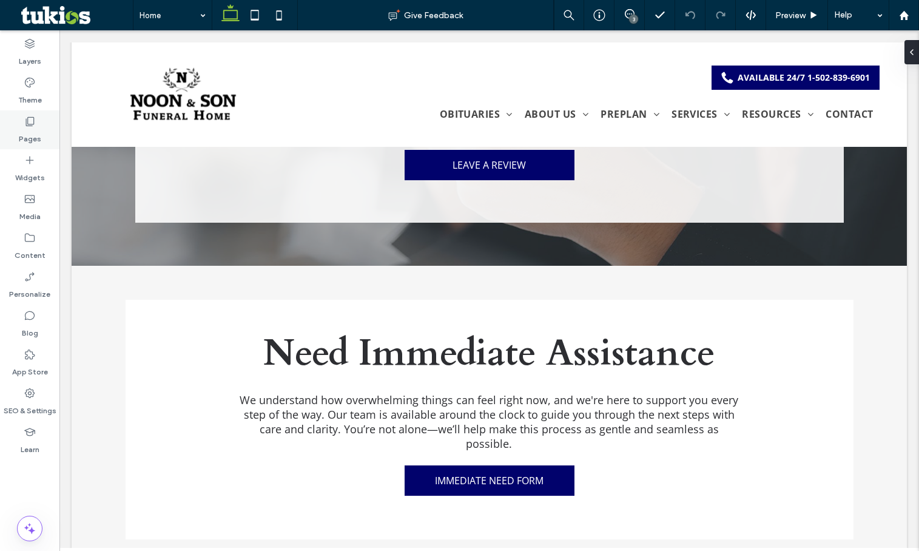
click at [39, 111] on div "Pages" at bounding box center [29, 129] width 59 height 39
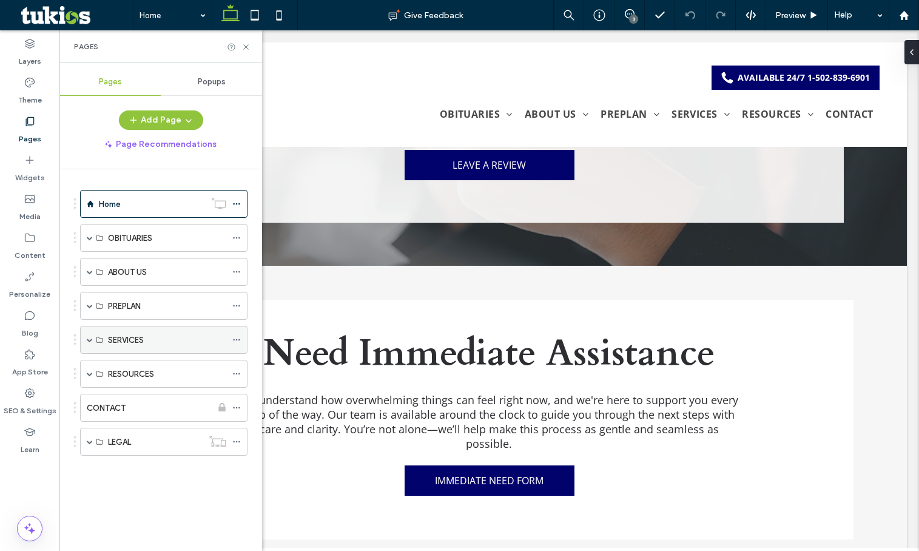
click at [92, 338] on span at bounding box center [90, 340] width 6 height 6
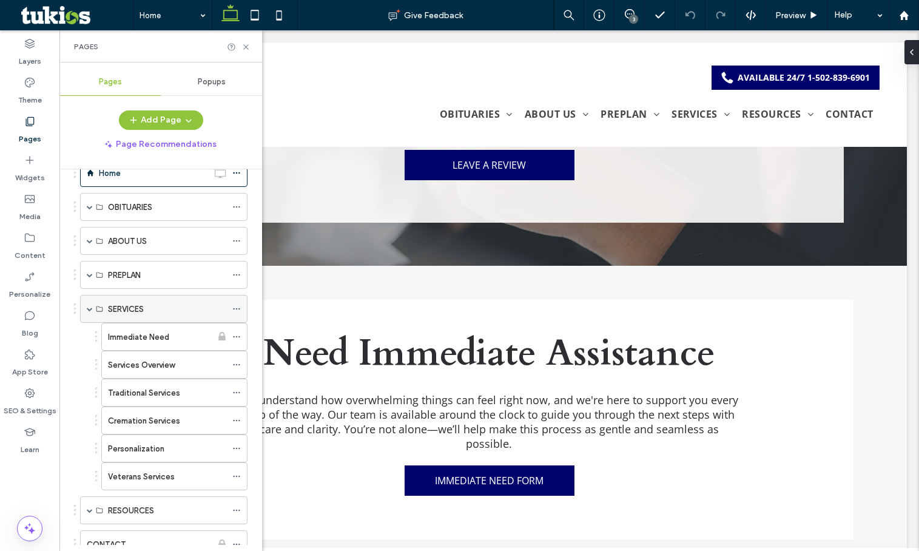
scroll to position [61, 0]
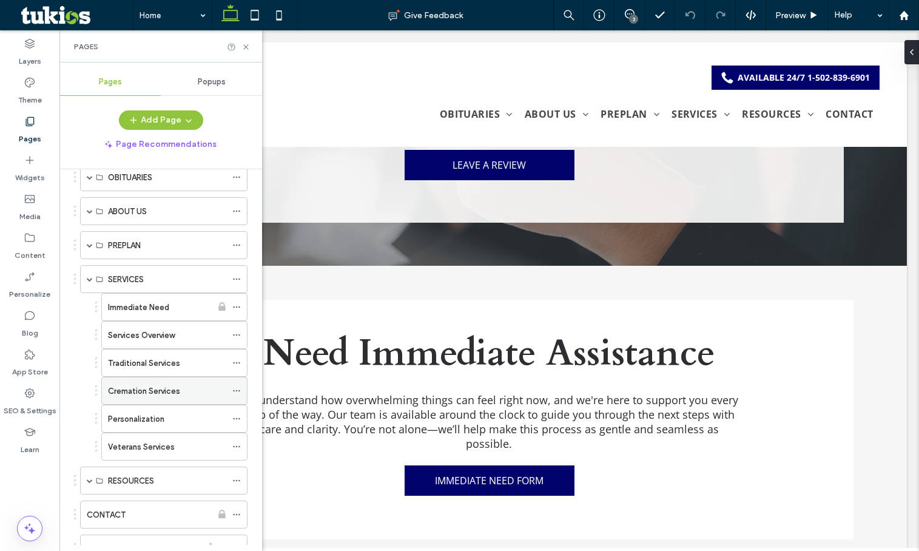
click at [235, 394] on icon at bounding box center [236, 390] width 8 height 8
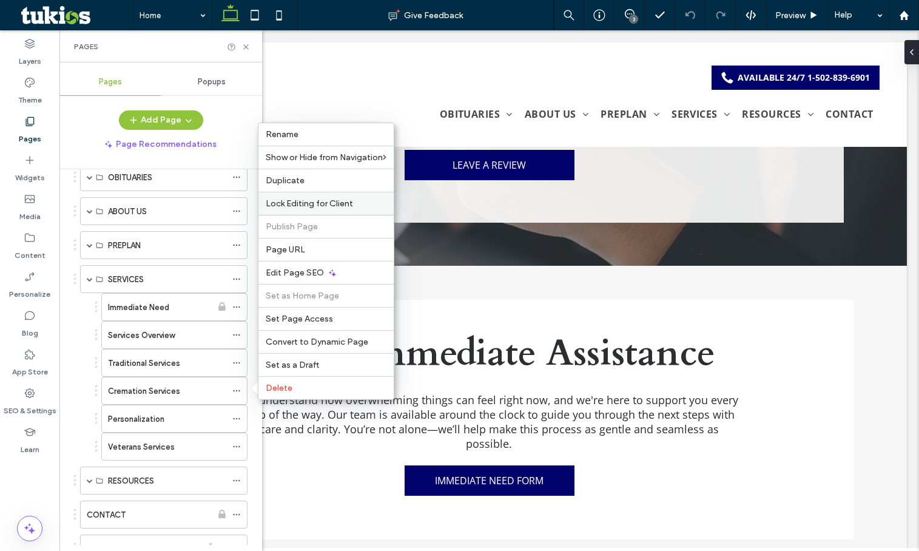
click at [329, 192] on div "Lock Editing for Client" at bounding box center [325, 203] width 135 height 23
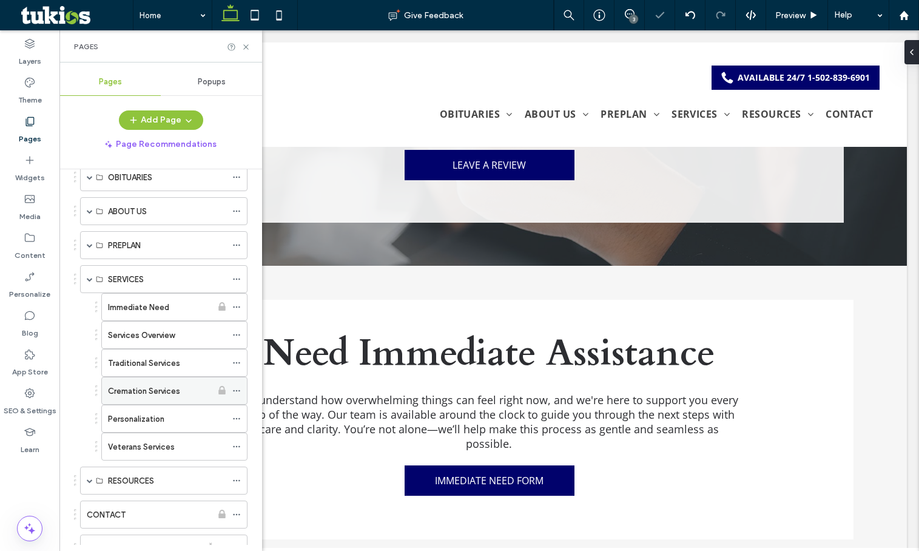
click at [236, 389] on icon at bounding box center [236, 390] width 8 height 8
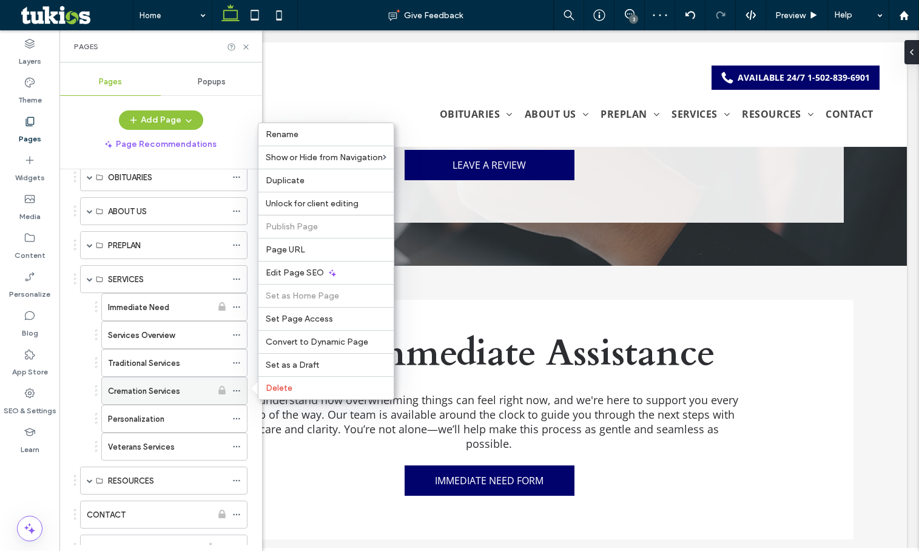
click at [238, 388] on icon at bounding box center [236, 390] width 8 height 8
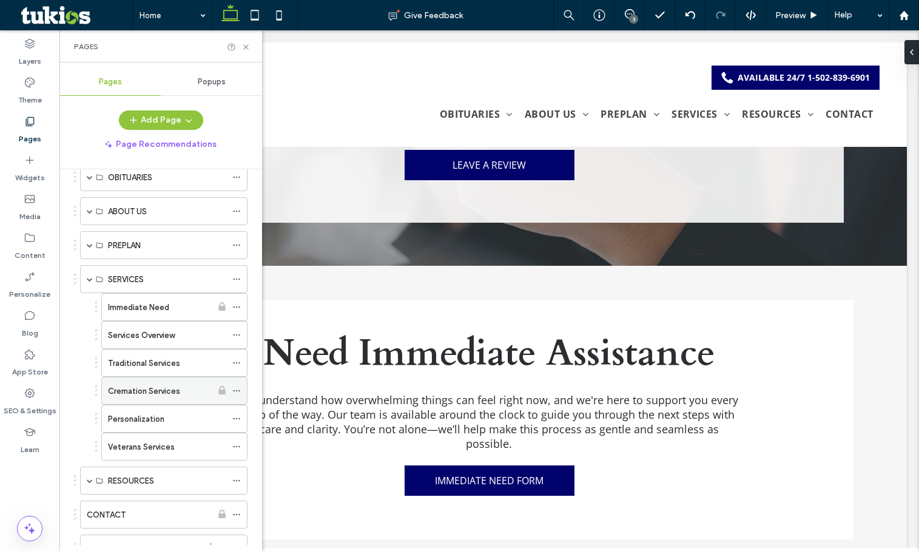
click at [238, 388] on icon at bounding box center [236, 390] width 8 height 8
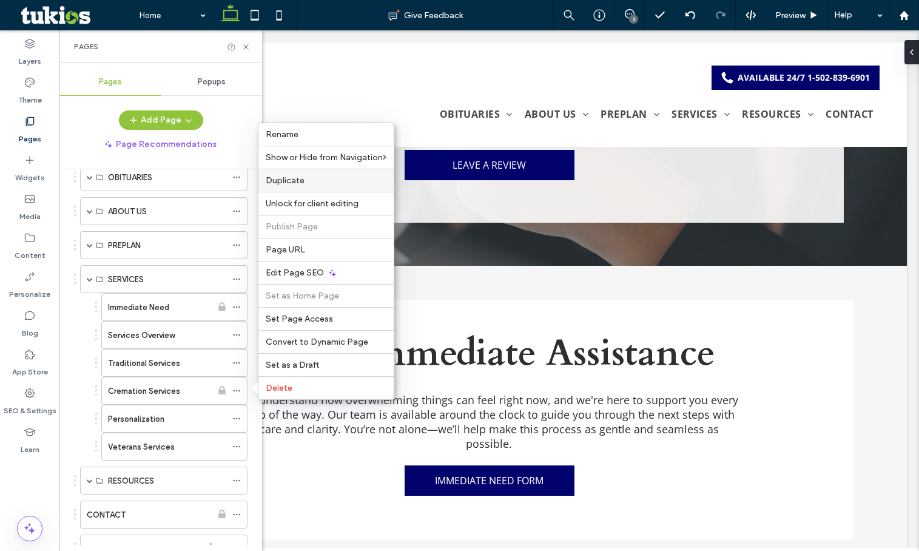
click at [344, 188] on div "Duplicate" at bounding box center [325, 180] width 135 height 23
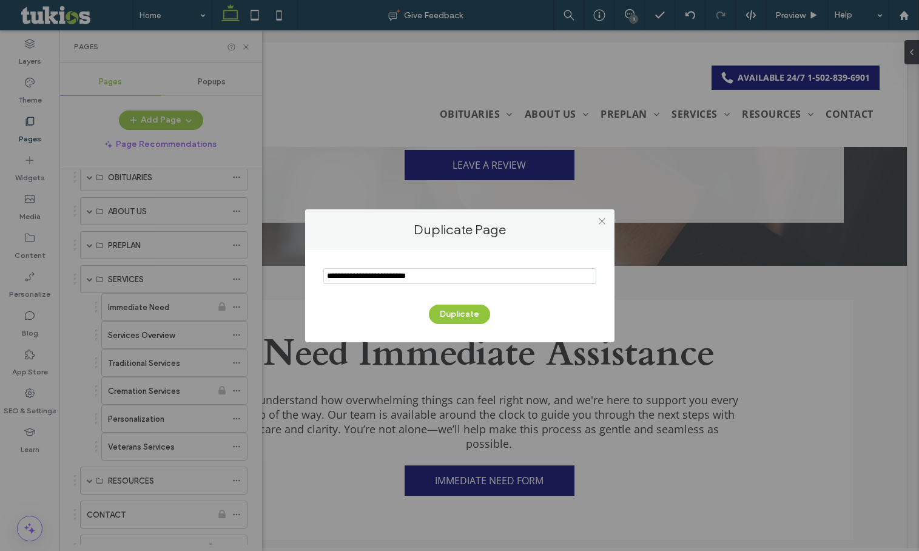
drag, startPoint x: 463, startPoint y: 276, endPoint x: 137, endPoint y: 295, distance: 326.2
click at [137, 295] on div "Duplicate Page Duplicate" at bounding box center [459, 275] width 919 height 551
type input "**********"
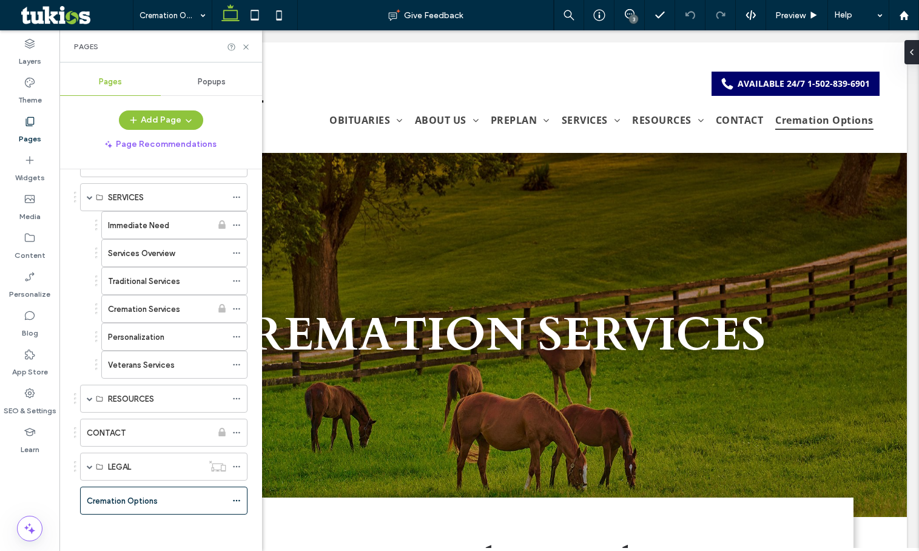
scroll to position [136, 0]
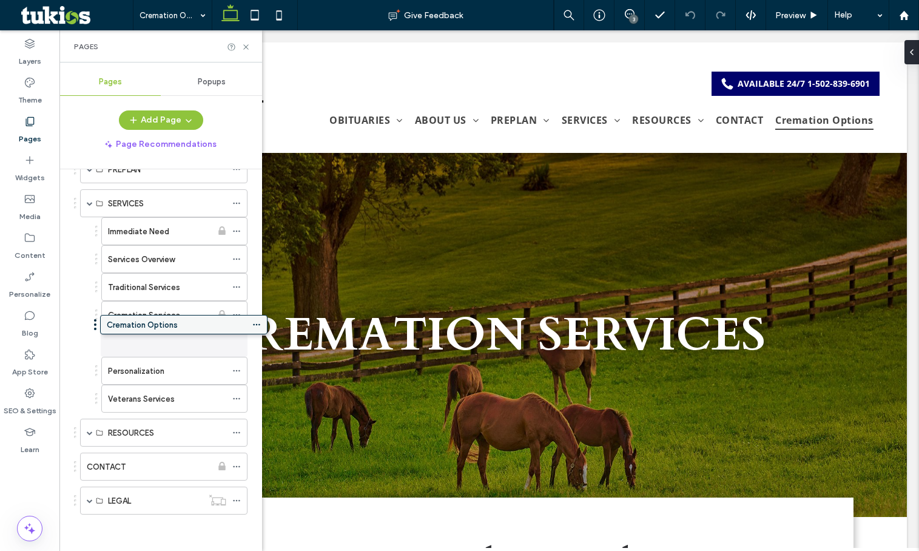
drag, startPoint x: 153, startPoint y: 502, endPoint x: 172, endPoint y: 331, distance: 171.5
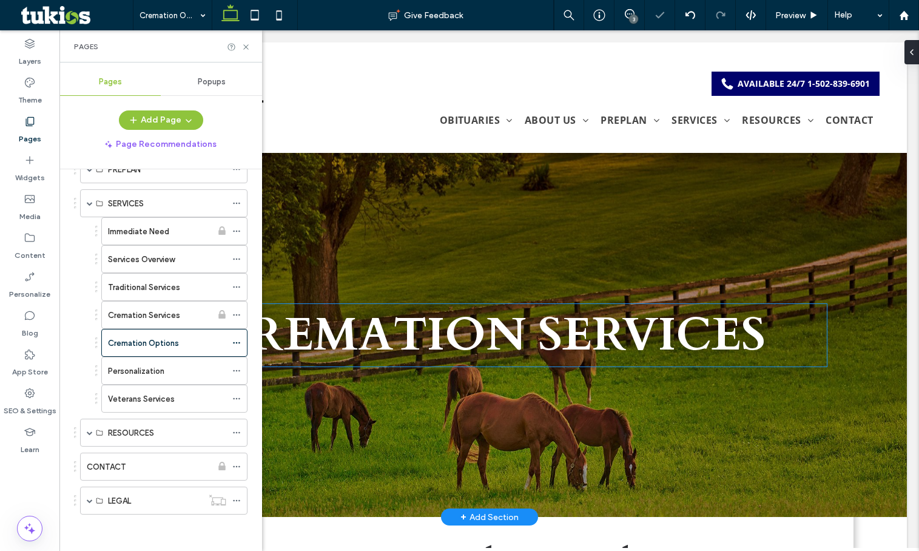
click at [351, 334] on span "Cremation Services" at bounding box center [489, 335] width 552 height 62
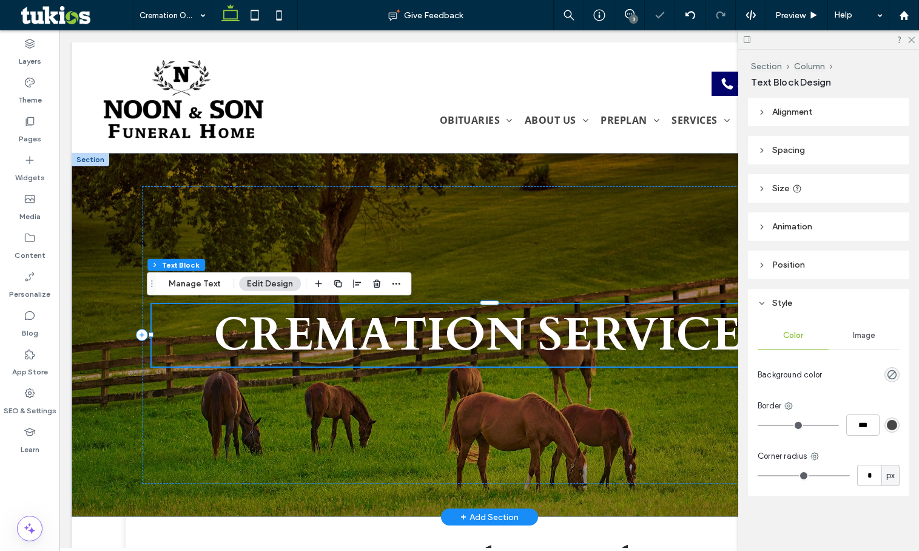
click at [663, 347] on span "Cremation Services" at bounding box center [489, 335] width 552 height 62
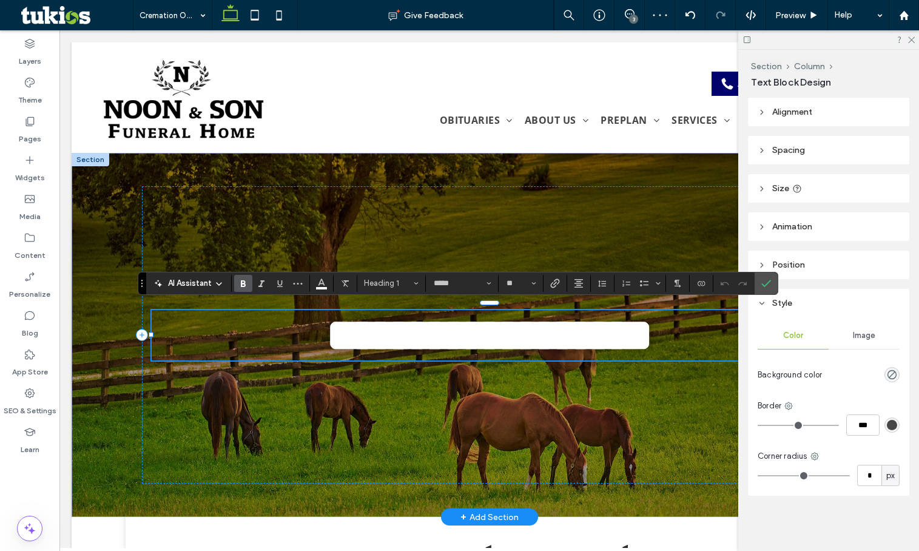
click at [912, 44] on div at bounding box center [828, 39] width 181 height 19
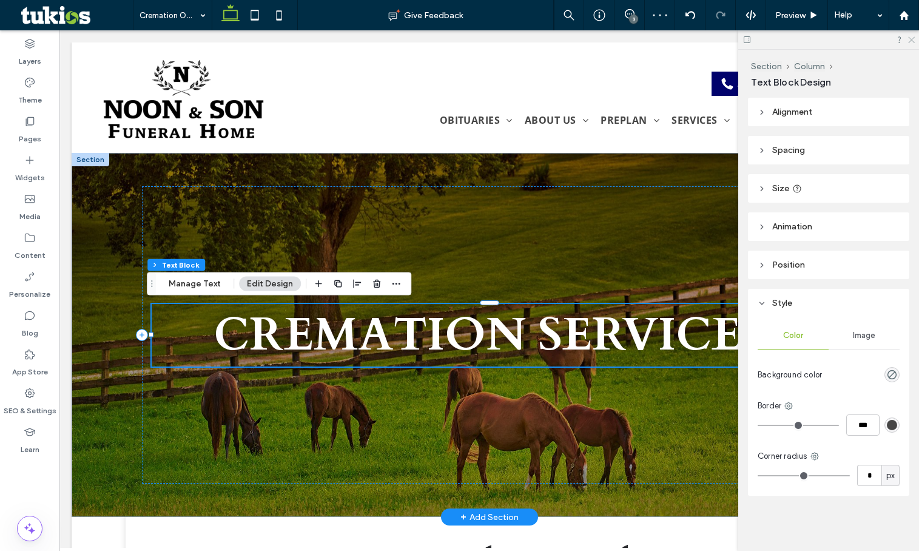
click at [912, 37] on icon at bounding box center [911, 39] width 8 height 8
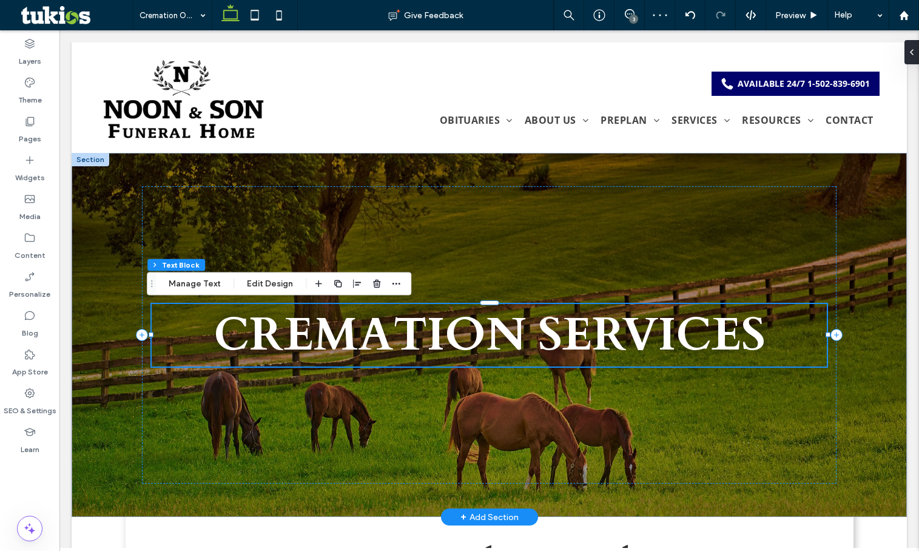
click at [566, 334] on span "Cremation Services" at bounding box center [489, 335] width 552 height 62
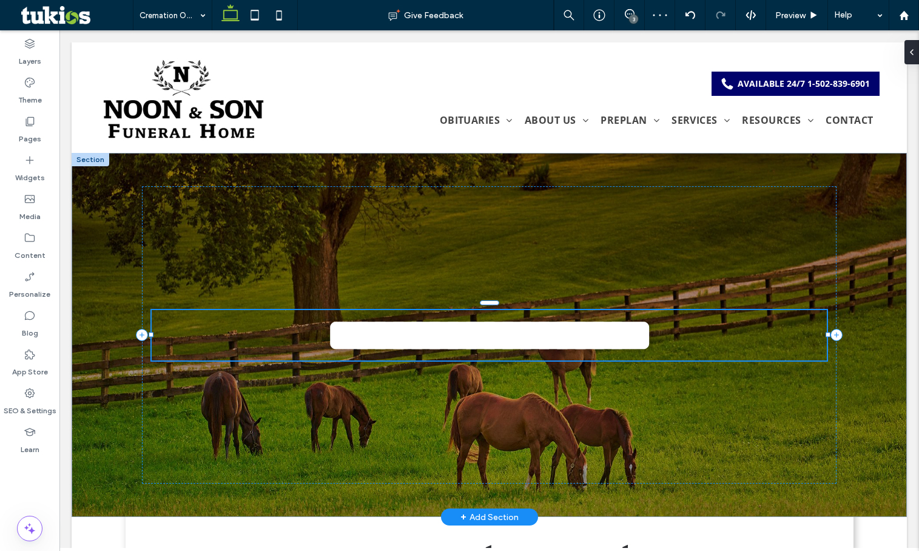
type input "*****"
type input "**"
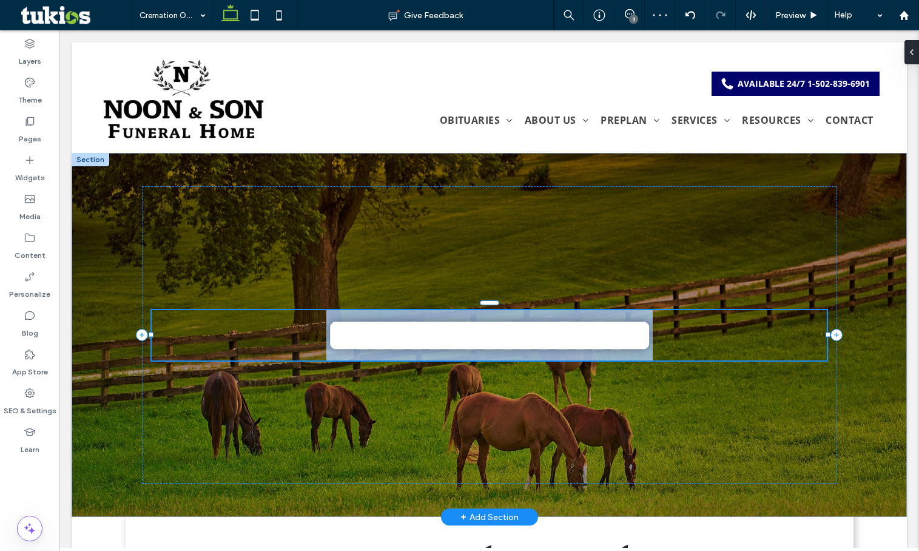
click at [566, 334] on span "**********" at bounding box center [489, 334] width 326 height 45
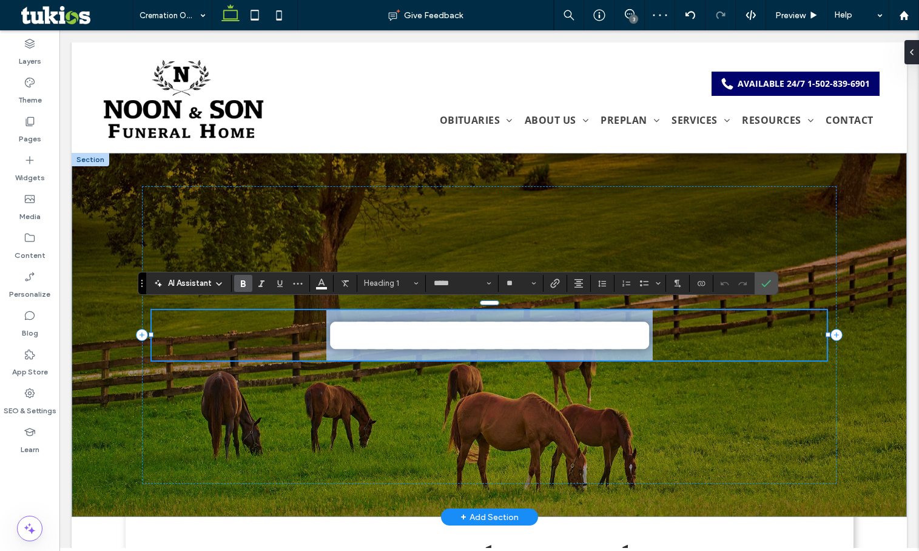
click at [537, 337] on span "**********" at bounding box center [489, 334] width 326 height 45
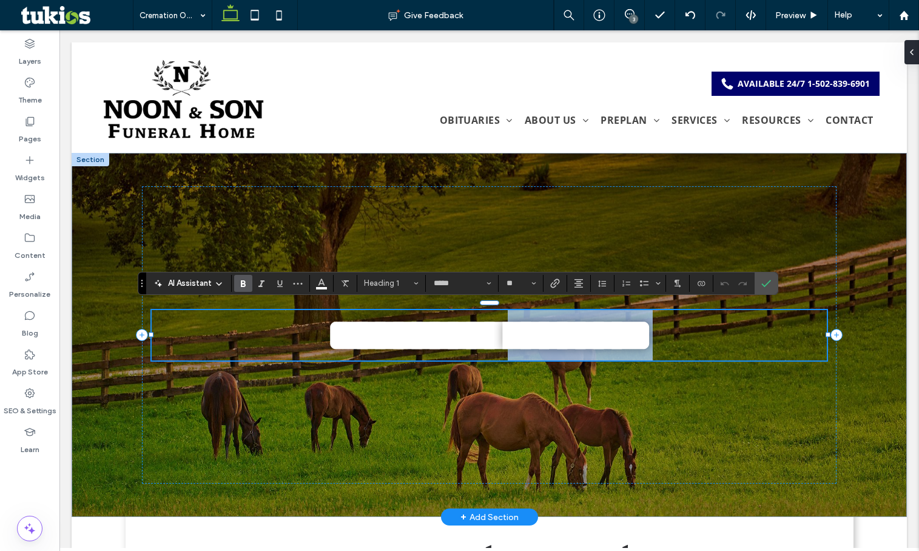
drag, startPoint x: 537, startPoint y: 337, endPoint x: 767, endPoint y: 337, distance: 229.9
click at [767, 337] on h1 "**********" at bounding box center [489, 335] width 675 height 50
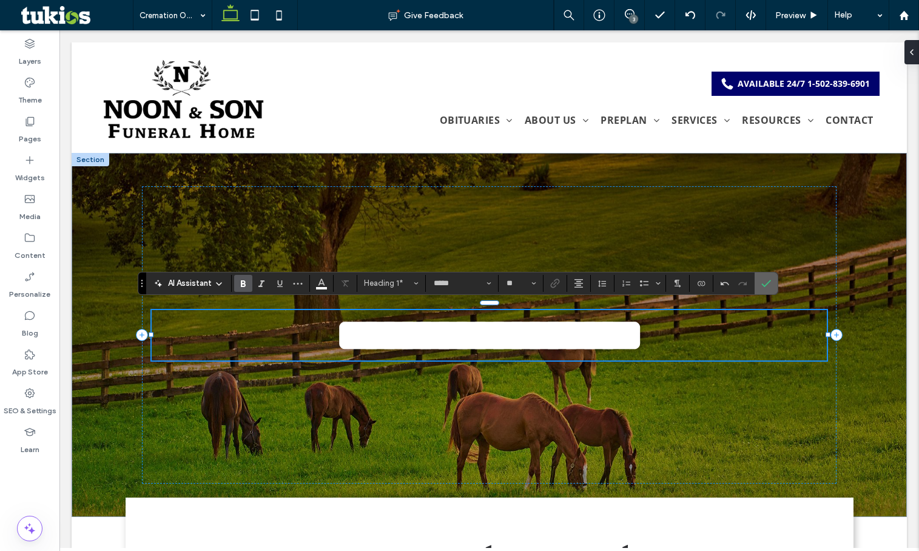
click at [768, 283] on icon "Confirm" at bounding box center [766, 283] width 10 height 10
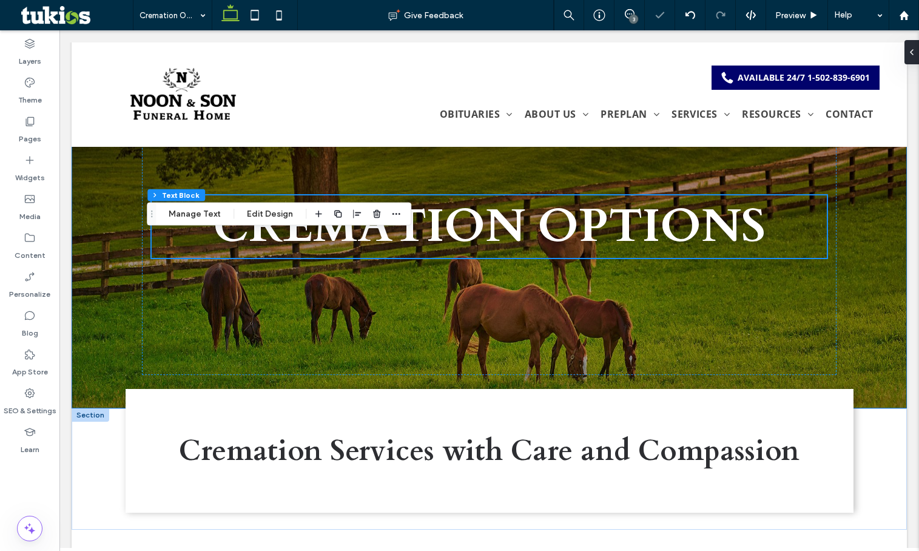
scroll to position [303, 0]
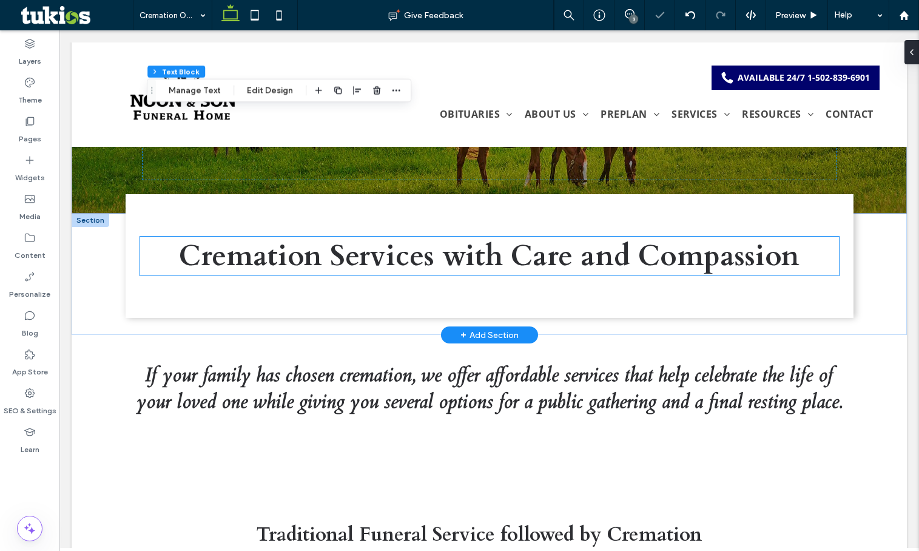
click at [411, 250] on span "Cremation Services with Care and Compassion" at bounding box center [489, 256] width 620 height 39
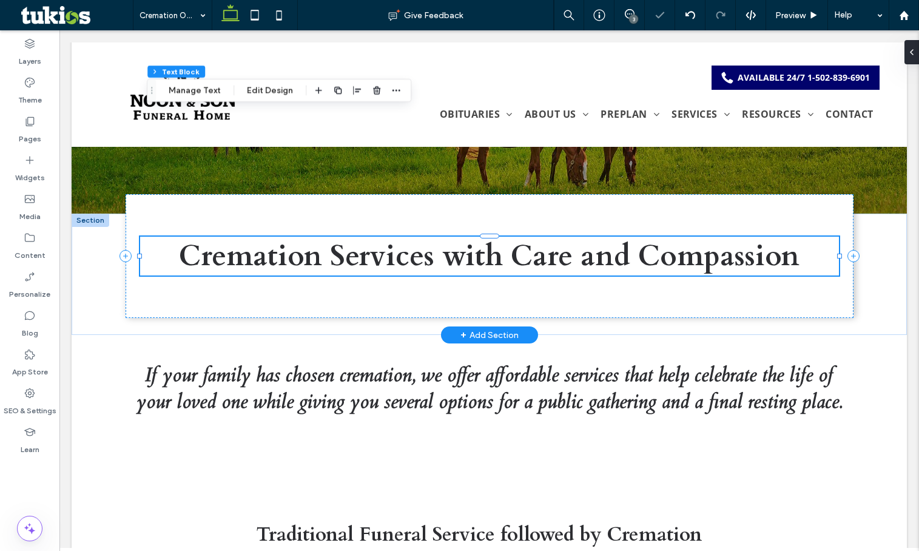
click at [411, 250] on div "Cremation Services with Care and Compassion" at bounding box center [489, 256] width 699 height 39
type input "*****"
type input "**"
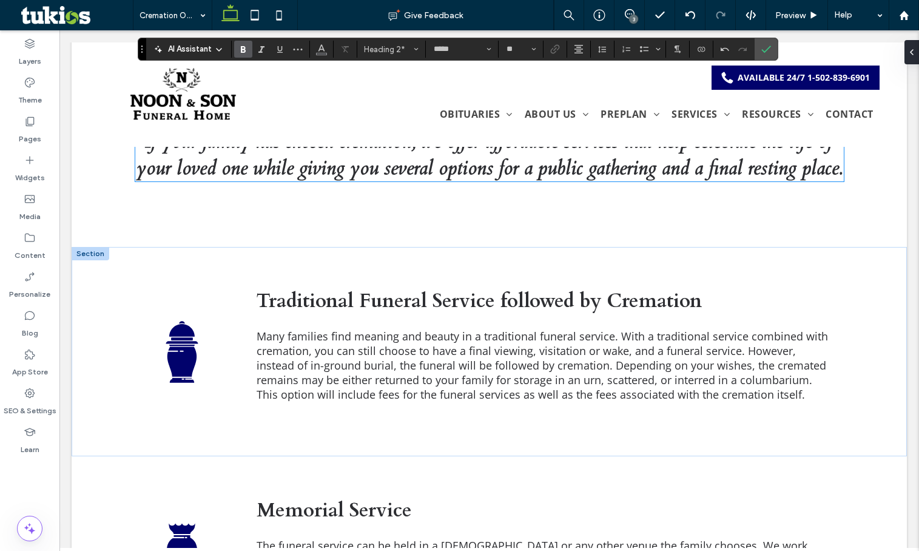
scroll to position [546, 0]
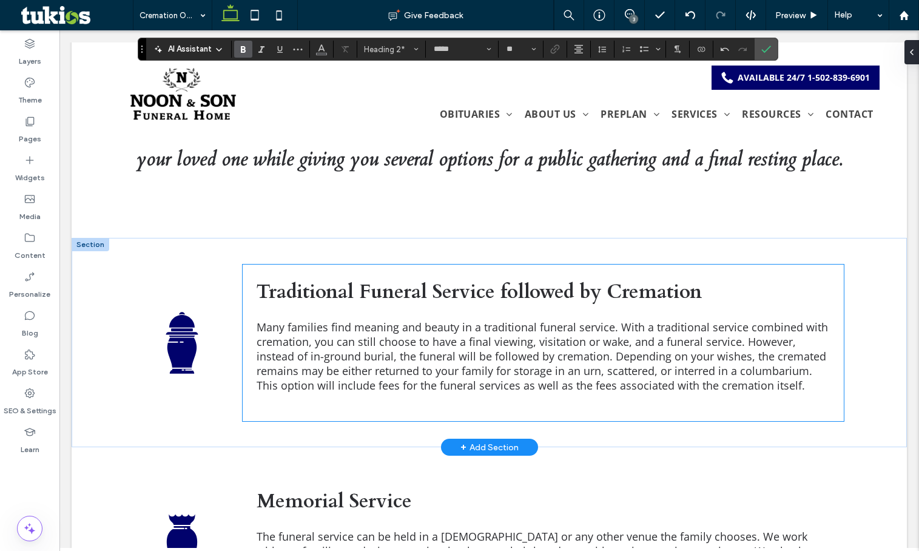
click at [307, 282] on span "Traditional Funeral Service followed by Cremation" at bounding box center [479, 291] width 445 height 27
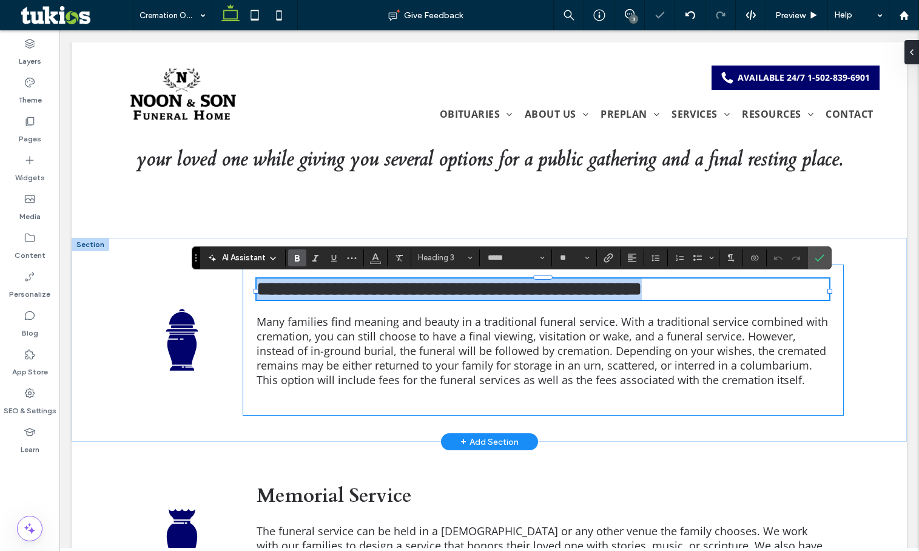
type input "*********"
type input "**"
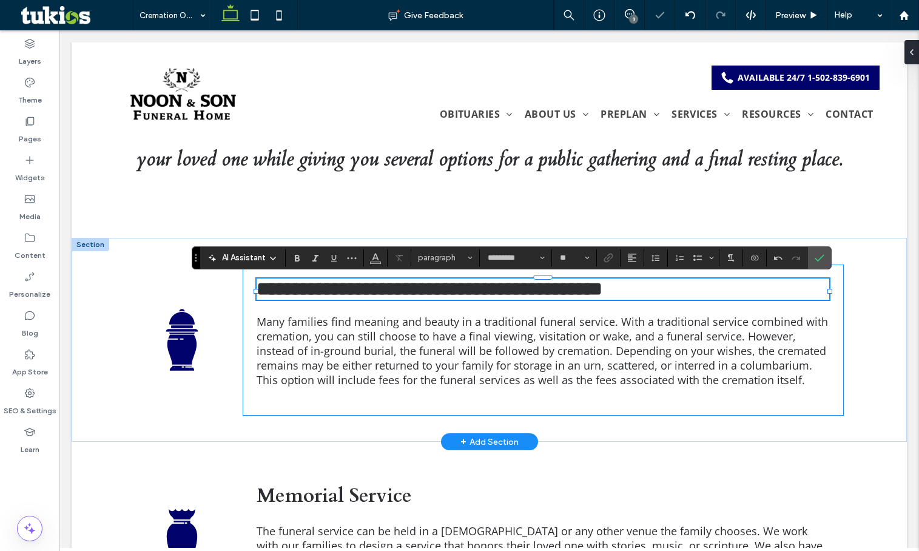
scroll to position [0, 0]
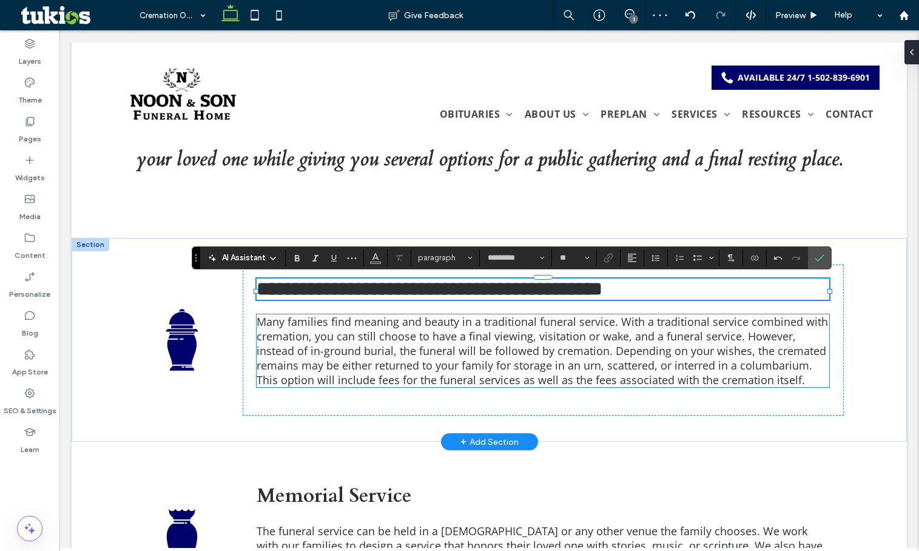
click at [467, 362] on span "Many families find meaning and beauty in a traditional funeral service. With a …" at bounding box center [542, 350] width 571 height 73
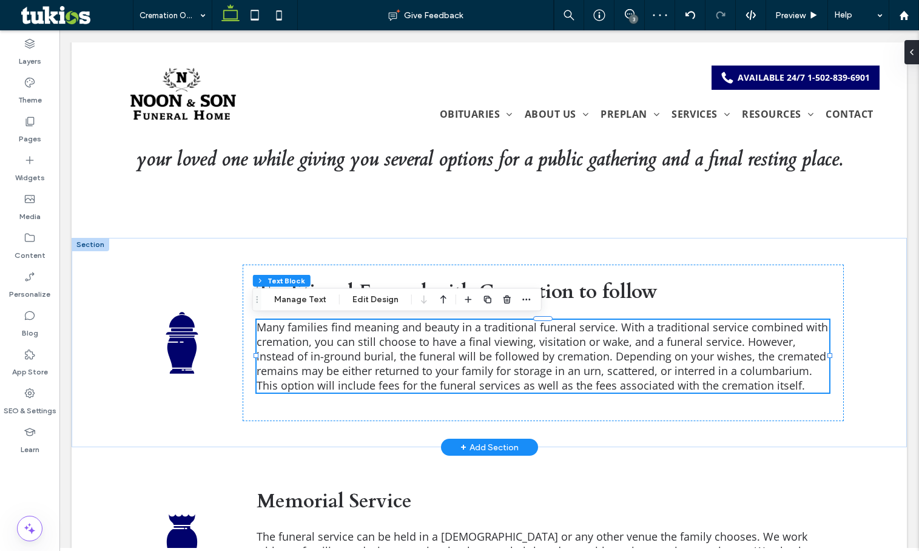
click at [467, 362] on div "Many families find meaning and beauty in a traditional funeral service. With a …" at bounding box center [543, 356] width 573 height 73
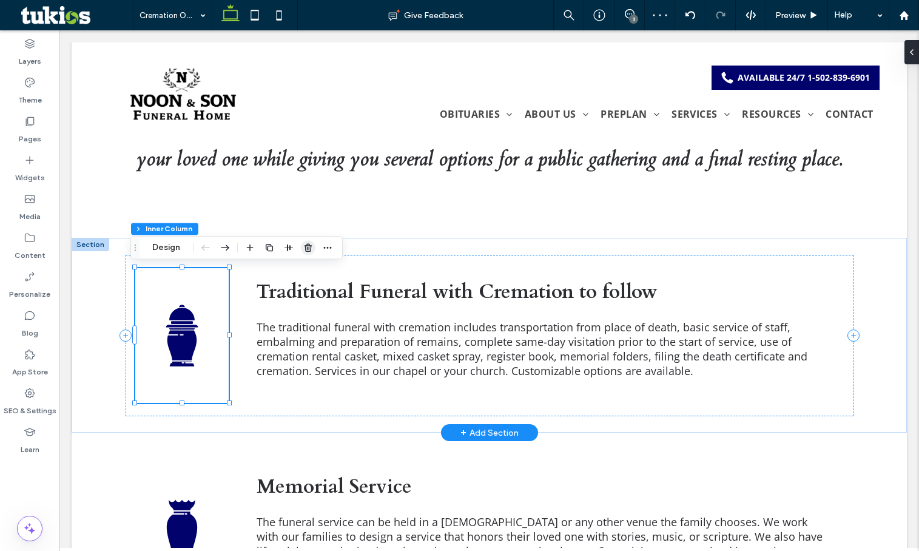
click at [309, 250] on use "button" at bounding box center [307, 248] width 7 height 8
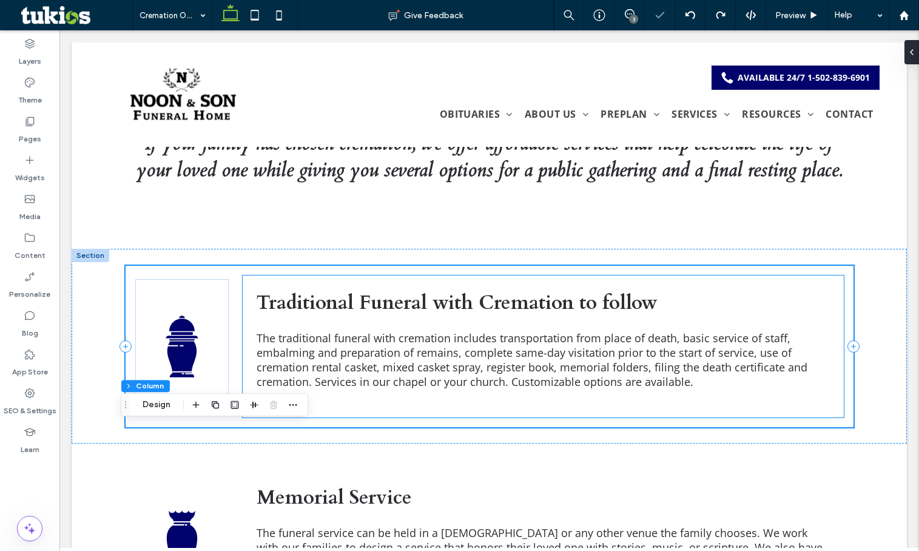
scroll to position [596, 0]
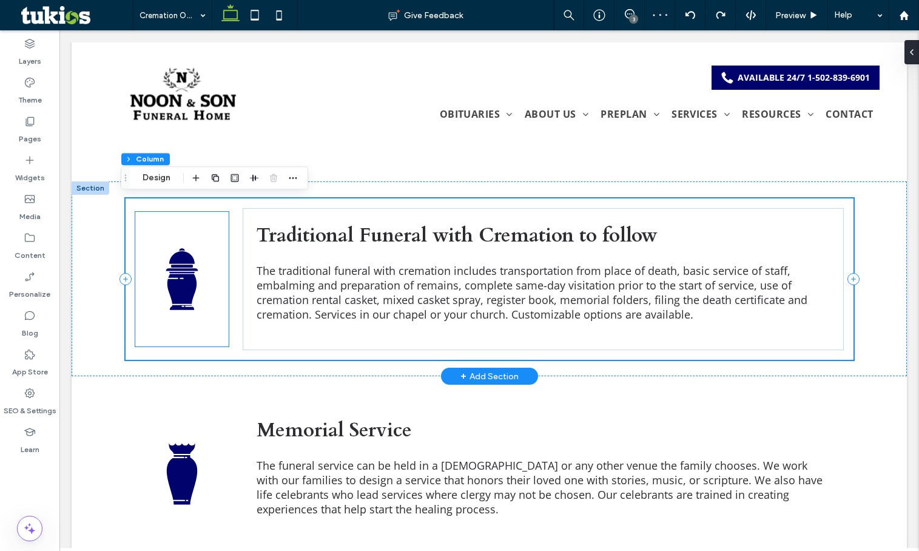
click at [186, 273] on icon "Traditional Funeral Service followed by Cremation" at bounding box center [182, 279] width 66 height 66
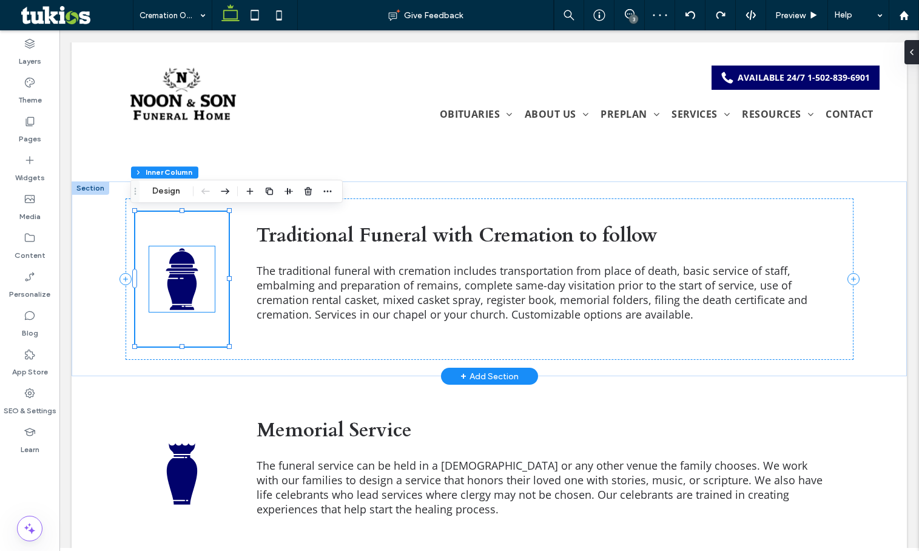
click at [180, 280] on icon at bounding box center [182, 278] width 32 height 61
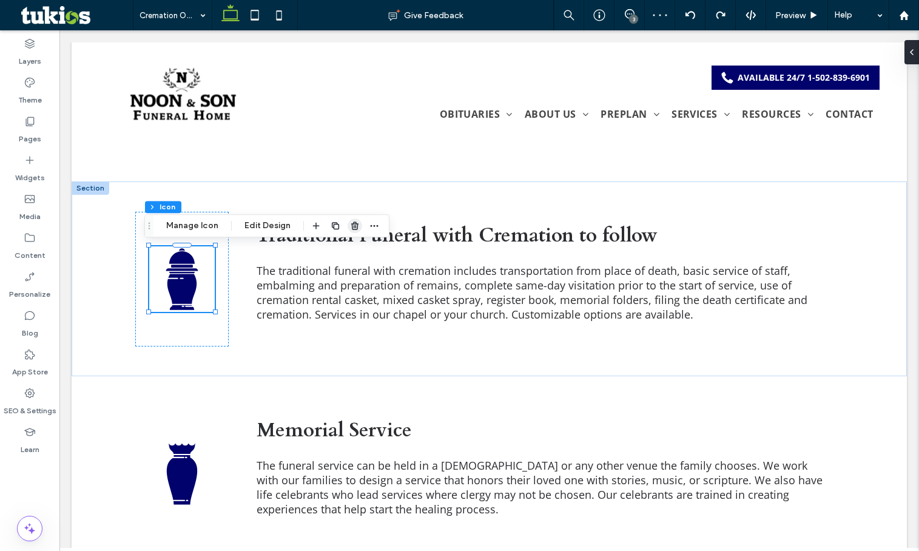
click at [353, 223] on icon "button" at bounding box center [355, 226] width 10 height 10
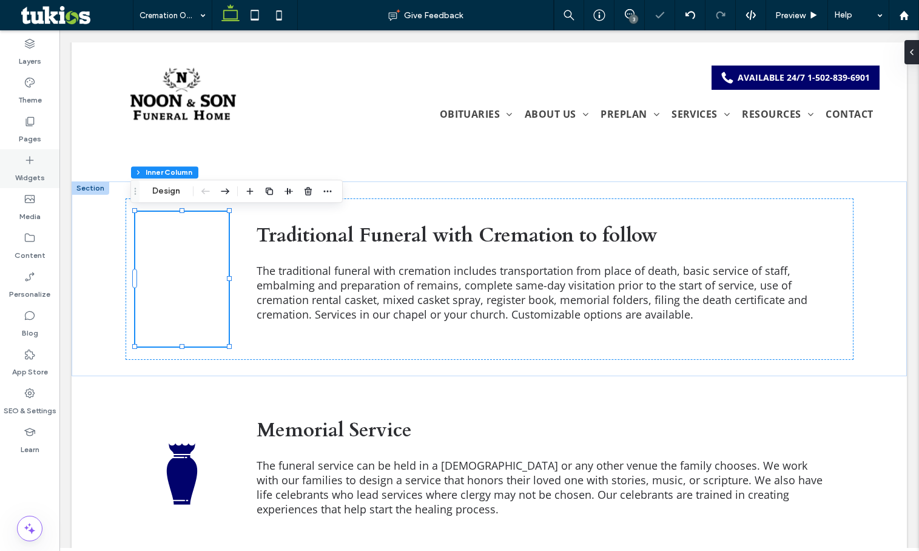
click at [45, 178] on div "Widgets" at bounding box center [29, 168] width 59 height 39
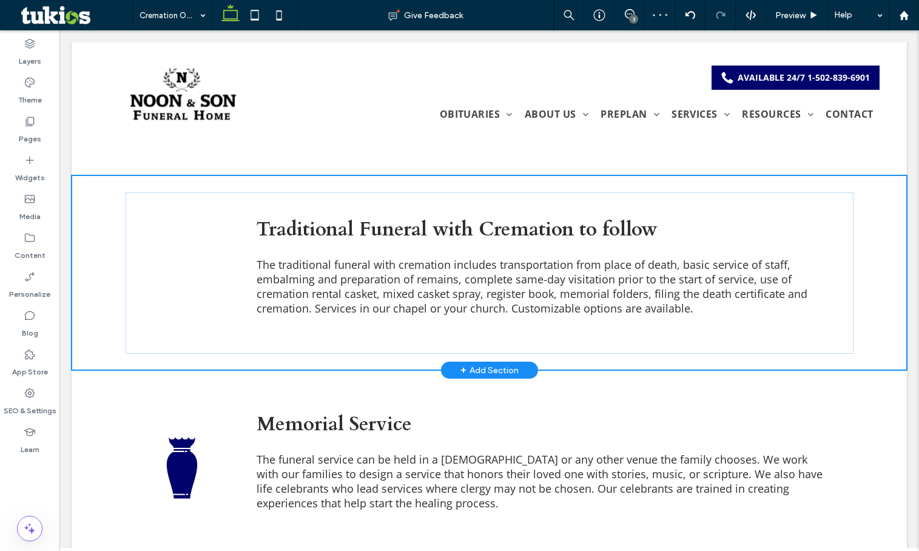
type input "*********"
type input "**"
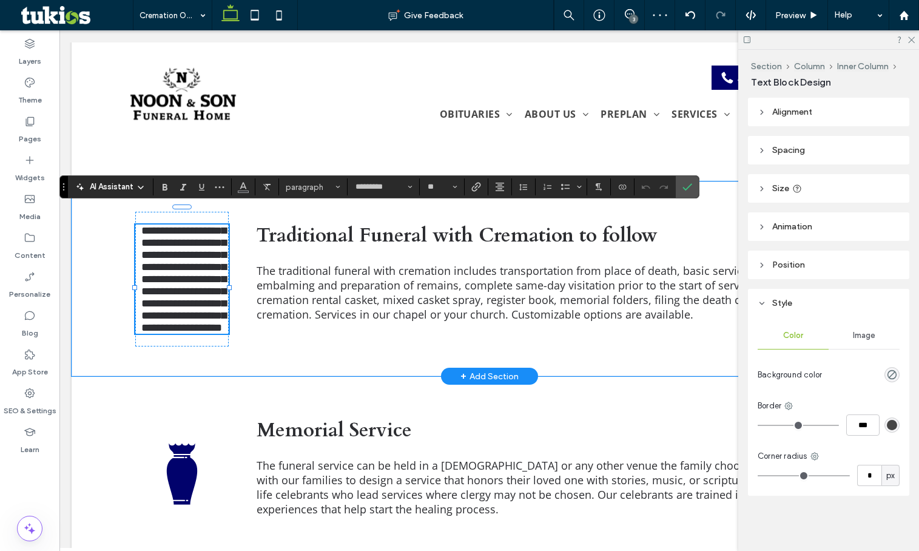
click at [185, 278] on span "**********" at bounding box center [183, 279] width 85 height 108
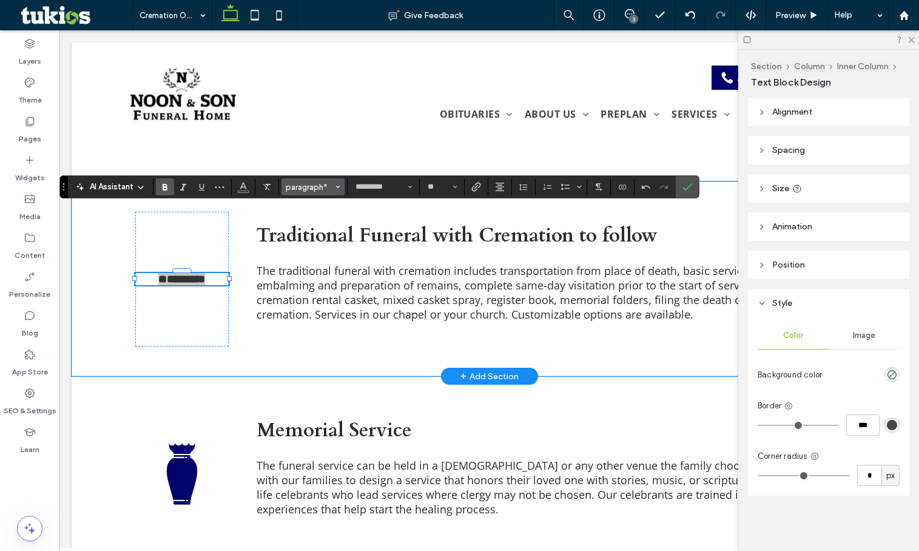
click at [320, 190] on span "paragraph*" at bounding box center [309, 187] width 47 height 9
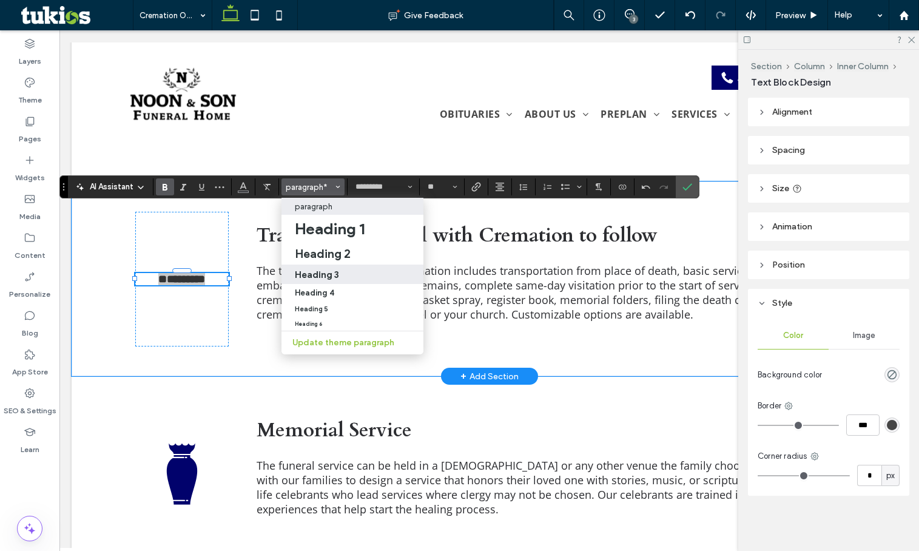
click at [334, 269] on h3 "Heading 3" at bounding box center [317, 275] width 44 height 12
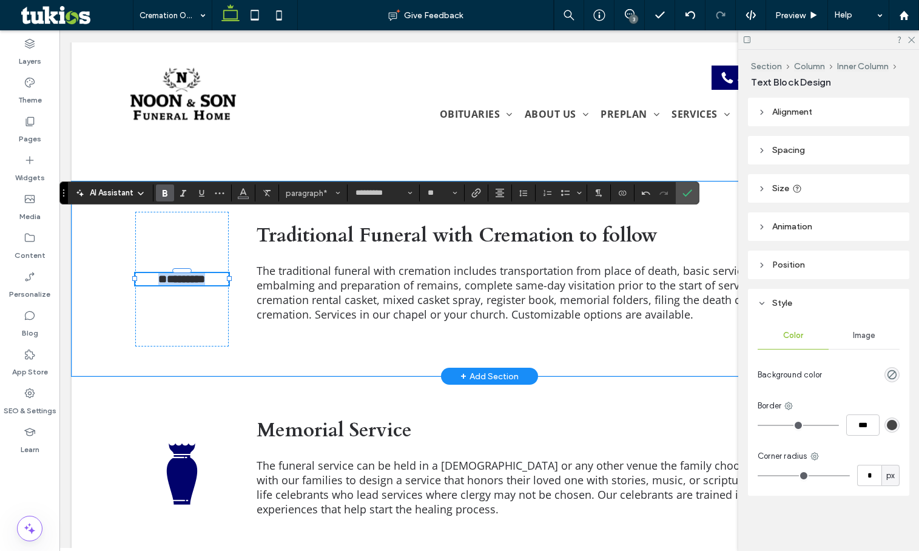
type input "*****"
type input "**"
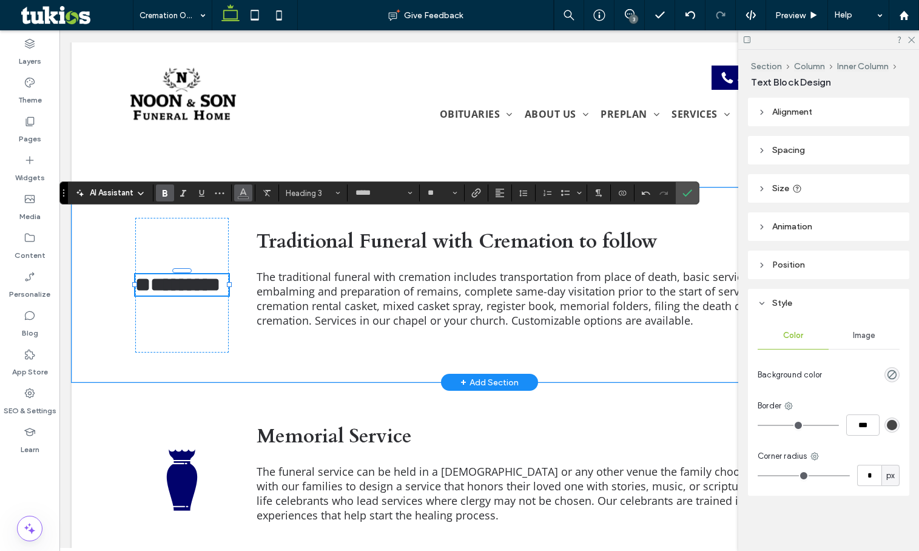
click at [235, 193] on button "Color" at bounding box center [243, 192] width 18 height 17
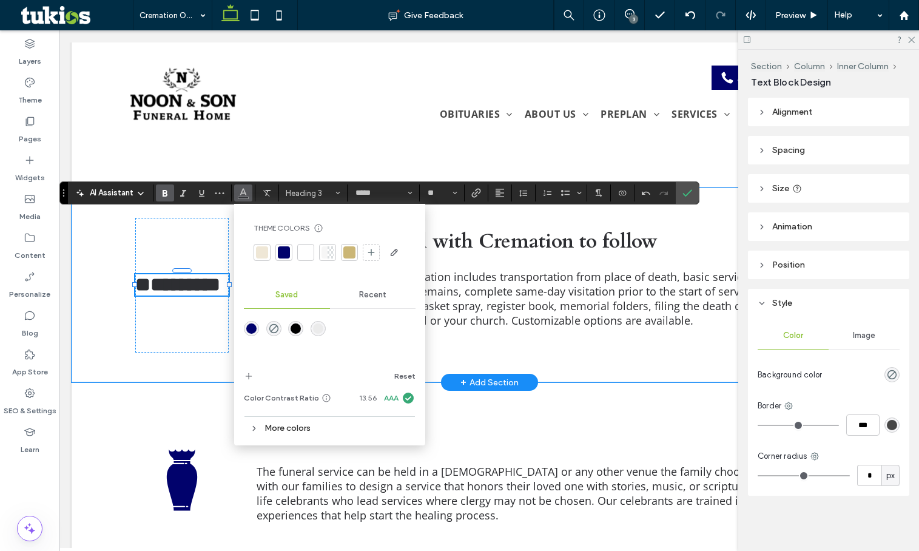
click at [283, 253] on div at bounding box center [284, 252] width 12 height 12
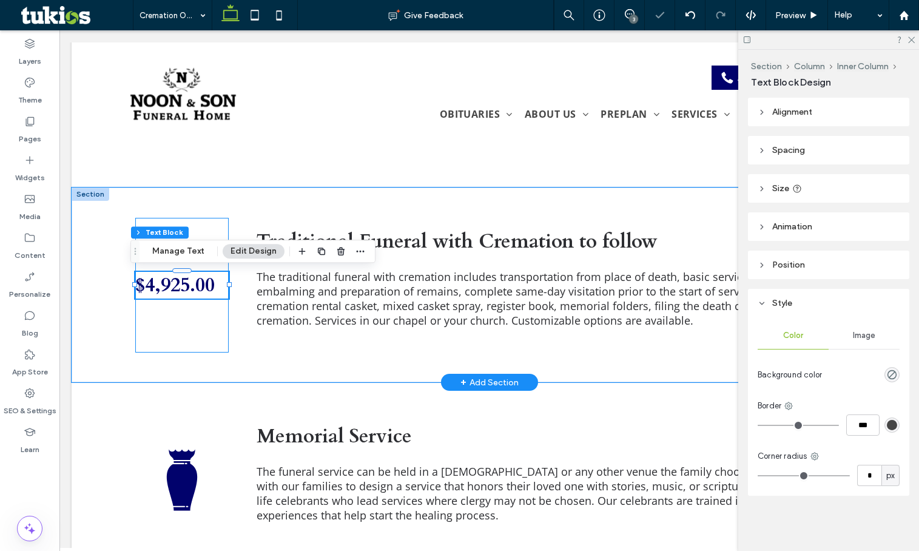
click at [191, 319] on div "$4,925.00" at bounding box center [181, 285] width 93 height 135
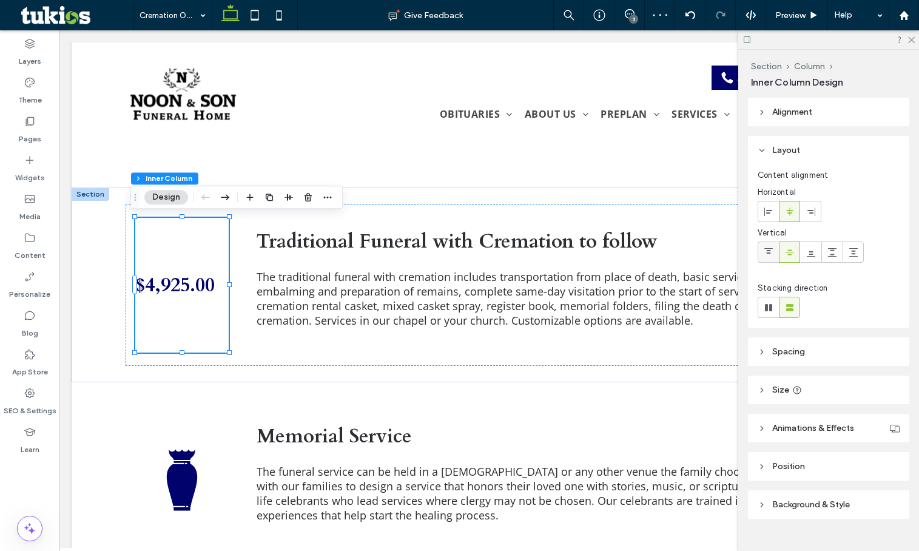
click at [765, 249] on icon at bounding box center [769, 252] width 10 height 10
click at [794, 252] on div at bounding box center [789, 252] width 20 height 20
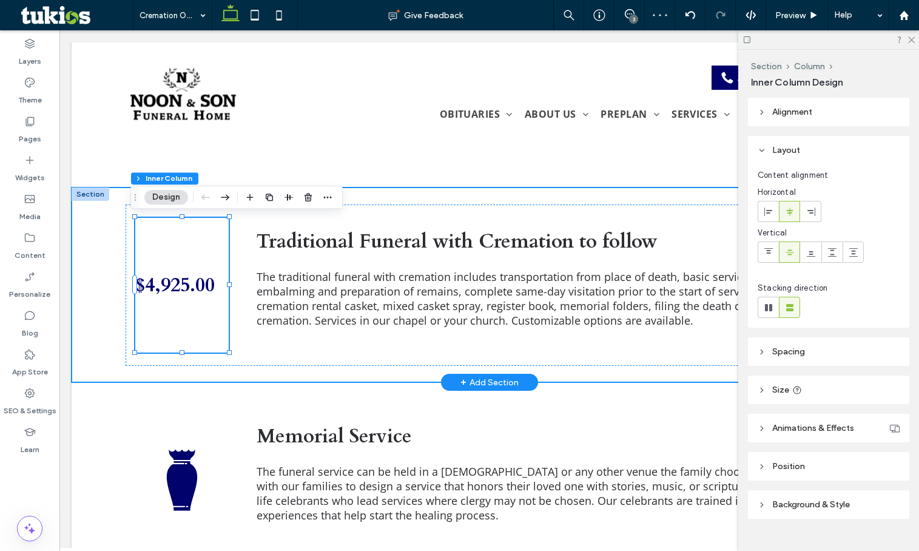
click at [100, 368] on div "$4,925.00 Traditional Funeral with Cremation to follow The traditional funeral …" at bounding box center [489, 284] width 835 height 195
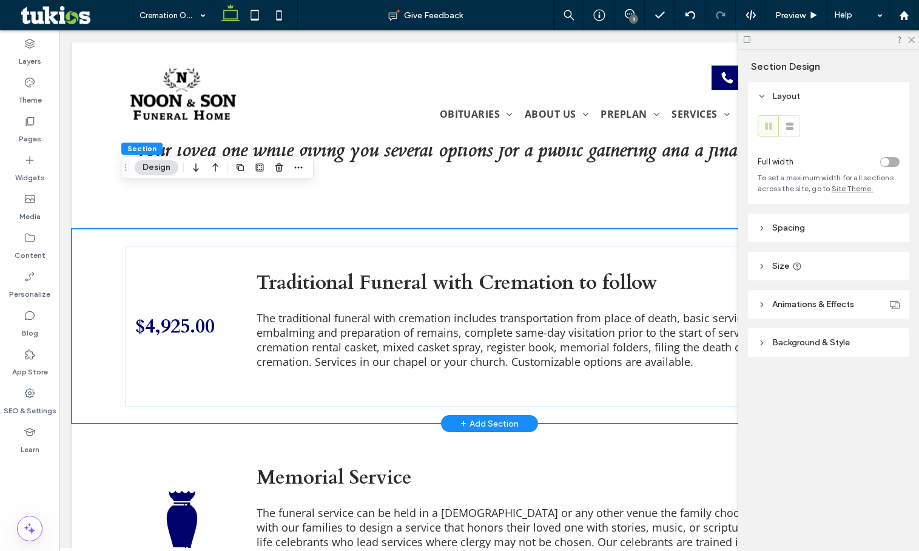
scroll to position [529, 0]
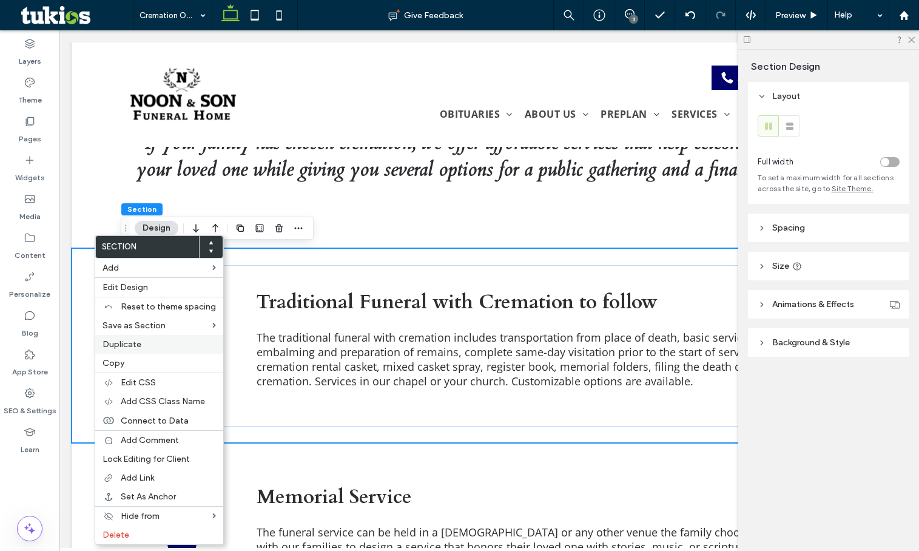
click at [123, 353] on div "Duplicate" at bounding box center [159, 344] width 128 height 19
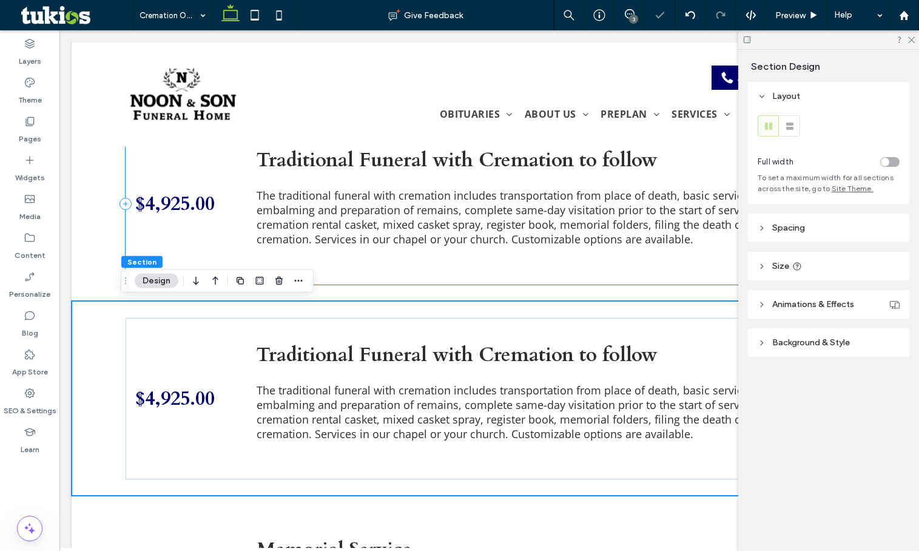
scroll to position [711, 0]
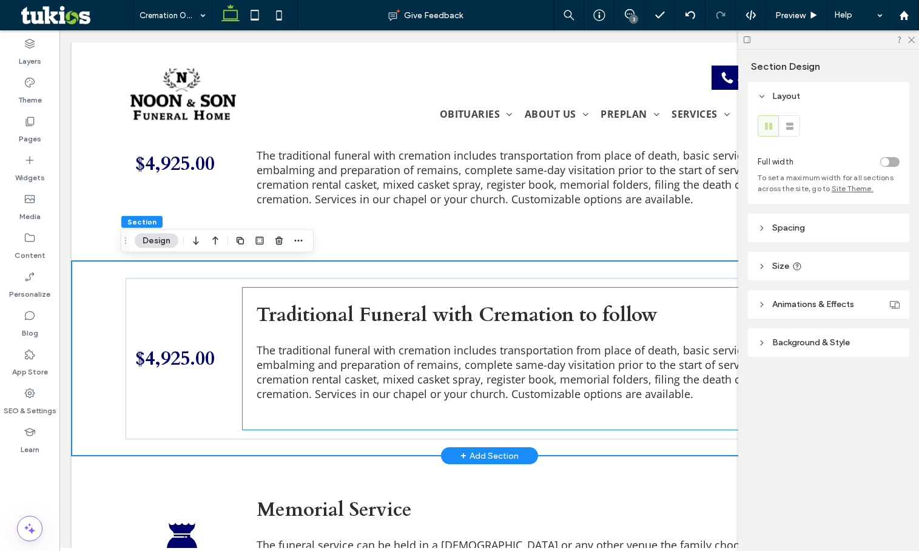
click at [329, 323] on strong "Traditional Funeral with Cremation to follow" at bounding box center [457, 314] width 401 height 27
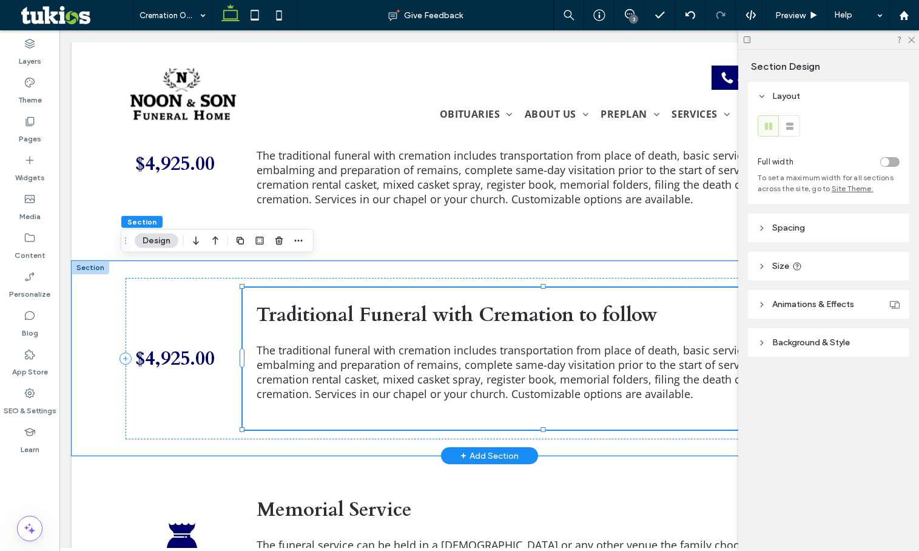
click at [329, 323] on strong "Traditional Funeral with Cremation to follow" at bounding box center [457, 314] width 401 height 27
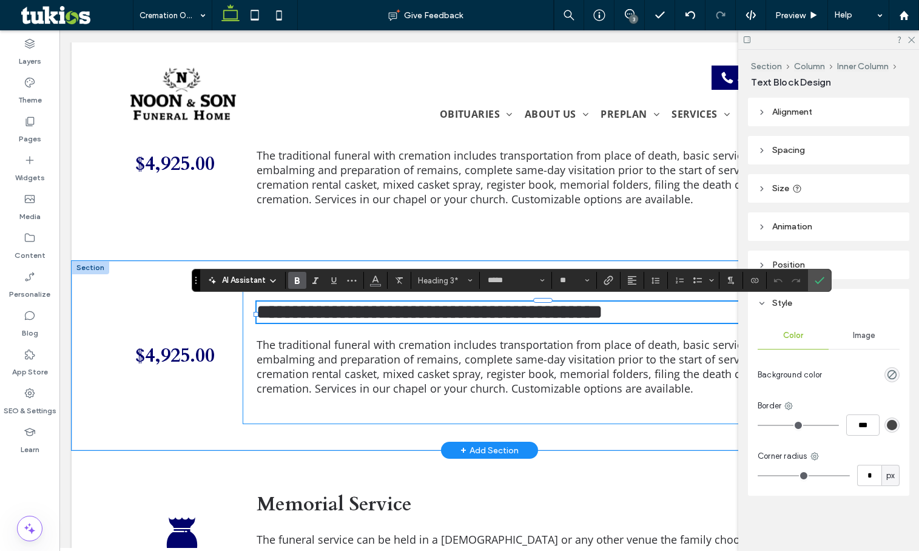
type input "*********"
type input "**"
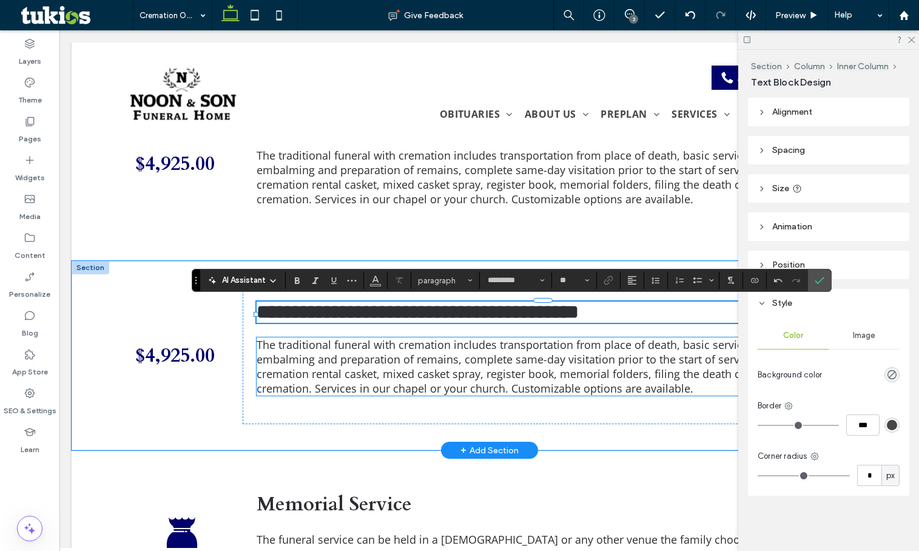
click at [315, 354] on span "The traditional funeral with cremation includes transportation from place of de…" at bounding box center [532, 366] width 551 height 58
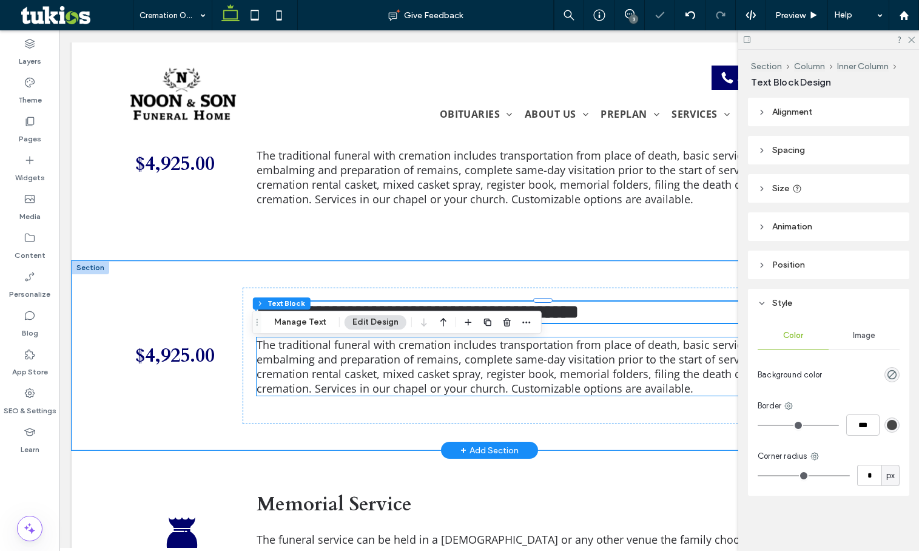
click at [315, 354] on span "The traditional funeral with cremation includes transportation from place of de…" at bounding box center [532, 366] width 551 height 58
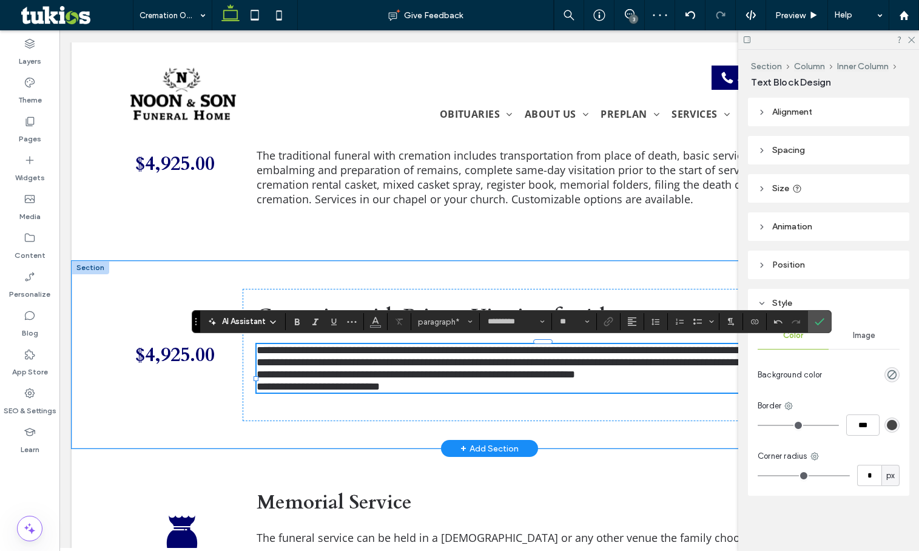
click at [328, 380] on p "**********" at bounding box center [543, 362] width 573 height 36
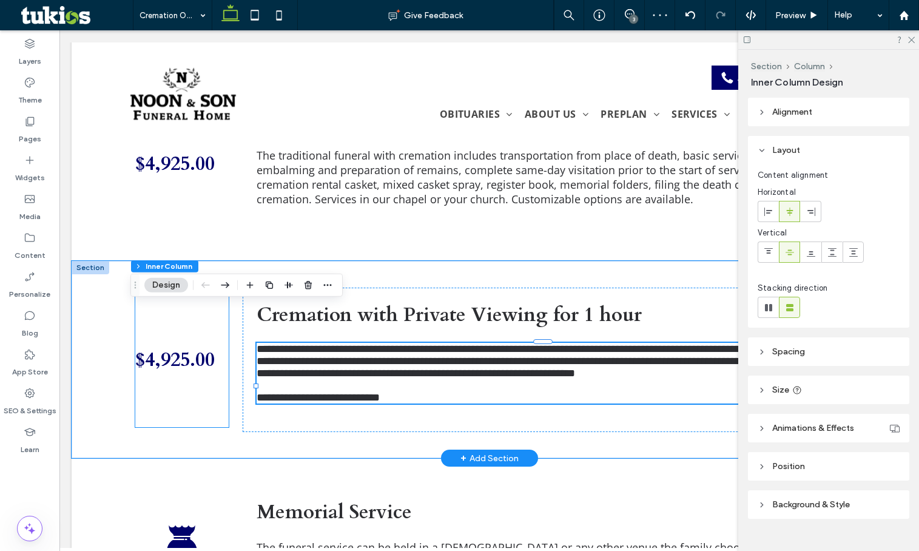
click at [196, 368] on span "$4,925.00" at bounding box center [174, 359] width 79 height 27
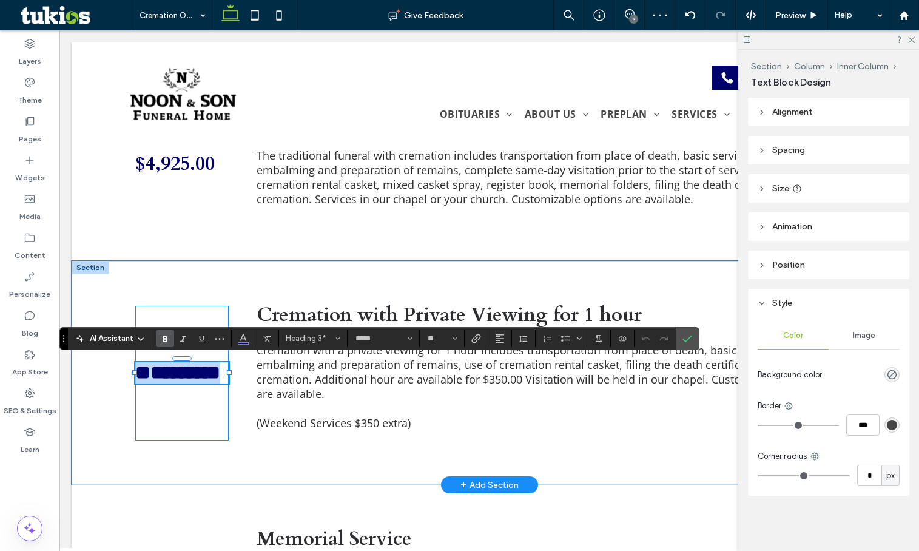
click at [180, 377] on span "*********" at bounding box center [177, 372] width 85 height 19
click at [161, 373] on span "*********" at bounding box center [177, 372] width 85 height 19
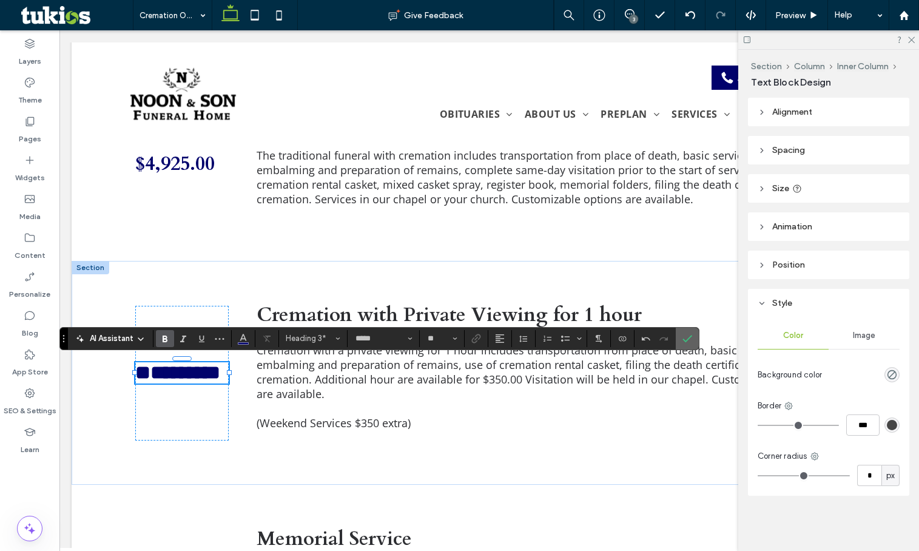
click at [682, 339] on icon "Confirm" at bounding box center [687, 339] width 10 height 10
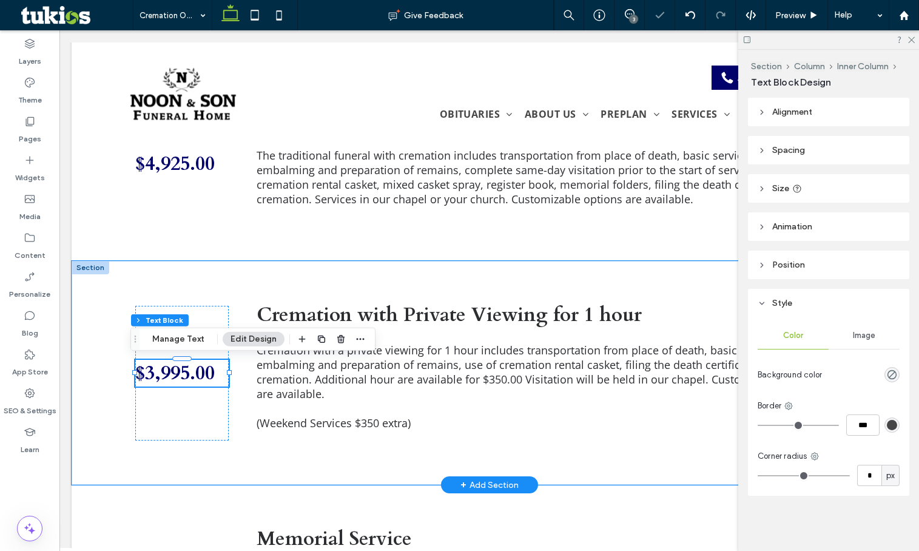
click at [97, 267] on div at bounding box center [91, 267] width 38 height 13
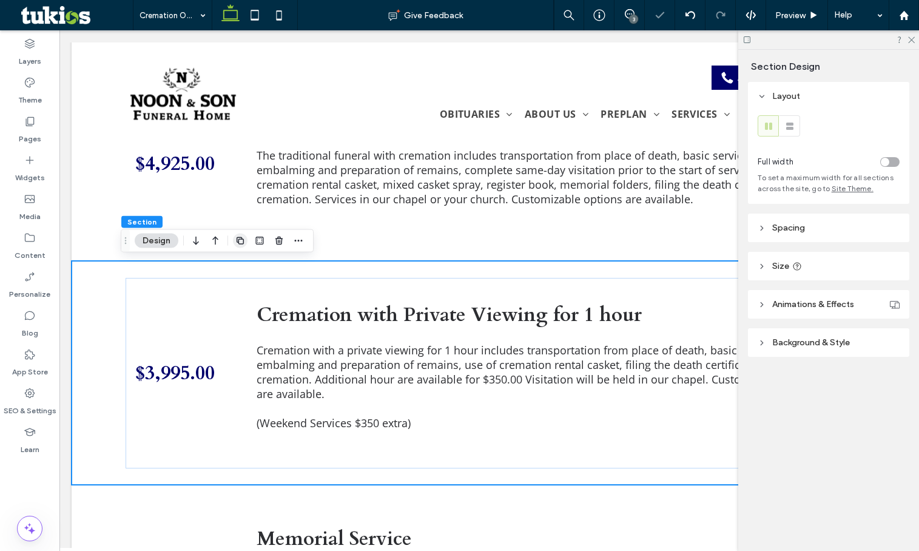
click at [238, 241] on icon "button" at bounding box center [240, 241] width 10 height 10
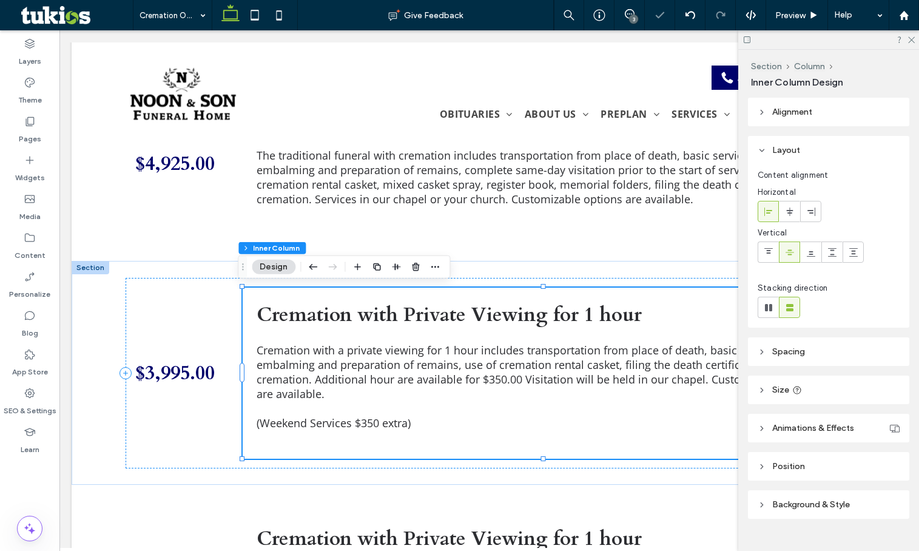
click at [347, 311] on strong "Cremation with Private Viewing for 1 hour" at bounding box center [449, 314] width 385 height 27
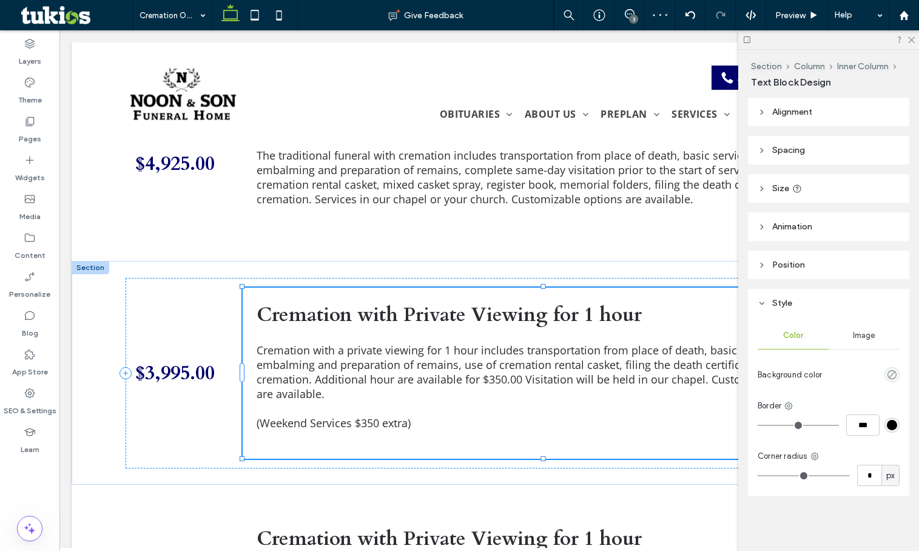
type input "*****"
type input "**"
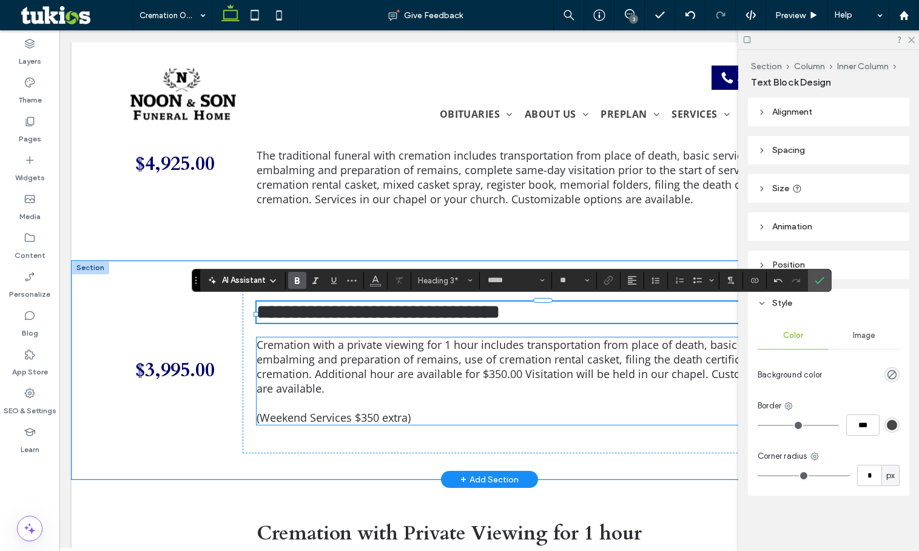
click at [392, 381] on span "Cremation with a private viewing for 1 hour includes transportation from place …" at bounding box center [540, 366] width 566 height 58
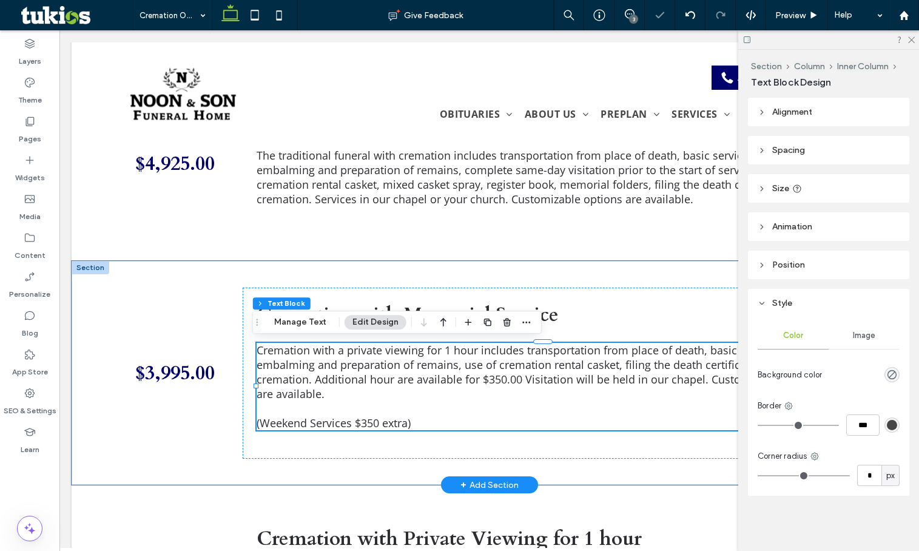
click at [392, 381] on div "Cremation with a private viewing for 1 hour includes transportation from place …" at bounding box center [543, 386] width 573 height 87
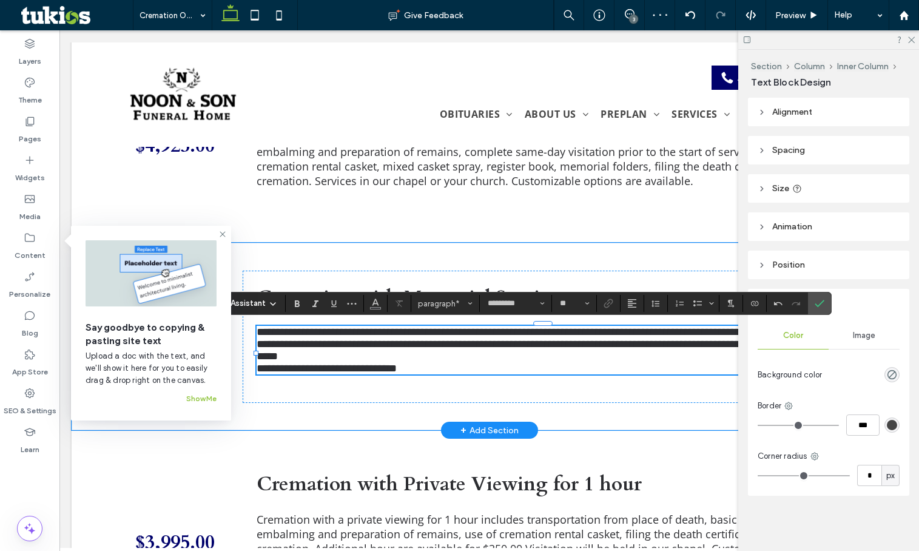
click at [562, 355] on p "**********" at bounding box center [543, 344] width 573 height 36
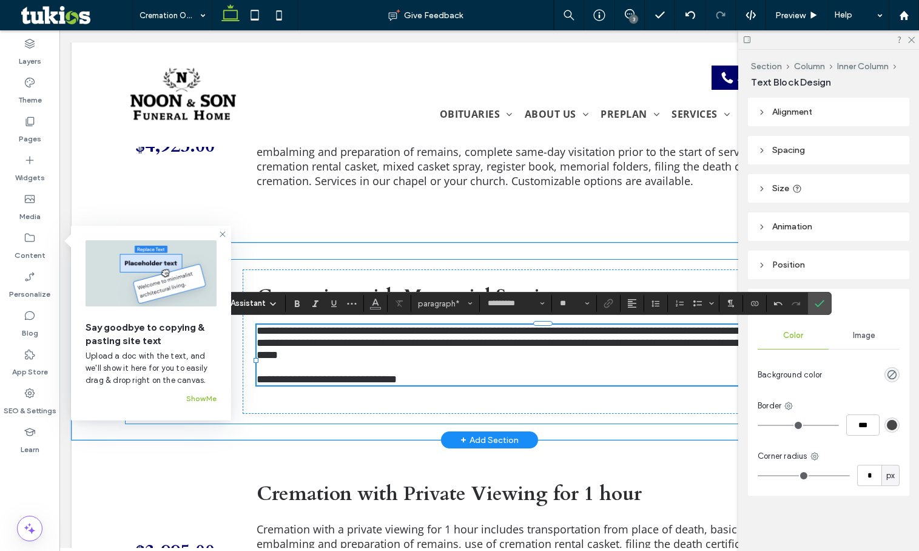
click at [183, 440] on div "**********" at bounding box center [490, 341] width 728 height 197
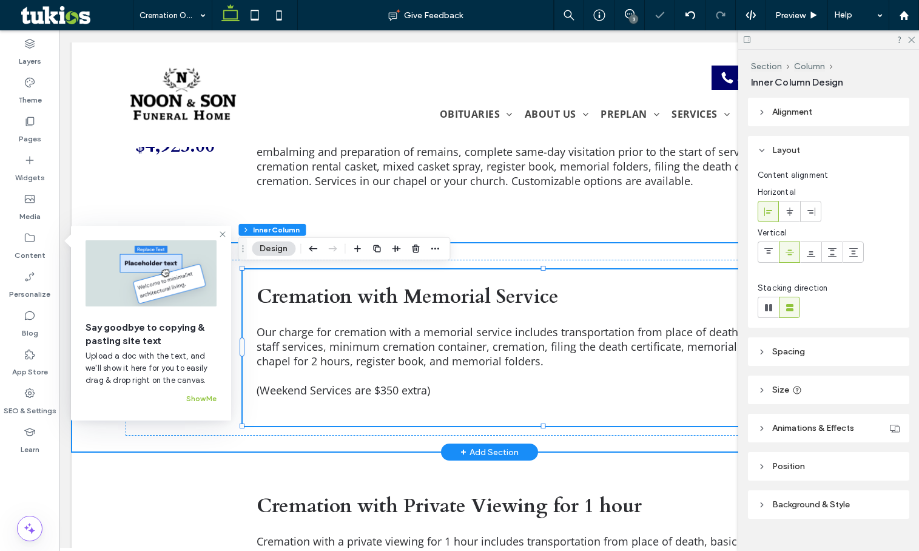
drag, startPoint x: 95, startPoint y: 435, endPoint x: 106, endPoint y: 421, distance: 18.2
click at [95, 435] on div "$3,995.00 Cremation with Memorial Service Our charge for cremation with a memor…" at bounding box center [489, 347] width 835 height 209
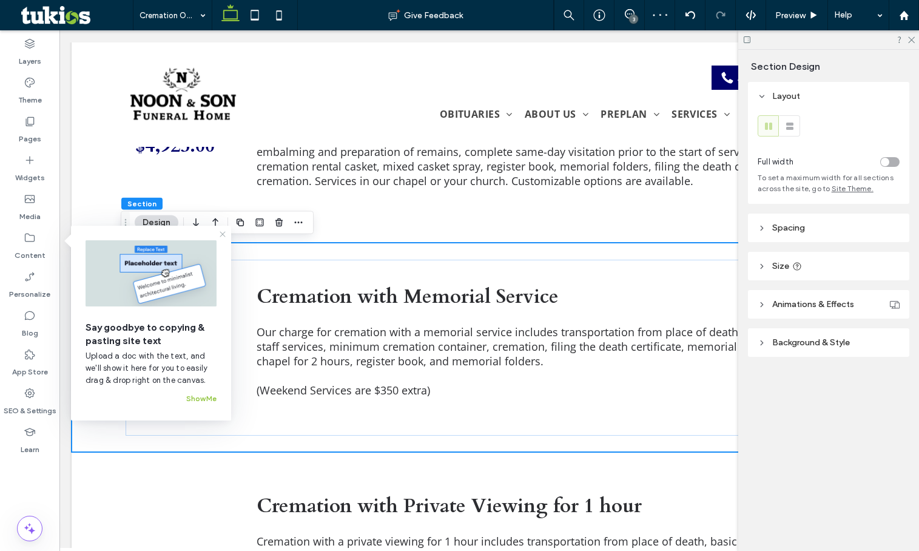
click at [223, 232] on icon at bounding box center [223, 234] width 10 height 10
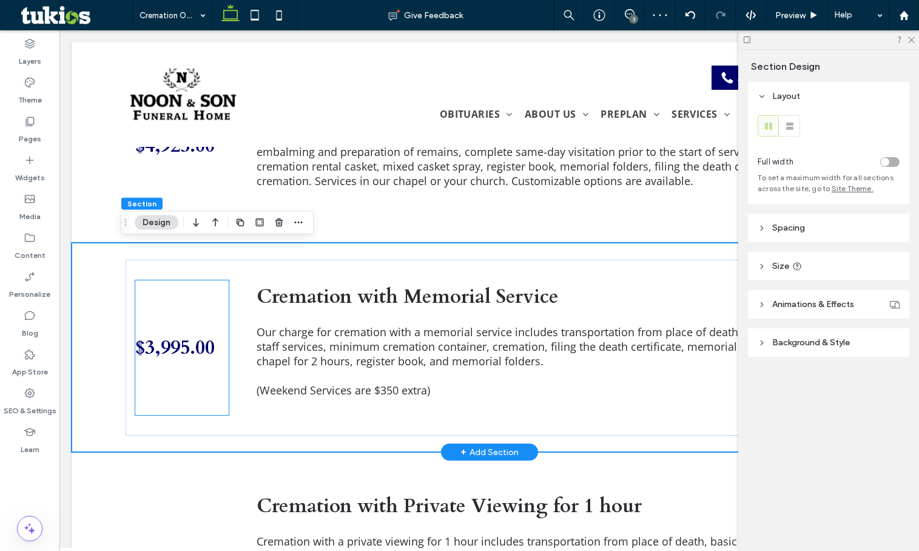
click at [179, 350] on span "$3,995.00" at bounding box center [174, 347] width 79 height 27
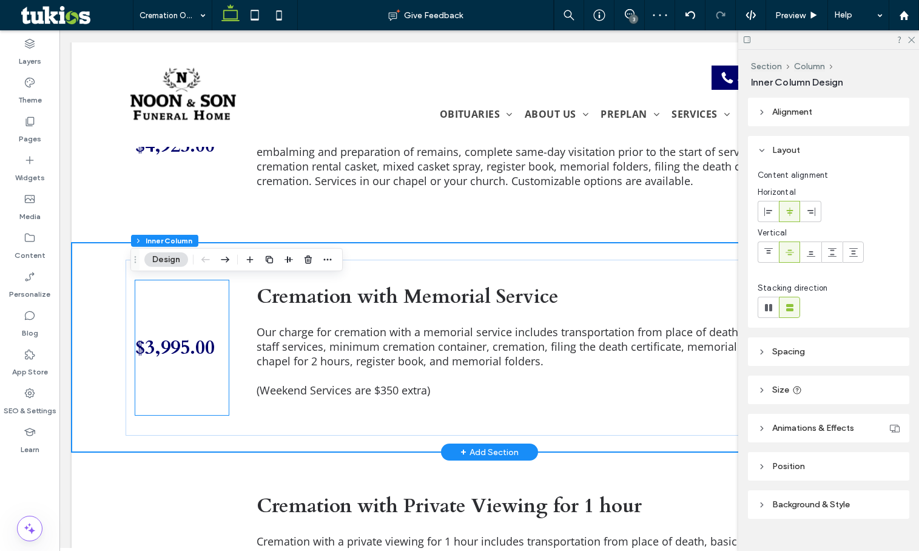
click at [179, 350] on span "$3,995.00" at bounding box center [174, 347] width 79 height 27
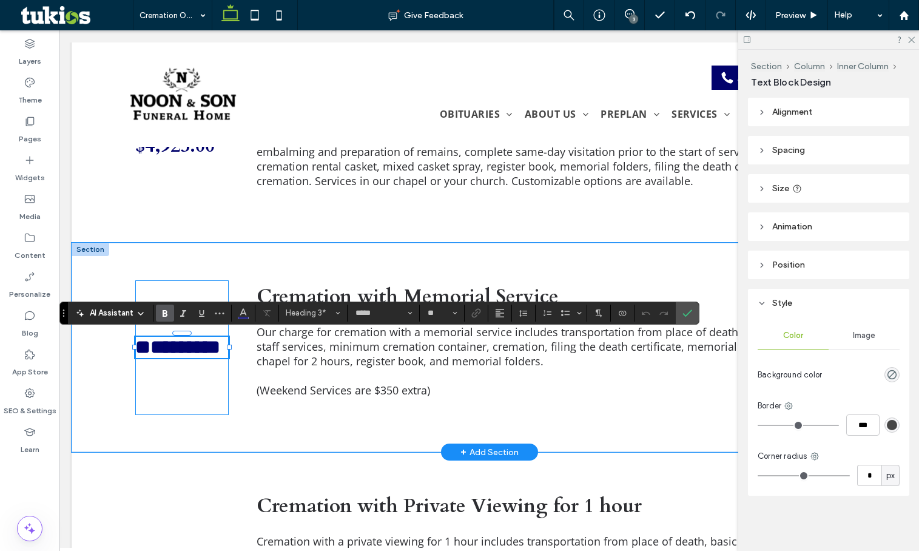
click at [160, 349] on span "*********" at bounding box center [177, 346] width 85 height 19
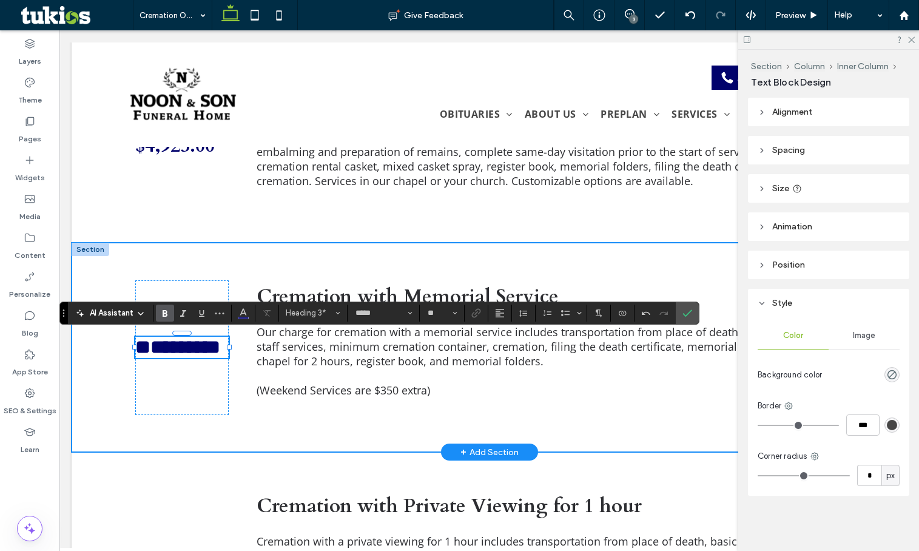
click at [103, 398] on div "********* Cremation with Memorial Service Our charge for cremation with a memor…" at bounding box center [489, 347] width 835 height 209
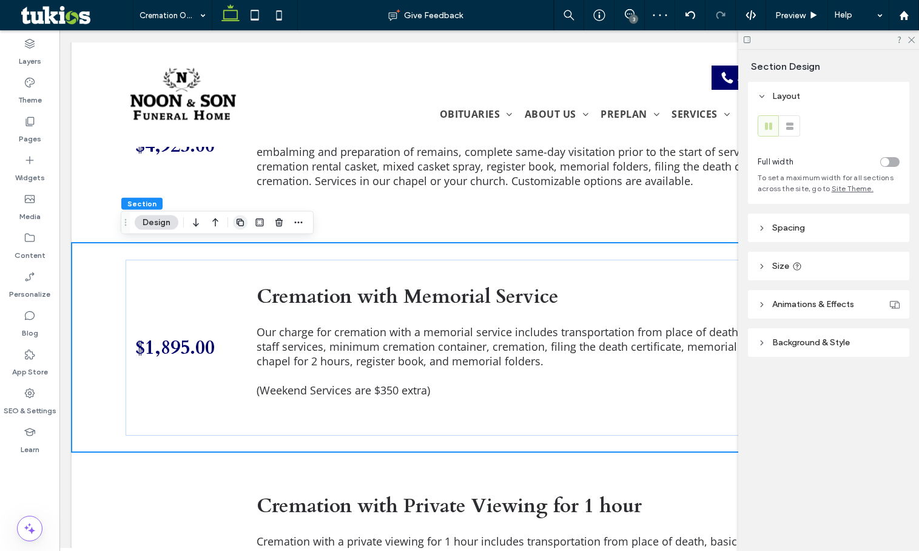
click at [235, 226] on icon "button" at bounding box center [240, 223] width 10 height 10
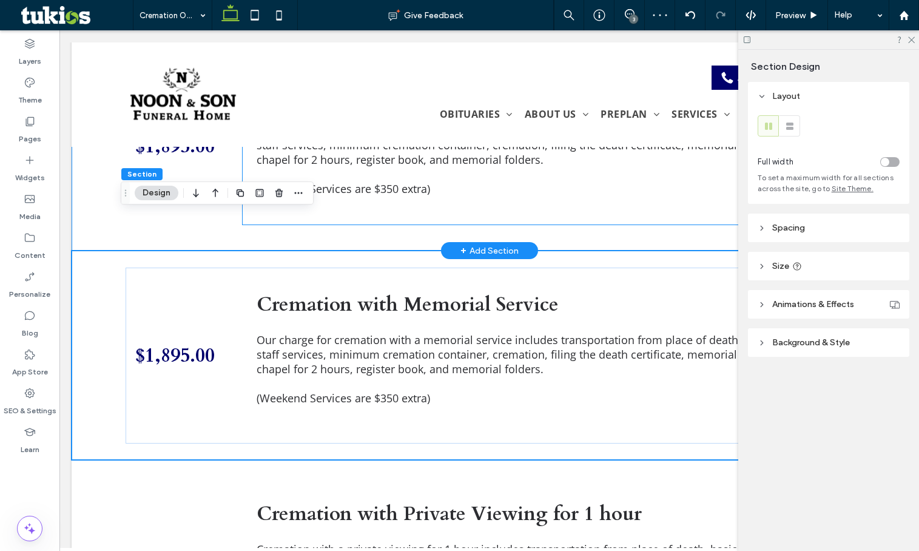
scroll to position [972, 0]
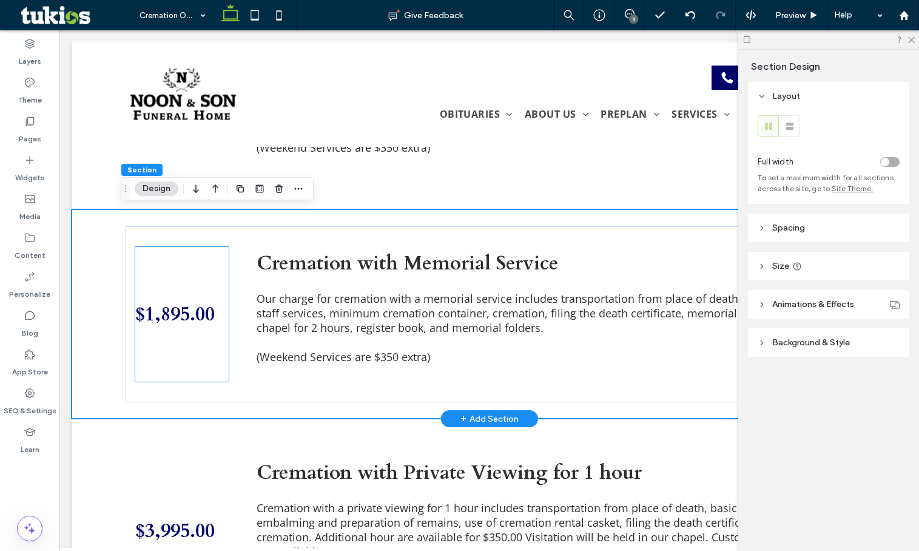
click at [186, 311] on span "$1,895.00" at bounding box center [174, 314] width 79 height 27
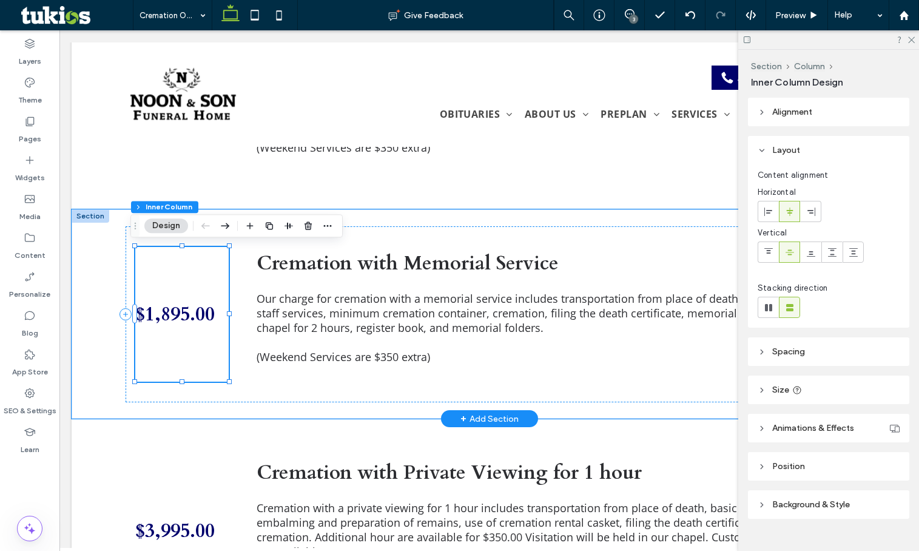
click at [186, 311] on span "$1,895.00" at bounding box center [174, 314] width 79 height 27
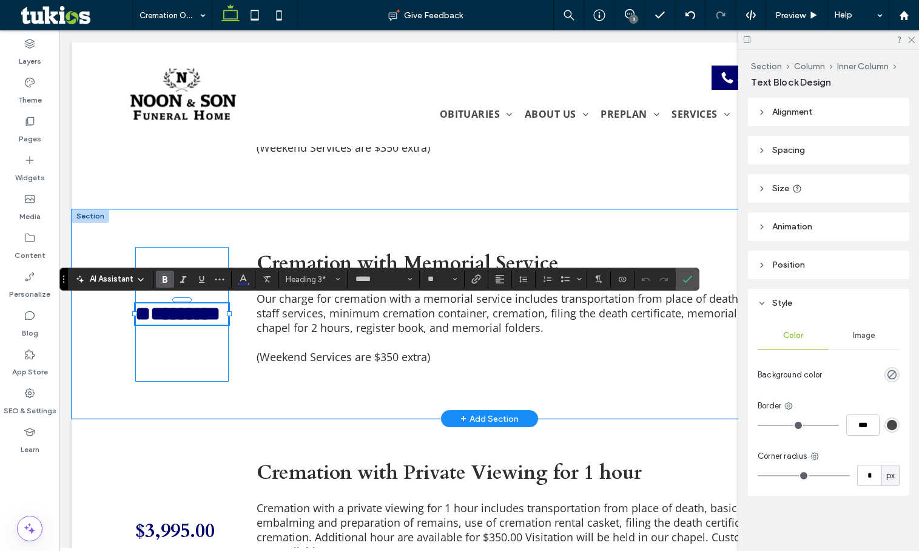
click at [180, 314] on span "*********" at bounding box center [177, 313] width 85 height 19
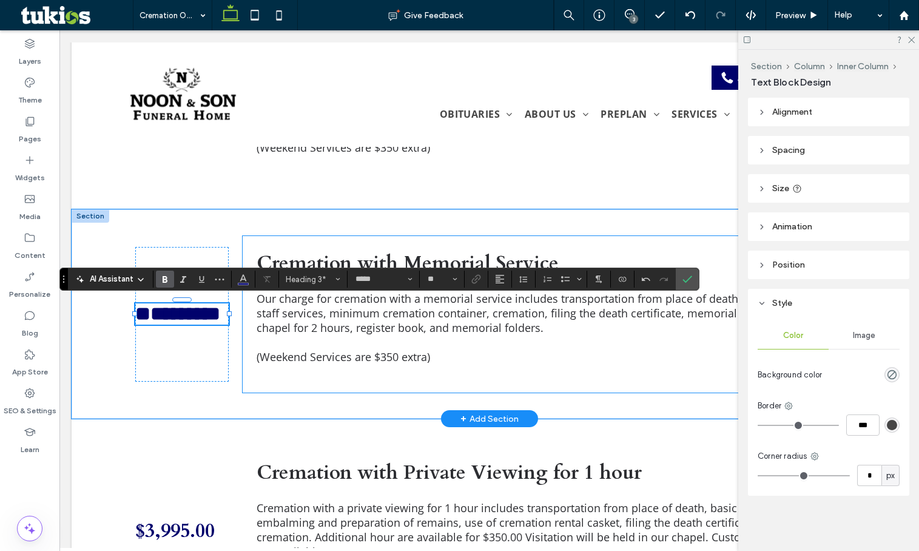
click at [485, 258] on strong "Cremation with Memorial Service" at bounding box center [408, 263] width 302 height 27
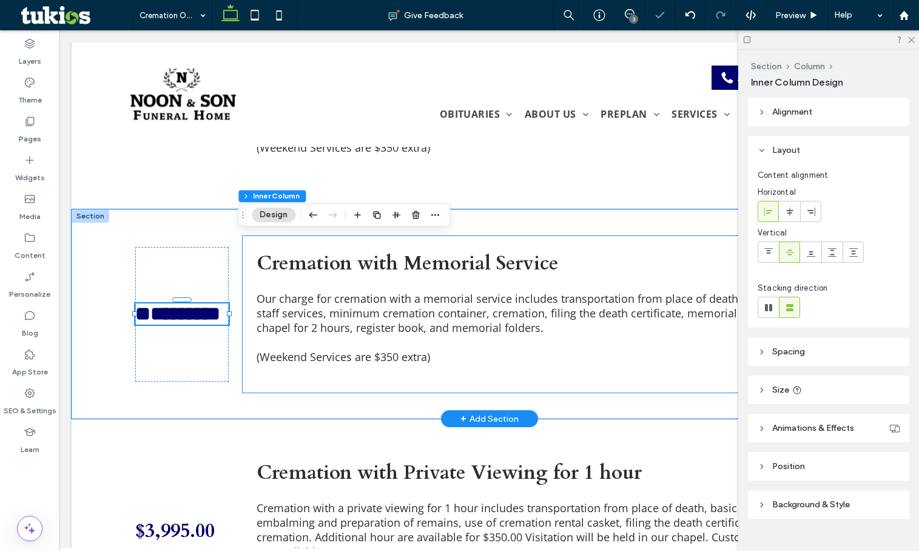
click at [485, 258] on strong "Cremation with Memorial Service" at bounding box center [408, 263] width 302 height 27
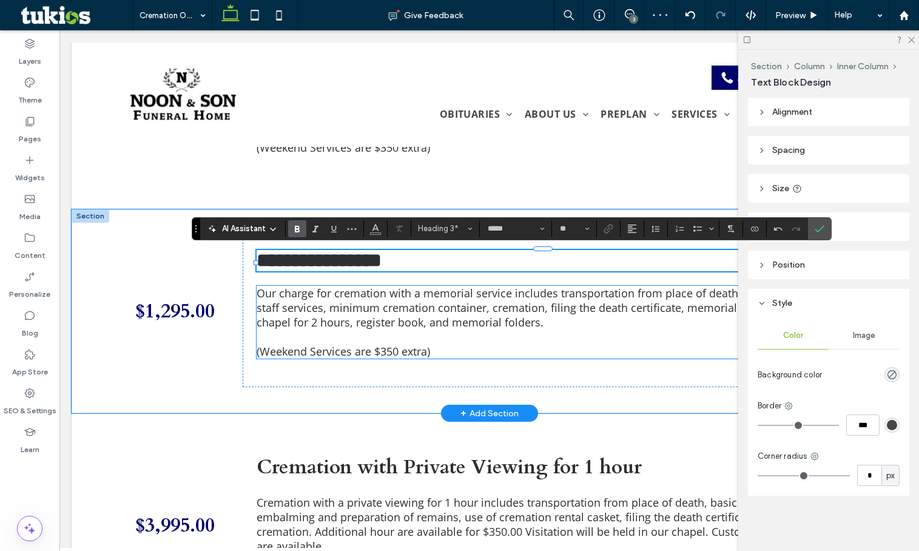
click at [460, 313] on span "Our charge for cremation with a memorial service includes transportation from p…" at bounding box center [537, 308] width 561 height 44
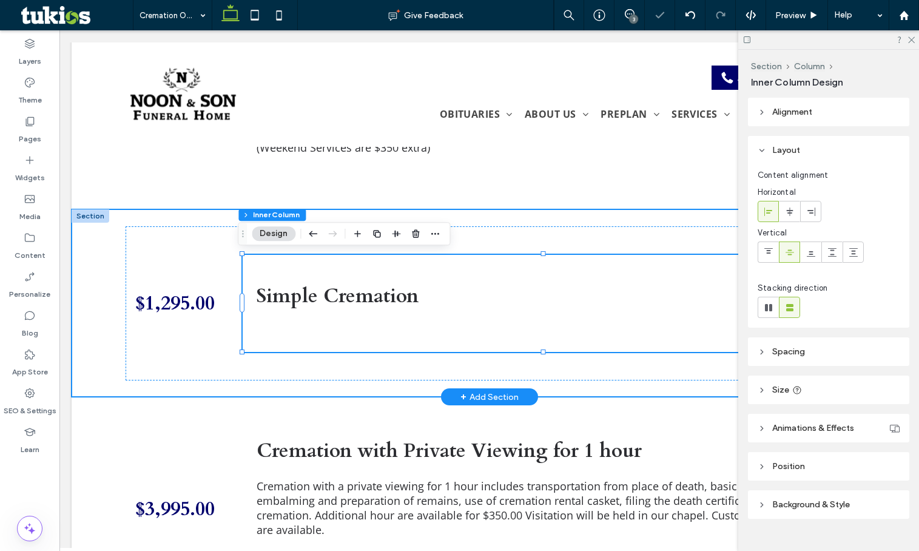
click at [103, 331] on div "$1,295.00 Simple Cremation" at bounding box center [489, 302] width 835 height 187
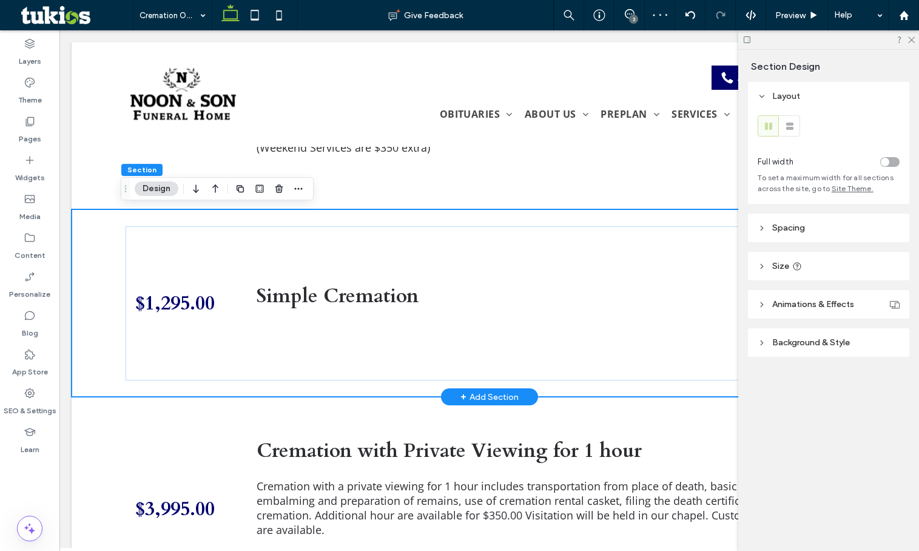
click at [105, 212] on div "$1,295.00 Simple Cremation" at bounding box center [489, 302] width 835 height 187
click at [240, 189] on icon "button" at bounding box center [240, 189] width 10 height 10
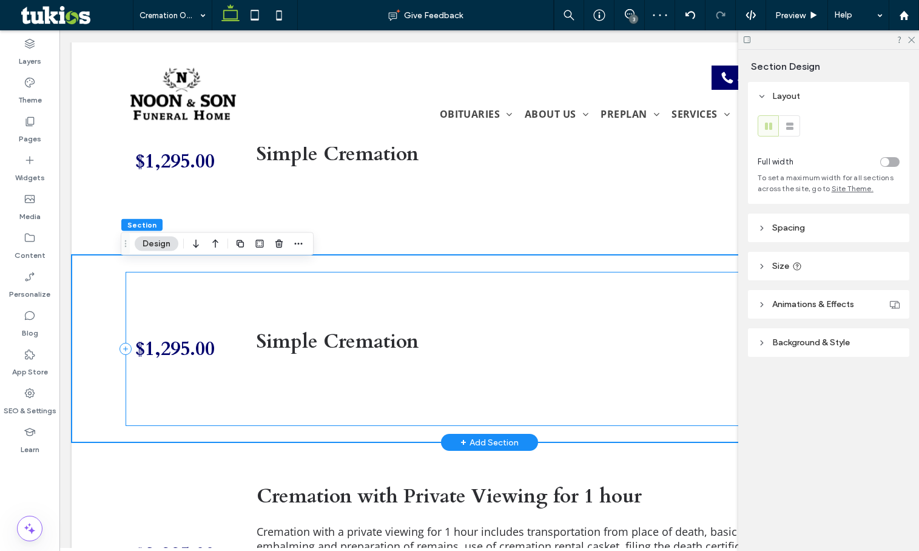
scroll to position [1154, 0]
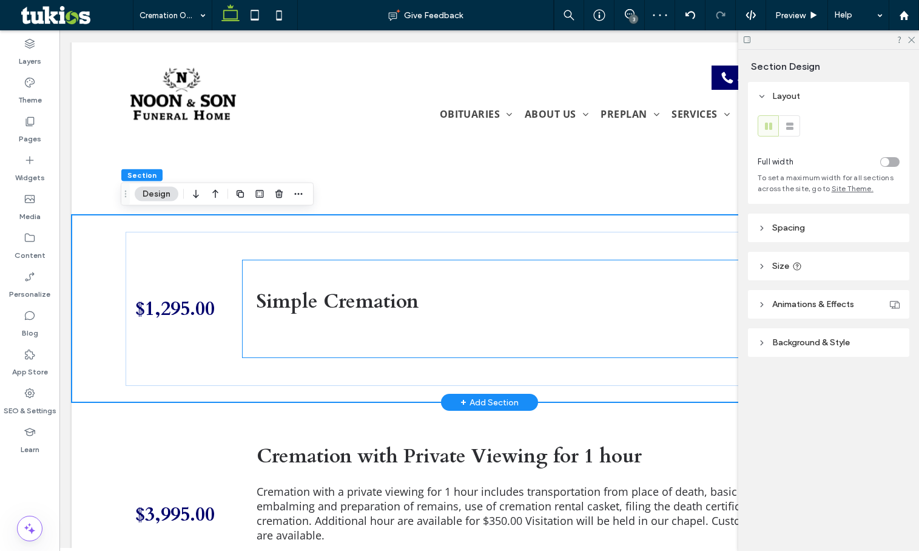
click at [287, 292] on strong "Simple Cremation" at bounding box center [338, 301] width 162 height 27
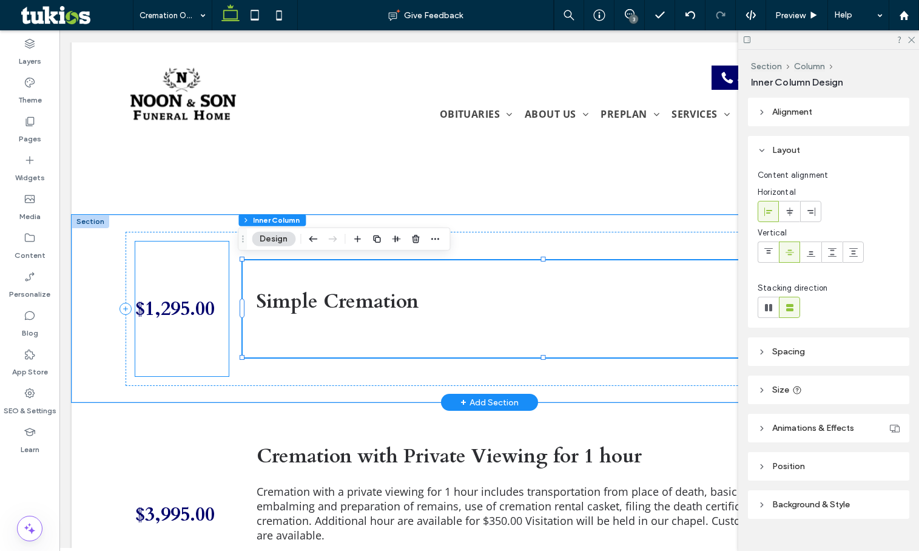
click at [162, 332] on div "$1,295.00" at bounding box center [181, 308] width 93 height 135
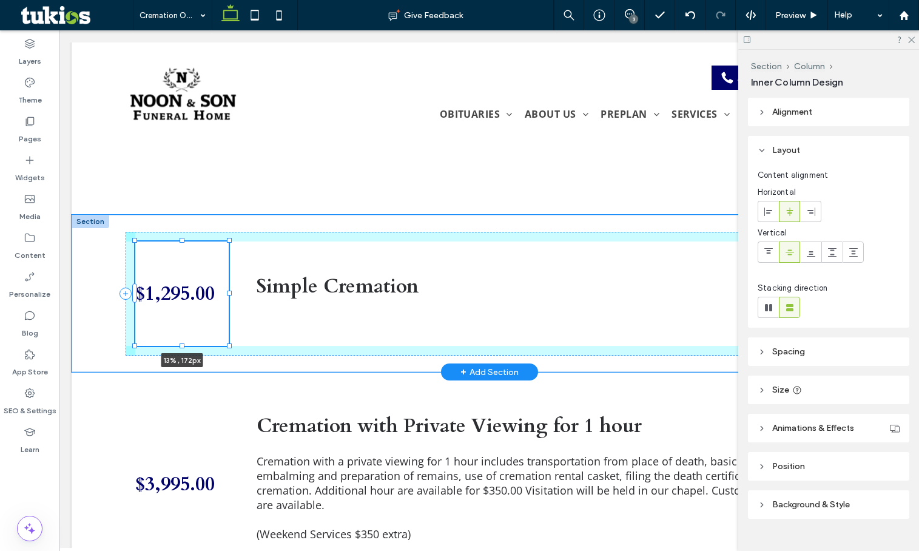
drag, startPoint x: 178, startPoint y: 374, endPoint x: 179, endPoint y: 359, distance: 15.2
click at [179, 359] on div "$1,295.00 13% , 172px Simple Cremation" at bounding box center [490, 293] width 728 height 157
type input "***"
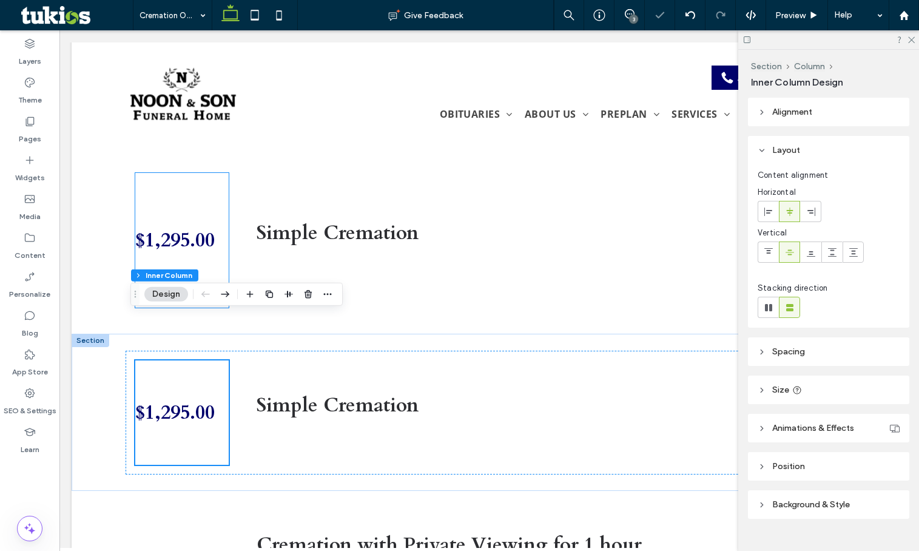
scroll to position [1033, 0]
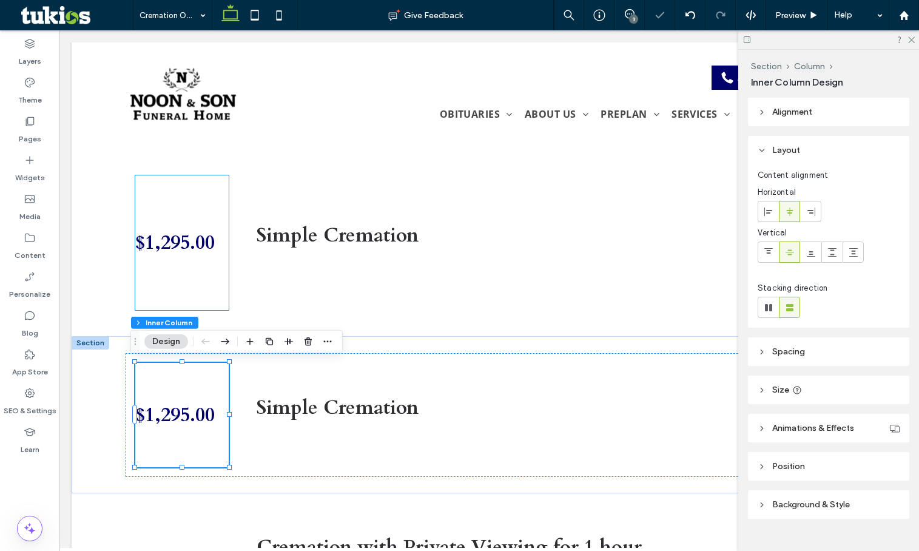
click at [195, 294] on div "$1,295.00" at bounding box center [181, 242] width 93 height 135
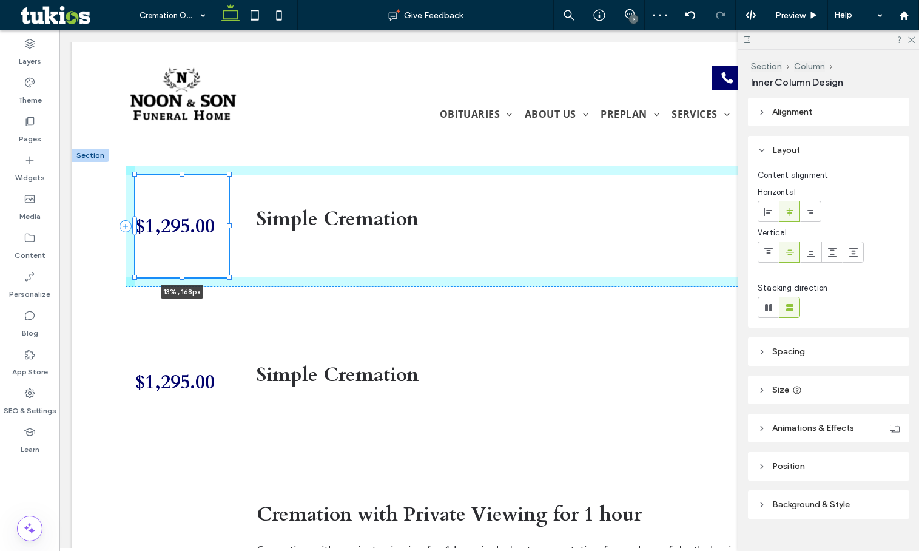
drag, startPoint x: 179, startPoint y: 309, endPoint x: 181, endPoint y: 292, distance: 16.6
click at [181, 292] on div "$1,295.00 13% , 168px Simple Cremation" at bounding box center [490, 226] width 728 height 155
type input "***"
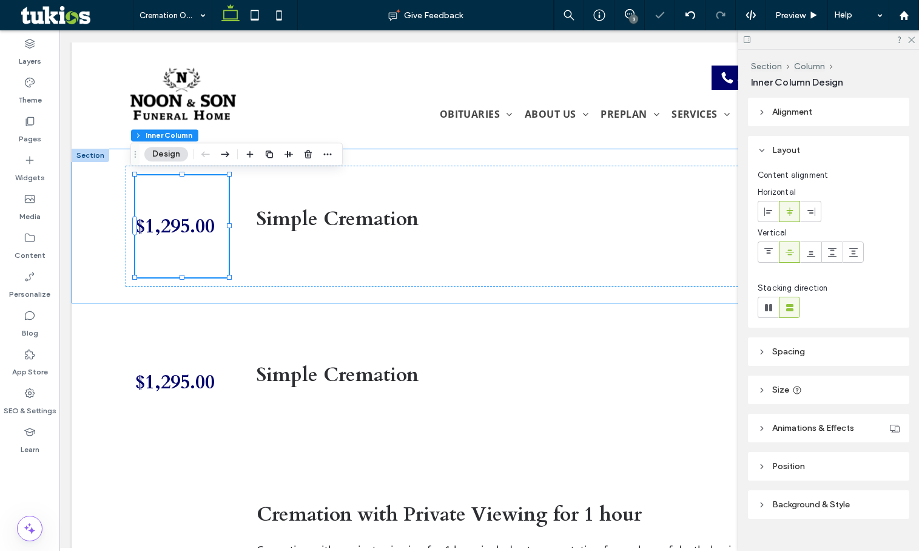
click at [104, 271] on div "$1,295.00 13% , 168px Simple Cremation" at bounding box center [489, 226] width 835 height 155
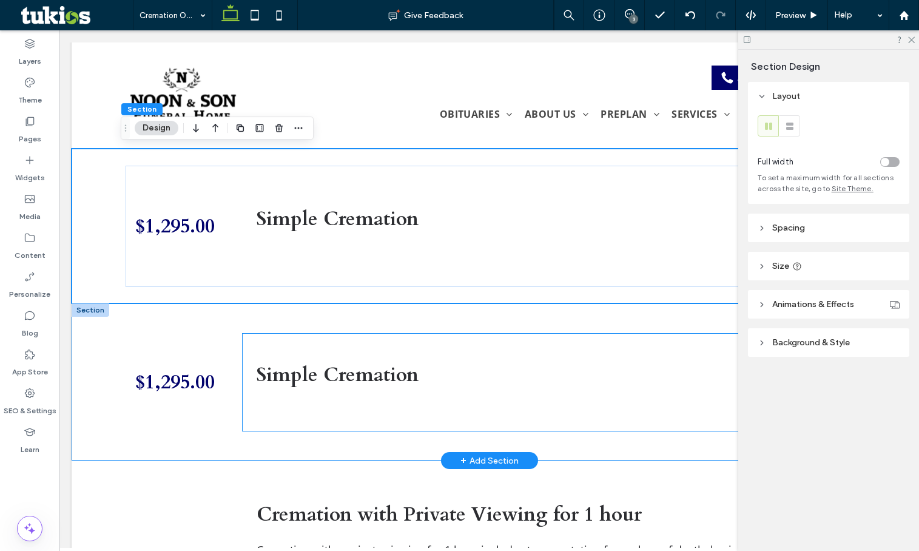
click at [381, 378] on strong "Simple Cremation" at bounding box center [338, 374] width 162 height 27
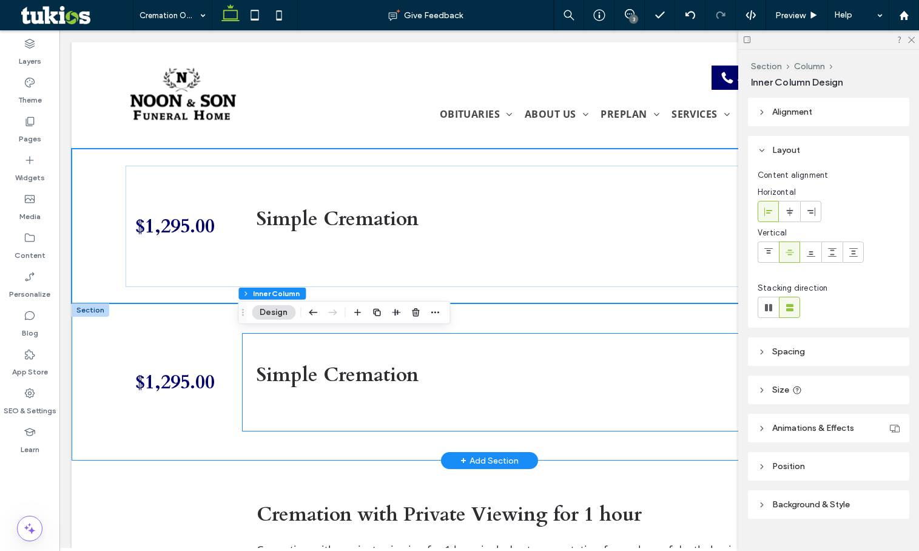
click at [381, 378] on strong "Simple Cremation" at bounding box center [338, 374] width 162 height 27
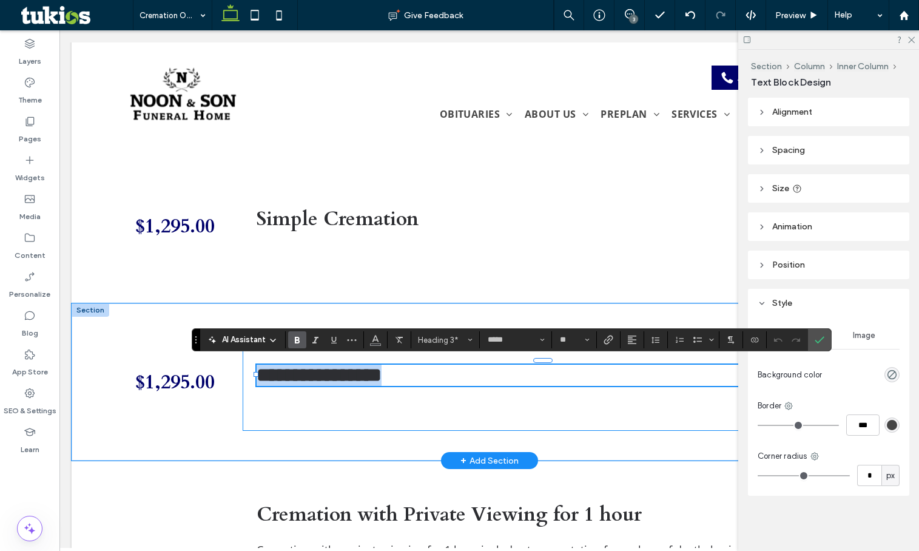
type input "*********"
type input "**"
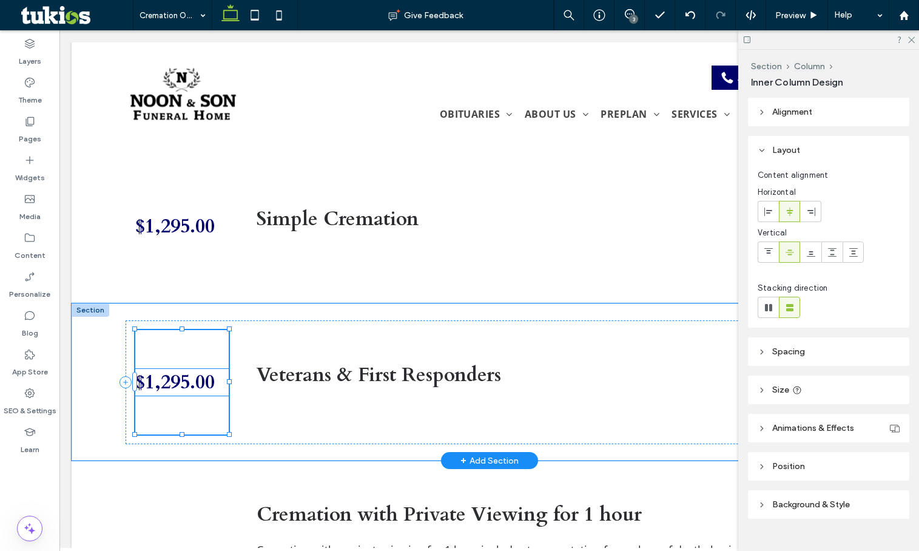
click at [196, 385] on span "$1,295.00" at bounding box center [174, 382] width 79 height 27
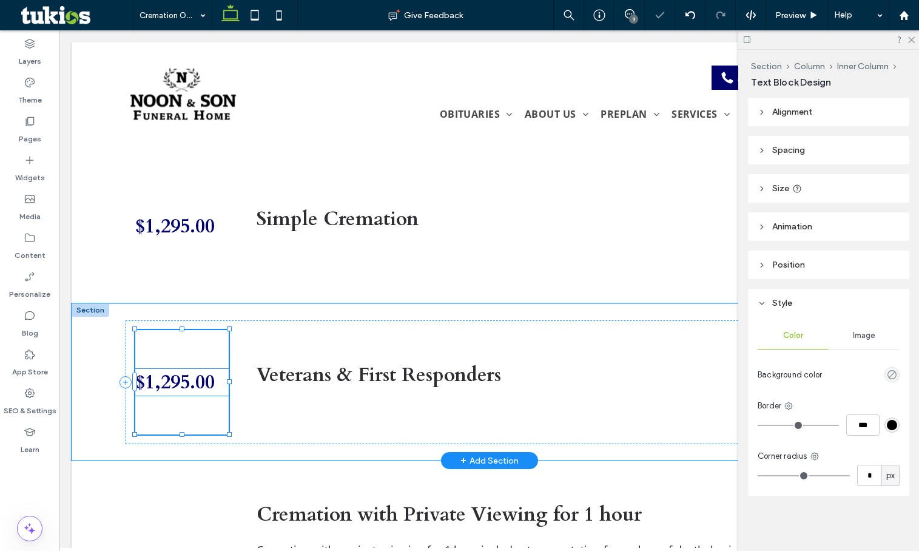
type input "*****"
type input "**"
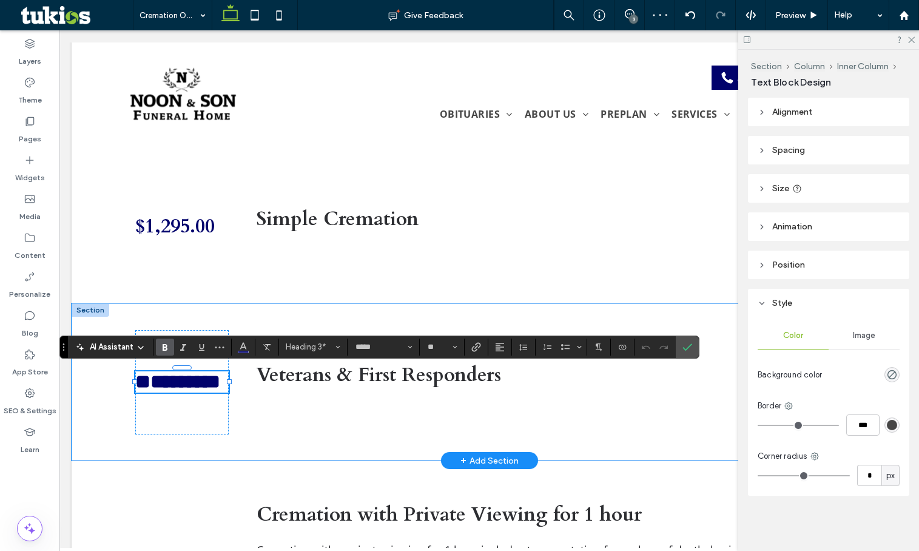
click at [167, 383] on span "*********" at bounding box center [177, 381] width 85 height 19
click at [163, 381] on span "*******" at bounding box center [169, 381] width 69 height 19
click at [154, 426] on div "*******" at bounding box center [181, 382] width 93 height 104
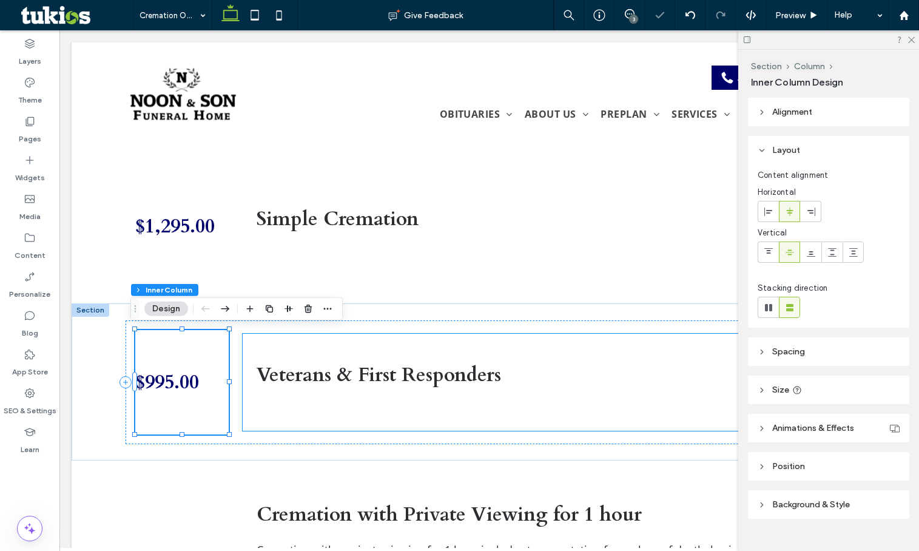
click at [315, 426] on div "Veterans & First Responders" at bounding box center [543, 382] width 601 height 97
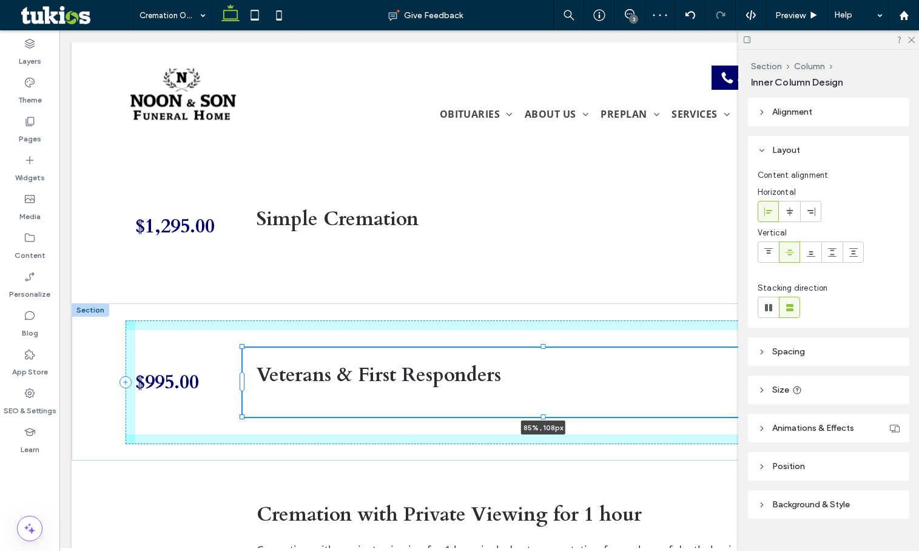
drag, startPoint x: 537, startPoint y: 429, endPoint x: 542, endPoint y: 391, distance: 38.6
click at [542, 391] on div "$995.00 Veterans & First Responders 85% , 108px" at bounding box center [490, 381] width 728 height 157
type input "***"
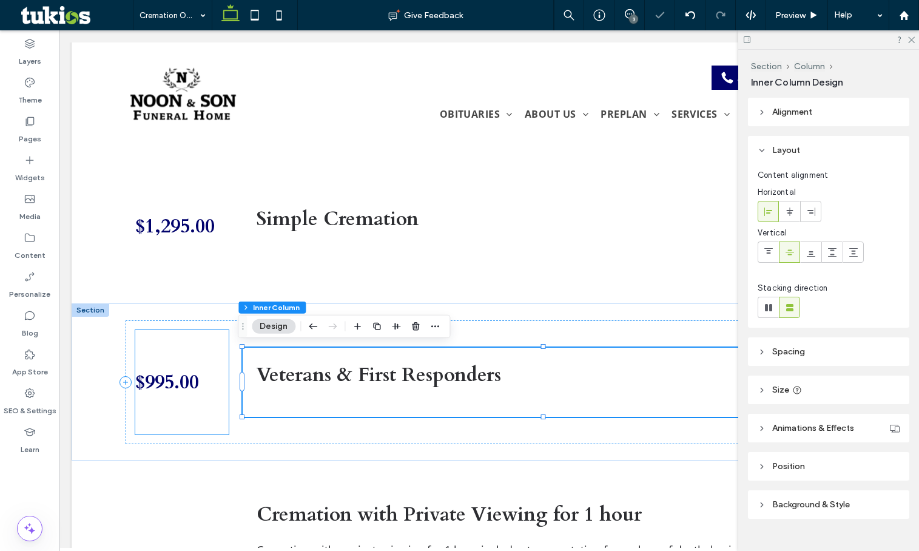
click at [178, 410] on div "$995.00" at bounding box center [181, 382] width 93 height 104
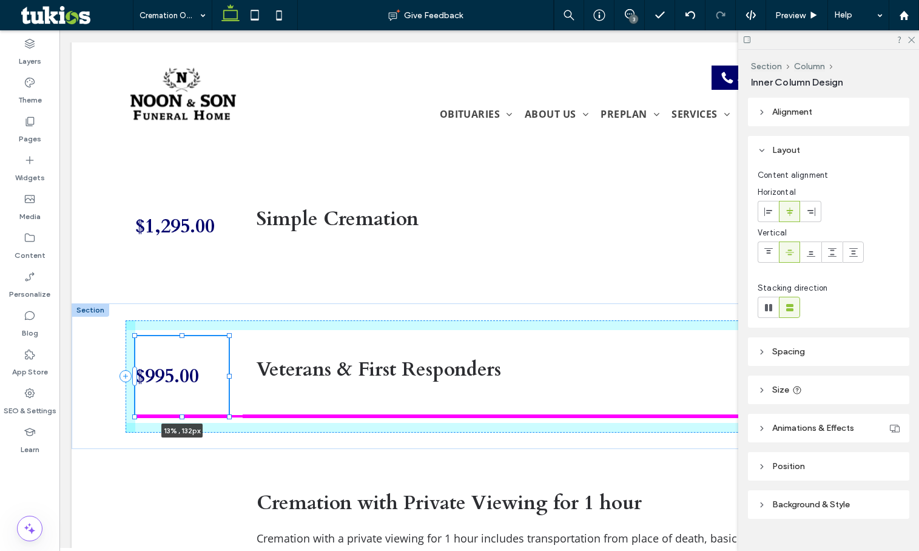
drag, startPoint x: 178, startPoint y: 432, endPoint x: 187, endPoint y: 422, distance: 13.8
click at [187, 422] on div "$995.00 13% , 132px Veterans & First Responders" at bounding box center [490, 376] width 728 height 146
type input "***"
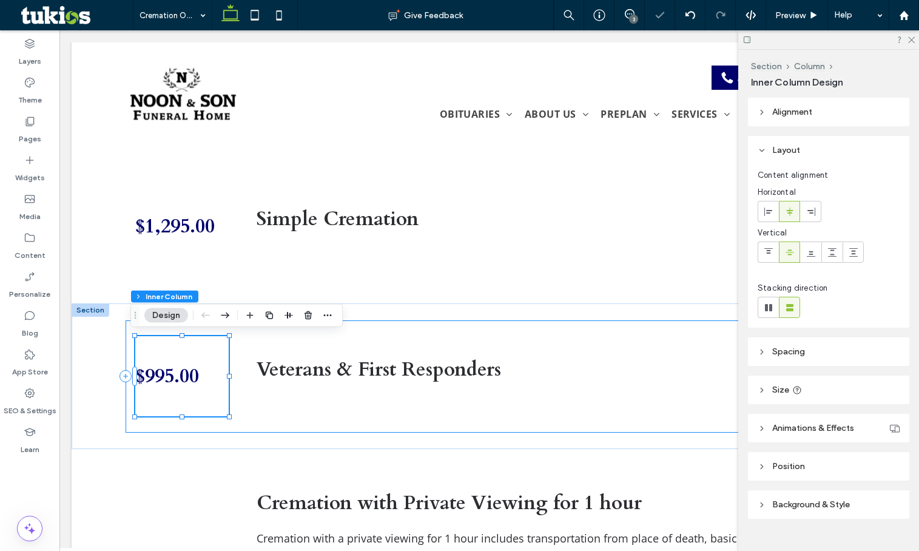
click at [141, 426] on div "$995.00 13% , 132px Veterans & First Responders" at bounding box center [490, 376] width 728 height 112
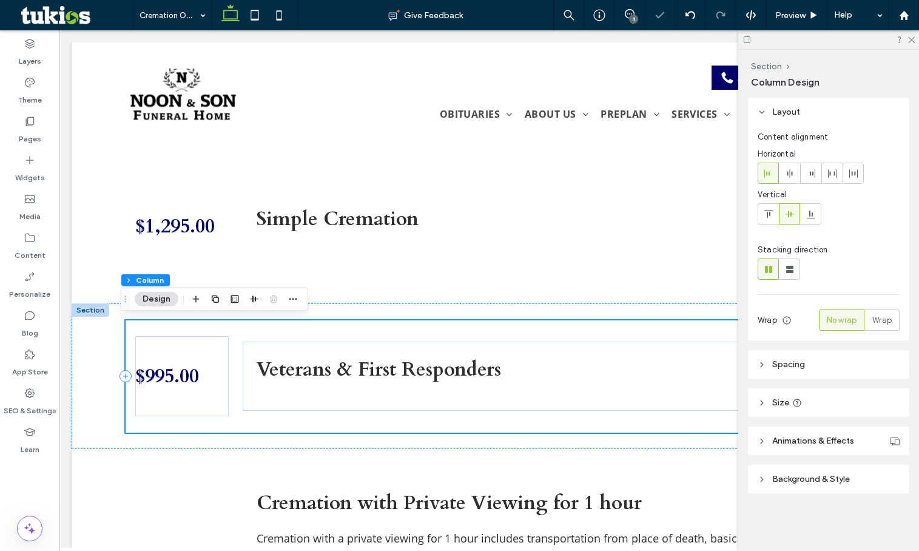
click at [223, 427] on div "$995.00 Veterans & First Responders" at bounding box center [490, 376] width 728 height 112
click at [812, 369] on header "Spacing" at bounding box center [828, 364] width 161 height 29
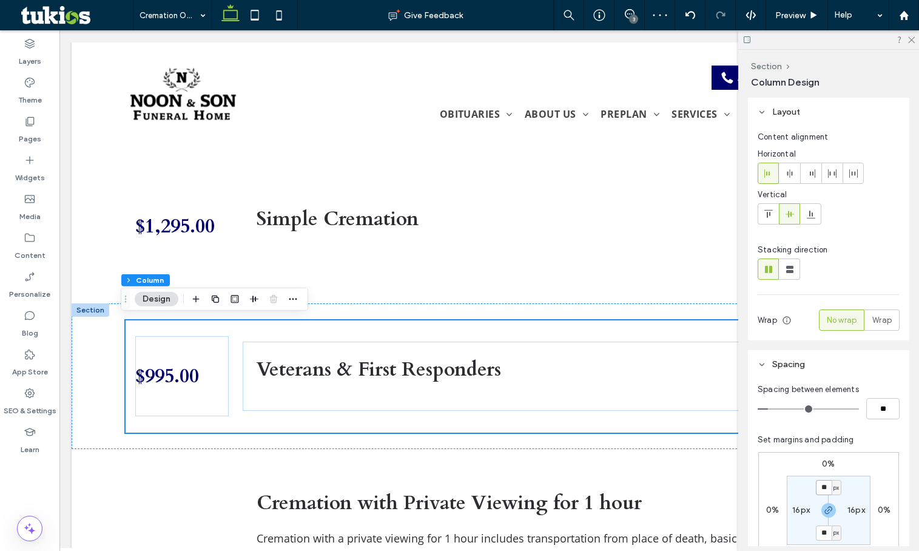
click at [826, 482] on input "**" at bounding box center [824, 487] width 16 height 15
type input "*"
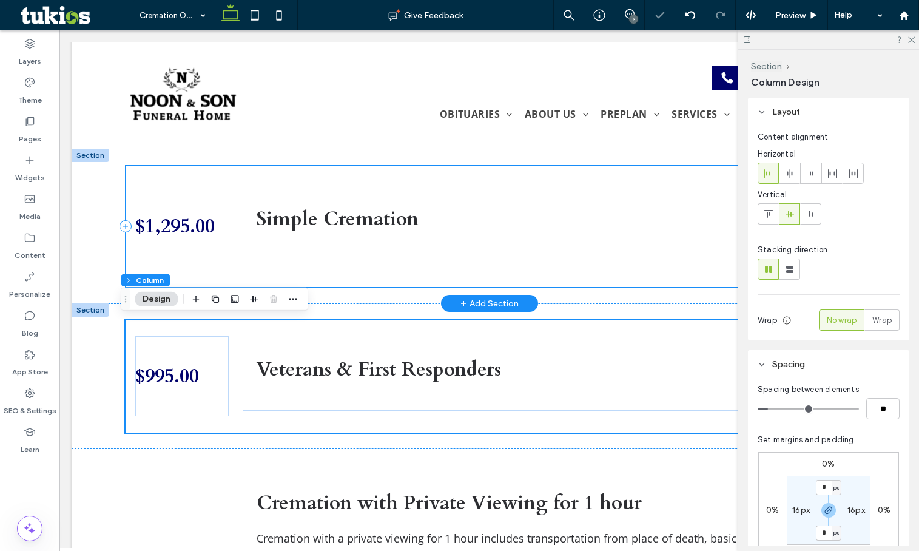
click at [326, 275] on div "$1,295.00 Simple Cremation" at bounding box center [490, 226] width 728 height 121
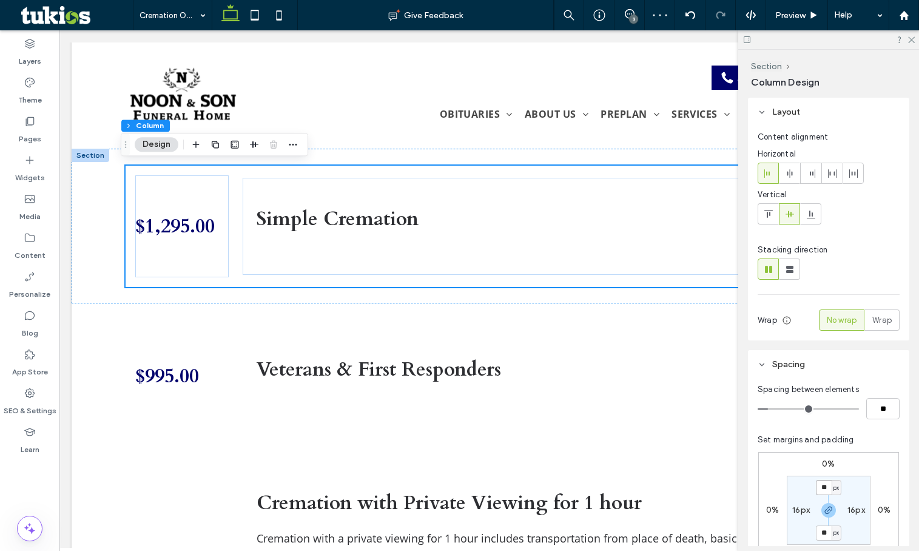
click at [828, 485] on input "**" at bounding box center [824, 487] width 16 height 15
type input "*"
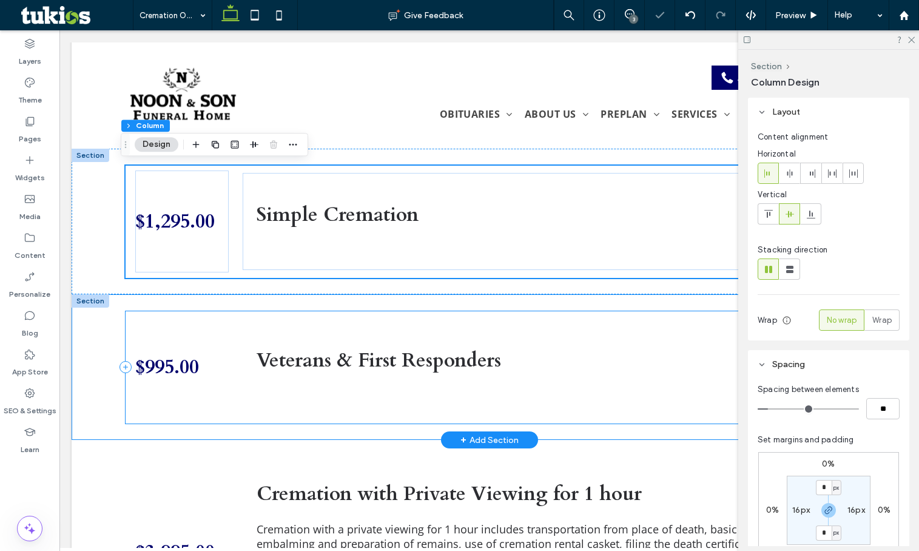
click at [231, 326] on div "$995.00 Veterans & First Responders" at bounding box center [490, 367] width 728 height 112
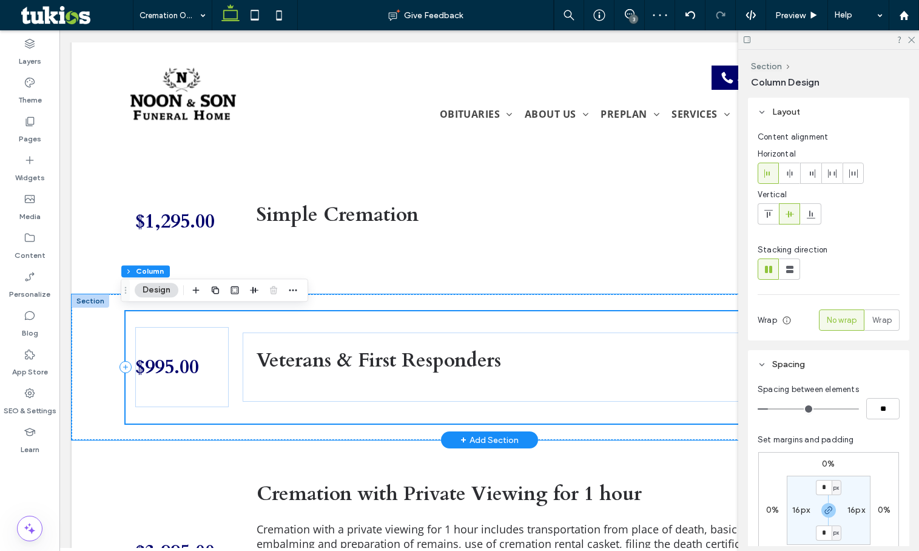
click at [204, 325] on div "$995.00 Veterans & First Responders" at bounding box center [490, 367] width 728 height 112
click at [195, 337] on div "$995.00" at bounding box center [181, 367] width 93 height 80
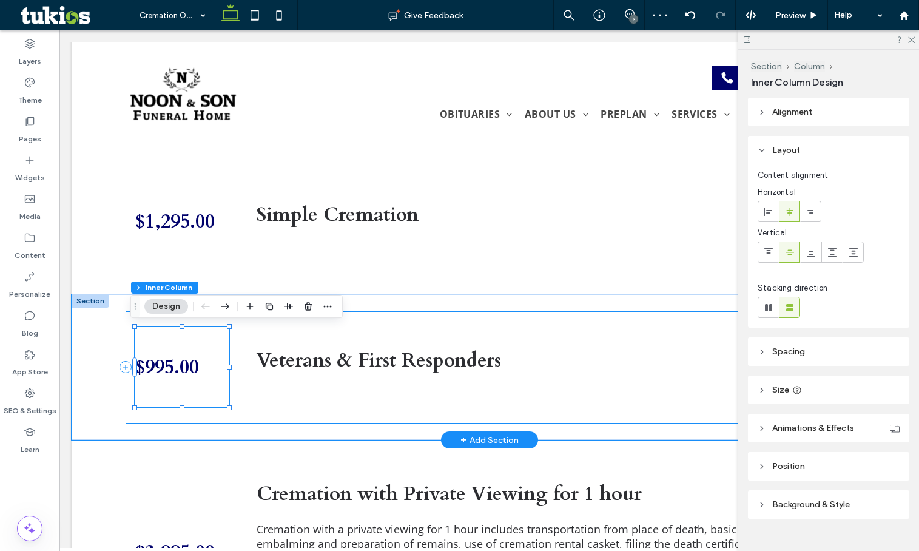
click at [233, 325] on div "$995.00 Veterans & First Responders" at bounding box center [490, 367] width 728 height 112
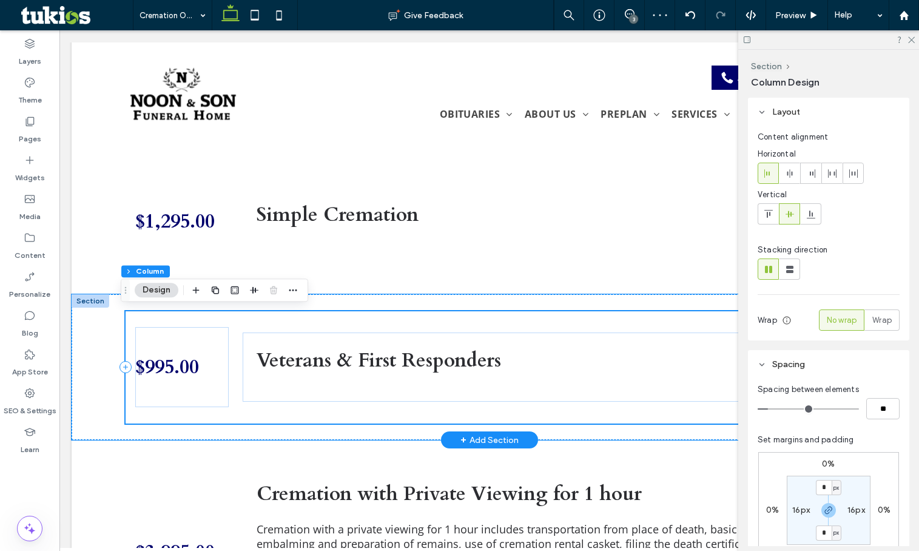
click at [234, 321] on div "$995.00 Veterans & First Responders" at bounding box center [490, 367] width 728 height 112
click at [297, 335] on div "Veterans & First Responders" at bounding box center [543, 366] width 601 height 69
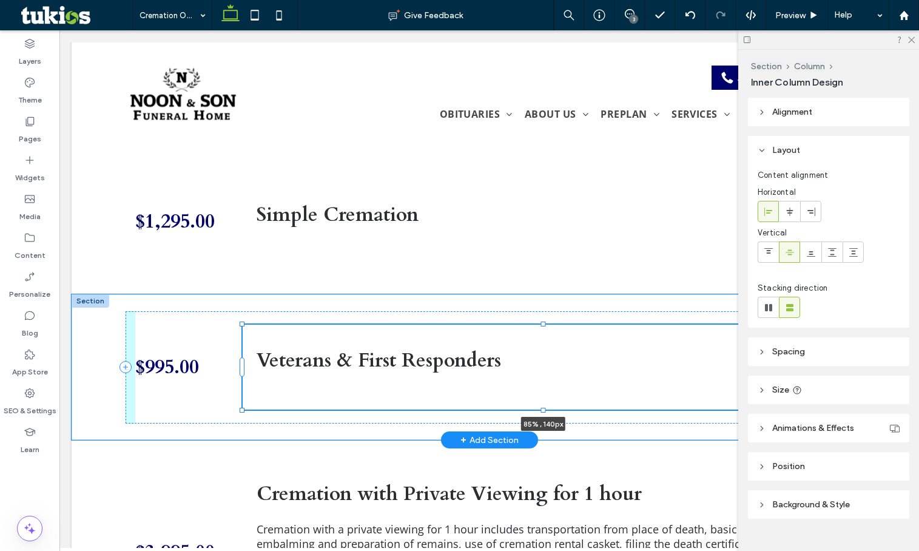
drag, startPoint x: 537, startPoint y: 331, endPoint x: 536, endPoint y: 323, distance: 8.1
click at [540, 323] on div at bounding box center [542, 323] width 5 height 5
type input "***"
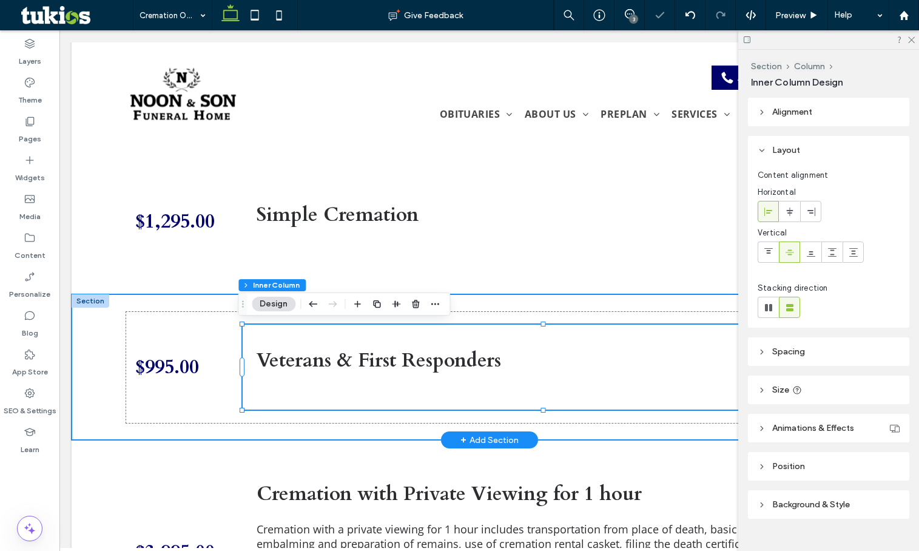
click at [97, 380] on div "$995.00 Veterans & First Responders 85% , 140px" at bounding box center [489, 367] width 835 height 146
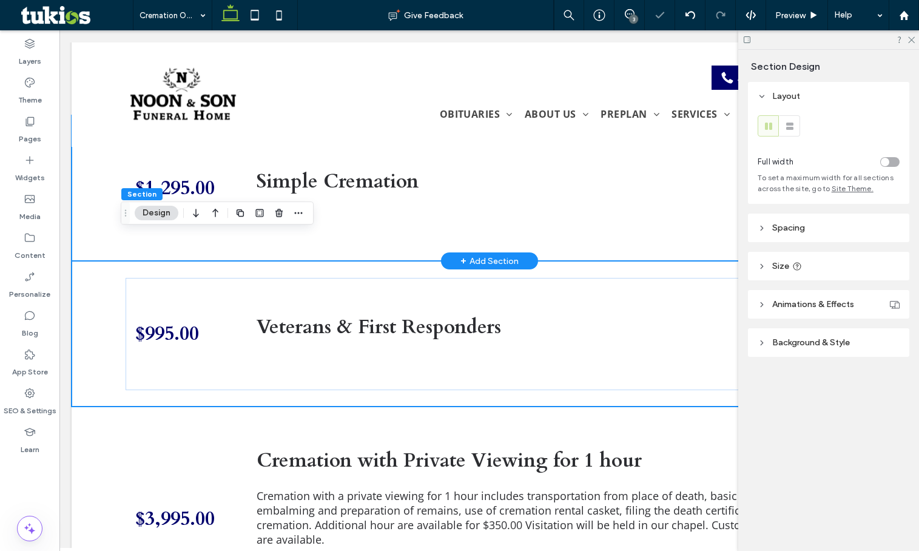
scroll to position [1094, 0]
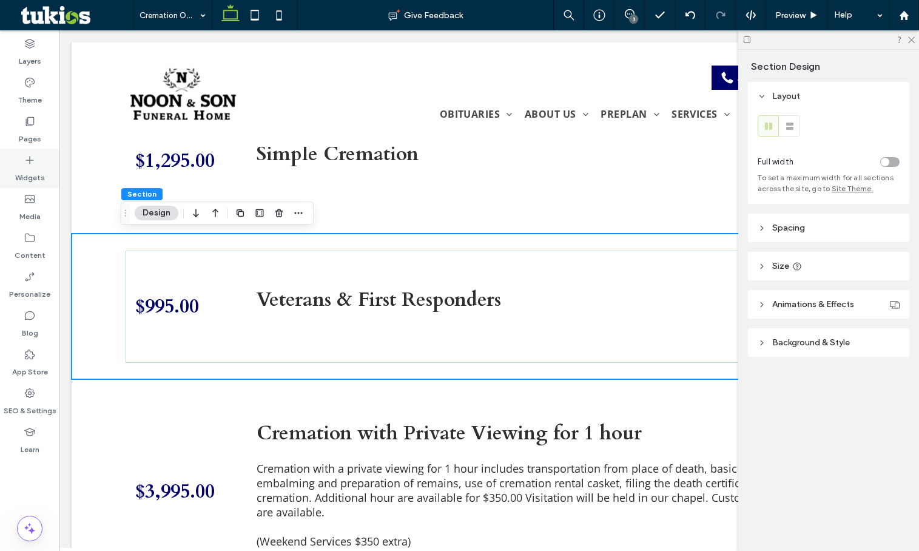
drag, startPoint x: 277, startPoint y: 332, endPoint x: 36, endPoint y: 182, distance: 283.1
click at [36, 182] on label "Widgets" at bounding box center [30, 174] width 30 height 17
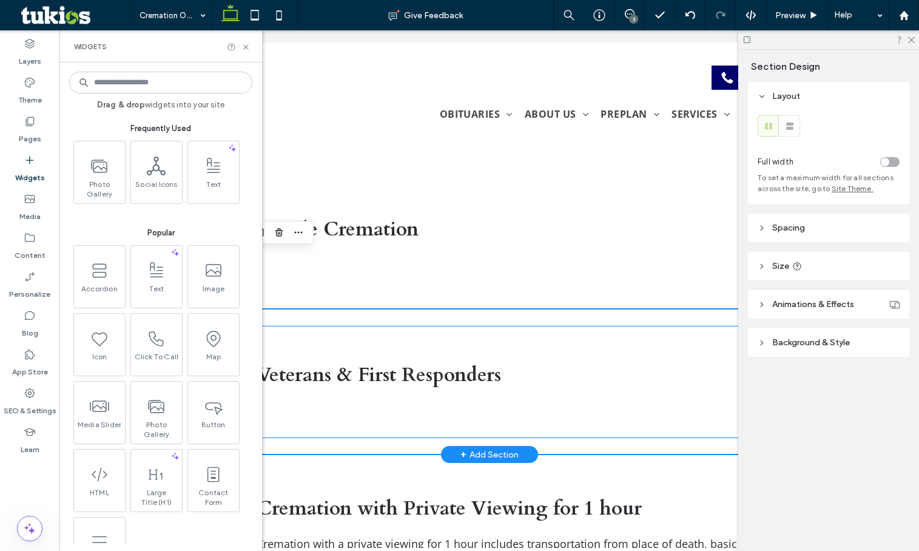
scroll to position [972, 0]
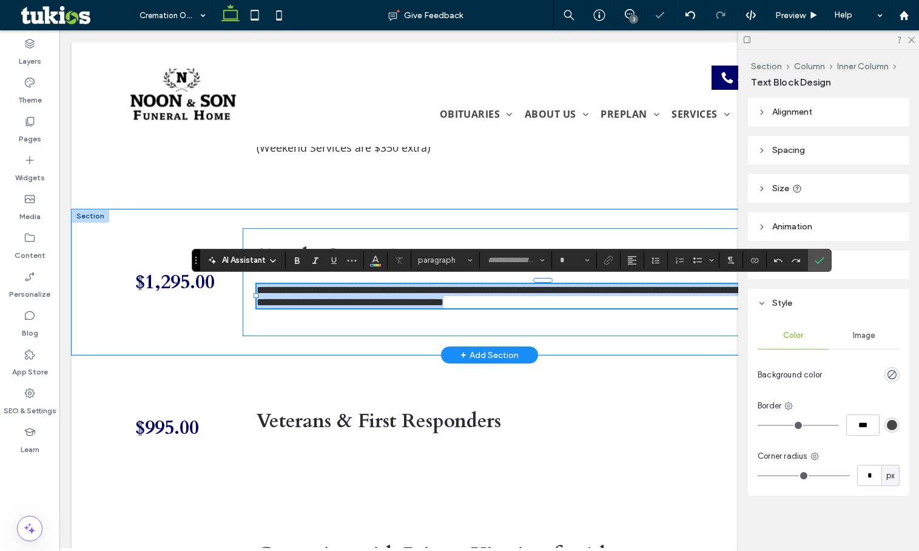
type input "*********"
type input "**"
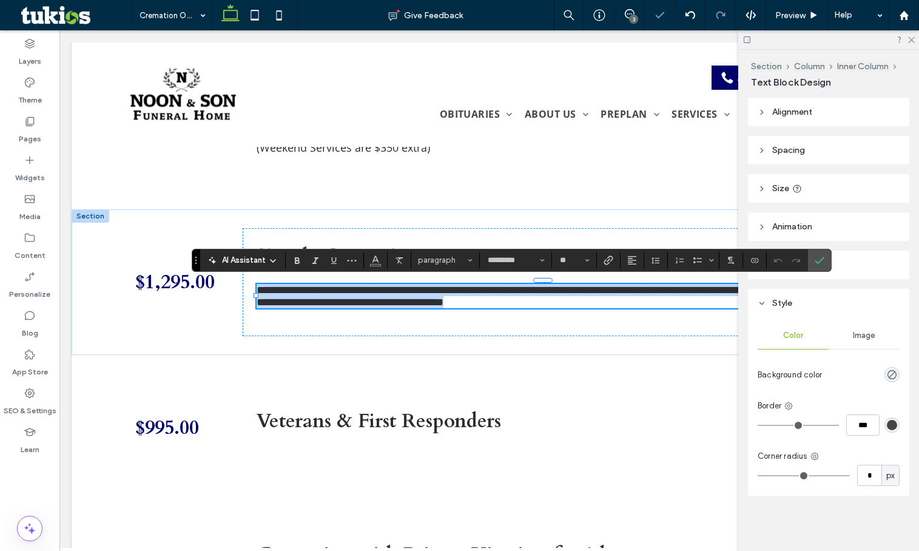
click at [356, 303] on span "**********" at bounding box center [543, 295] width 573 height 23
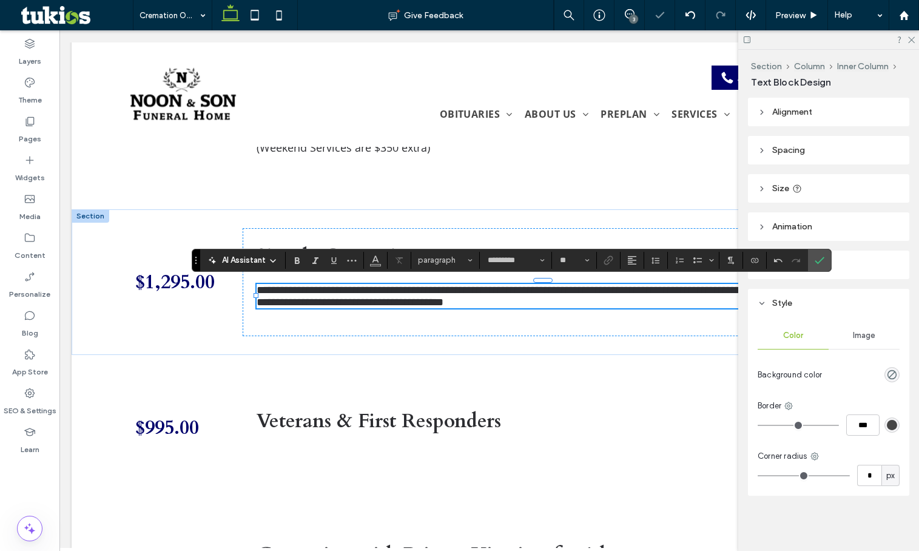
scroll to position [0, 0]
click at [215, 323] on div "$1,295.00" at bounding box center [181, 282] width 93 height 102
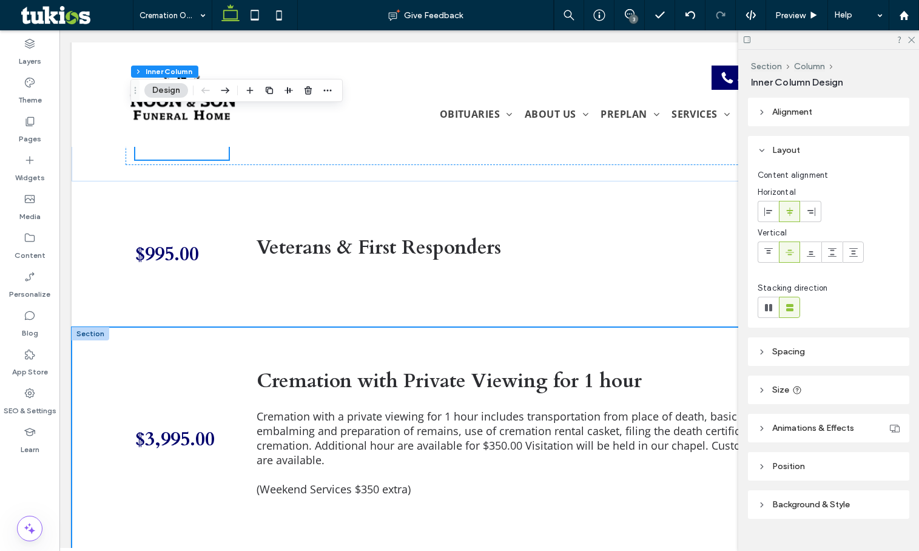
scroll to position [1154, 0]
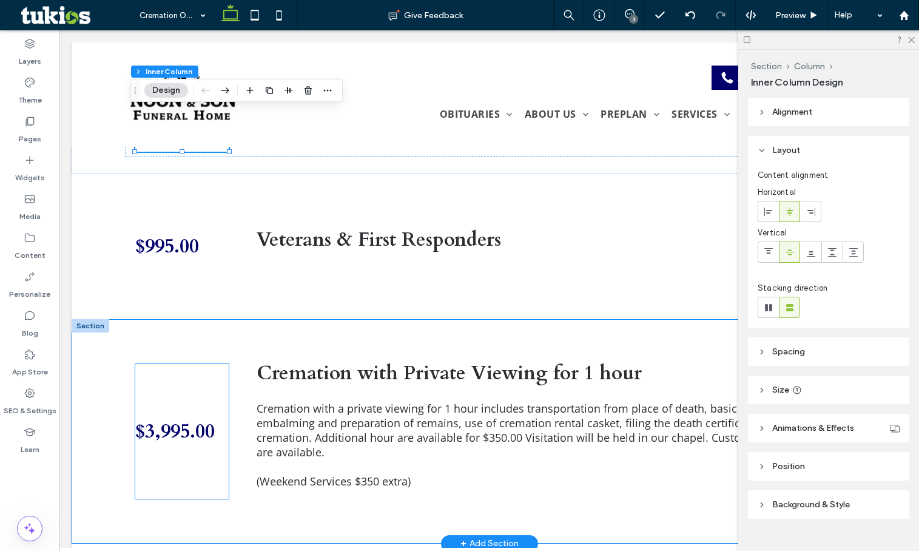
click at [204, 469] on div "$3,995.00" at bounding box center [181, 431] width 93 height 135
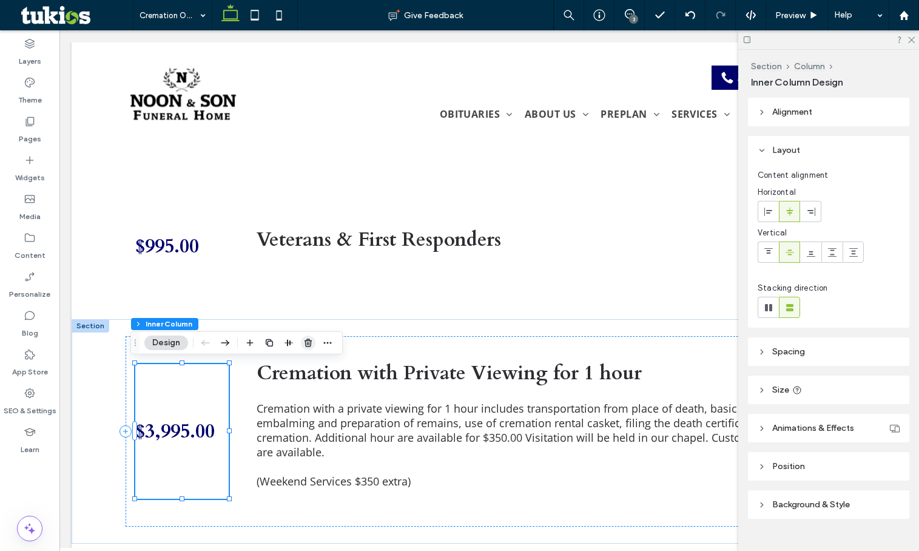
drag, startPoint x: 306, startPoint y: 338, endPoint x: 224, endPoint y: 329, distance: 82.5
click at [306, 338] on icon "button" at bounding box center [308, 343] width 10 height 10
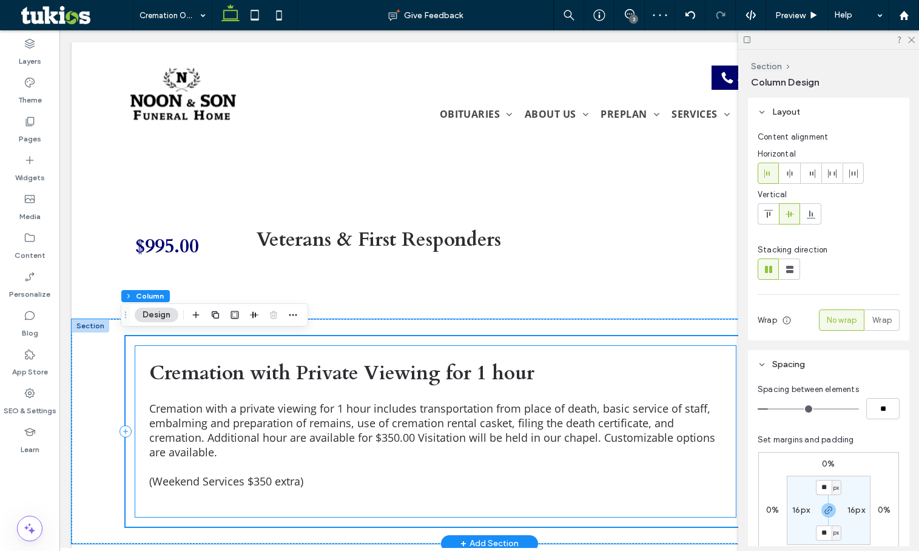
click at [269, 380] on strong "Cremation with Private Viewing for 1 hour" at bounding box center [341, 373] width 385 height 27
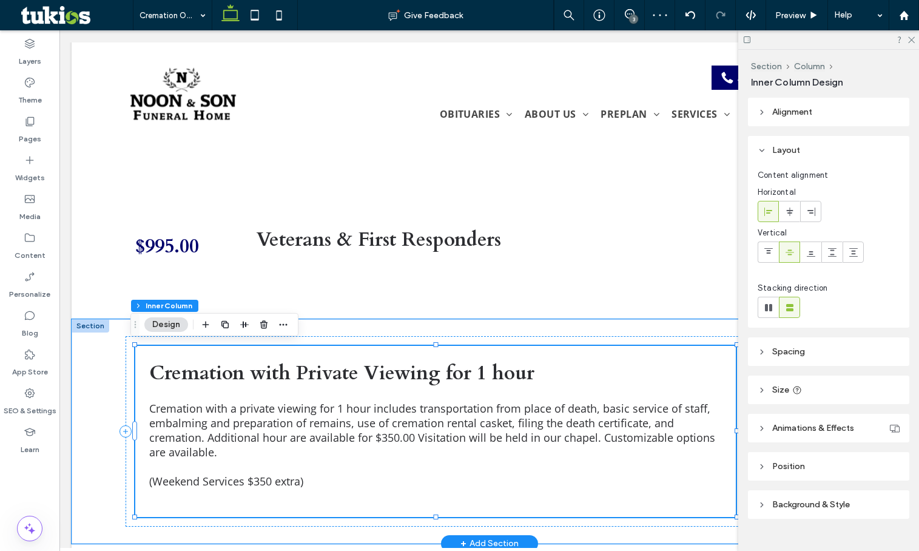
click at [269, 380] on strong "Cremation with Private Viewing for 1 hour" at bounding box center [341, 373] width 385 height 27
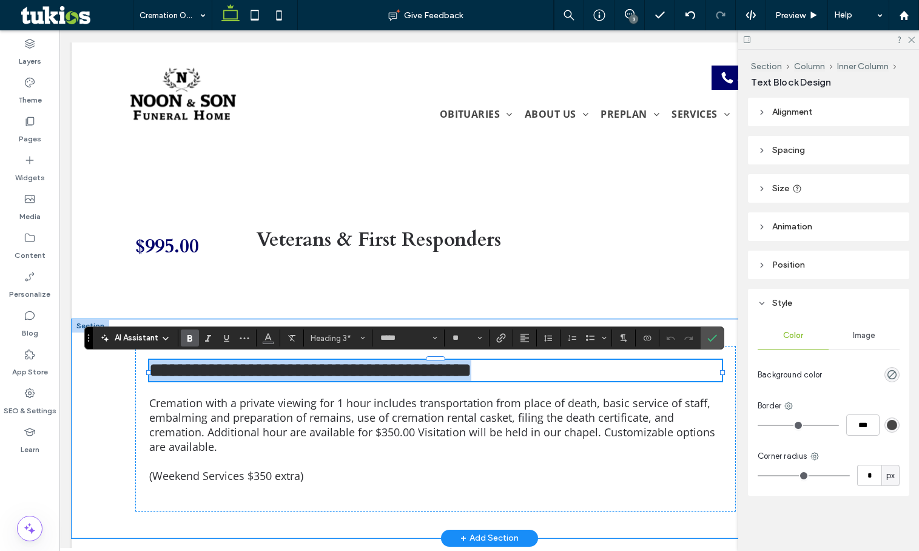
click at [388, 380] on strong "**********" at bounding box center [310, 369] width 322 height 19
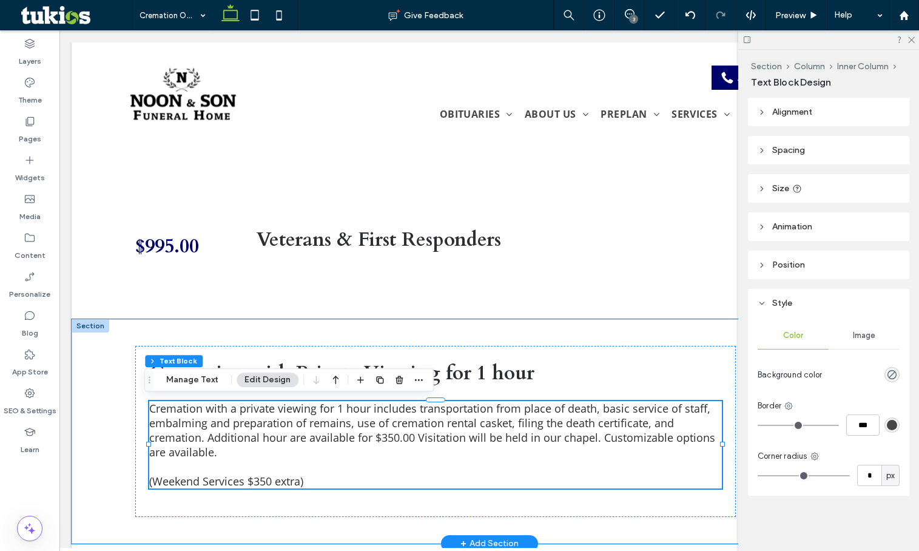
click at [322, 418] on span "Cremation with a private viewing for 1 hour includes transportation from place …" at bounding box center [432, 430] width 566 height 58
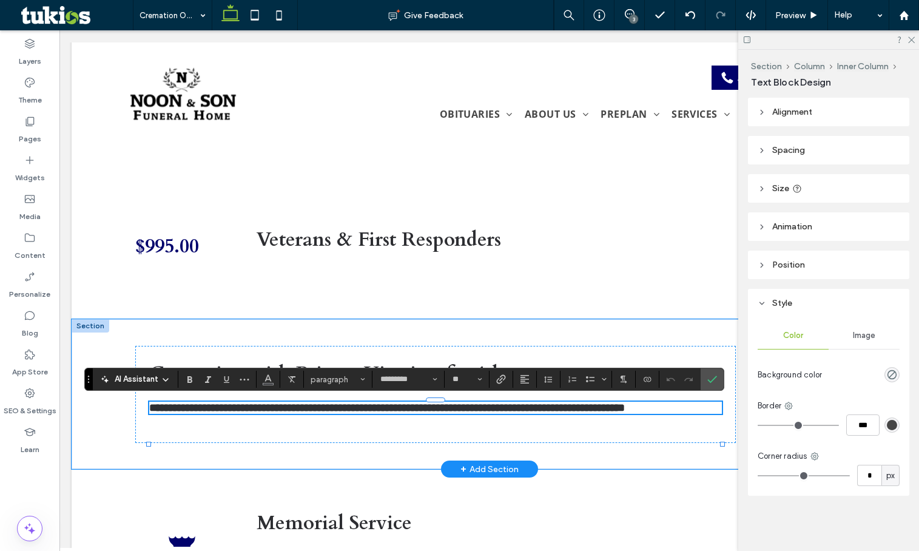
scroll to position [0, 0]
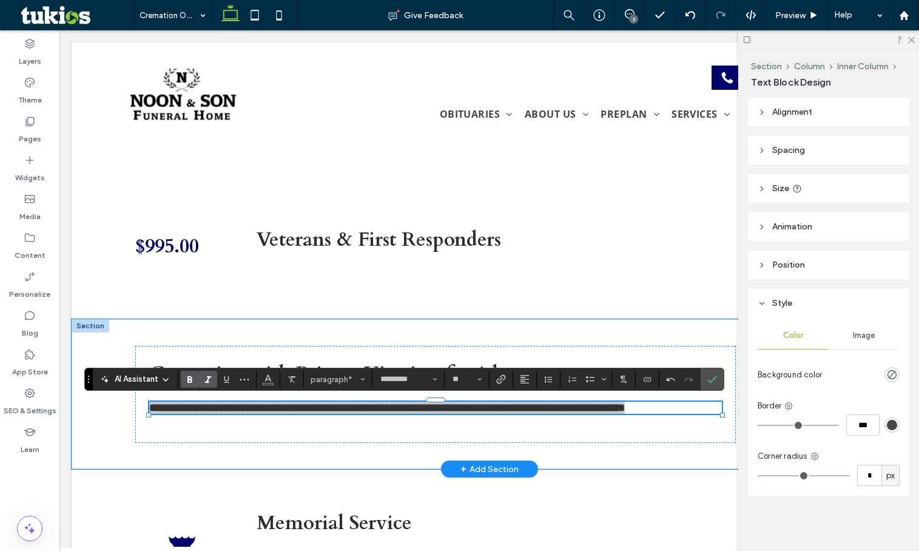
click at [210, 384] on span "Italic" at bounding box center [208, 379] width 10 height 16
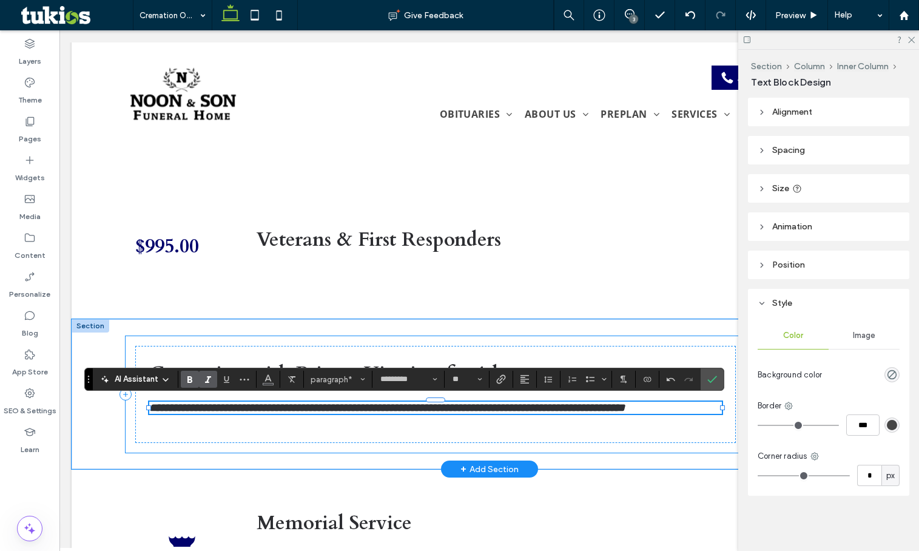
click at [308, 437] on div "**********" at bounding box center [435, 394] width 601 height 97
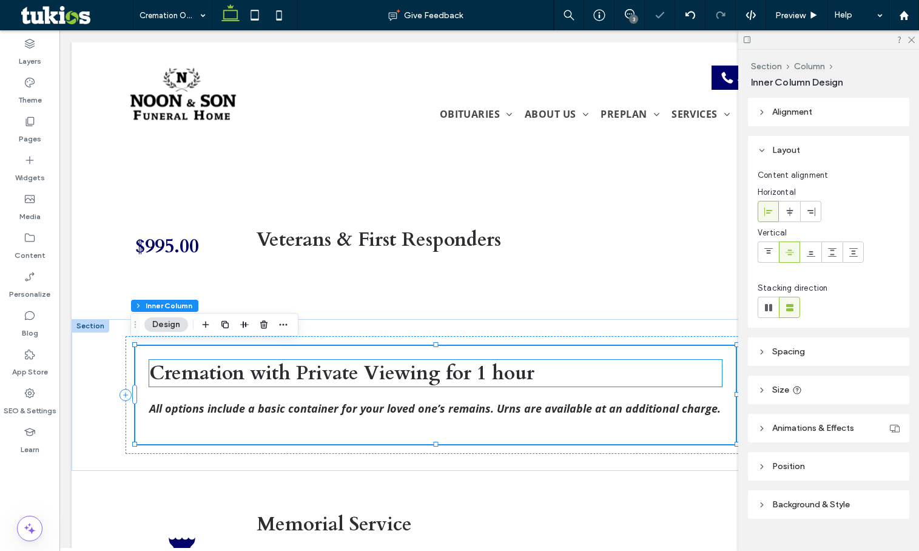
click at [340, 374] on strong "Cremation with Private Viewing for 1 hour" at bounding box center [341, 373] width 385 height 27
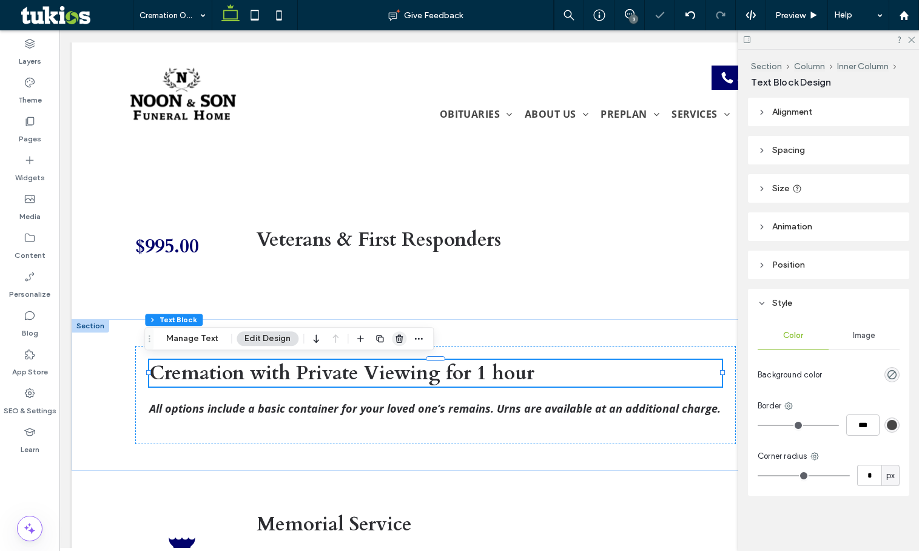
click at [394, 339] on icon "button" at bounding box center [399, 339] width 10 height 10
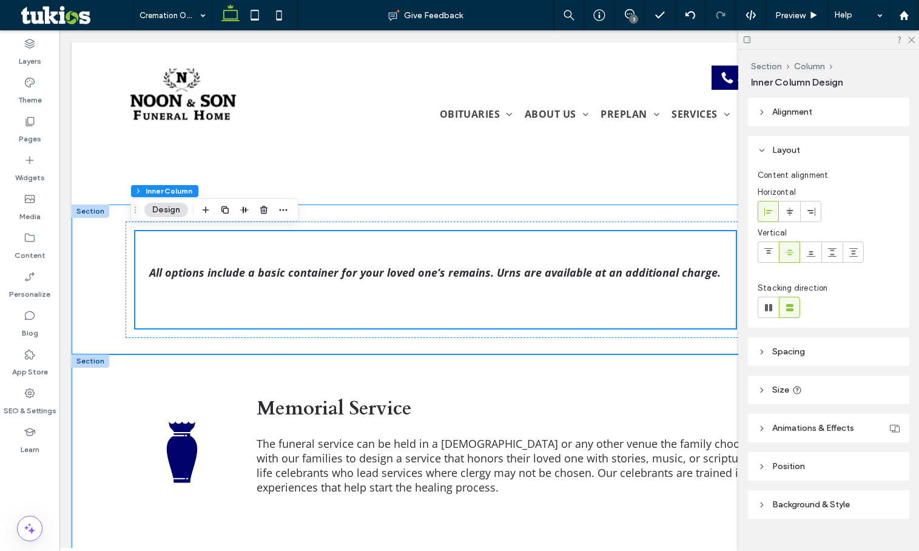
scroll to position [1276, 0]
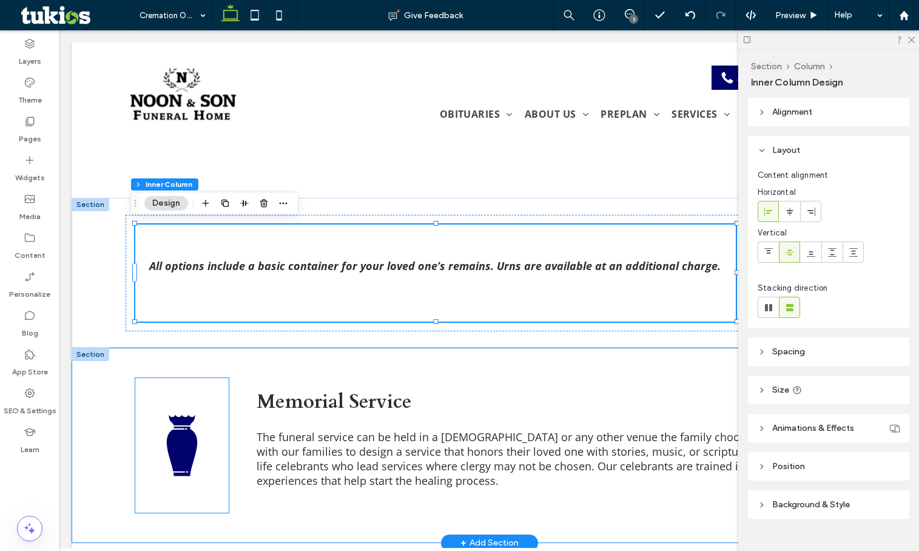
click at [197, 429] on icon at bounding box center [182, 445] width 66 height 66
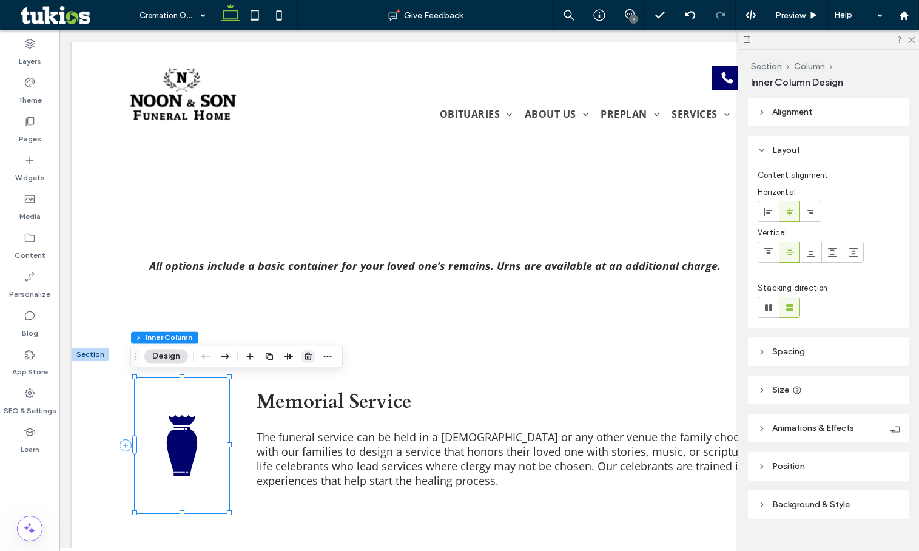
click at [306, 355] on icon "button" at bounding box center [308, 356] width 10 height 10
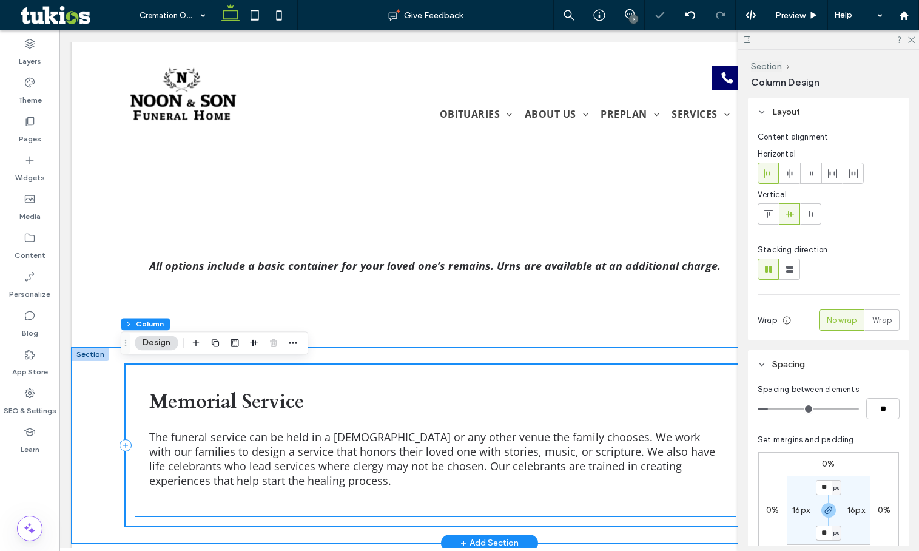
click at [253, 395] on span "Memorial Service" at bounding box center [226, 401] width 155 height 27
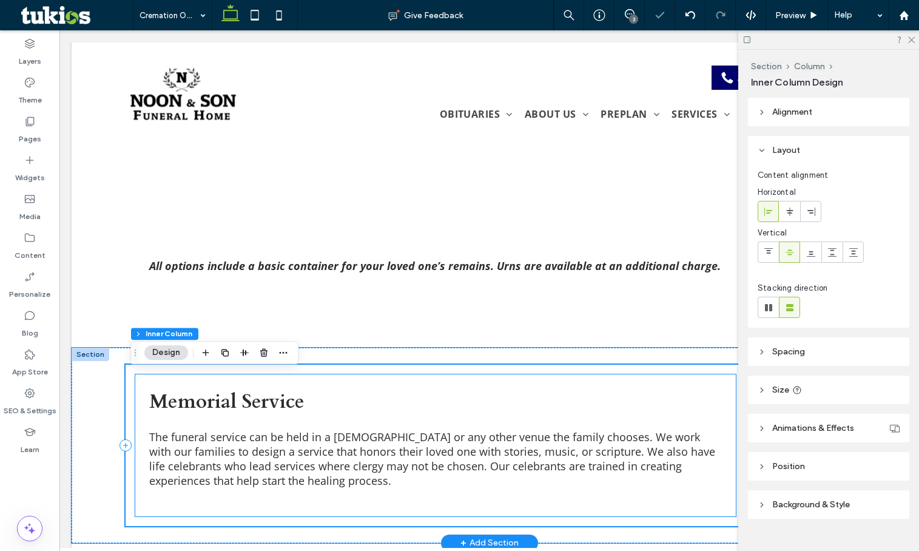
click at [253, 395] on span "Memorial Service" at bounding box center [226, 401] width 155 height 27
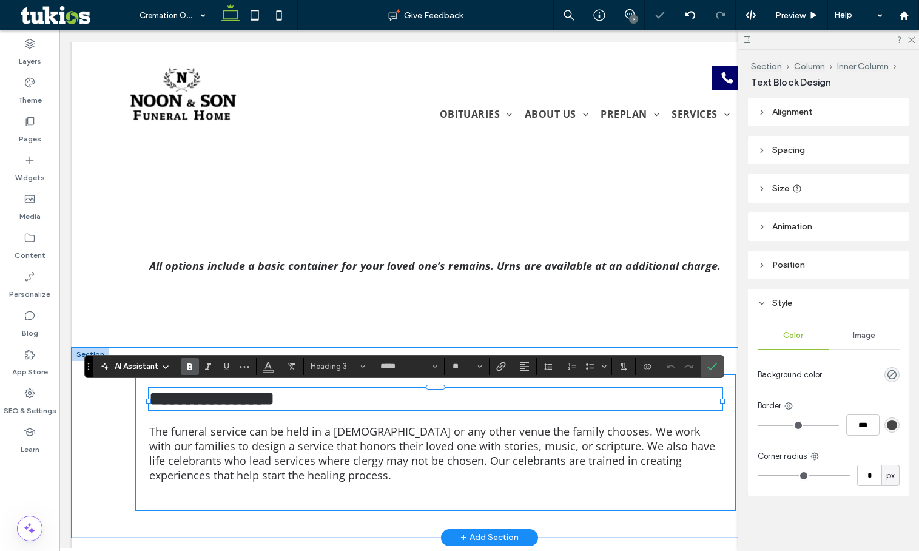
type input "*********"
type input "**"
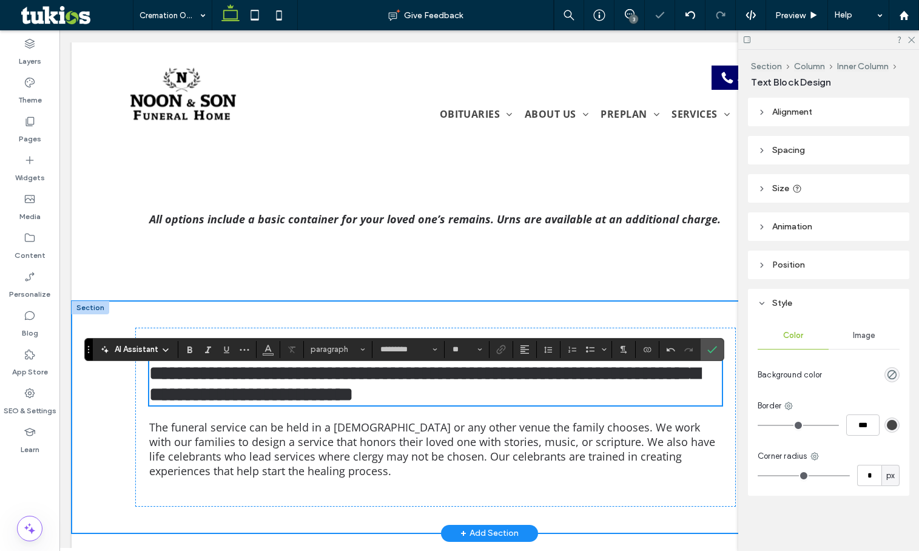
scroll to position [1457, 0]
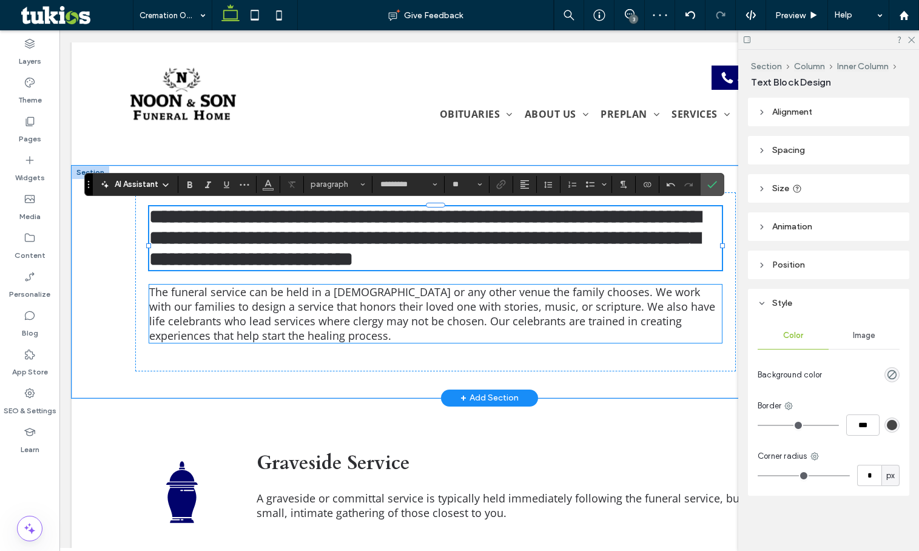
click at [263, 339] on span "The funeral service can be held in a church or any other venue the family choos…" at bounding box center [432, 313] width 566 height 58
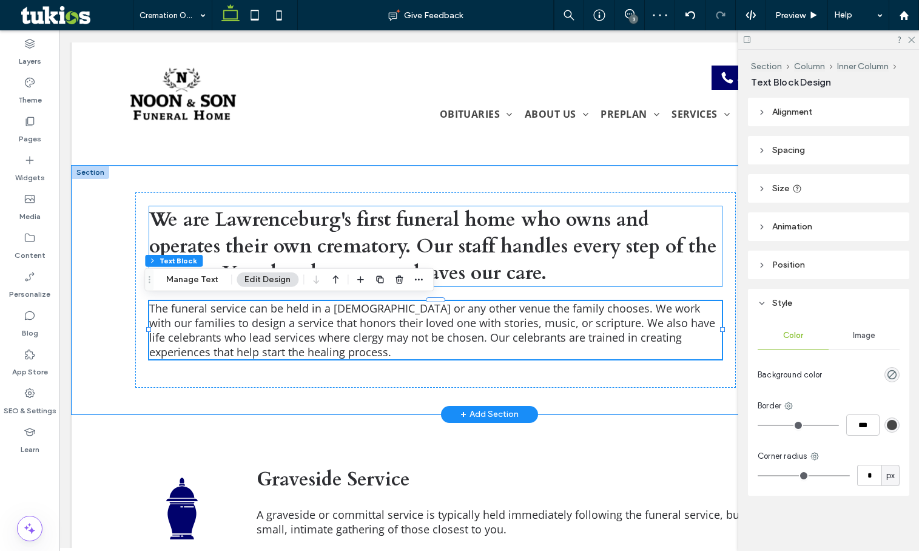
click at [413, 245] on strong "We are Lawrenceburg's first funeral home who owns and operates their own cremat…" at bounding box center [433, 246] width 568 height 80
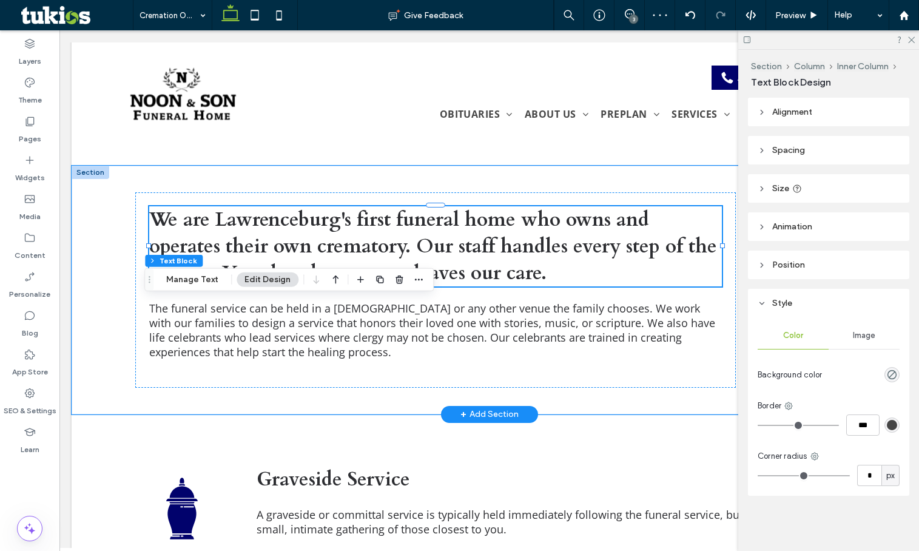
click at [413, 245] on div "We are Lawrenceburg's first funeral home who owns and operates their own cremat…" at bounding box center [435, 246] width 573 height 80
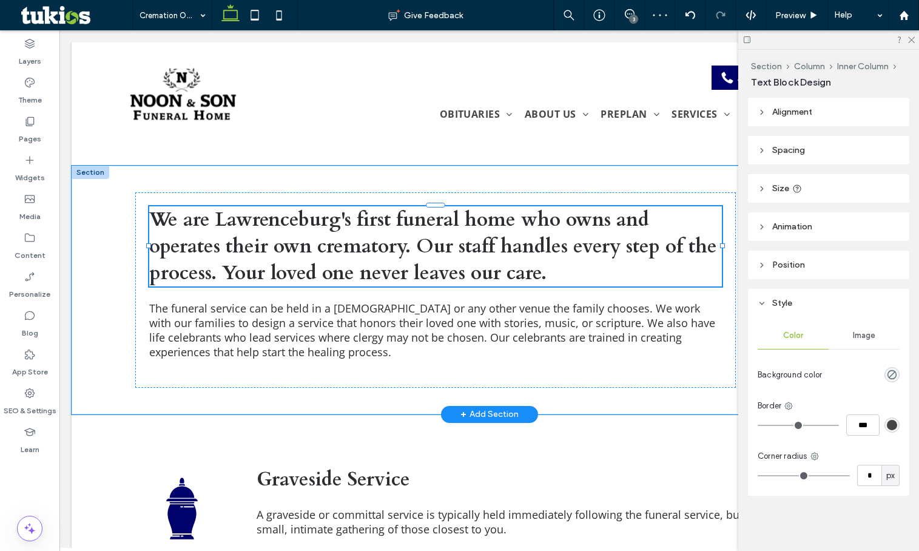
type input "*****"
type input "**"
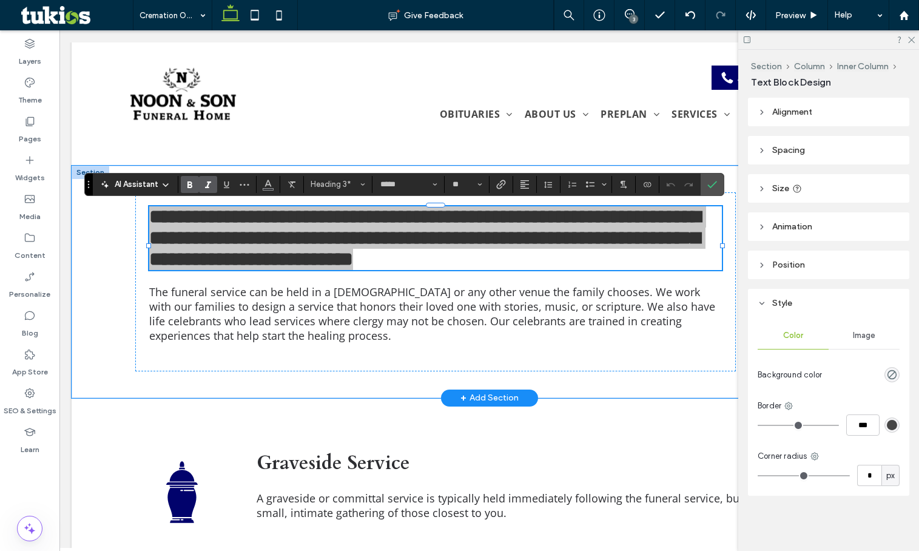
click at [209, 181] on icon "Italic" at bounding box center [208, 185] width 10 height 10
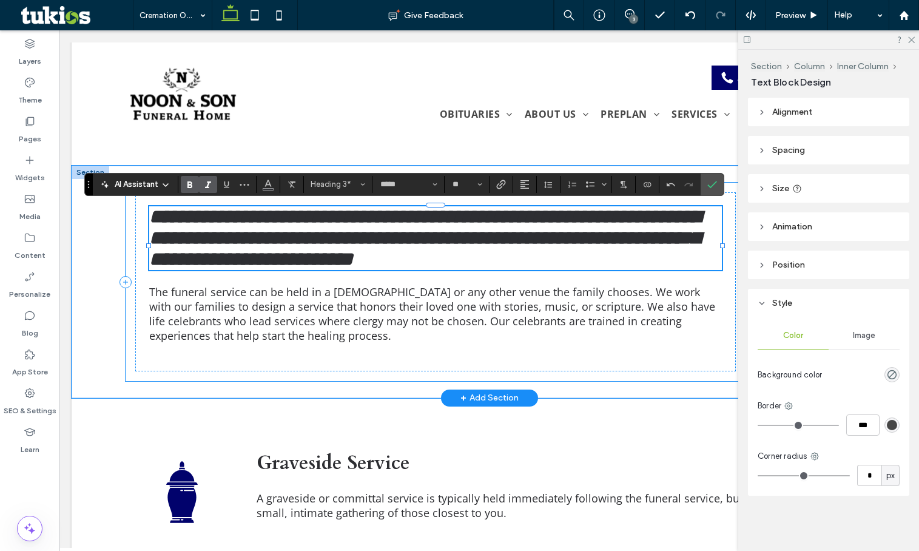
click at [127, 318] on div "**********" at bounding box center [490, 282] width 728 height 198
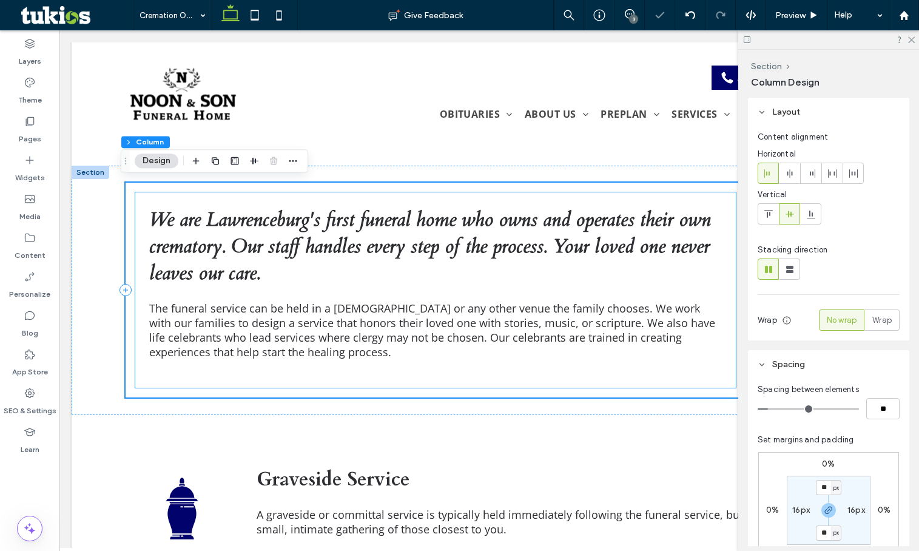
click at [194, 321] on span "The funeral service can be held in a church or any other venue the family choos…" at bounding box center [432, 330] width 566 height 58
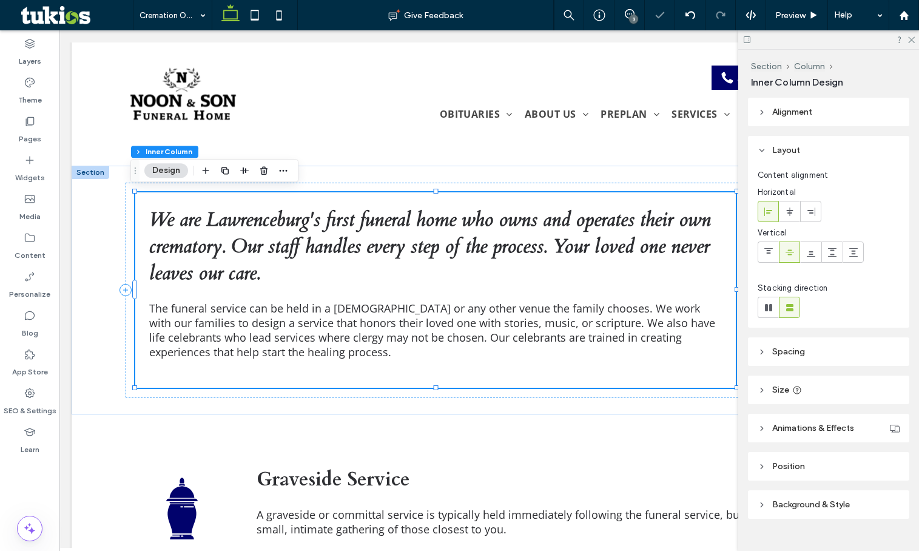
click at [203, 318] on span "The funeral service can be held in a church or any other venue the family choos…" at bounding box center [432, 330] width 566 height 58
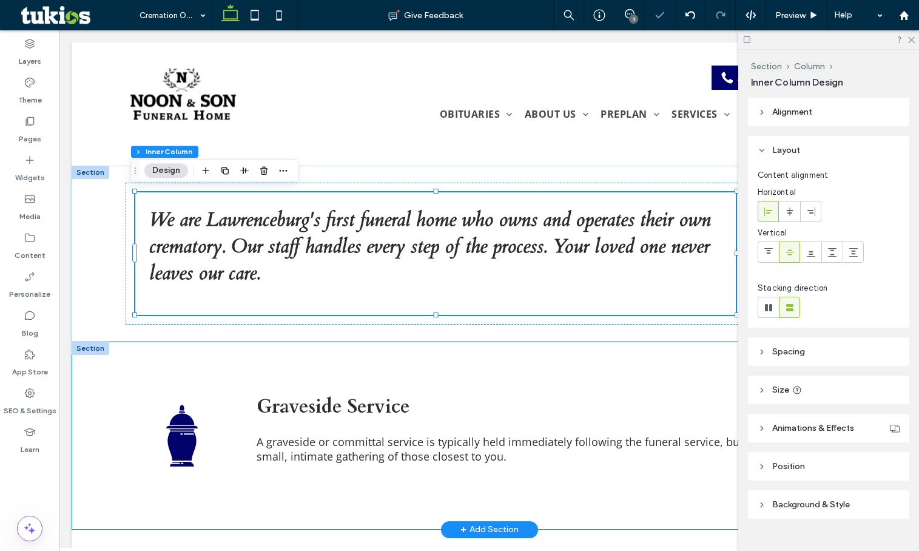
click at [99, 345] on div at bounding box center [91, 347] width 38 height 13
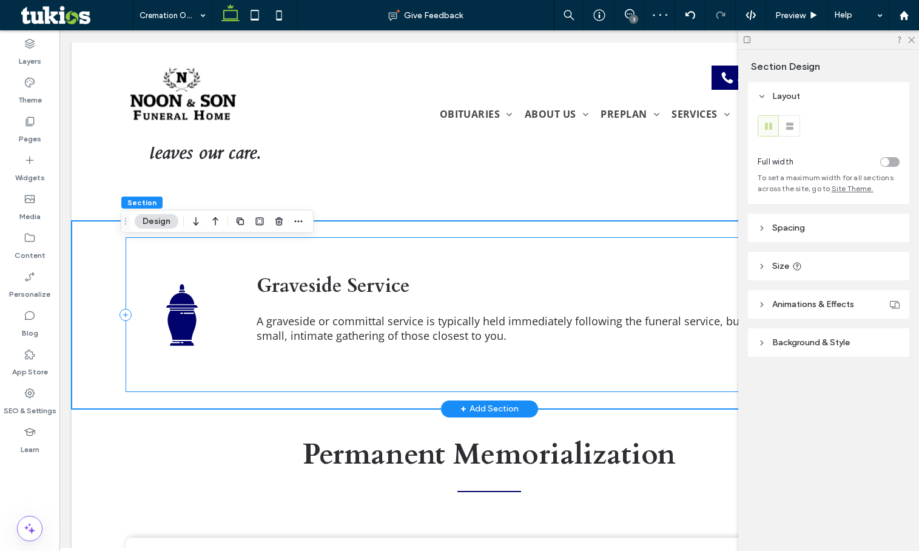
scroll to position [1579, 0]
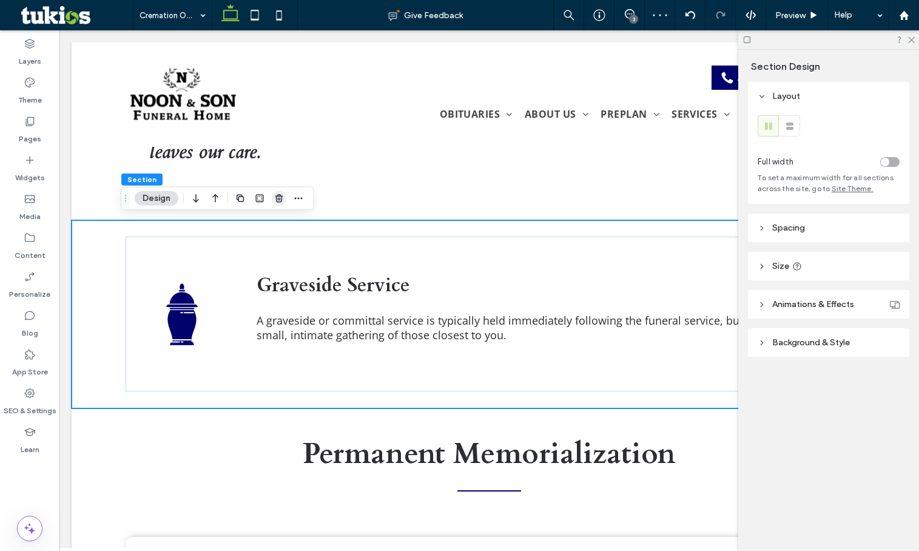
click at [277, 197] on use "button" at bounding box center [278, 198] width 7 height 8
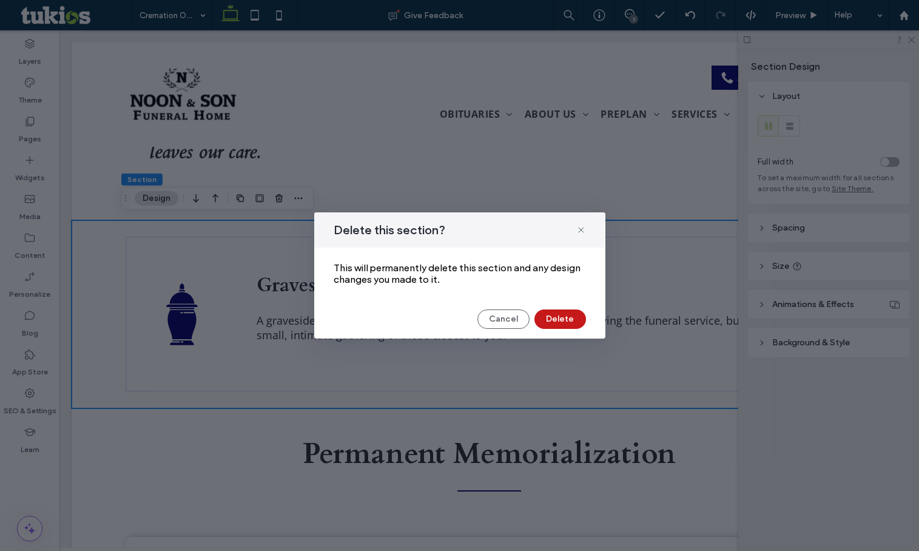
click at [543, 324] on button "Delete" at bounding box center [560, 318] width 52 height 19
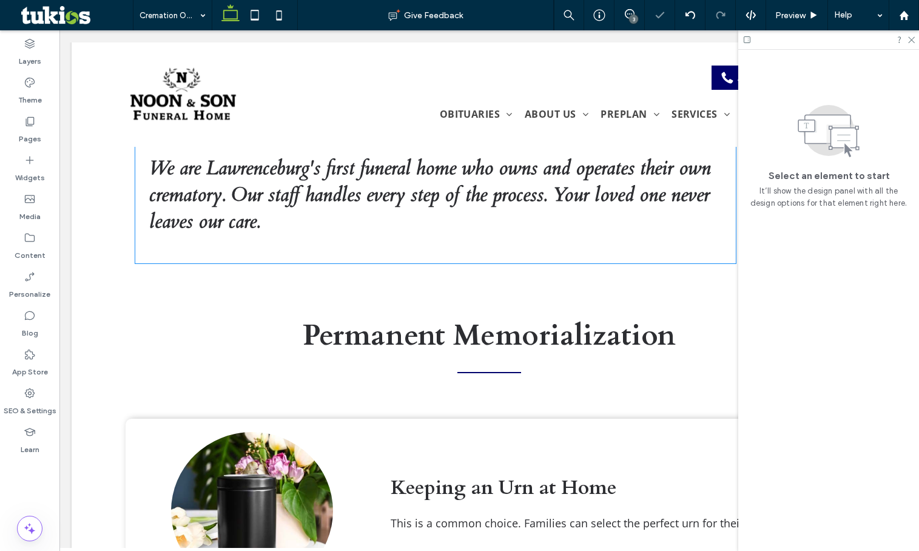
scroll to position [1397, 0]
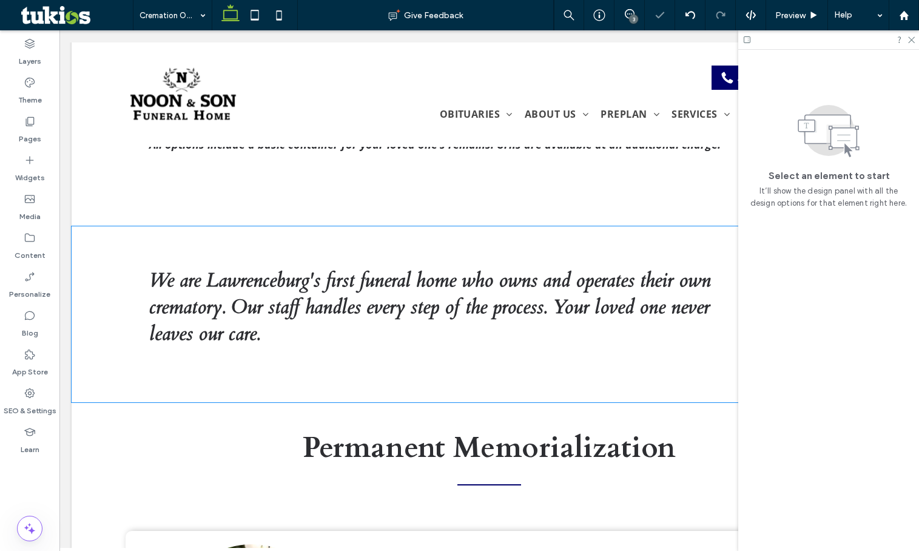
click at [94, 352] on div "We are Lawrenceburg's first funeral home who owns and operates their own cremat…" at bounding box center [489, 313] width 835 height 175
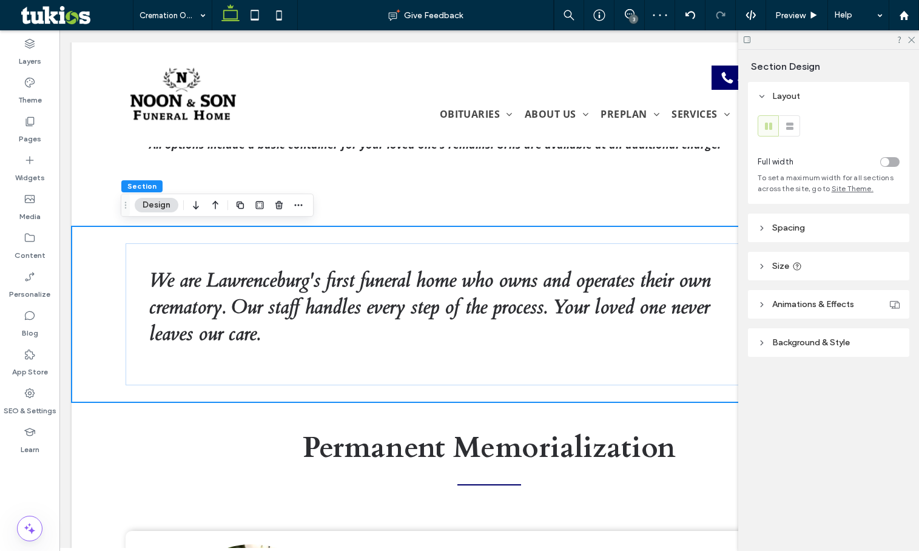
click at [835, 238] on header "Spacing" at bounding box center [828, 227] width 161 height 29
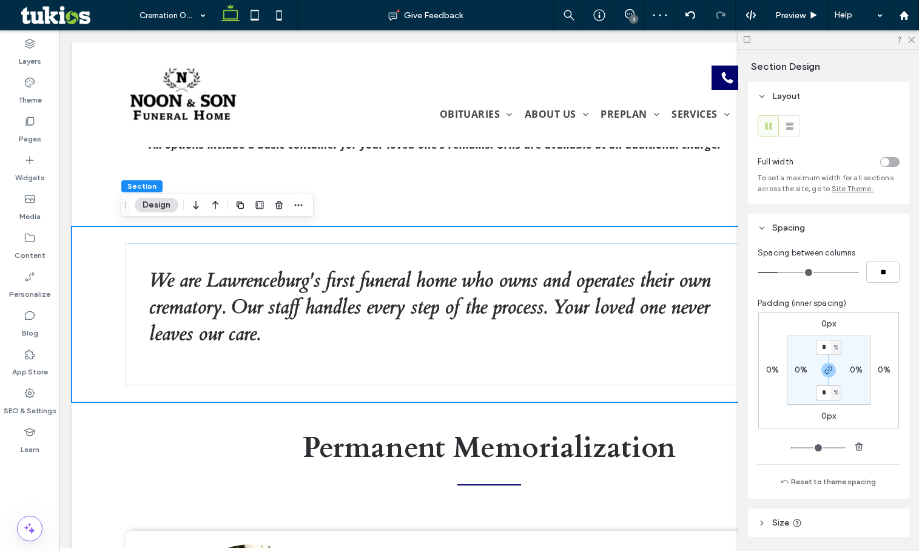
drag, startPoint x: 824, startPoint y: 372, endPoint x: 819, endPoint y: 388, distance: 17.1
click at [824, 373] on icon "button" at bounding box center [829, 370] width 10 height 10
click at [819, 392] on div "2%" at bounding box center [828, 392] width 27 height 11
click at [822, 395] on label "2%" at bounding box center [828, 392] width 12 height 10
type input "*"
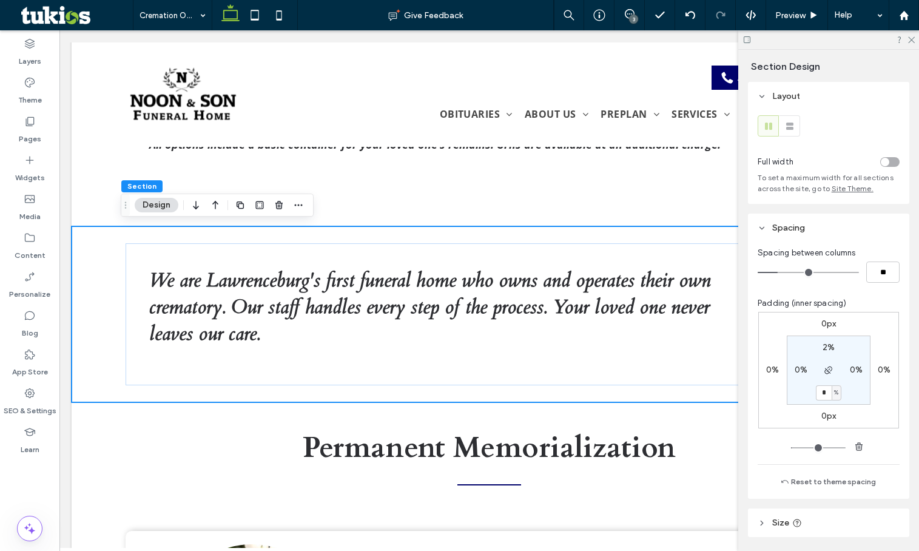
type input "*"
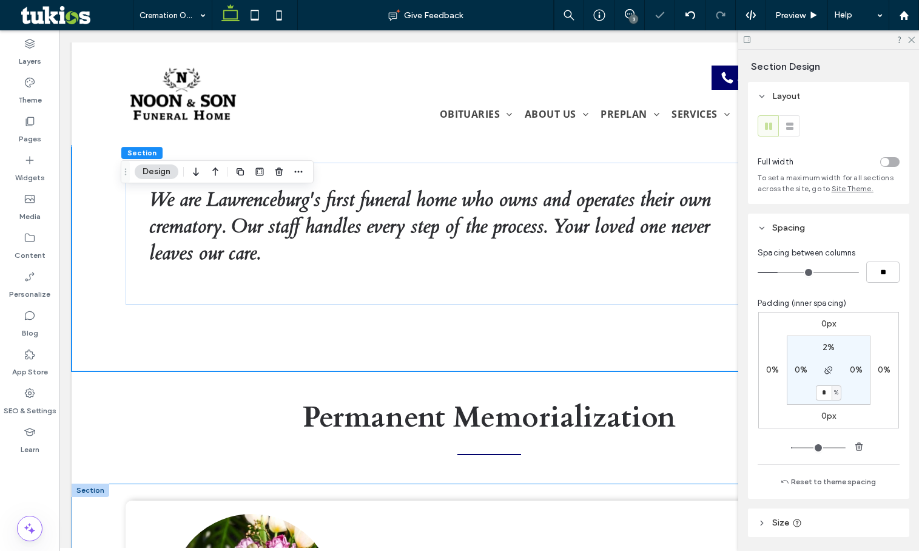
scroll to position [1579, 0]
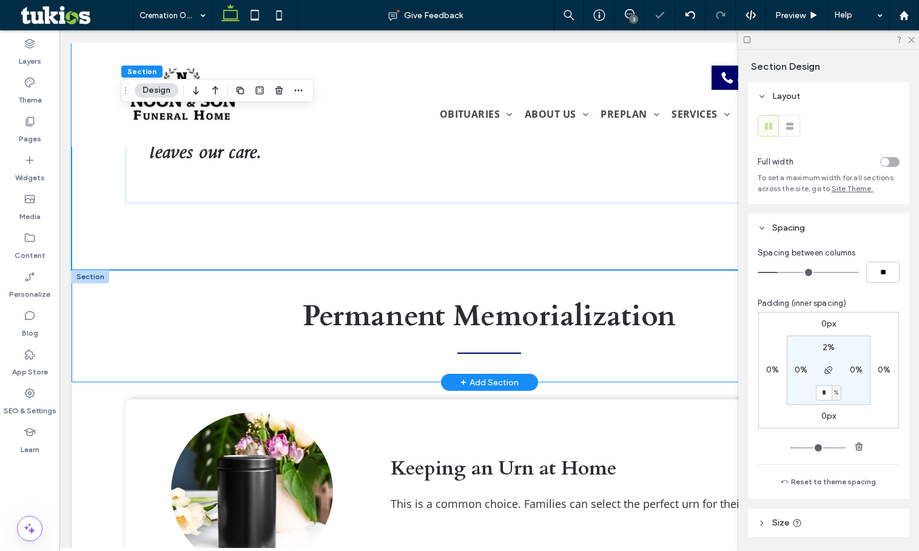
click at [94, 274] on div at bounding box center [91, 276] width 38 height 13
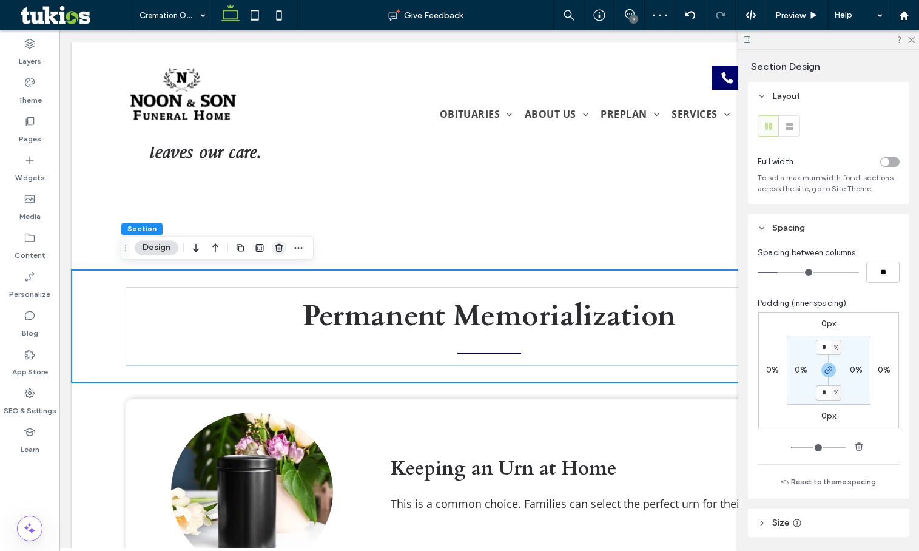
click at [279, 247] on icon "button" at bounding box center [279, 248] width 10 height 10
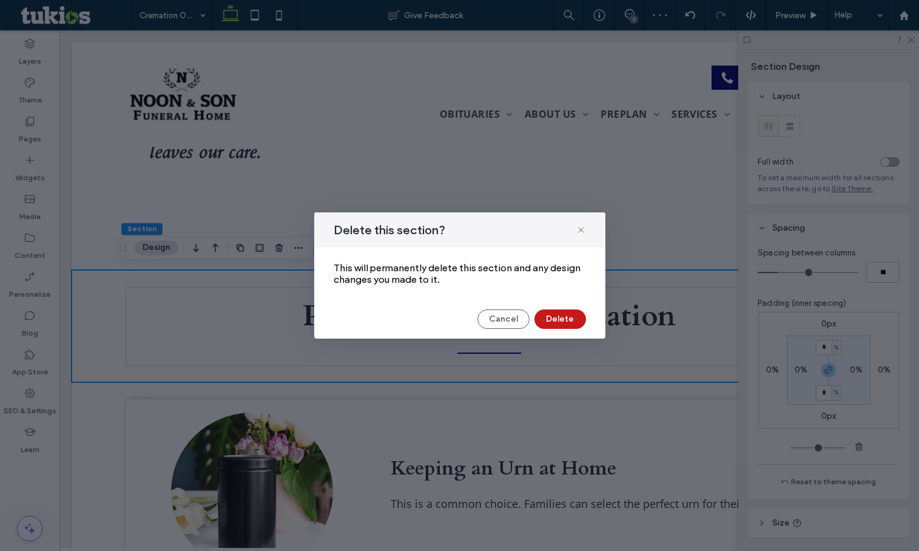
drag, startPoint x: 491, startPoint y: 279, endPoint x: 566, endPoint y: 314, distance: 82.8
click at [566, 314] on button "Delete" at bounding box center [560, 318] width 52 height 19
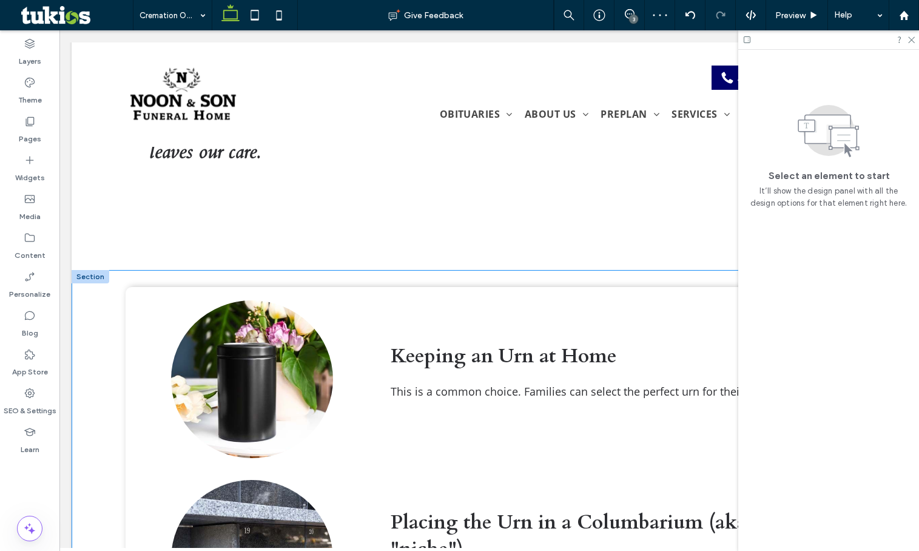
click at [84, 277] on div at bounding box center [91, 276] width 38 height 13
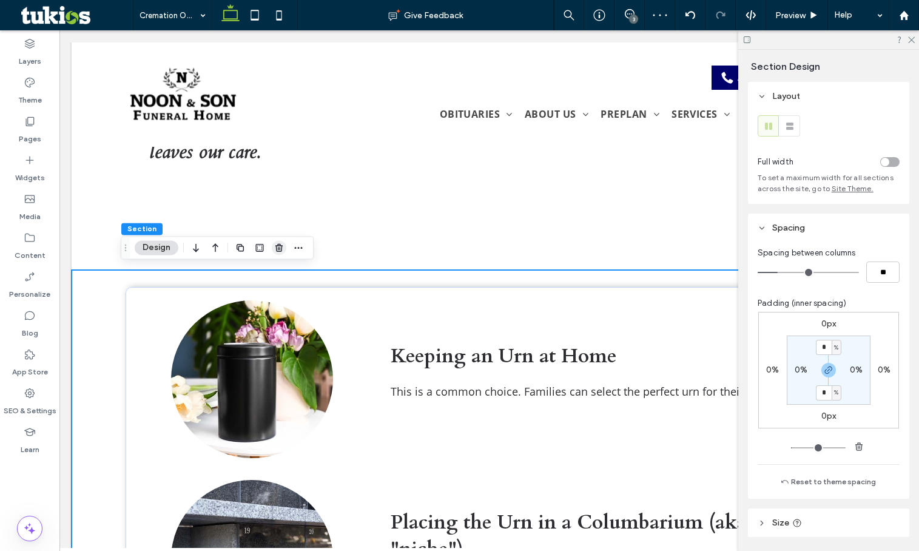
click at [277, 247] on use "button" at bounding box center [278, 248] width 7 height 8
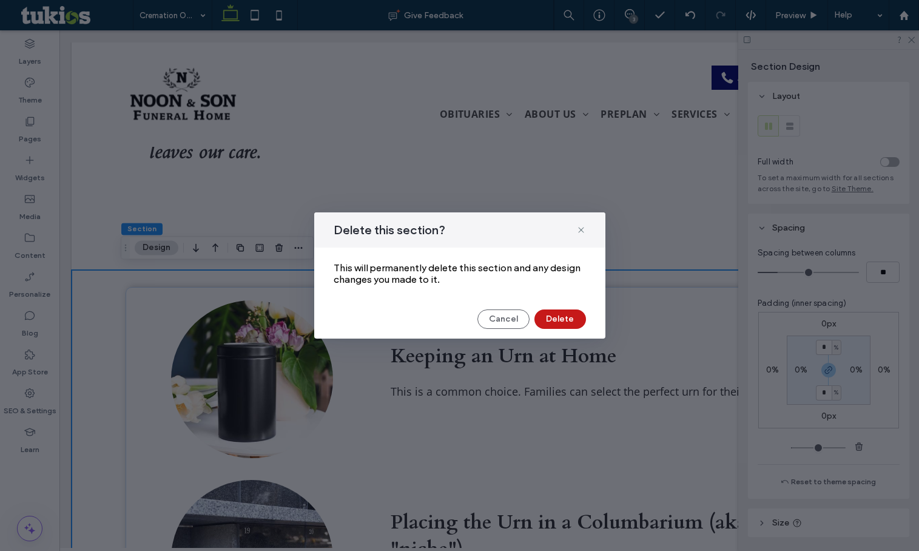
click at [545, 313] on button "Delete" at bounding box center [560, 318] width 52 height 19
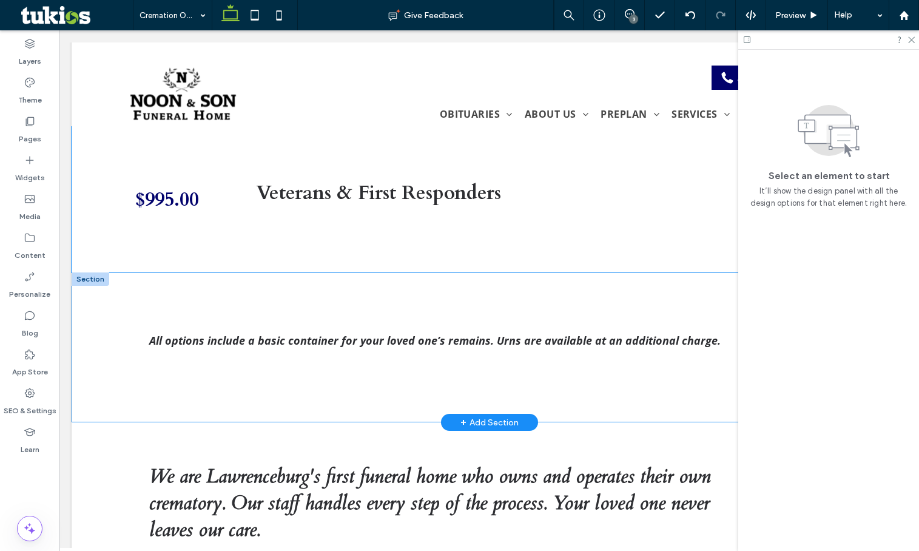
scroll to position [1215, 0]
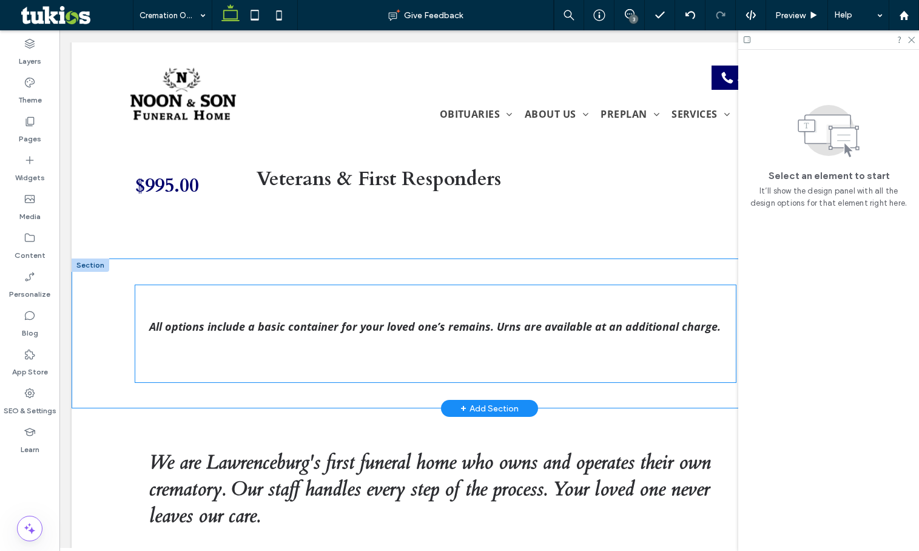
click at [371, 360] on div "All options include a basic container for your loved one’s remains. Urns are av…" at bounding box center [435, 333] width 601 height 97
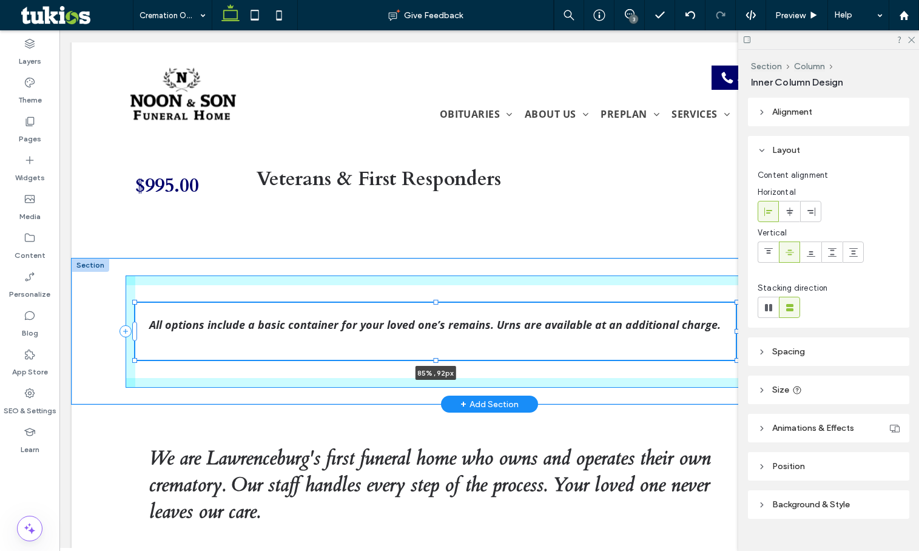
drag, startPoint x: 430, startPoint y: 381, endPoint x: 432, endPoint y: 348, distance: 32.8
click at [432, 348] on div "All options include a basic container for your loved one’s remains. Urns are av…" at bounding box center [490, 331] width 728 height 146
type input "**"
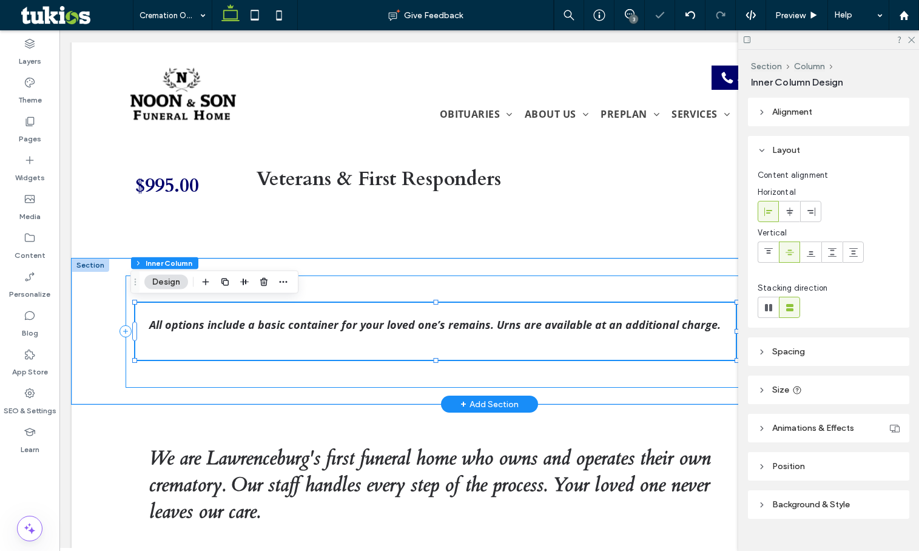
click at [192, 371] on div "All options include a basic container for your loved one’s remains. Urns are av…" at bounding box center [490, 331] width 728 height 112
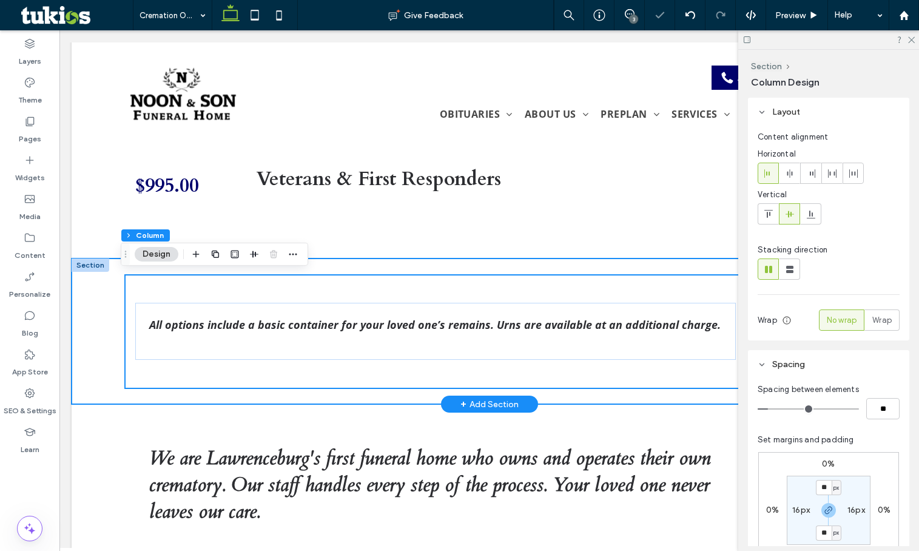
click at [106, 378] on div "All options include a basic container for your loved one’s remains. Urns are av…" at bounding box center [489, 331] width 835 height 146
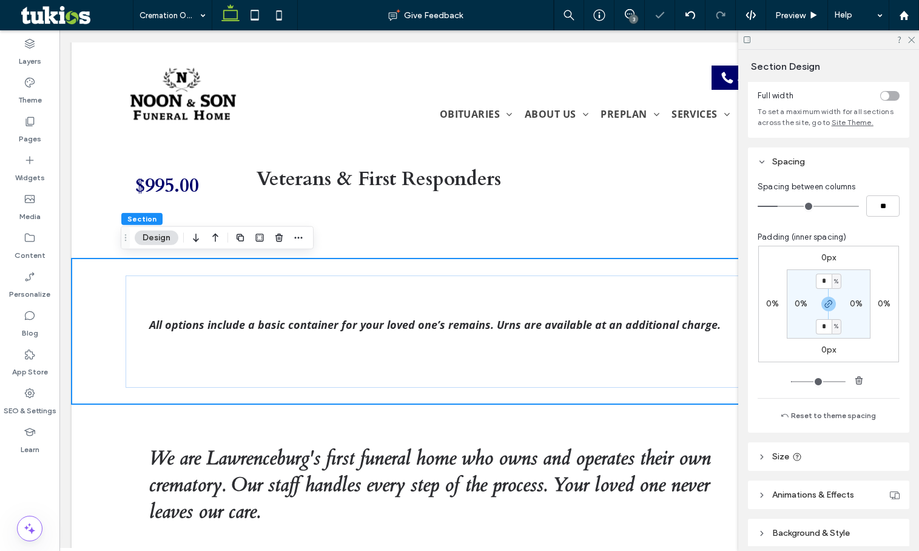
scroll to position [116, 0]
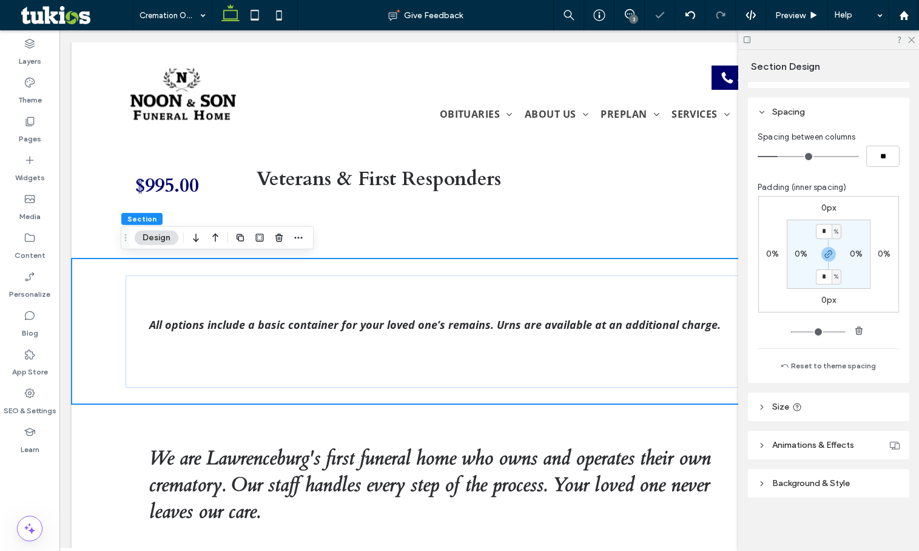
click at [832, 405] on header "Size" at bounding box center [828, 406] width 161 height 29
click at [862, 439] on input "***" at bounding box center [869, 436] width 24 height 21
type input "***"
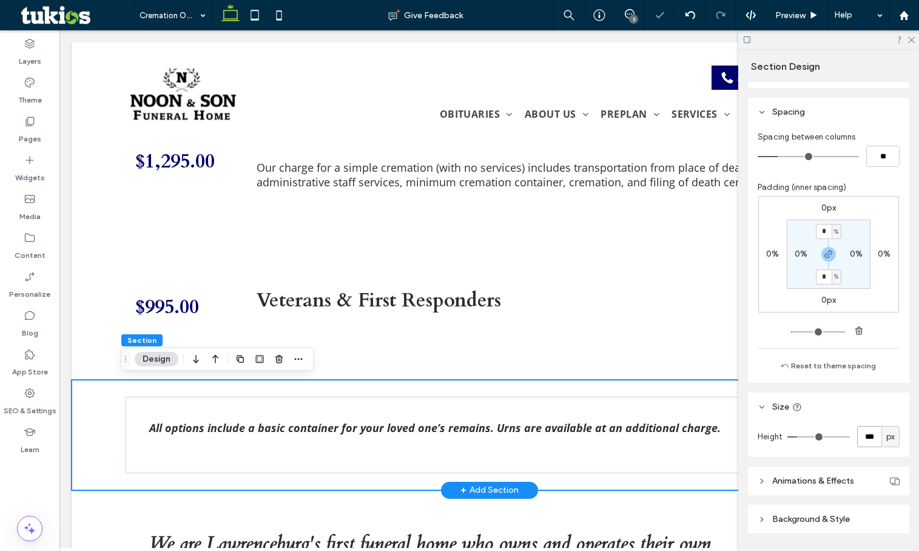
scroll to position [912, 0]
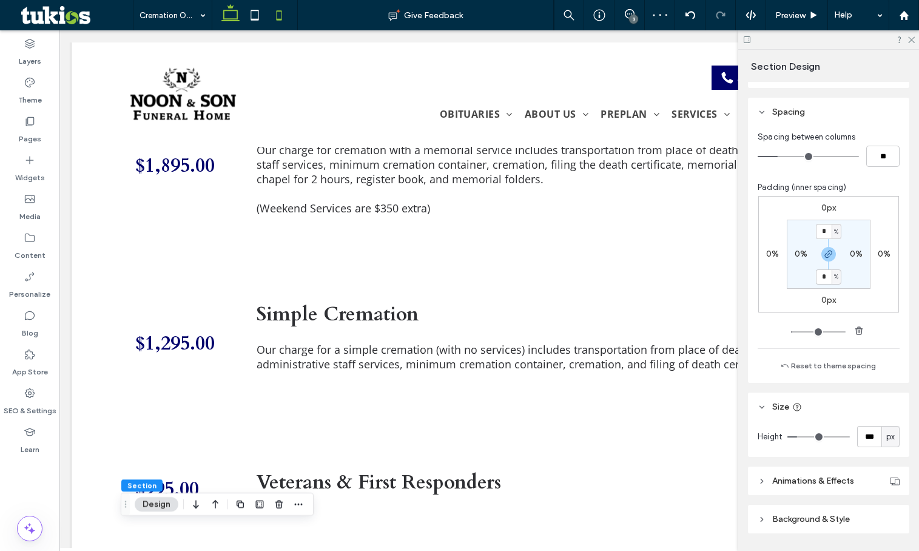
click at [280, 18] on icon at bounding box center [279, 15] width 24 height 24
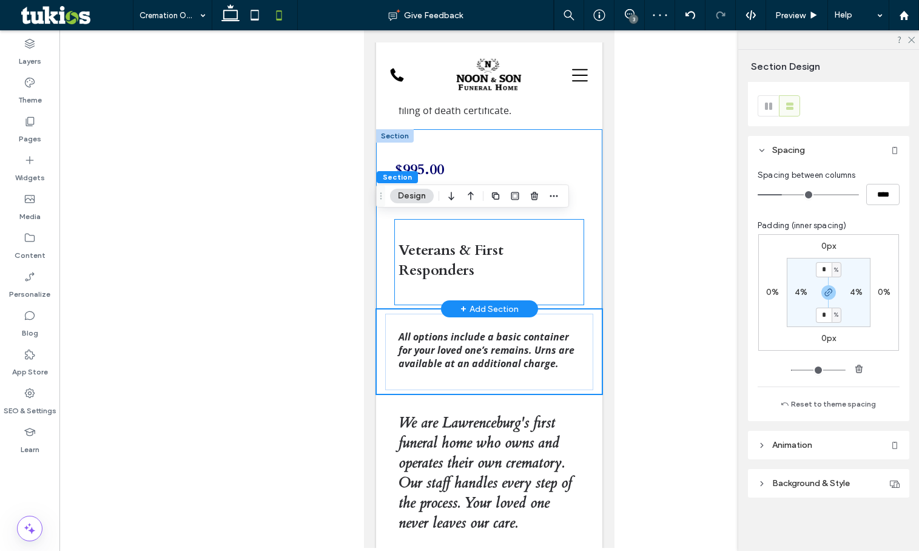
scroll to position [1163, 0]
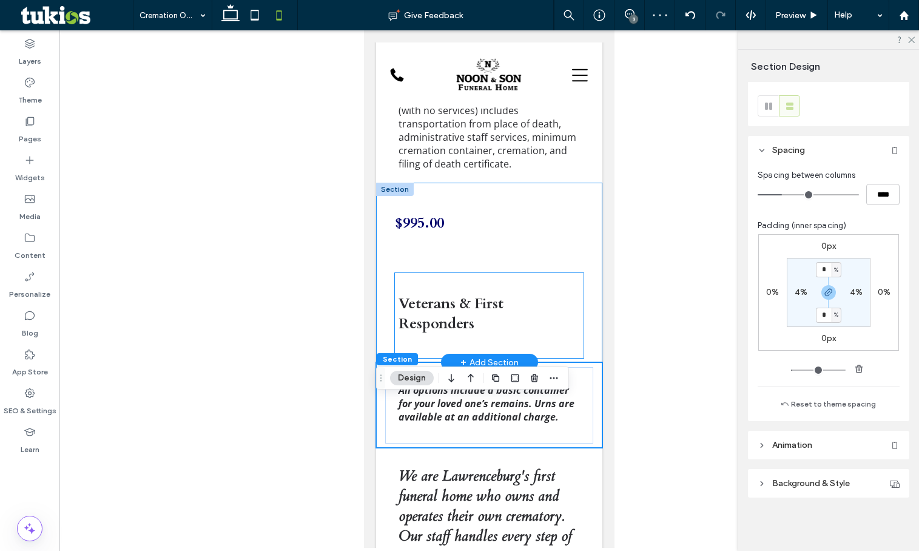
click at [425, 323] on div "Veterans & First Responders" at bounding box center [489, 315] width 189 height 85
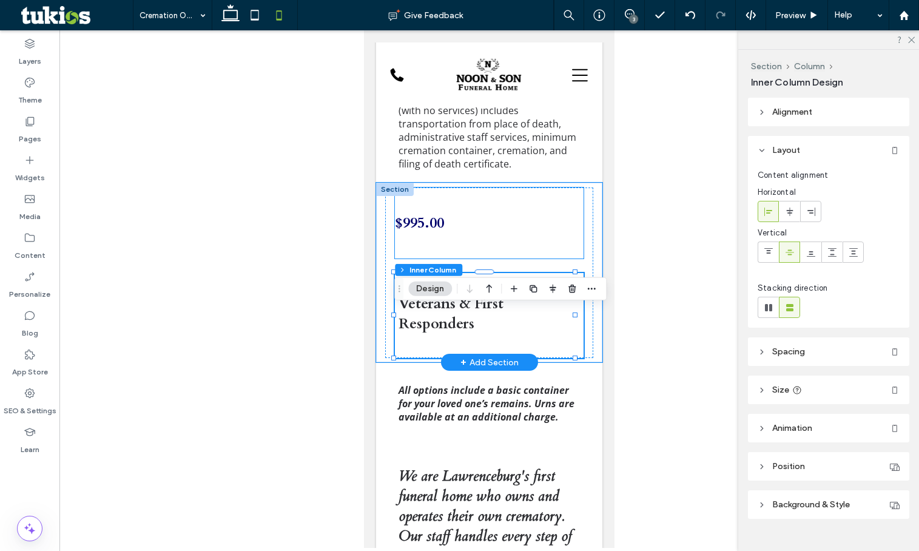
click at [464, 239] on div "$995.00" at bounding box center [489, 222] width 189 height 71
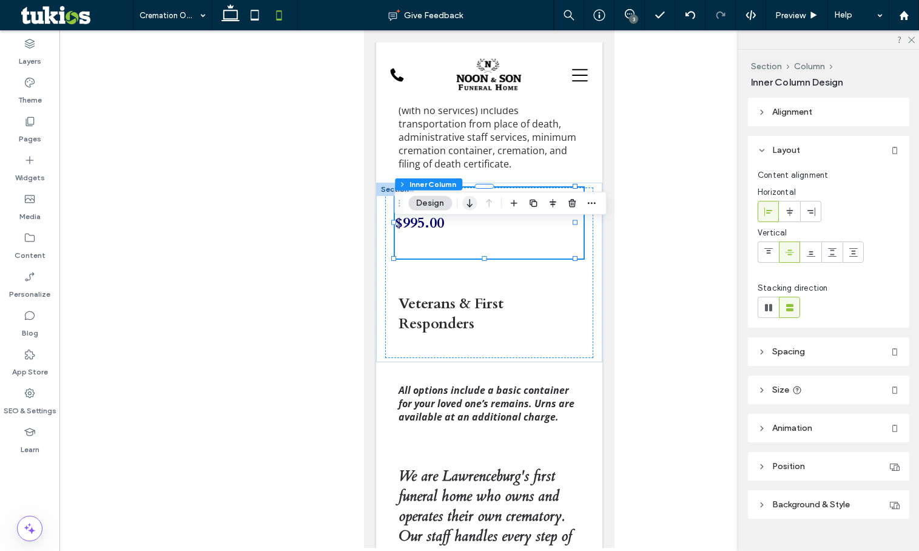
click at [472, 206] on icon "button" at bounding box center [469, 203] width 15 height 22
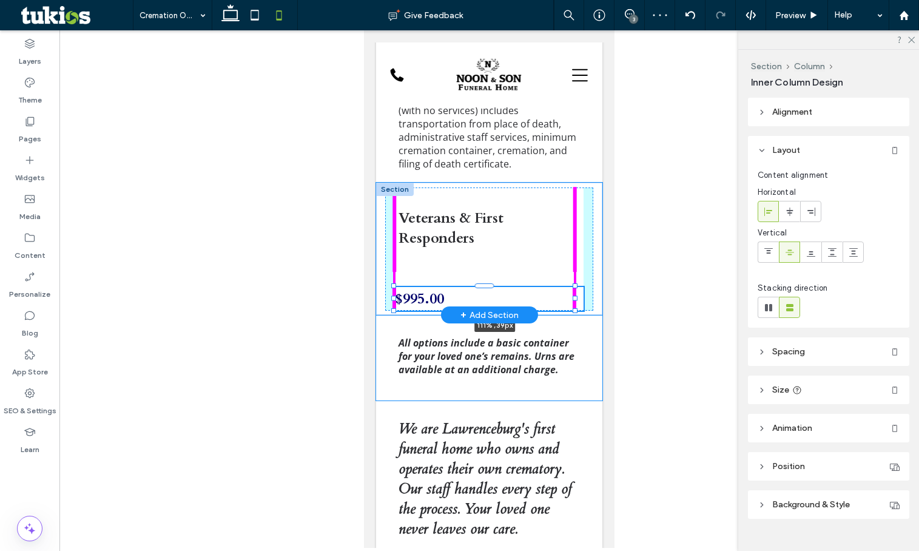
drag, startPoint x: 576, startPoint y: 394, endPoint x: 586, endPoint y: 345, distance: 49.6
click at [586, 315] on div "$995.00 111% , 39px Veterans & First Responders" at bounding box center [489, 249] width 226 height 132
type input "**"
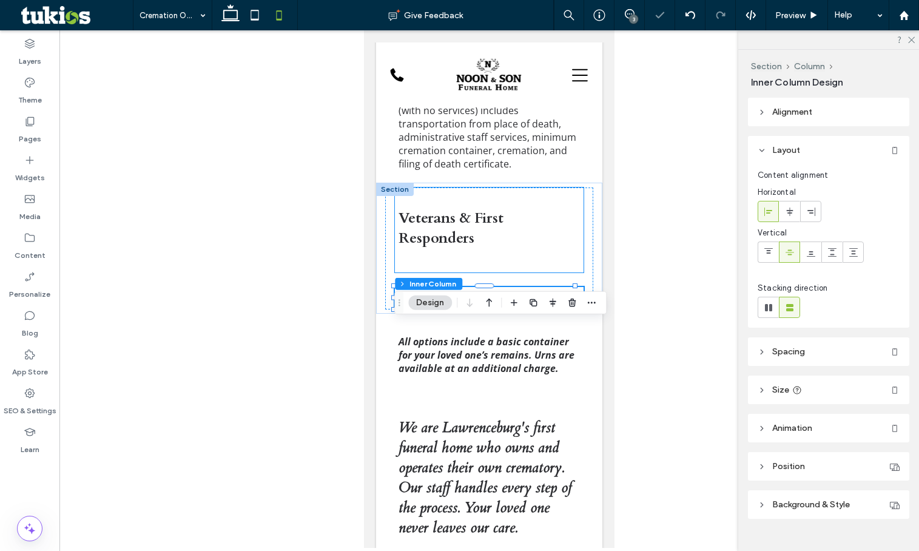
click at [490, 248] on strong "Veterans & First Responders" at bounding box center [450, 228] width 105 height 40
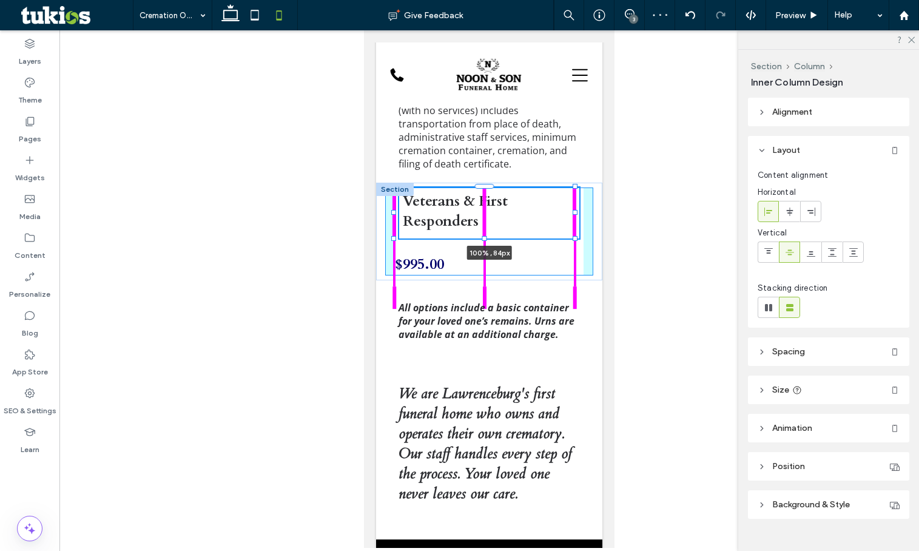
drag, startPoint x: 486, startPoint y: 309, endPoint x: 489, endPoint y: 261, distance: 48.1
click at [489, 261] on div "$995.00 Veterans & First Responders 100% , 84px" at bounding box center [489, 232] width 226 height 98
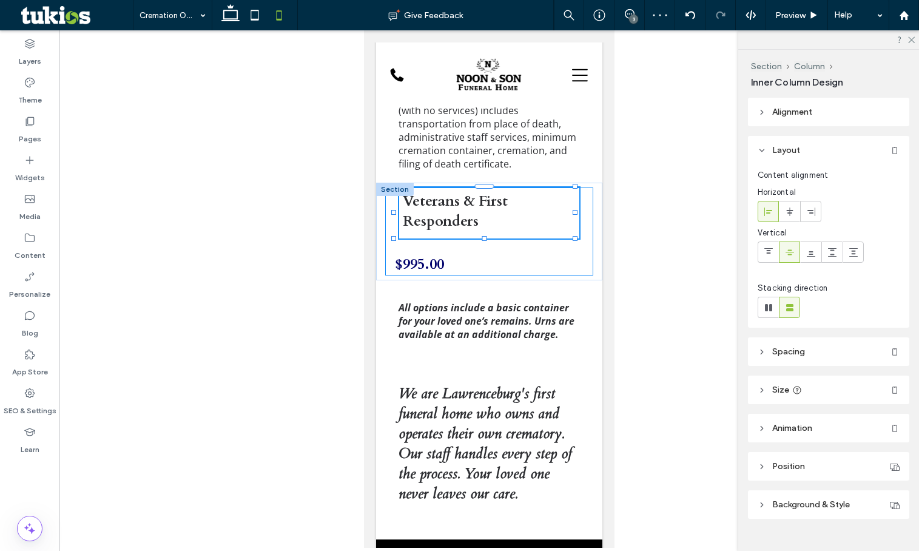
type input "**"
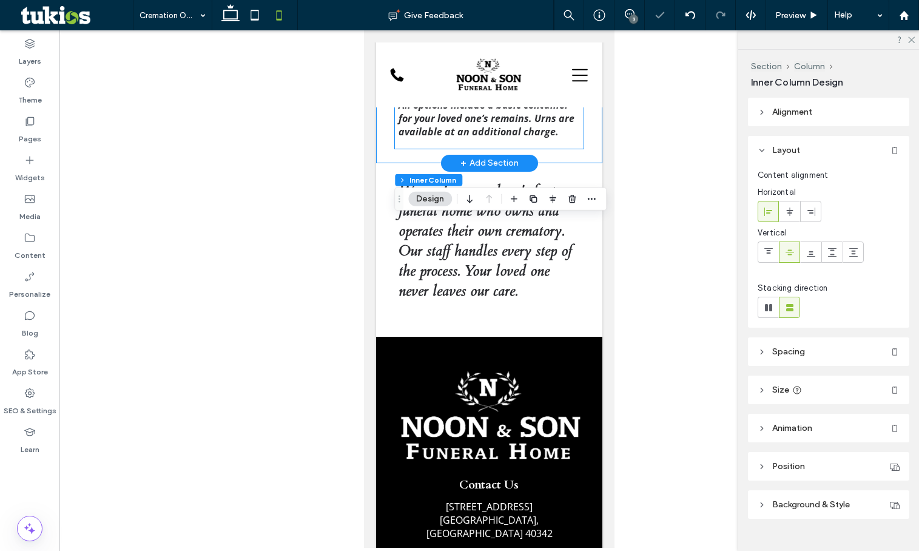
scroll to position [1466, 0]
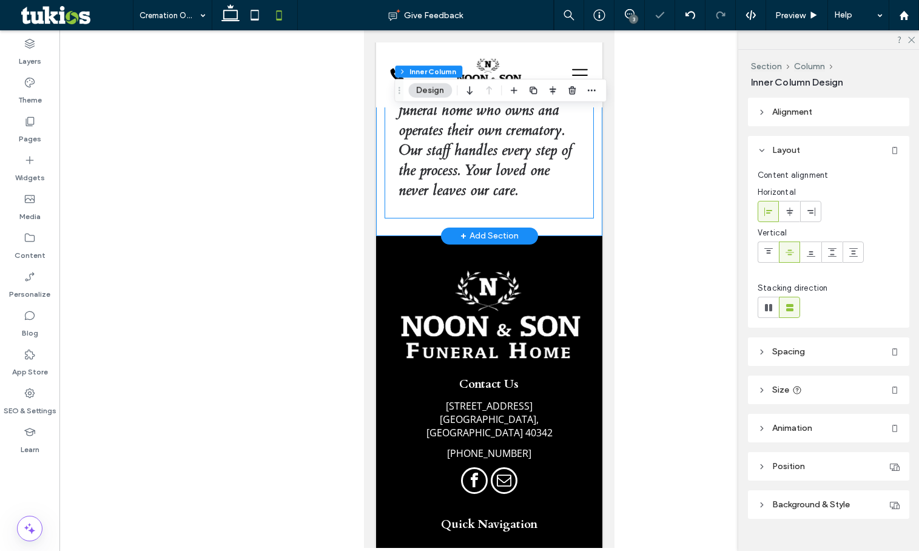
click at [406, 218] on div "We are Lawrenceburg's first funeral home who owns and operates their own cremat…" at bounding box center [489, 142] width 208 height 151
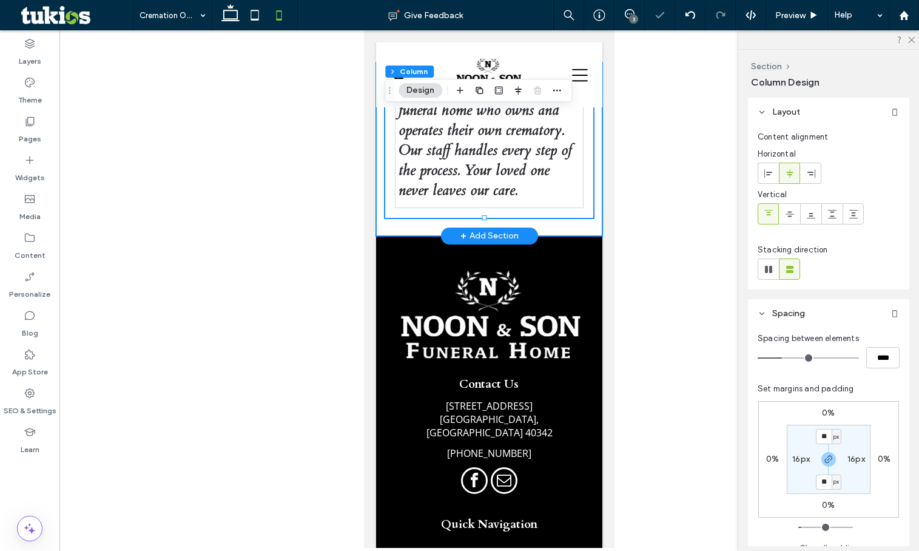
click at [398, 236] on div "We are Lawrenceburg's first funeral home who owns and operates their own cremat…" at bounding box center [489, 148] width 226 height 173
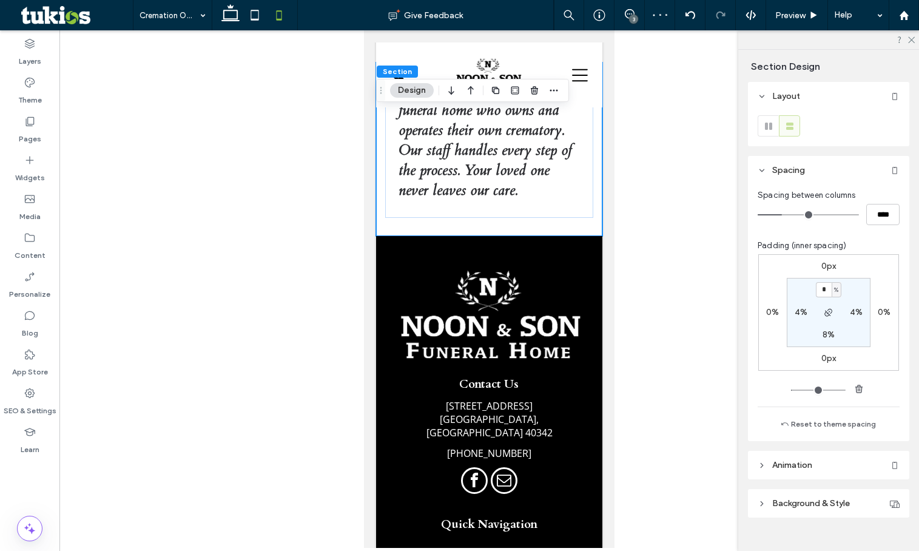
click at [824, 329] on label "8%" at bounding box center [828, 334] width 12 height 10
type input "*"
type input "**"
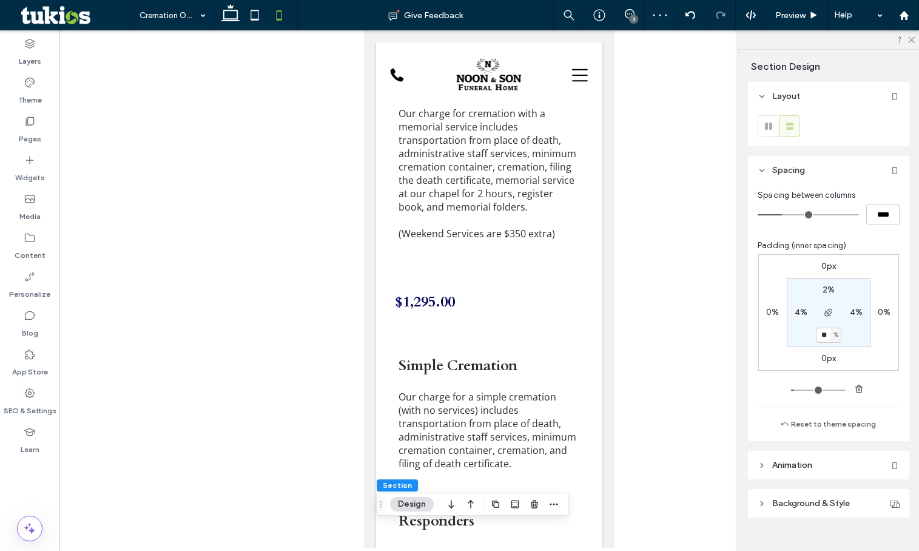
scroll to position [859, 0]
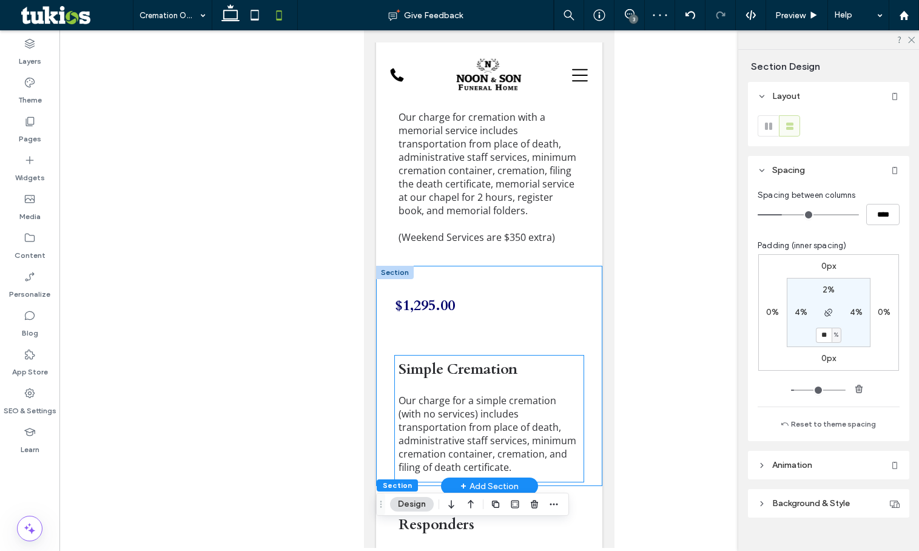
click at [439, 381] on div "Simple Cremation Our charge for a simple cremation (with no services) includes …" at bounding box center [489, 418] width 189 height 126
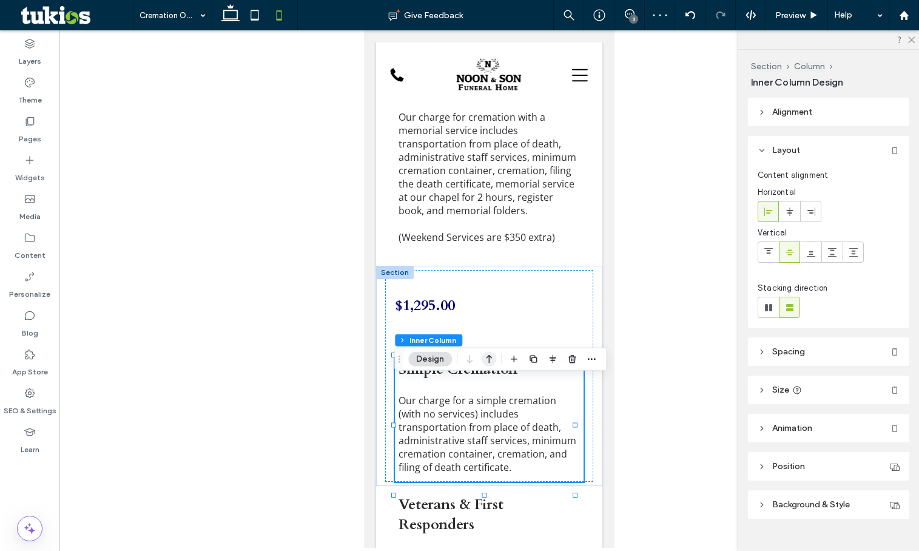
click at [484, 357] on icon "button" at bounding box center [489, 359] width 15 height 22
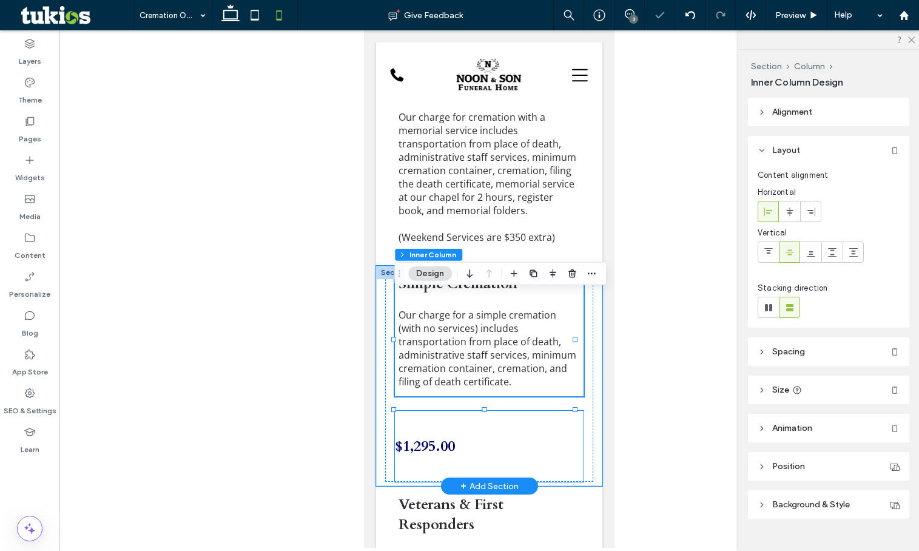
click at [425, 459] on div "$1,295.00" at bounding box center [489, 446] width 189 height 71
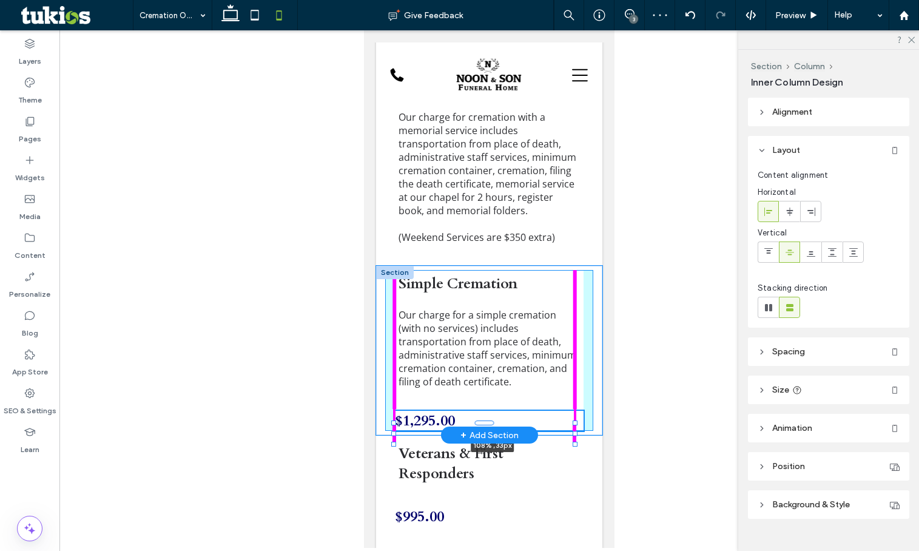
drag, startPoint x: 364, startPoint y: 30, endPoint x: 581, endPoint y: 454, distance: 476.3
click at [581, 435] on div "$1,295.00 108% , 33px Simple Cremation Our charge for a simple cremation (with …" at bounding box center [489, 351] width 226 height 170
type input "**"
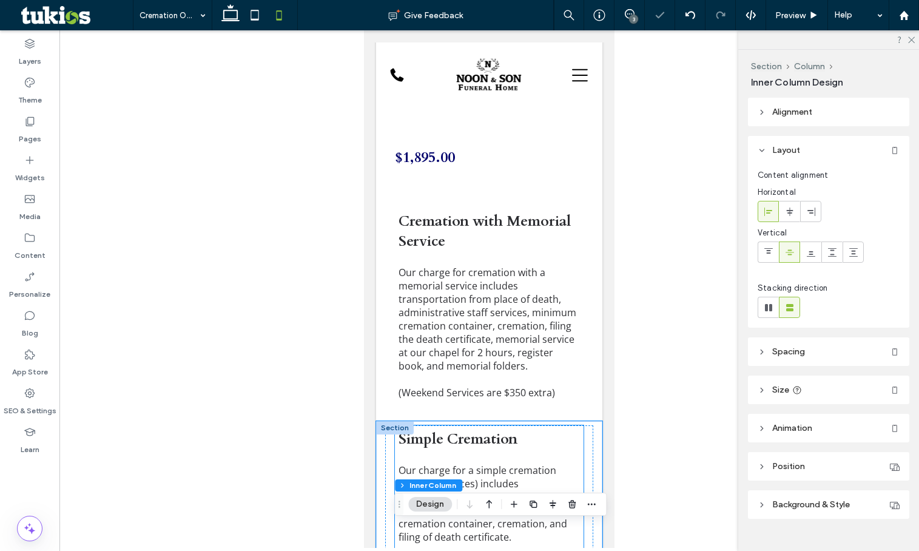
scroll to position [677, 0]
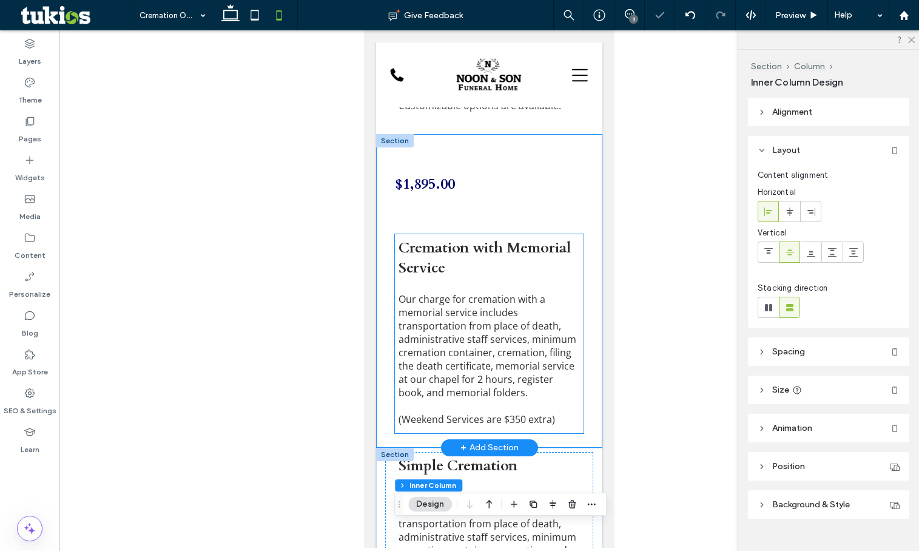
click at [444, 278] on strong "Cremation with Memorial Service" at bounding box center [484, 258] width 172 height 40
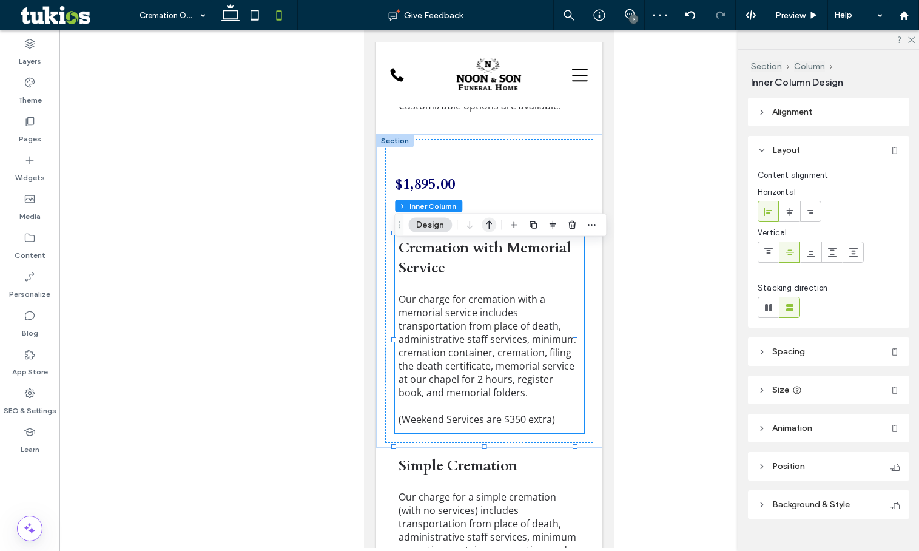
click at [489, 223] on use "button" at bounding box center [489, 225] width 6 height 8
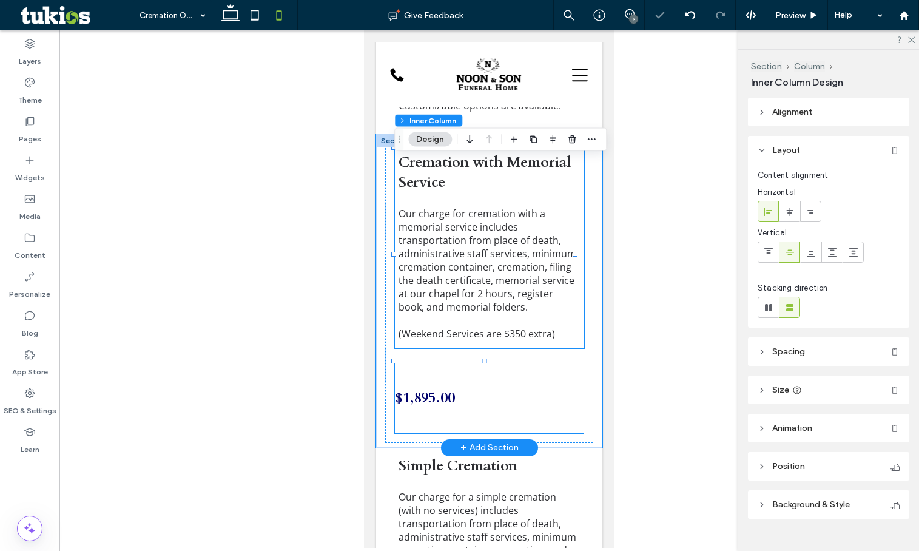
click at [496, 405] on div "$1,895.00" at bounding box center [489, 397] width 189 height 71
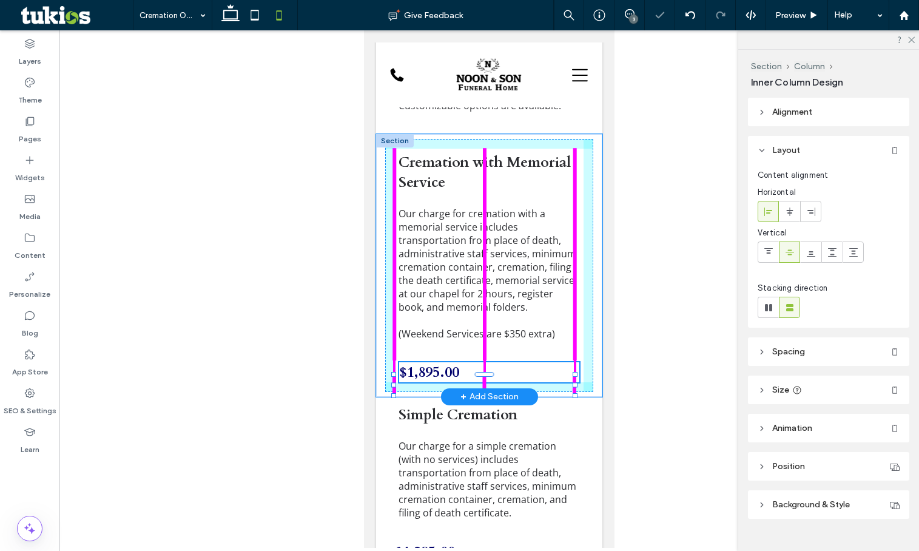
drag, startPoint x: 484, startPoint y: 455, endPoint x: 484, endPoint y: 381, distance: 74.6
click at [484, 381] on div "$1,895.00 100% , 33px Cremation with Memorial Service Our charge for cremation …" at bounding box center [489, 265] width 226 height 263
type input "**"
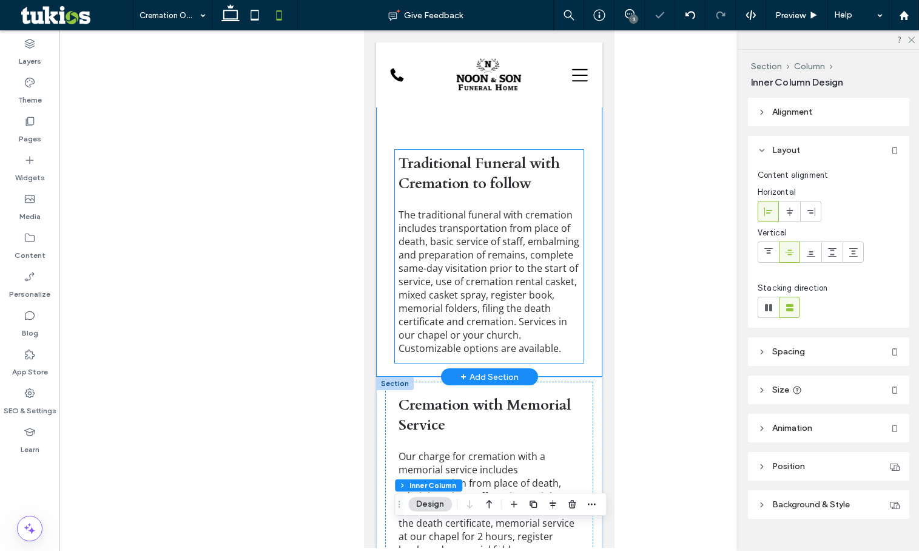
click at [467, 321] on span "The traditional funeral with cremation includes transportation from place of de…" at bounding box center [488, 281] width 181 height 147
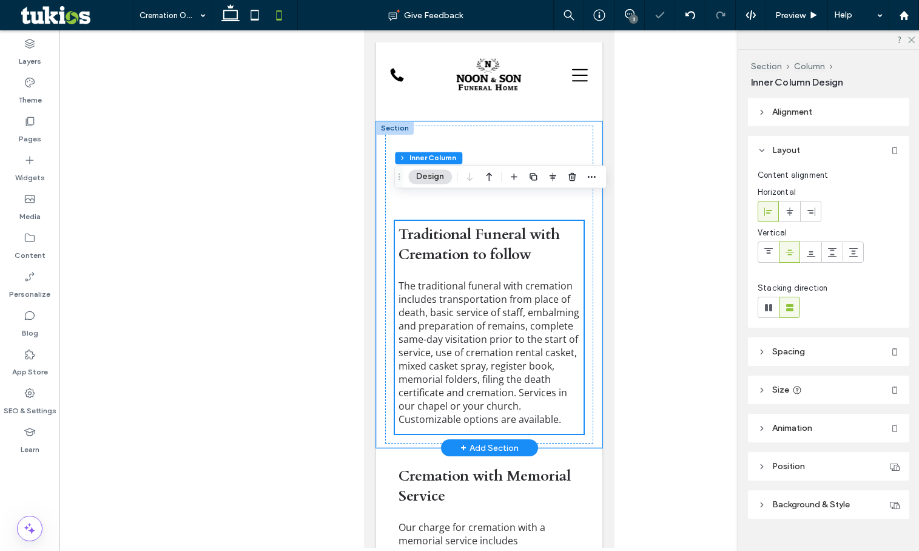
scroll to position [253, 0]
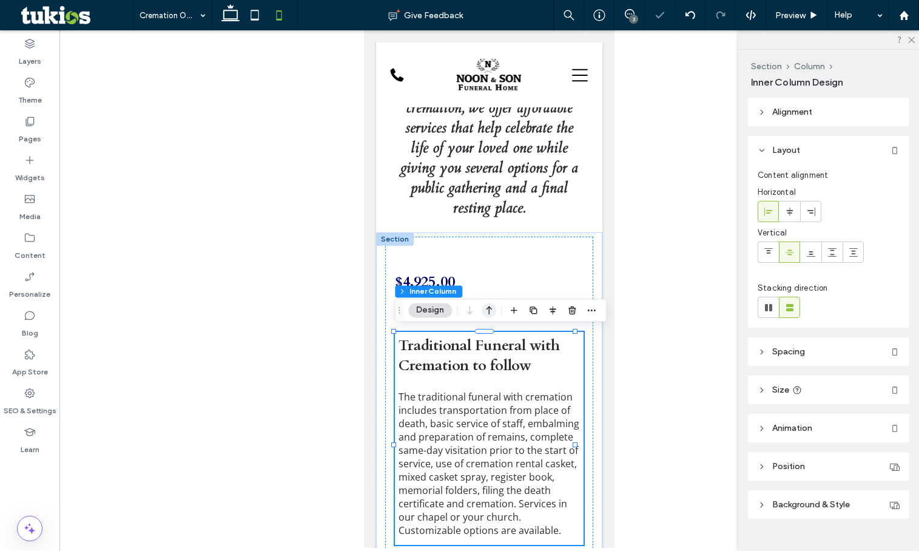
click at [486, 309] on icon "button" at bounding box center [489, 310] width 15 height 22
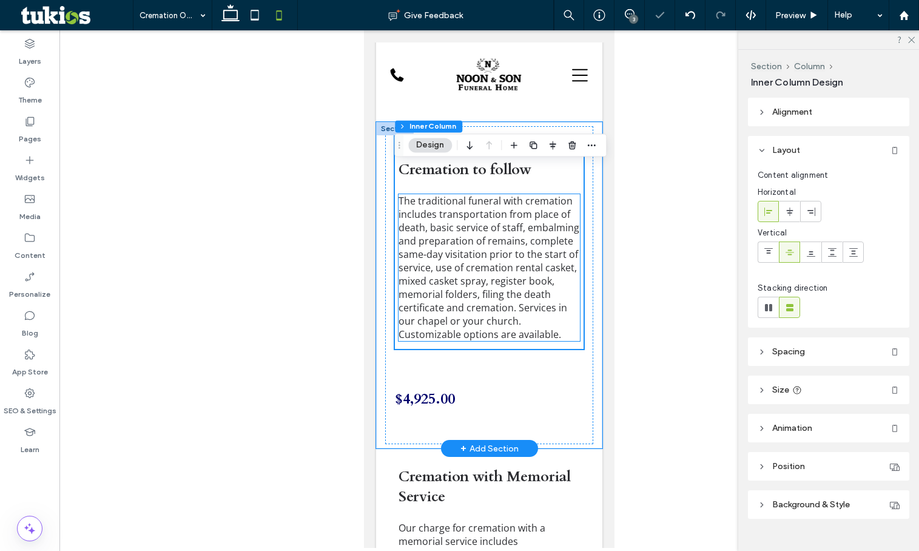
scroll to position [374, 0]
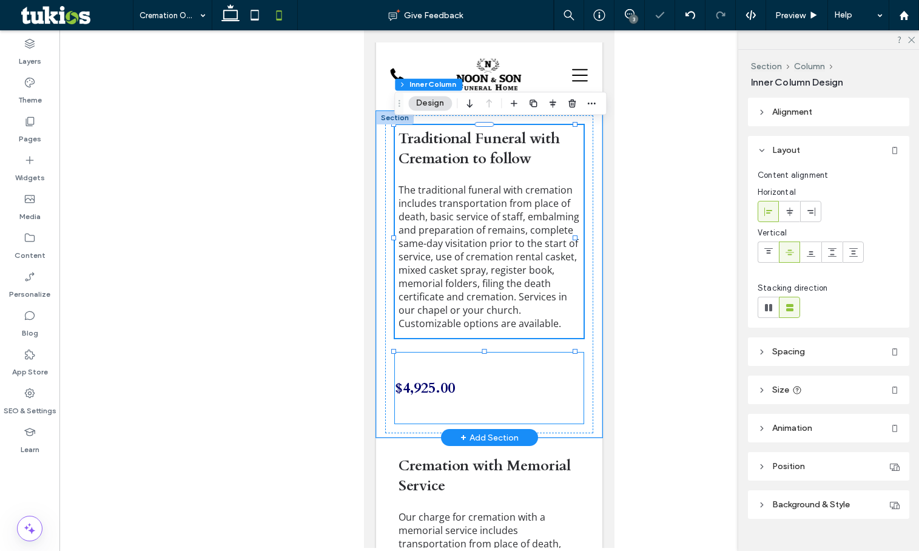
click at [508, 423] on div "$4,925.00" at bounding box center [489, 387] width 189 height 71
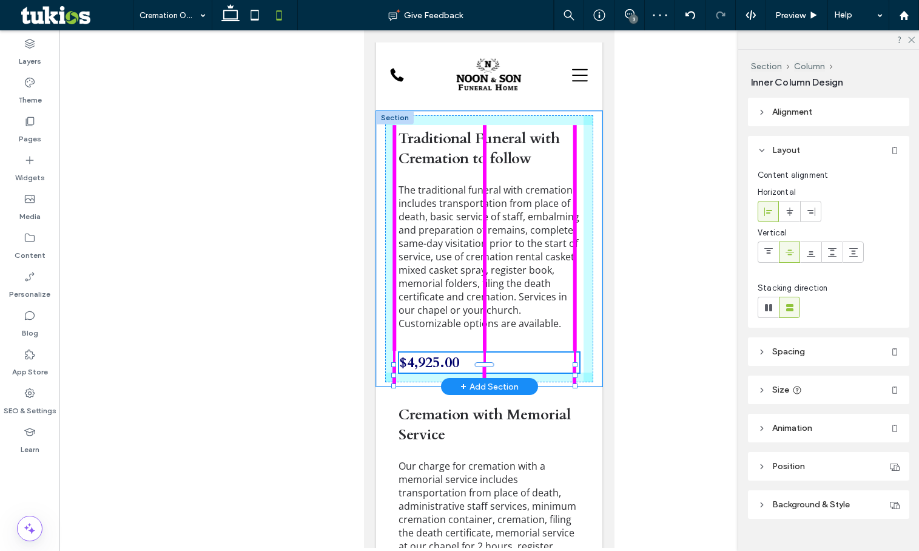
drag, startPoint x: 483, startPoint y: 434, endPoint x: 488, endPoint y: 366, distance: 68.1
click at [488, 366] on div "$4,925.00 100% , 33px Traditional Funeral with Cremation to follow The traditio…" at bounding box center [489, 249] width 226 height 276
type input "**"
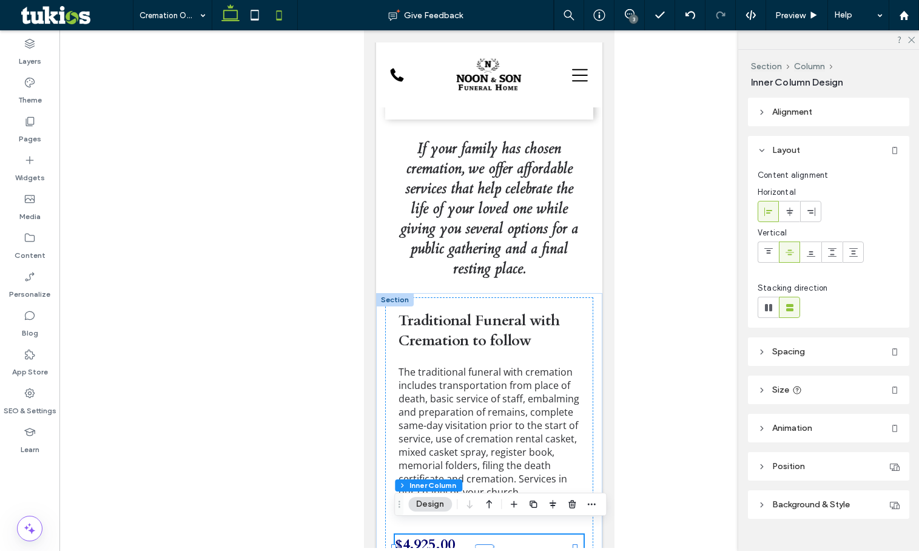
click at [235, 15] on icon at bounding box center [230, 15] width 24 height 24
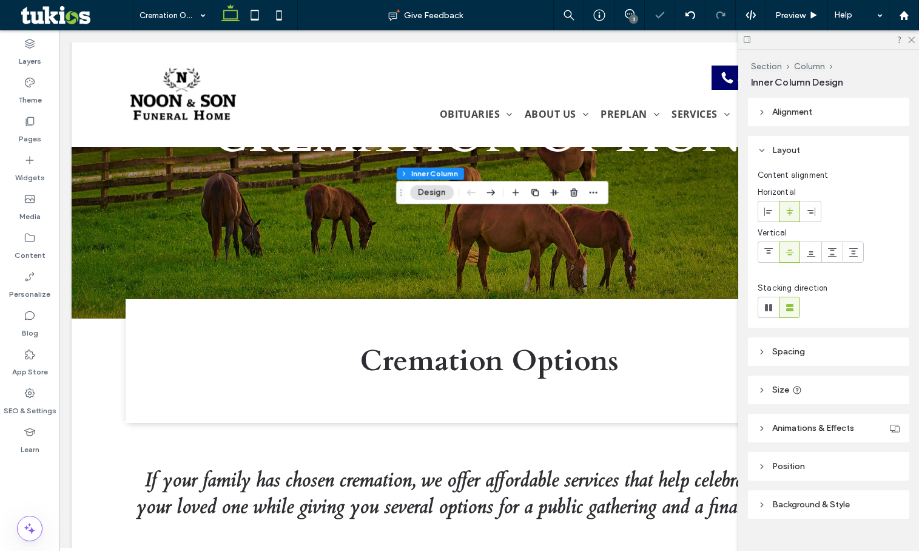
type input "**"
type input "****"
type input "***"
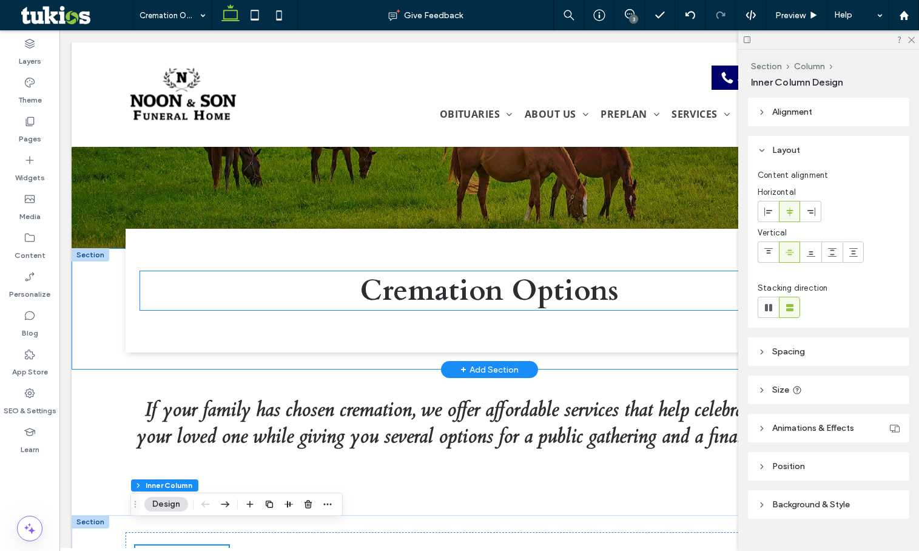
scroll to position [474, 0]
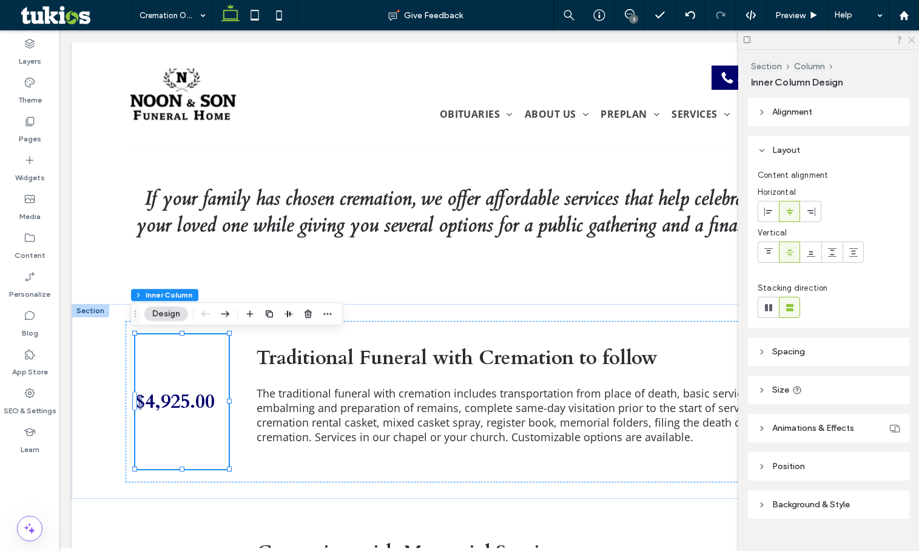
click at [911, 39] on icon at bounding box center [911, 39] width 8 height 8
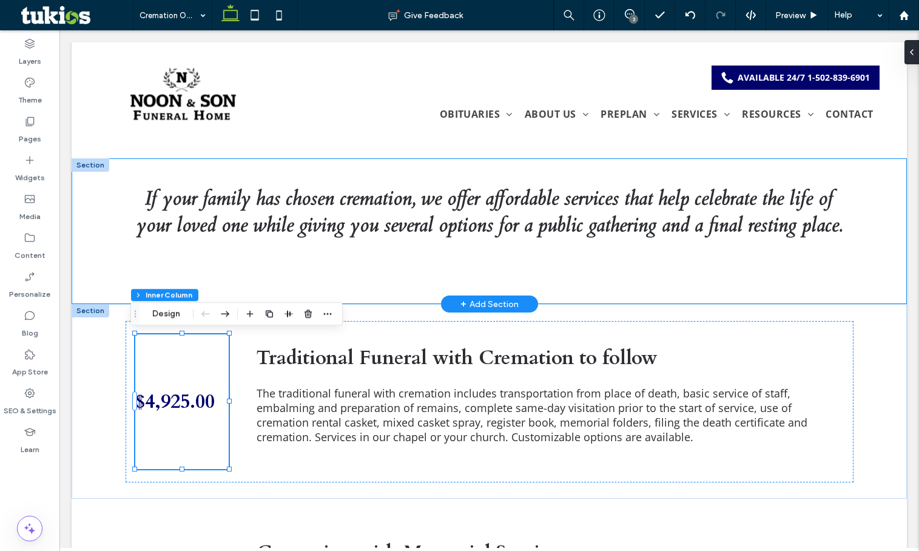
click at [88, 167] on div at bounding box center [91, 164] width 38 height 13
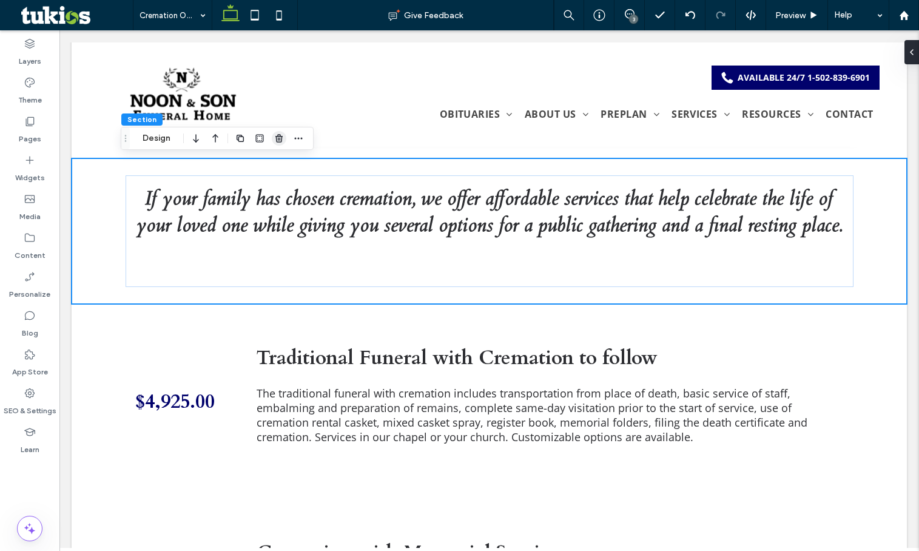
click at [272, 143] on span "button" at bounding box center [279, 138] width 15 height 15
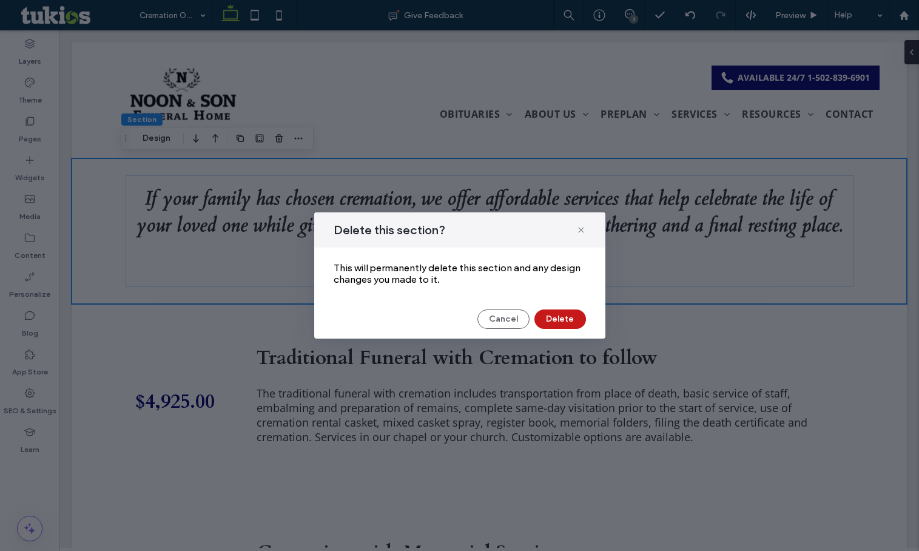
click at [576, 318] on button "Delete" at bounding box center [560, 318] width 52 height 19
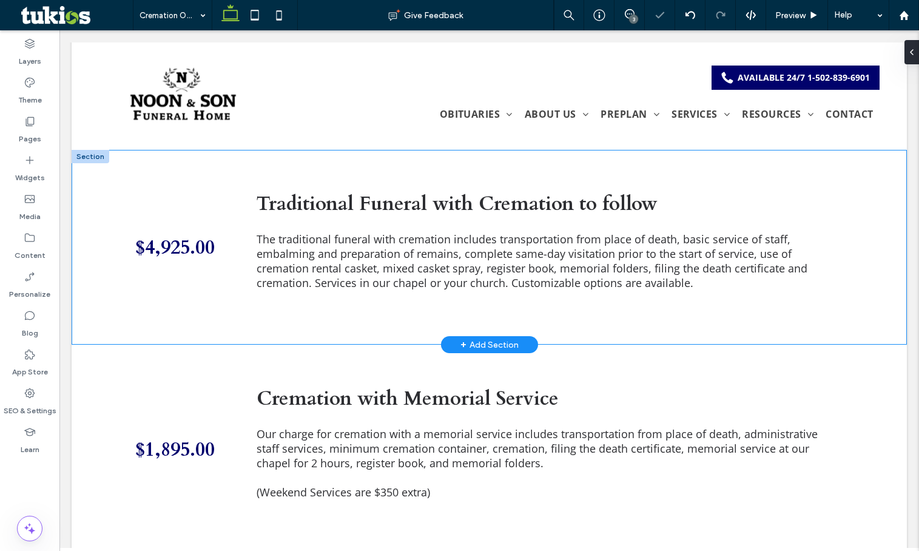
scroll to position [534, 0]
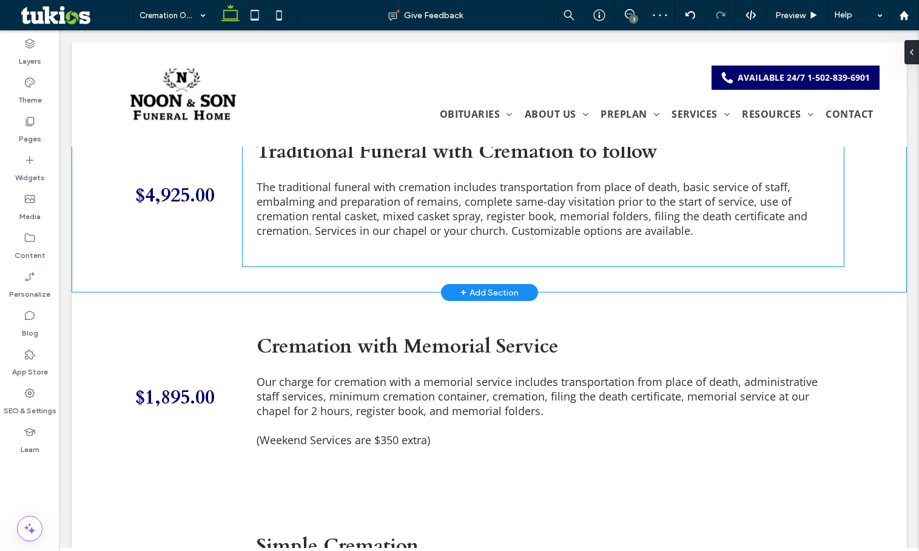
click at [662, 206] on span "The traditional funeral with cremation includes transportation from place of de…" at bounding box center [532, 209] width 551 height 58
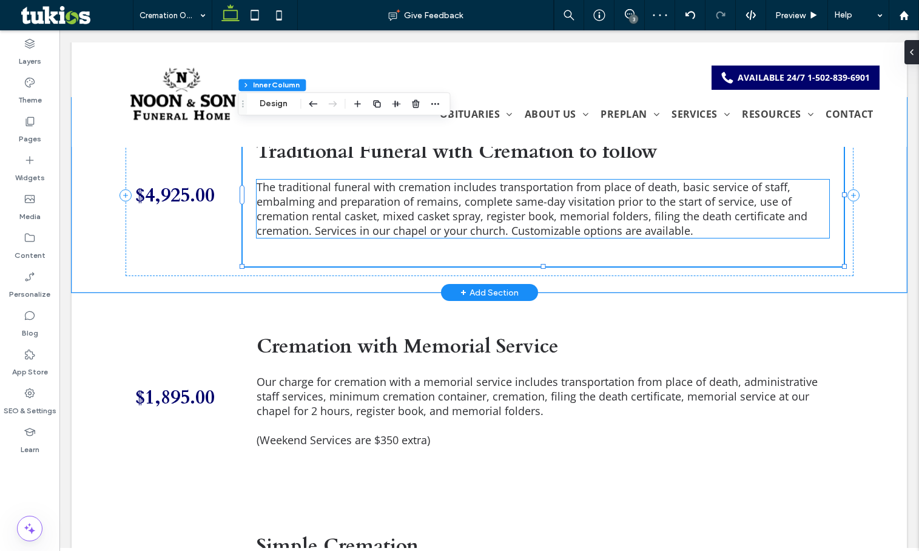
click at [778, 207] on span "The traditional funeral with cremation includes transportation from place of de…" at bounding box center [532, 209] width 551 height 58
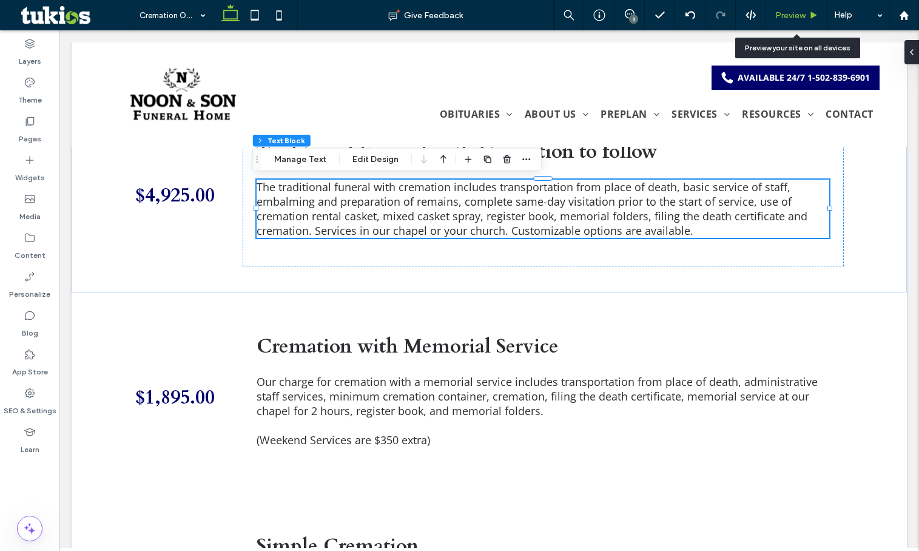
click at [788, 17] on span "Preview" at bounding box center [790, 15] width 30 height 10
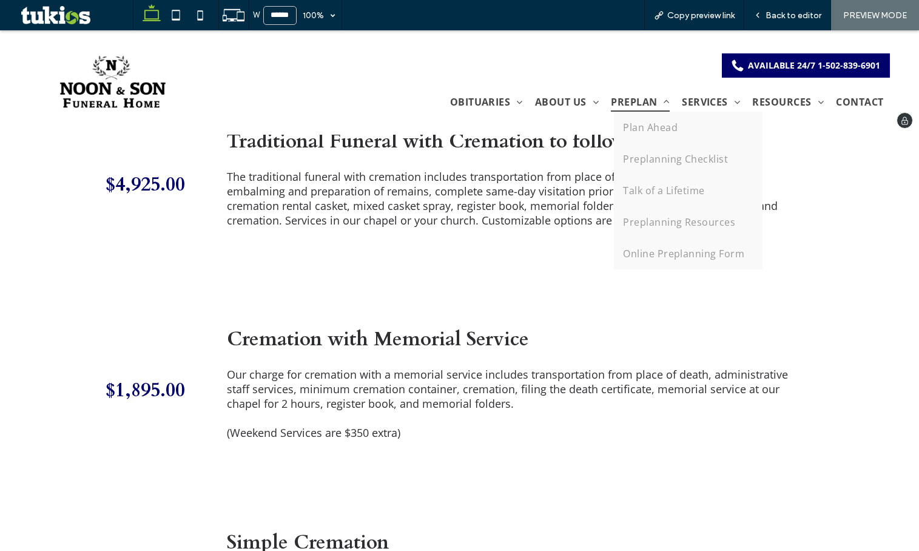
scroll to position [536, 0]
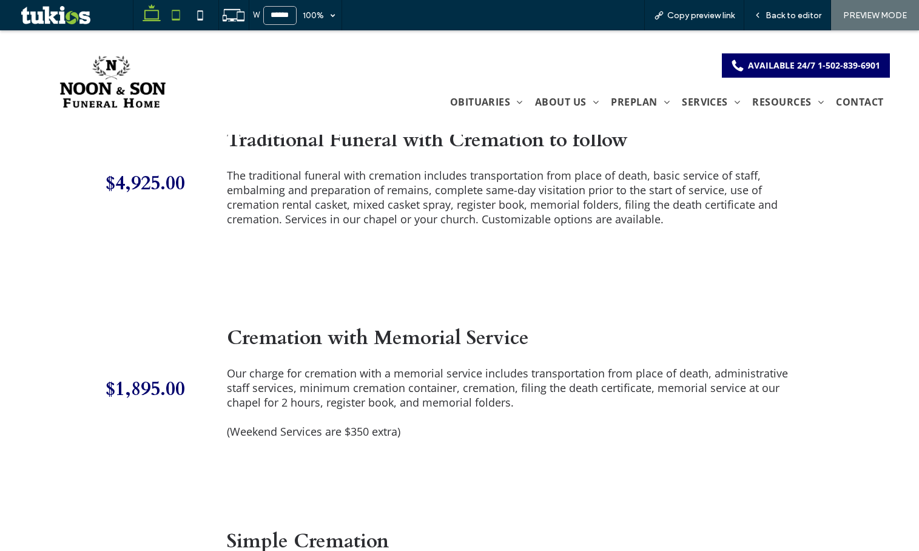
click at [181, 19] on icon at bounding box center [176, 15] width 24 height 24
type input "*****"
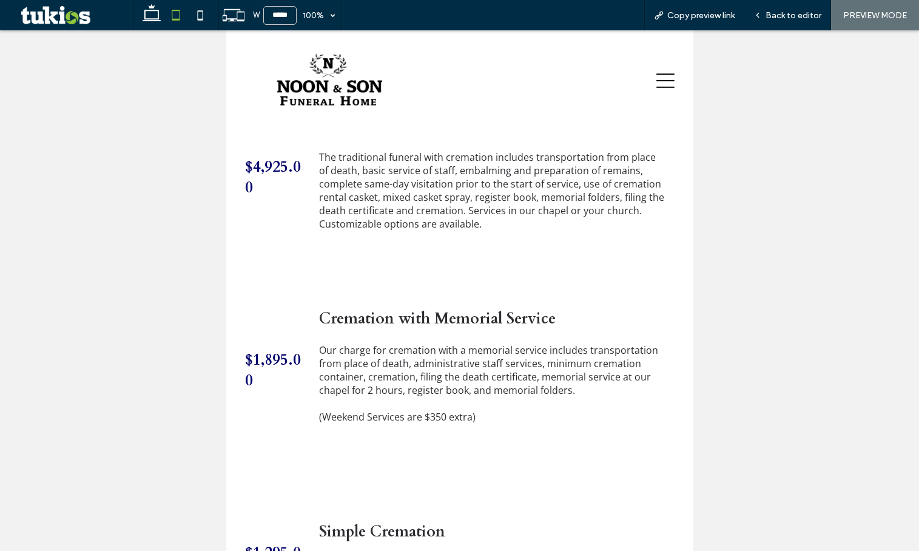
scroll to position [473, 0]
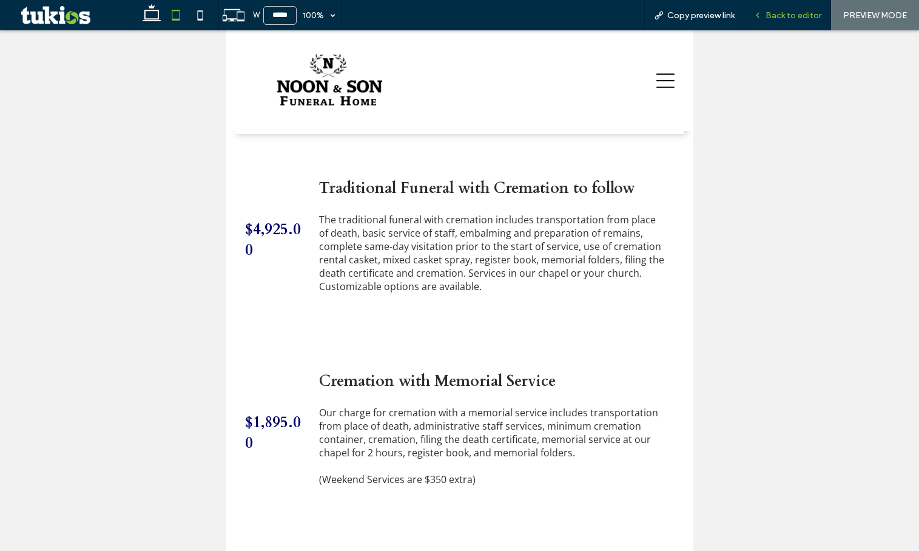
click at [782, 18] on span "Back to editor" at bounding box center [793, 15] width 56 height 10
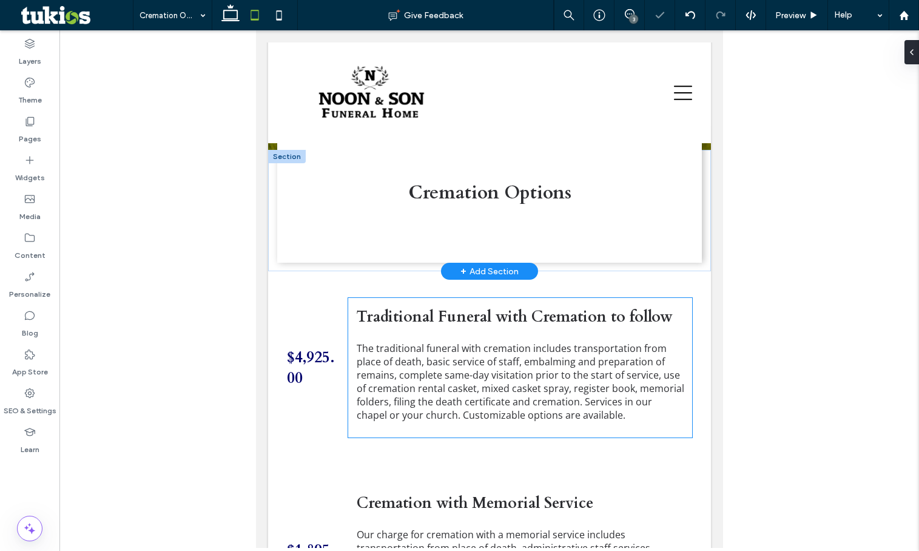
scroll to position [352, 0]
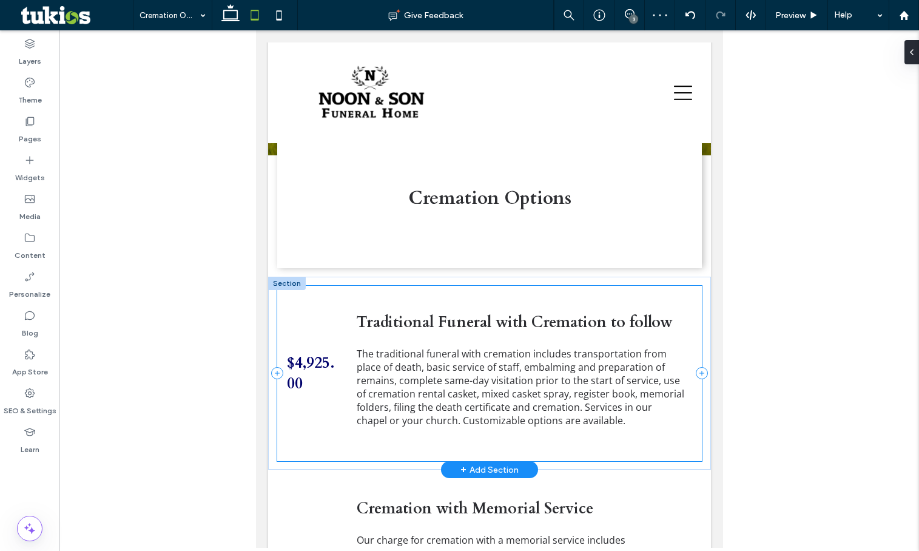
click at [341, 288] on div "$4,925.00 Traditional Funeral with Cremation to follow The traditional funeral …" at bounding box center [489, 373] width 425 height 175
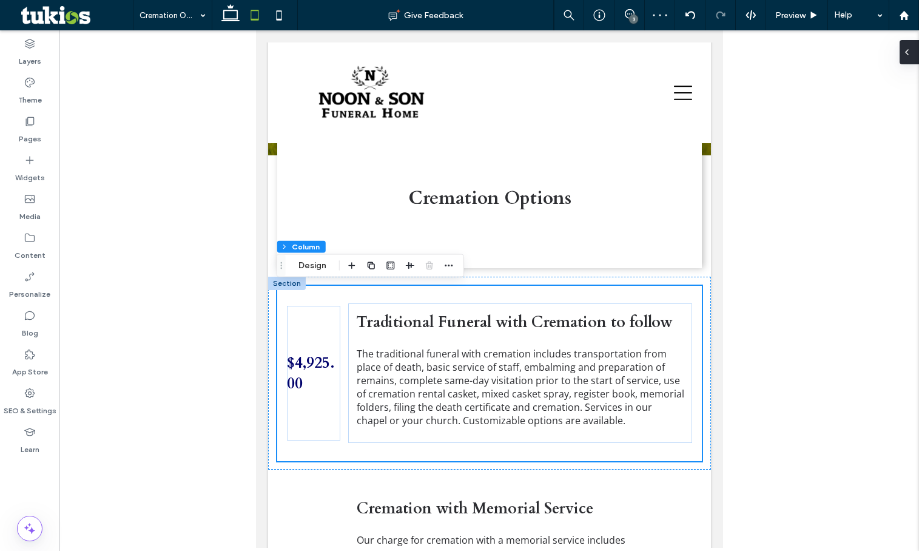
click at [907, 53] on icon at bounding box center [907, 52] width 10 height 10
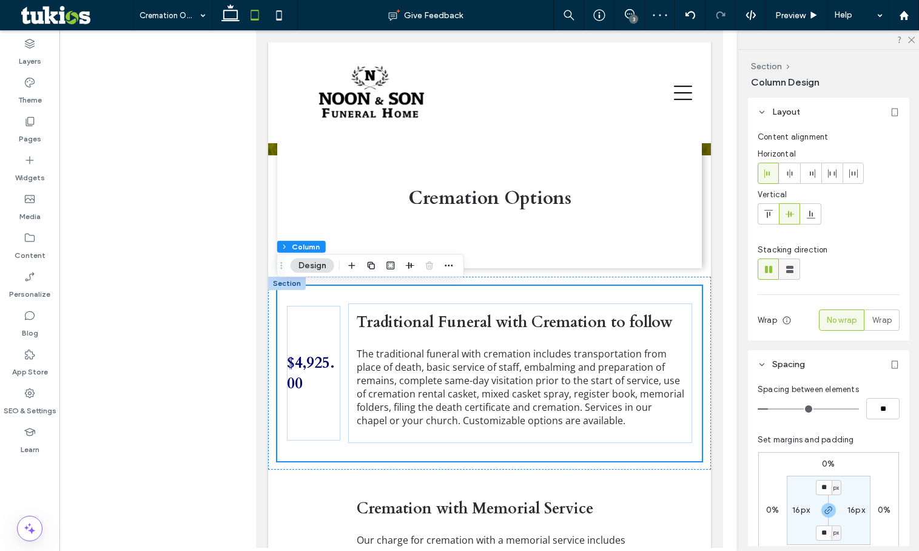
click at [791, 267] on use at bounding box center [789, 269] width 7 height 7
type input "**"
type input "****"
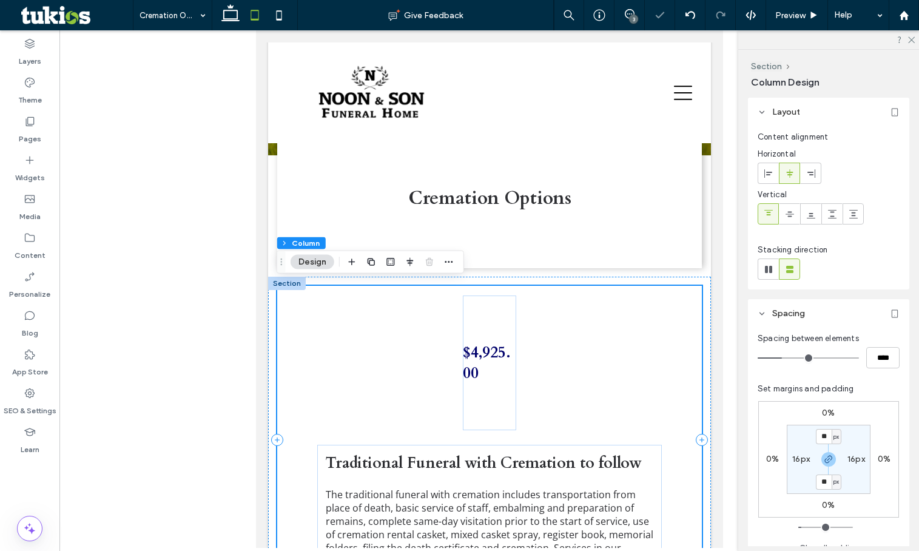
scroll to position [534, 0]
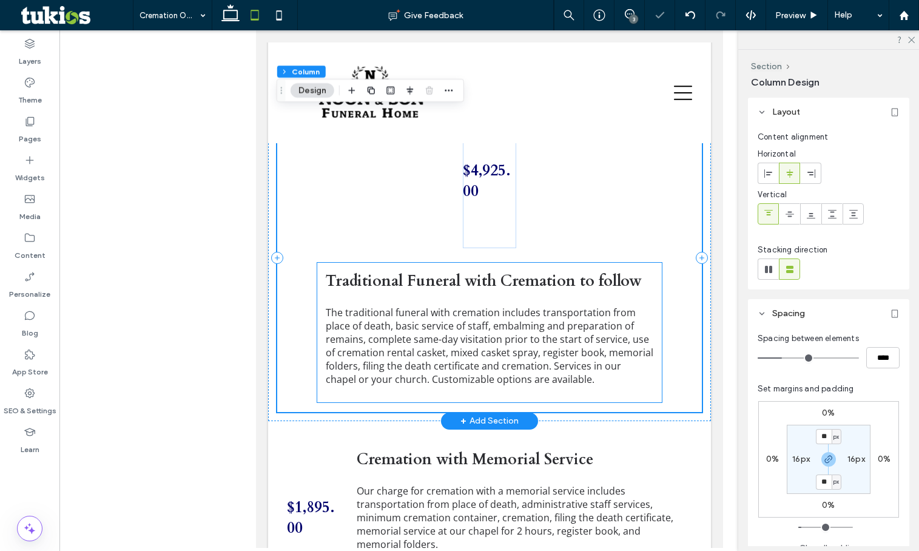
click at [374, 266] on div "Traditional Funeral with Cremation to follow The traditional funeral with crema…" at bounding box center [489, 332] width 344 height 139
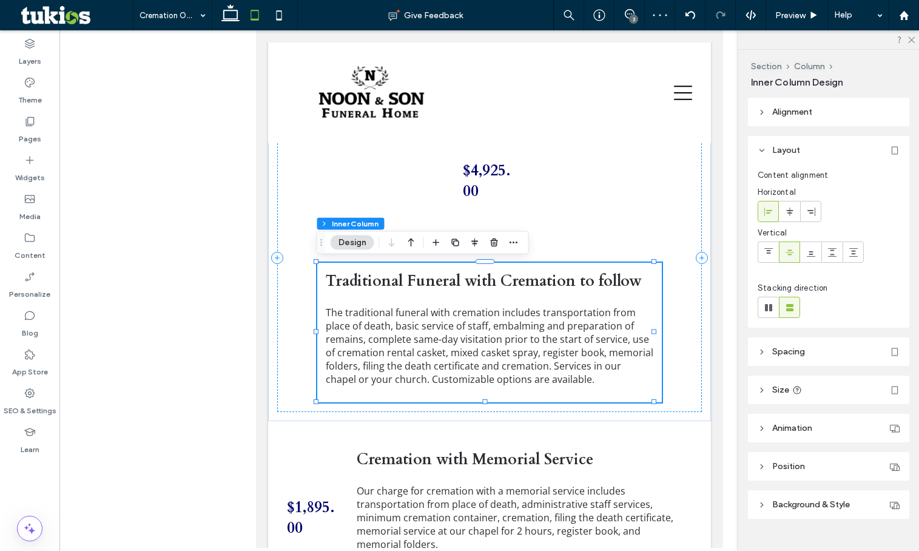
drag, startPoint x: 408, startPoint y: 242, endPoint x: 415, endPoint y: 245, distance: 7.9
click at [408, 241] on icon "button" at bounding box center [411, 243] width 15 height 22
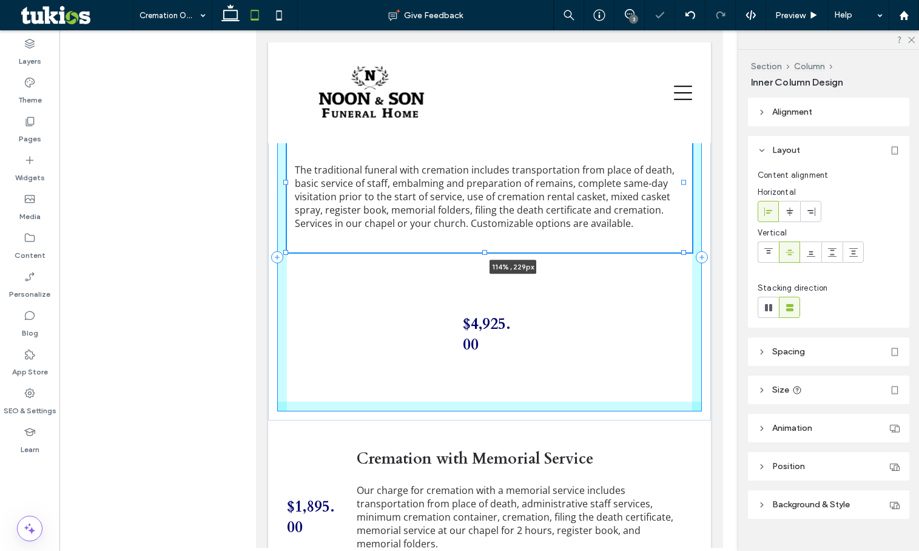
drag, startPoint x: 653, startPoint y: 183, endPoint x: 713, endPoint y: 186, distance: 59.5
type input "***"
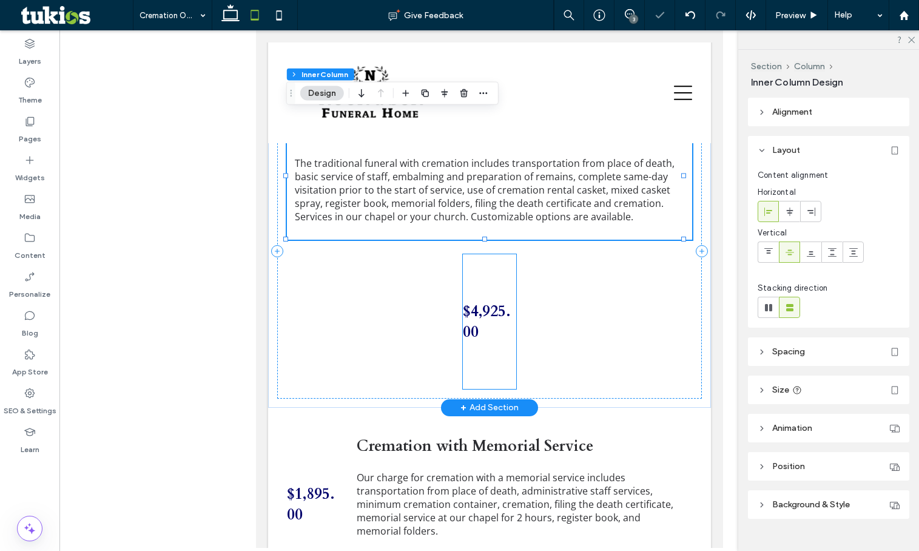
click at [503, 311] on span "$4,925.00" at bounding box center [486, 321] width 48 height 41
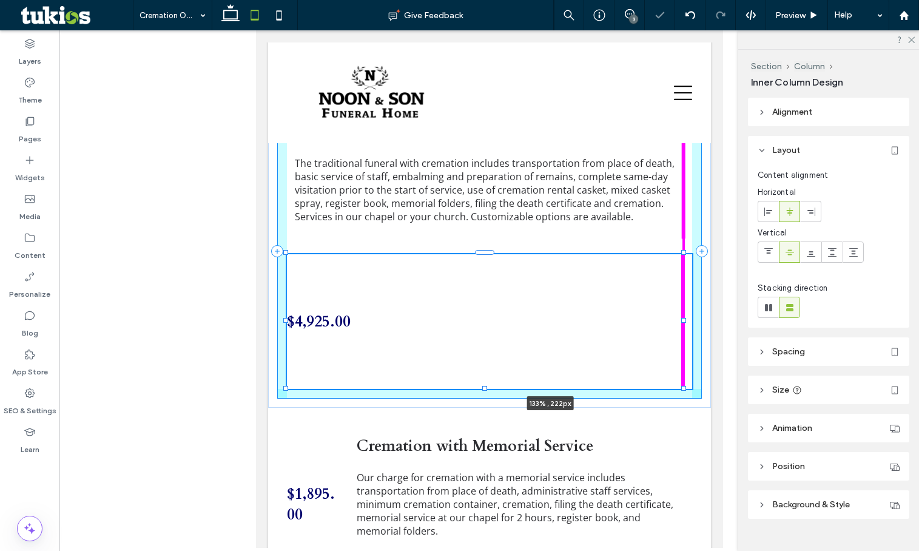
drag, startPoint x: 512, startPoint y: 322, endPoint x: 749, endPoint y: 336, distance: 237.6
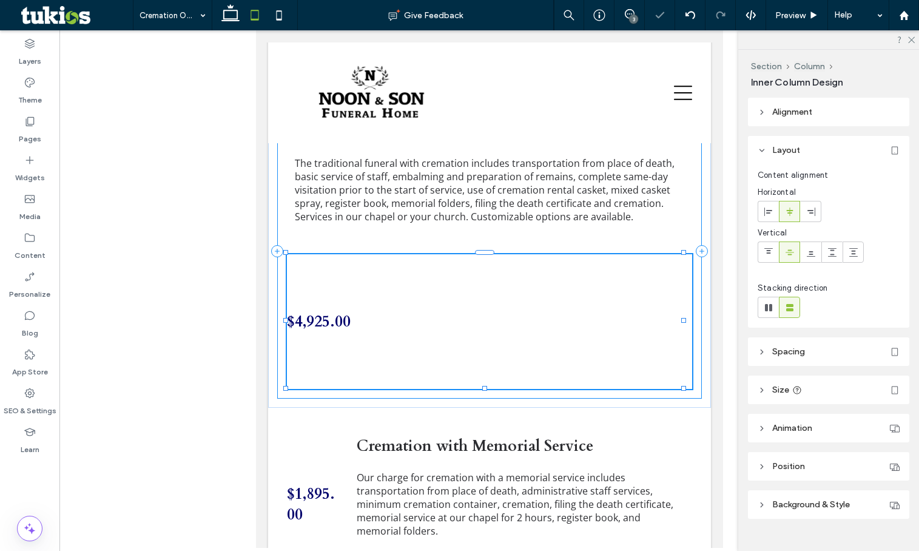
type input "***"
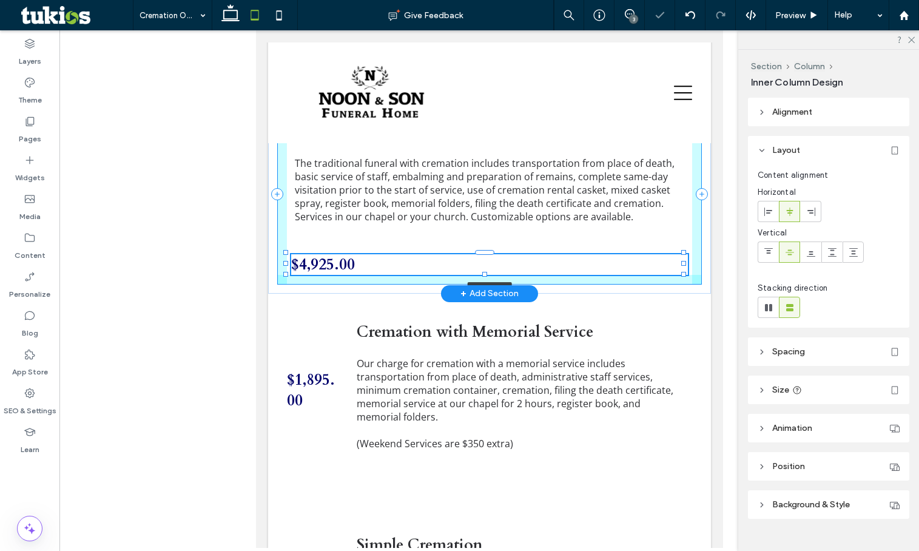
drag, startPoint x: 485, startPoint y: 387, endPoint x: 490, endPoint y: 265, distance: 122.0
click at [490, 265] on div "$4,925.00 100% , 34px Traditional Funeral with Cremation to follow The traditio…" at bounding box center [488, 194] width 443 height 198
type input "**"
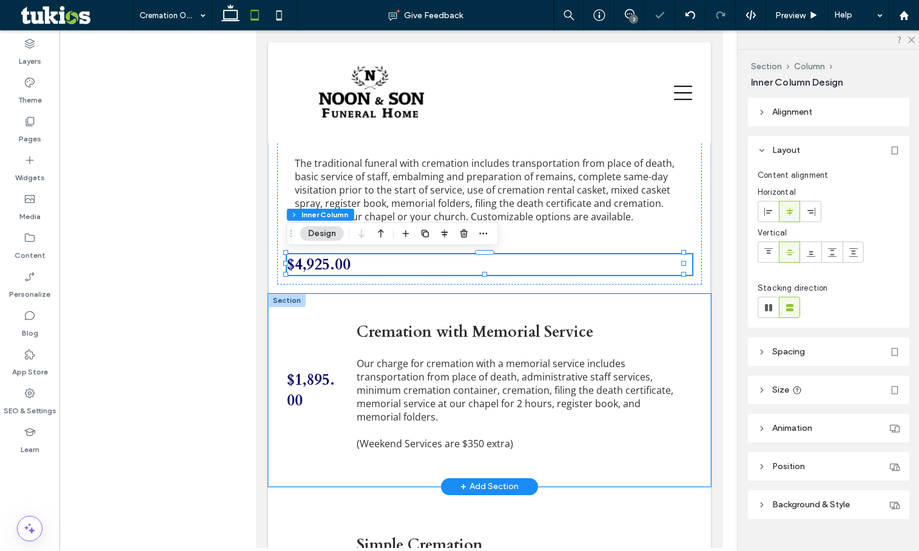
drag, startPoint x: 448, startPoint y: 294, endPoint x: 980, endPoint y: 230, distance: 536.3
click at [448, 294] on div "$1,895.00 Cremation with Memorial Service Our charge for cremation with a memor…" at bounding box center [488, 390] width 443 height 193
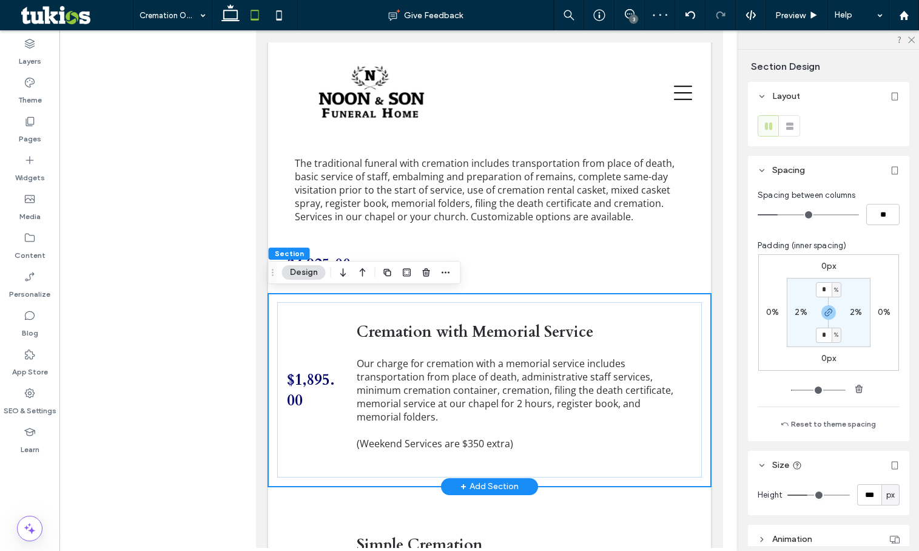
click at [344, 300] on div "$1,895.00 Cremation with Memorial Service Our charge for cremation with a memor…" at bounding box center [488, 390] width 443 height 193
click at [338, 303] on div "$1,895.00 Cremation with Memorial Service Our charge for cremation with a memor…" at bounding box center [489, 389] width 425 height 175
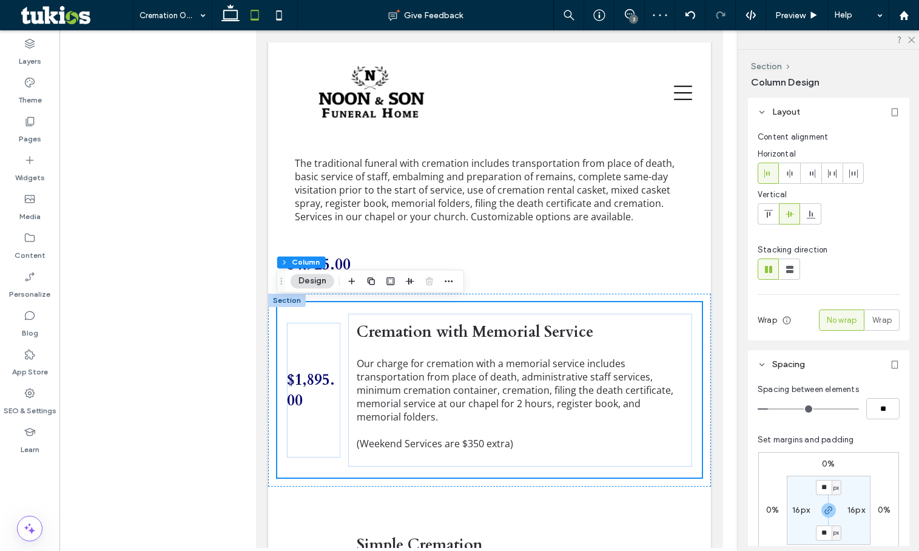
drag, startPoint x: 794, startPoint y: 268, endPoint x: 743, endPoint y: 272, distance: 51.1
click at [793, 269] on icon at bounding box center [790, 269] width 12 height 12
type input "**"
type input "****"
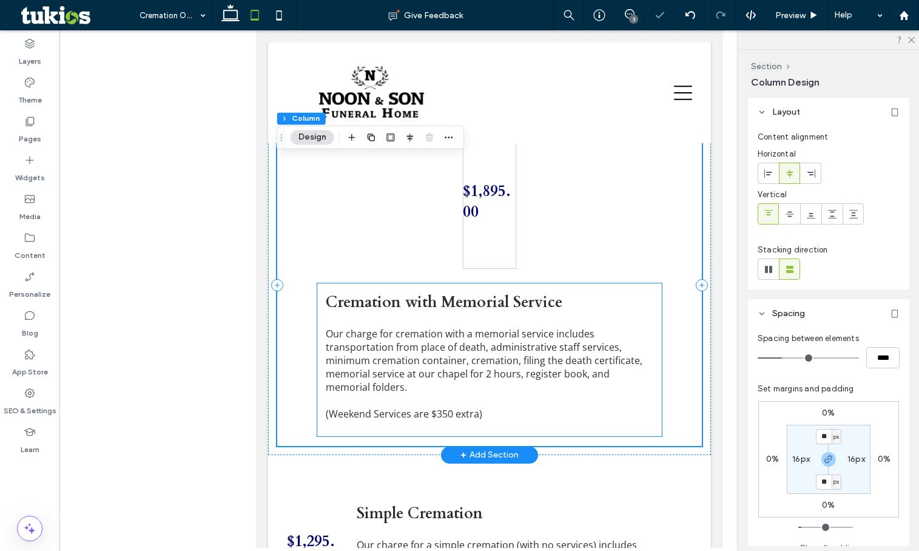
scroll to position [716, 0]
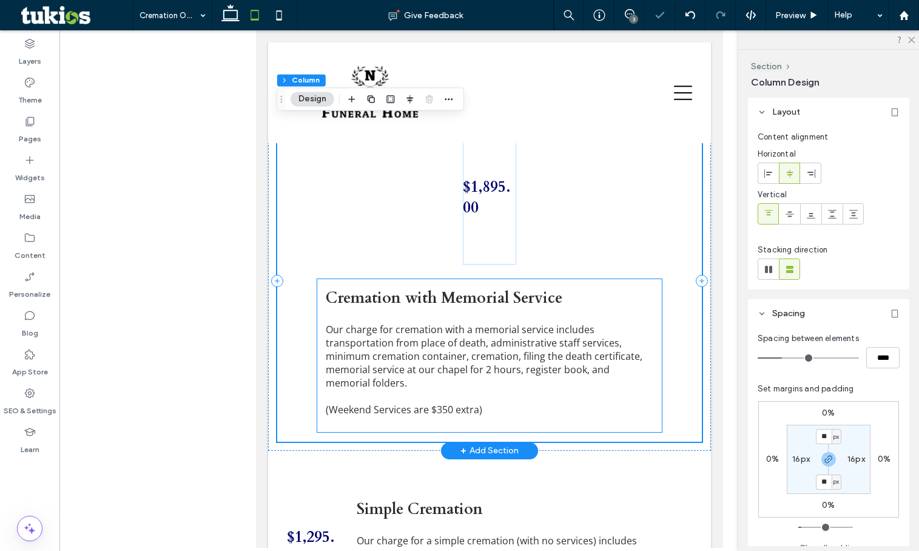
click at [394, 281] on div "Cremation with Memorial Service Our charge for cremation with a memorial servic…" at bounding box center [489, 355] width 344 height 153
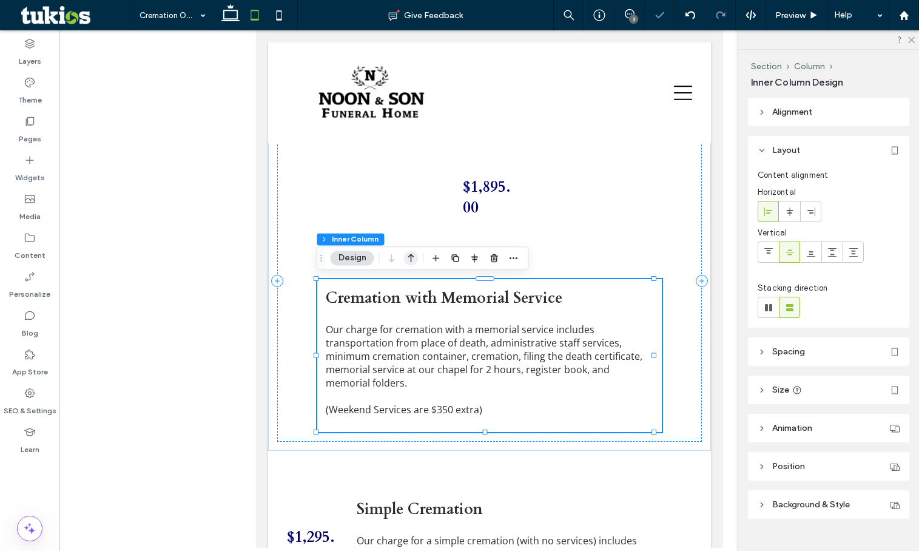
click at [409, 262] on icon "button" at bounding box center [411, 258] width 15 height 22
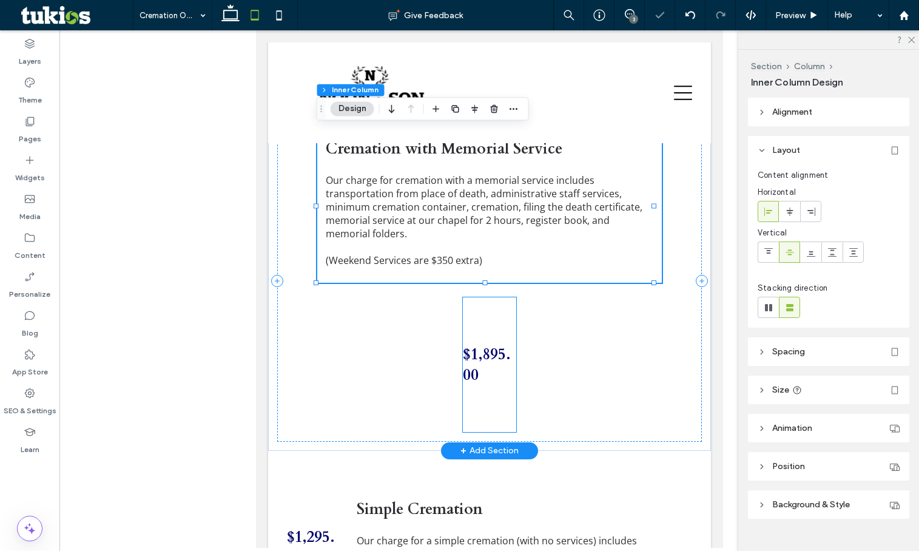
click at [462, 365] on span "$1,895.00" at bounding box center [486, 364] width 48 height 41
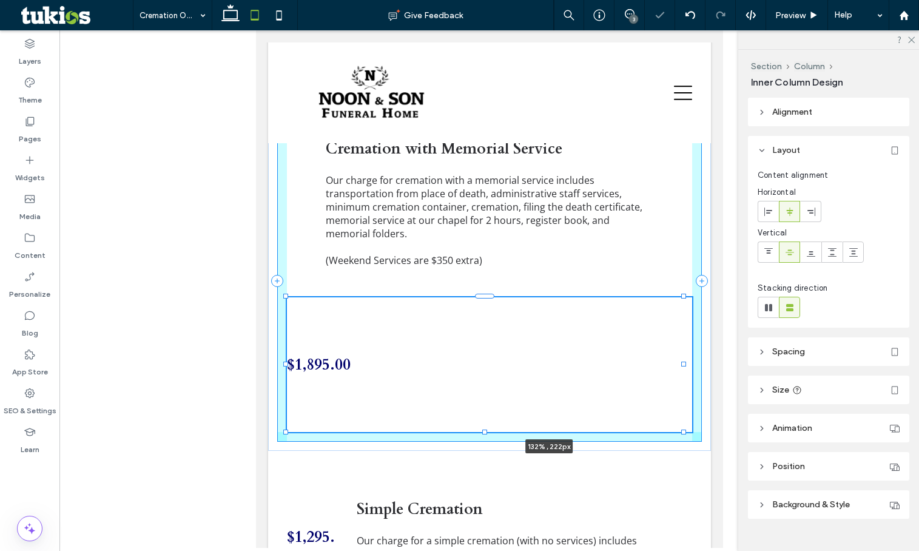
drag, startPoint x: 511, startPoint y: 364, endPoint x: 808, endPoint y: 385, distance: 298.0
click at [722, 385] on html "AVAILABLE 24/7 1-502-839-6901 Home OBITUARIES View All Obituaries Send Flowers …" at bounding box center [488, 524] width 467 height 2419
type input "***"
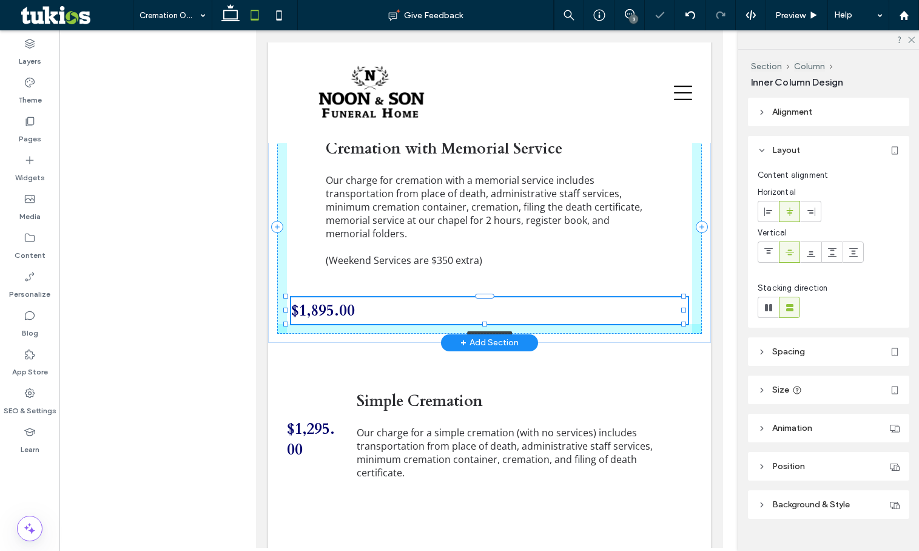
drag, startPoint x: 485, startPoint y: 429, endPoint x: 496, endPoint y: 308, distance: 122.5
click at [496, 308] on div "$1,895.00 100% , 44px Cremation with Memorial Service Our charge for cremation …" at bounding box center [488, 227] width 443 height 231
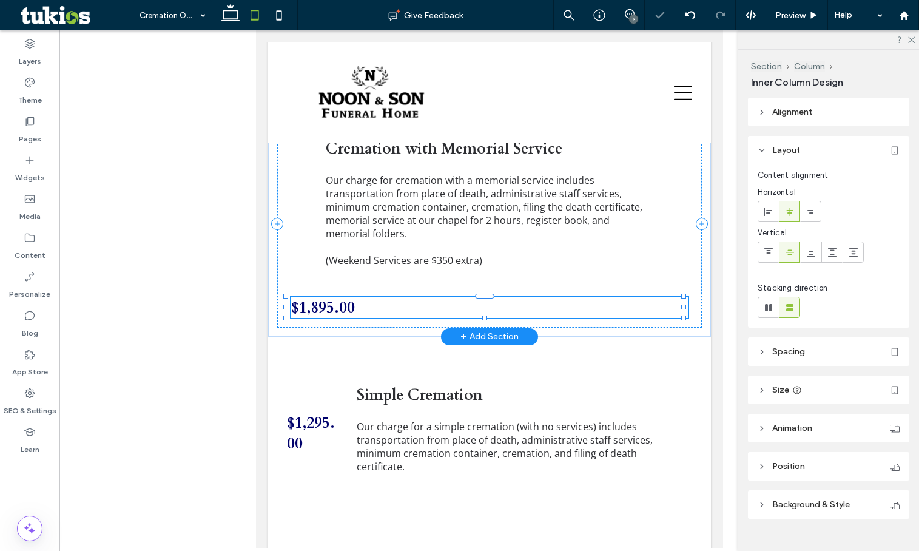
type input "**"
click at [499, 235] on p "Our charge for cremation with a memorial service includes transportation from p…" at bounding box center [489, 206] width 328 height 67
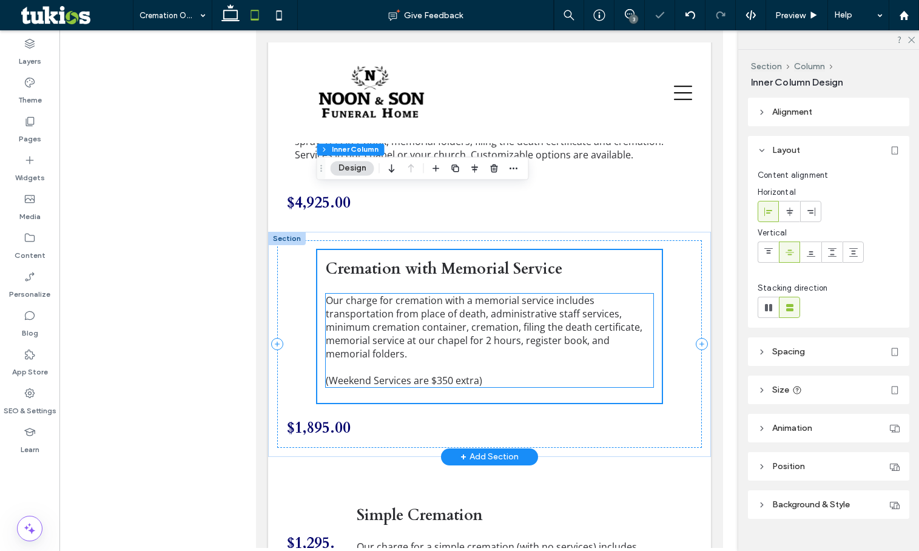
scroll to position [594, 0]
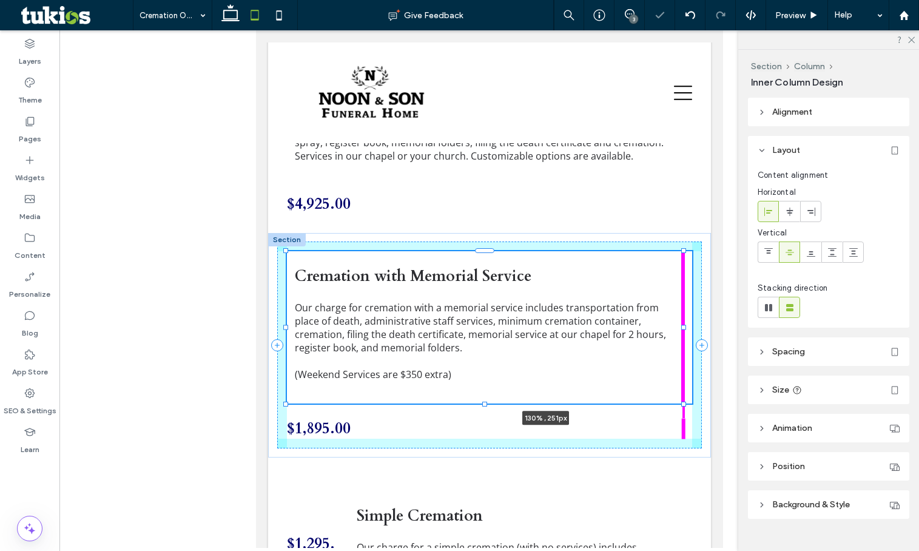
drag, startPoint x: 652, startPoint y: 328, endPoint x: 742, endPoint y: 335, distance: 90.7
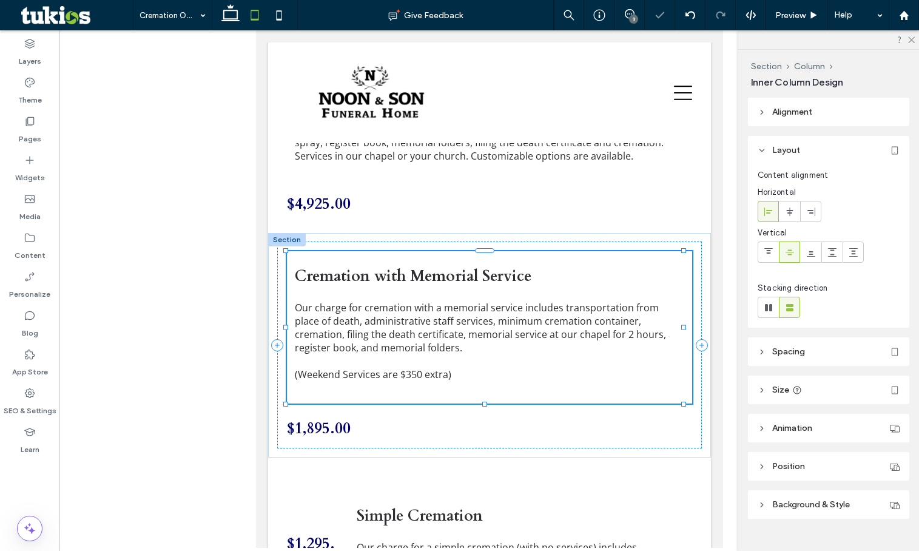
type input "***"
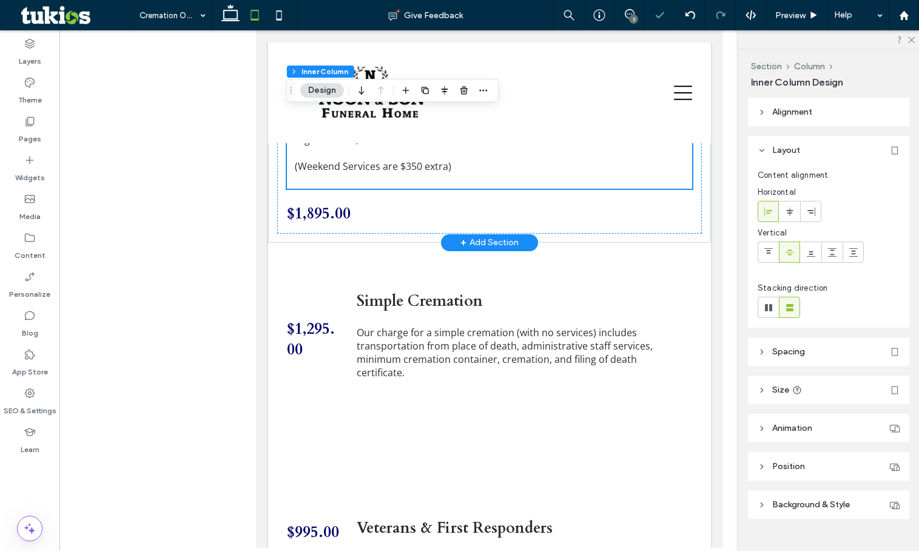
scroll to position [898, 0]
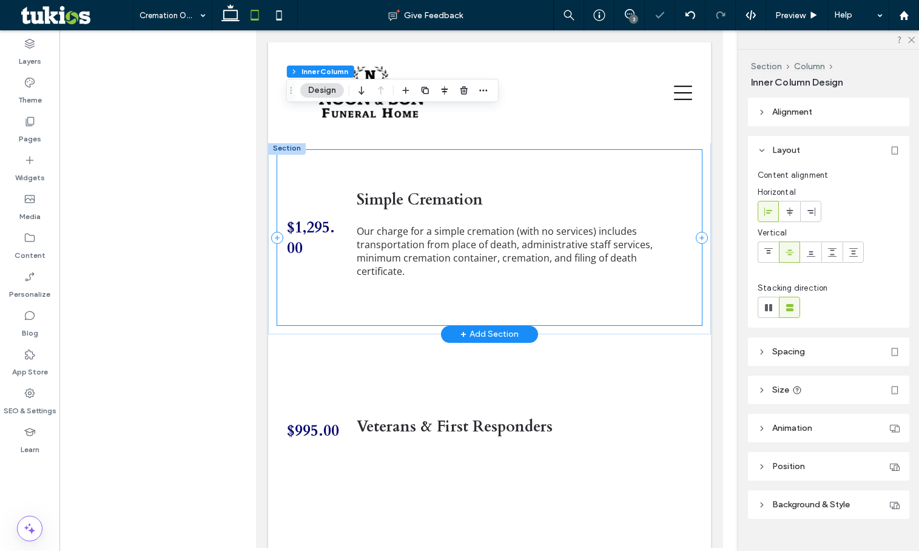
click at [425, 164] on div "$1,295.00 Simple Cremation Our charge for a simple cremation (with no services)…" at bounding box center [489, 237] width 425 height 175
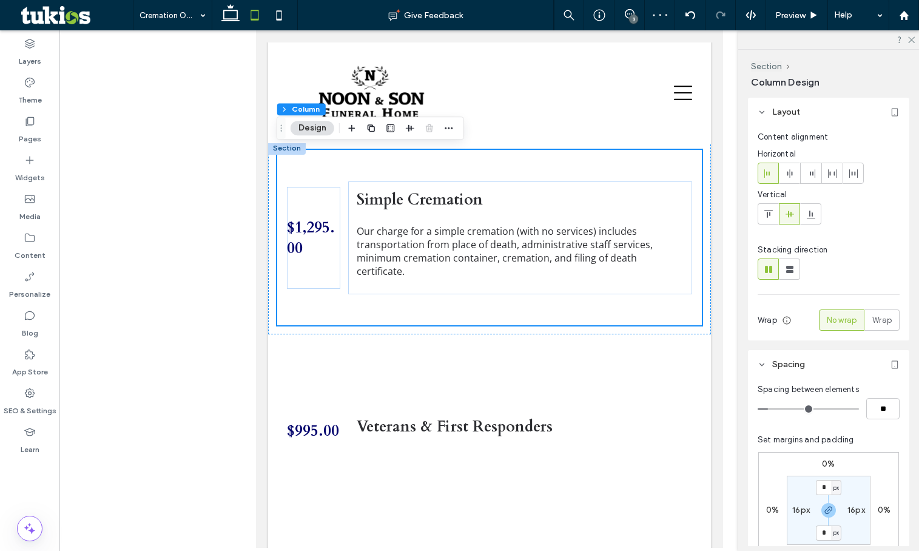
click at [796, 258] on div "Stacking direction" at bounding box center [829, 262] width 142 height 36
click at [789, 266] on use at bounding box center [789, 269] width 7 height 7
type input "**"
type input "****"
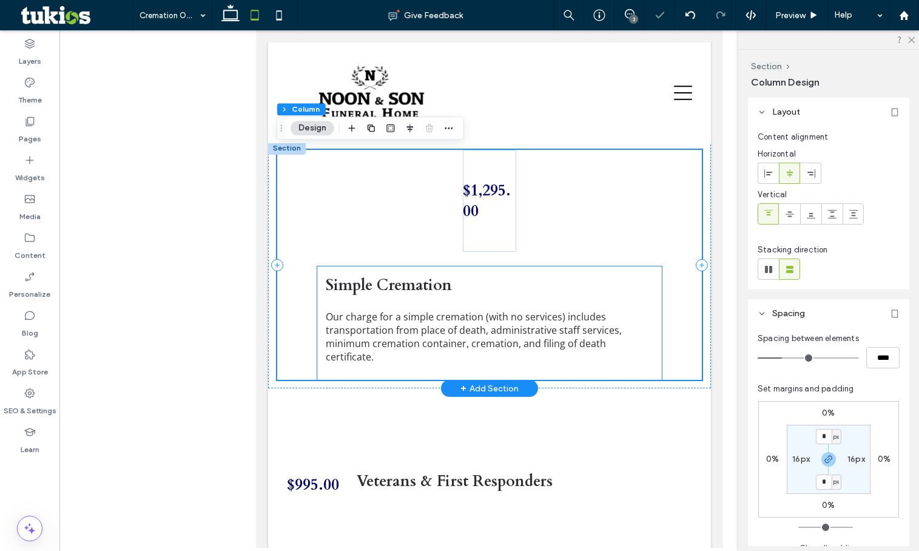
click at [568, 287] on h3 "Simple Cremation" at bounding box center [489, 285] width 328 height 21
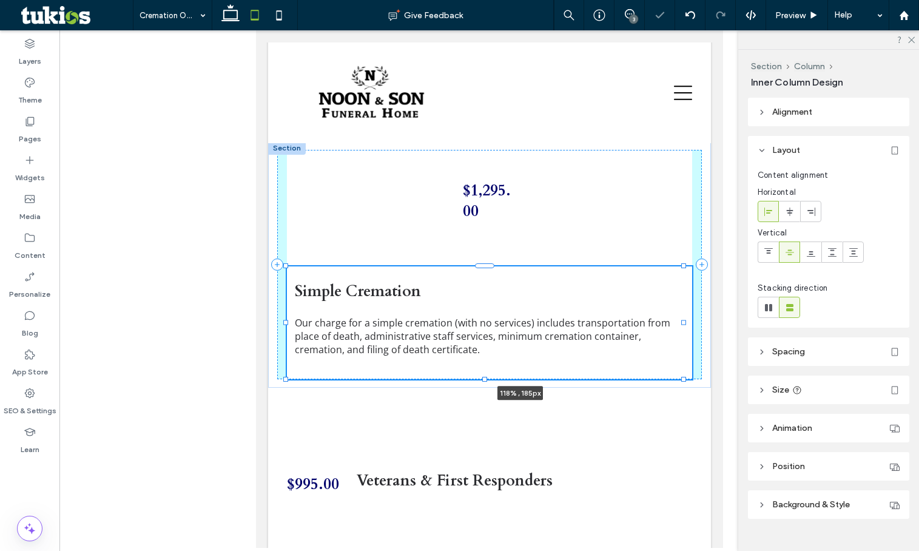
drag, startPoint x: 650, startPoint y: 321, endPoint x: 752, endPoint y: 333, distance: 102.6
click at [722, 333] on html "AVAILABLE 24/7 1-502-839-6901 Home OBITUARIES View All Obituaries Send Flowers …" at bounding box center [488, 305] width 467 height 2345
type input "***"
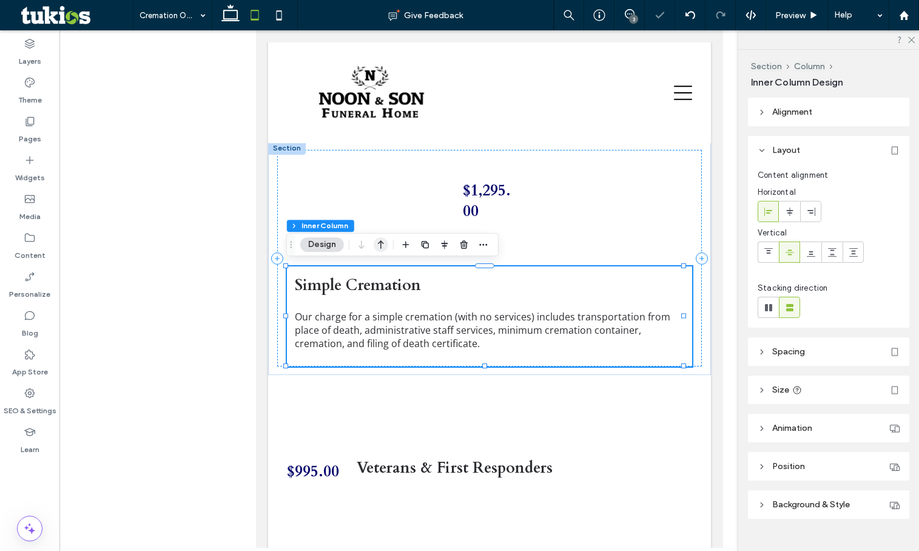
click at [379, 248] on icon "button" at bounding box center [381, 245] width 15 height 22
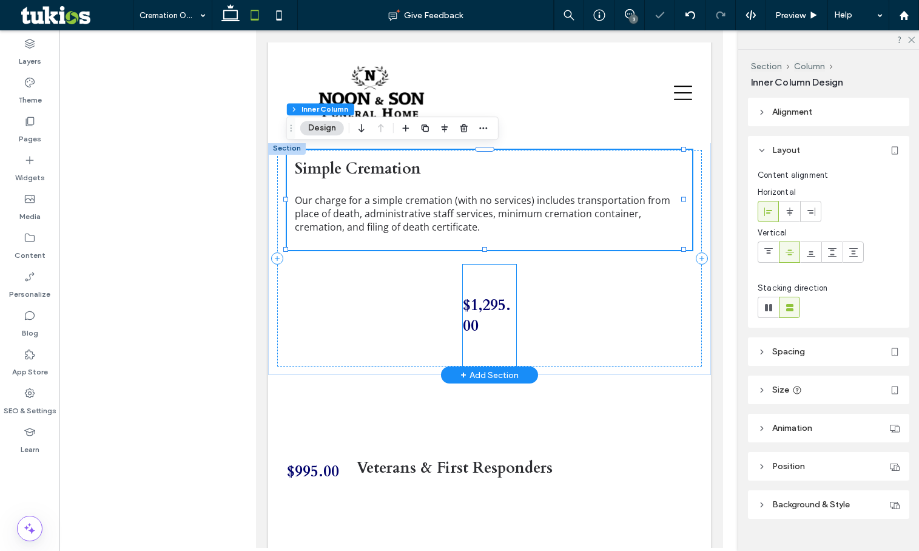
click at [466, 307] on span "$1,295.00" at bounding box center [486, 315] width 48 height 41
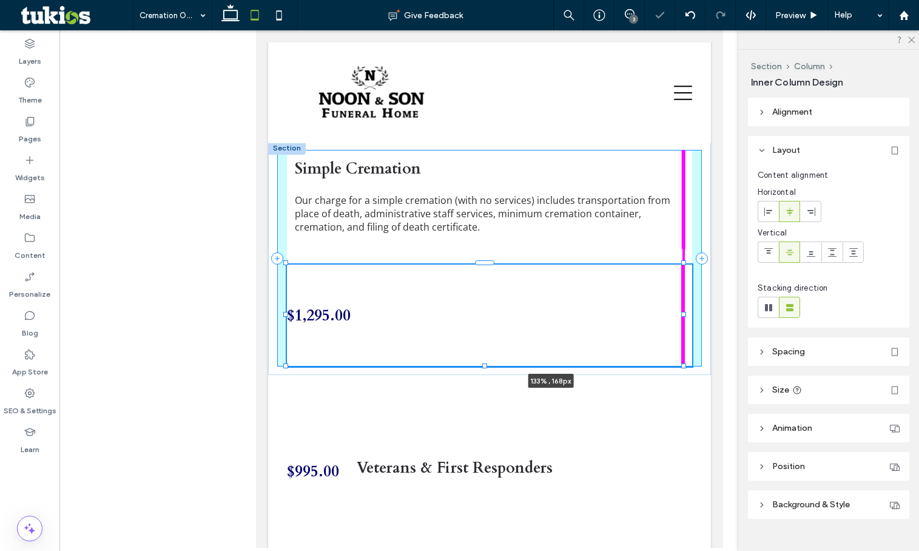
drag, startPoint x: 508, startPoint y: 310, endPoint x: 756, endPoint y: 332, distance: 249.1
click at [722, 332] on html "AVAILABLE 24/7 1-502-839-6901 Home OBITUARIES View All Obituaries Send Flowers …" at bounding box center [488, 299] width 467 height 2332
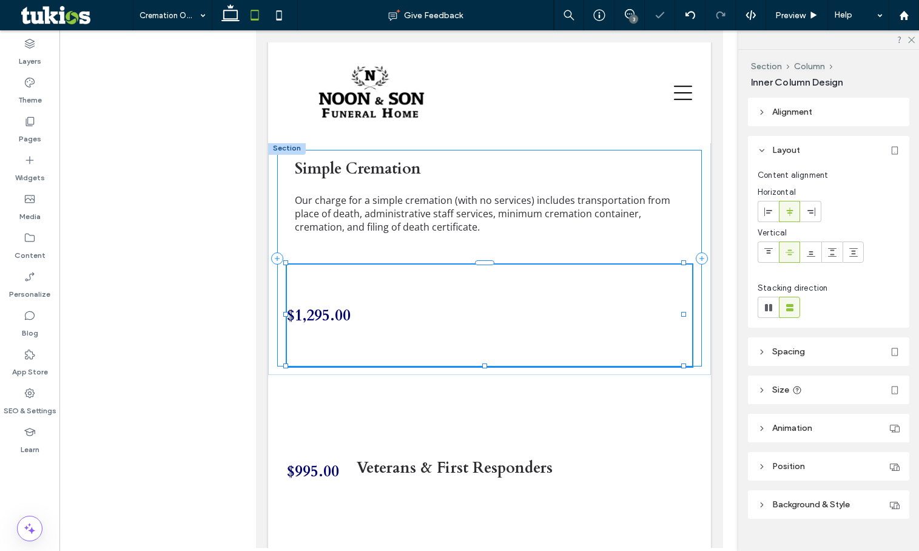
type input "***"
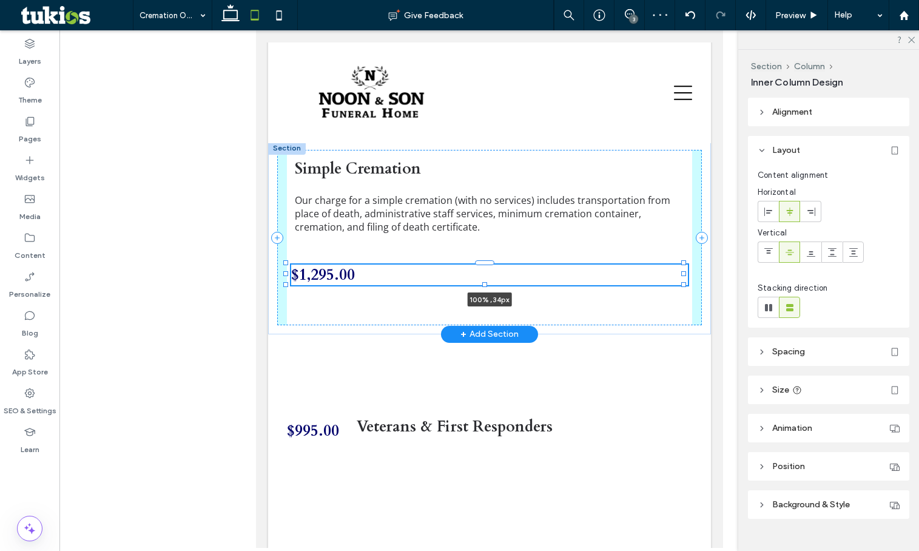
drag, startPoint x: 484, startPoint y: 362, endPoint x: 488, endPoint y: 257, distance: 105.6
click at [488, 257] on div "$1,295.00 100% , 34px Simple Cremation Our charge for a simple cremation (with …" at bounding box center [488, 237] width 443 height 193
type input "**"
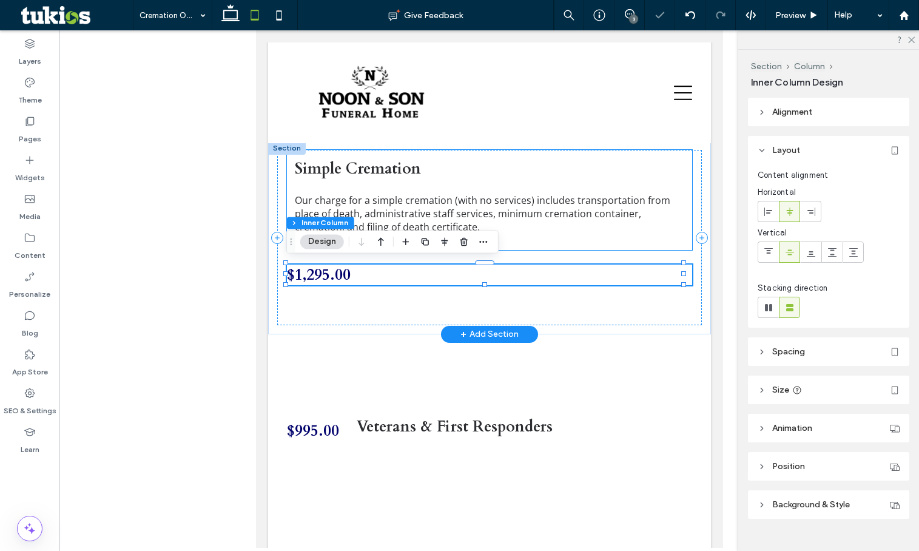
click at [516, 229] on p "Our charge for a simple cremation (with no services) includes transportation fr…" at bounding box center [488, 213] width 389 height 40
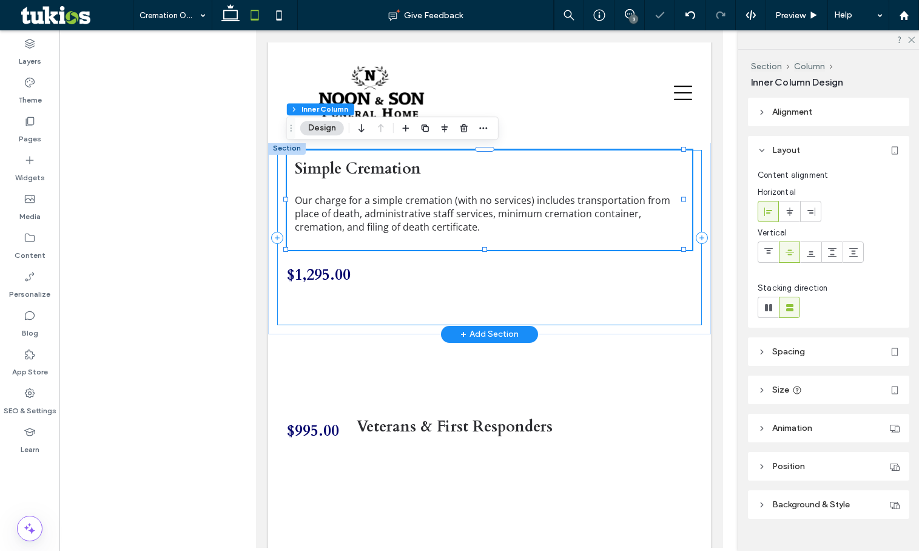
click at [450, 308] on div "$1,295.00 Simple Cremation Our charge for a simple cremation (with no services)…" at bounding box center [489, 237] width 425 height 175
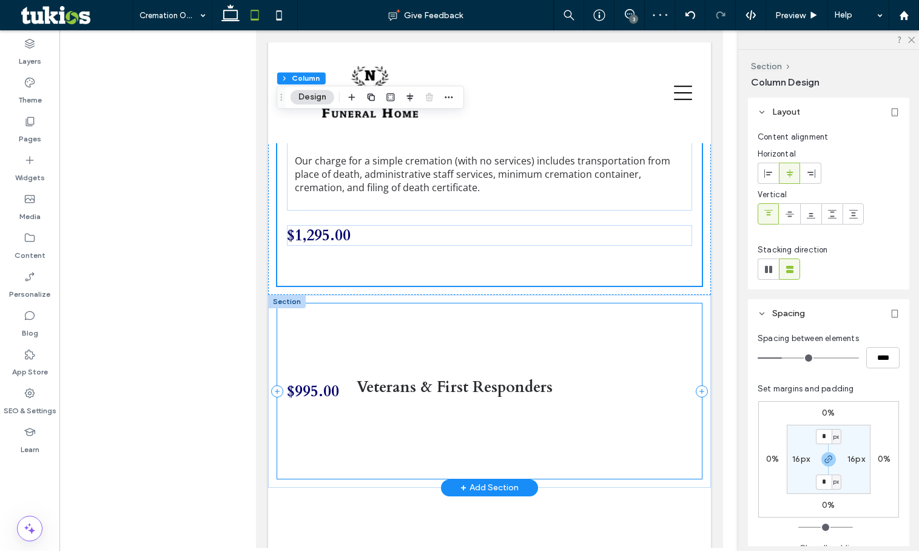
scroll to position [958, 0]
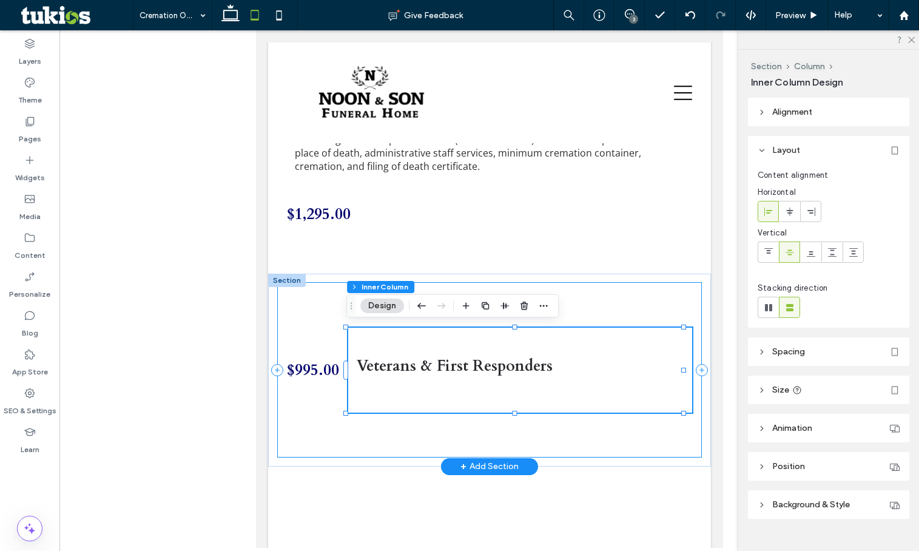
click at [327, 296] on div "$995.00 Veterans & First Responders" at bounding box center [489, 369] width 425 height 175
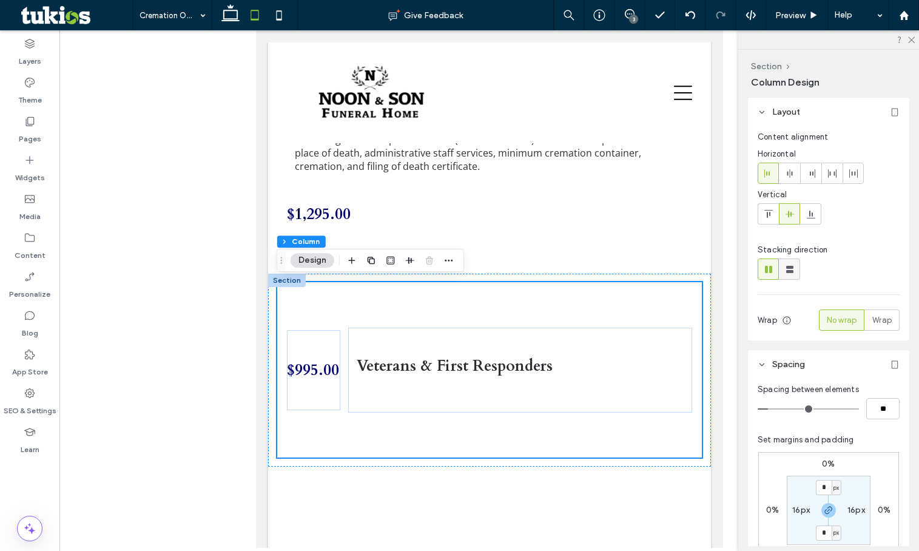
click at [792, 275] on span at bounding box center [790, 269] width 12 height 20
type input "**"
type input "****"
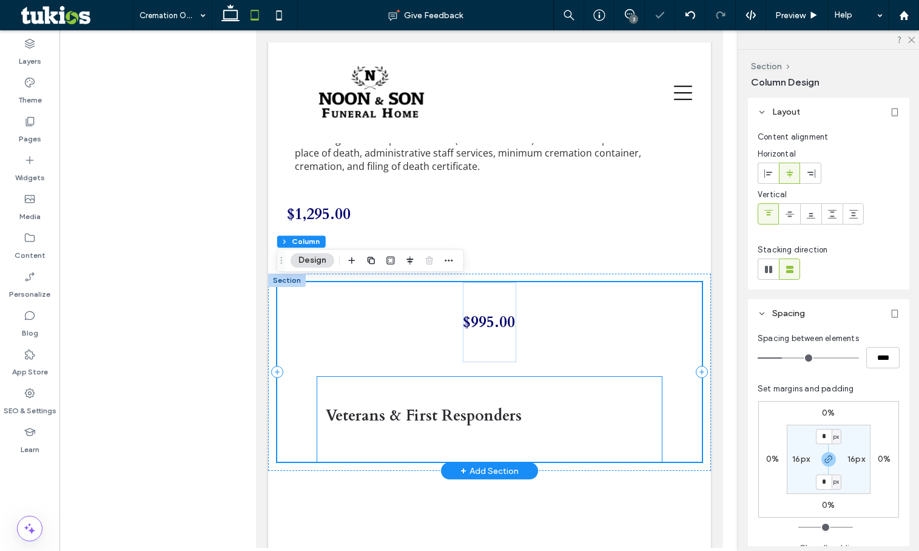
click at [478, 392] on div "Veterans & First Responders" at bounding box center [489, 419] width 344 height 85
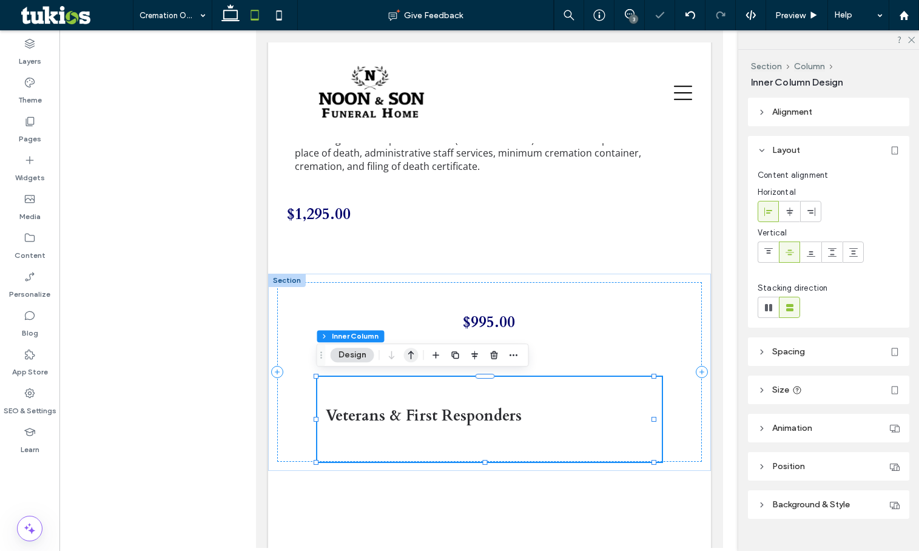
click at [414, 354] on icon "button" at bounding box center [411, 355] width 15 height 22
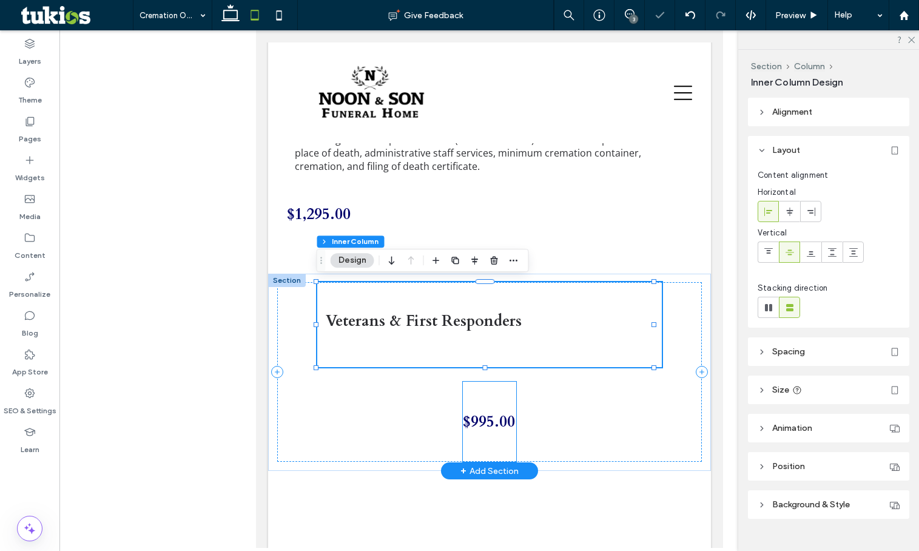
click at [500, 411] on h3 "$995.00" at bounding box center [488, 421] width 53 height 21
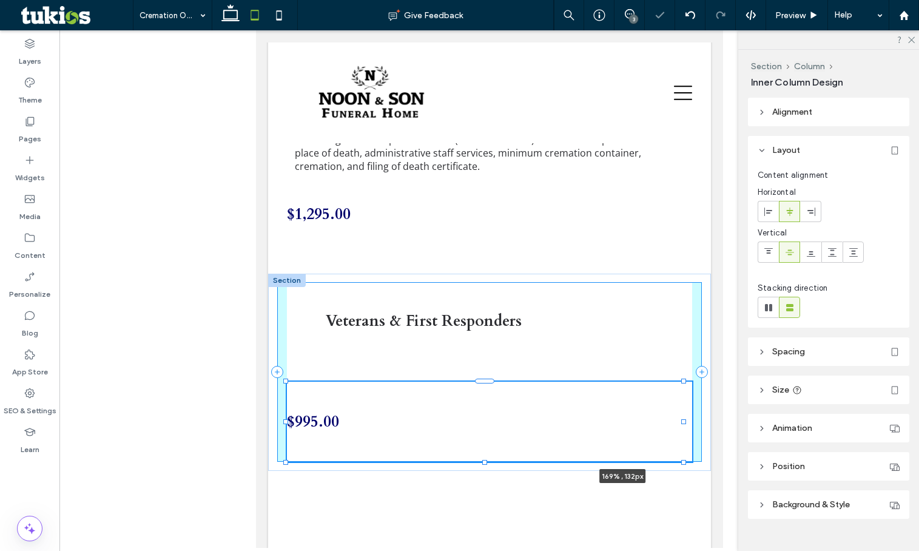
drag, startPoint x: 511, startPoint y: 418, endPoint x: 1013, endPoint y: 455, distance: 503.6
click at [722, 437] on html "AVAILABLE 24/7 1-502-839-6901 Home OBITUARIES View All Obituaries Send Flowers …" at bounding box center [488, 220] width 467 height 2296
type input "***"
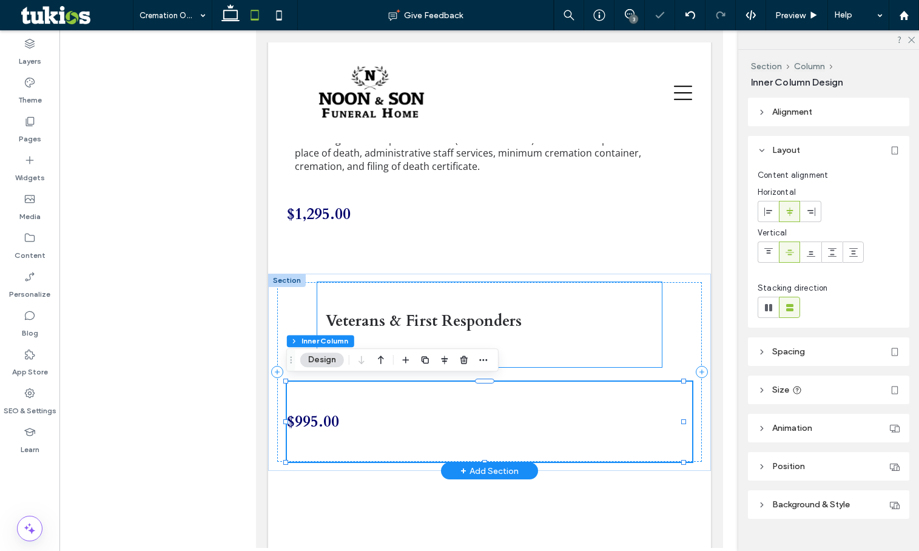
click at [505, 335] on div "Veterans & First Responders" at bounding box center [489, 324] width 344 height 85
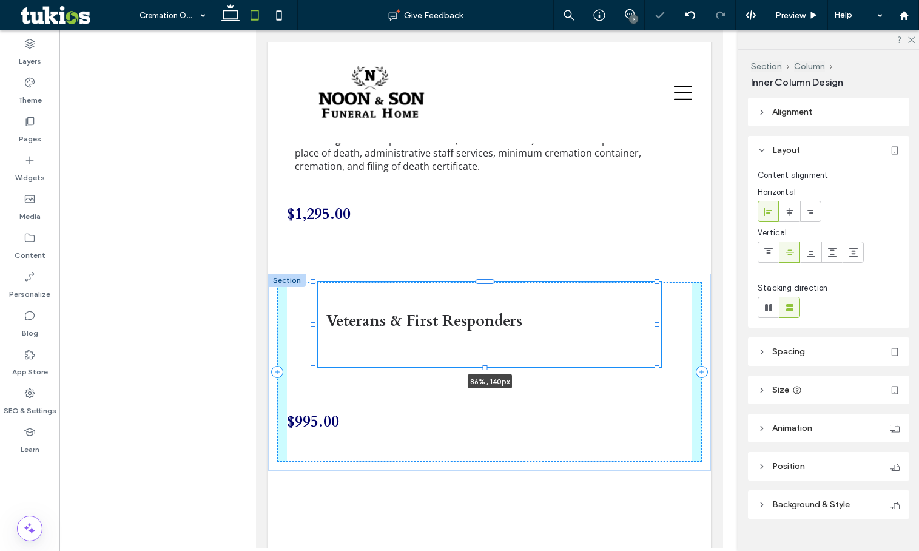
drag, startPoint x: 655, startPoint y: 324, endPoint x: 770, endPoint y: 336, distance: 115.2
click at [722, 336] on html "AVAILABLE 24/7 1-502-839-6901 Home OBITUARIES View All Obituaries Send Flowers …" at bounding box center [488, 220] width 467 height 2296
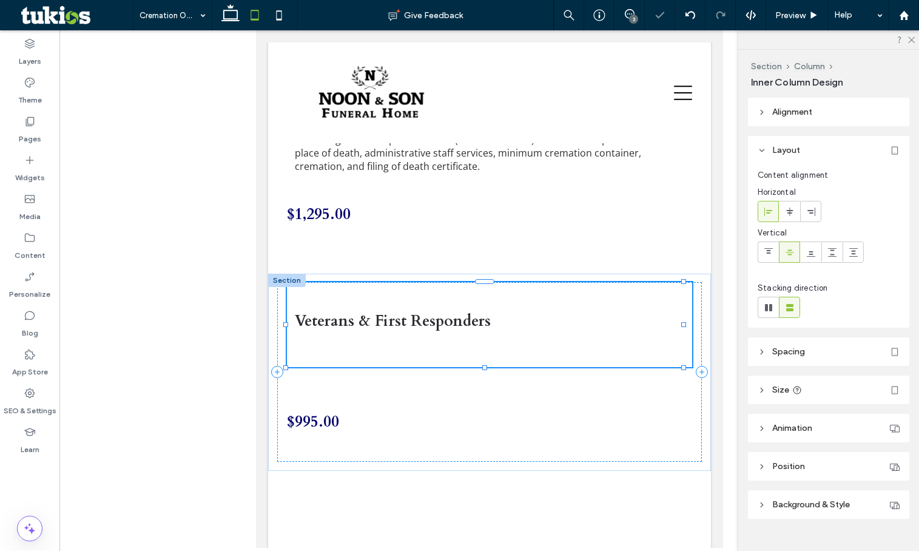
type input "***"
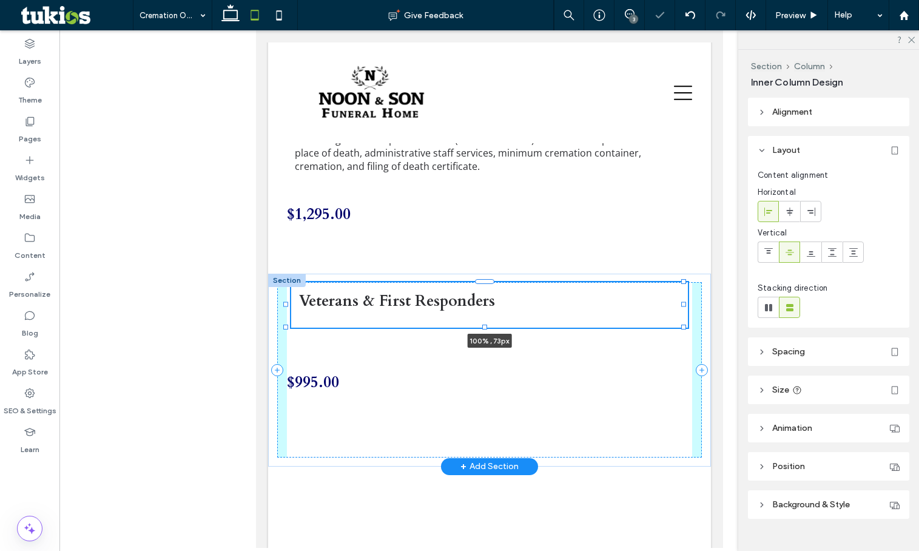
drag, startPoint x: 486, startPoint y: 363, endPoint x: 503, endPoint y: 295, distance: 69.3
click at [503, 295] on div "$995.00 Veterans & First Responders 100% , 73px" at bounding box center [488, 370] width 443 height 193
type input "**"
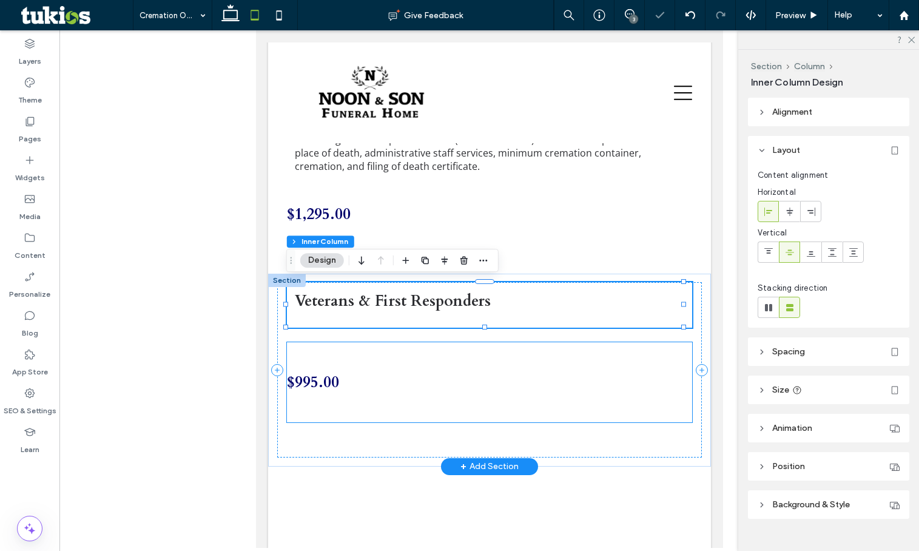
click at [448, 375] on h3 "$995.00" at bounding box center [489, 382] width 406 height 21
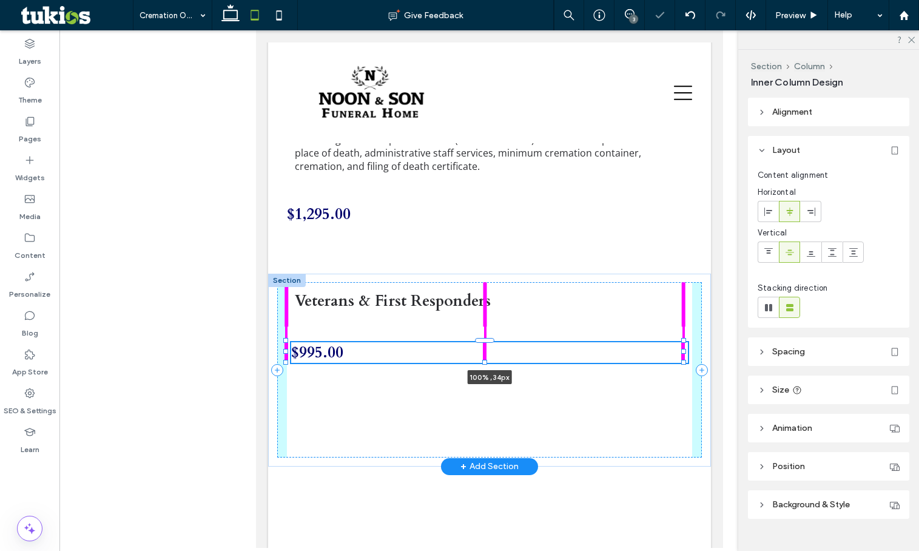
drag, startPoint x: 483, startPoint y: 418, endPoint x: 496, endPoint y: 348, distance: 71.5
click at [496, 348] on div "$995.00 100% , 34px Veterans & First Responders" at bounding box center [488, 370] width 443 height 193
type input "**"
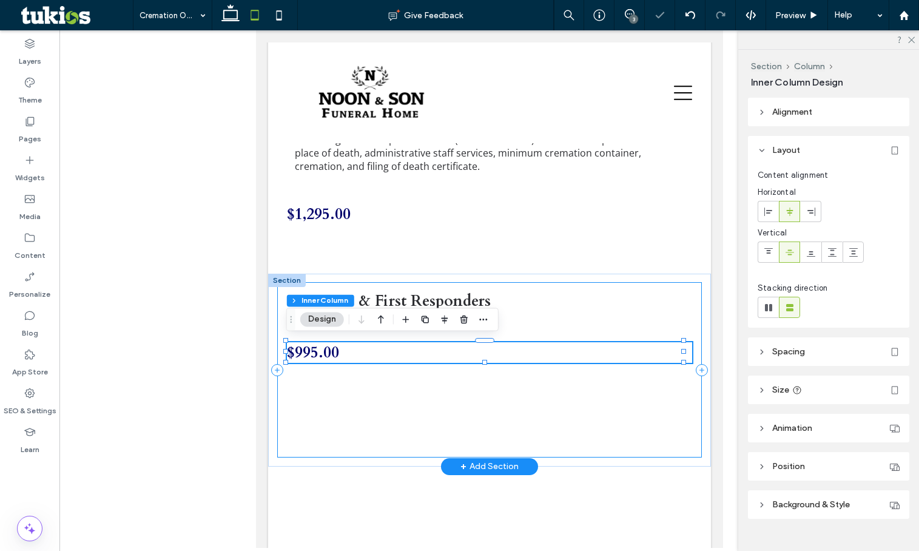
click at [360, 438] on div "$995.00 100% , 34px Veterans & First Responders" at bounding box center [489, 369] width 425 height 175
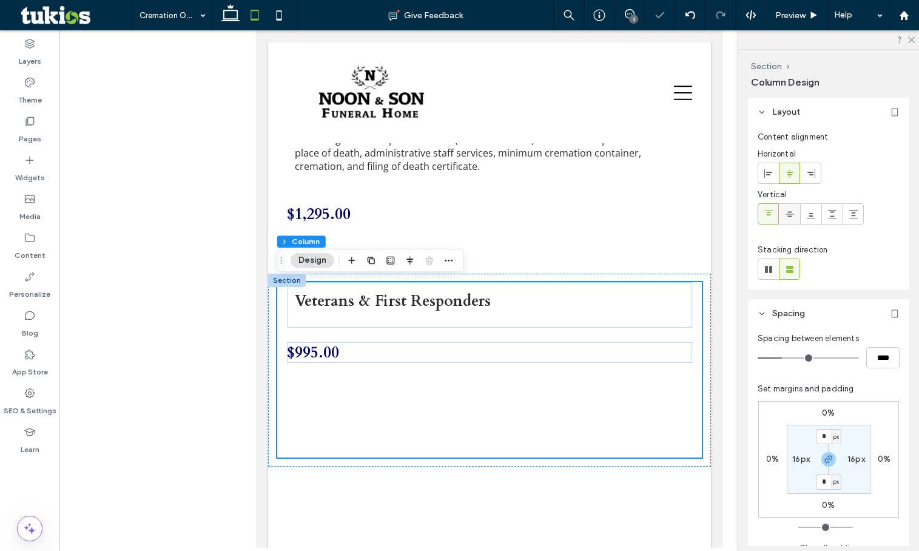
click at [792, 224] on label at bounding box center [789, 213] width 21 height 21
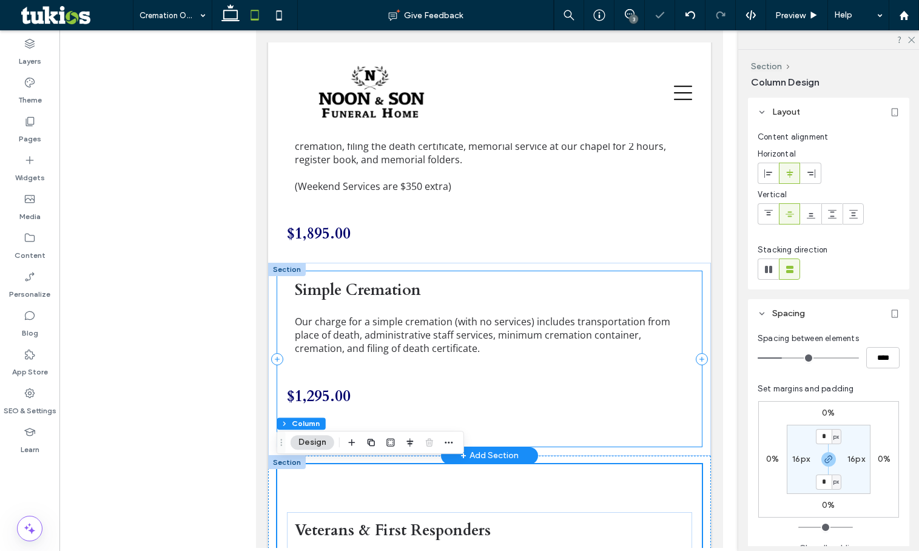
scroll to position [1080, 0]
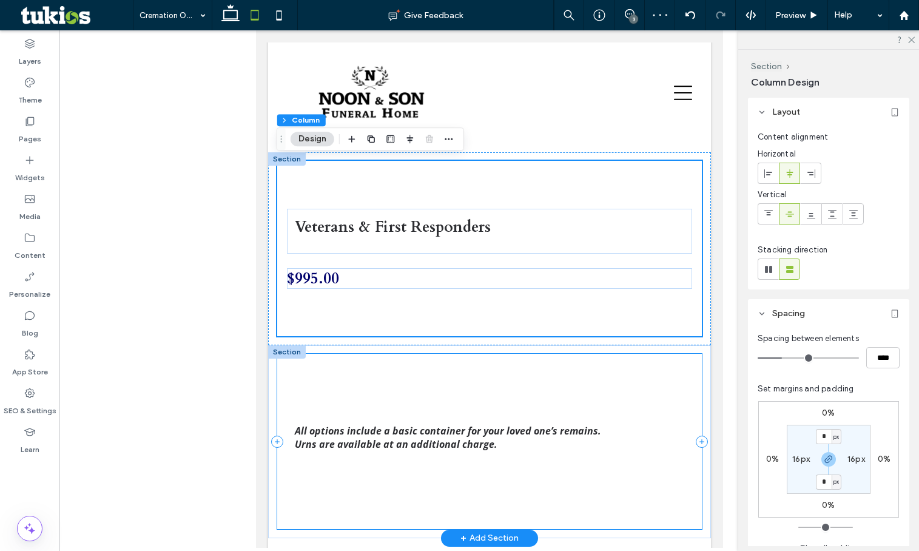
click at [375, 385] on div "All options include a basic container for your loved one’s remains. Urns are av…" at bounding box center [489, 441] width 425 height 175
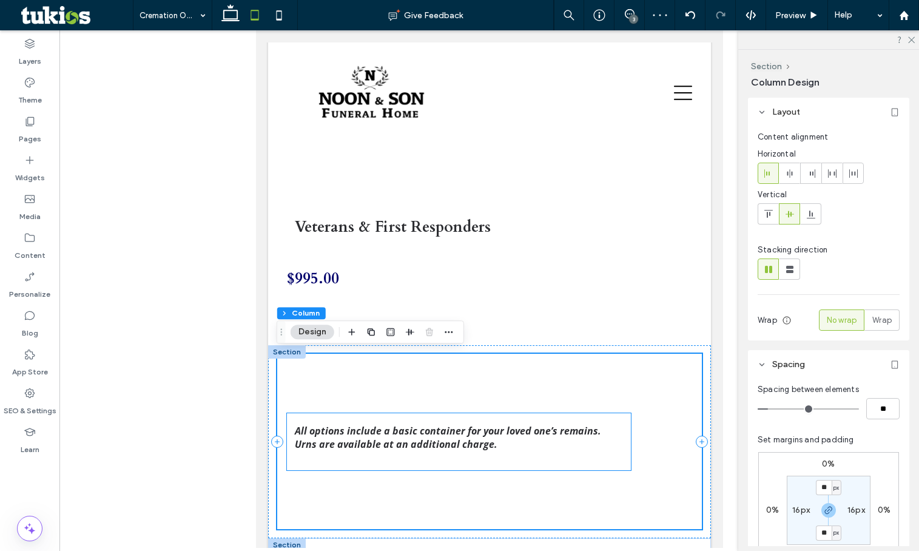
scroll to position [1262, 0]
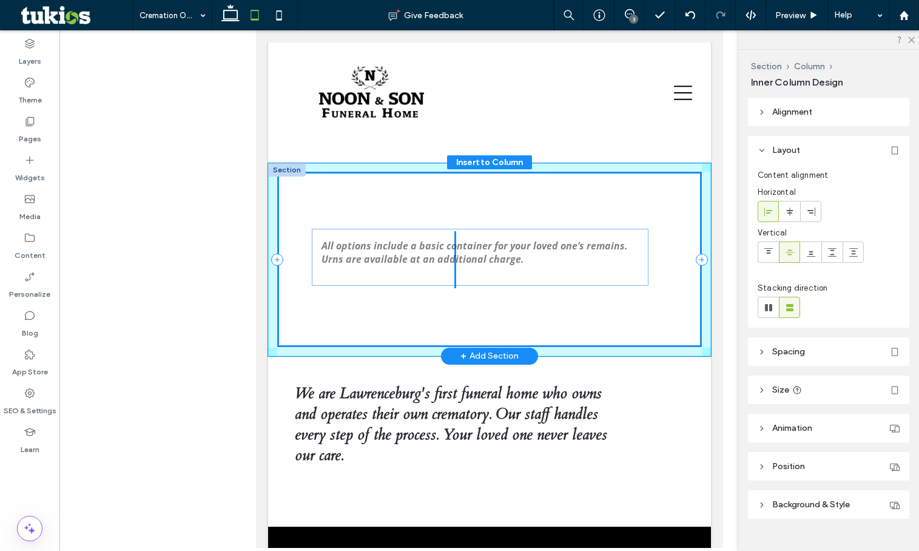
drag, startPoint x: 619, startPoint y: 260, endPoint x: 644, endPoint y: 259, distance: 25.5
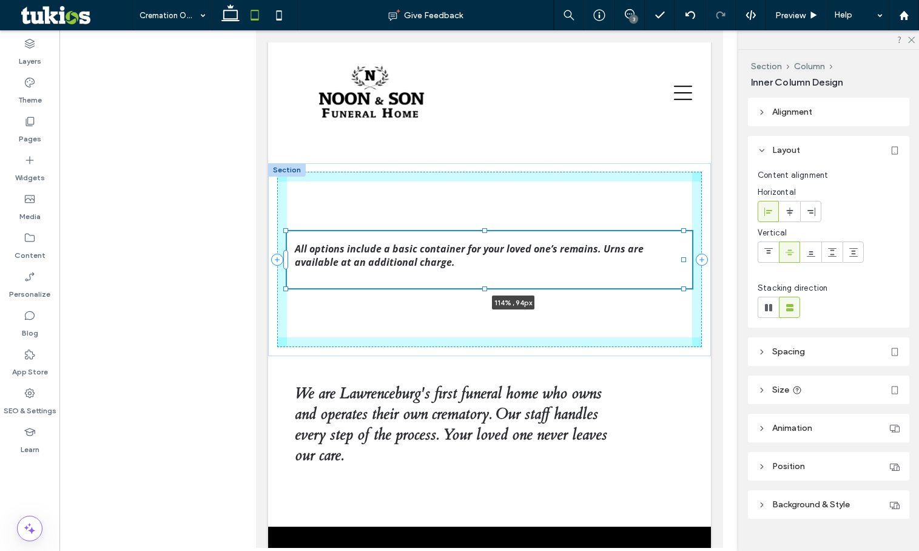
drag, startPoint x: 623, startPoint y: 259, endPoint x: 991, endPoint y: 299, distance: 370.3
type input "***"
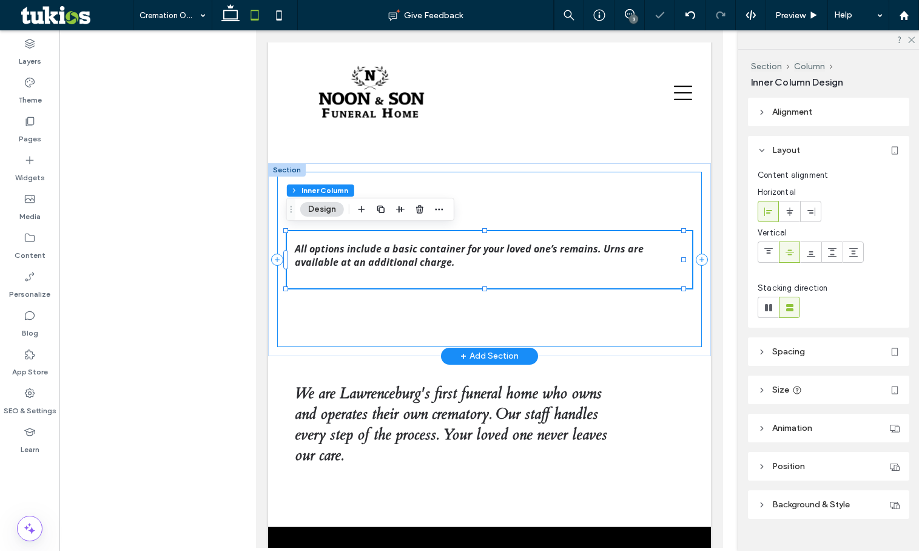
click at [454, 324] on div "All options include a basic container for your loved one’s remains. Urns are av…" at bounding box center [489, 259] width 425 height 175
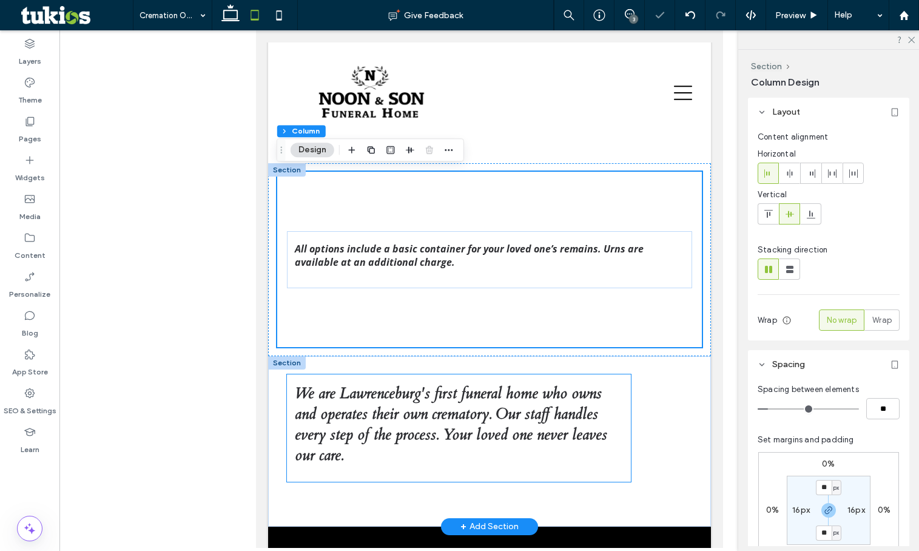
click at [529, 426] on strong "We are Lawrenceburg's first funeral home who owns and operates their own cremat…" at bounding box center [450, 424] width 312 height 82
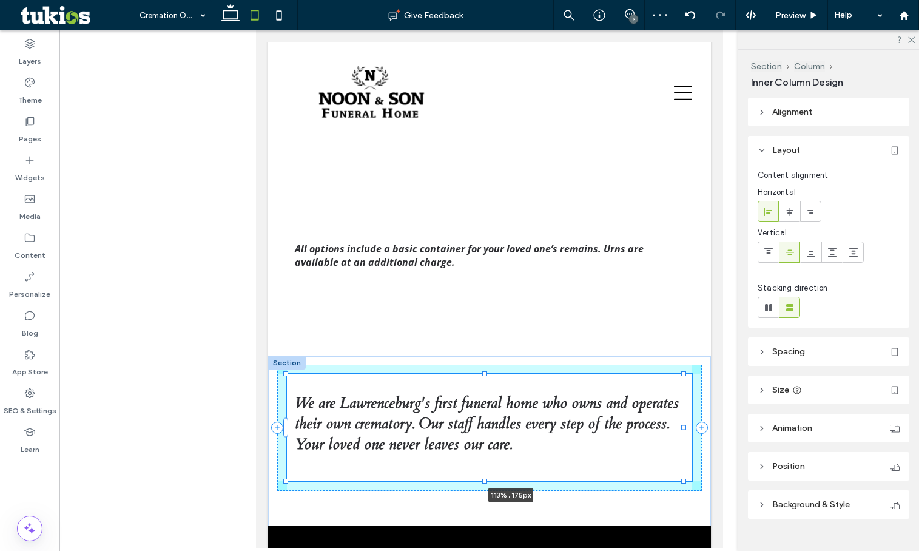
drag, startPoint x: 621, startPoint y: 426, endPoint x: 732, endPoint y: 425, distance: 111.0
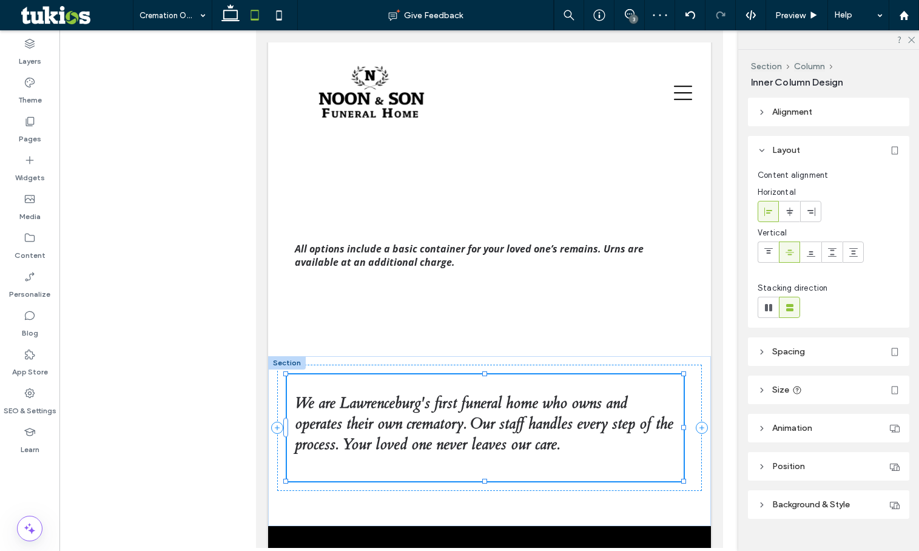
type input "***"
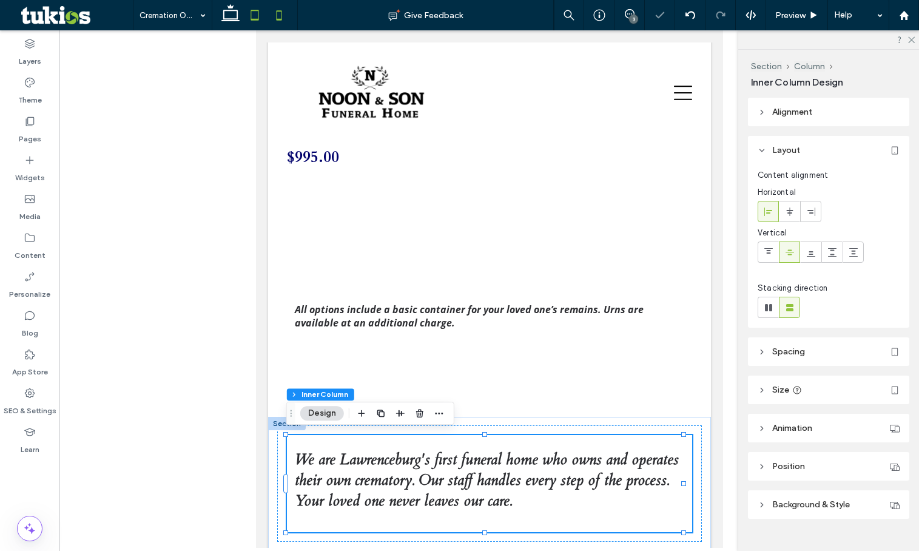
click at [279, 11] on use at bounding box center [278, 15] width 5 height 10
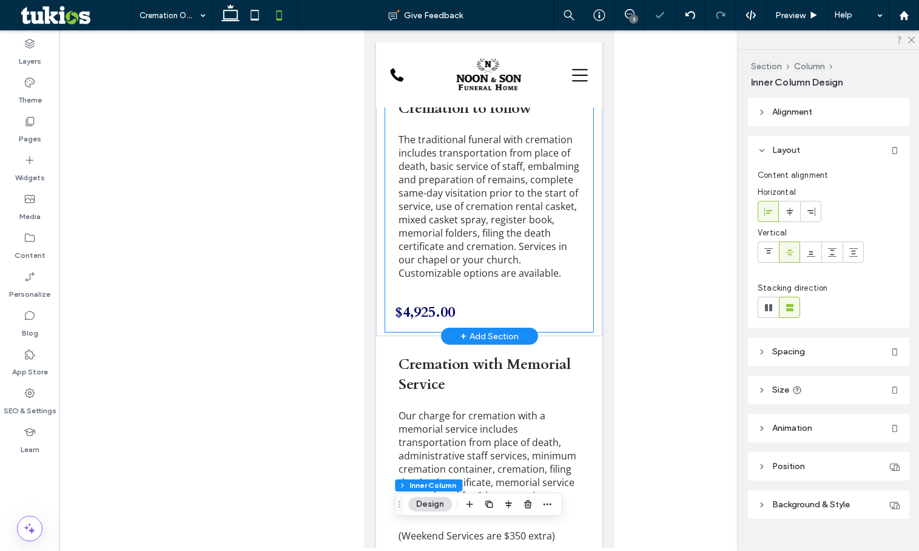
scroll to position [0, 0]
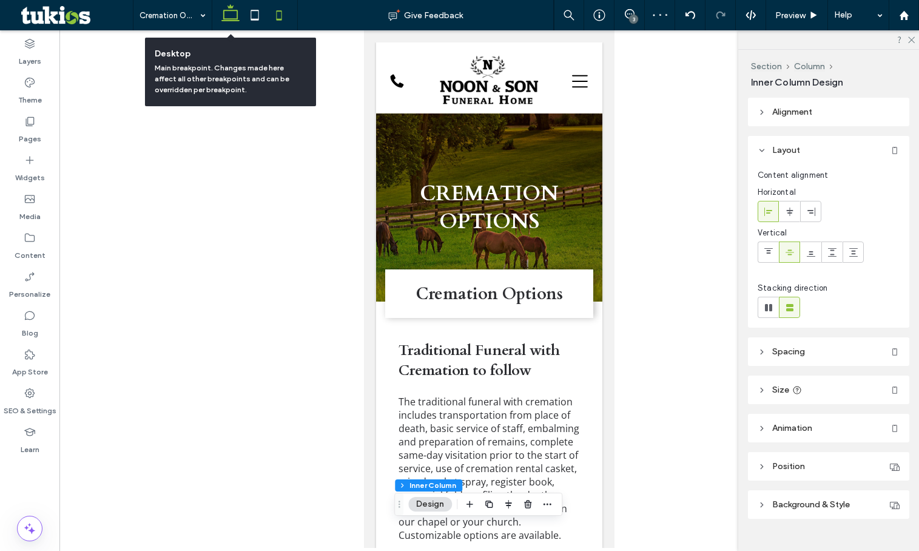
click at [225, 15] on icon at bounding box center [230, 15] width 24 height 24
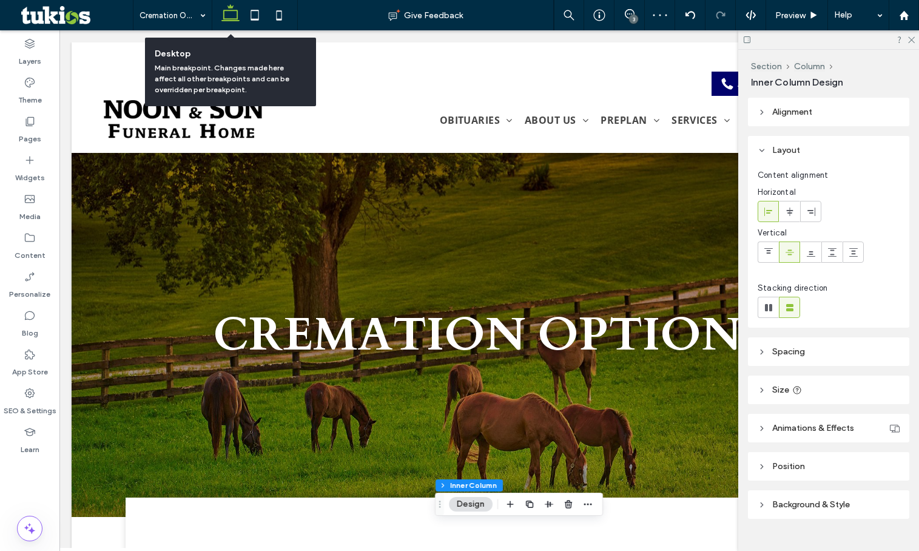
type input "**"
type input "****"
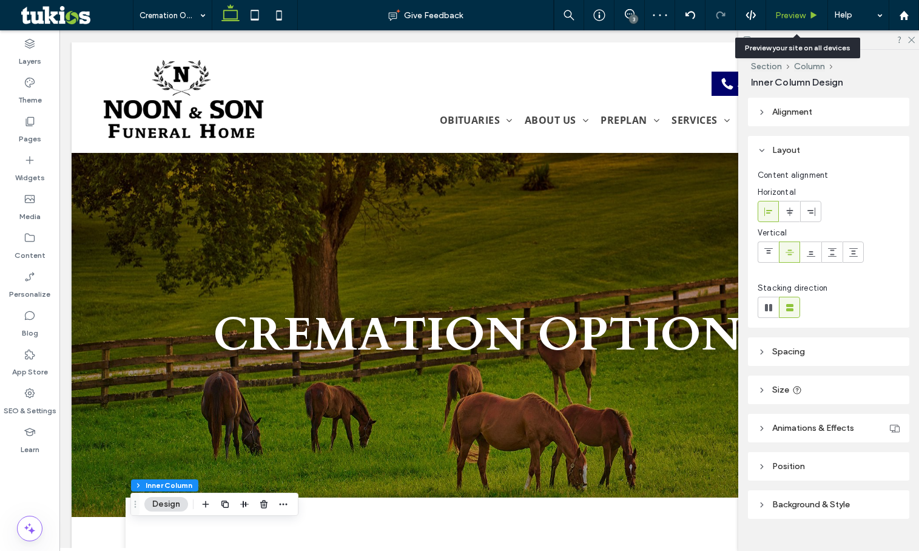
click at [797, 8] on div "Preview" at bounding box center [797, 15] width 62 height 30
click at [788, 22] on div "Preview" at bounding box center [797, 15] width 62 height 30
click at [789, 18] on span "Preview" at bounding box center [790, 15] width 30 height 10
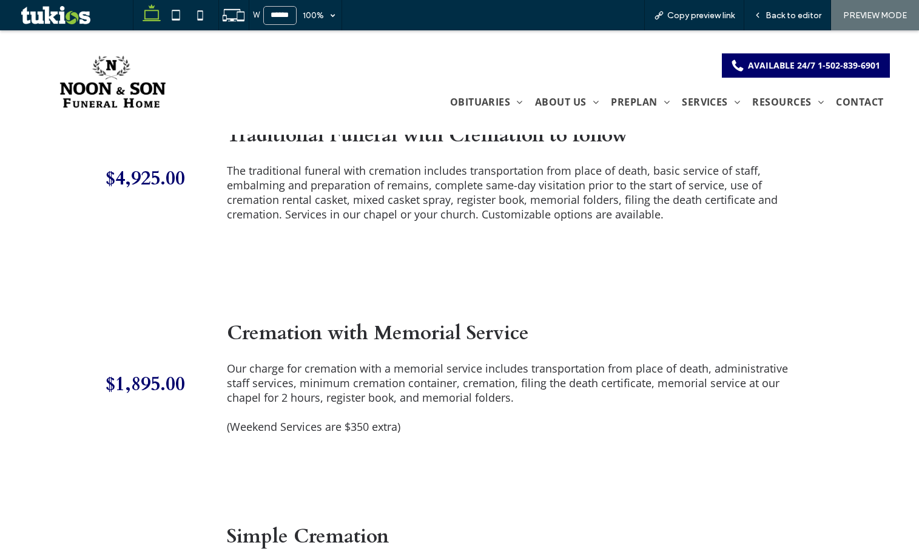
scroll to position [418, 0]
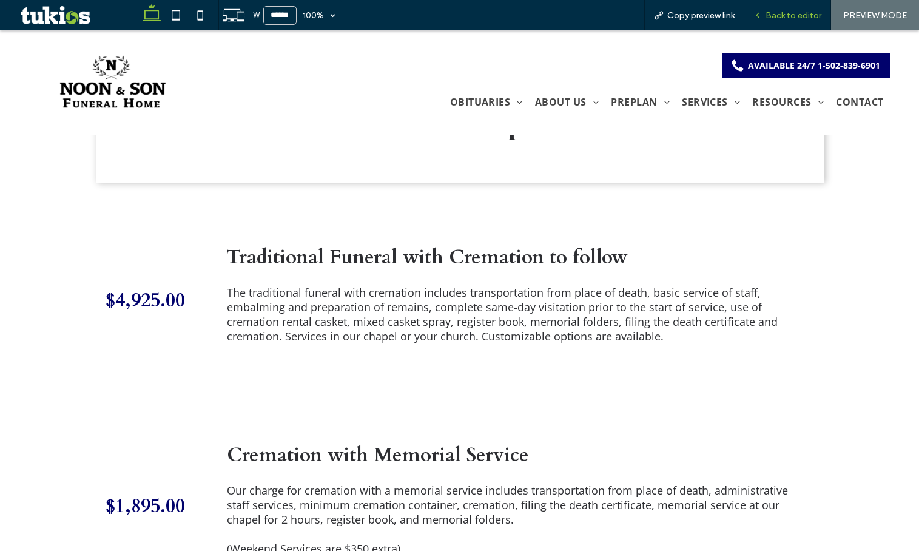
click at [780, 15] on span "Back to editor" at bounding box center [793, 15] width 56 height 10
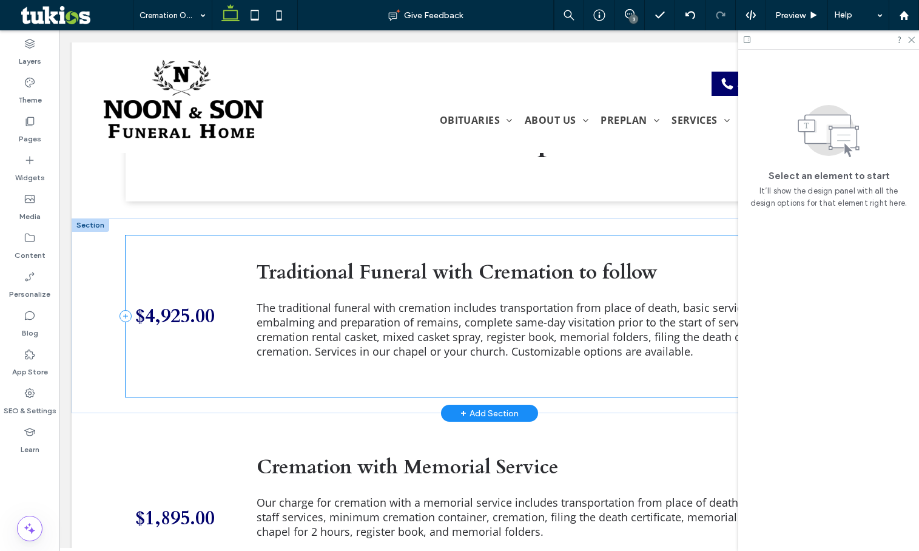
scroll to position [418, 0]
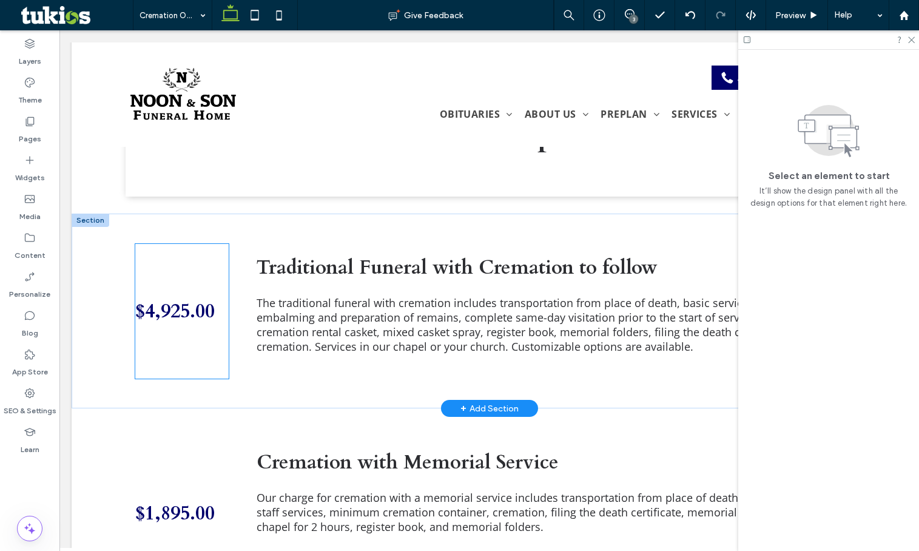
click at [204, 369] on div "$4,925.00" at bounding box center [181, 311] width 93 height 135
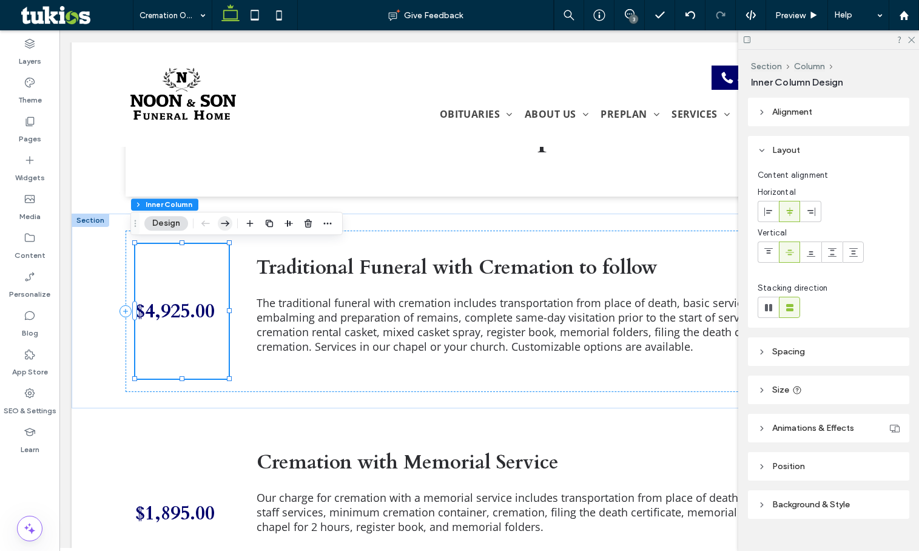
click at [230, 226] on icon "button" at bounding box center [225, 223] width 15 height 22
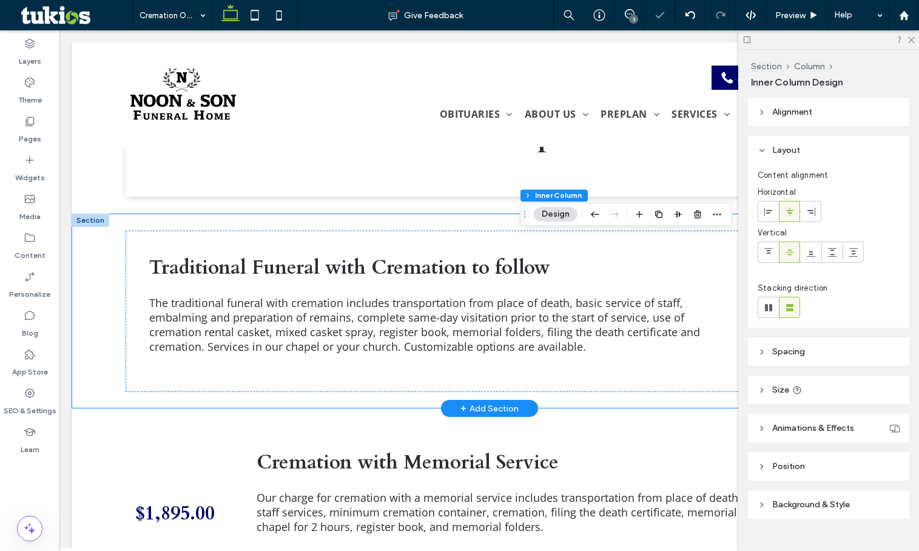
scroll to position [540, 0]
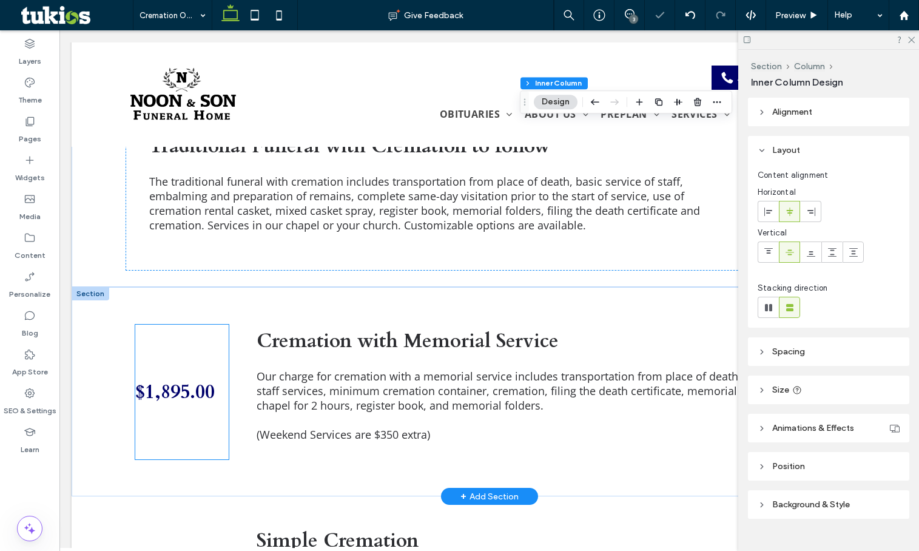
click at [224, 336] on div "$1,895.00" at bounding box center [181, 391] width 93 height 135
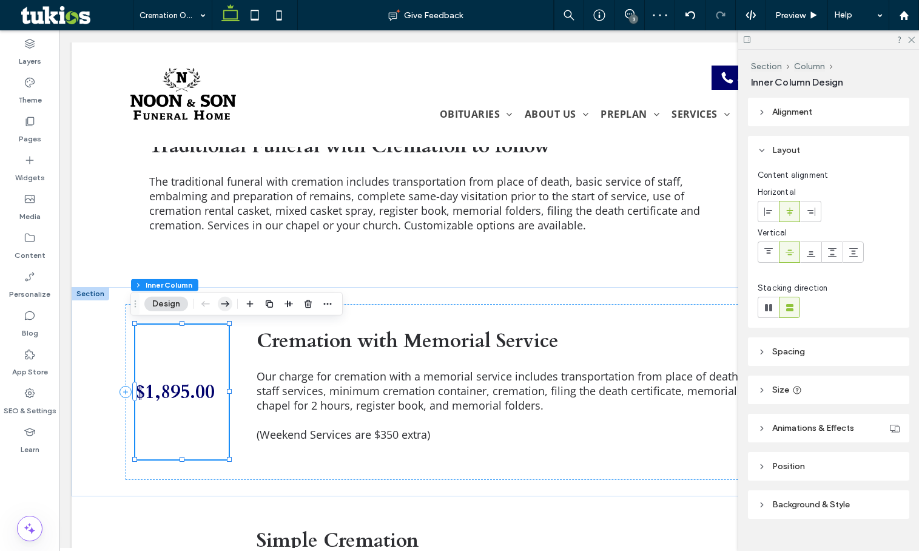
click at [226, 303] on icon "button" at bounding box center [225, 304] width 15 height 22
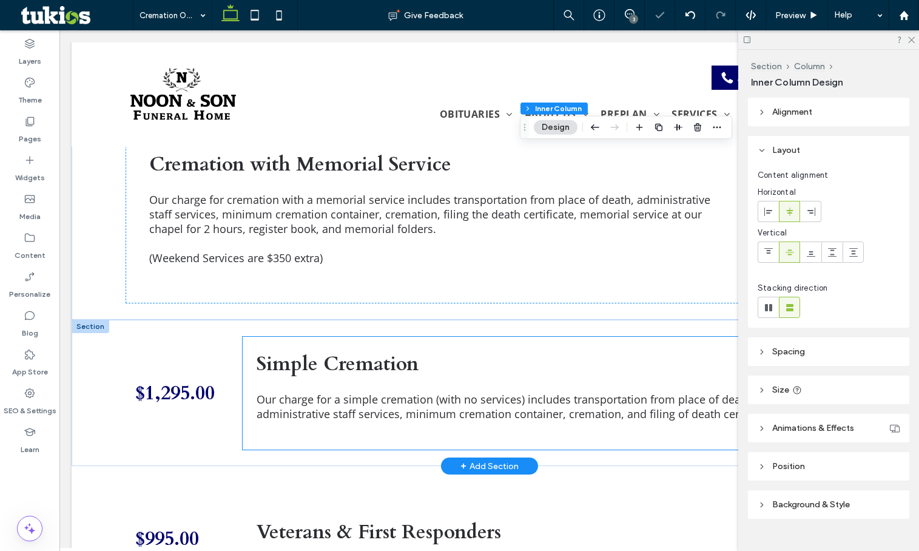
scroll to position [722, 0]
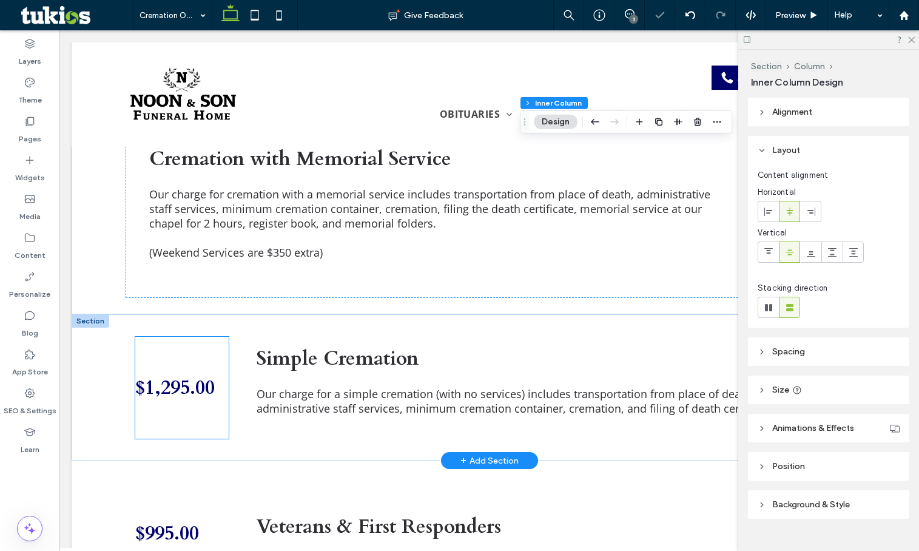
click at [204, 351] on div "$1,295.00" at bounding box center [181, 388] width 93 height 102
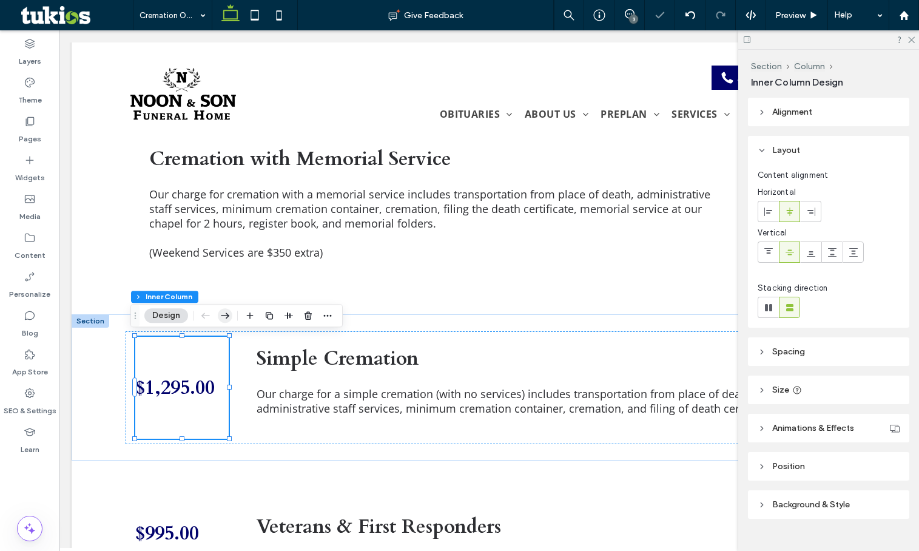
click at [226, 317] on icon "button" at bounding box center [225, 315] width 15 height 22
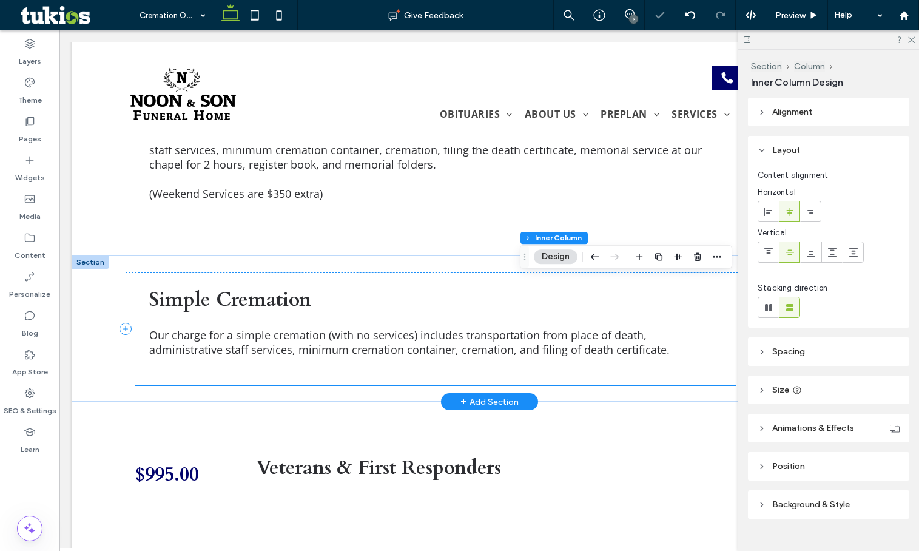
scroll to position [904, 0]
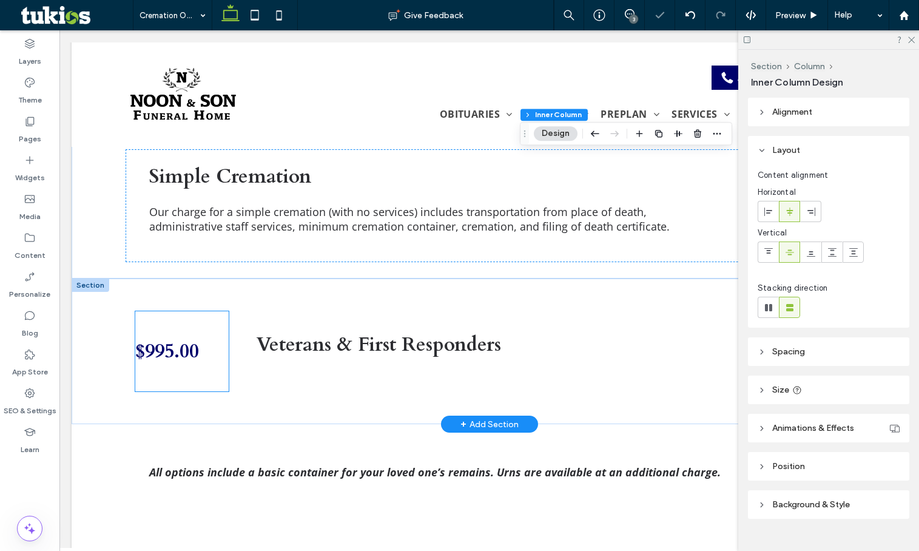
click at [207, 326] on div "$995.00" at bounding box center [181, 351] width 93 height 80
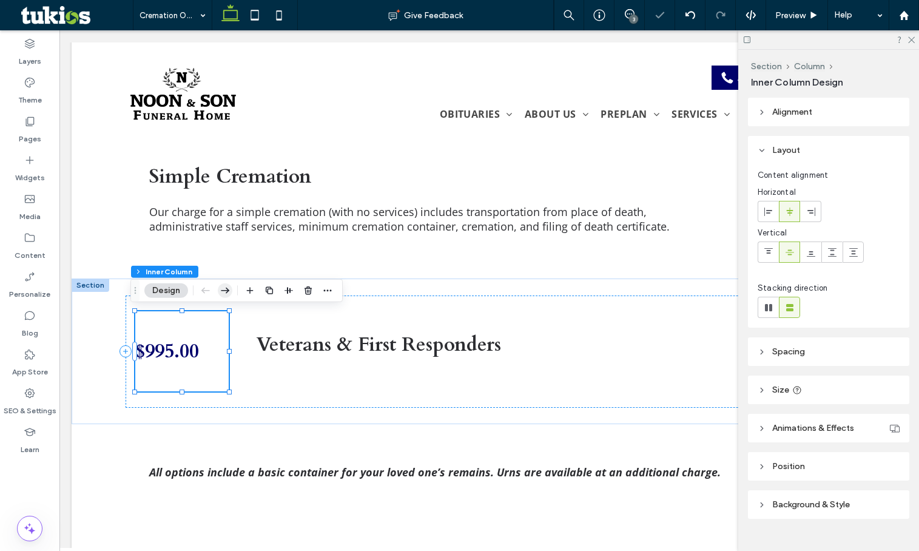
click at [225, 289] on icon "button" at bounding box center [225, 291] width 15 height 22
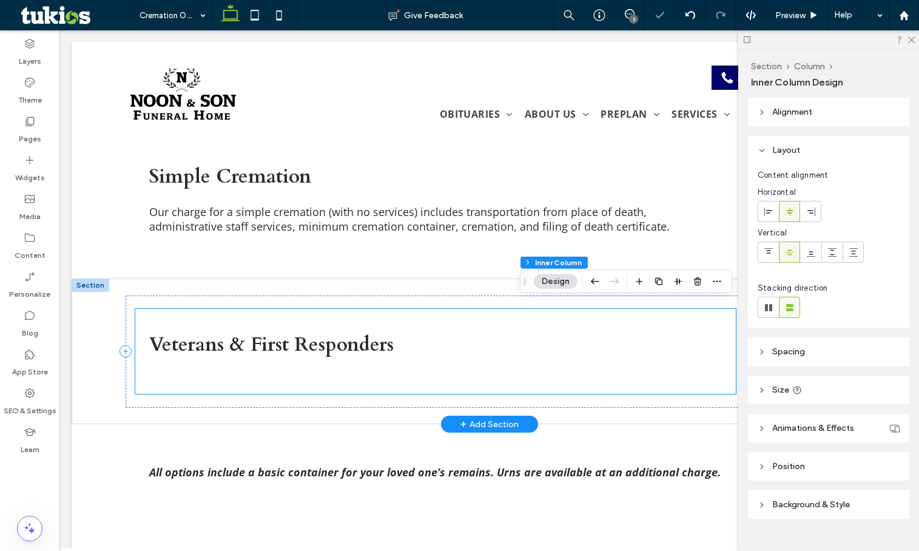
scroll to position [1146, 0]
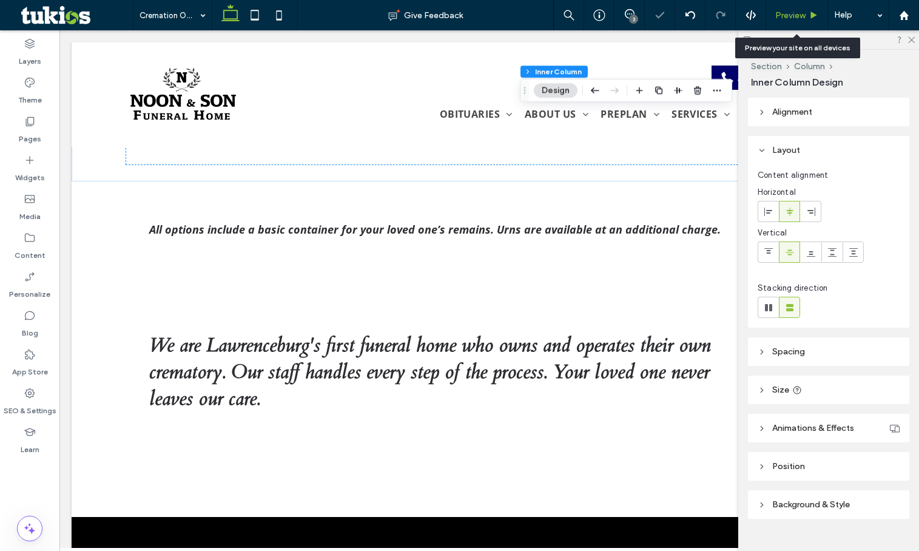
click at [782, 15] on span "Preview" at bounding box center [790, 15] width 30 height 10
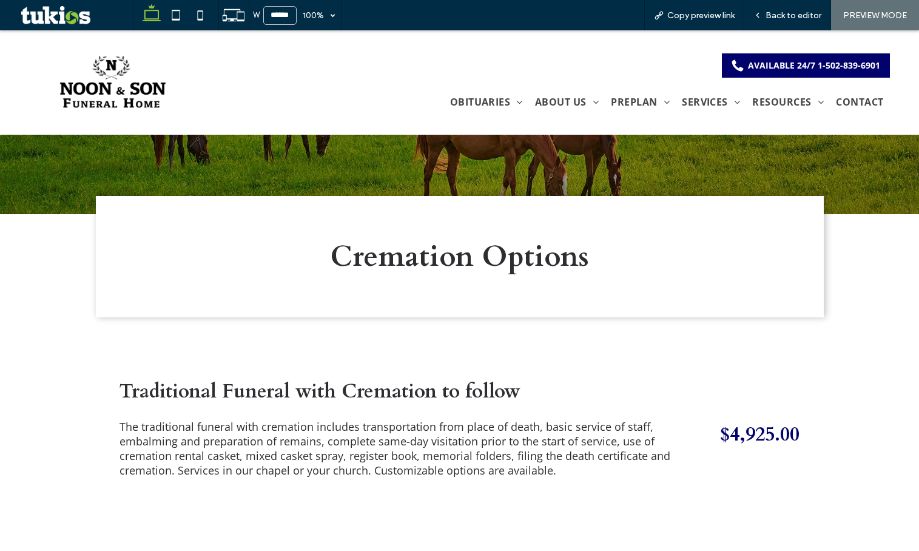
scroll to position [182, 0]
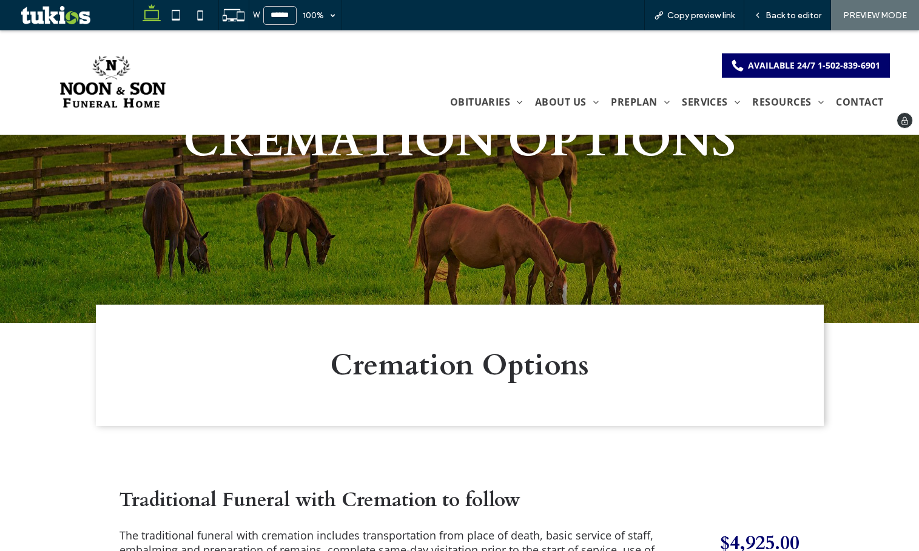
click at [116, 99] on img at bounding box center [111, 83] width 111 height 62
click at [784, 16] on span "Back to editor" at bounding box center [793, 15] width 56 height 10
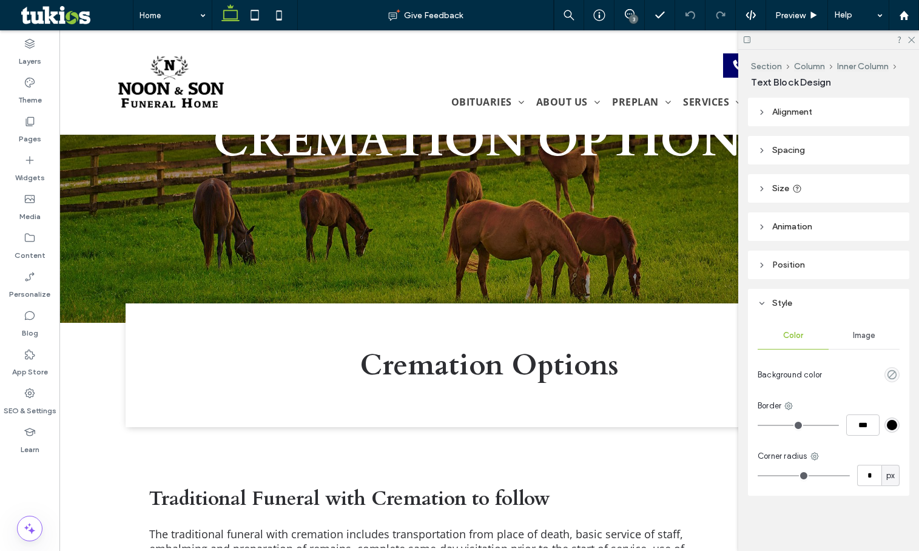
type input "*********"
type input "**"
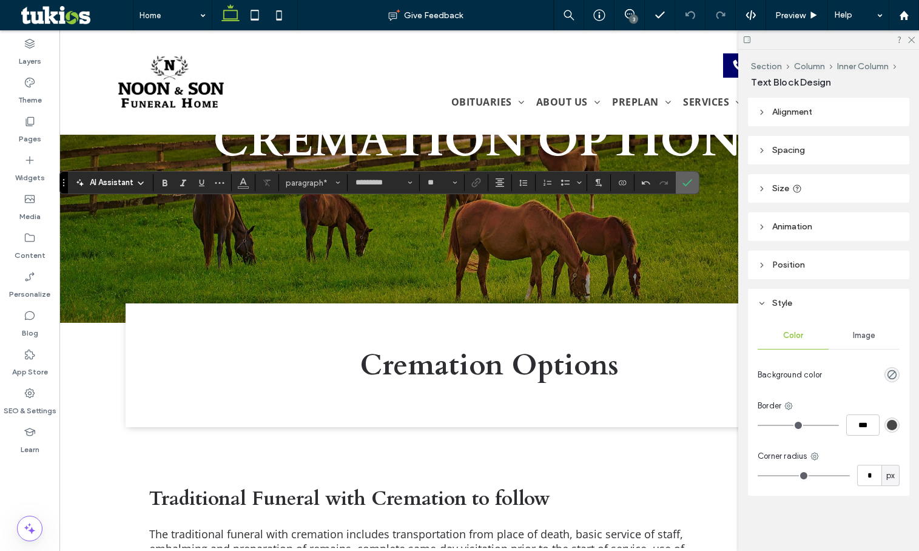
click at [685, 182] on icon "Confirm" at bounding box center [687, 183] width 10 height 10
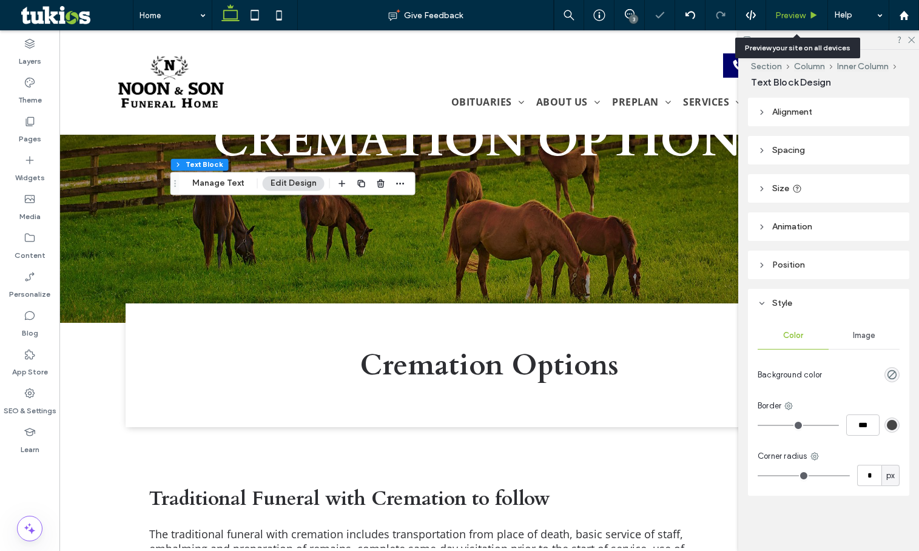
click at [775, 15] on span "Preview" at bounding box center [790, 15] width 30 height 10
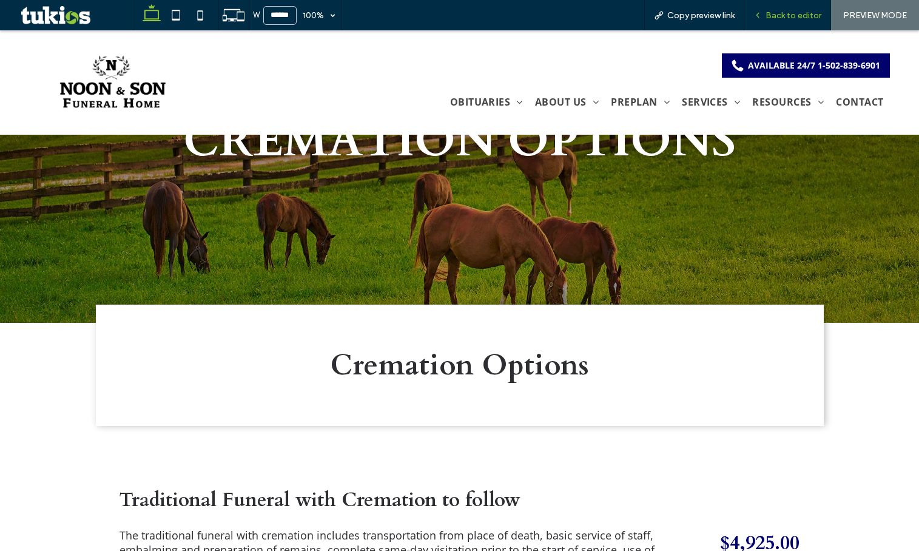
click at [784, 23] on div "Back to editor" at bounding box center [787, 15] width 87 height 30
click at [781, 22] on div "Back to editor" at bounding box center [787, 15] width 87 height 30
click at [795, 19] on span "Back to editor" at bounding box center [793, 15] width 56 height 10
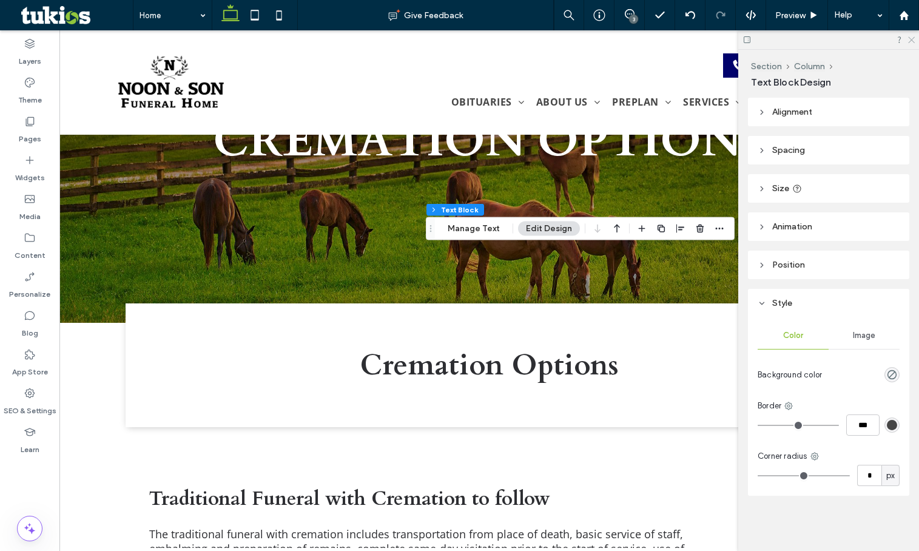
click at [907, 38] on icon at bounding box center [911, 39] width 8 height 8
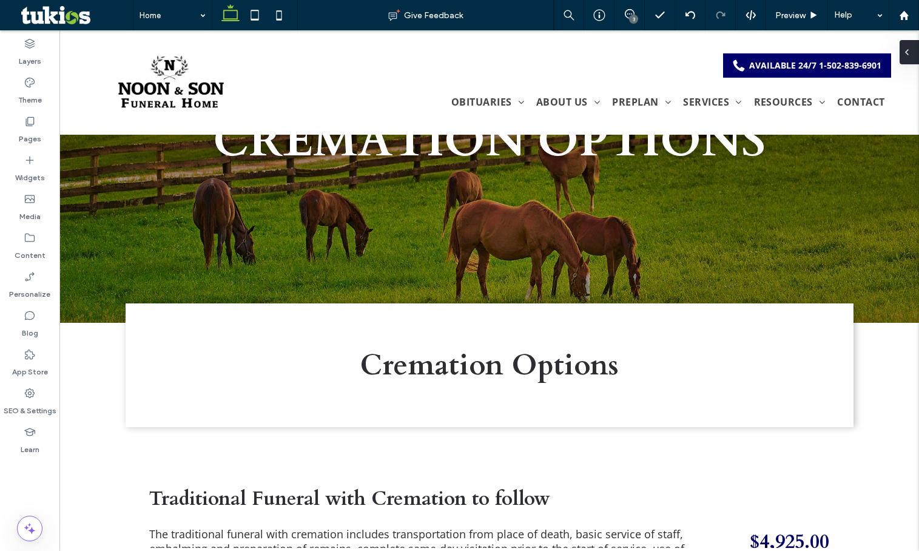
type input "**"
type input "****"
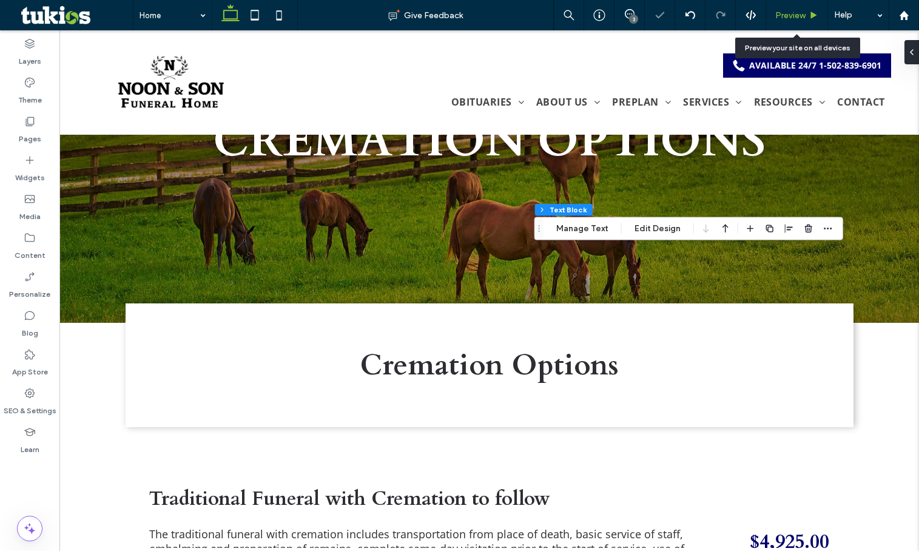
click at [784, 14] on span "Preview" at bounding box center [790, 15] width 30 height 10
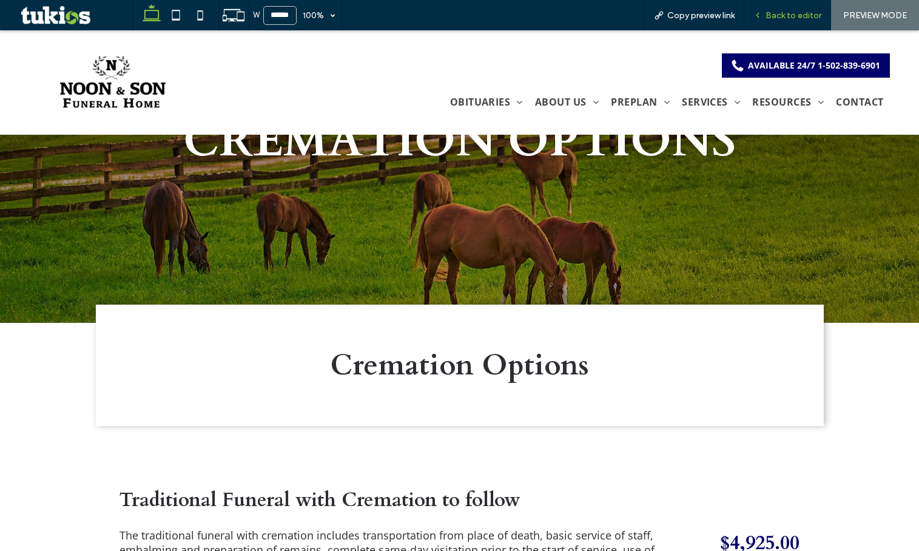
click at [773, 19] on span "Back to editor" at bounding box center [793, 15] width 56 height 10
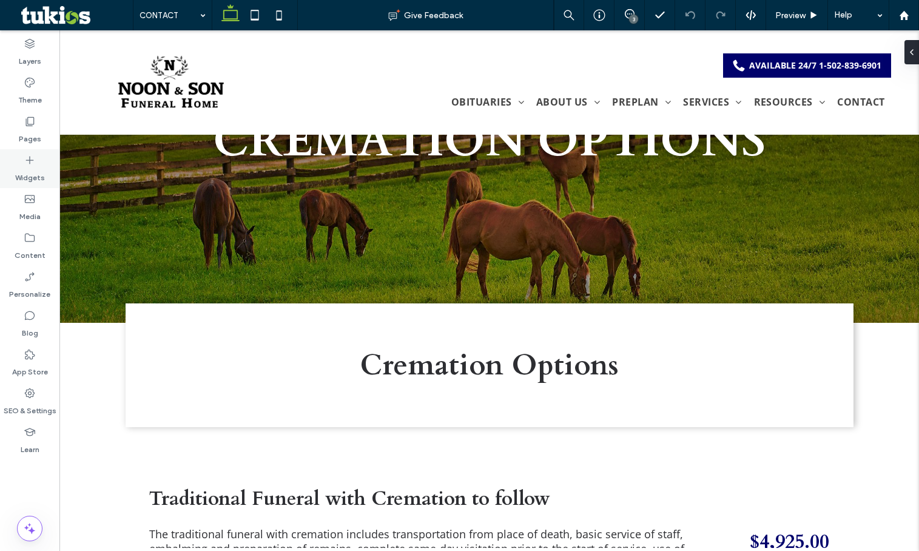
click at [25, 171] on label "Widgets" at bounding box center [30, 174] width 30 height 17
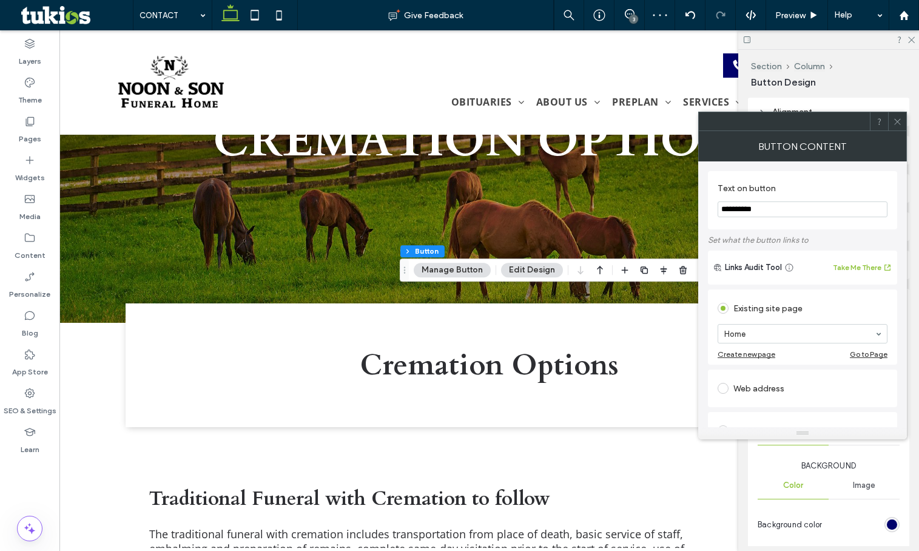
click at [899, 121] on icon at bounding box center [897, 121] width 9 height 9
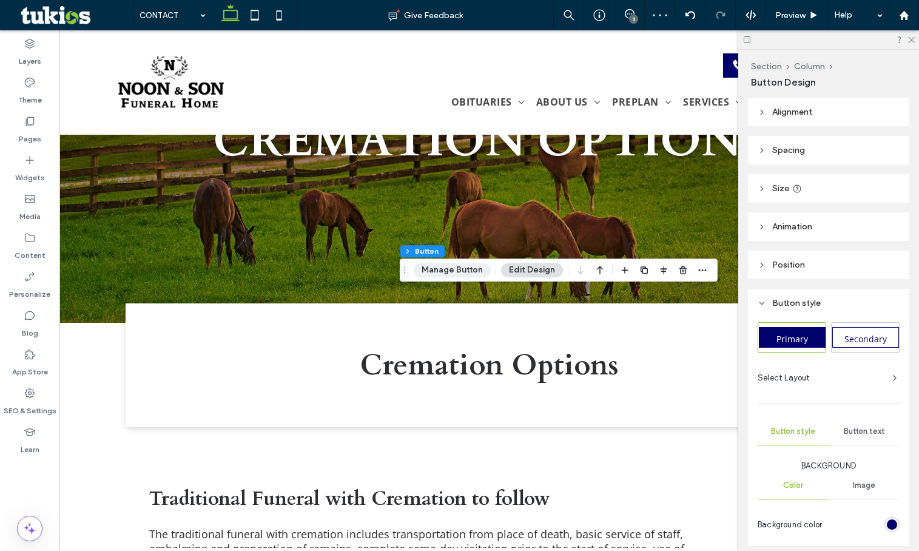
click at [480, 271] on button "Manage Button" at bounding box center [452, 270] width 77 height 15
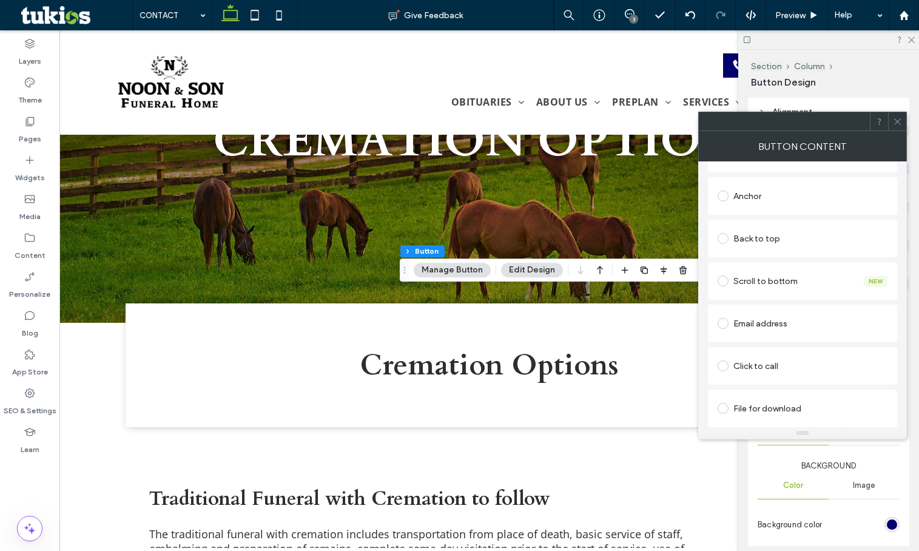
click at [747, 415] on div "File for download" at bounding box center [803, 407] width 170 height 19
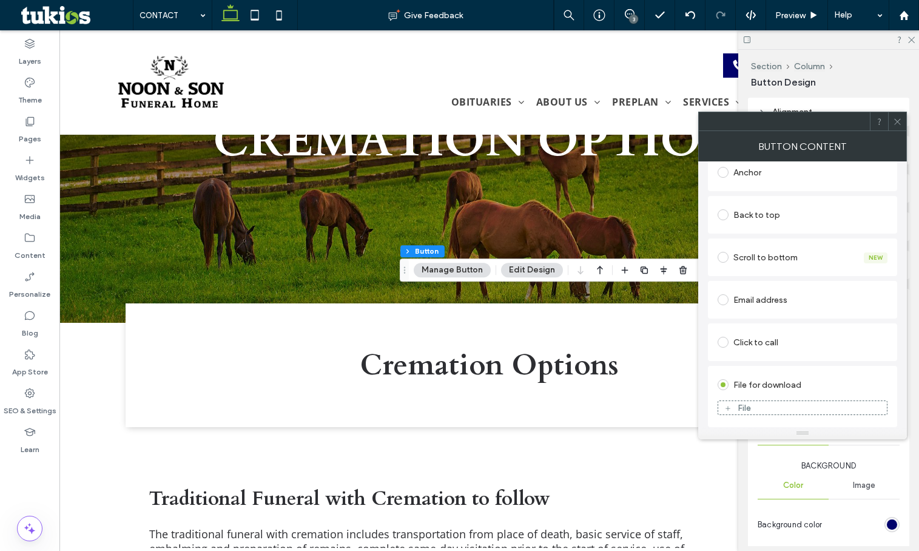
click at [762, 401] on figure "File" at bounding box center [803, 407] width 170 height 15
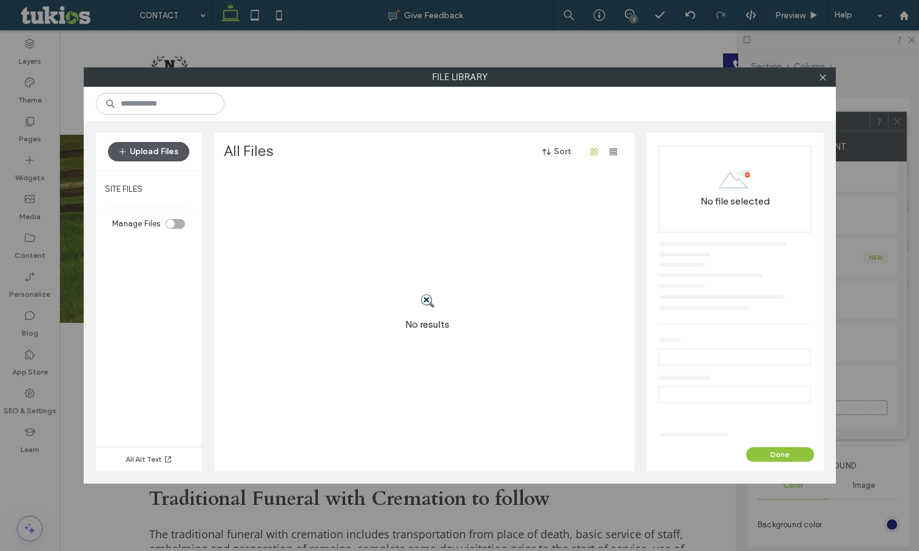
click at [166, 150] on button "Upload Files" at bounding box center [148, 151] width 81 height 19
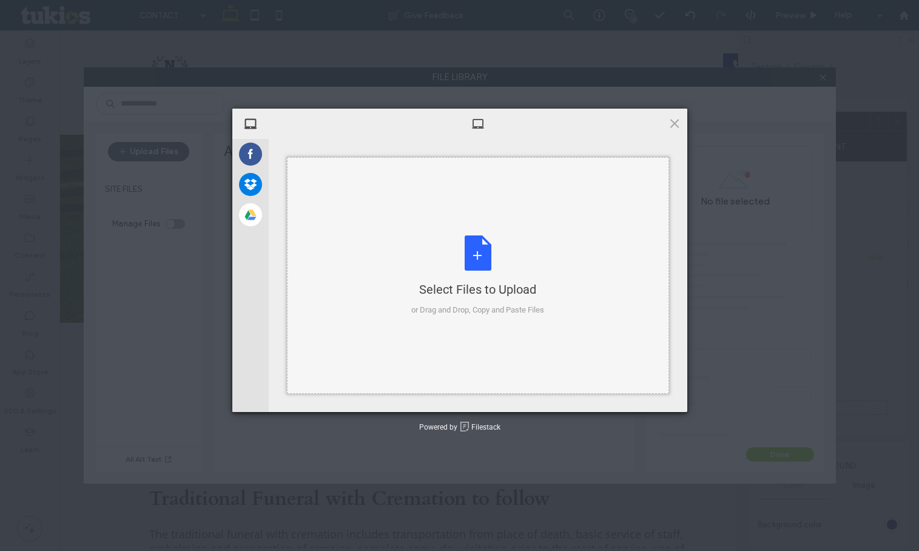
click at [408, 235] on div "Select Files to Upload or Drag and Drop, Copy and Paste Files" at bounding box center [478, 275] width 382 height 237
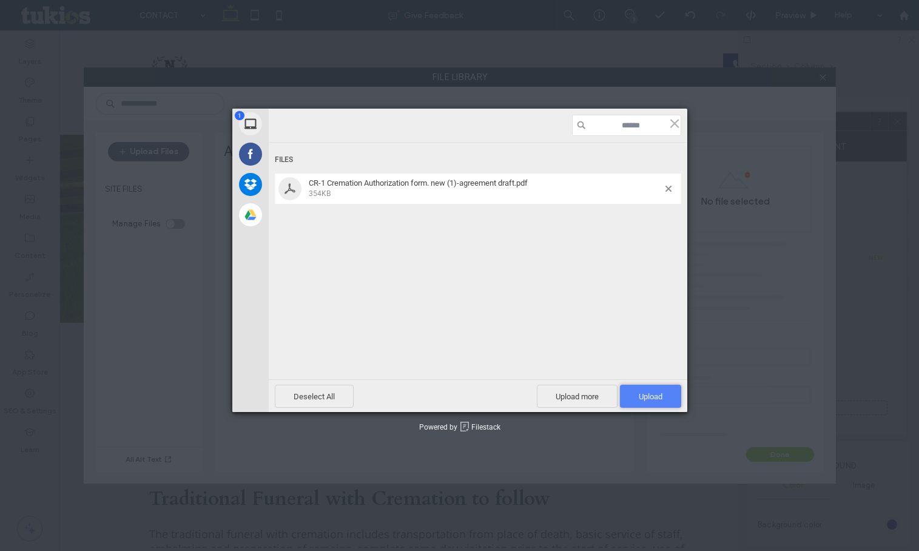
click at [648, 396] on span "Upload 1" at bounding box center [651, 396] width 24 height 9
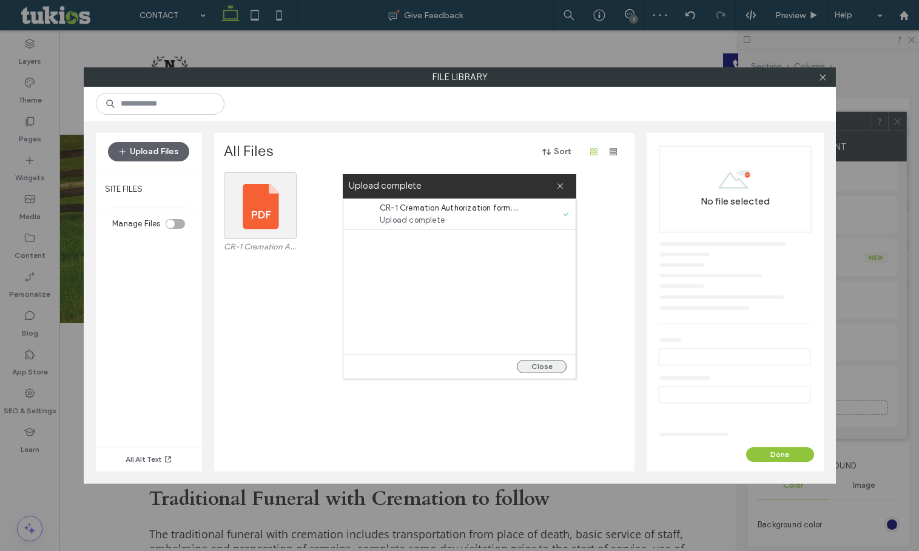
click at [531, 364] on button "Close" at bounding box center [542, 366] width 50 height 13
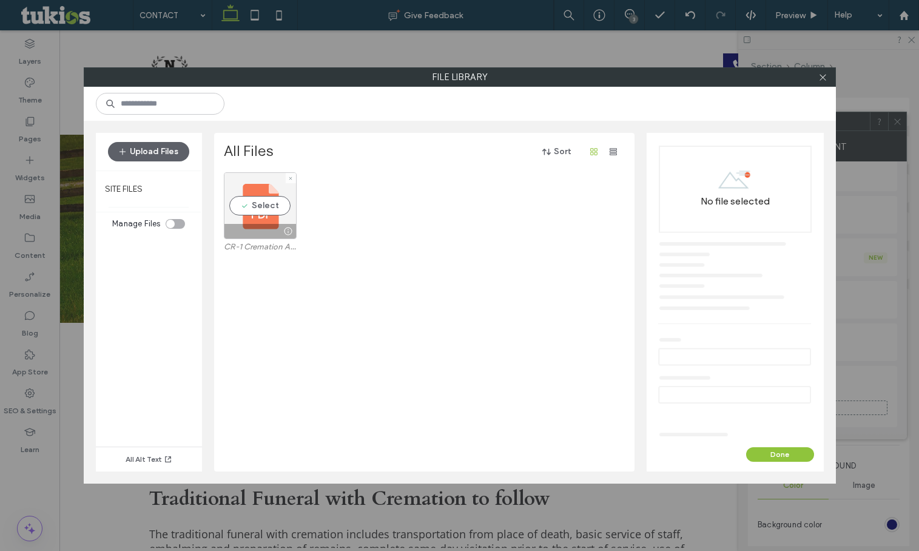
click at [249, 226] on div at bounding box center [260, 231] width 72 height 15
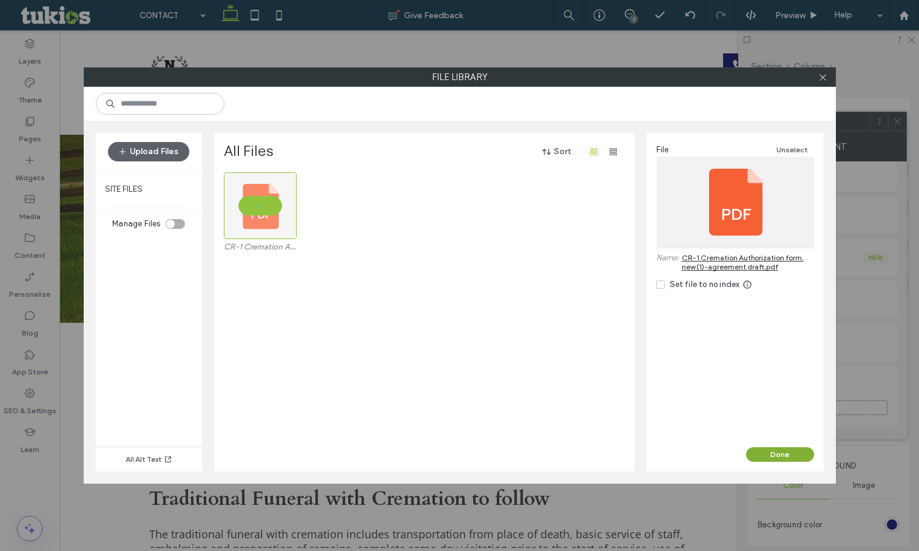
click at [784, 449] on button "Done" at bounding box center [780, 454] width 68 height 15
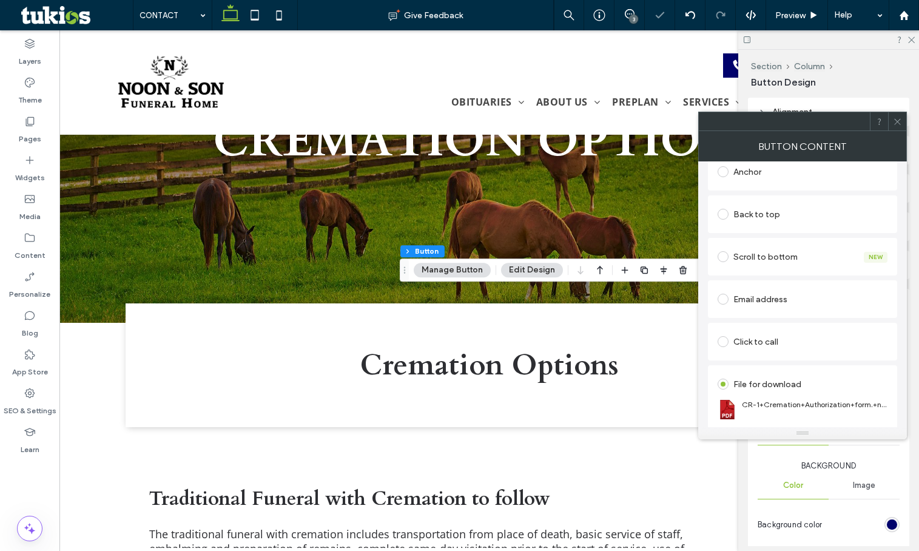
click at [893, 119] on icon at bounding box center [897, 121] width 9 height 9
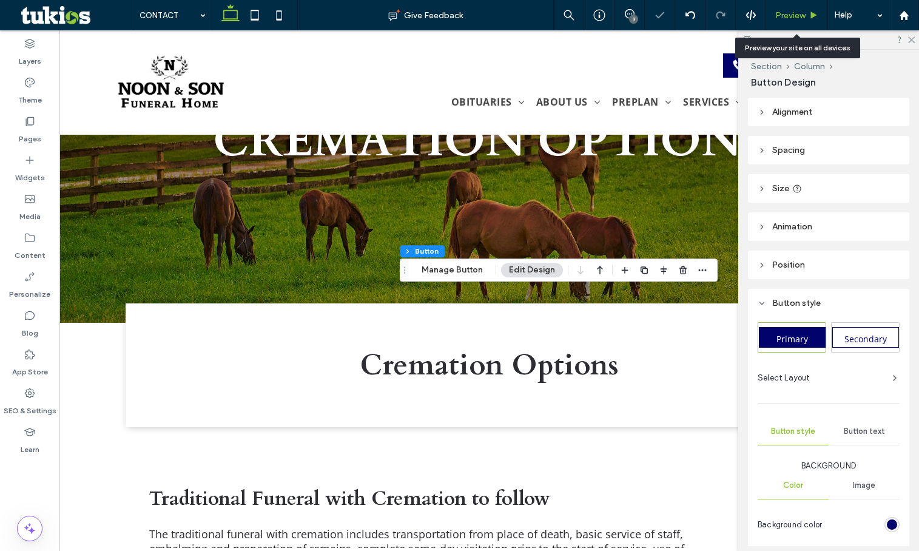
click at [790, 19] on span "Preview" at bounding box center [790, 15] width 30 height 10
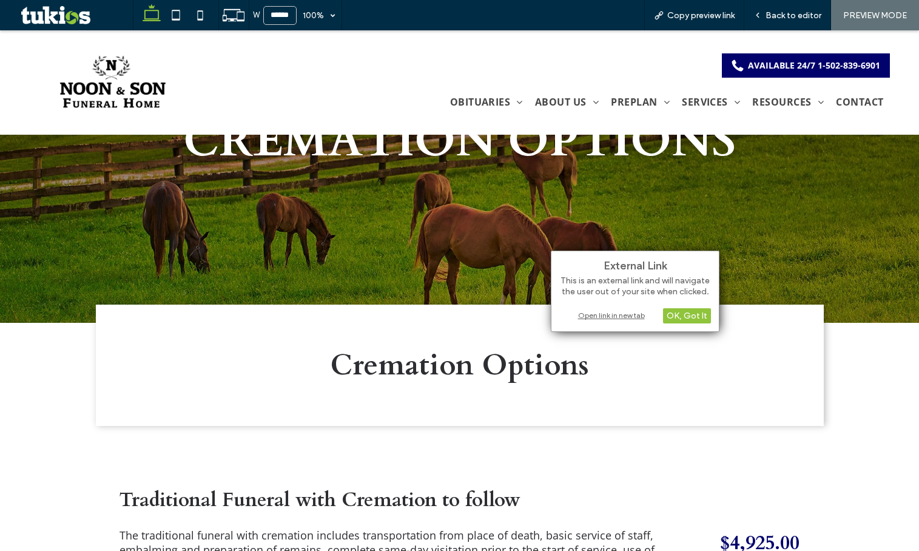
click at [579, 311] on div "Open link in new tab" at bounding box center [635, 315] width 152 height 13
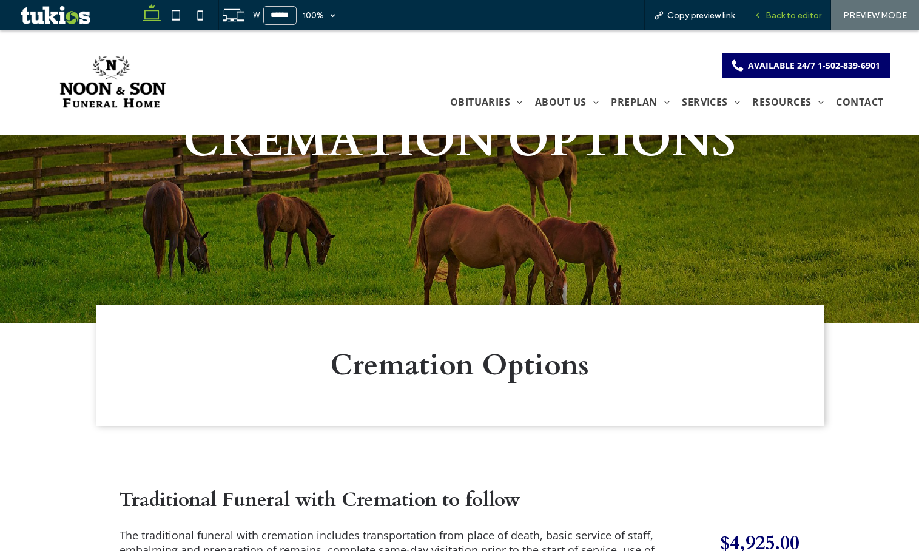
click at [779, 14] on span "Back to editor" at bounding box center [793, 15] width 56 height 10
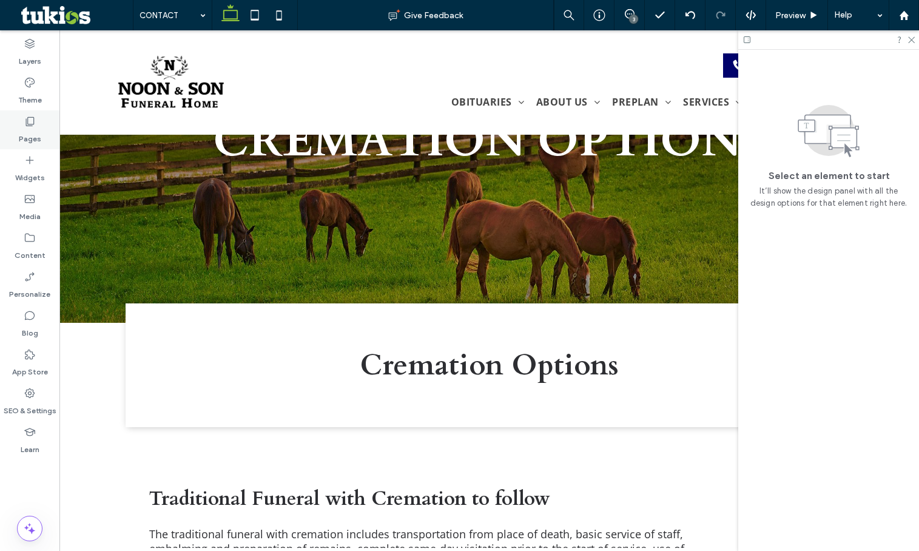
click at [42, 140] on div "Pages" at bounding box center [29, 129] width 59 height 39
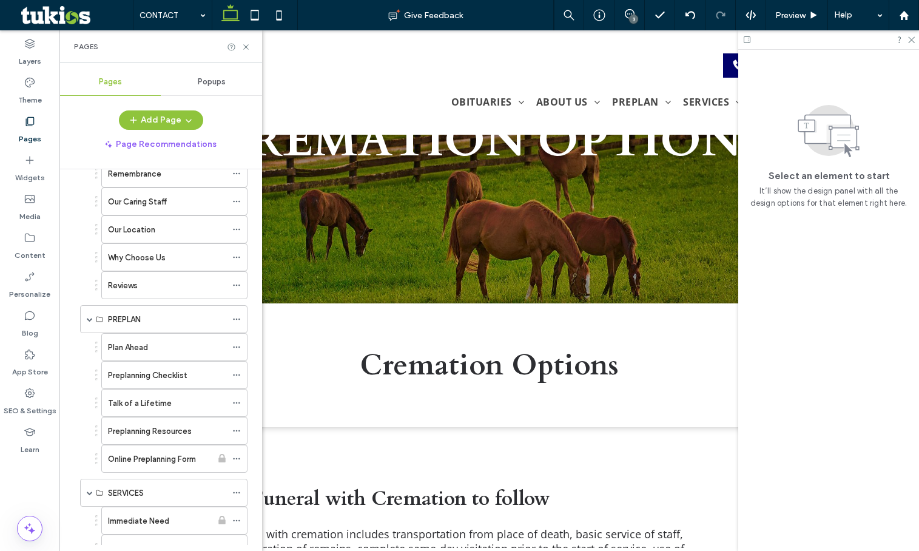
scroll to position [527, 0]
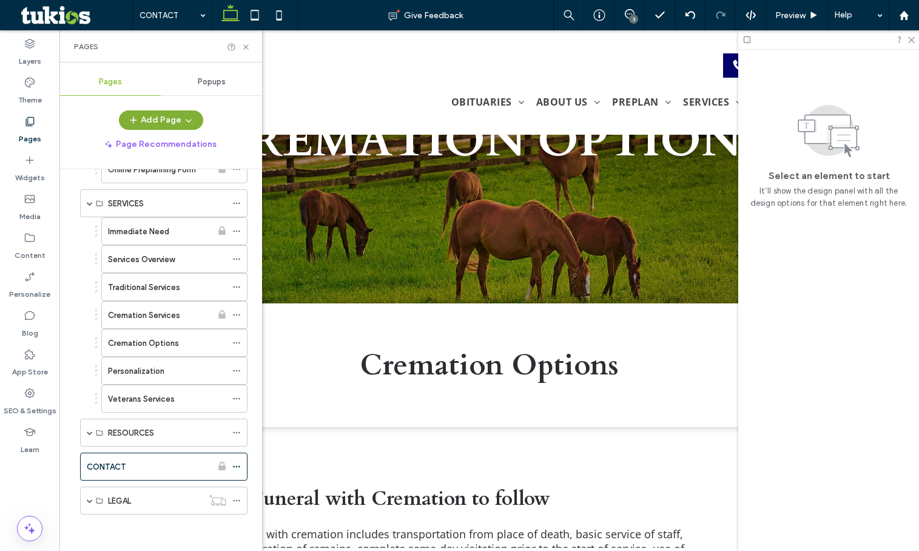
click at [166, 119] on button "Add Page" at bounding box center [161, 119] width 84 height 19
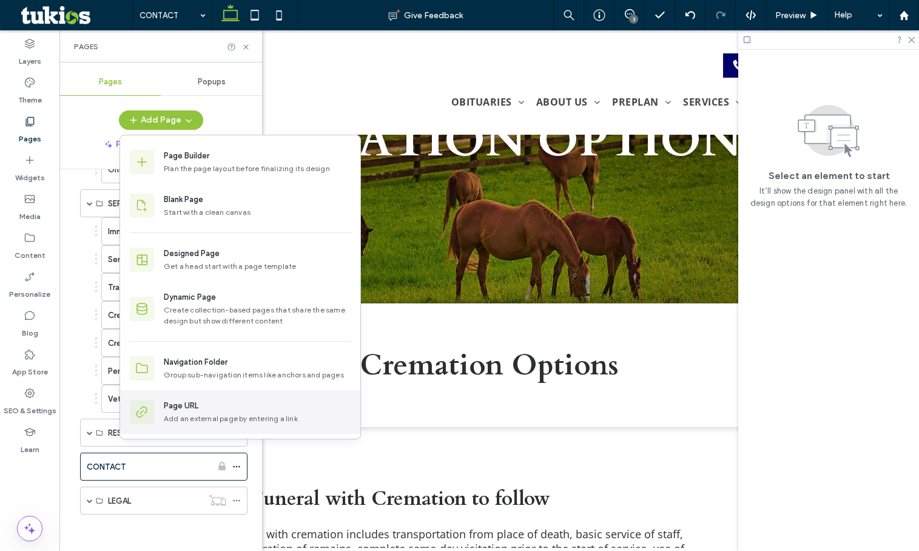
click at [198, 408] on div "Page URL" at bounding box center [181, 406] width 35 height 12
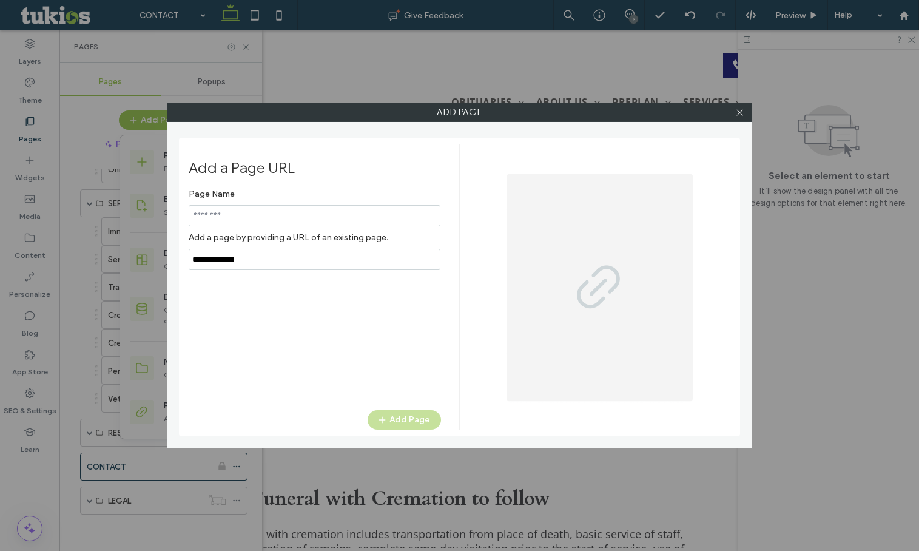
click at [277, 213] on input "notEmpty" at bounding box center [315, 215] width 252 height 21
click at [331, 209] on input "notEmpty" at bounding box center [315, 215] width 252 height 21
type input "**********"
click at [335, 242] on label "Add a page by providing a URL of an existing page." at bounding box center [315, 237] width 252 height 22
click at [322, 254] on input "notEmpty,url" at bounding box center [315, 259] width 252 height 21
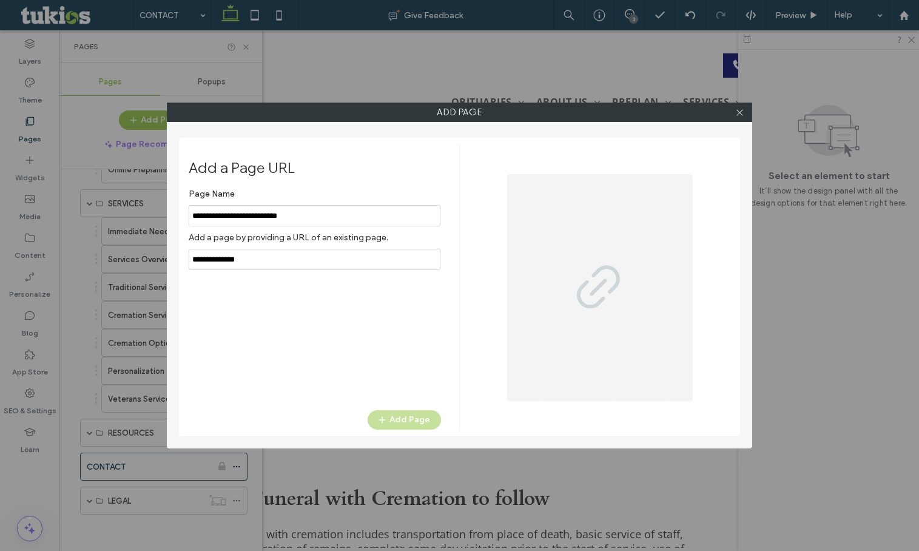
paste input "**********"
type input "**********"
click at [406, 418] on button "Add Page" at bounding box center [404, 419] width 73 height 19
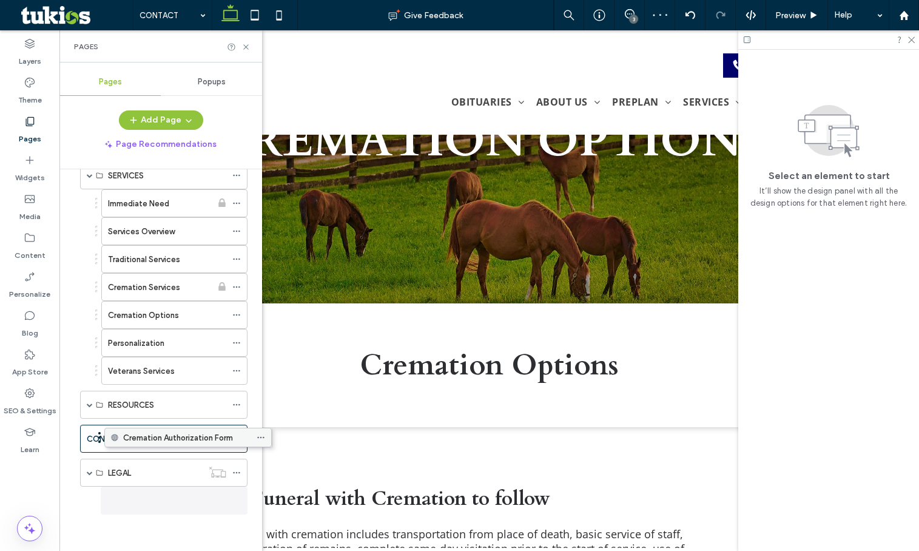
scroll to position [555, 0]
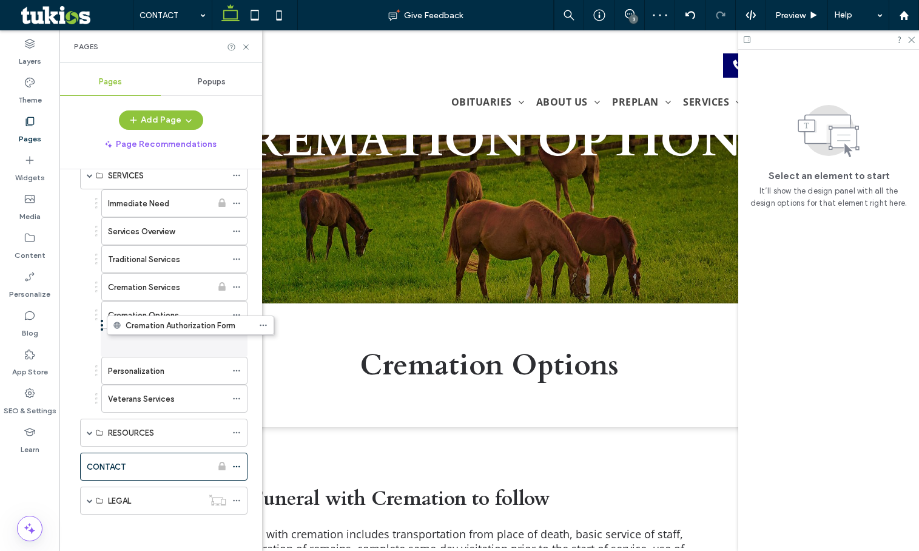
drag, startPoint x: 145, startPoint y: 507, endPoint x: 172, endPoint y: 336, distance: 173.1
click at [166, 341] on label "Cremation Authorization Form" at bounding box center [175, 342] width 110 height 21
click at [87, 352] on ol "Immediate Need Services Overview Traditional Services Cremation Services Cremat…" at bounding box center [166, 300] width 161 height 223
click at [234, 286] on use at bounding box center [236, 287] width 7 height 2
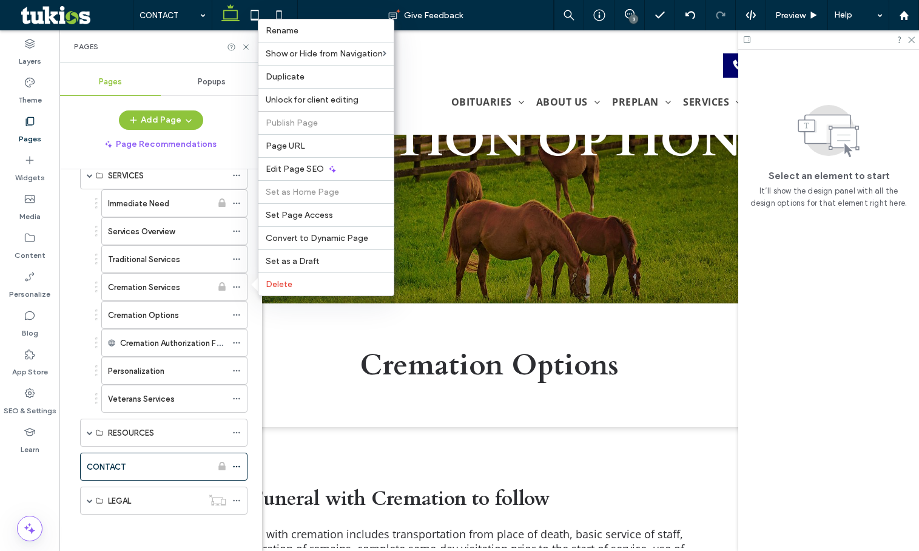
drag, startPoint x: 330, startPoint y: 106, endPoint x: 321, endPoint y: 114, distance: 12.0
click at [330, 106] on div "Unlock for client editing" at bounding box center [325, 99] width 135 height 23
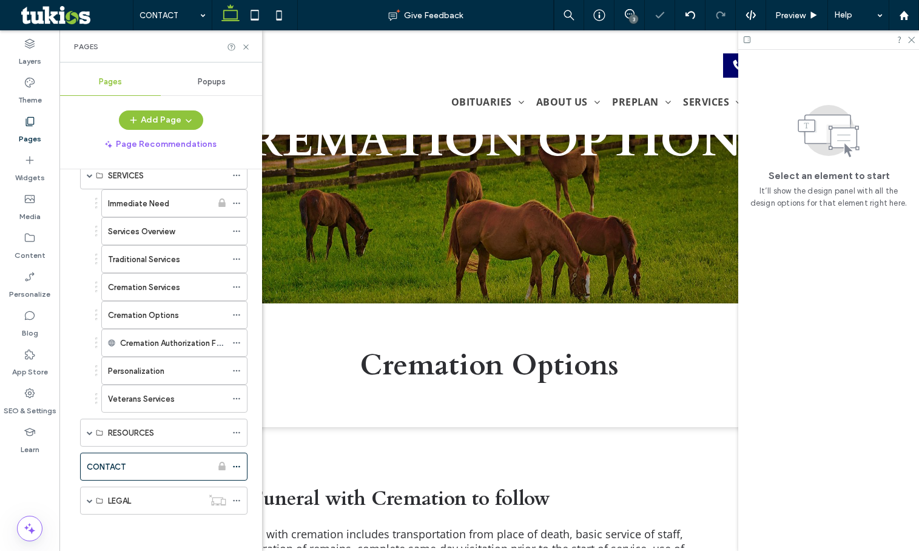
click at [68, 365] on div "Home OBITUARIES View All Obituaries Send Flowers Obituary Notifications ABOUT U…" at bounding box center [160, 356] width 203 height 375
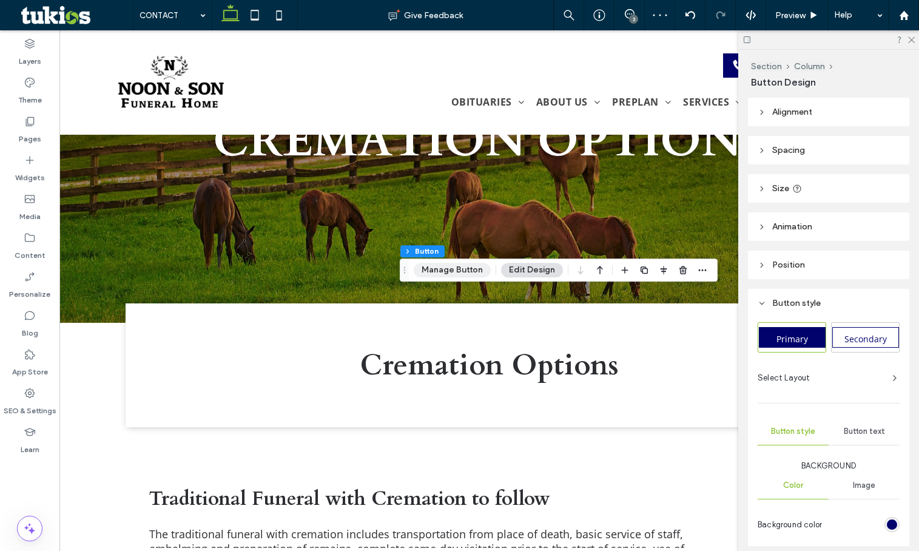
click at [464, 270] on button "Manage Button" at bounding box center [452, 270] width 77 height 15
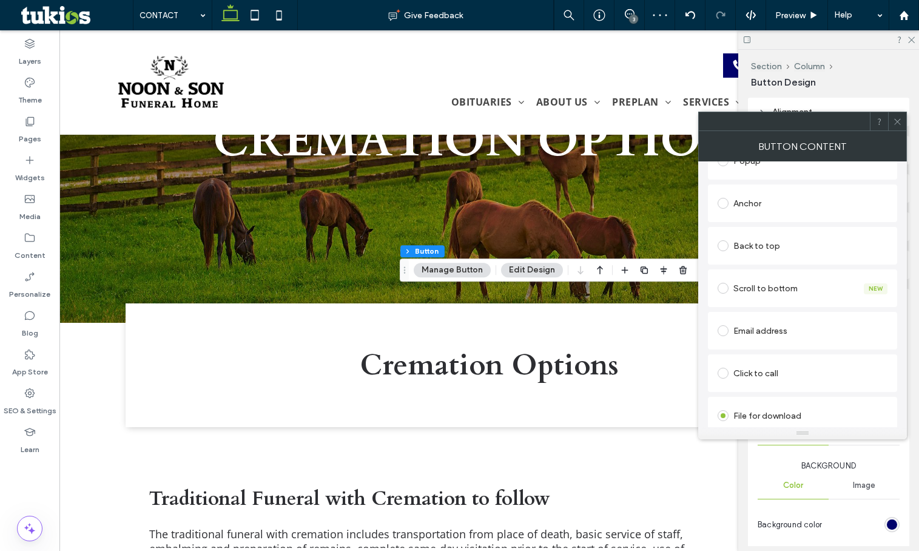
scroll to position [278, 0]
click at [742, 415] on div "Change file" at bounding box center [737, 416] width 39 height 9
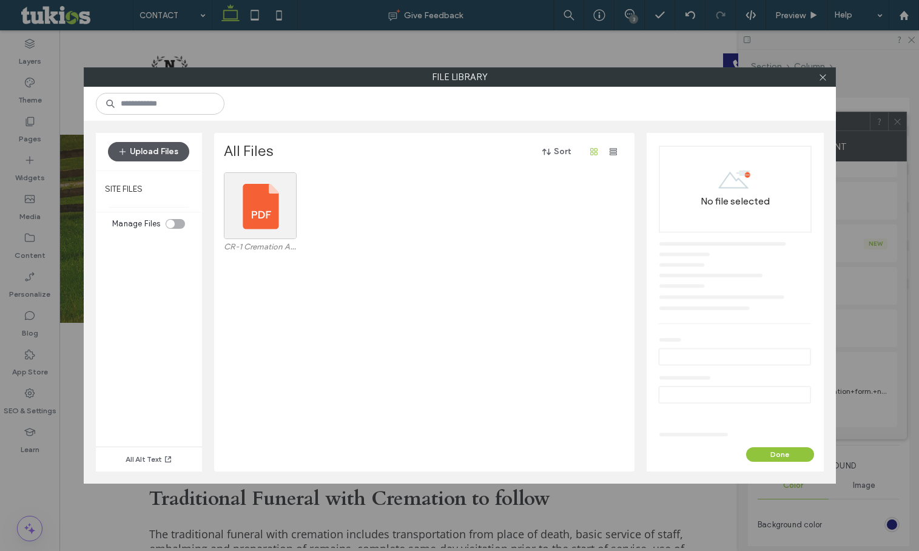
click at [170, 152] on button "Upload Files" at bounding box center [148, 151] width 81 height 19
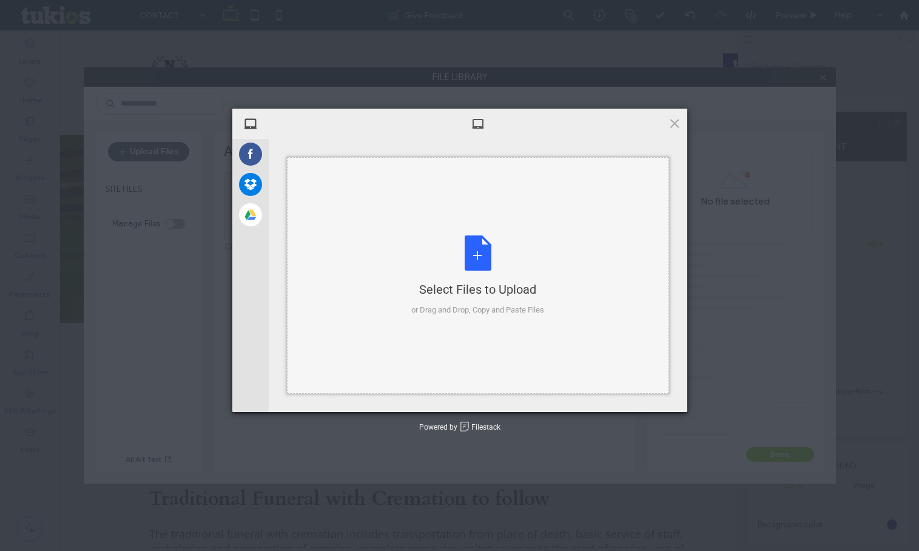
click at [494, 281] on div "Select Files to Upload" at bounding box center [477, 289] width 133 height 17
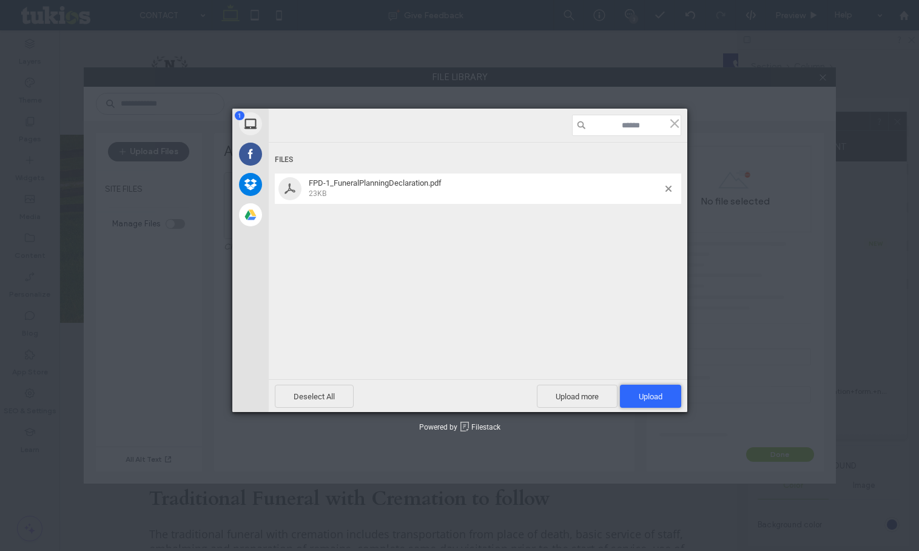
click at [639, 392] on span "Upload 1" at bounding box center [651, 396] width 24 height 9
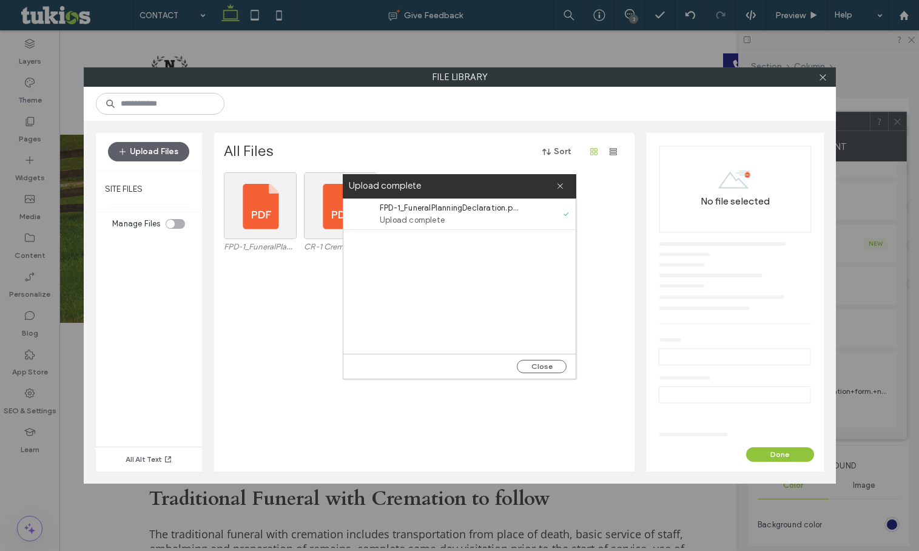
drag, startPoint x: 551, startPoint y: 368, endPoint x: 343, endPoint y: 257, distance: 235.3
click at [551, 368] on button "Close" at bounding box center [542, 366] width 50 height 13
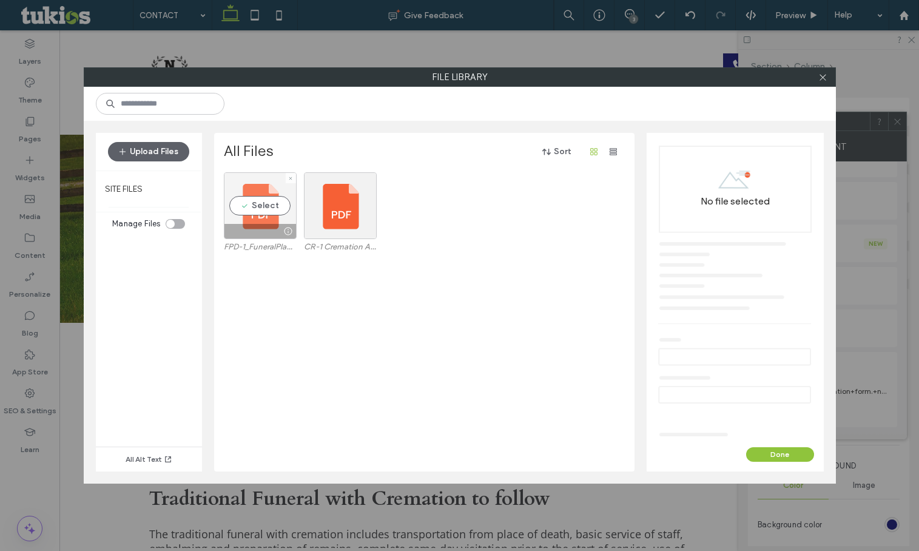
click at [277, 219] on div "Select" at bounding box center [260, 205] width 73 height 67
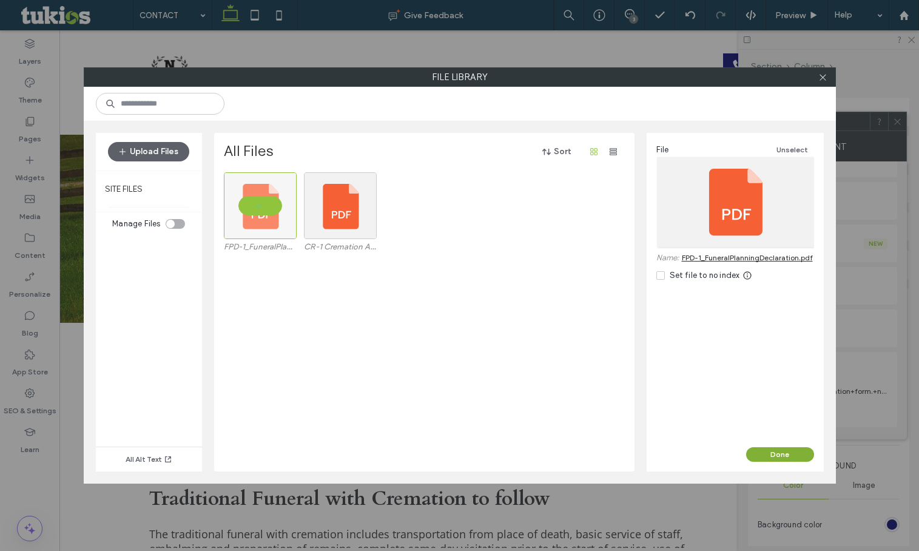
click at [788, 451] on button "Done" at bounding box center [780, 454] width 68 height 15
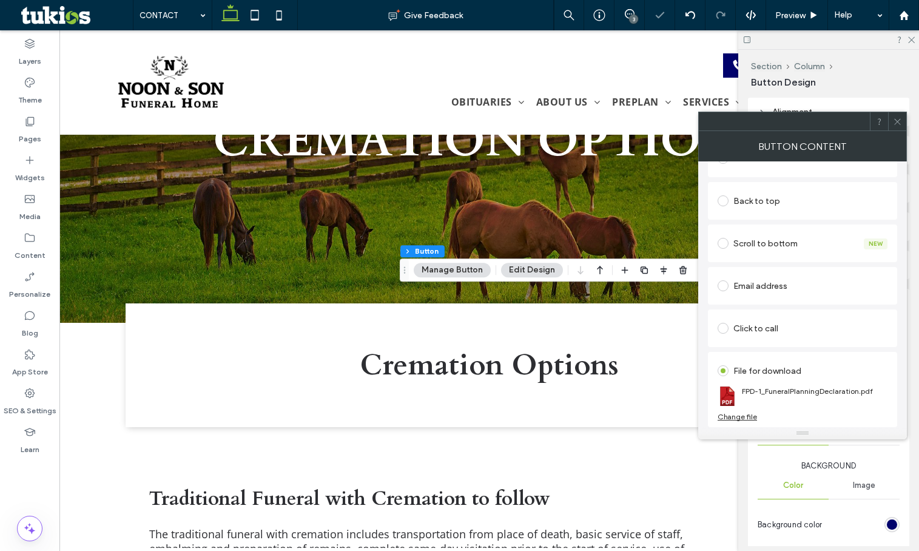
click at [898, 123] on icon at bounding box center [897, 121] width 9 height 9
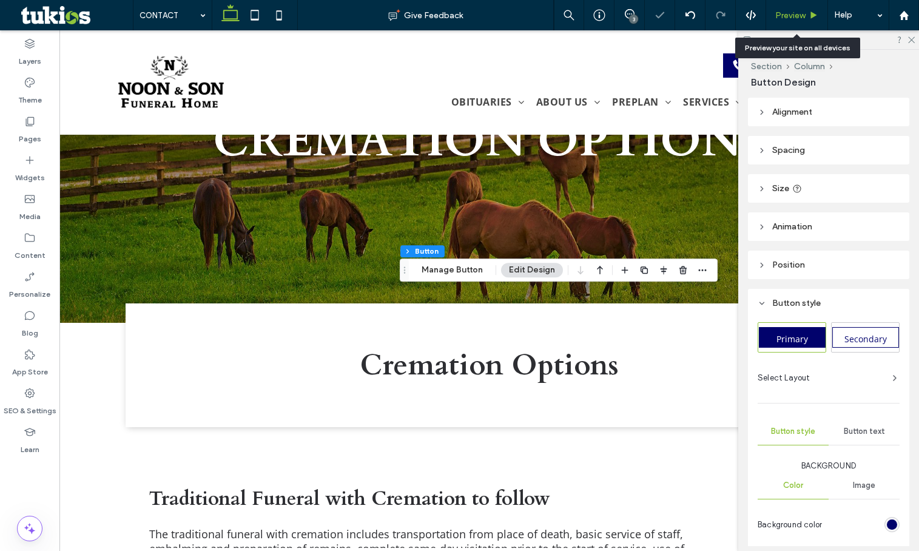
click at [783, 11] on span "Preview" at bounding box center [790, 15] width 30 height 10
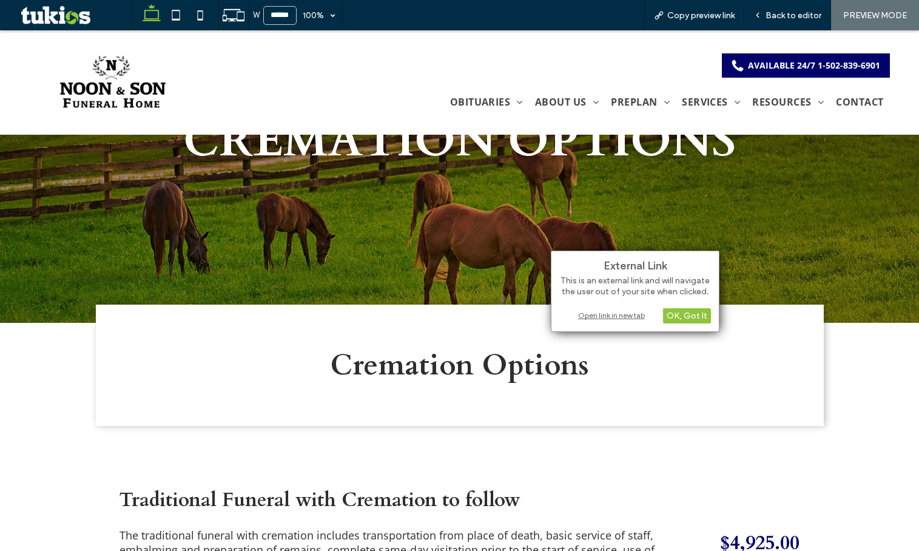
click at [599, 324] on div "External Link This is an external link and will navigate the user out of your s…" at bounding box center [635, 290] width 169 height 81
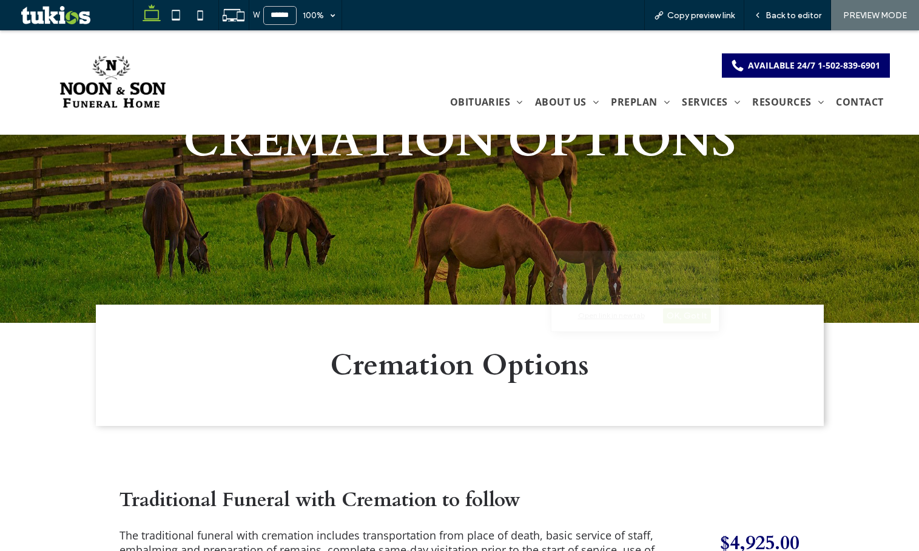
click at [605, 315] on div "Open link in new tab" at bounding box center [635, 315] width 152 height 13
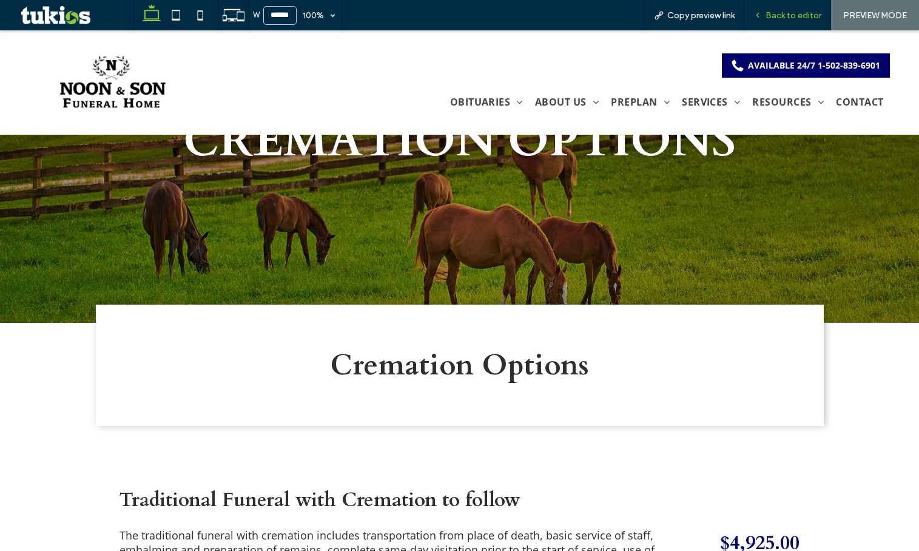
click at [770, 10] on span "Back to editor" at bounding box center [793, 15] width 56 height 10
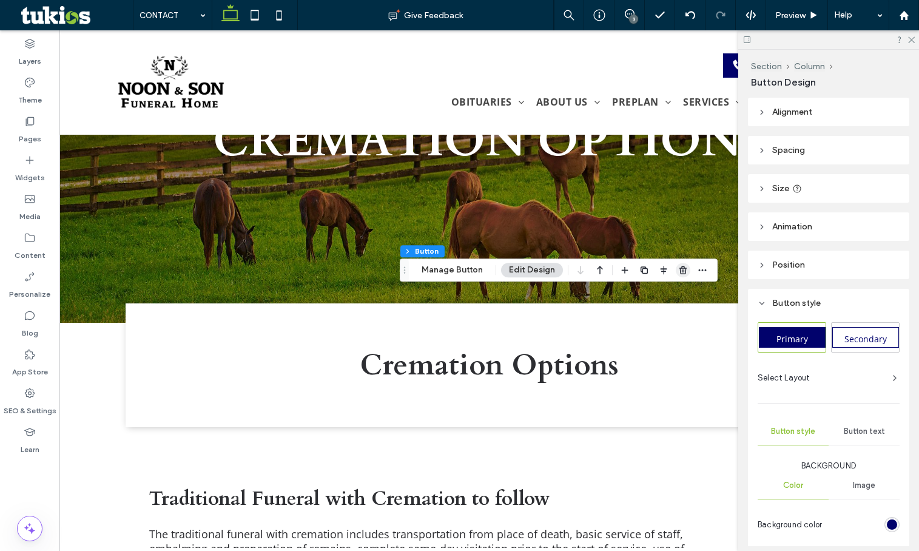
click at [676, 271] on span "button" at bounding box center [683, 270] width 15 height 15
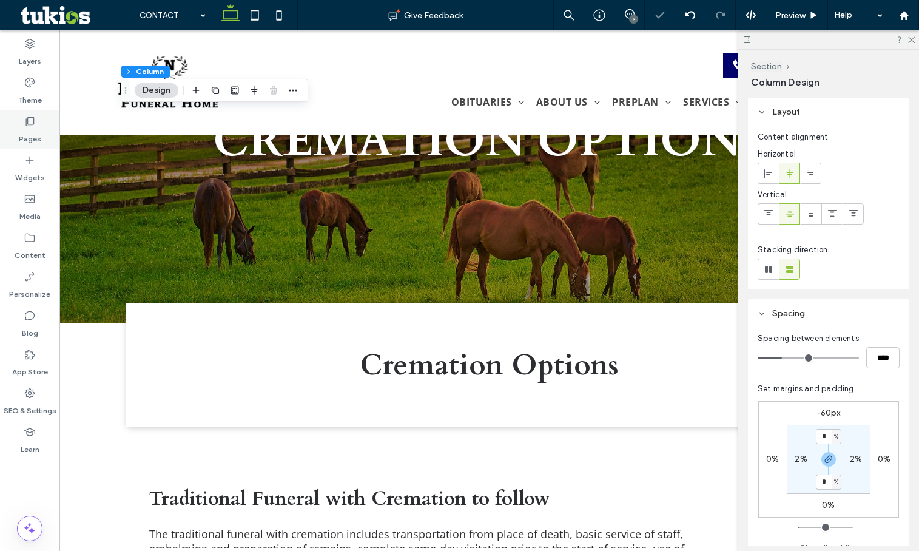
click at [35, 133] on label "Pages" at bounding box center [30, 135] width 22 height 17
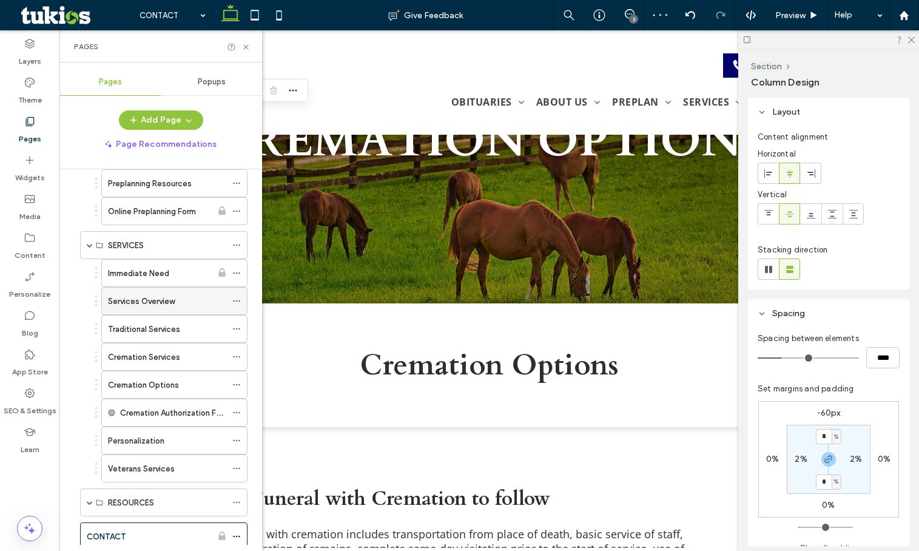
scroll to position [555, 0]
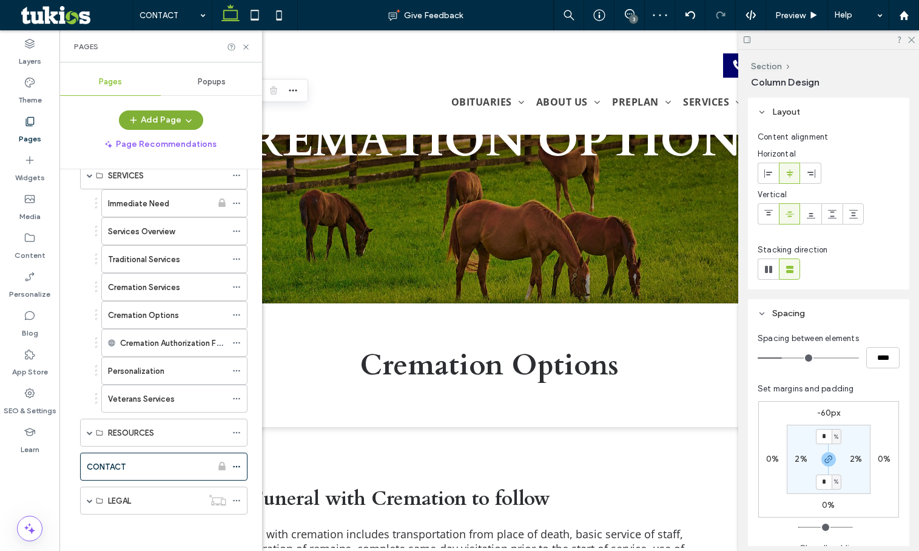
click at [167, 123] on button "Add Page" at bounding box center [161, 119] width 84 height 19
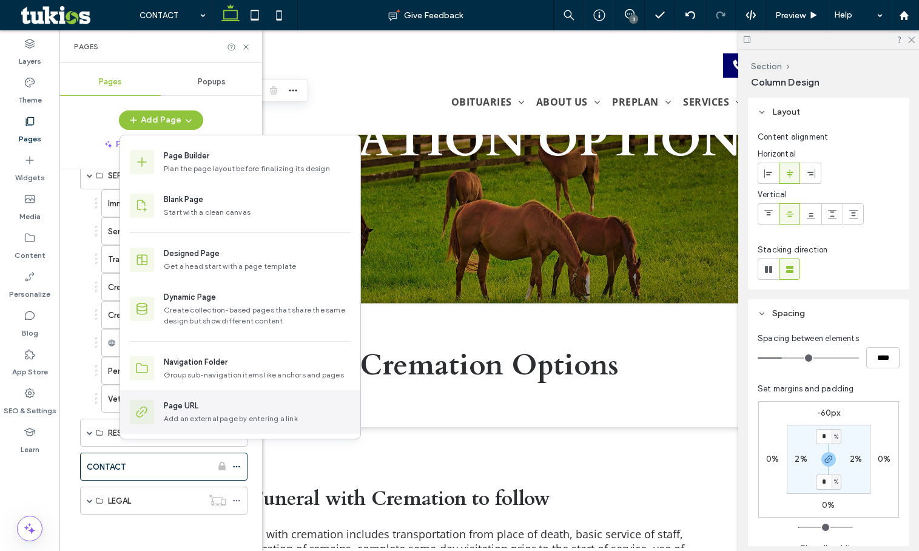
click at [207, 425] on div "Page URL Add an external page by entering a link" at bounding box center [240, 412] width 240 height 44
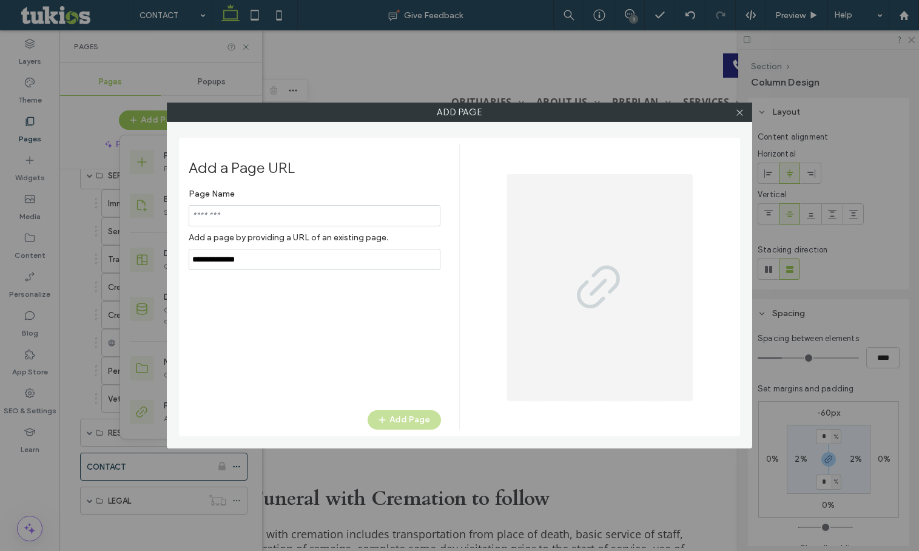
click at [261, 212] on input "notEmpty" at bounding box center [315, 215] width 252 height 21
type input "**********"
click at [272, 266] on input "notEmpty,url" at bounding box center [315, 259] width 252 height 21
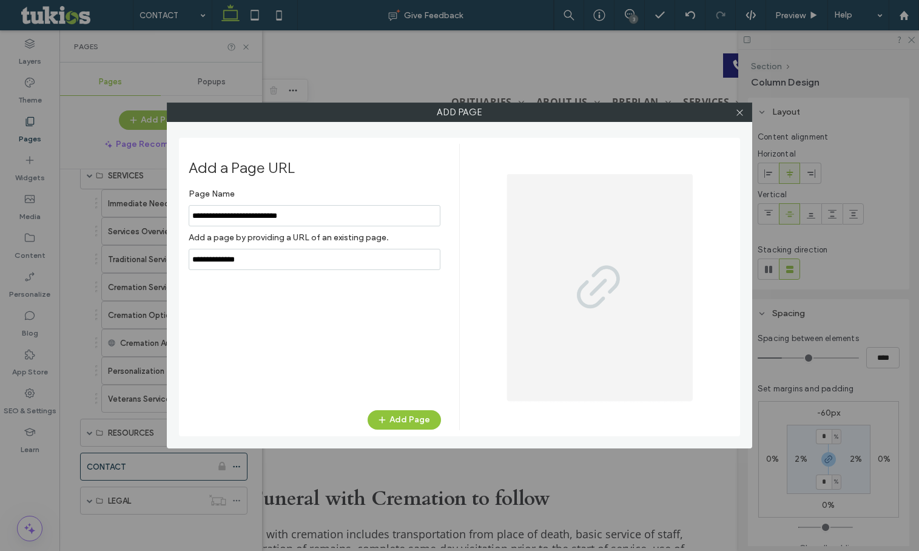
paste input "**********"
type input "**********"
click at [395, 415] on button "Add Page" at bounding box center [404, 419] width 73 height 19
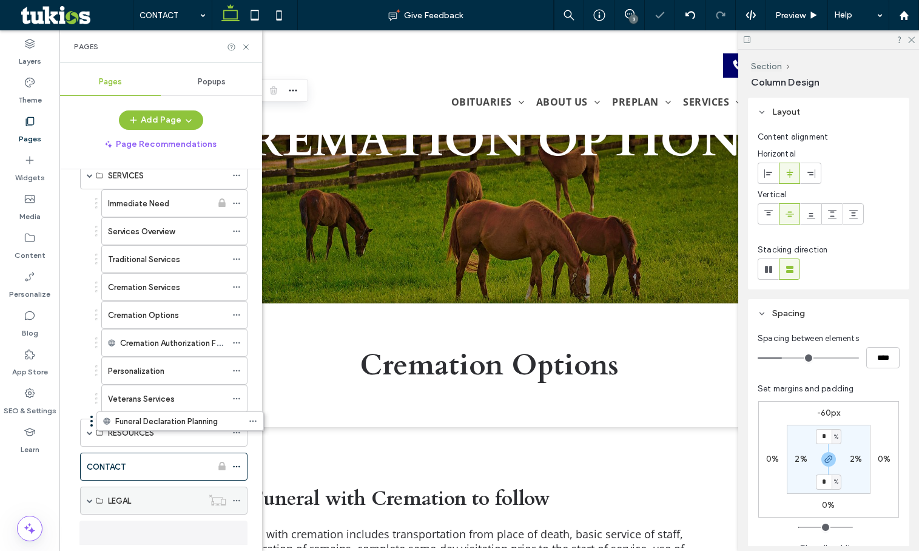
scroll to position [579, 0]
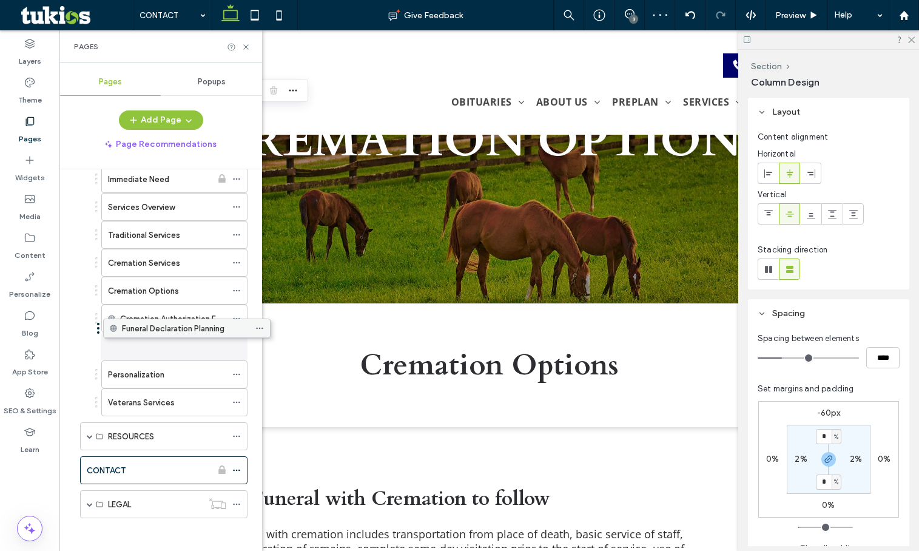
drag, startPoint x: 144, startPoint y: 539, endPoint x: 167, endPoint y: 337, distance: 203.3
click at [243, 45] on icon at bounding box center [245, 46] width 9 height 9
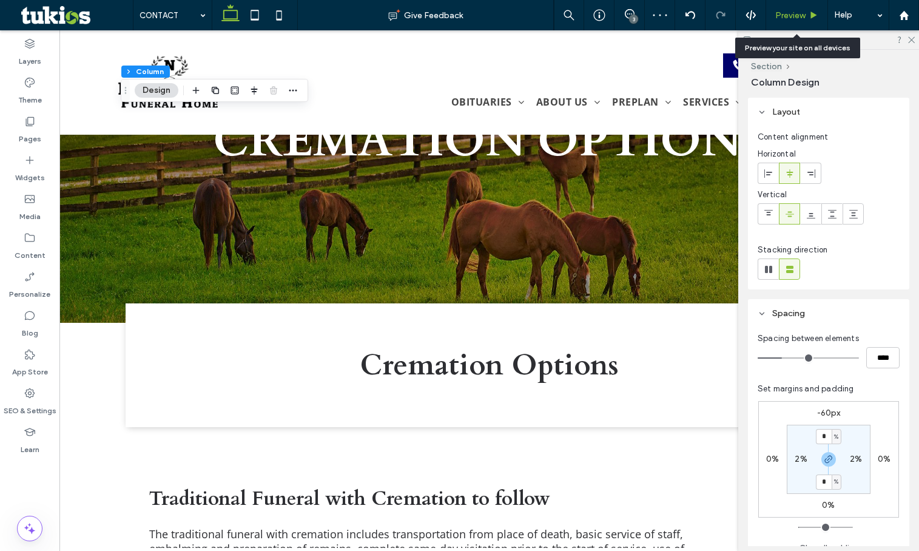
click at [794, 12] on span "Preview" at bounding box center [790, 15] width 30 height 10
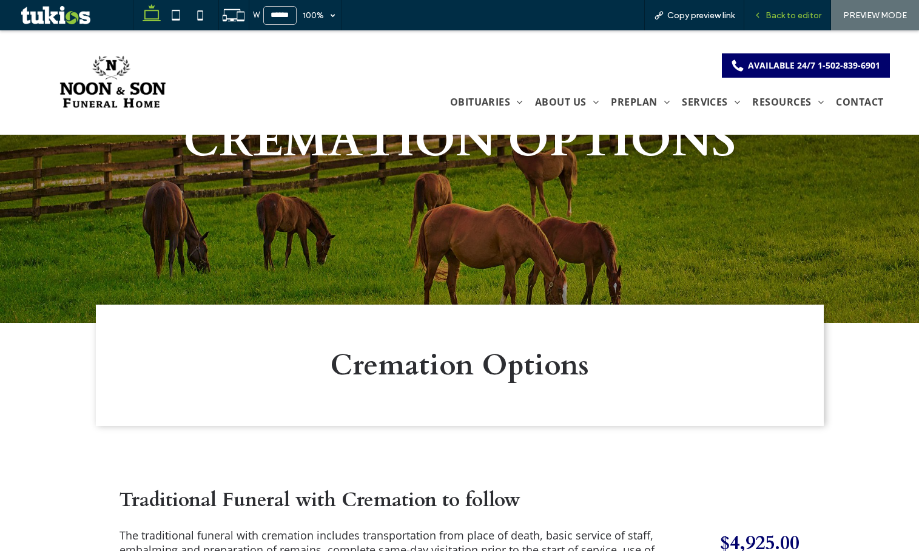
click at [777, 18] on span "Back to editor" at bounding box center [793, 15] width 56 height 10
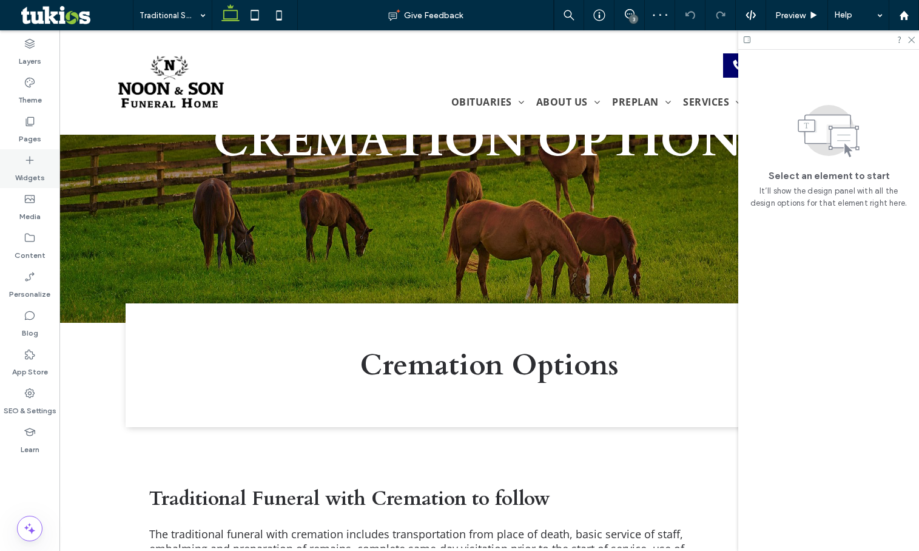
click at [18, 158] on div "Widgets" at bounding box center [29, 168] width 59 height 39
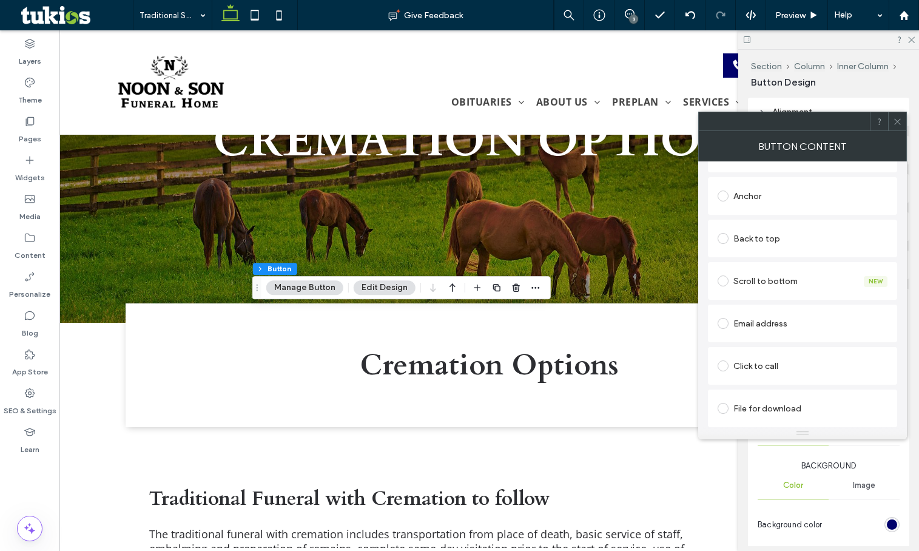
type input "**********"
click at [745, 407] on div "File for download" at bounding box center [803, 407] width 170 height 19
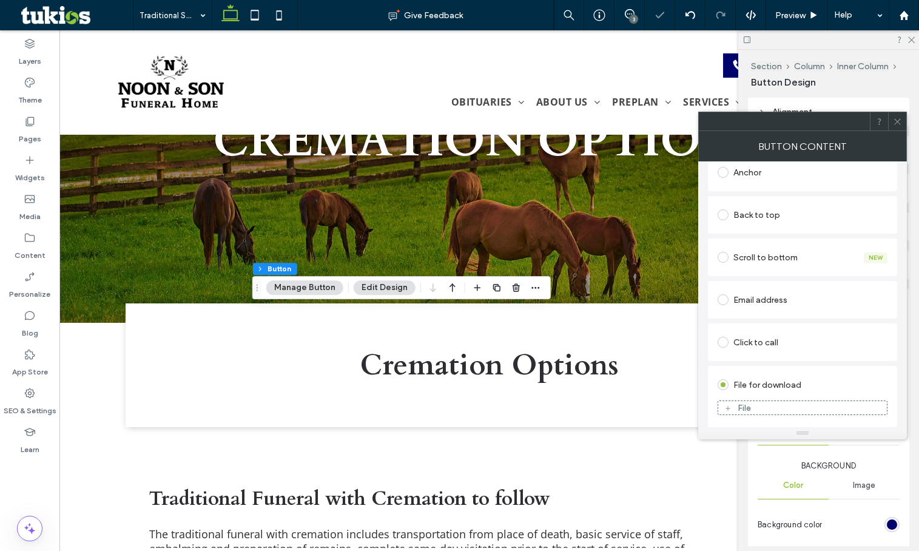
scroll to position [240, 0]
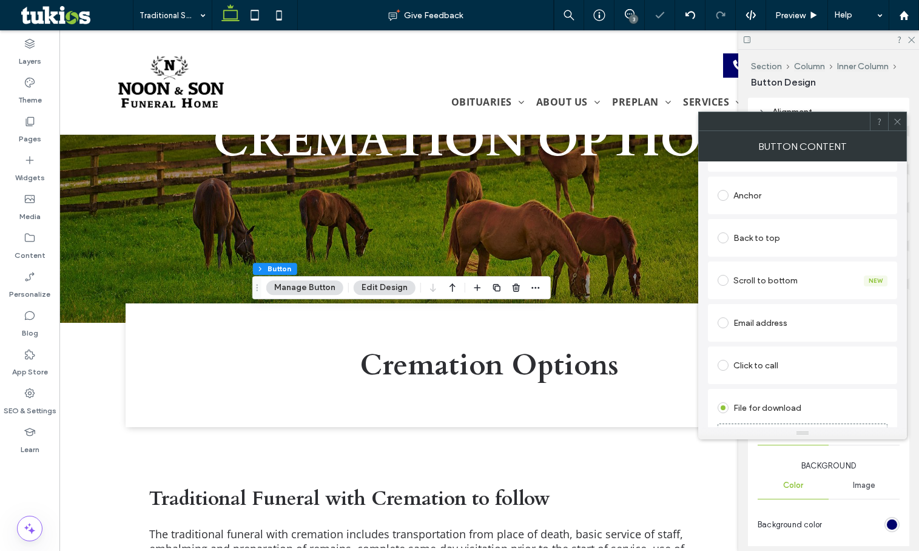
click at [750, 424] on figure "File" at bounding box center [803, 430] width 170 height 15
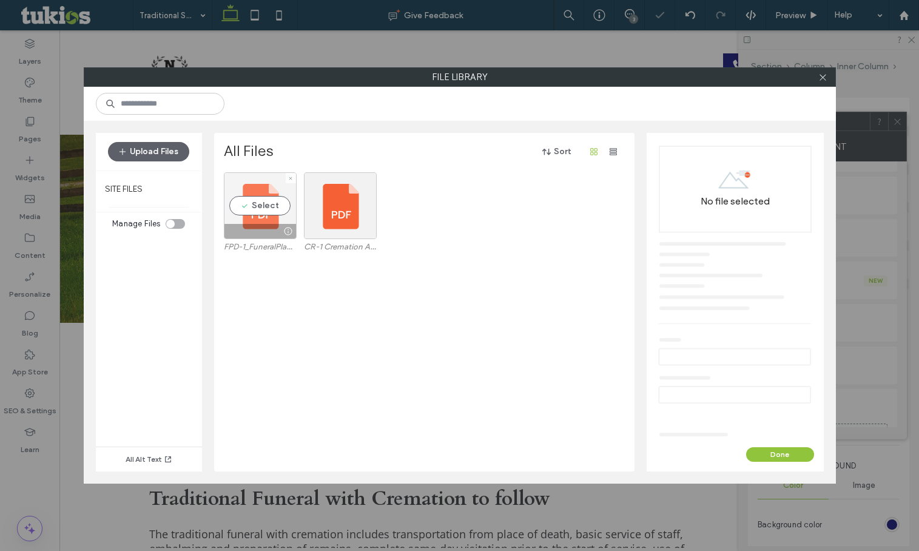
click at [265, 227] on div at bounding box center [260, 231] width 72 height 15
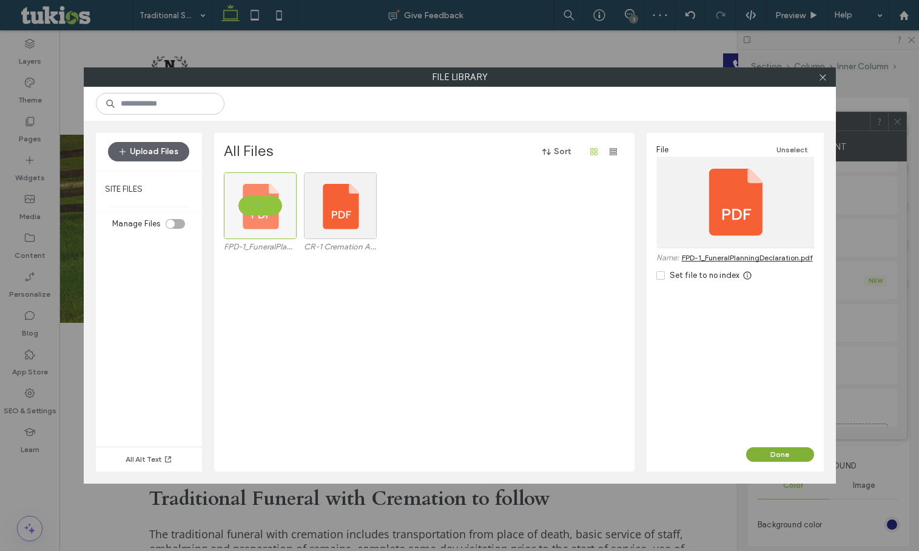
click at [785, 455] on button "Done" at bounding box center [780, 454] width 68 height 15
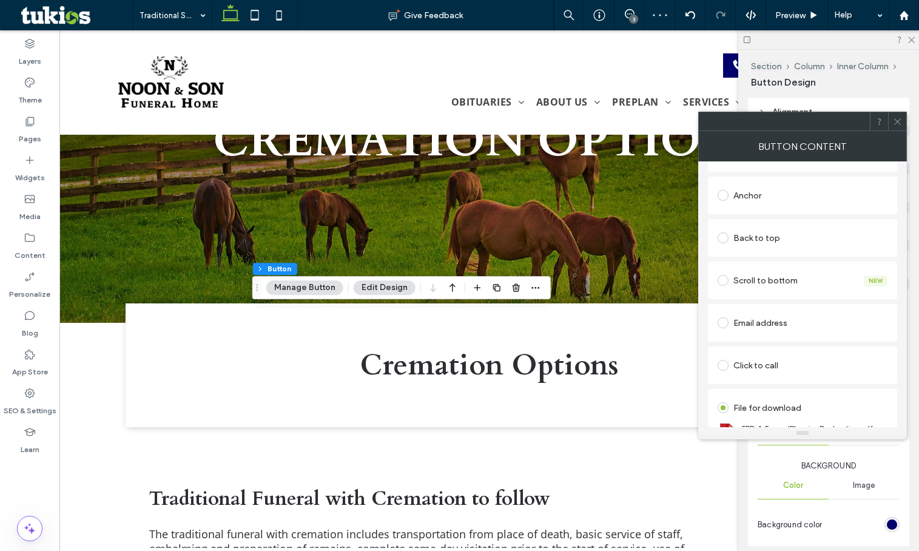
click at [900, 121] on icon at bounding box center [897, 121] width 9 height 9
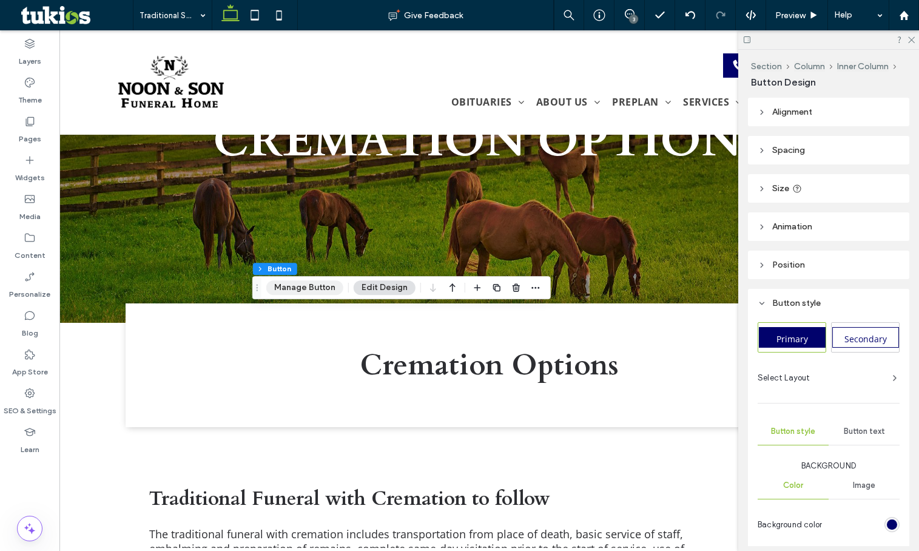
drag, startPoint x: 312, startPoint y: 289, endPoint x: 337, endPoint y: 281, distance: 26.3
click at [312, 289] on button "Manage Button" at bounding box center [304, 287] width 77 height 15
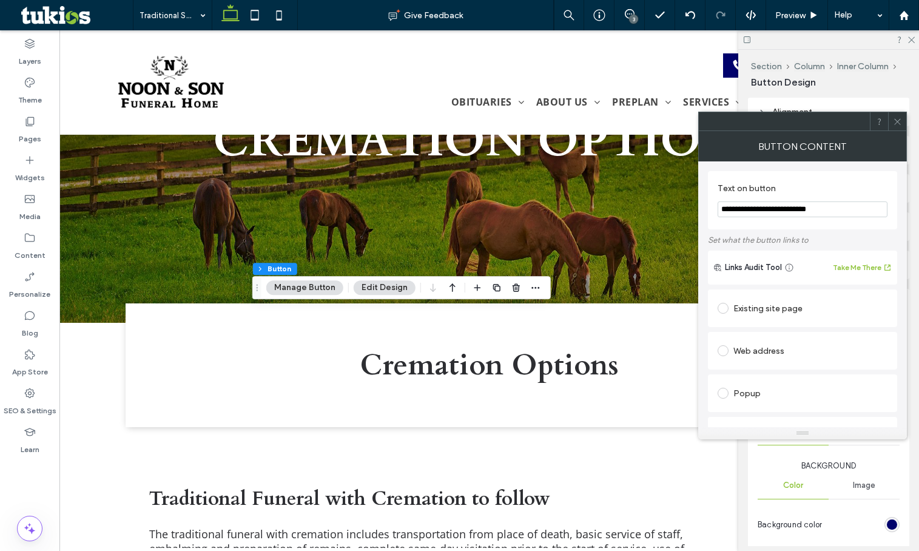
click at [839, 207] on input "**********" at bounding box center [803, 209] width 170 height 16
type input "**********"
click at [896, 130] on div at bounding box center [802, 121] width 209 height 19
click at [902, 129] on div at bounding box center [897, 121] width 18 height 18
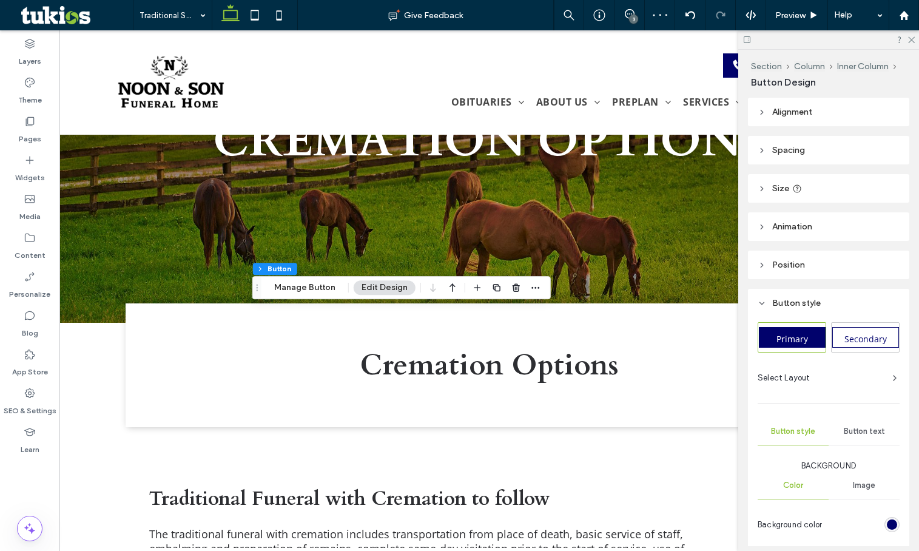
click at [834, 146] on header "Spacing" at bounding box center [828, 150] width 161 height 29
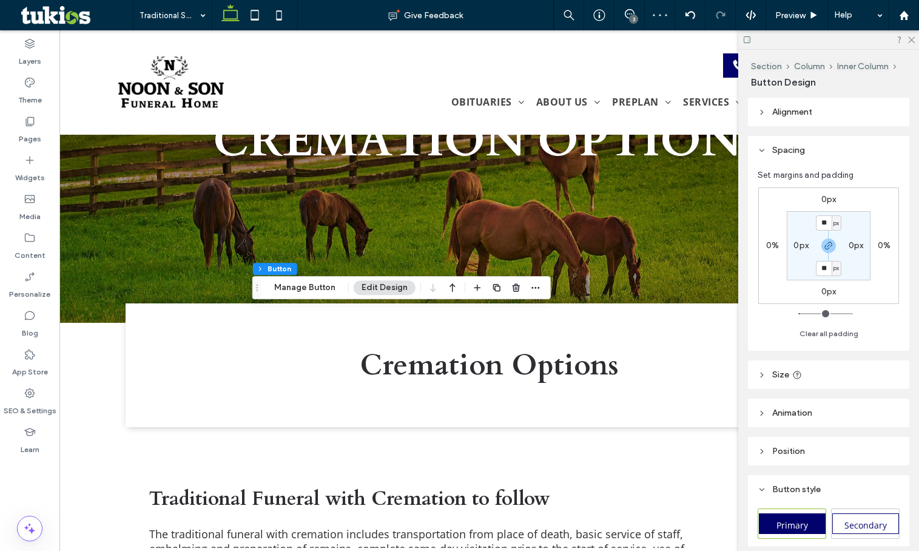
click at [833, 144] on header "Spacing" at bounding box center [828, 150] width 161 height 29
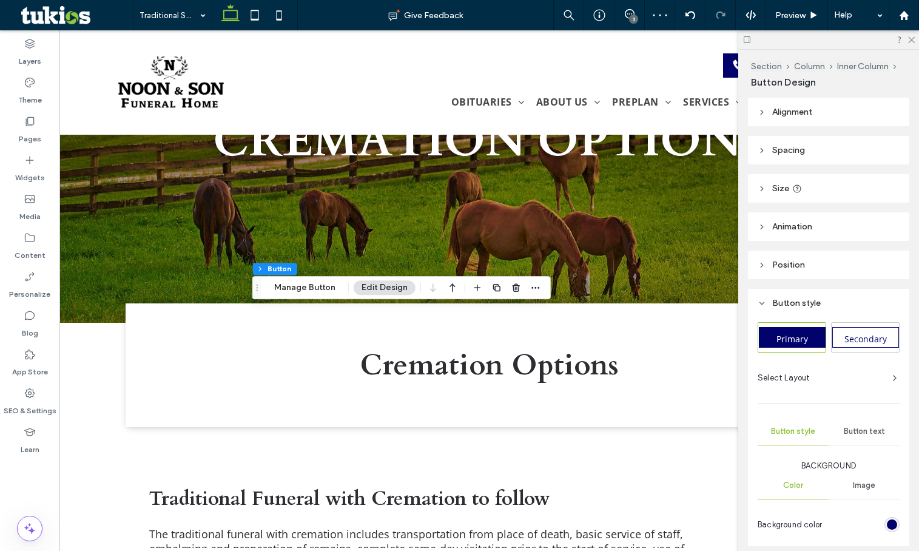
click at [832, 187] on header "Size" at bounding box center [828, 188] width 161 height 29
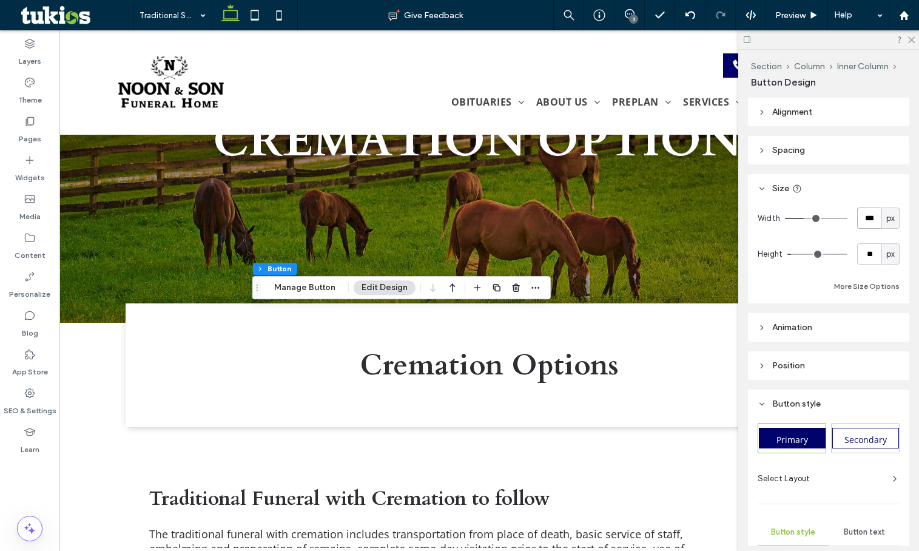
click at [869, 221] on input "***" at bounding box center [869, 217] width 24 height 21
type input "***"
click at [795, 13] on span "Preview" at bounding box center [790, 15] width 30 height 10
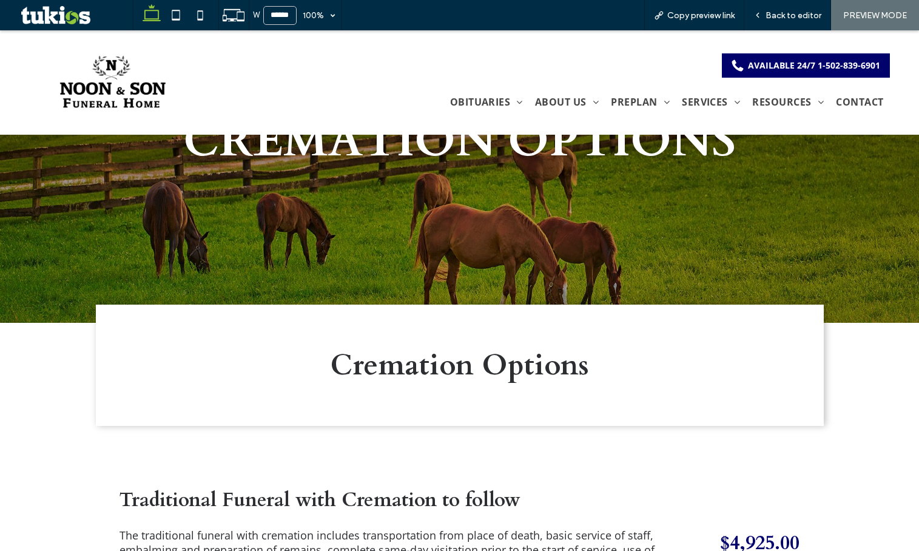
click at [778, 15] on span "Back to editor" at bounding box center [793, 15] width 56 height 10
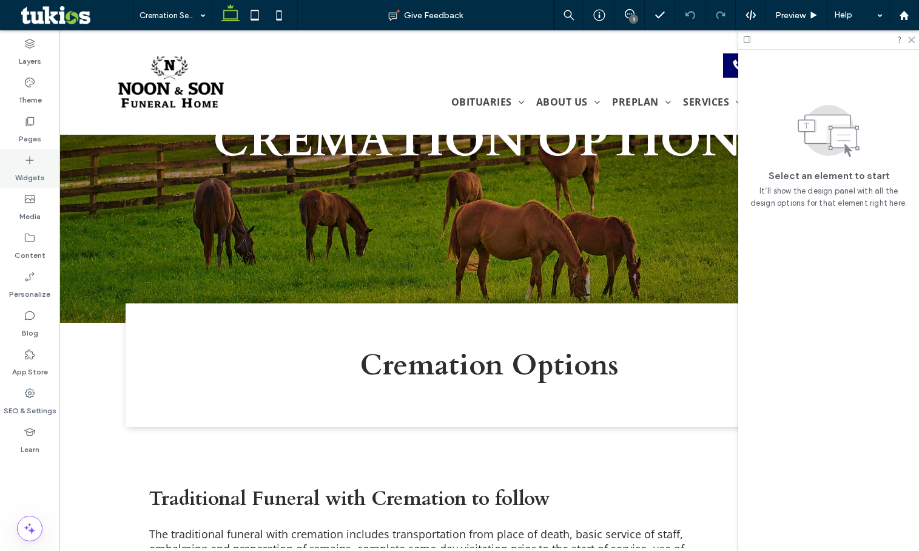
click at [27, 170] on label "Widgets" at bounding box center [30, 174] width 30 height 17
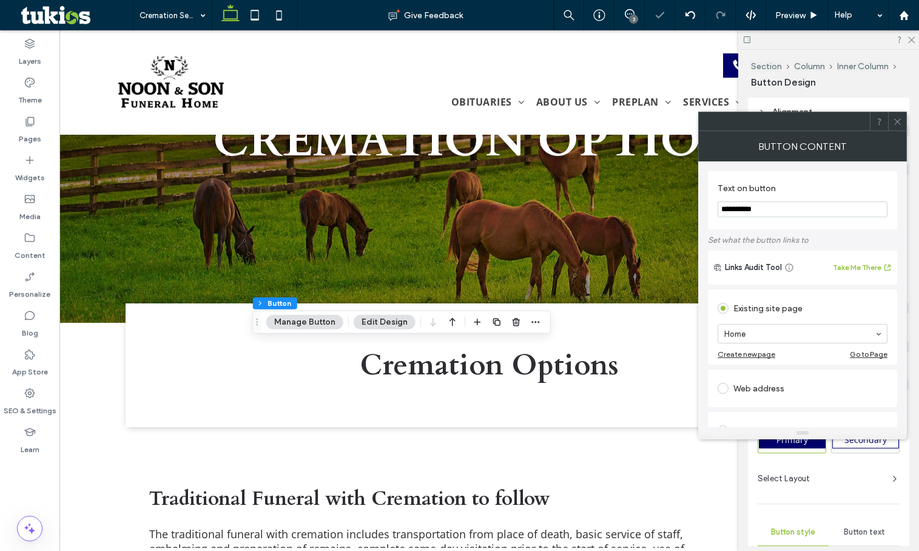
type input "**"
click at [802, 209] on input "**********" at bounding box center [803, 209] width 170 height 16
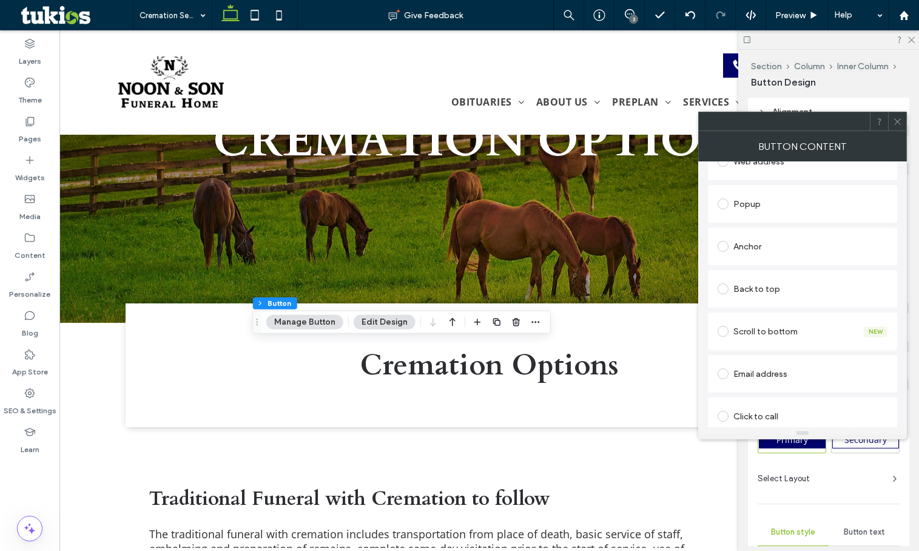
scroll to position [278, 0]
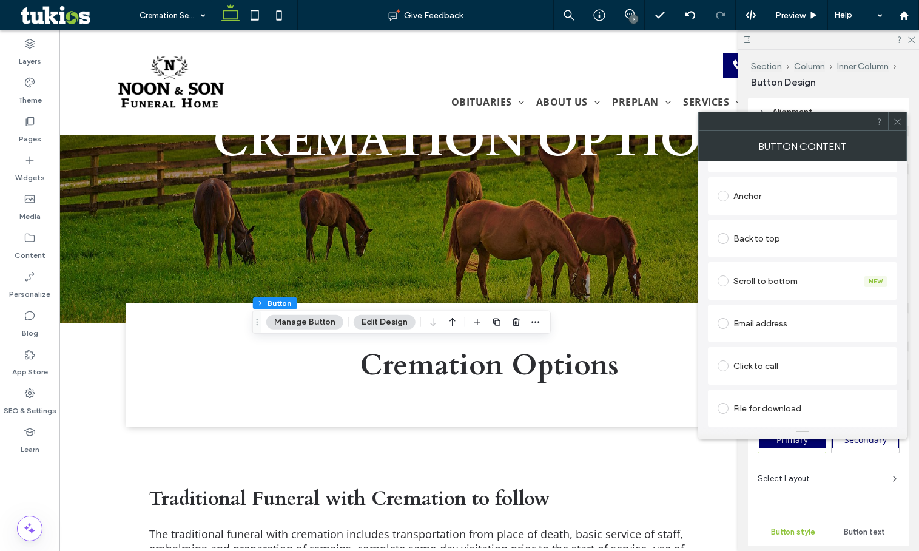
type input "**********"
click at [763, 405] on div "File for download" at bounding box center [803, 407] width 170 height 19
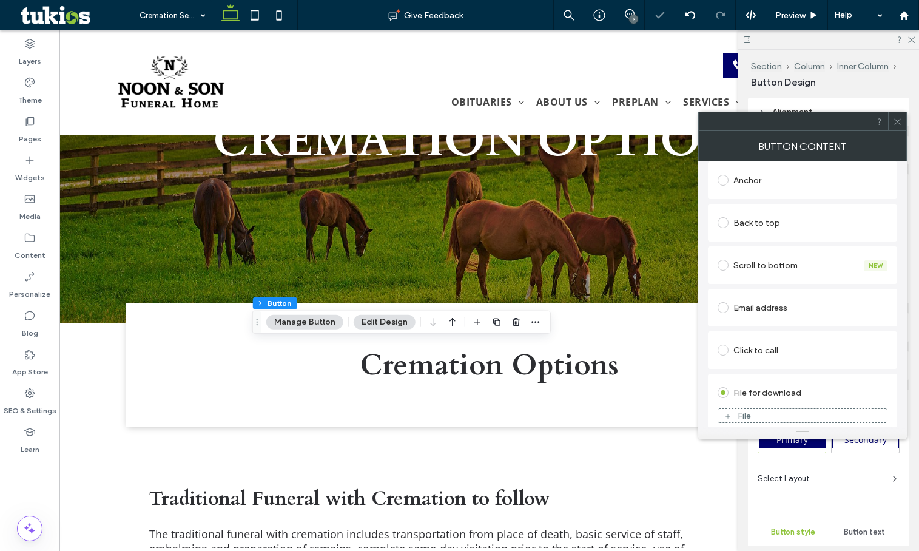
scroll to position [264, 0]
click at [763, 405] on div "File" at bounding box center [802, 407] width 169 height 11
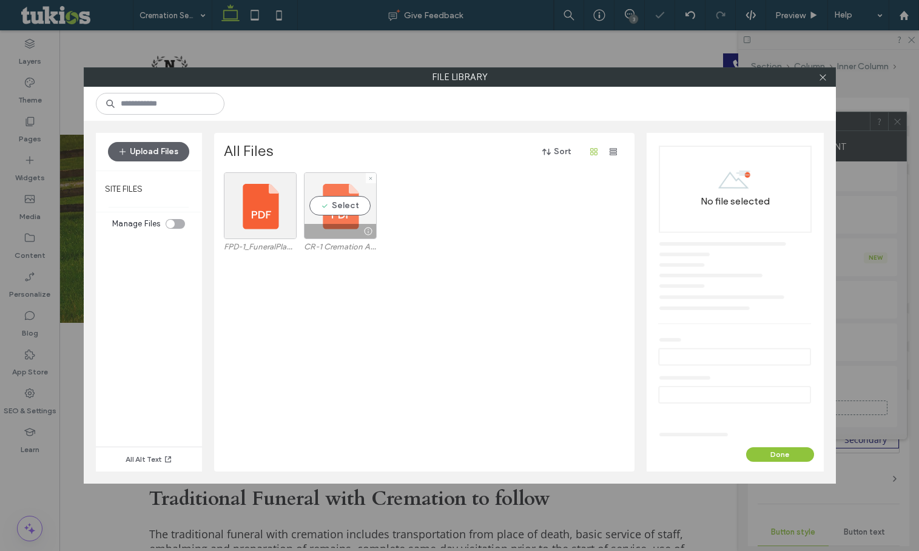
click at [334, 221] on div "Select" at bounding box center [340, 205] width 73 height 67
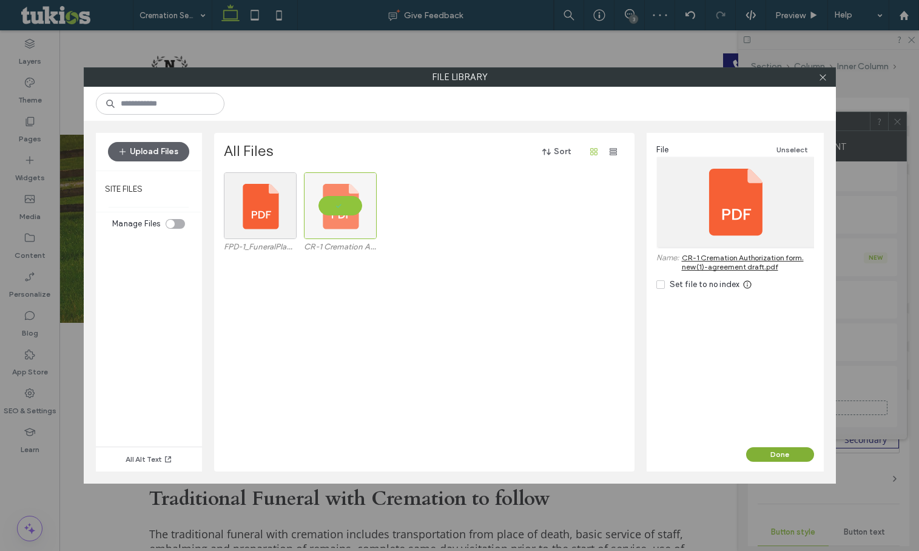
click at [764, 449] on button "Done" at bounding box center [780, 454] width 68 height 15
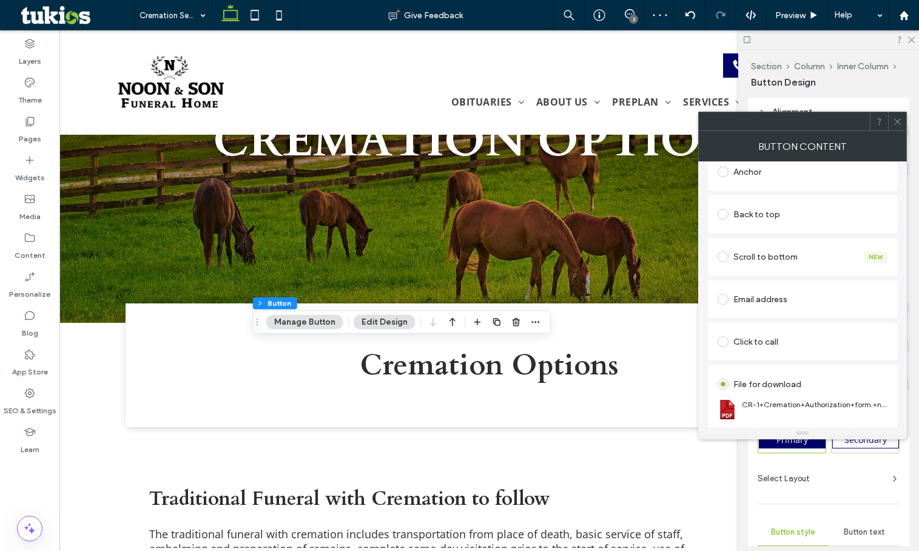
click at [898, 122] on use at bounding box center [897, 121] width 6 height 6
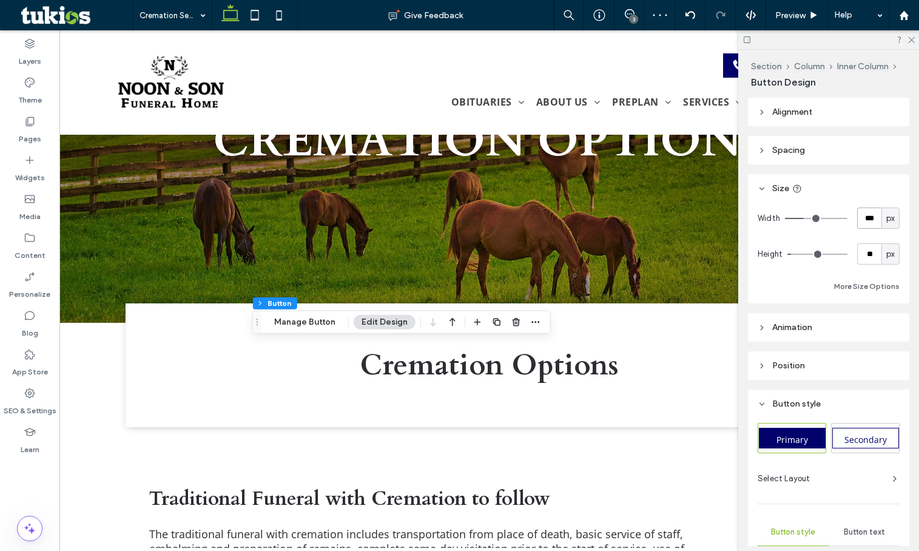
click at [866, 223] on input "***" at bounding box center [869, 217] width 24 height 21
type input "***"
click at [795, 17] on span "Preview" at bounding box center [790, 15] width 30 height 10
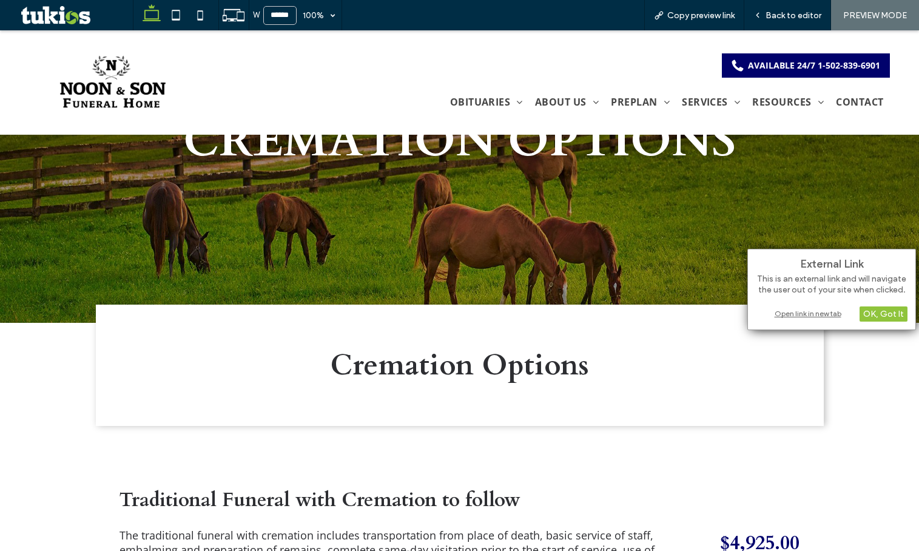
click at [801, 311] on div "Open link in new tab" at bounding box center [832, 313] width 152 height 13
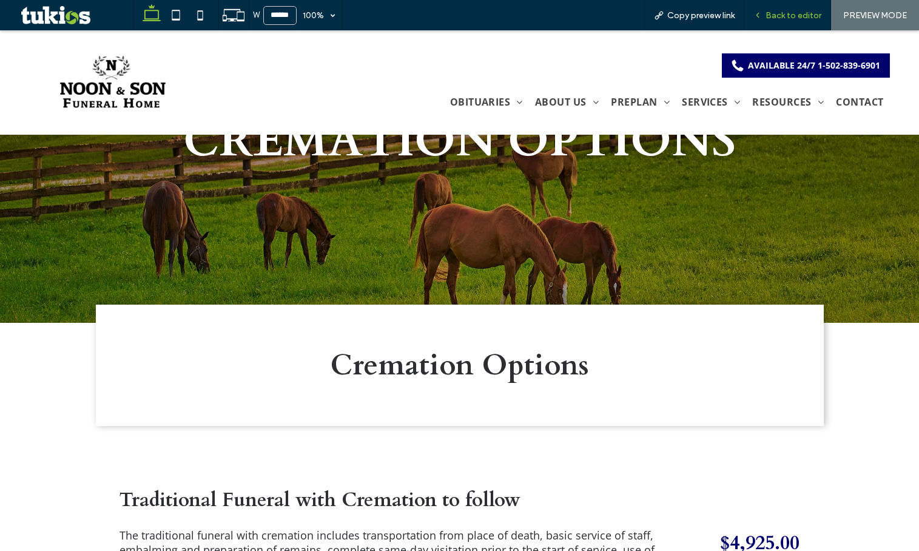
click at [791, 17] on span "Back to editor" at bounding box center [793, 15] width 56 height 10
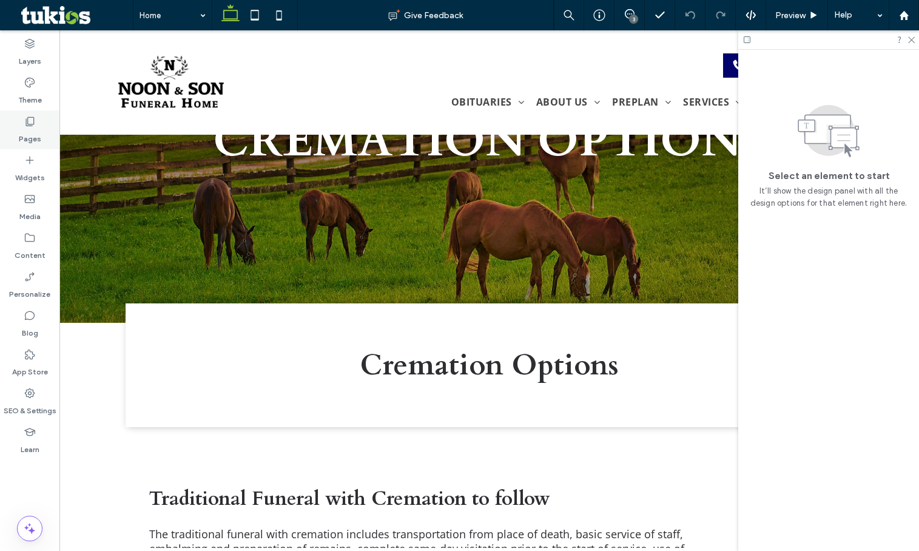
click at [36, 139] on label "Pages" at bounding box center [30, 135] width 22 height 17
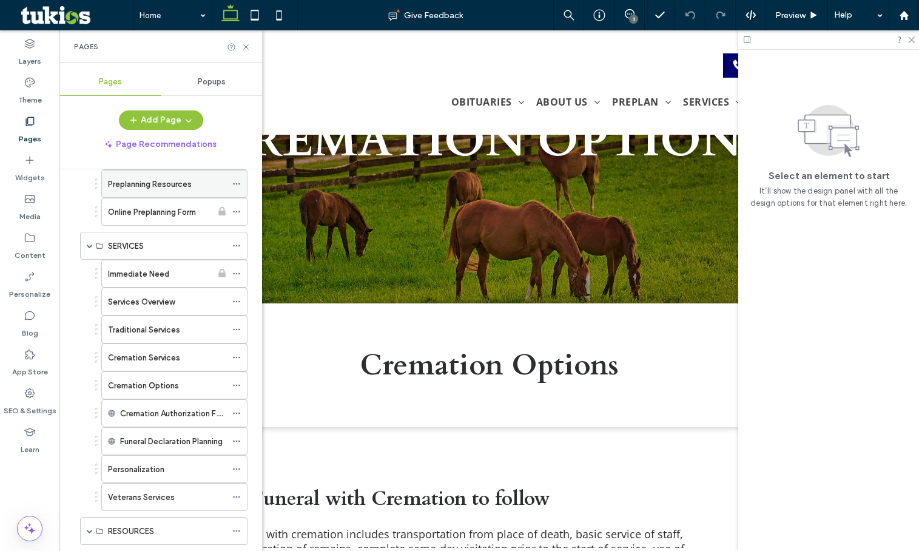
scroll to position [485, 0]
click at [235, 385] on icon at bounding box center [236, 384] width 8 height 8
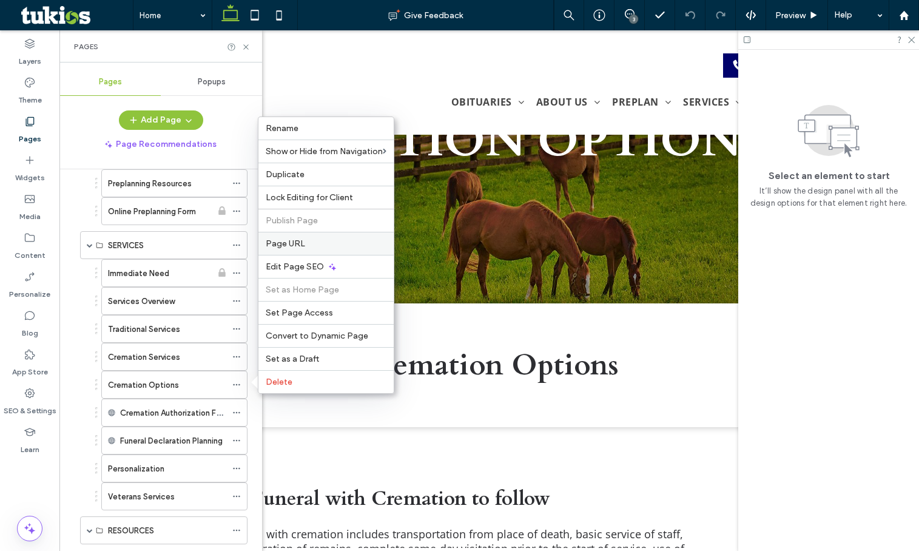
click at [339, 246] on label "Page URL" at bounding box center [326, 243] width 121 height 10
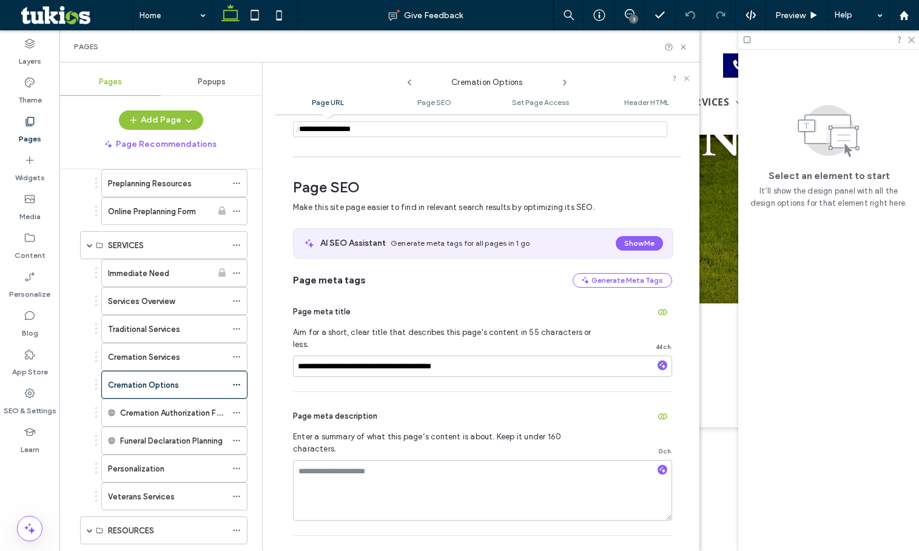
scroll to position [127, 0]
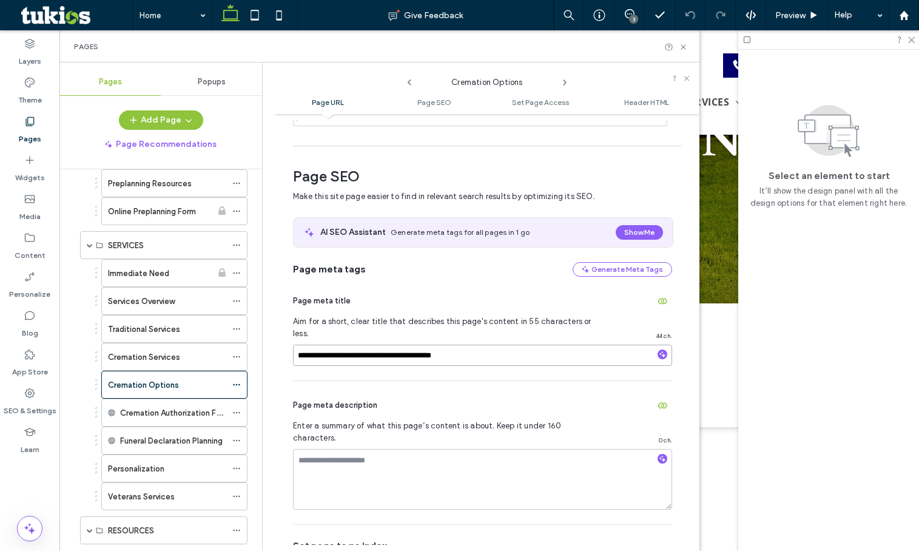
drag, startPoint x: 368, startPoint y: 341, endPoint x: 340, endPoint y: 346, distance: 28.3
click at [340, 346] on input "**********" at bounding box center [482, 355] width 379 height 21
type input "**********"
click at [440, 310] on div "Page meta title" at bounding box center [482, 300] width 379 height 19
click at [683, 49] on icon at bounding box center [683, 46] width 9 height 9
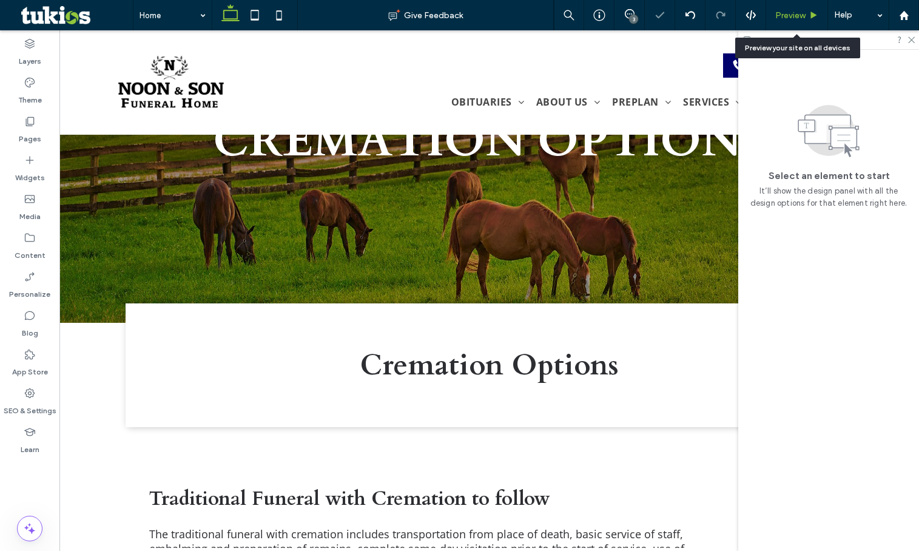
click at [771, 12] on div "Preview" at bounding box center [796, 15] width 61 height 10
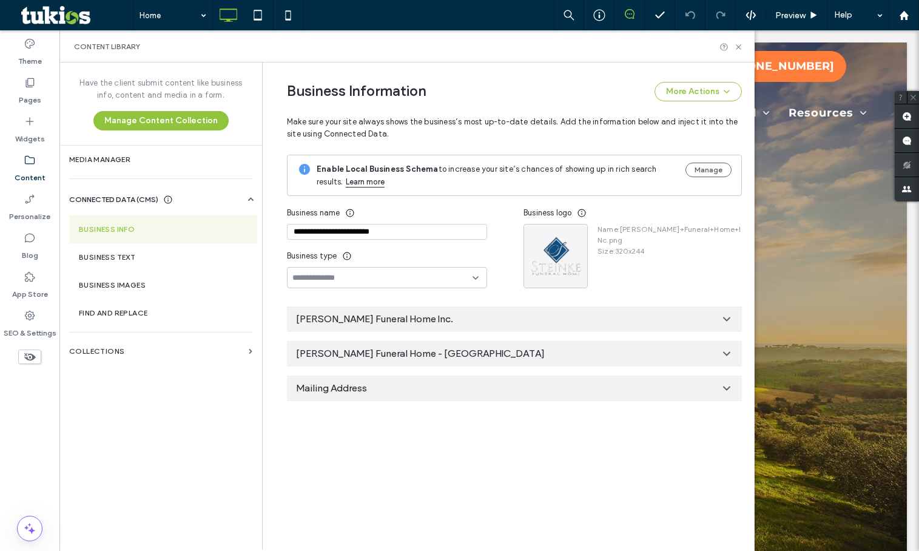
click at [396, 346] on div "[PERSON_NAME] Funeral Home - [GEOGRAPHIC_DATA]" at bounding box center [514, 353] width 455 height 25
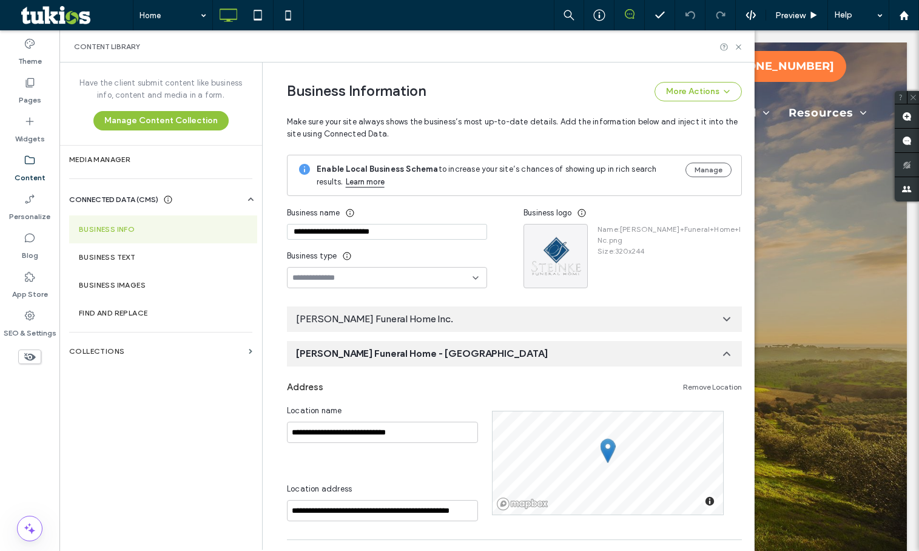
scroll to position [61, 0]
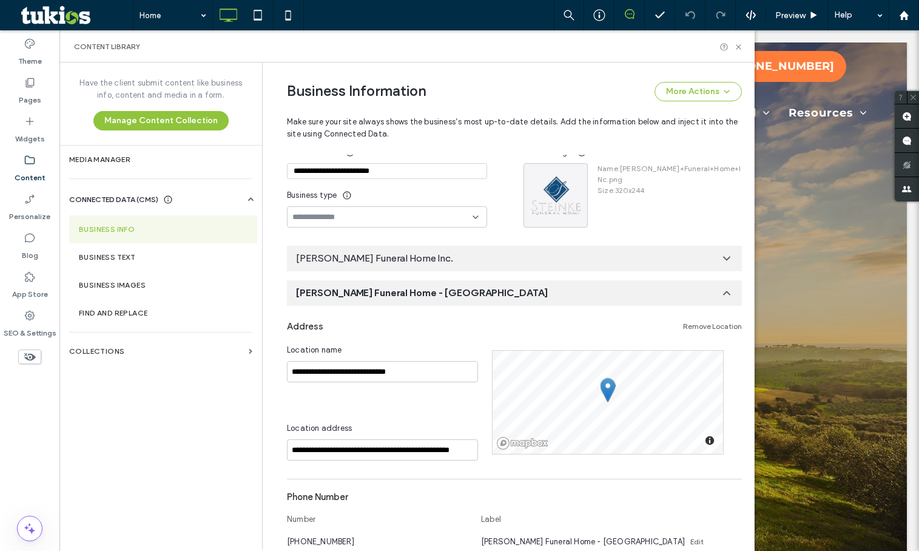
click at [415, 298] on span "[PERSON_NAME] Funeral Home - [GEOGRAPHIC_DATA]" at bounding box center [422, 292] width 252 height 13
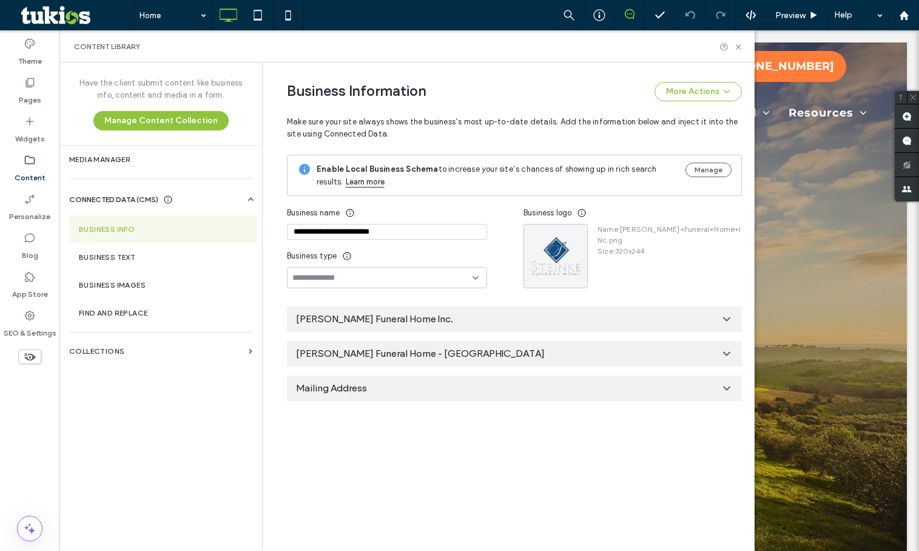
scroll to position [0, 0]
click at [392, 312] on div "[PERSON_NAME] Funeral Home Inc." at bounding box center [514, 318] width 455 height 25
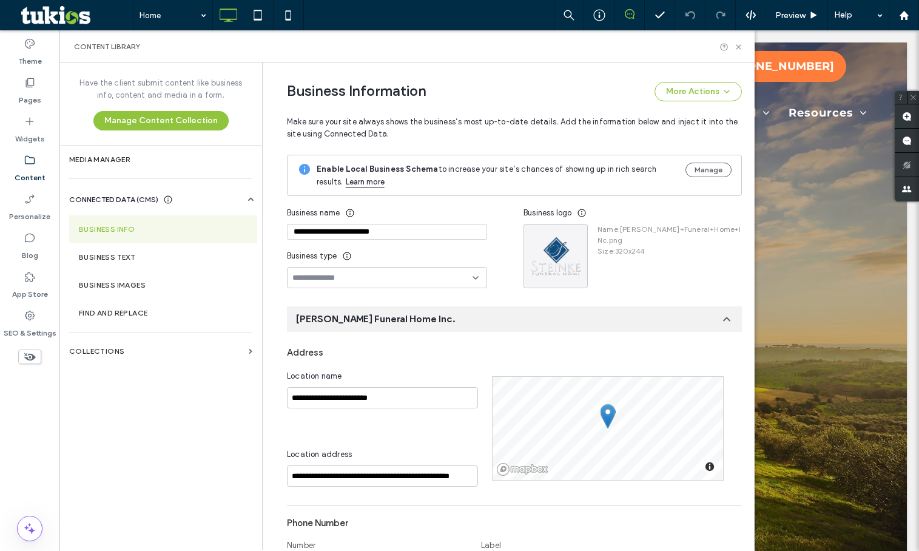
click at [392, 312] on div "[PERSON_NAME] Funeral Home Inc." at bounding box center [514, 318] width 455 height 25
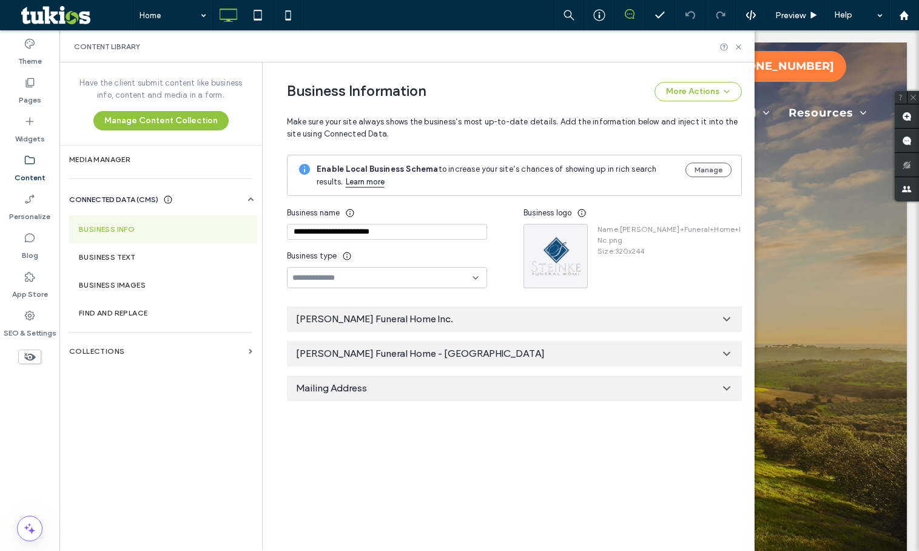
click at [378, 359] on span "[PERSON_NAME] Funeral Home - [GEOGRAPHIC_DATA]" at bounding box center [420, 353] width 249 height 13
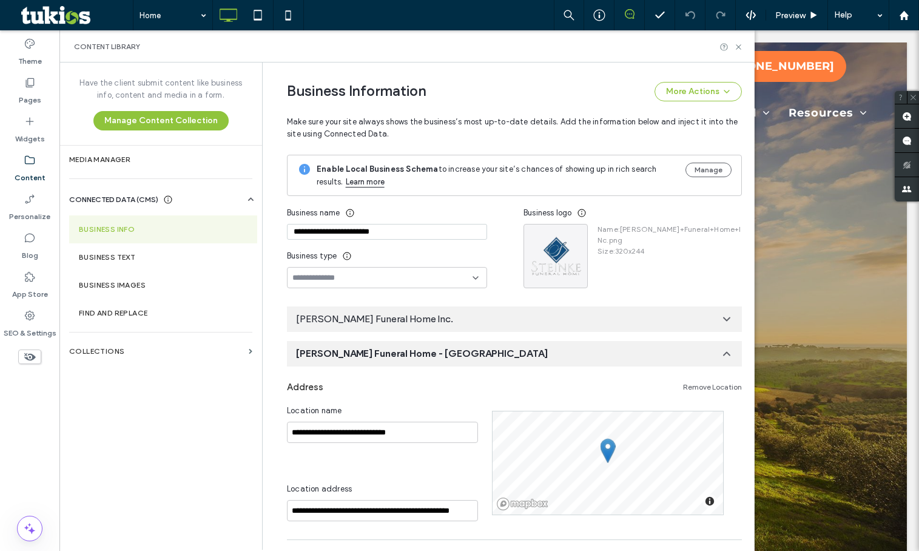
click at [429, 322] on div "[PERSON_NAME] Funeral Home Inc." at bounding box center [514, 318] width 455 height 25
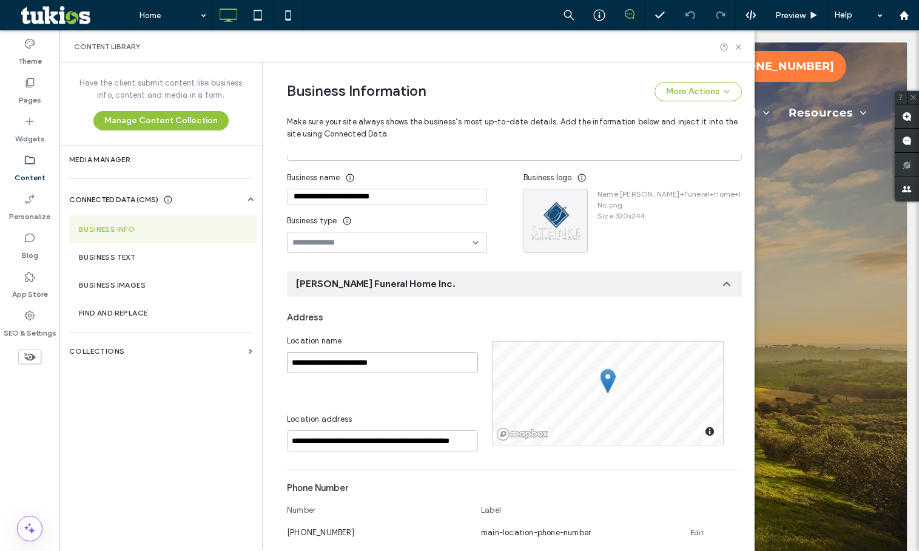
click at [388, 363] on input "**********" at bounding box center [382, 362] width 191 height 21
paste input
type input "**********"
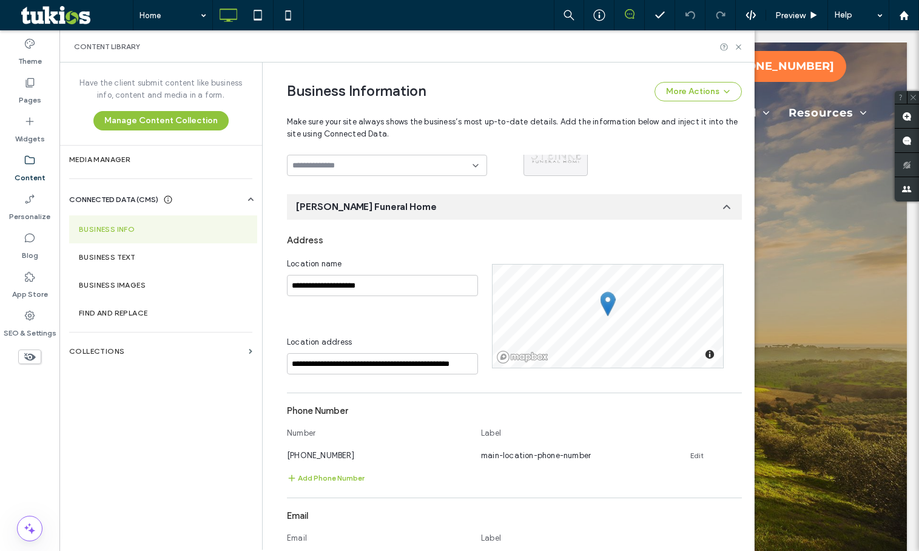
scroll to position [125, 0]
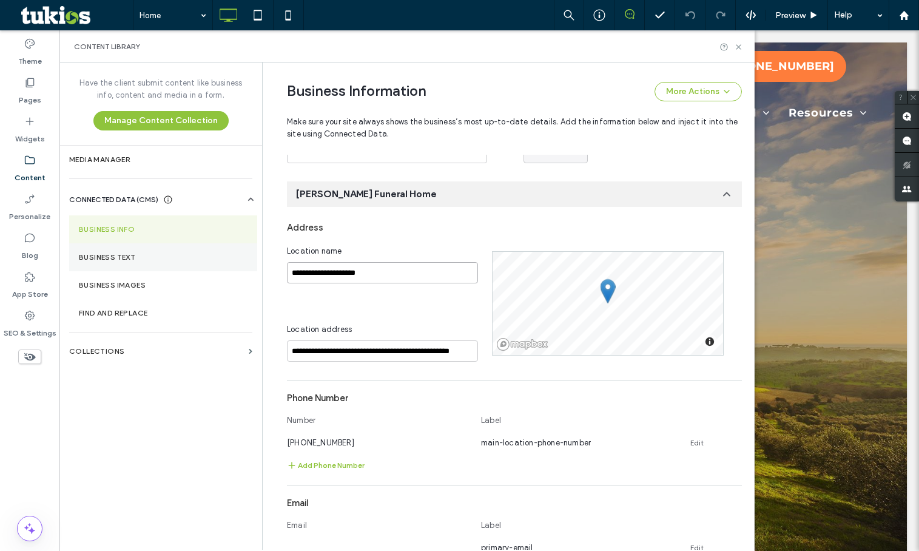
drag, startPoint x: 367, startPoint y: 272, endPoint x: 142, endPoint y: 255, distance: 225.7
click at [146, 255] on div "**********" at bounding box center [406, 305] width 695 height 487
paste input "**********"
type input "**********"
click at [373, 292] on div "**********" at bounding box center [389, 303] width 205 height 116
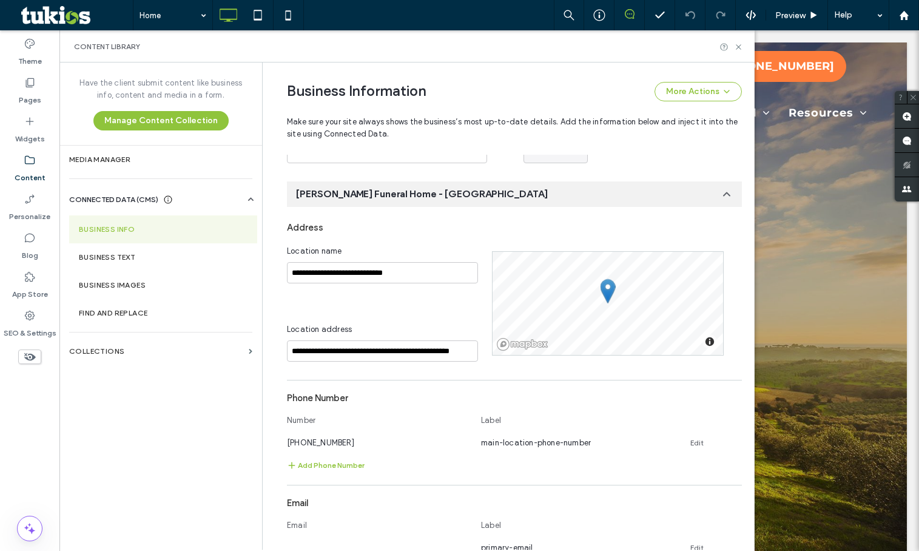
click at [356, 196] on span "Steinke Funeral Home - Morocco" at bounding box center [422, 193] width 252 height 13
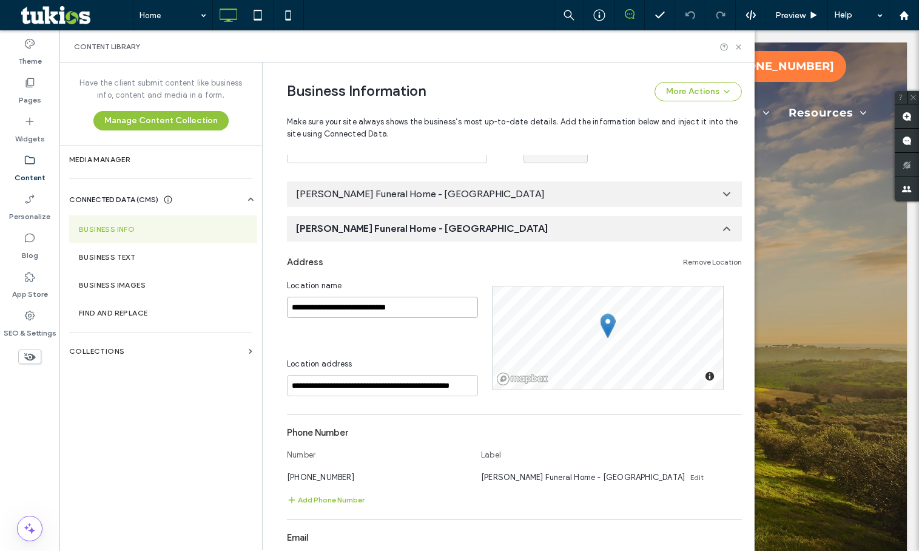
click at [411, 306] on input "**********" at bounding box center [382, 307] width 191 height 21
paste input "***"
type input "**********"
click at [398, 326] on div "**********" at bounding box center [389, 338] width 205 height 116
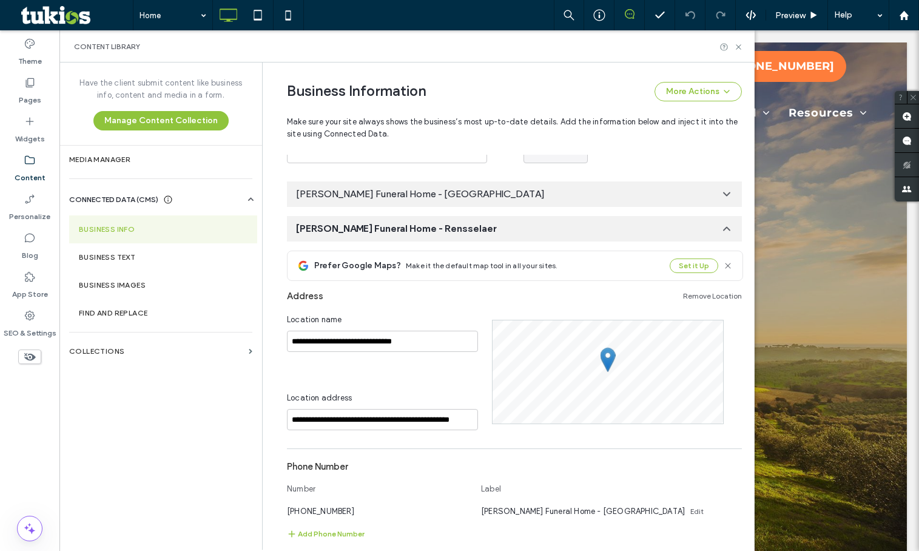
scroll to position [160, 0]
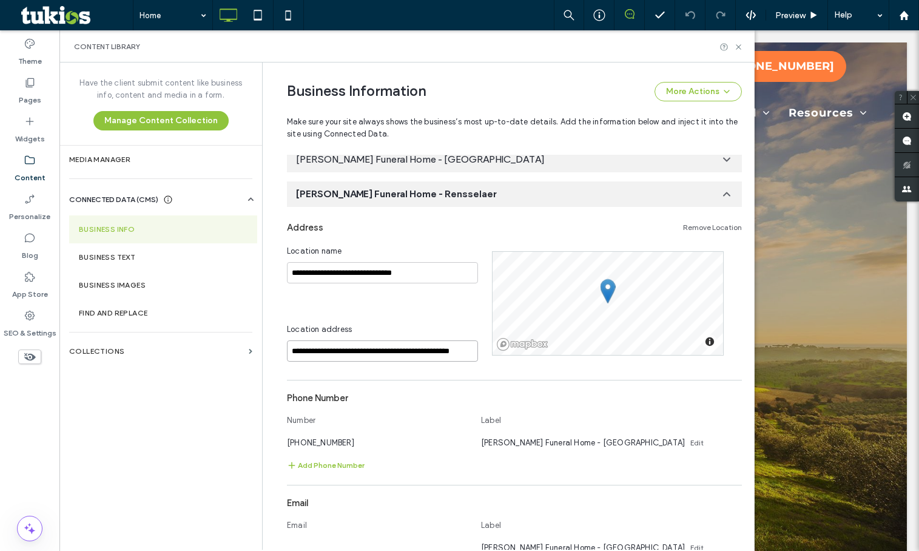
click at [387, 348] on input "**********" at bounding box center [382, 350] width 191 height 21
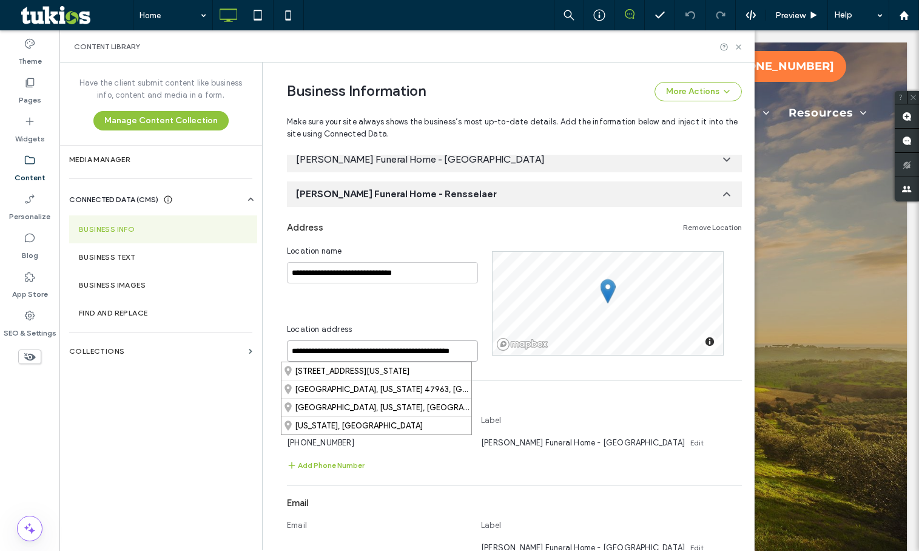
paste input
click at [385, 309] on div "**********" at bounding box center [389, 303] width 205 height 116
drag, startPoint x: 429, startPoint y: 351, endPoint x: 355, endPoint y: 352, distance: 74.0
click at [355, 352] on input "**********" at bounding box center [382, 350] width 191 height 21
click at [417, 374] on div "403 North Front Street, Rensselaer, Indiana 47978, United States" at bounding box center [376, 371] width 190 height 18
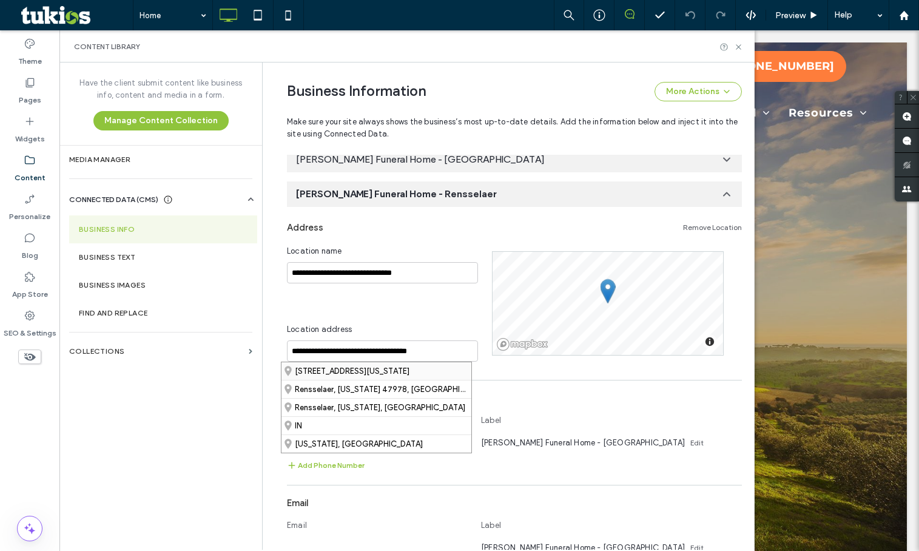
type input "**********"
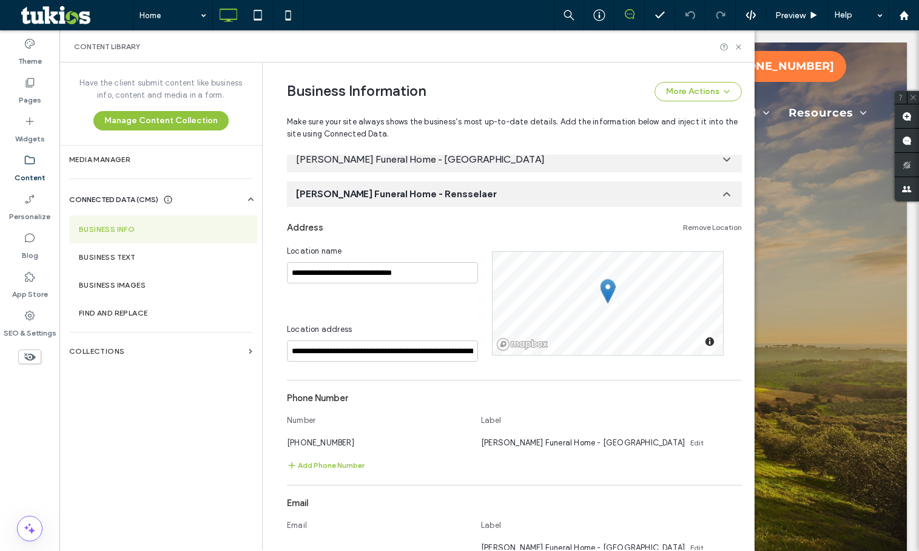
click at [417, 374] on div "**********" at bounding box center [514, 430] width 455 height 429
click at [690, 445] on link "Edit" at bounding box center [696, 443] width 13 height 10
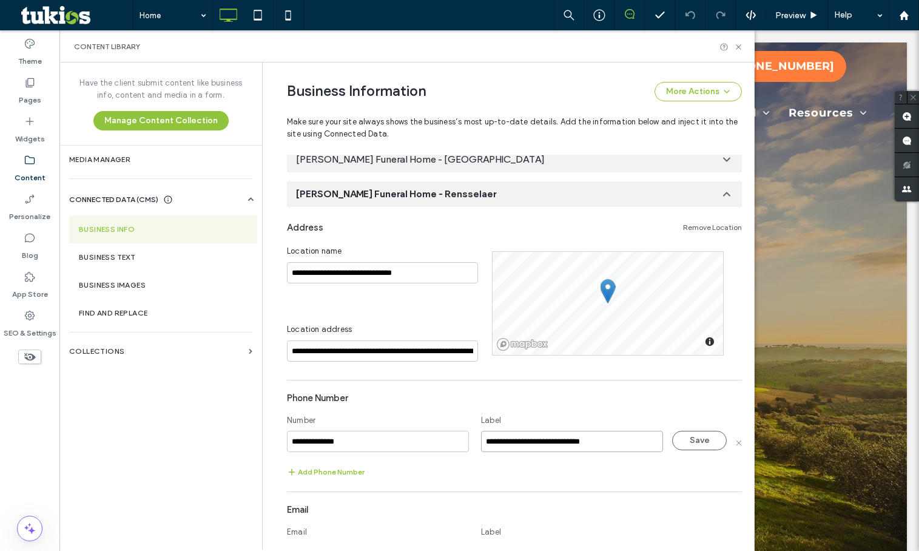
drag, startPoint x: 614, startPoint y: 439, endPoint x: 567, endPoint y: 435, distance: 47.5
click at [567, 435] on input "**********" at bounding box center [572, 441] width 182 height 21
type input "**********"
click at [691, 432] on button "Save" at bounding box center [699, 440] width 55 height 19
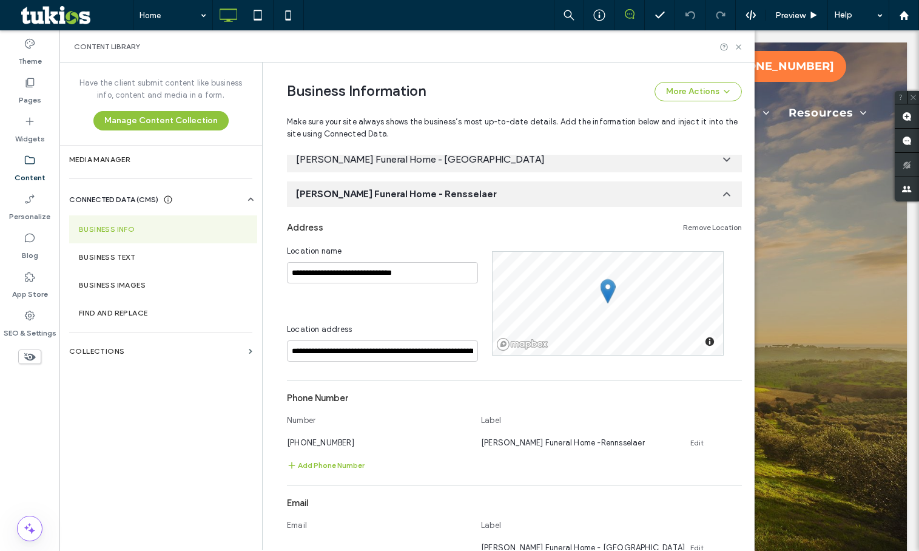
click at [472, 187] on div "Steinke Funeral Home - Rensselaer" at bounding box center [514, 193] width 455 height 25
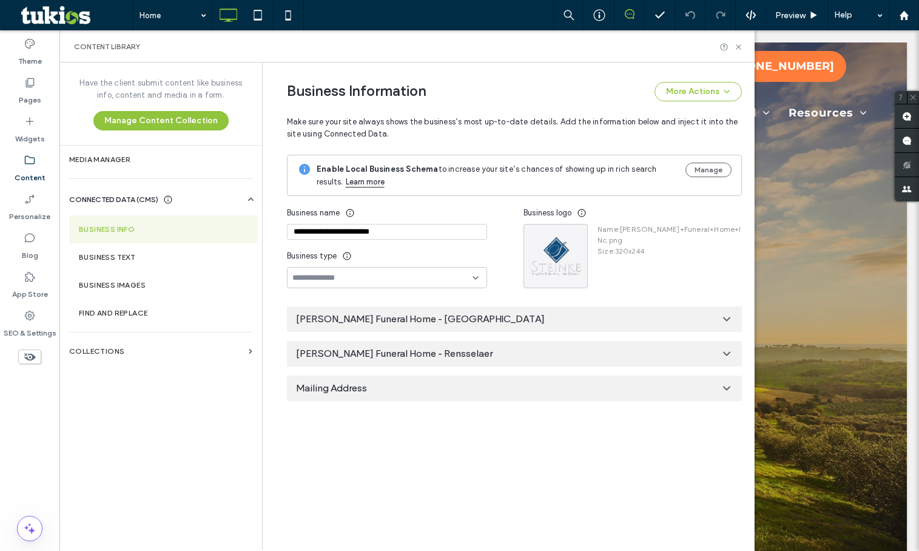
scroll to position [0, 0]
click at [454, 315] on div "Steinke Funeral Home - Morocco" at bounding box center [514, 318] width 455 height 25
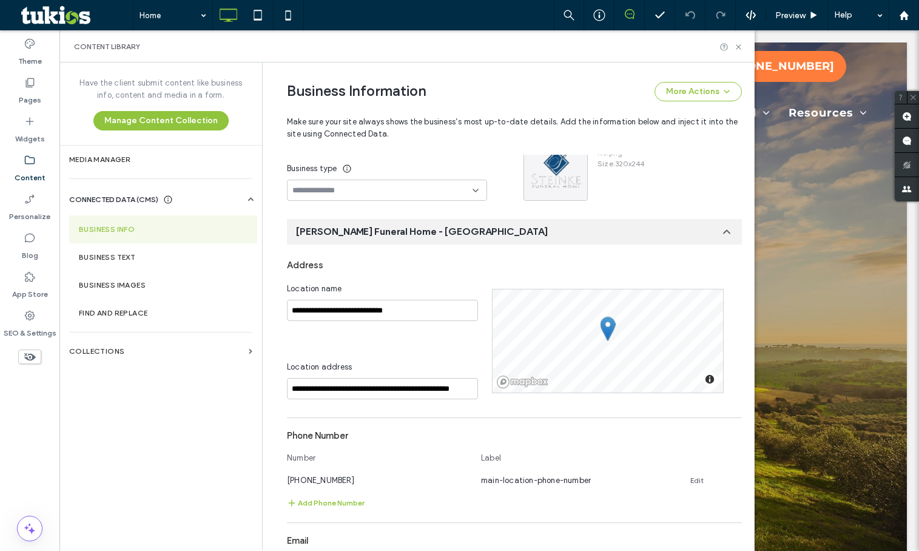
scroll to position [61, 0]
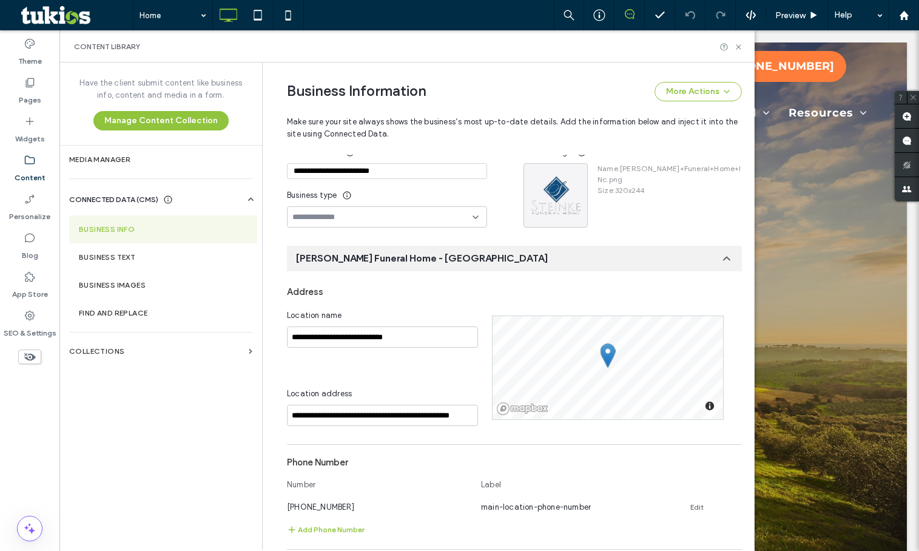
click at [392, 254] on span "Steinke Funeral Home - Morocco" at bounding box center [422, 258] width 252 height 13
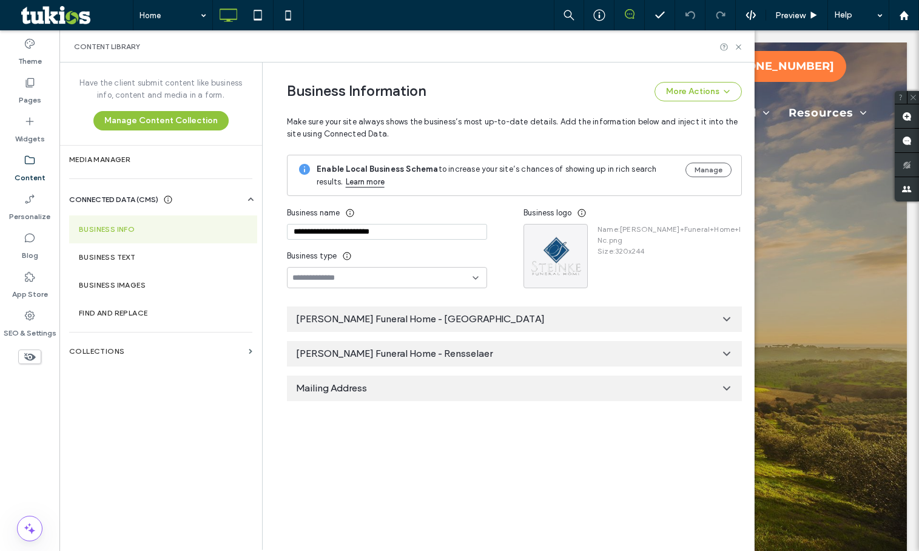
scroll to position [0, 0]
click at [372, 315] on span "Steinke Funeral Home - Morocco" at bounding box center [420, 318] width 249 height 13
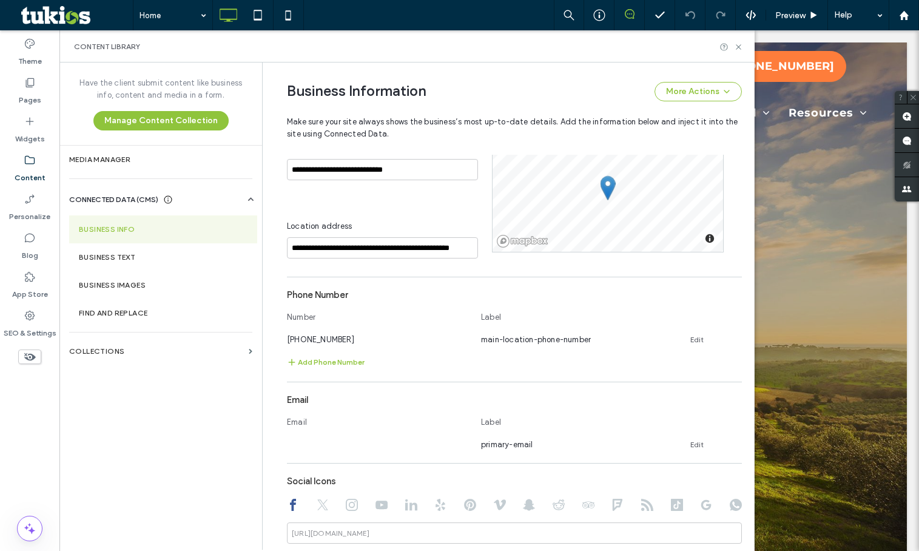
scroll to position [303, 0]
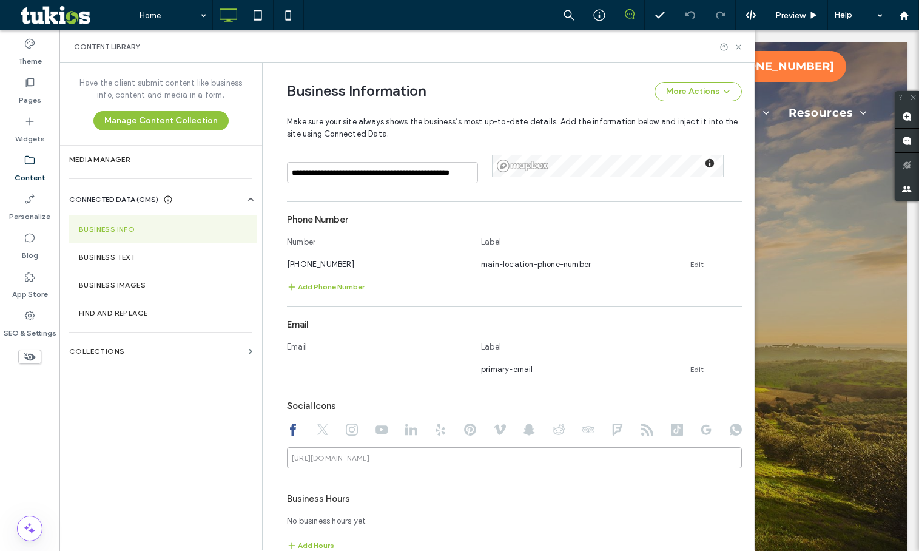
click at [432, 459] on input at bounding box center [514, 457] width 455 height 21
paste input "**********"
type input "**********"
click at [363, 475] on div "**********" at bounding box center [514, 348] width 455 height 620
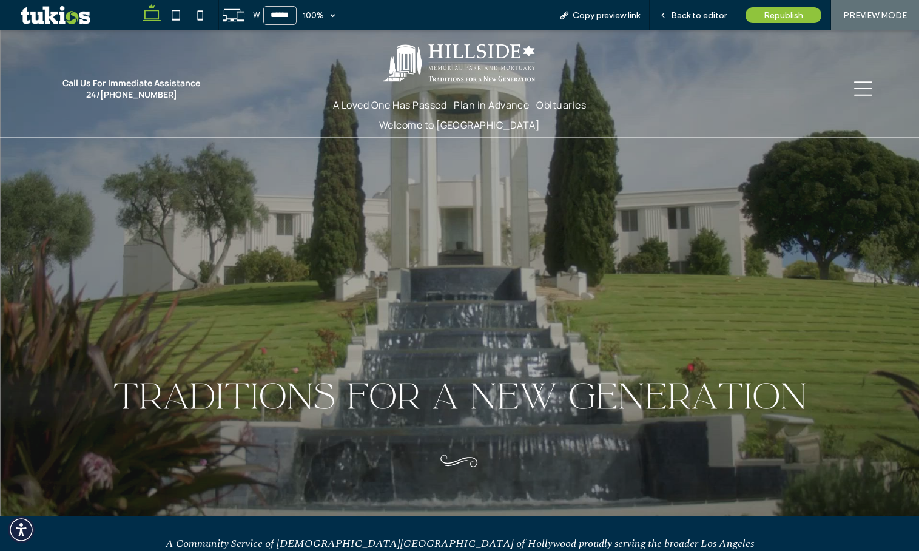
click at [854, 87] on icon at bounding box center [863, 88] width 18 height 18
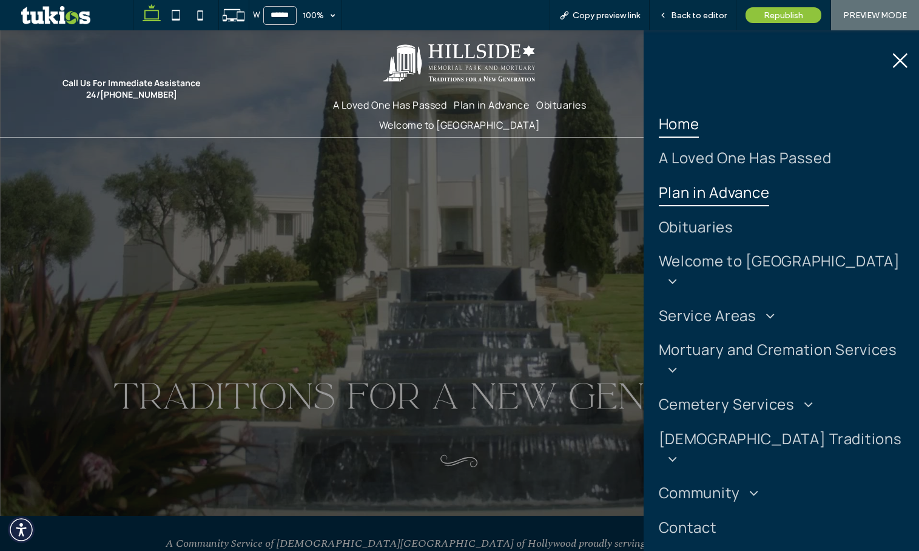
click at [742, 195] on span "Plan in Advance" at bounding box center [714, 192] width 111 height 29
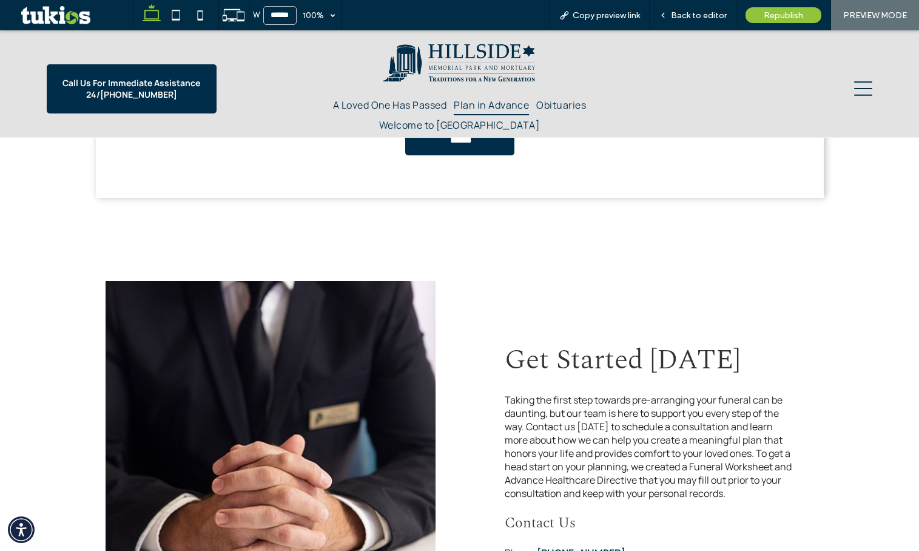
scroll to position [4111, 0]
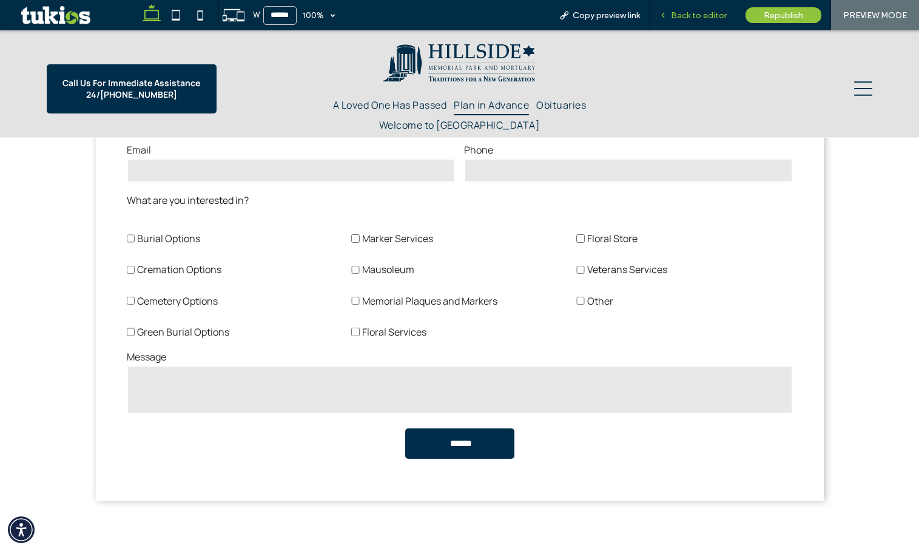
click at [697, 13] on span "Back to editor" at bounding box center [699, 15] width 56 height 10
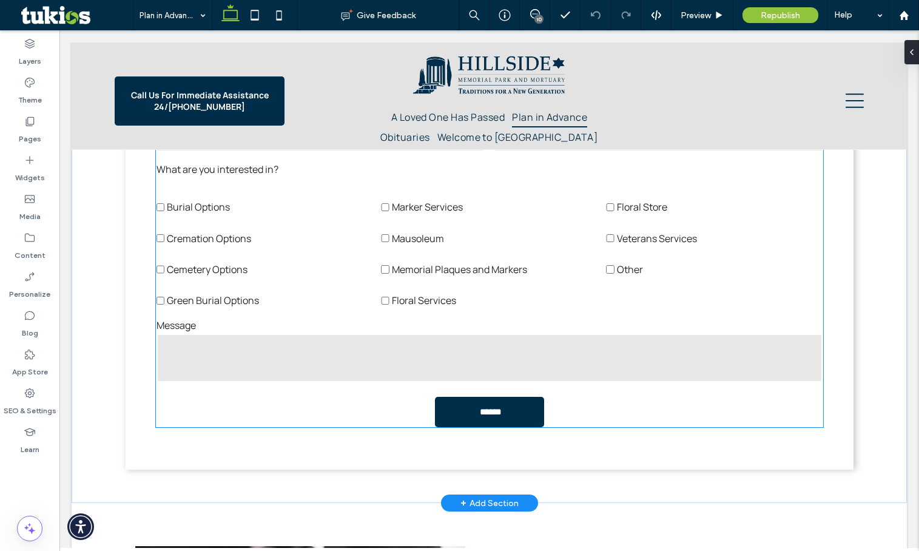
scroll to position [4080, 0]
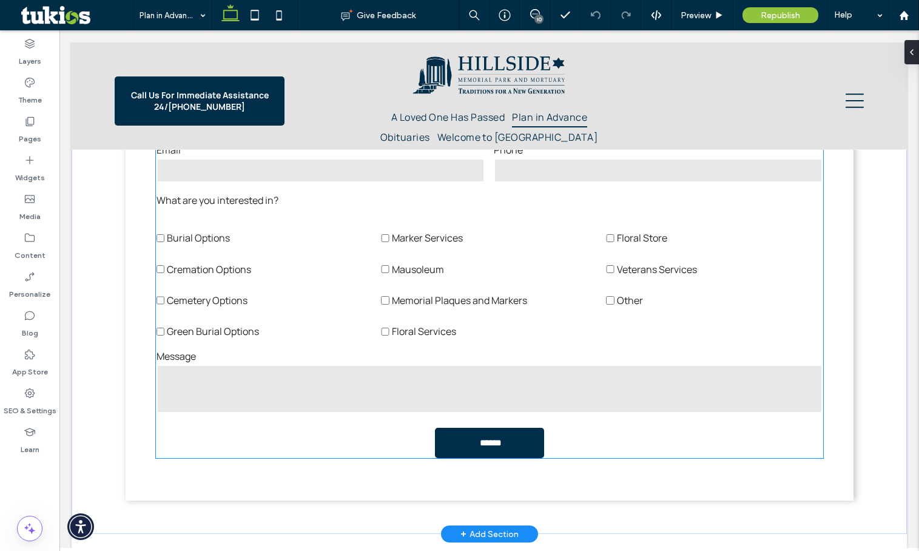
click at [529, 278] on label "Memorial Plaques and Markers" at bounding box center [489, 293] width 216 height 31
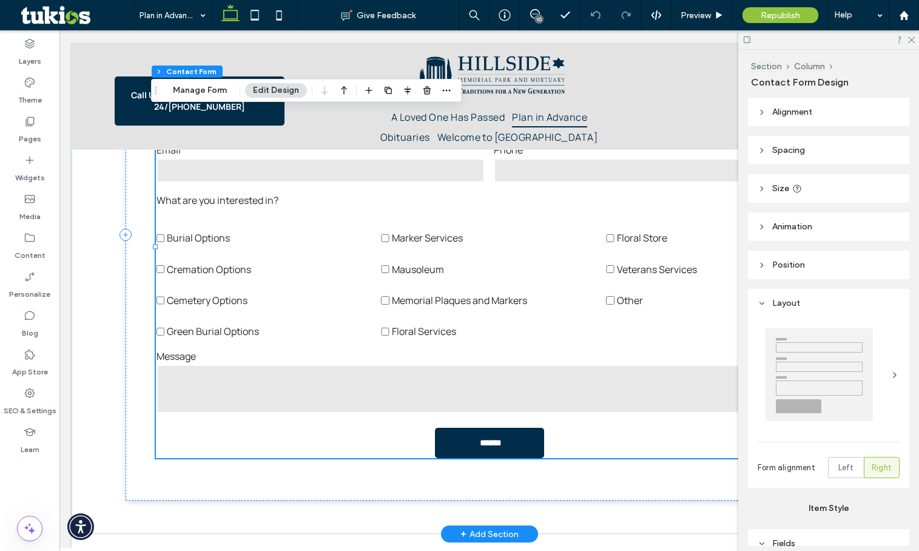
type input "*"
type input "***"
type input "*"
type input "***"
drag, startPoint x: 197, startPoint y: 87, endPoint x: 543, endPoint y: 108, distance: 346.9
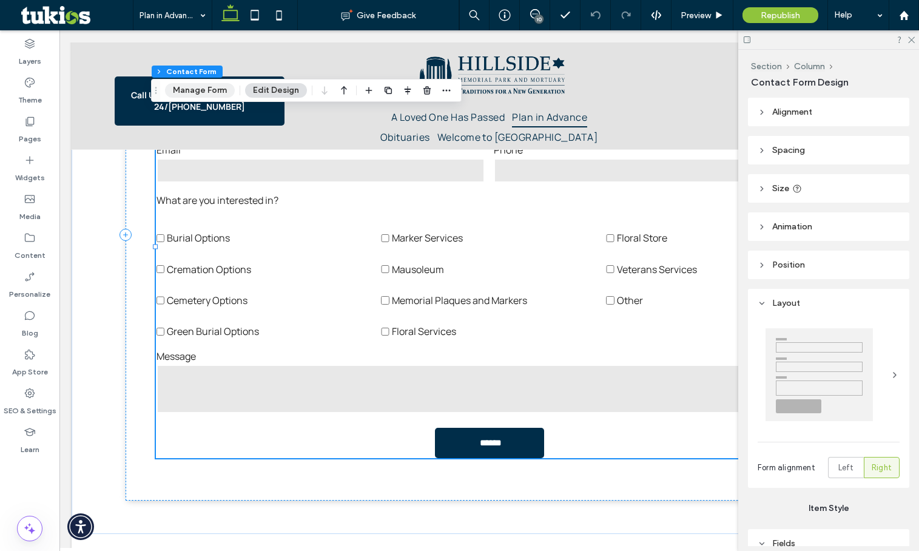
click at [197, 87] on button "Manage Form" at bounding box center [200, 90] width 70 height 15
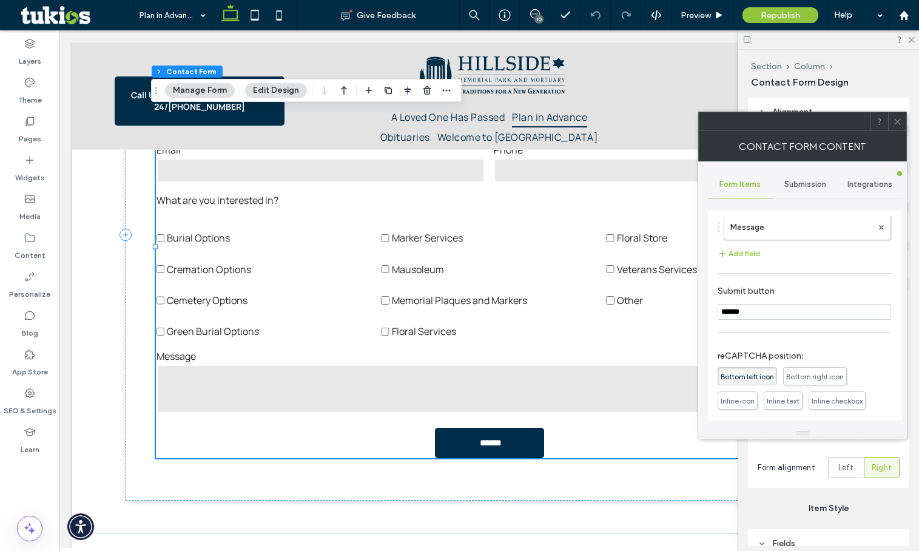
scroll to position [364, 0]
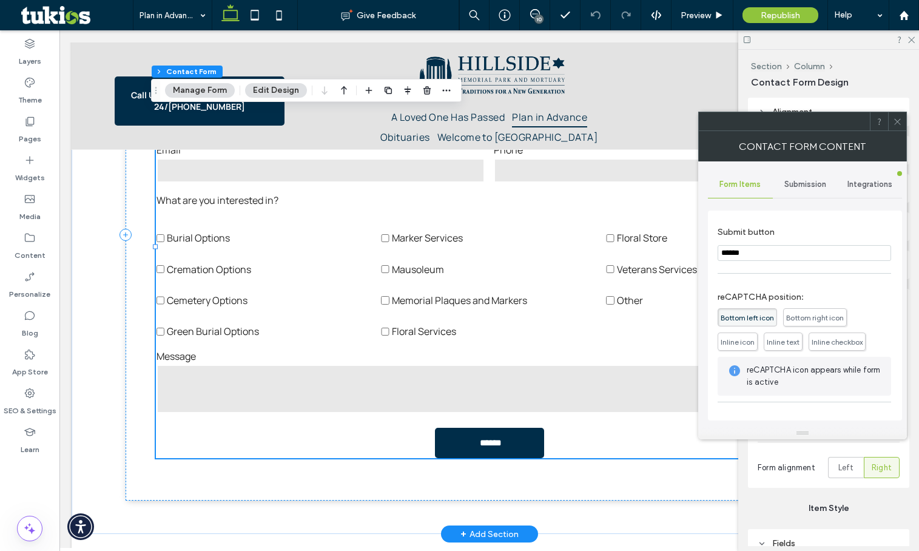
drag, startPoint x: 838, startPoint y: 289, endPoint x: 588, endPoint y: 257, distance: 251.9
type input "*"
type input "**"
type input "***"
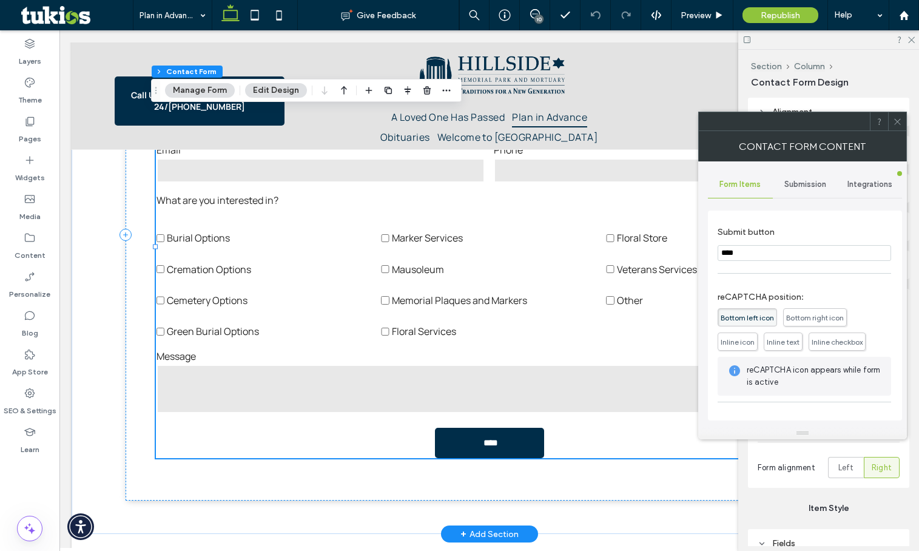
type input "*****"
type input "*******"
type input "*********"
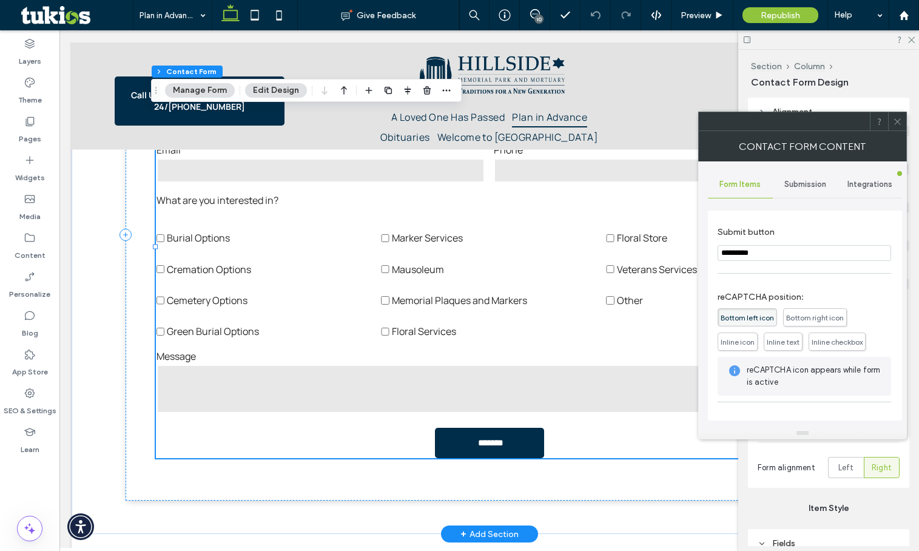
type input "*********"
type input "**********"
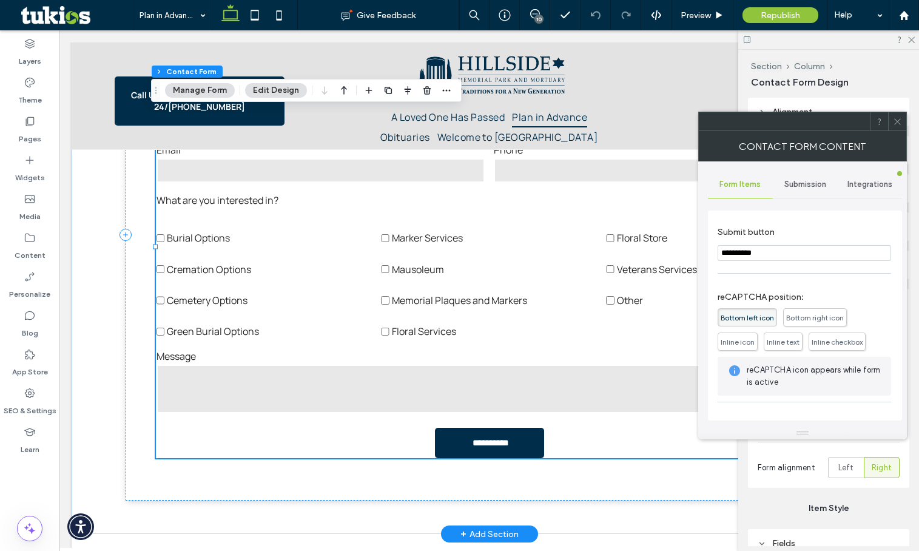
type input "*********"
type input "********"
type input "*******"
type input "********"
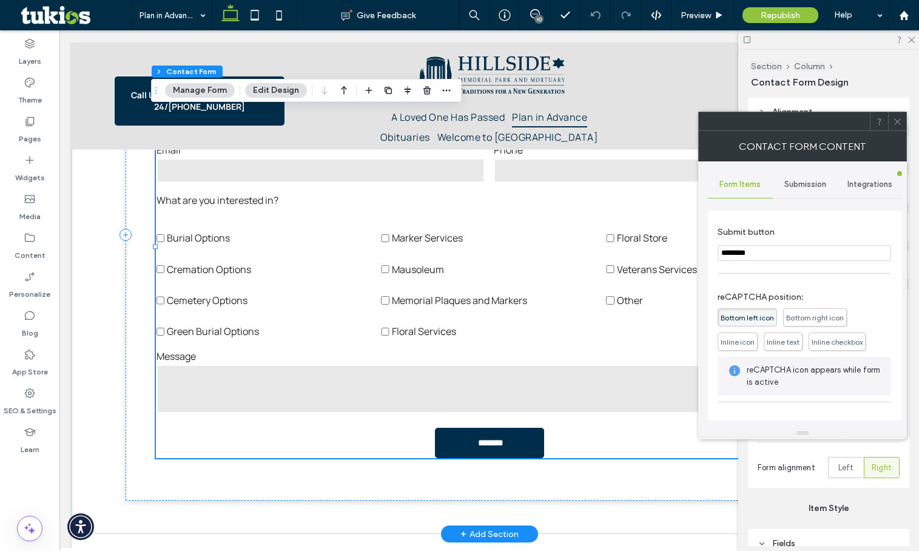
type input "********"
type input "**********"
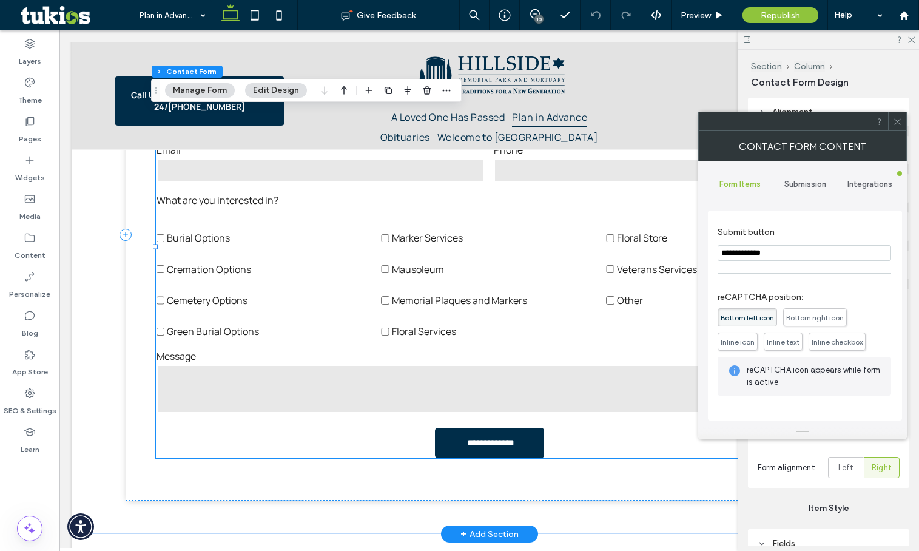
type input "**********"
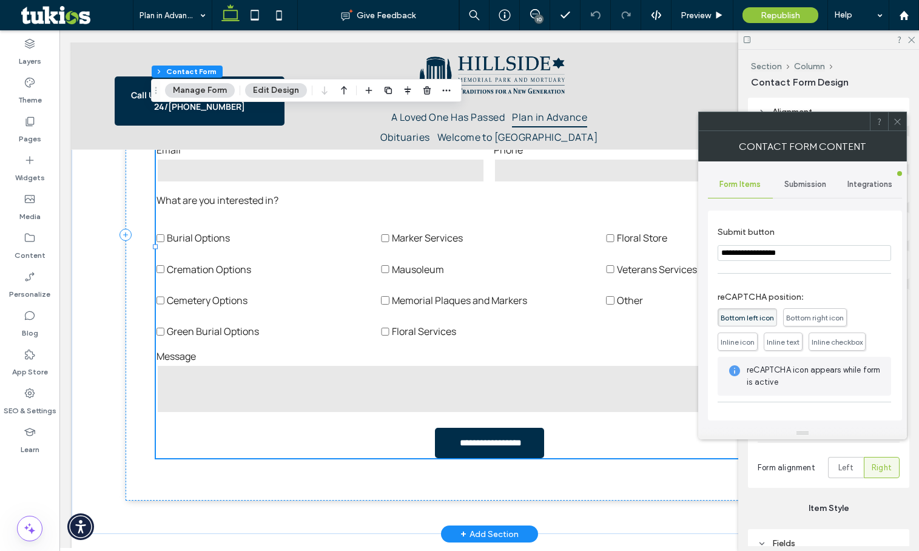
type input "**********"
click at [895, 123] on icon at bounding box center [897, 121] width 9 height 9
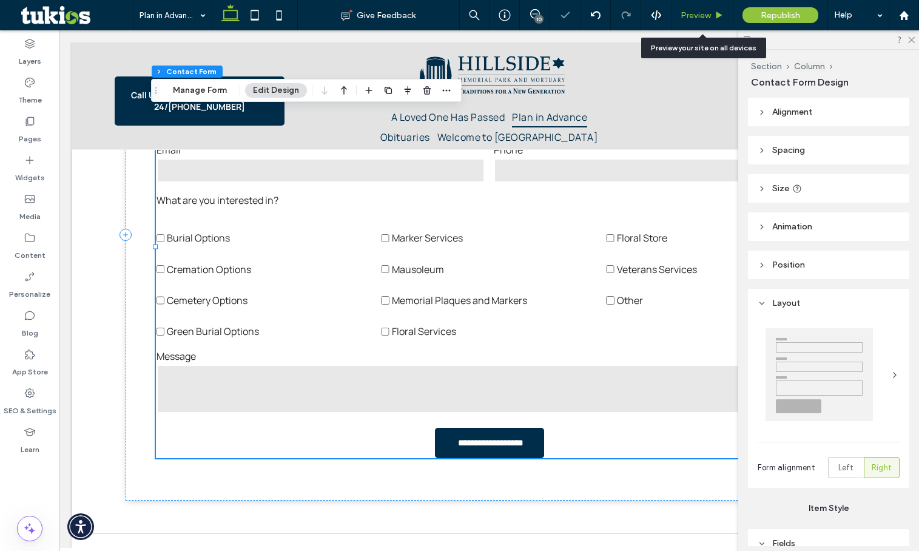
click at [682, 21] on div "Preview" at bounding box center [702, 15] width 62 height 30
click at [696, 8] on div "Preview" at bounding box center [702, 15] width 62 height 30
click at [694, 17] on span "Preview" at bounding box center [696, 15] width 30 height 10
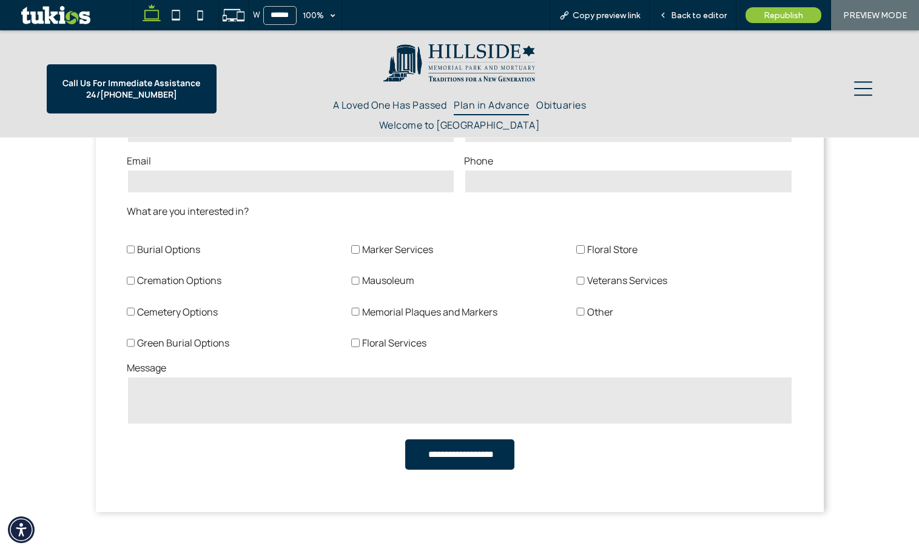
scroll to position [4111, 0]
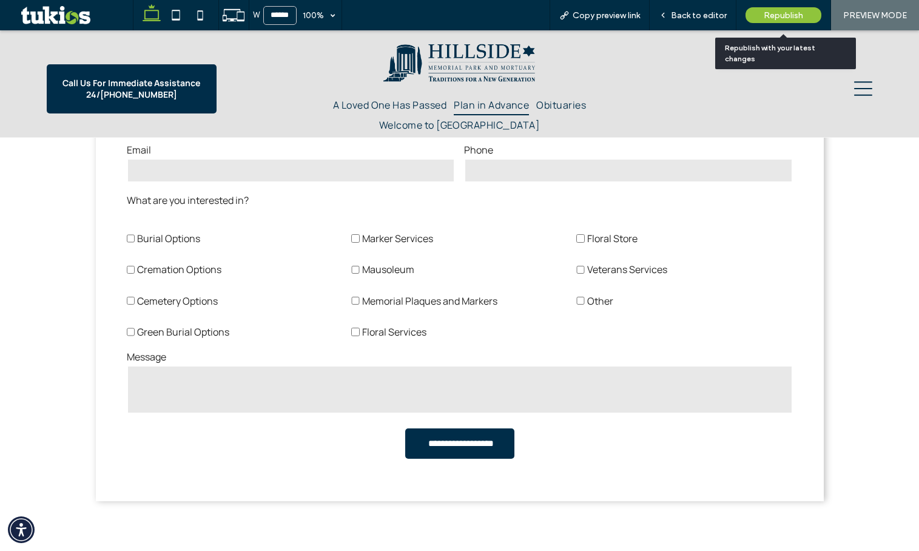
click at [773, 17] on span "Republish" at bounding box center [783, 15] width 39 height 10
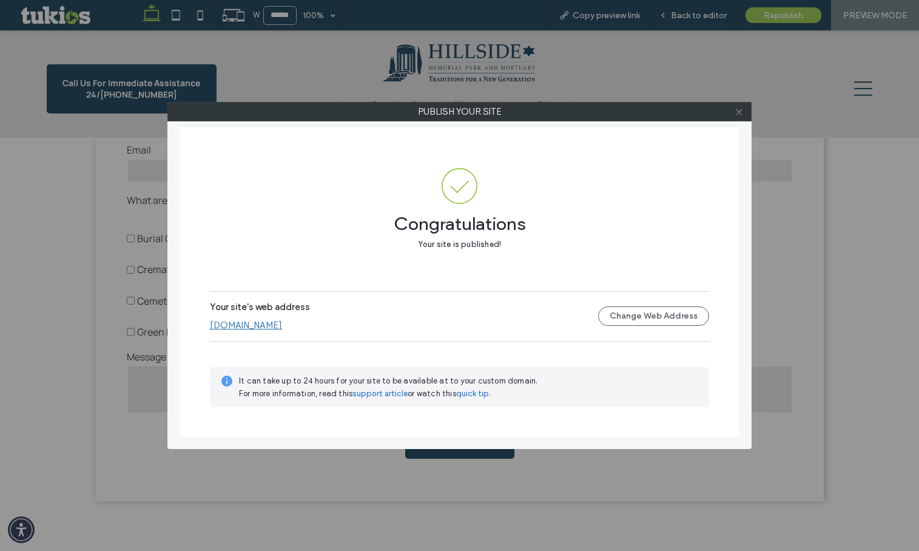
click at [736, 111] on icon at bounding box center [738, 111] width 9 height 9
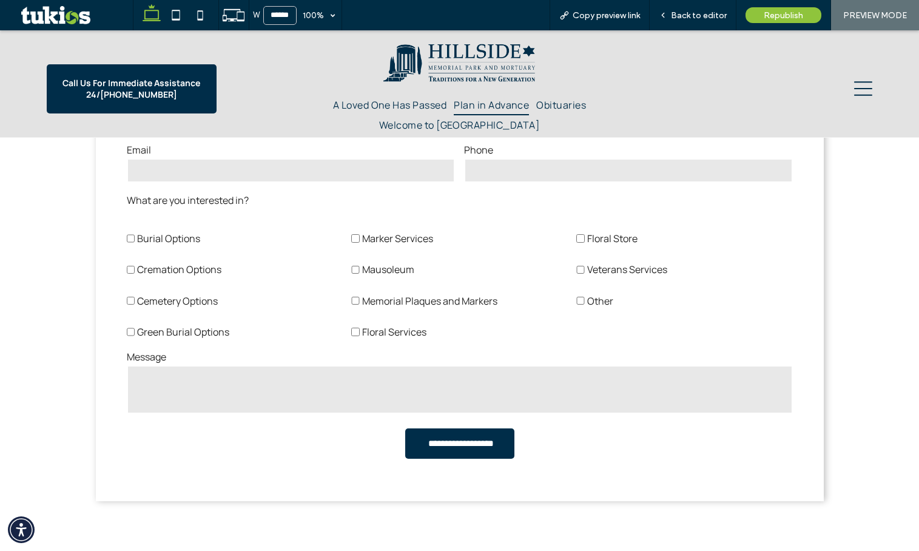
click at [857, 95] on icon at bounding box center [863, 88] width 18 height 15
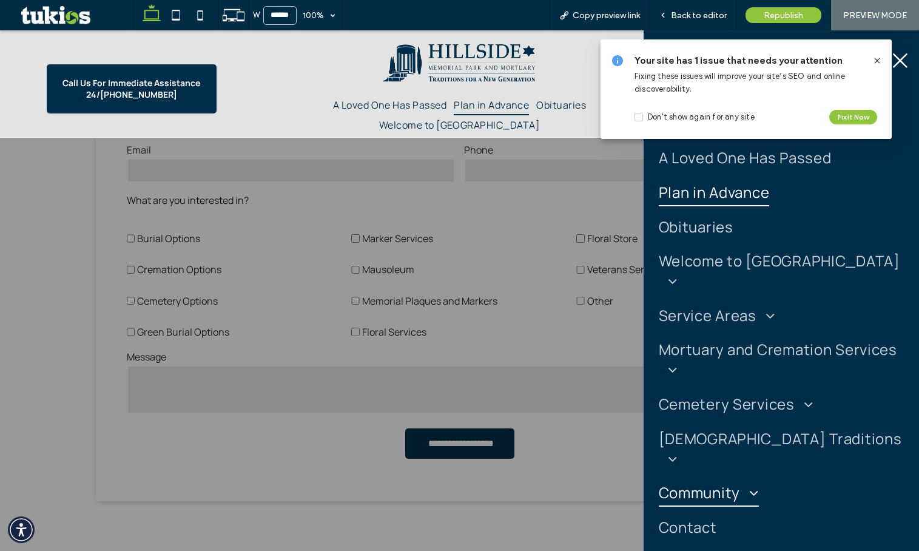
click at [724, 478] on span "Community" at bounding box center [709, 492] width 100 height 29
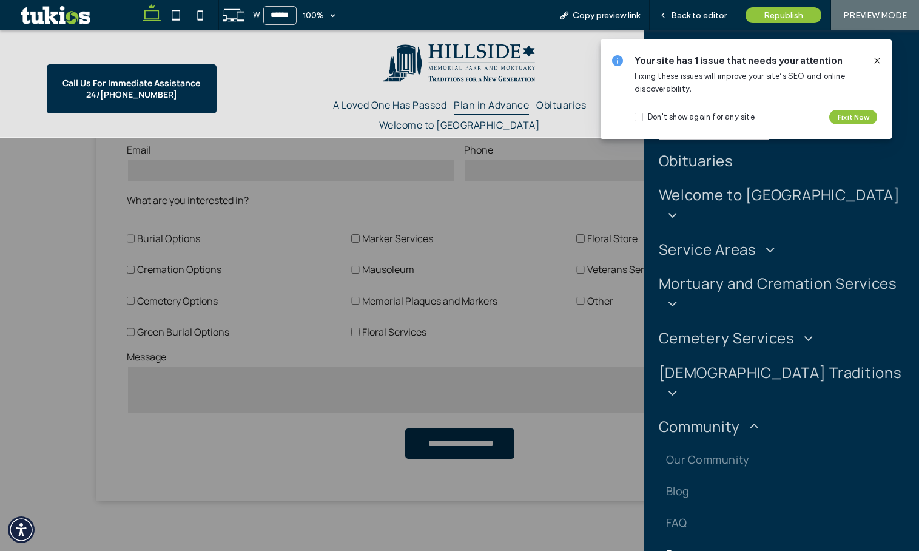
scroll to position [121, 0]
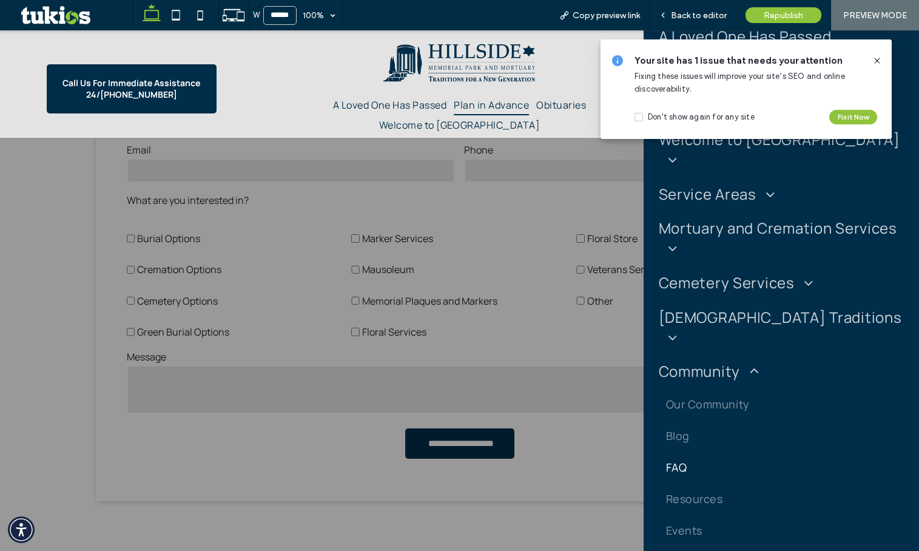
click at [684, 451] on link "FAQ" at bounding box center [781, 467] width 245 height 32
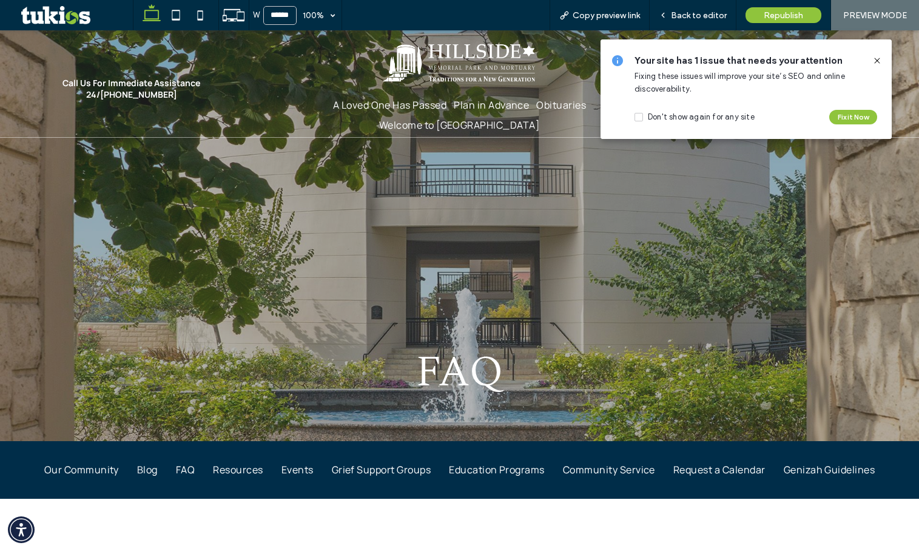
drag, startPoint x: 879, startPoint y: 61, endPoint x: 808, endPoint y: 16, distance: 84.8
click at [879, 61] on icon at bounding box center [877, 61] width 10 height 10
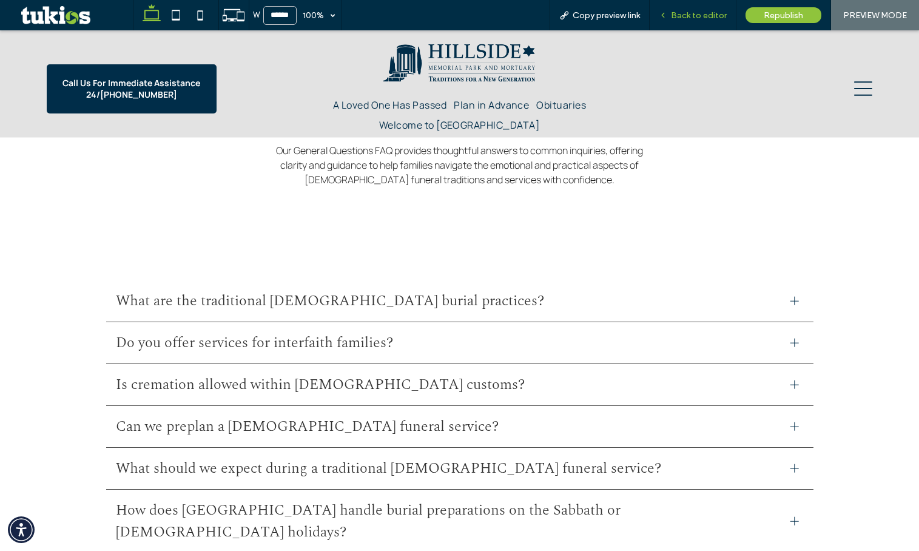
click at [708, 19] on span "Back to editor" at bounding box center [699, 15] width 56 height 10
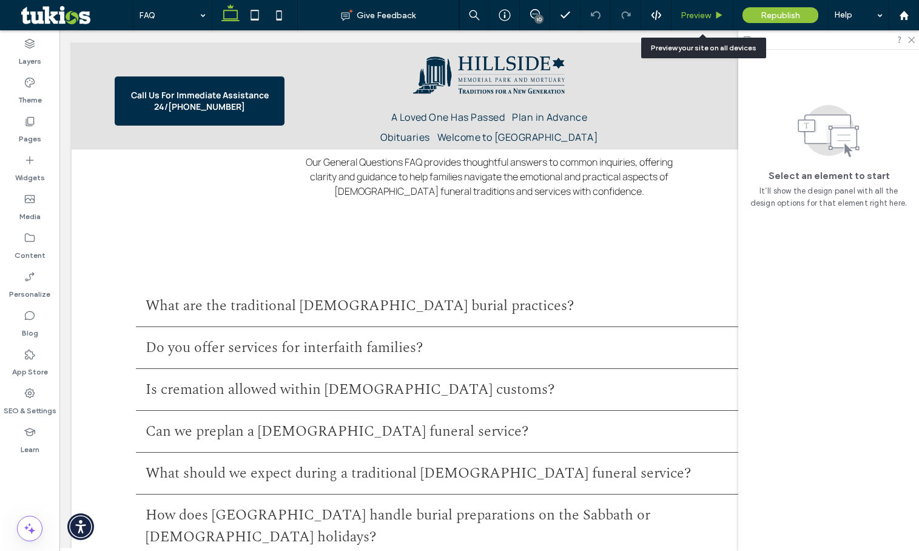
click at [705, 17] on span "Preview" at bounding box center [696, 15] width 30 height 10
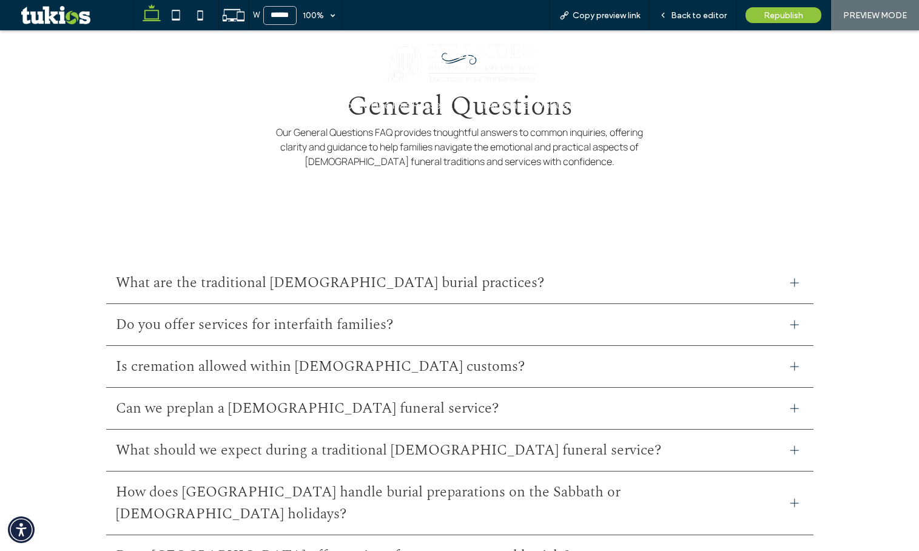
scroll to position [505, 0]
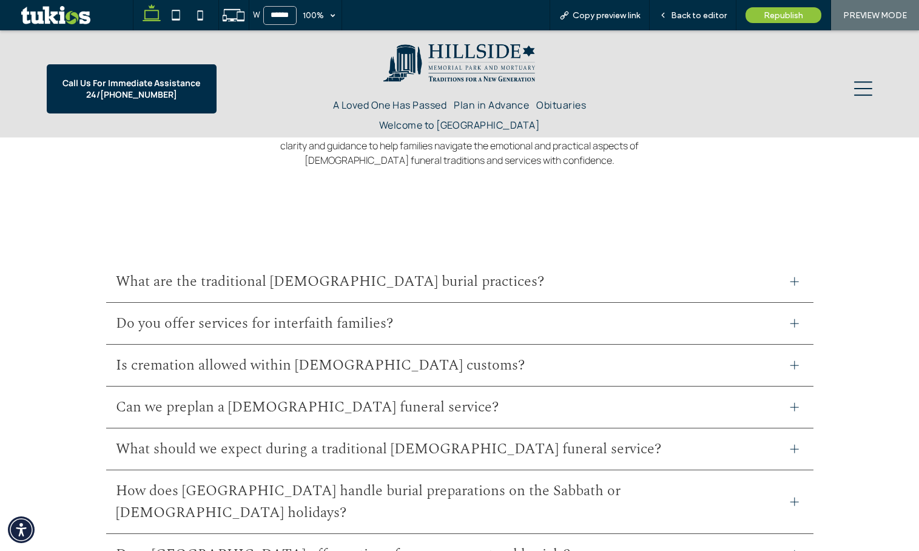
click at [778, 278] on div "What are the traditional Jewish burial practices?" at bounding box center [459, 282] width 707 height 42
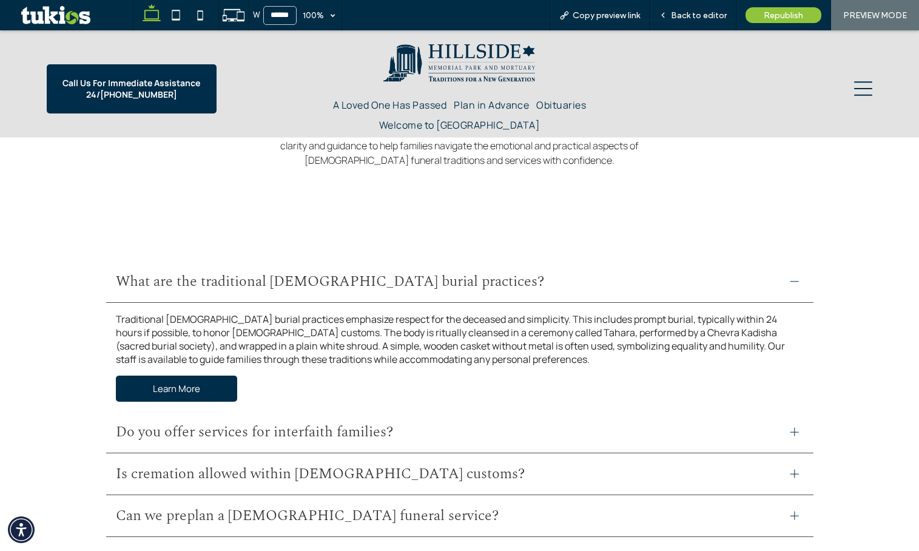
click at [791, 437] on div at bounding box center [794, 432] width 18 height 18
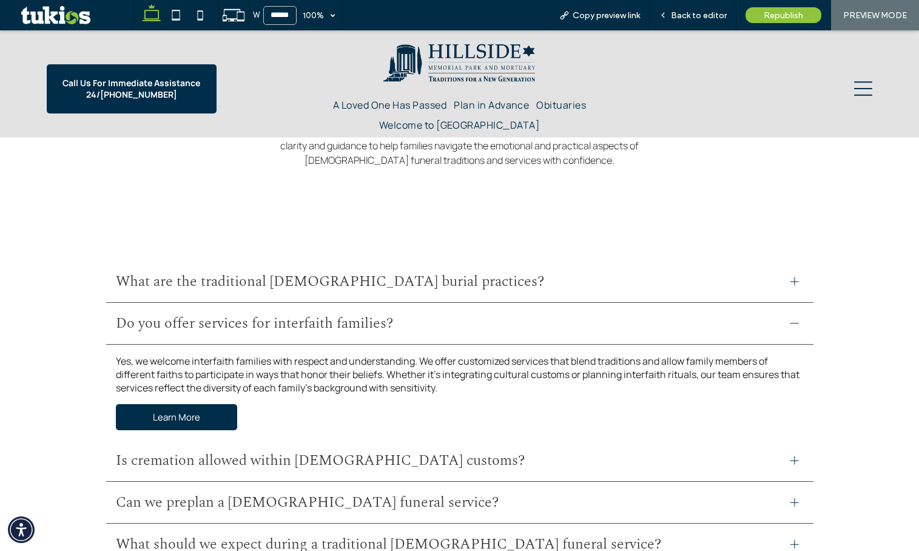
click at [267, 284] on span "What are the traditional Jewish burial practices?" at bounding box center [448, 282] width 665 height 22
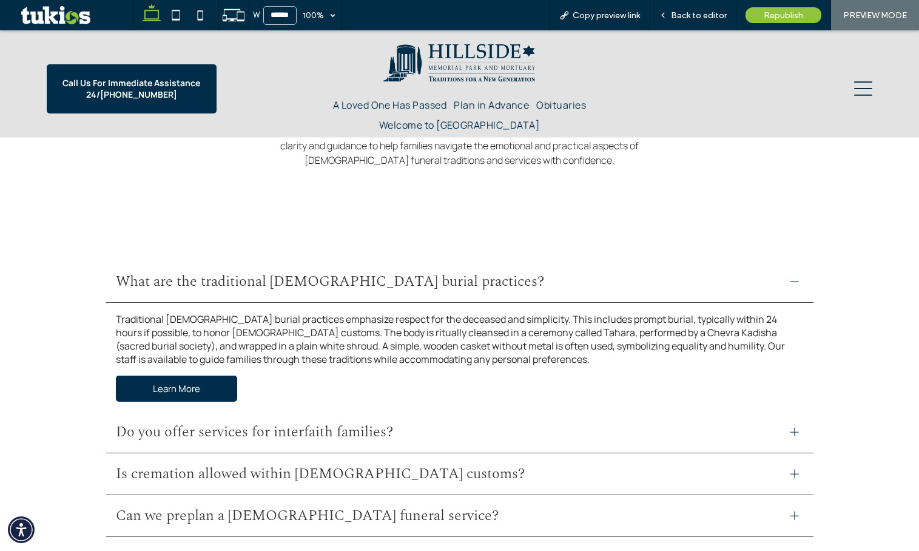
drag, startPoint x: 429, startPoint y: 427, endPoint x: 414, endPoint y: 426, distance: 15.2
click at [429, 427] on span "Do you offer services for interfaith families?" at bounding box center [448, 432] width 665 height 22
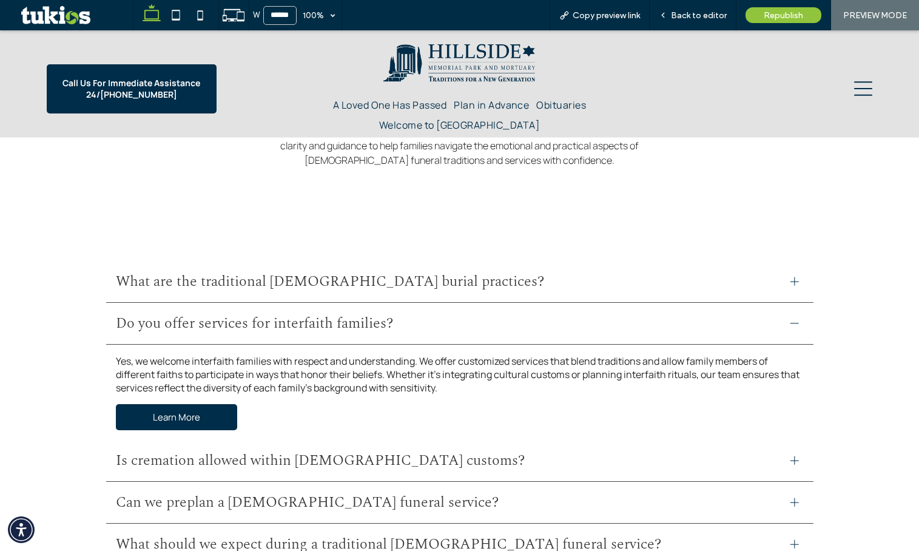
click at [412, 331] on span "Do you offer services for interfaith families?" at bounding box center [448, 323] width 665 height 22
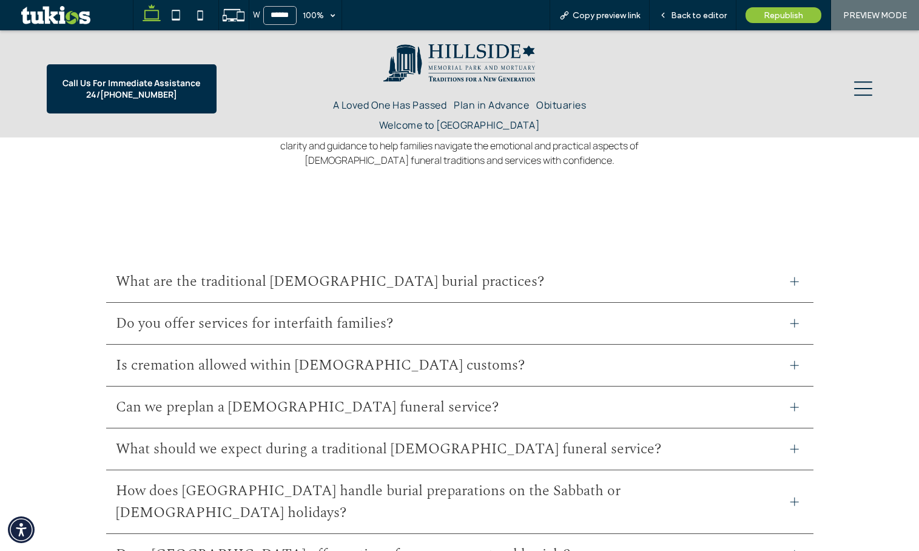
click at [386, 335] on div "Do you offer services for interfaith families?" at bounding box center [459, 324] width 707 height 42
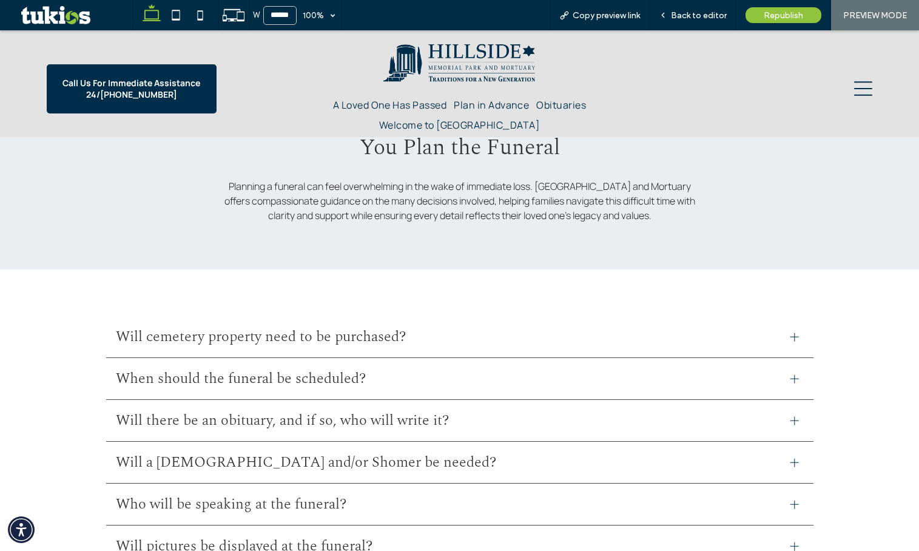
scroll to position [2324, 0]
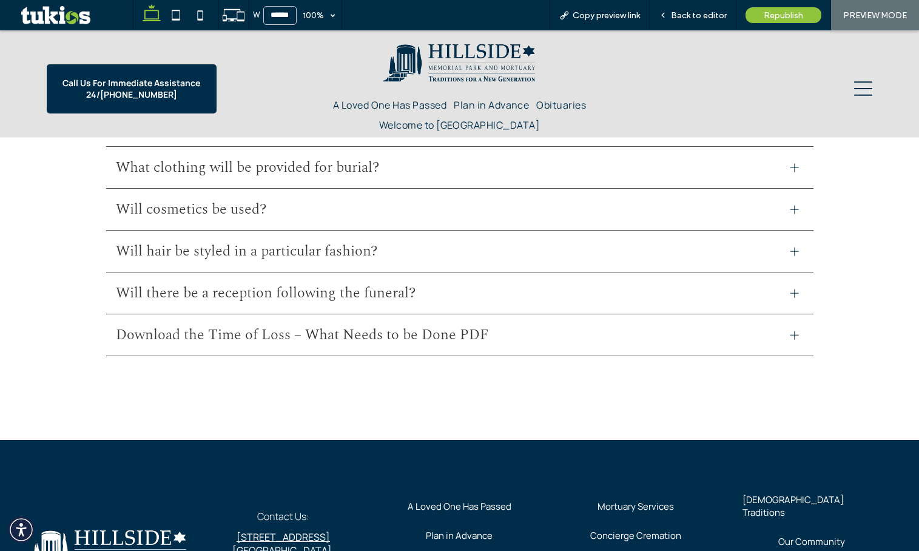
click at [460, 324] on span "Download the Time of Loss – What Needs to be Done PDF" at bounding box center [448, 335] width 665 height 22
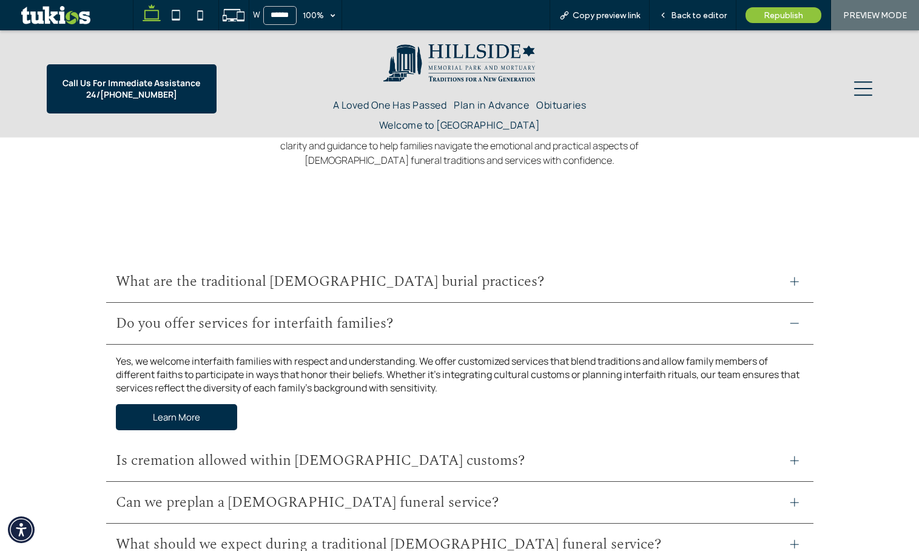
scroll to position [687, 0]
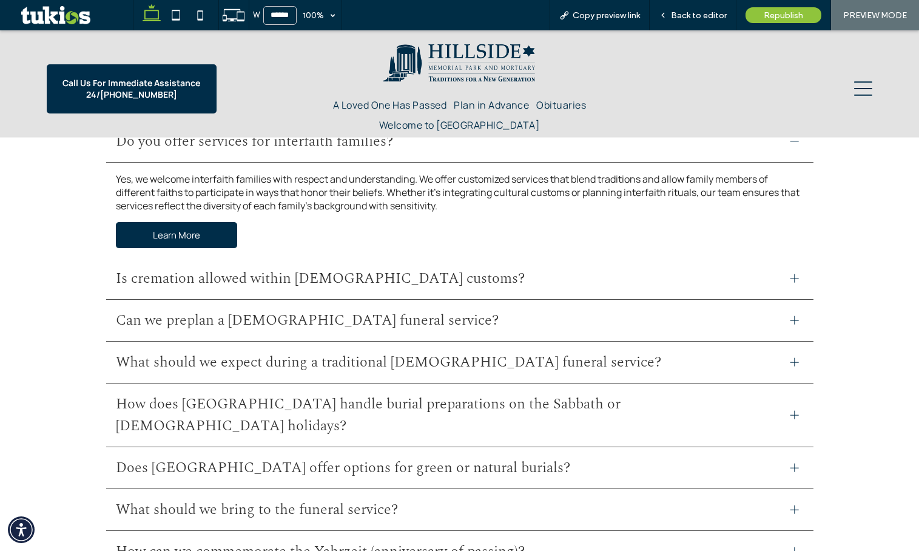
click at [854, 92] on icon at bounding box center [863, 88] width 18 height 18
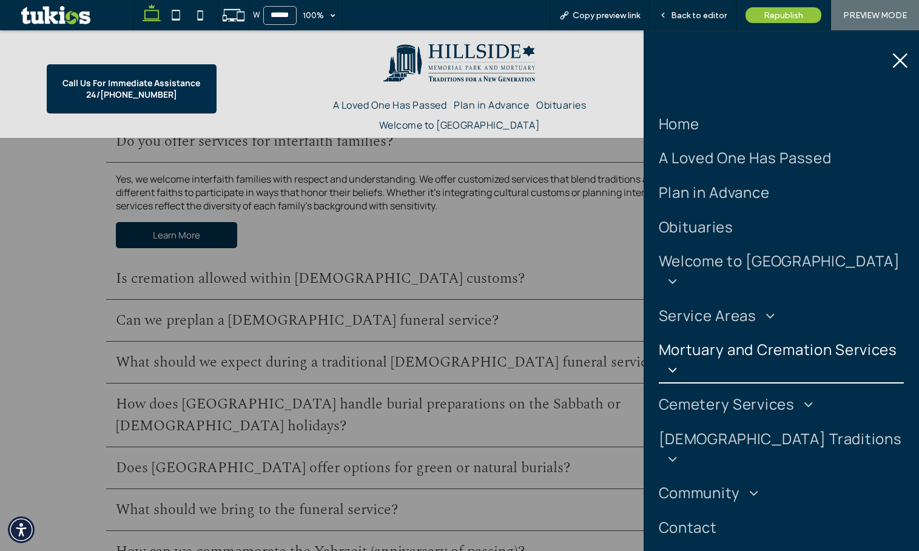
click at [677, 362] on span at bounding box center [668, 369] width 19 height 15
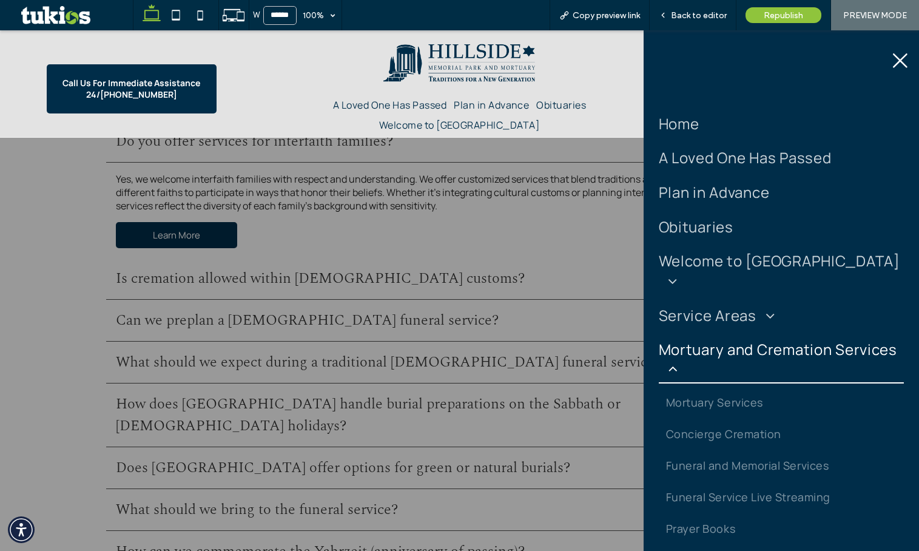
click at [677, 362] on span at bounding box center [668, 369] width 19 height 15
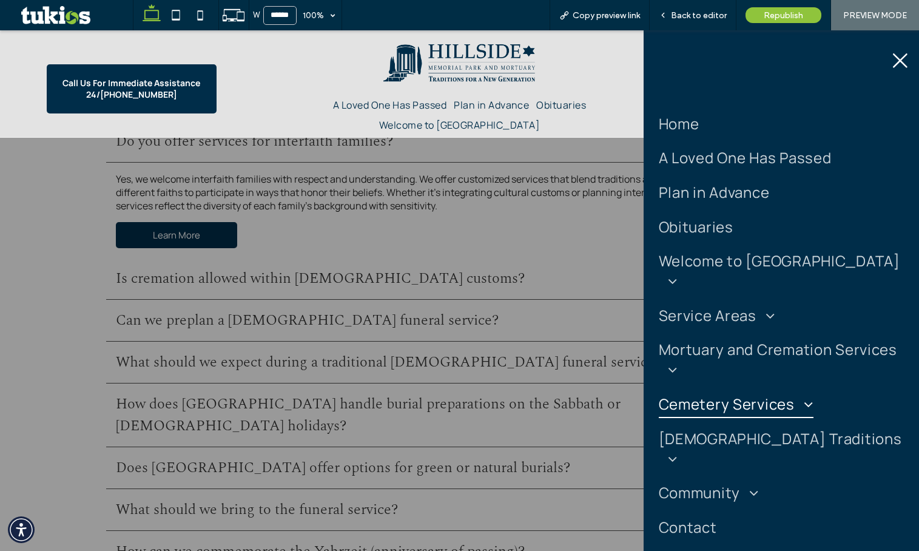
click at [731, 392] on span "Cemetery Services" at bounding box center [736, 403] width 155 height 29
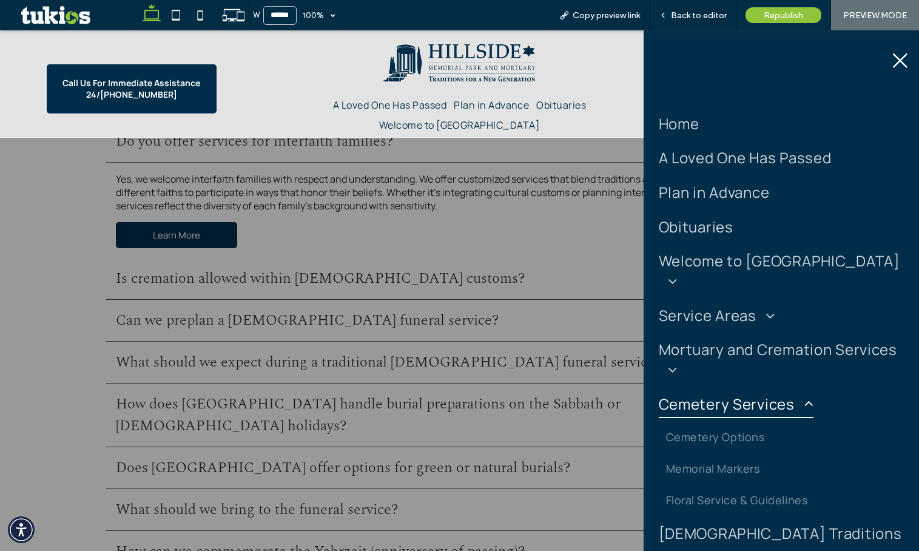
click at [731, 392] on span "Cemetery Services" at bounding box center [736, 403] width 155 height 29
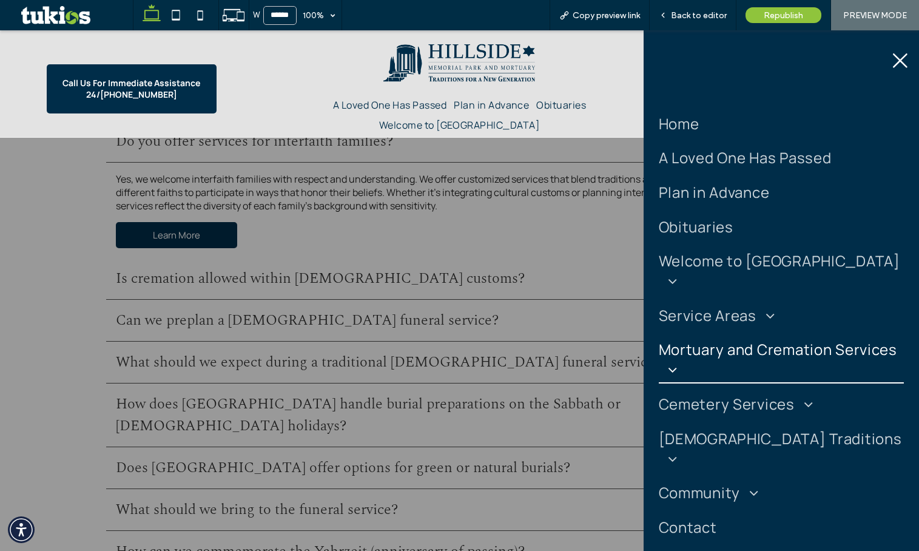
click at [677, 362] on span at bounding box center [668, 369] width 19 height 15
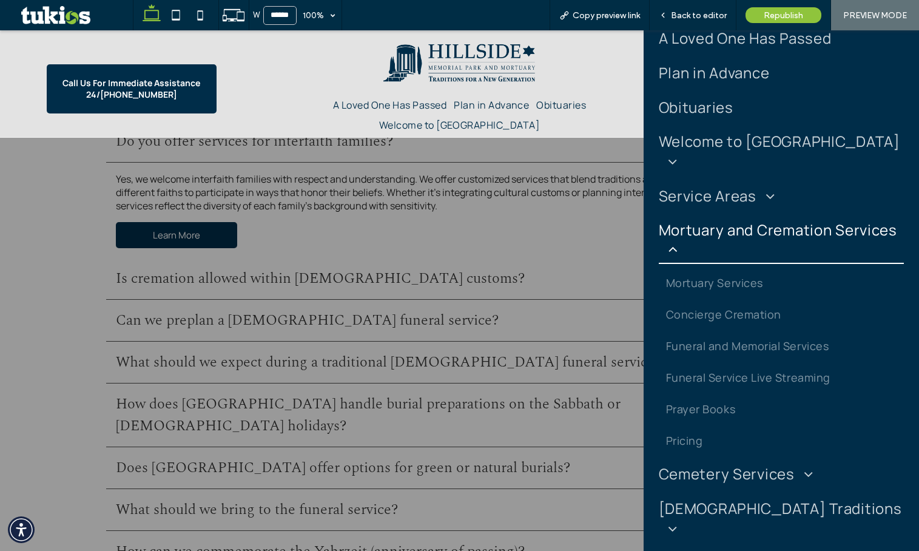
scroll to position [121, 0]
click at [716, 228] on span "Mortuary and Cremation Services" at bounding box center [781, 238] width 245 height 49
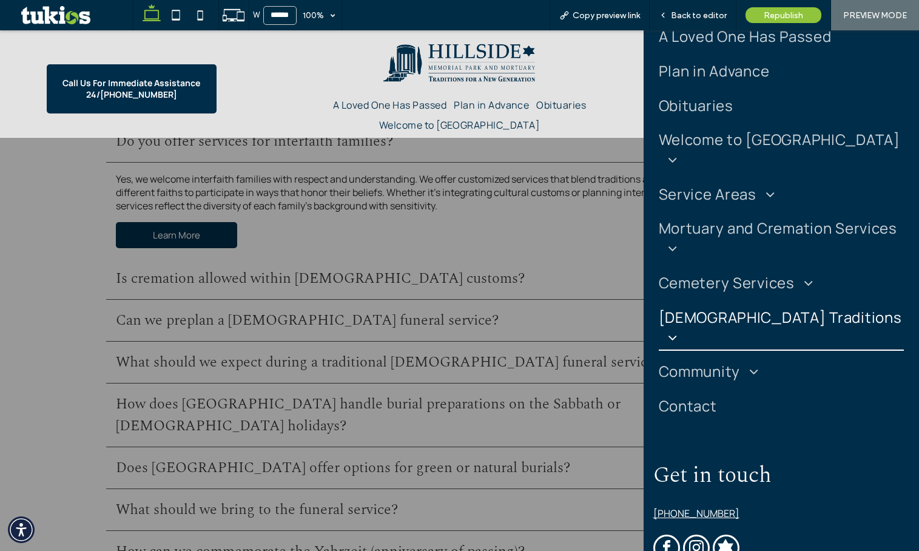
click at [735, 303] on span "[DEMOGRAPHIC_DATA] Traditions" at bounding box center [781, 327] width 245 height 49
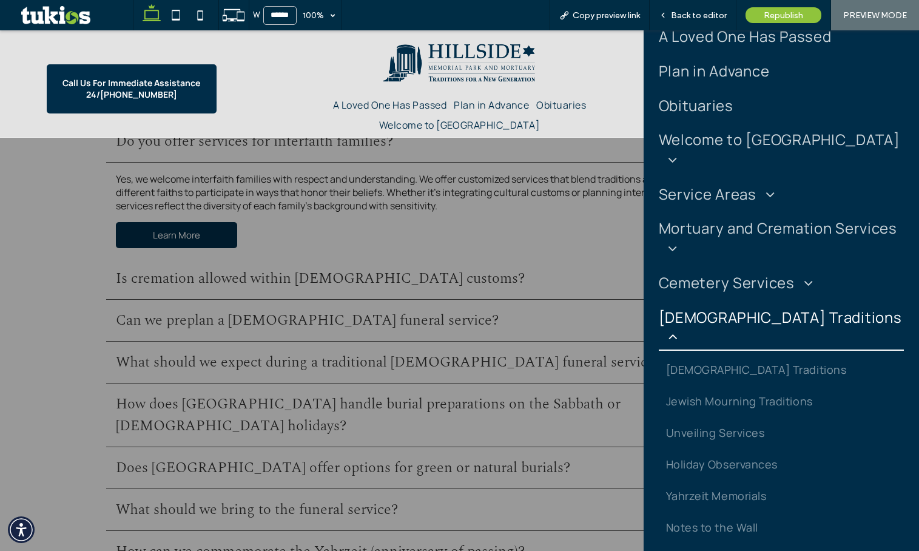
scroll to position [182, 0]
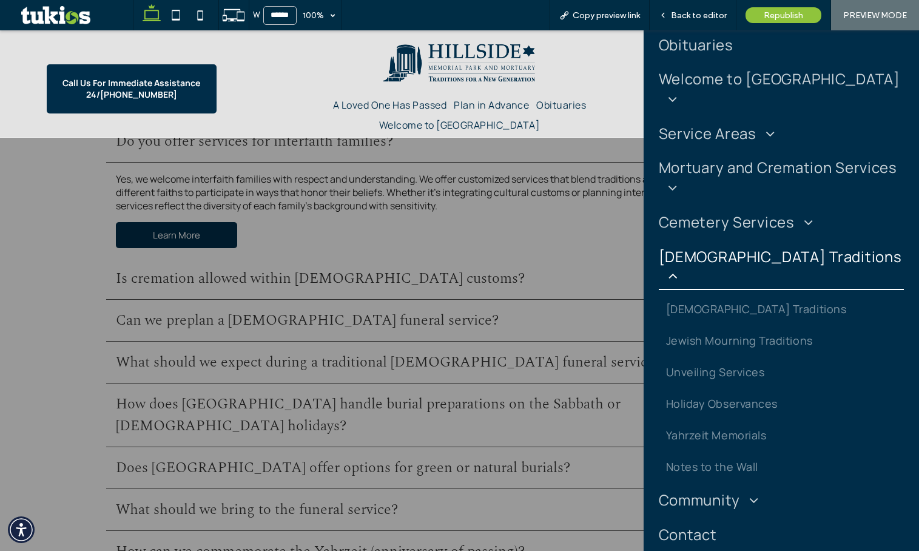
click at [738, 242] on span "[DEMOGRAPHIC_DATA] Traditions" at bounding box center [781, 266] width 245 height 49
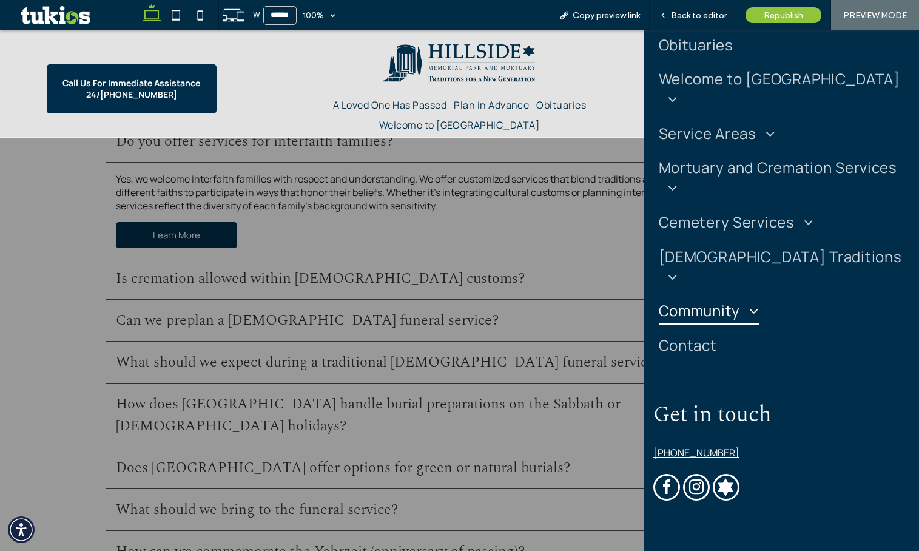
click at [736, 296] on span "Community" at bounding box center [709, 310] width 100 height 29
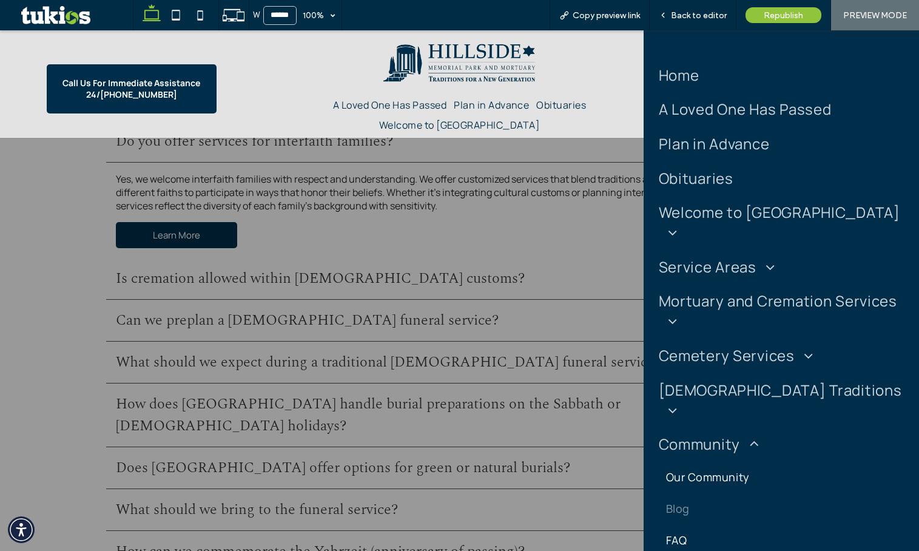
scroll to position [0, 0]
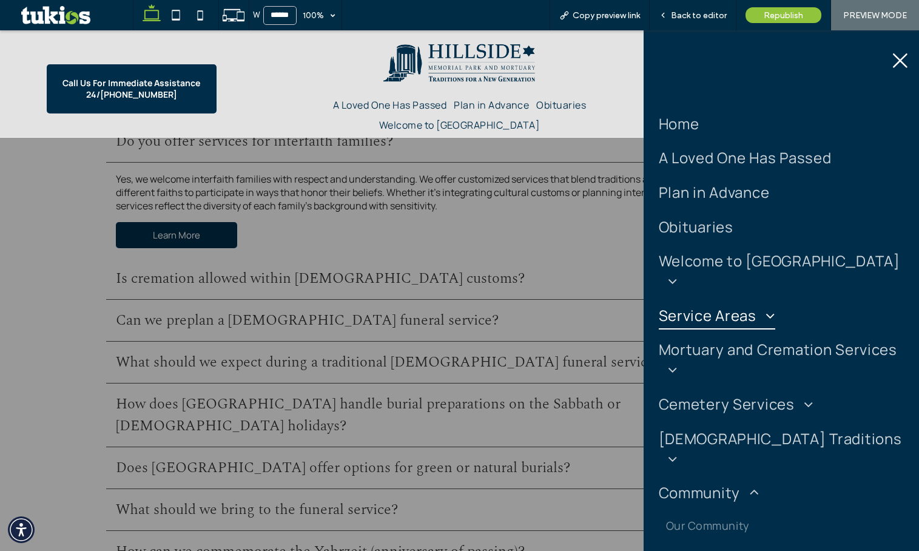
click at [733, 301] on span "Service Areas" at bounding box center [717, 315] width 116 height 29
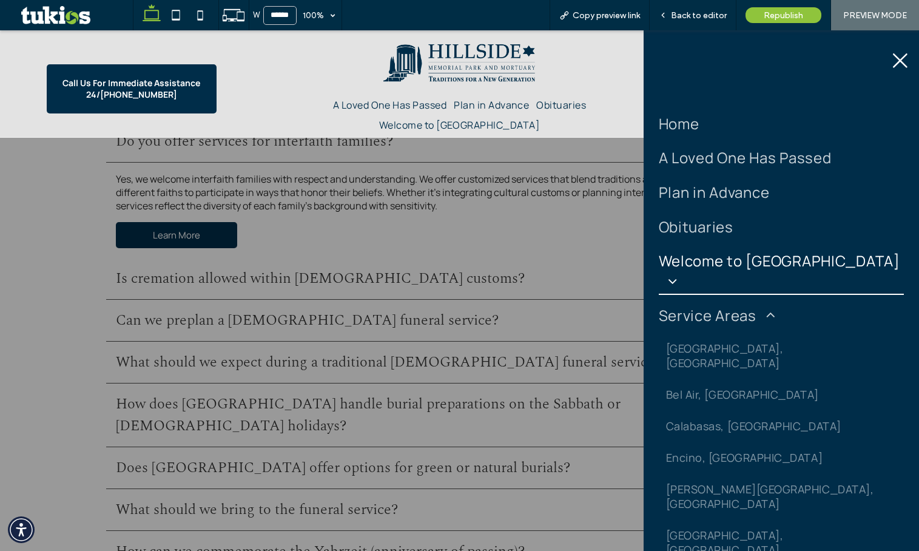
click at [738, 272] on span "Welcome to [GEOGRAPHIC_DATA]" at bounding box center [781, 270] width 245 height 49
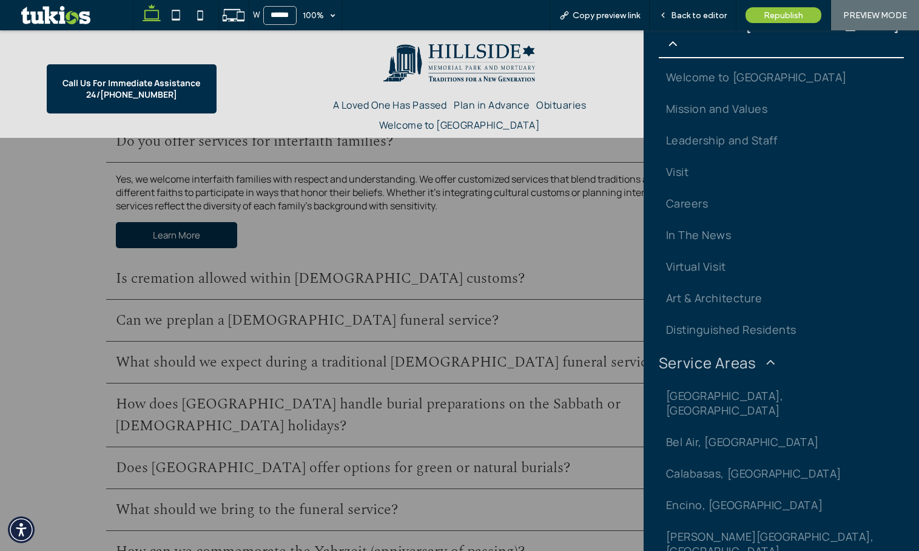
scroll to position [121, 0]
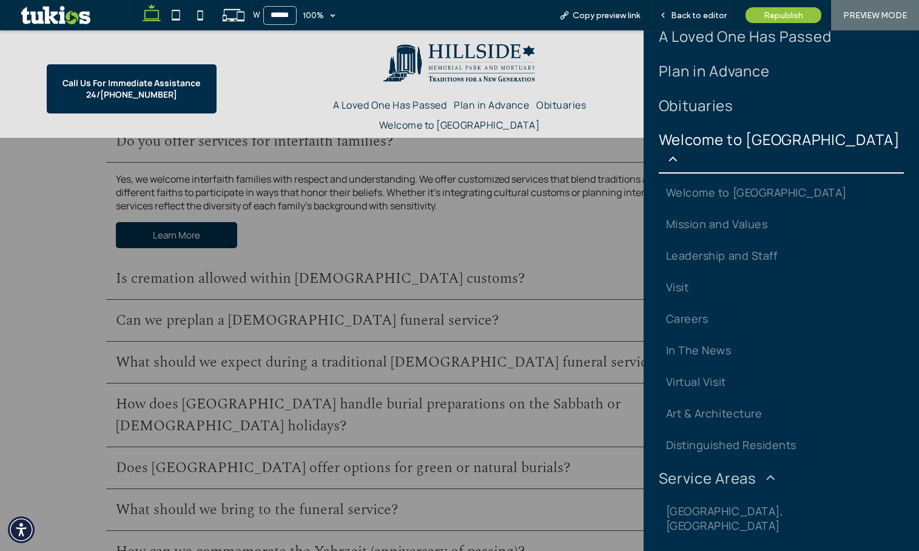
click at [746, 135] on span "Welcome to [GEOGRAPHIC_DATA]" at bounding box center [781, 149] width 245 height 49
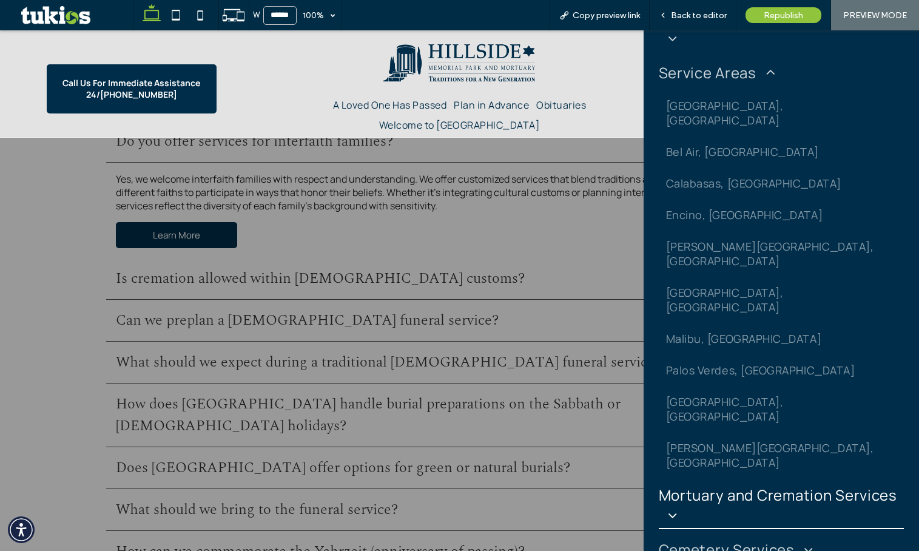
click at [720, 481] on span "Mortuary and Cremation Services" at bounding box center [781, 505] width 245 height 49
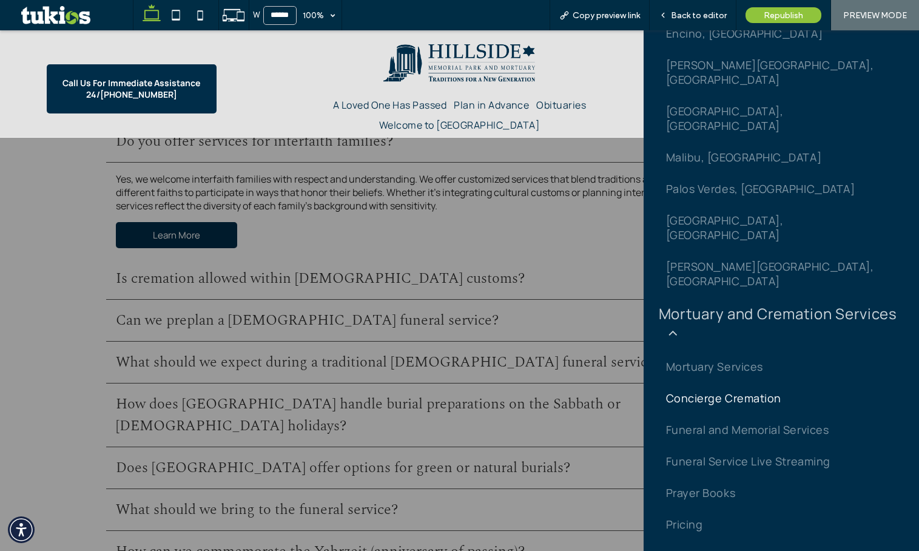
scroll to position [425, 0]
click at [777, 453] on span "Funeral Service Live Streaming" at bounding box center [748, 460] width 164 height 15
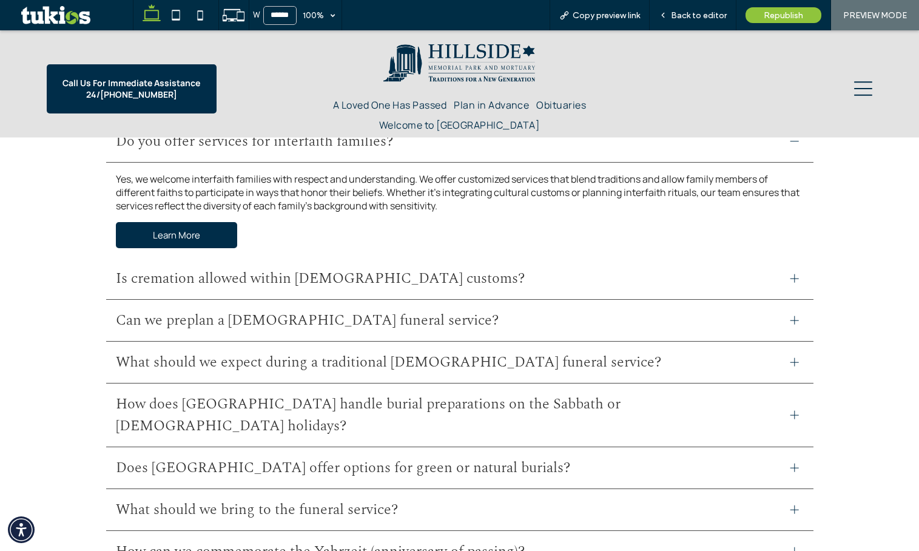
scroll to position [247, 0]
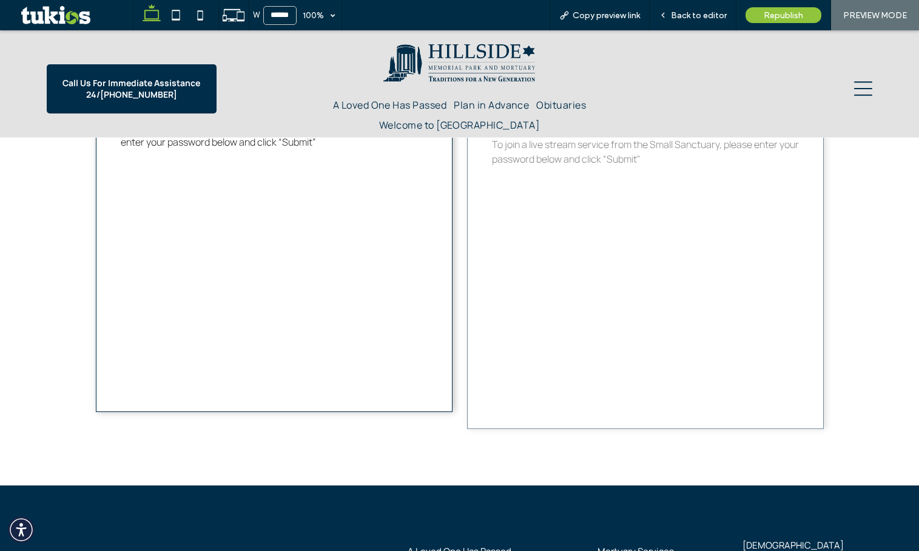
scroll to position [1334, 0]
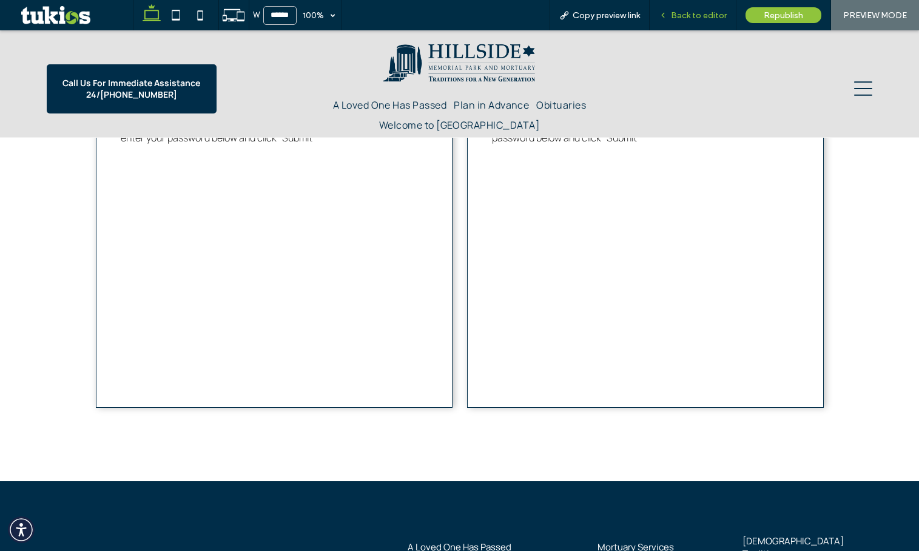
click at [704, 15] on span "Back to editor" at bounding box center [699, 15] width 56 height 10
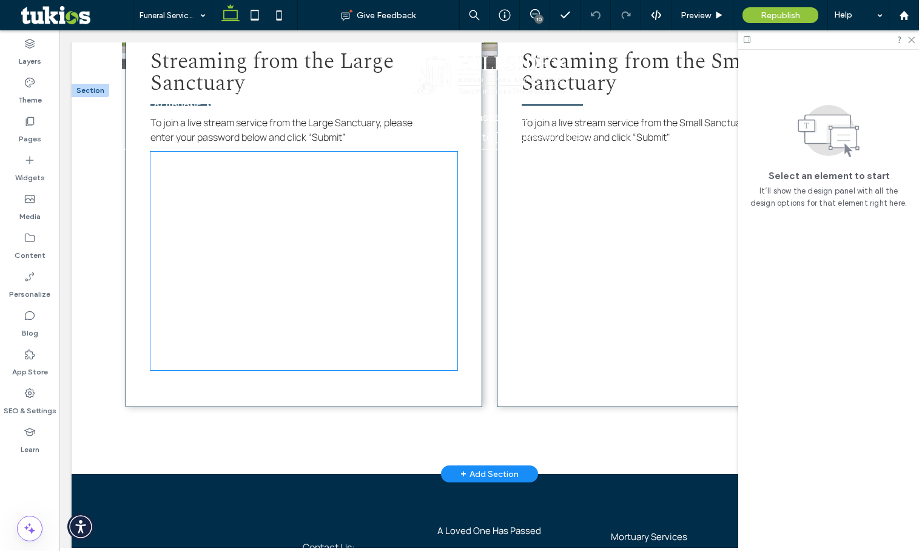
scroll to position [1323, 0]
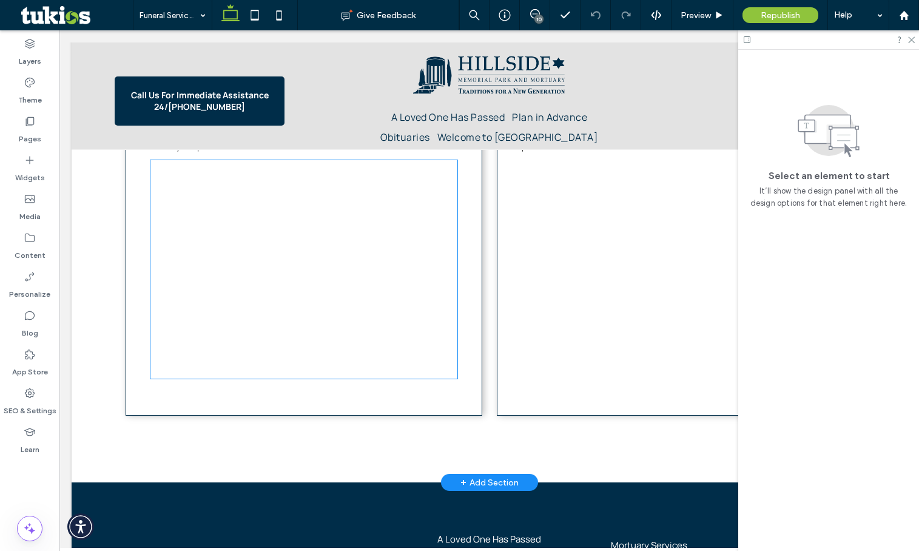
click at [303, 288] on div at bounding box center [303, 269] width 307 height 218
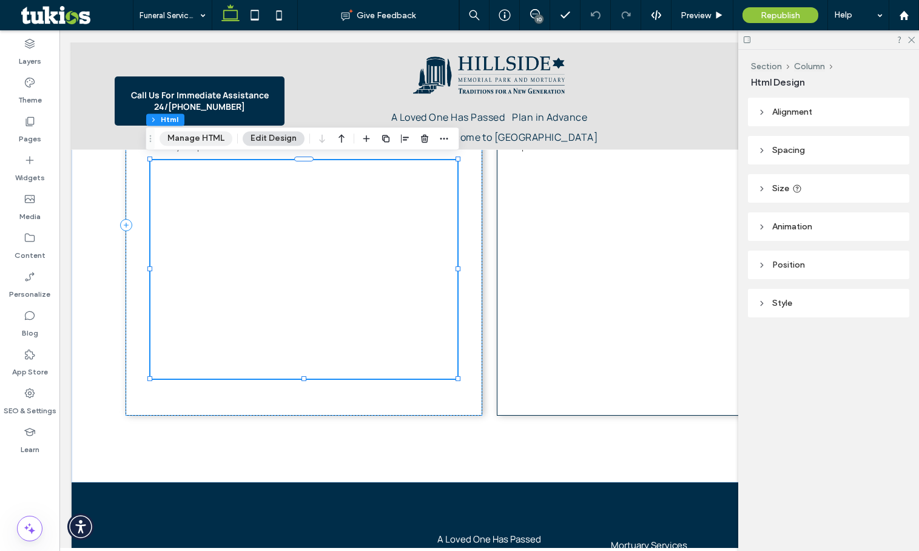
click at [207, 139] on button "Manage HTML" at bounding box center [196, 138] width 73 height 15
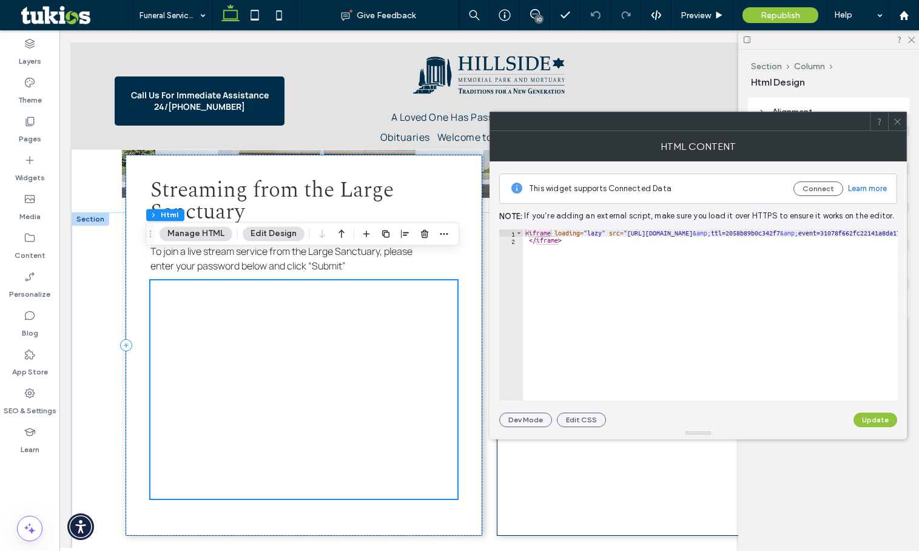
scroll to position [1202, 0]
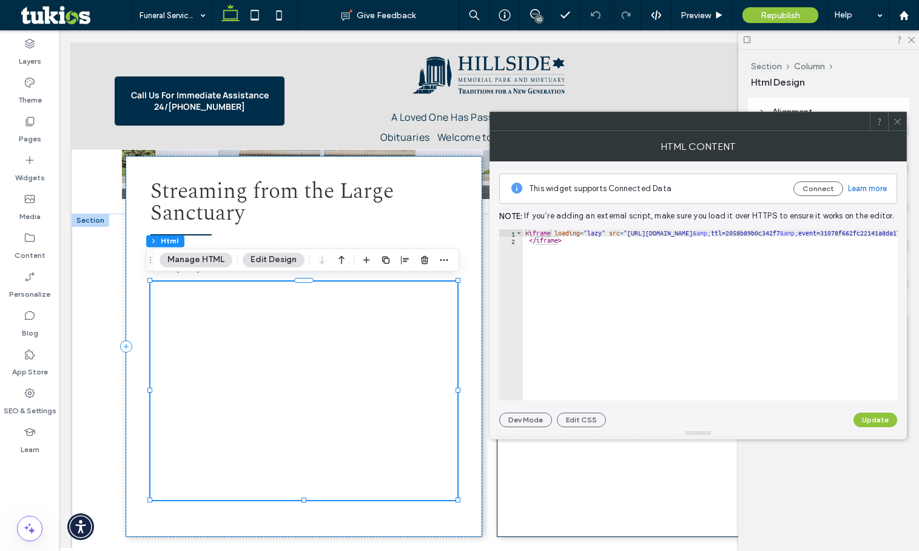
click at [893, 120] on icon at bounding box center [897, 121] width 9 height 9
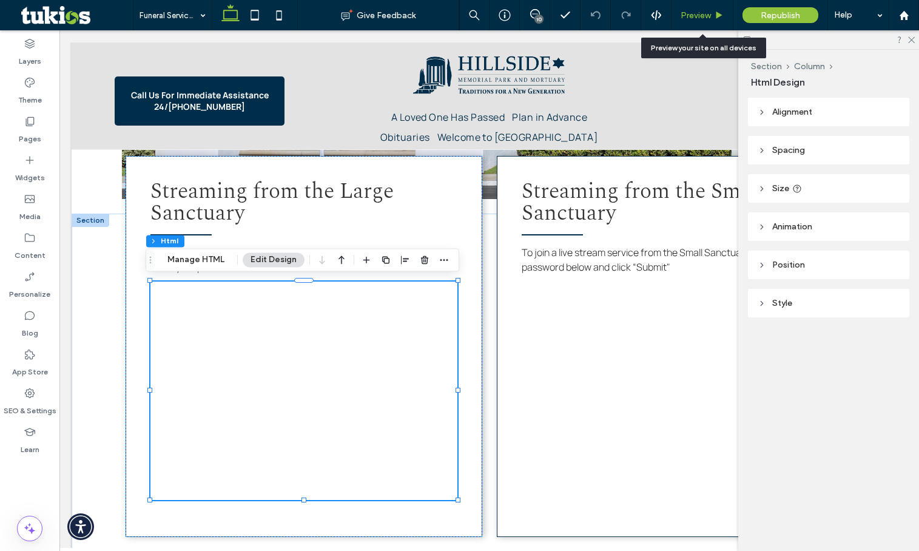
click at [696, 16] on span "Preview" at bounding box center [696, 15] width 30 height 10
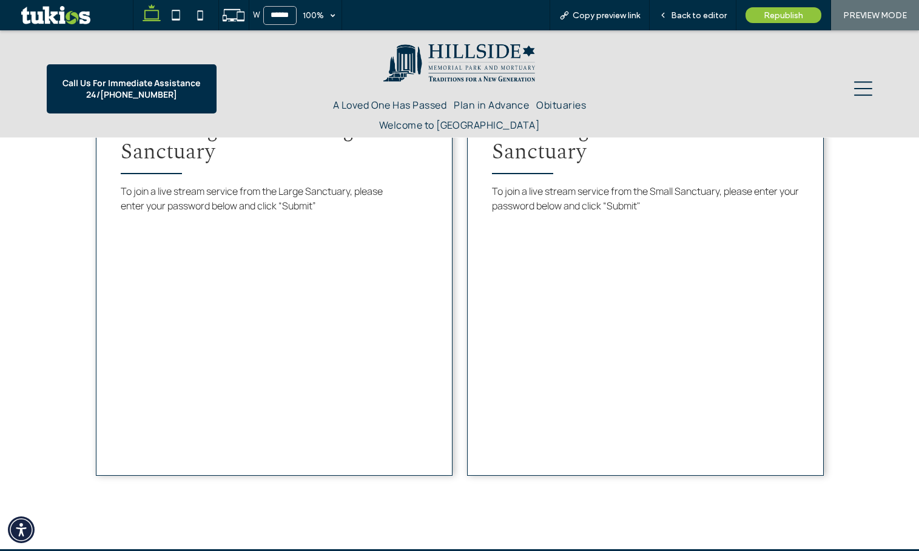
scroll to position [1213, 0]
